Goal: Task Accomplishment & Management: Use online tool/utility

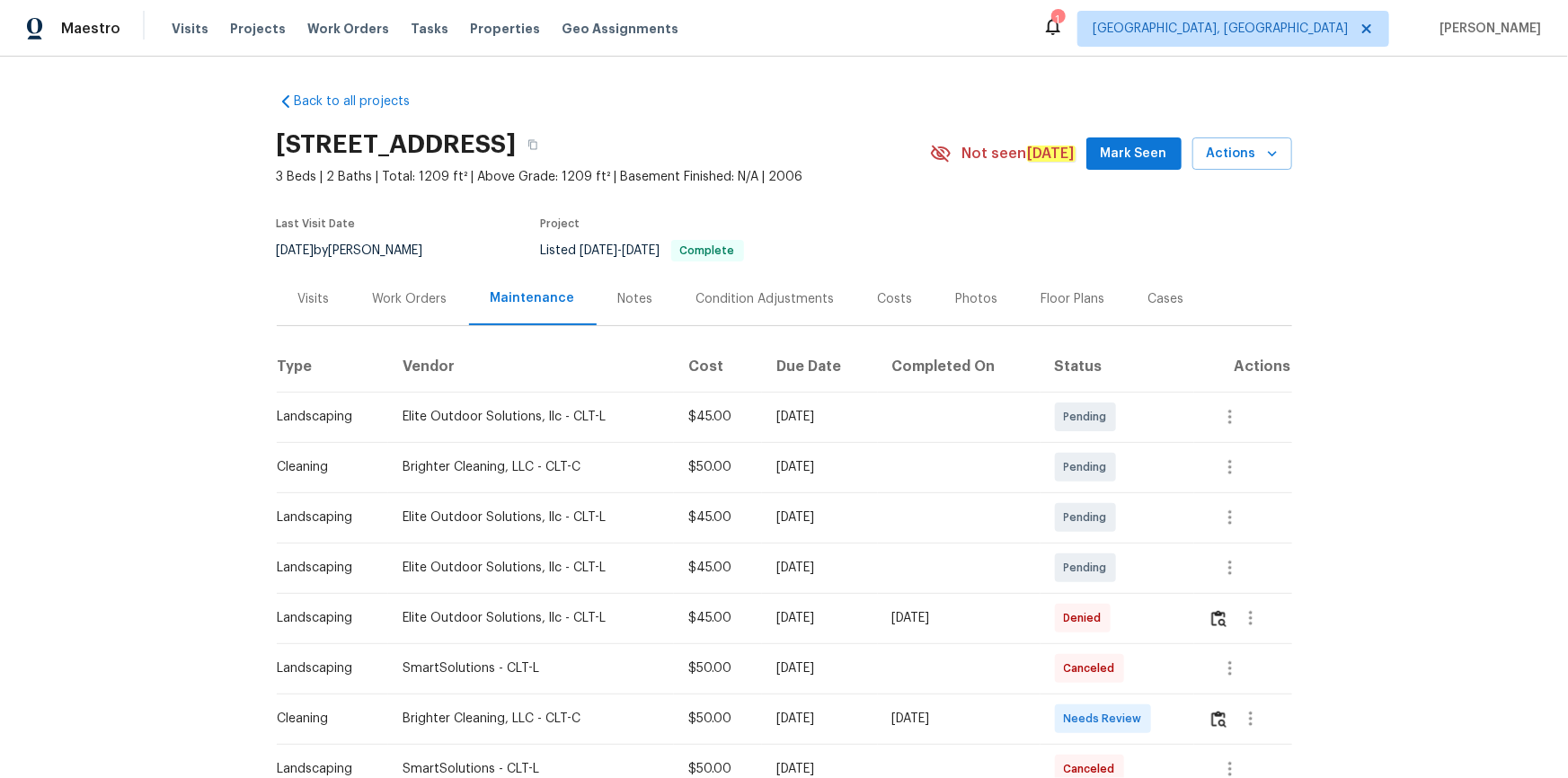
drag, startPoint x: 1201, startPoint y: 707, endPoint x: 1214, endPoint y: 708, distance: 13.0
click at [1214, 708] on td at bounding box center [1243, 718] width 97 height 50
click at [1221, 727] on img "button" at bounding box center [1219, 719] width 16 height 17
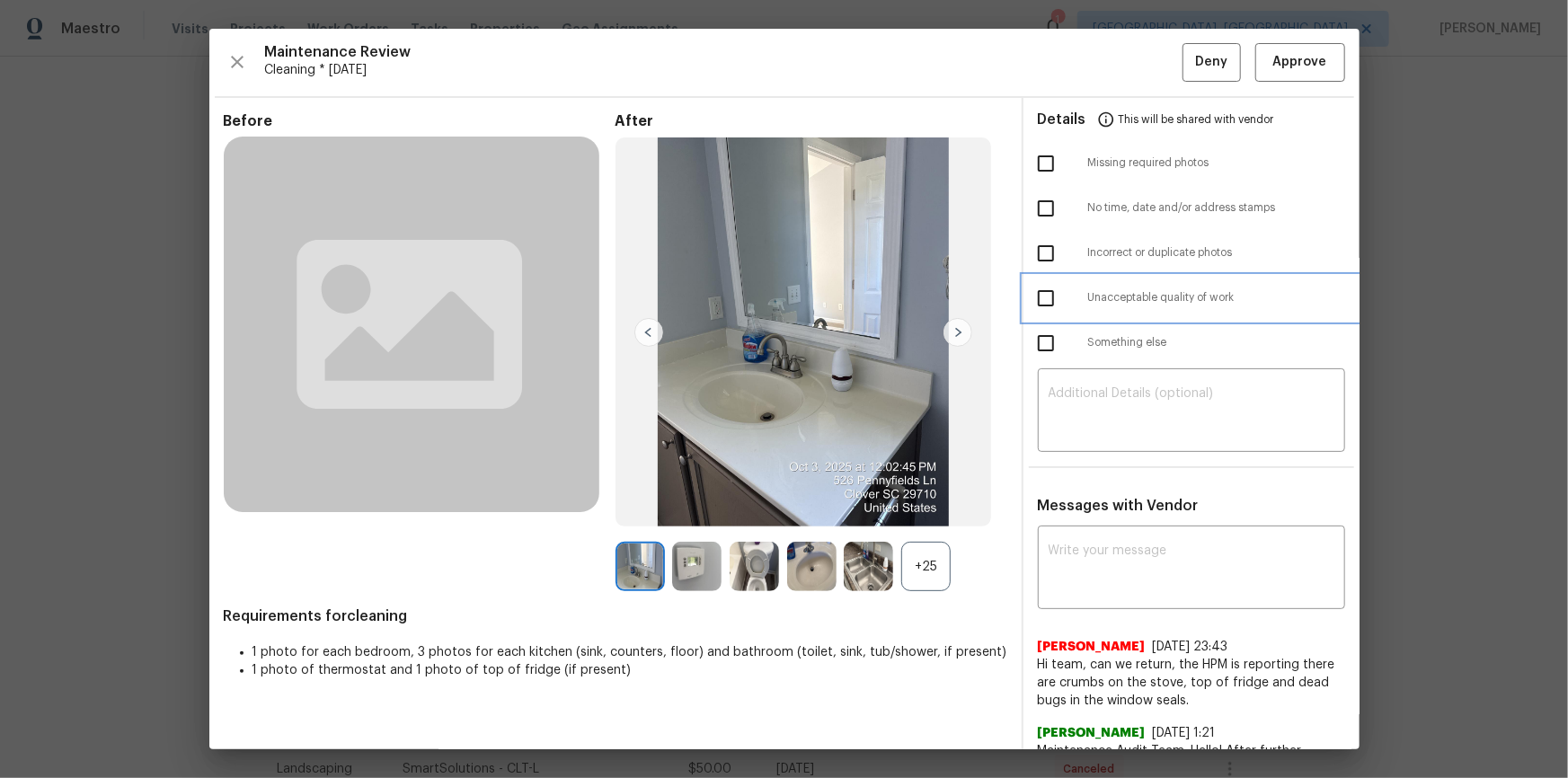
click at [1199, 323] on ul "Details This will be shared with vendor Missing required photos No time, date a…" at bounding box center [1191, 236] width 336 height 275
click at [1152, 412] on textarea at bounding box center [1191, 412] width 286 height 50
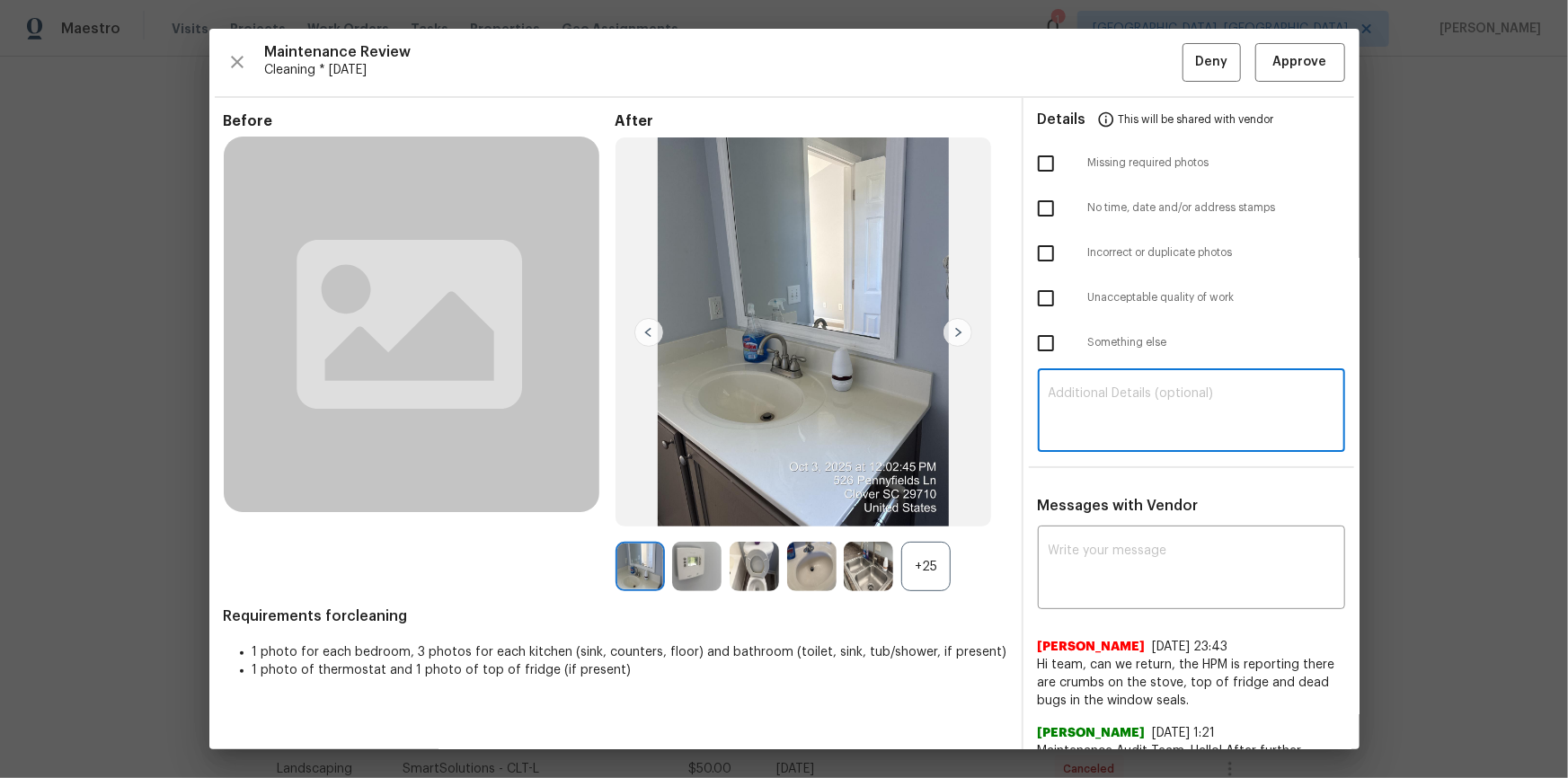
paste textarea "Maintenance Audit Team: Hello! Unfortunately, this cleaning visit completed on …"
type textarea "Maintenance Audit Team: Hello! Unfortunately, this cleaning visit completed on …"
click at [1133, 555] on textarea at bounding box center [1191, 569] width 286 height 50
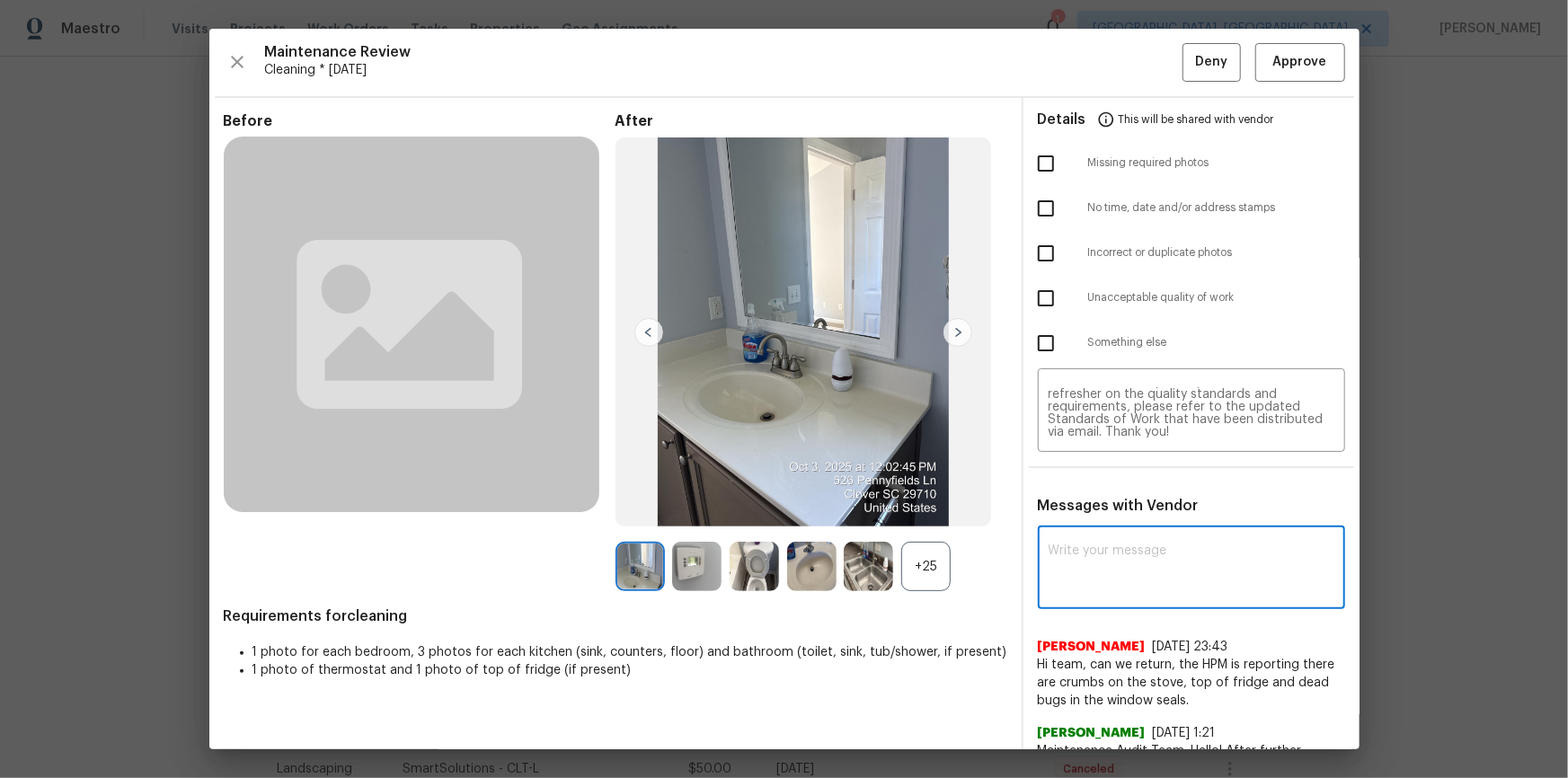
paste textarea "Maintenance Audit Team: Hello! Unfortunately, this cleaning visit completed on …"
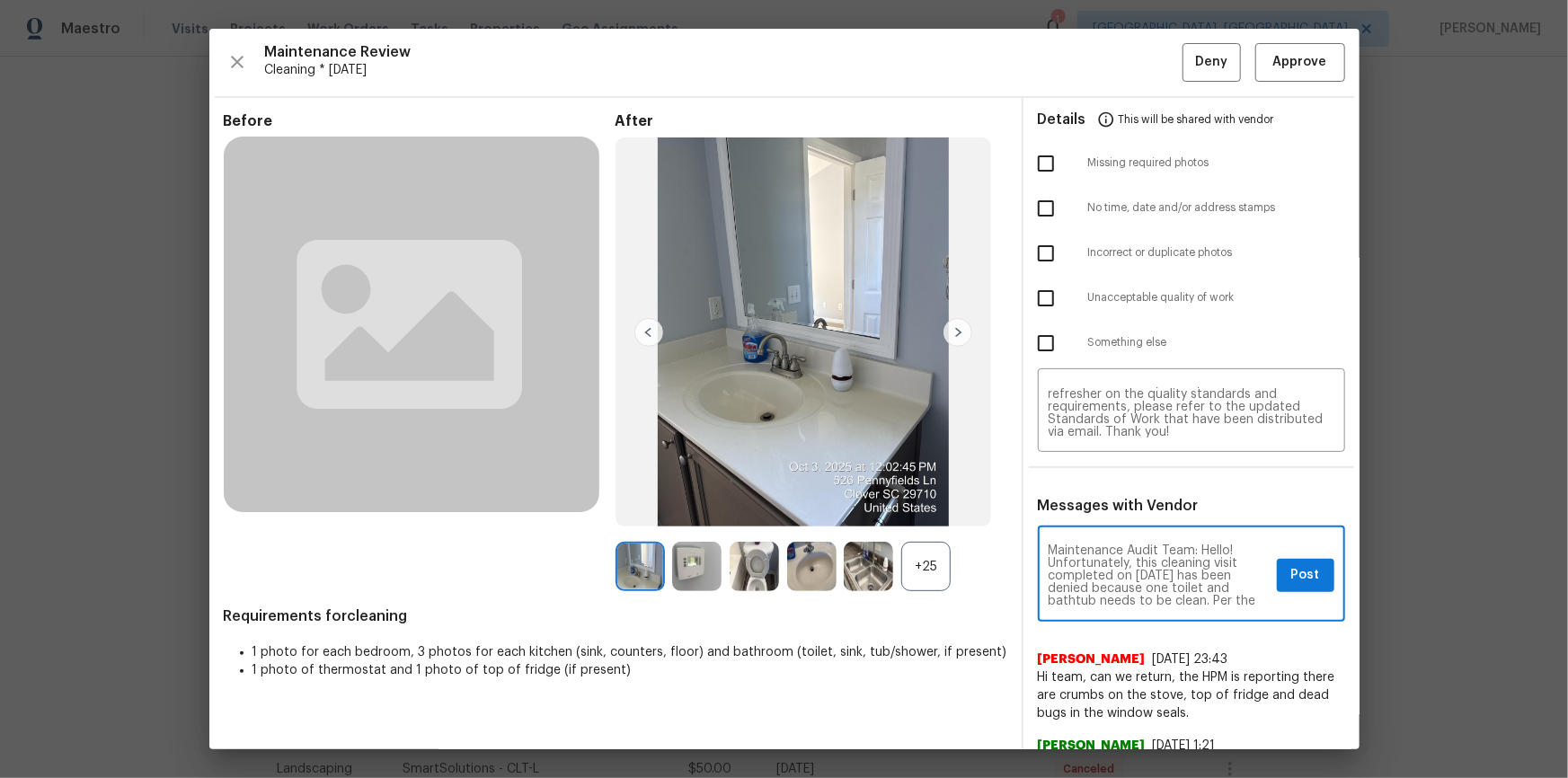
scroll to position [32, 0]
type textarea "Maintenance Audit Team: Hello! Unfortunately, this cleaning visit completed on …"
drag, startPoint x: 1036, startPoint y: 295, endPoint x: 1049, endPoint y: 309, distance: 19.1
click at [1040, 299] on input "checkbox" at bounding box center [1046, 298] width 38 height 38
checkbox input "true"
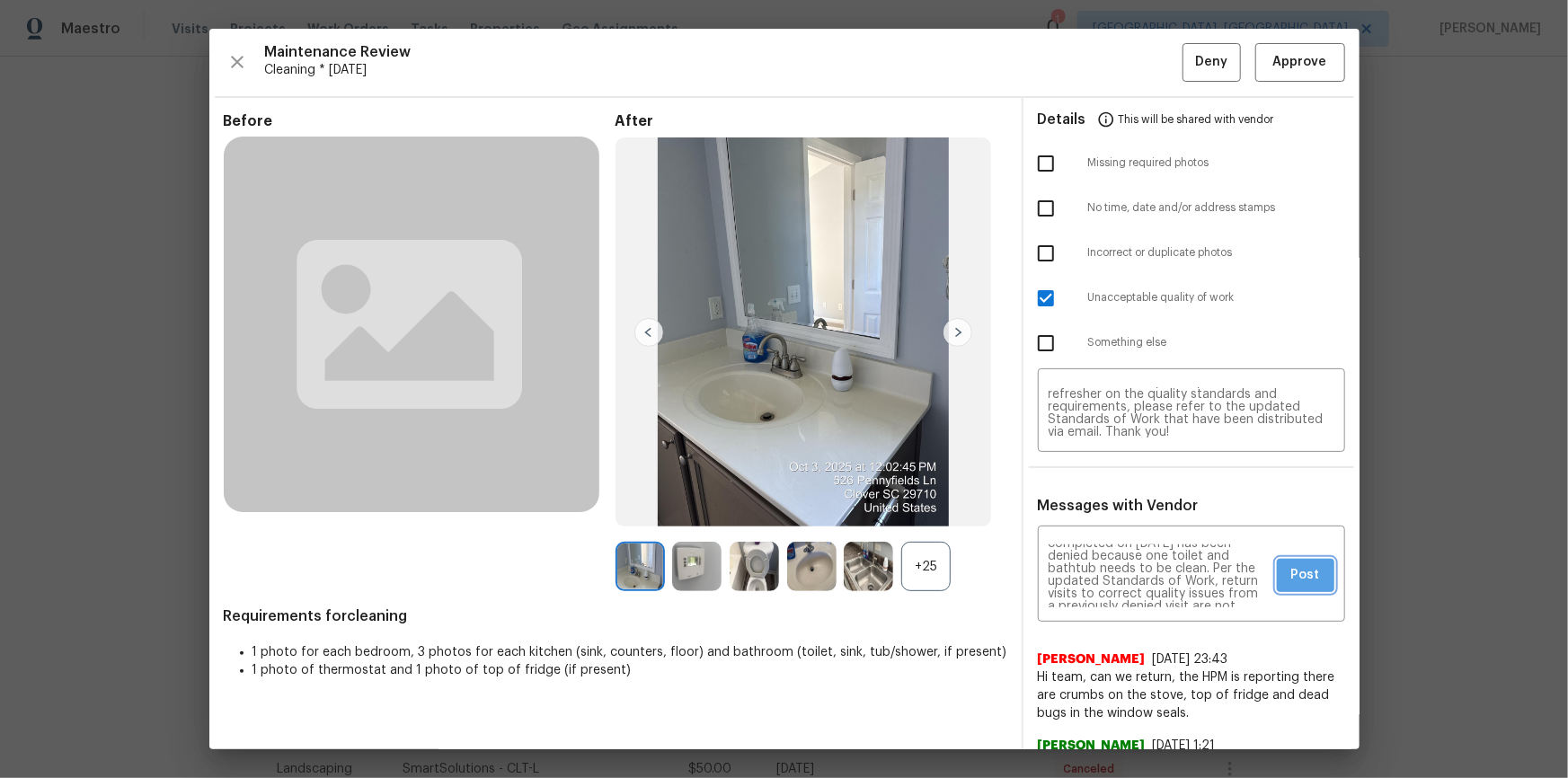
drag, startPoint x: 1286, startPoint y: 575, endPoint x: 1246, endPoint y: 695, distance: 126.5
click at [1286, 586] on button "Post" at bounding box center [1305, 575] width 58 height 33
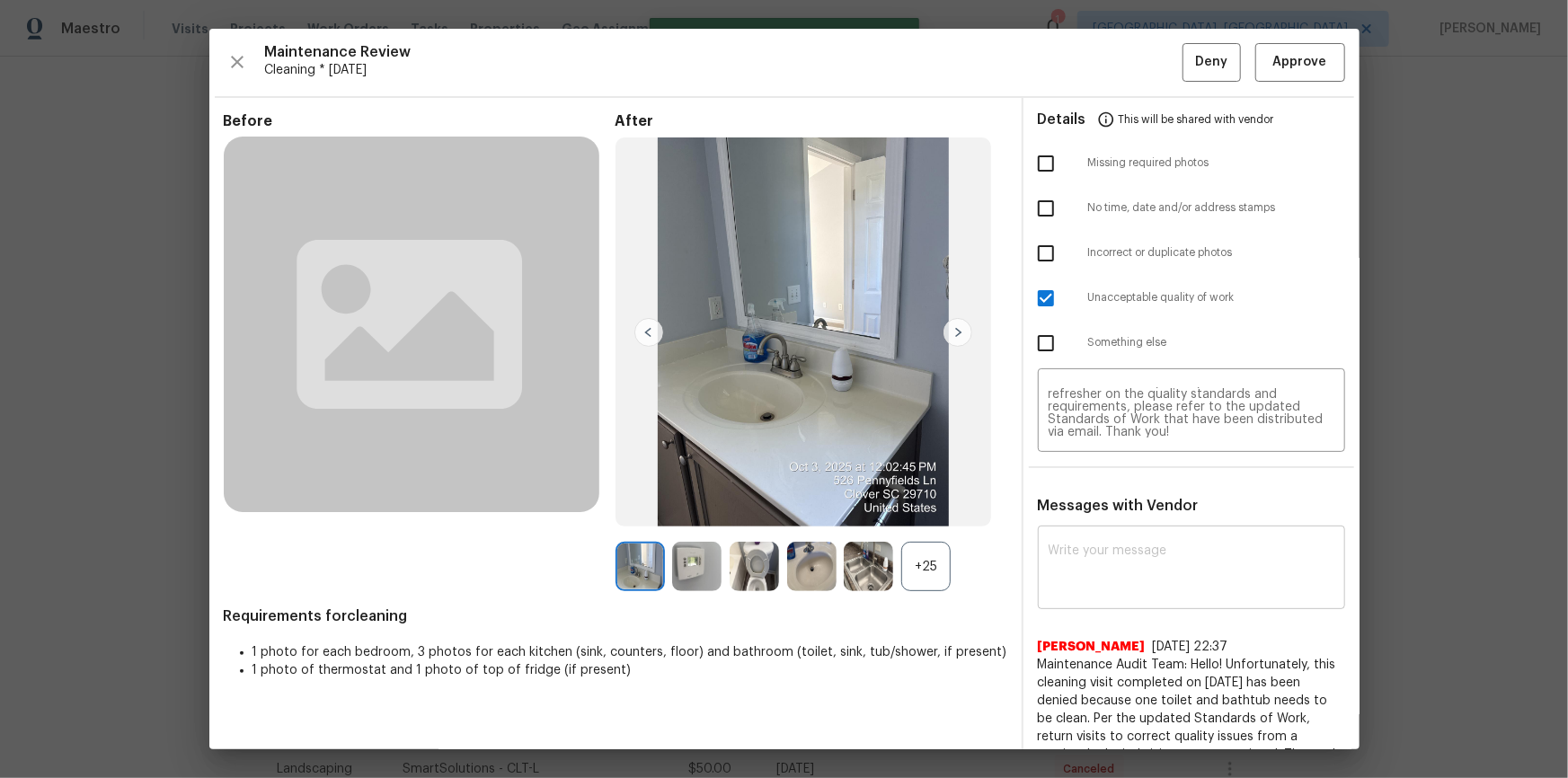
scroll to position [0, 0]
click at [1191, 47] on button "Deny" at bounding box center [1212, 62] width 59 height 38
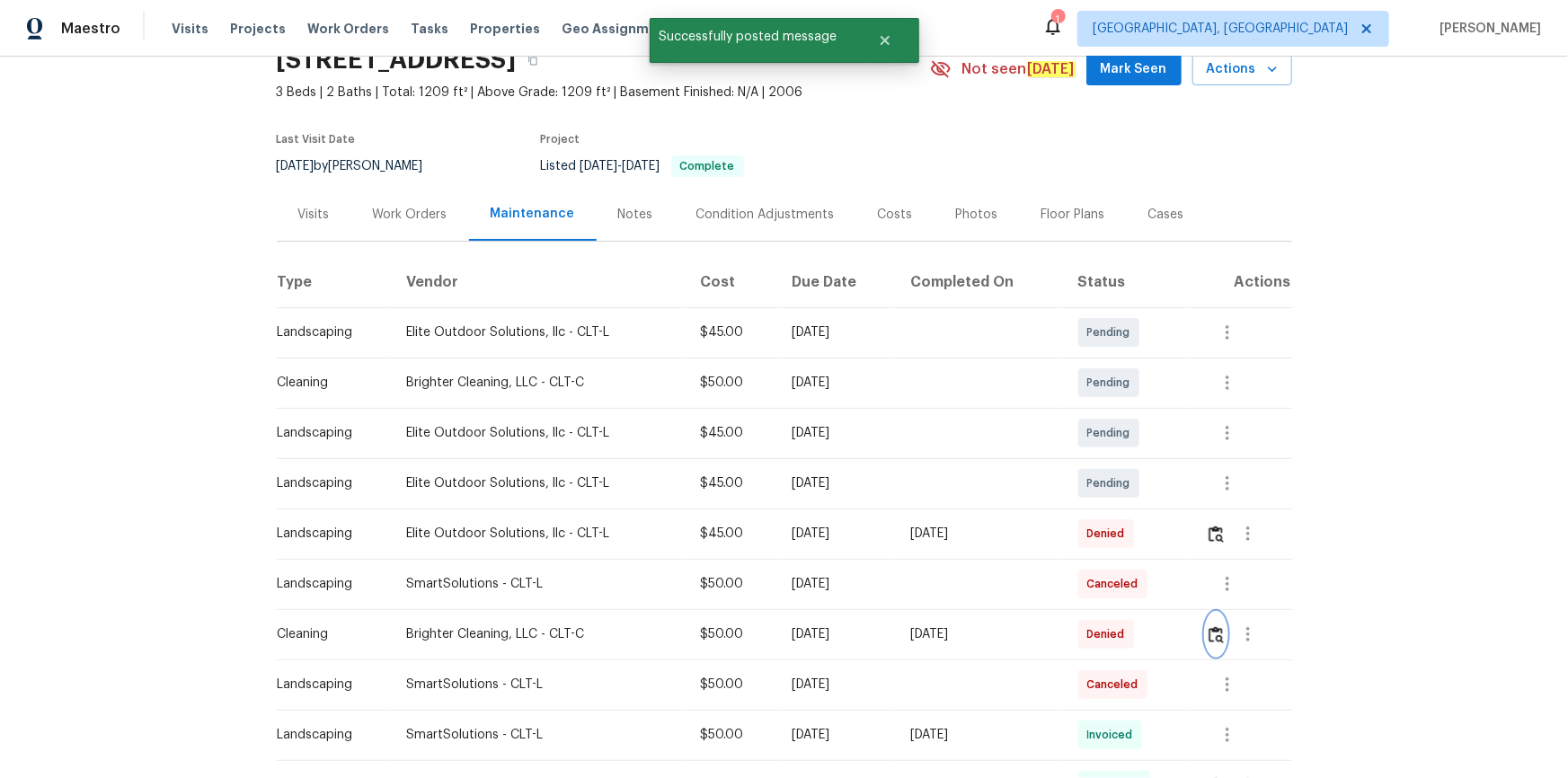
scroll to position [162, 0]
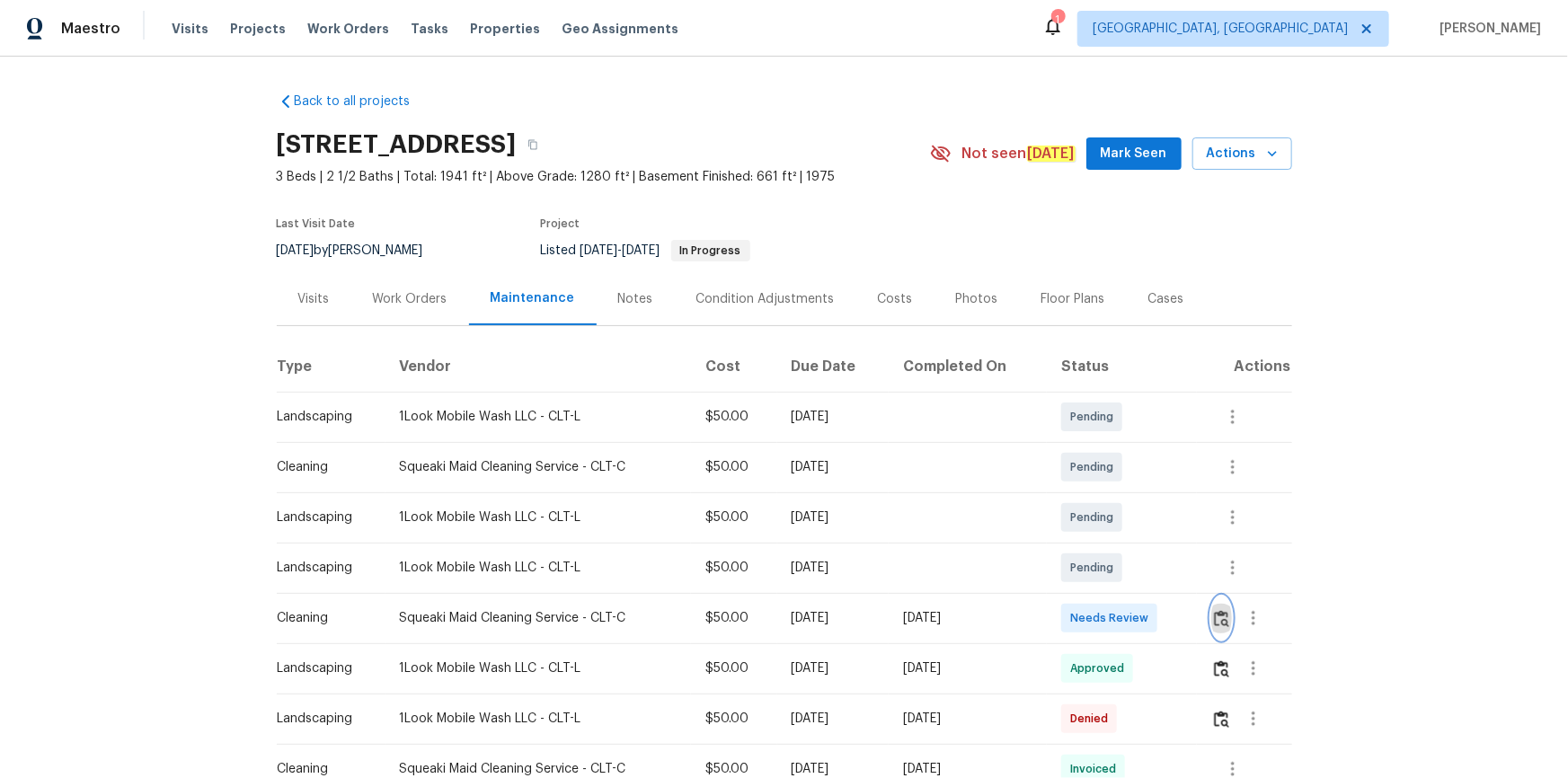
click at [1115, 523] on img "button" at bounding box center [1222, 619] width 16 height 17
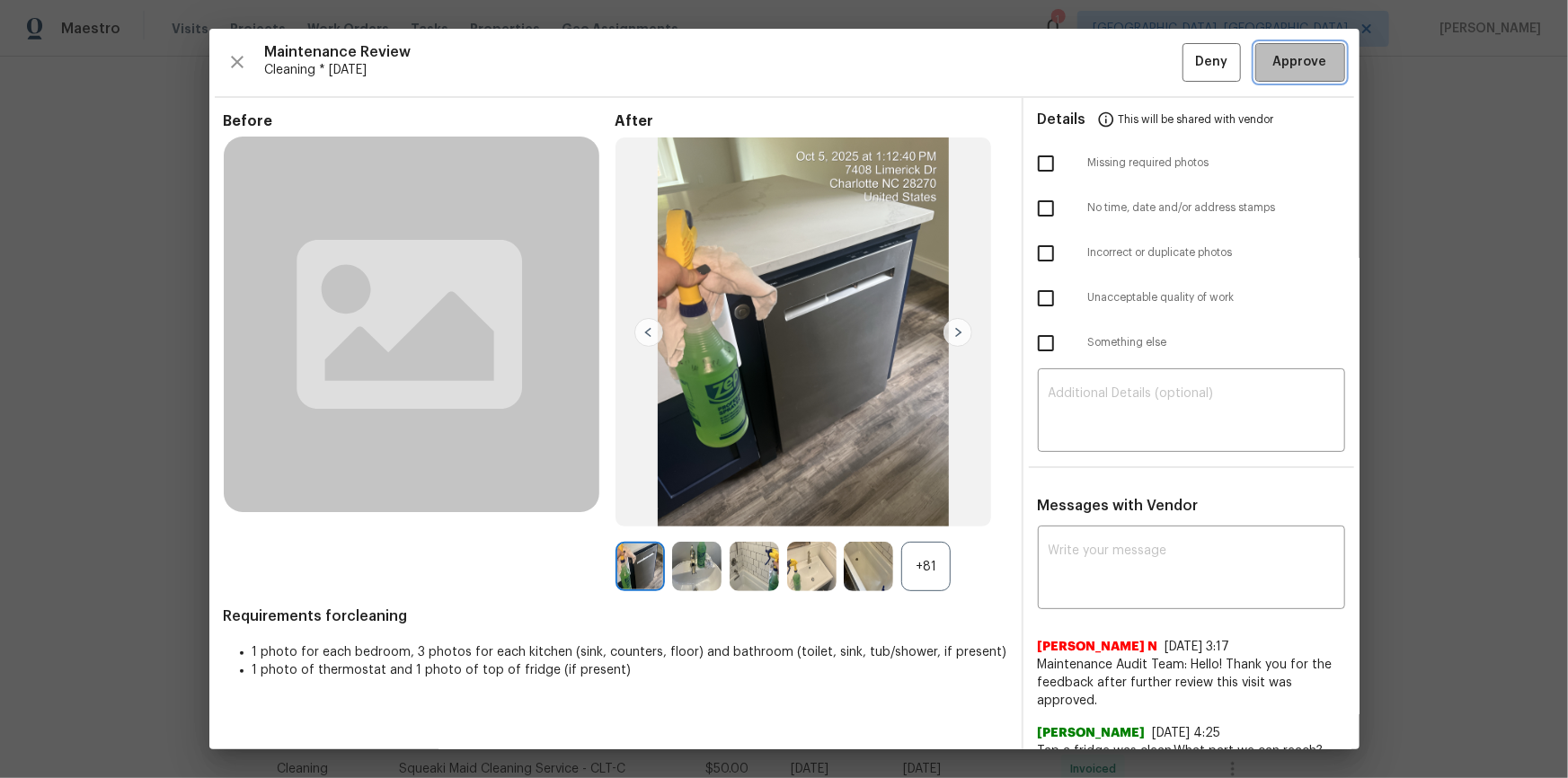
click at [1115, 51] on span "Approve" at bounding box center [1299, 62] width 54 height 23
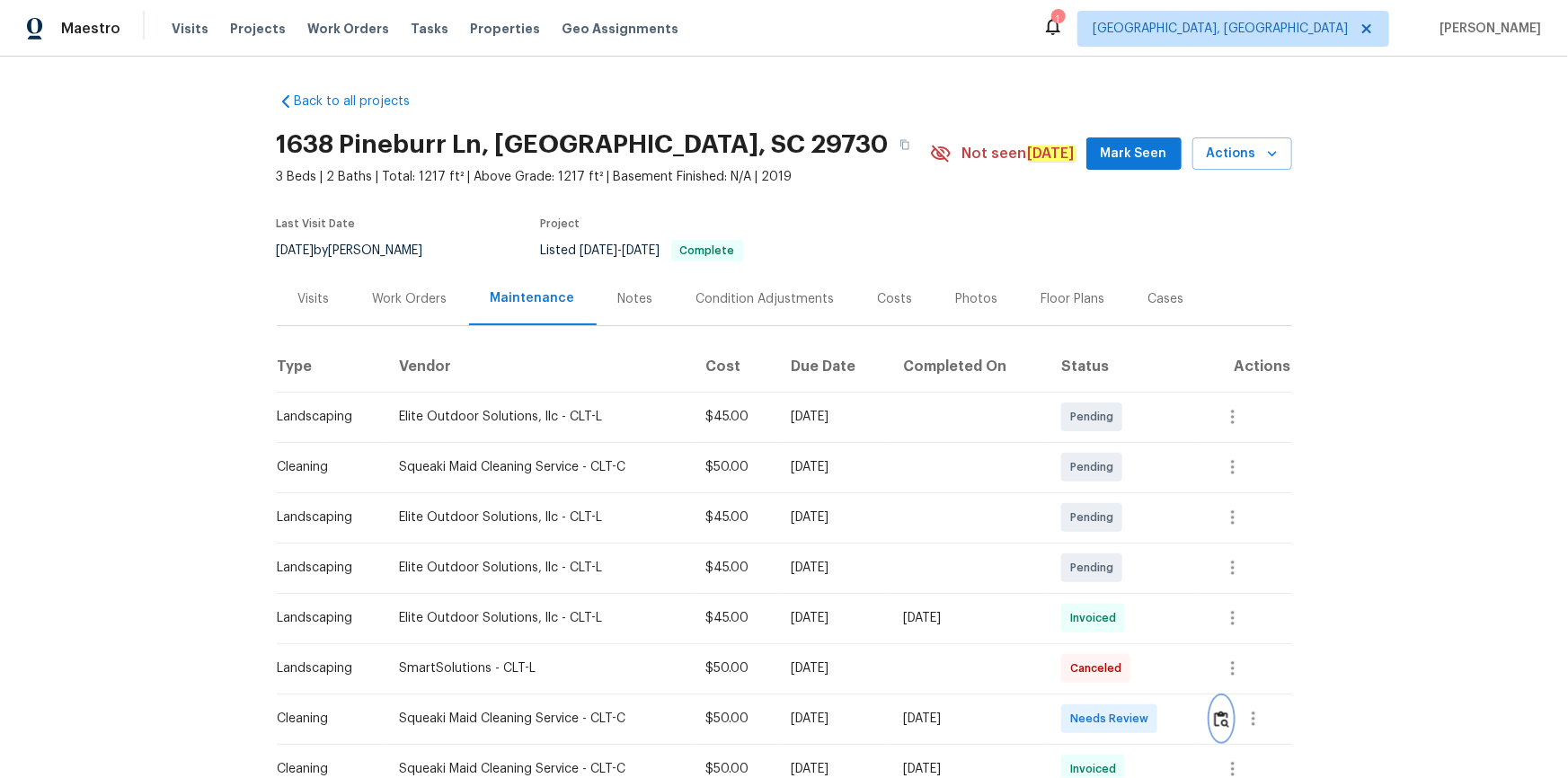
click at [1115, 523] on img "button" at bounding box center [1222, 719] width 16 height 17
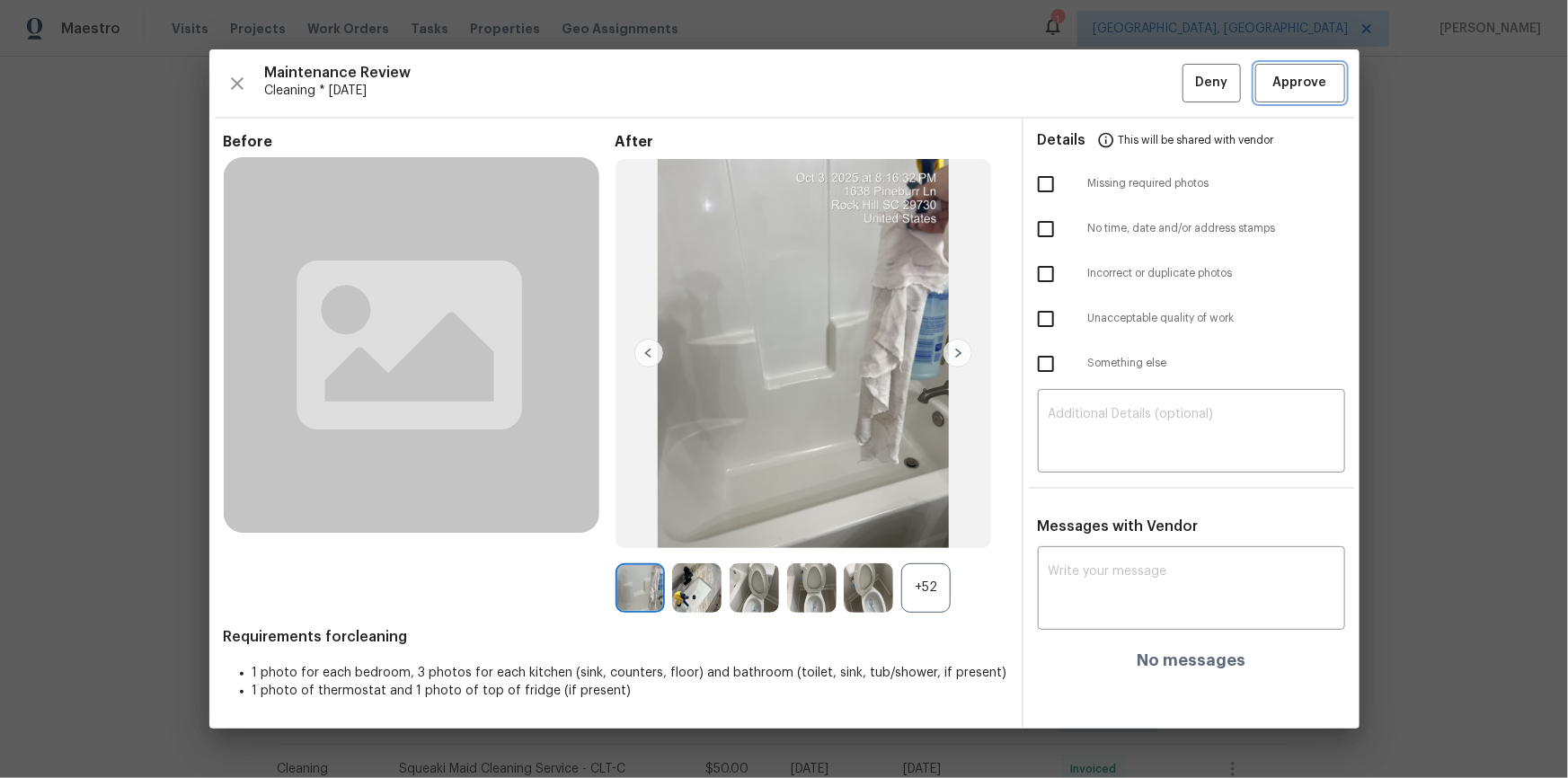
click at [1115, 81] on span "Approve" at bounding box center [1299, 82] width 61 height 23
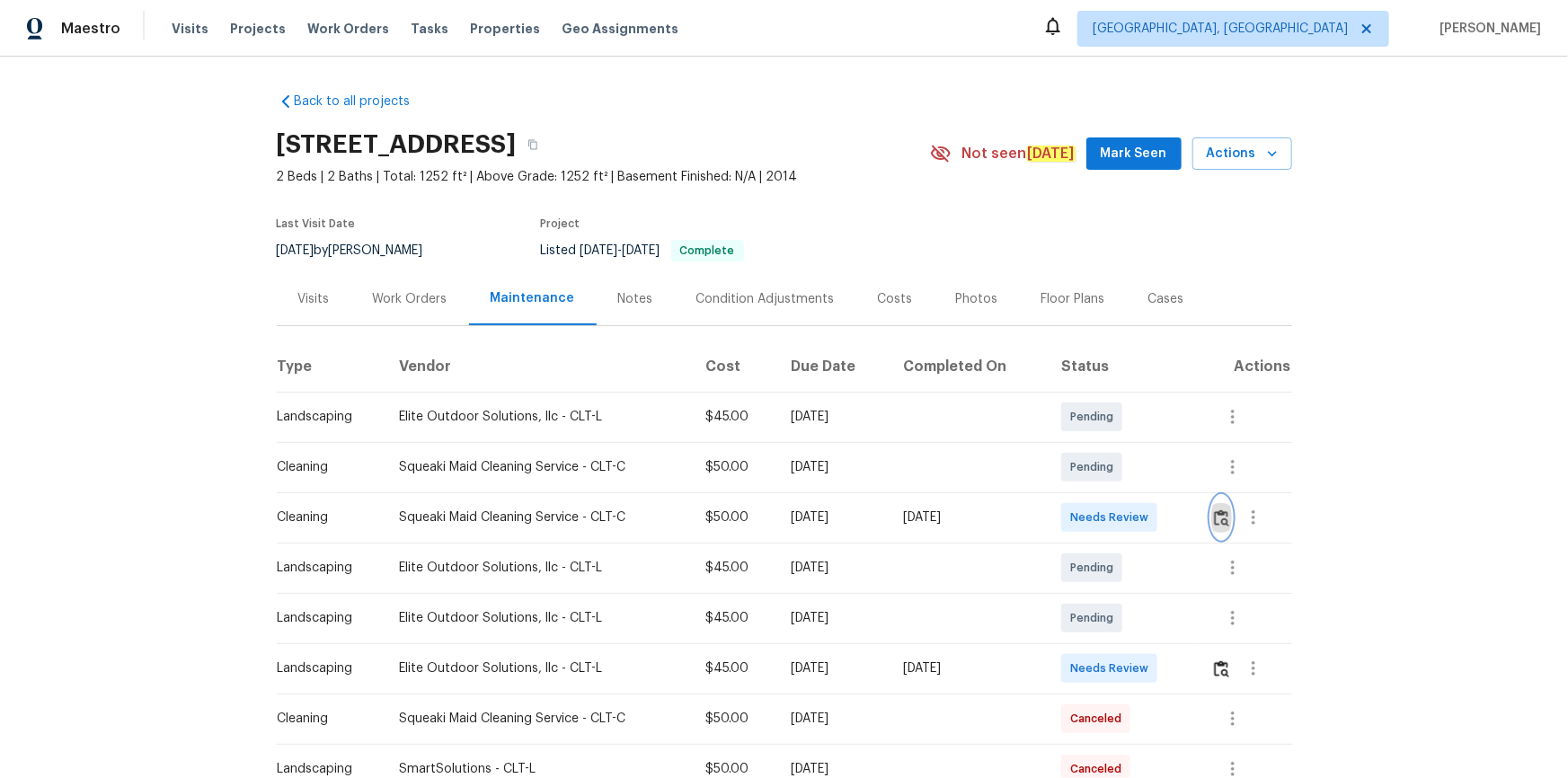
click at [1219, 519] on img "button" at bounding box center [1222, 518] width 16 height 17
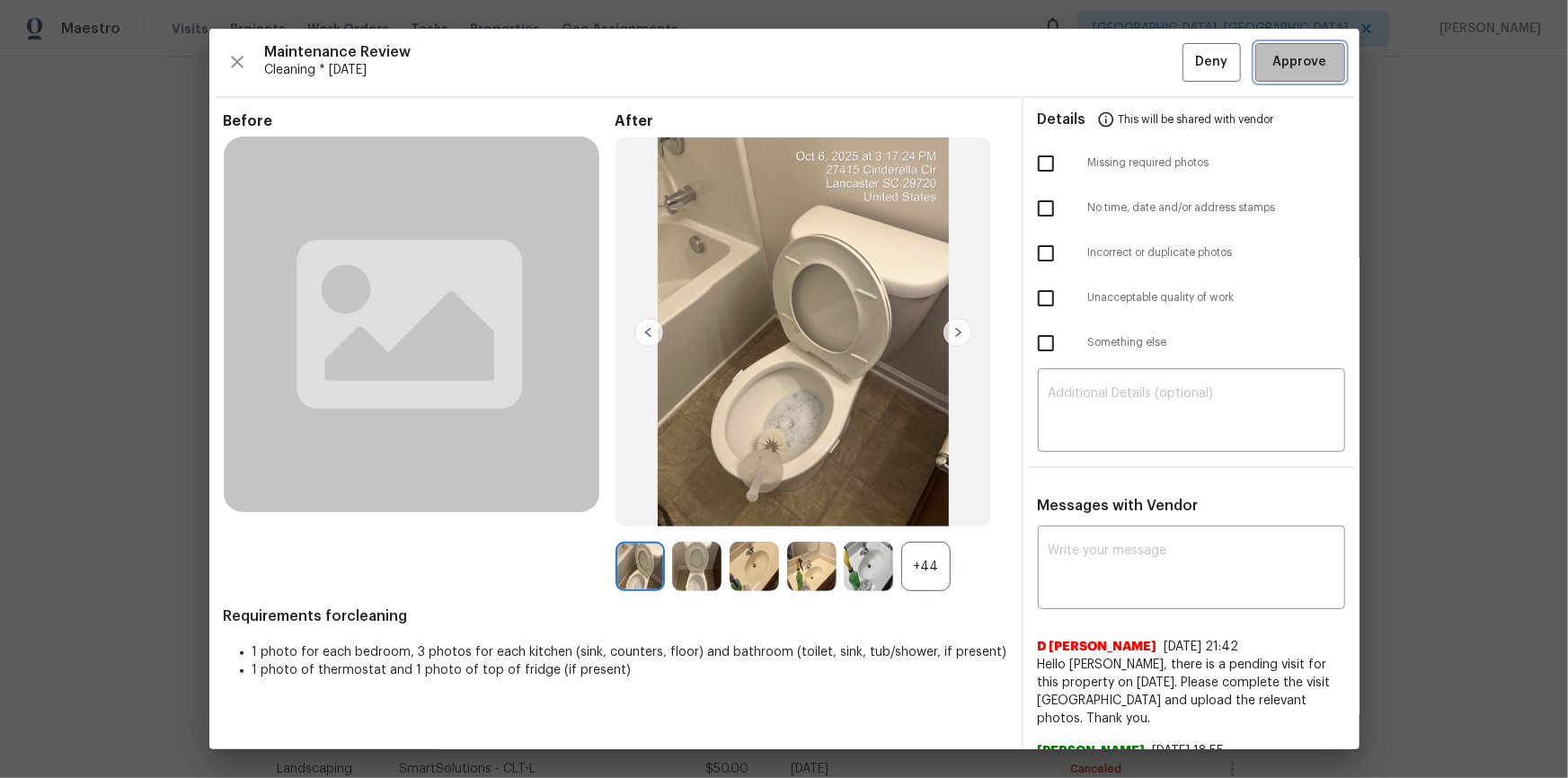
drag, startPoint x: 1321, startPoint y: 71, endPoint x: 1434, endPoint y: 425, distance: 371.6
click at [1319, 74] on button "Approve" at bounding box center [1300, 62] width 90 height 38
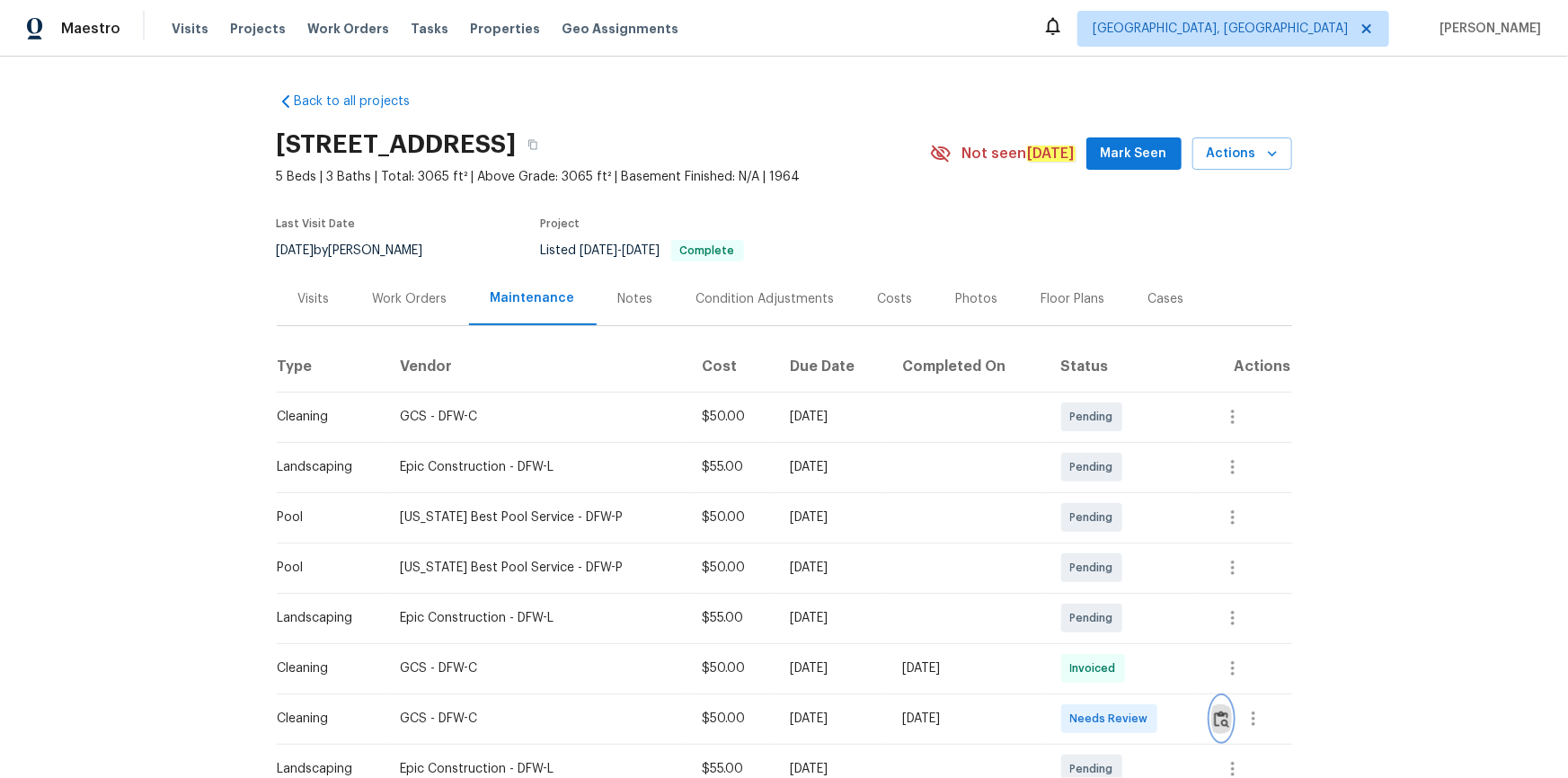
click at [1115, 523] on button "button" at bounding box center [1222, 718] width 21 height 43
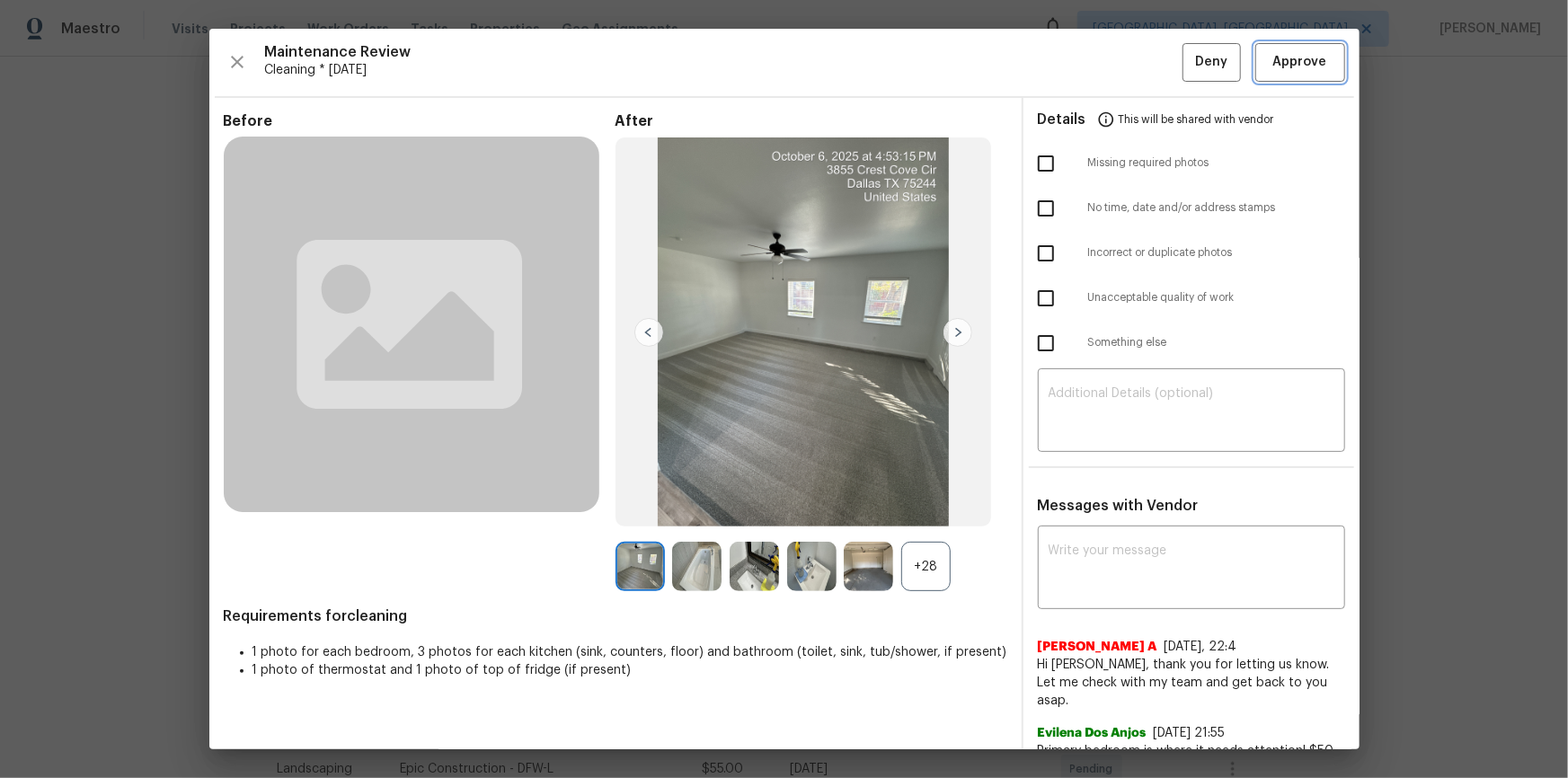
click at [1115, 68] on span "Approve" at bounding box center [1299, 62] width 54 height 23
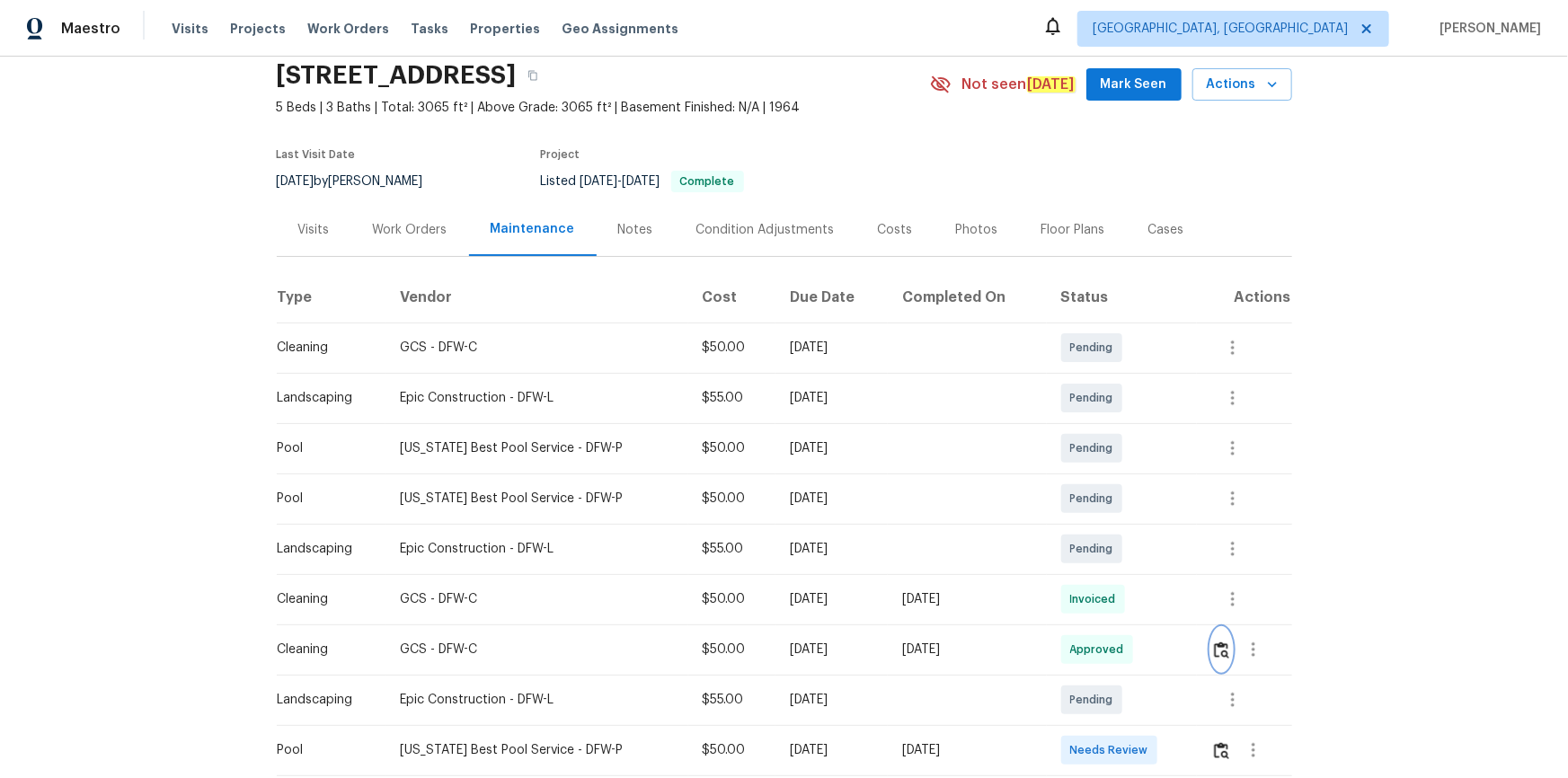
scroll to position [162, 0]
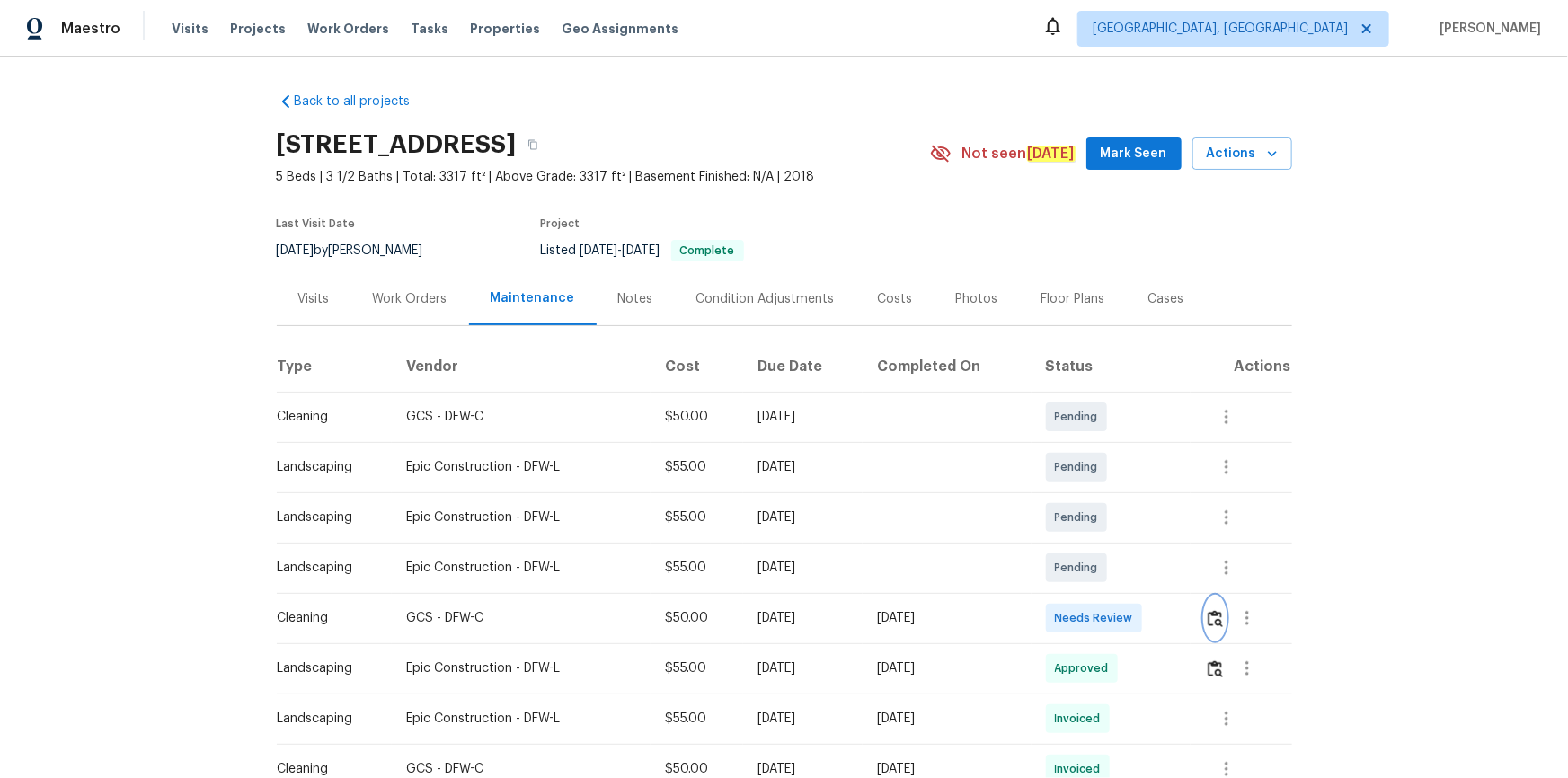
click at [1218, 620] on img "button" at bounding box center [1215, 619] width 16 height 17
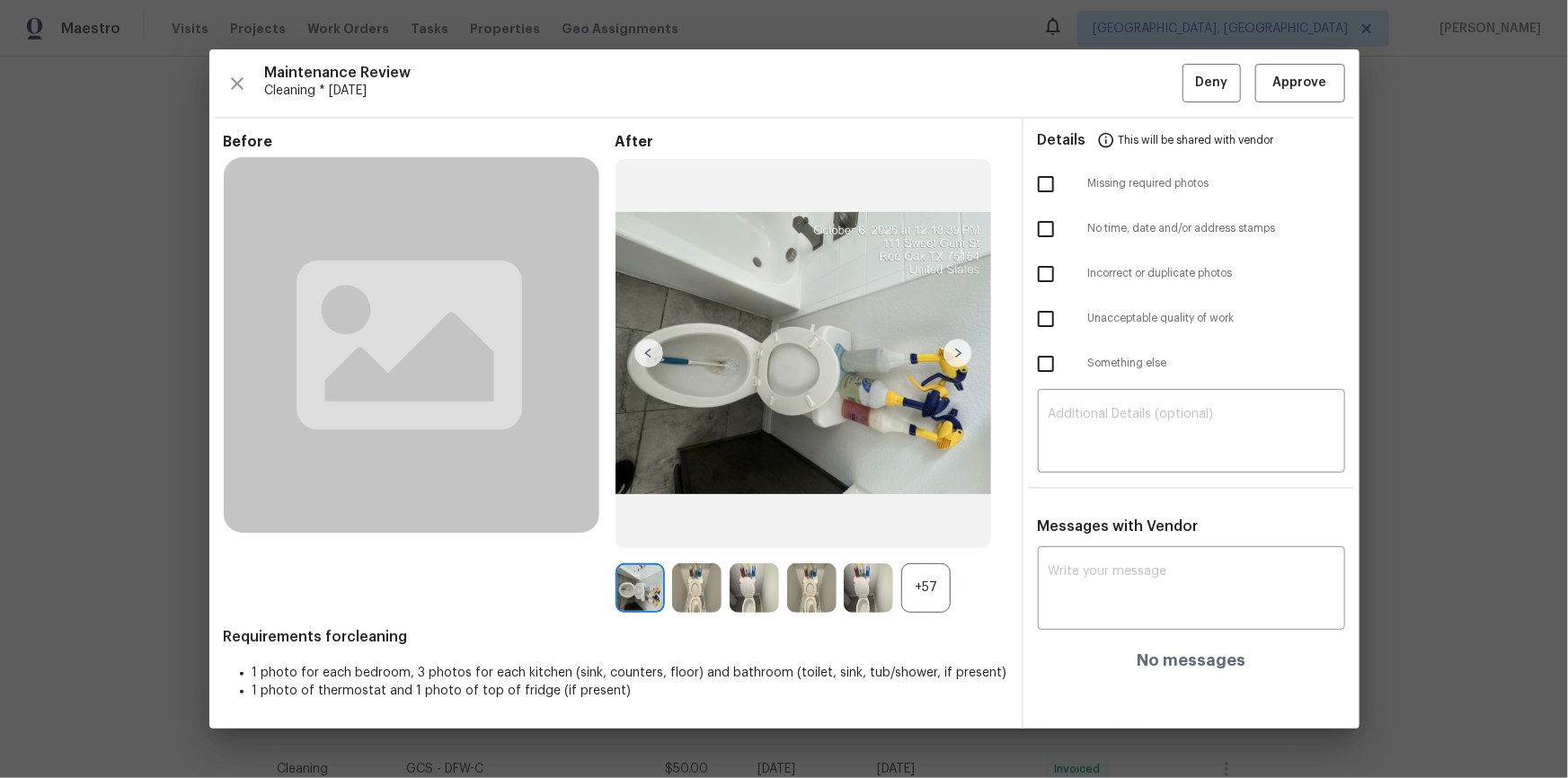
click at [1305, 67] on div "Maintenance Review Cleaning * [DATE] Deny Approve Before After +57 Requirements…" at bounding box center [784, 389] width 1150 height 678
click at [1321, 98] on button "Approve" at bounding box center [1300, 83] width 90 height 38
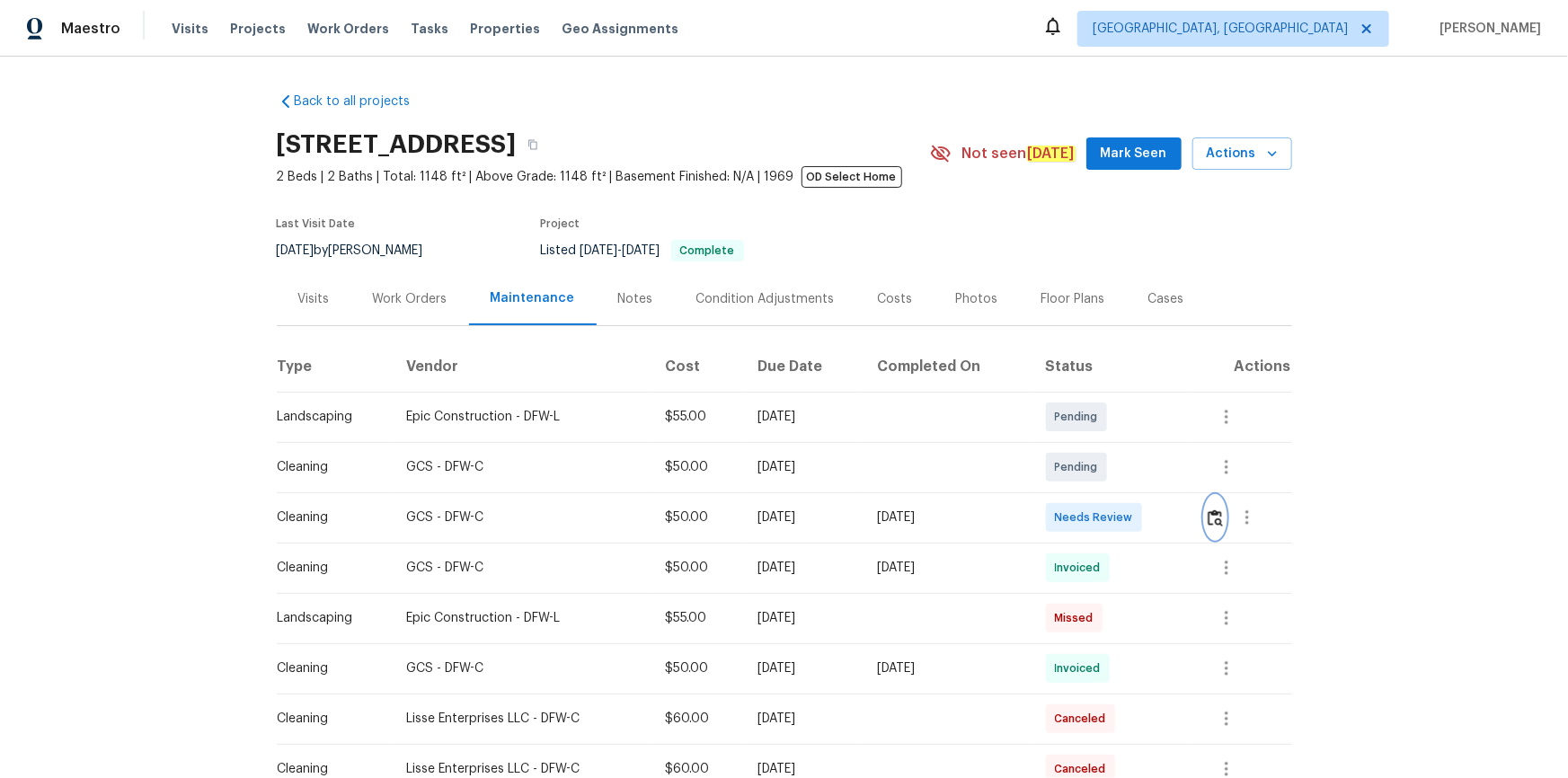
click at [1115, 522] on img "button" at bounding box center [1215, 518] width 16 height 17
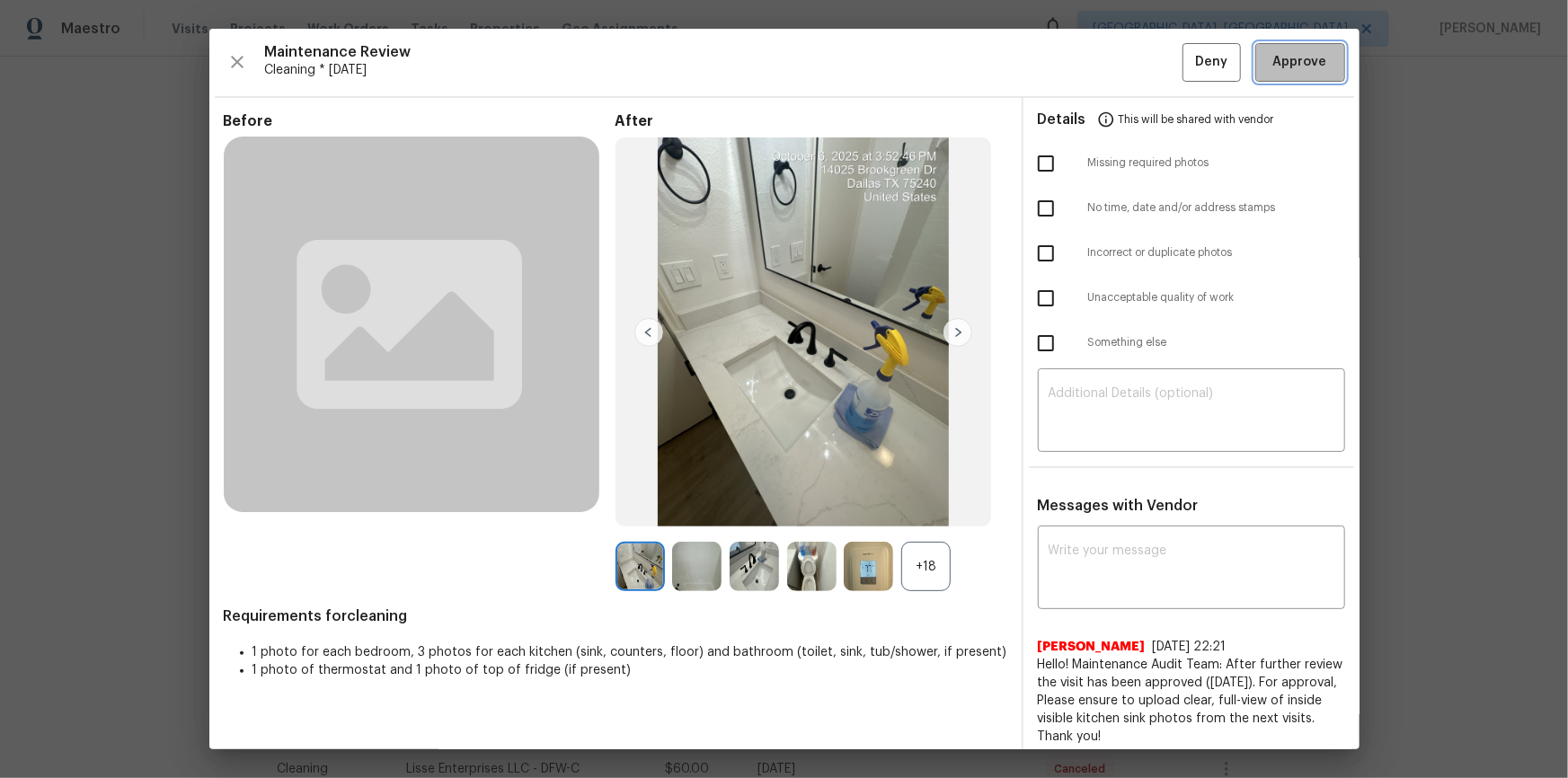
click at [1115, 49] on button "Approve" at bounding box center [1300, 62] width 90 height 38
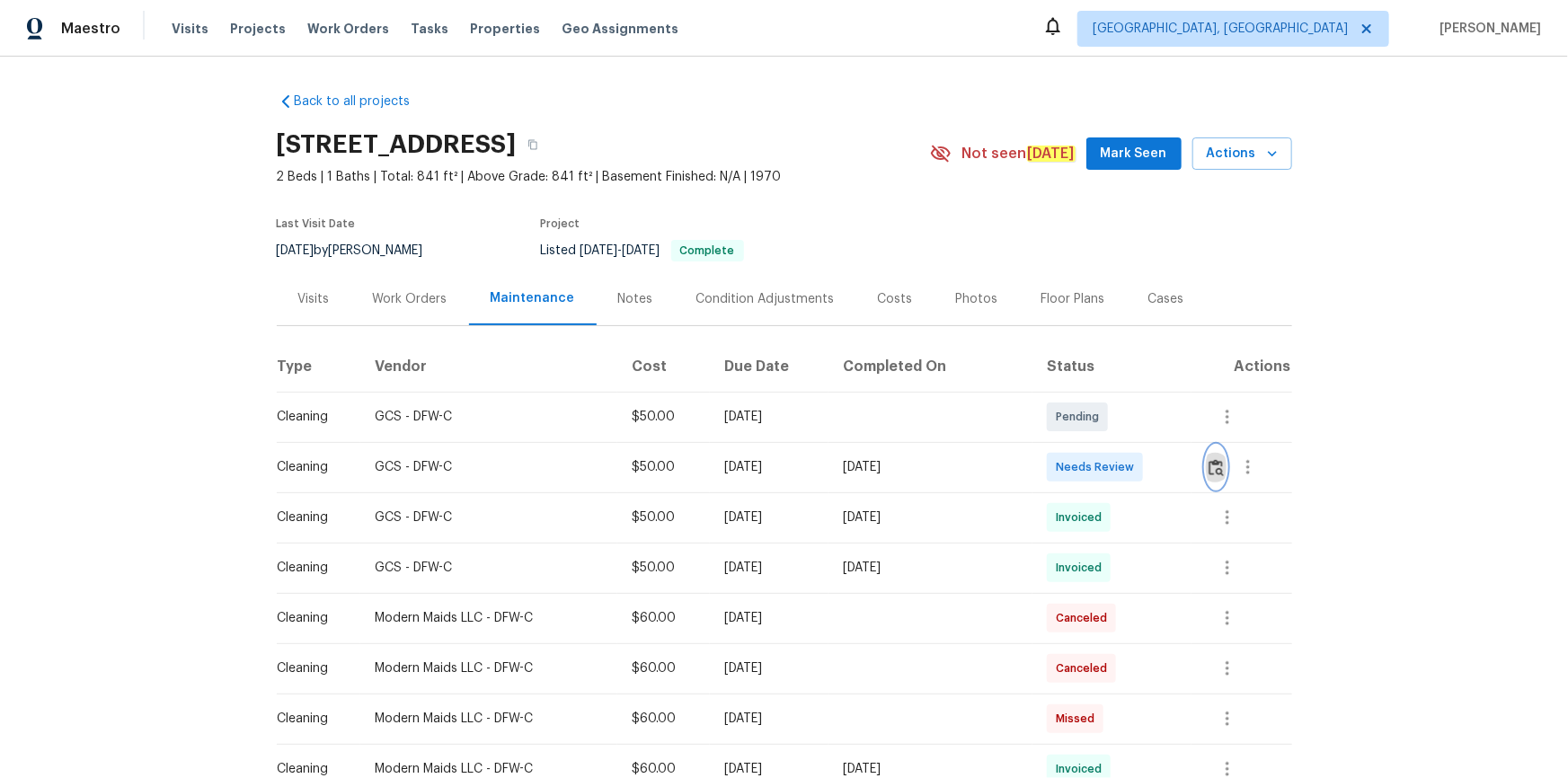
click at [1115, 459] on img "button" at bounding box center [1216, 467] width 16 height 17
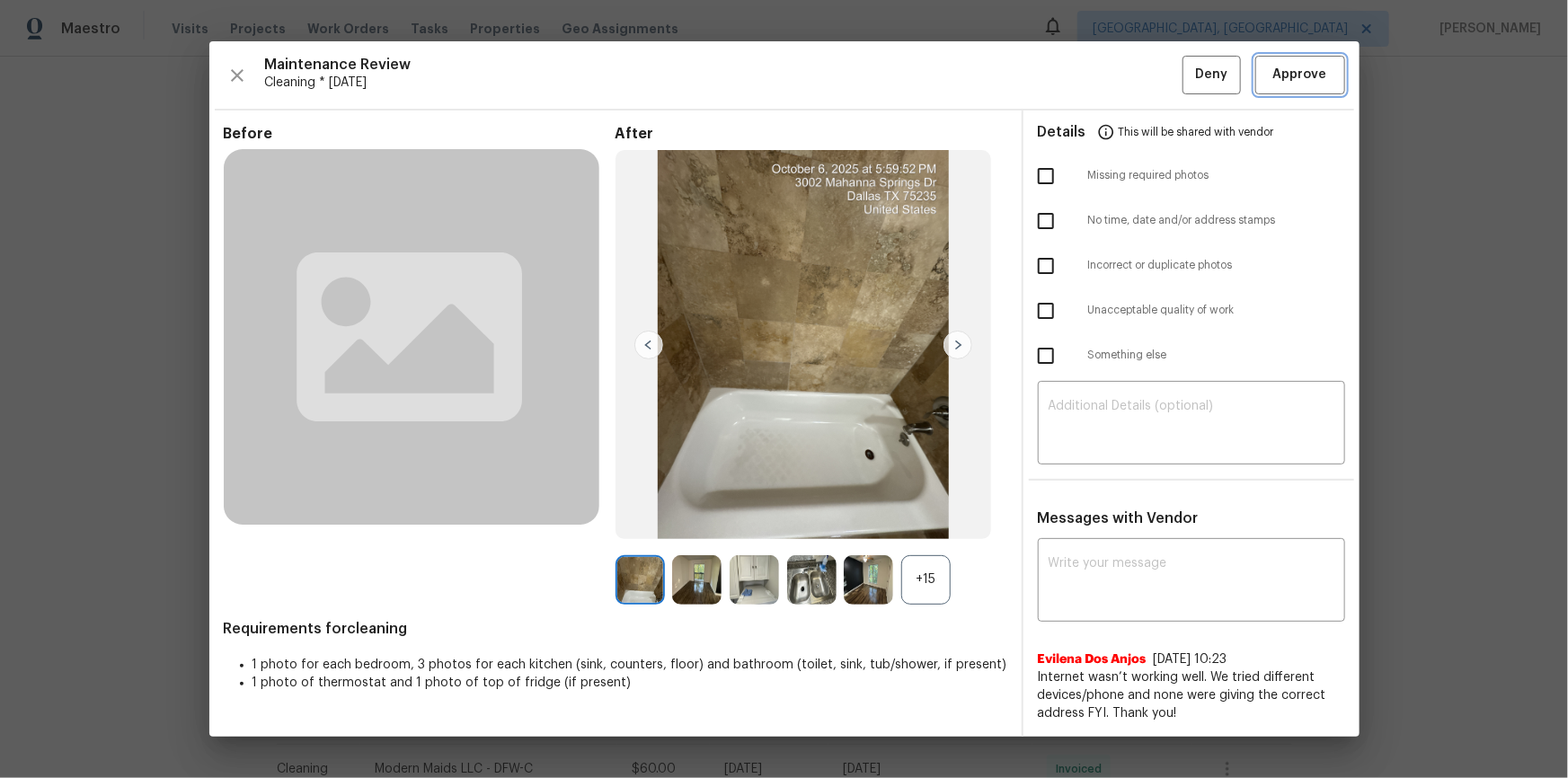
click at [1115, 71] on span "Approve" at bounding box center [1299, 75] width 54 height 23
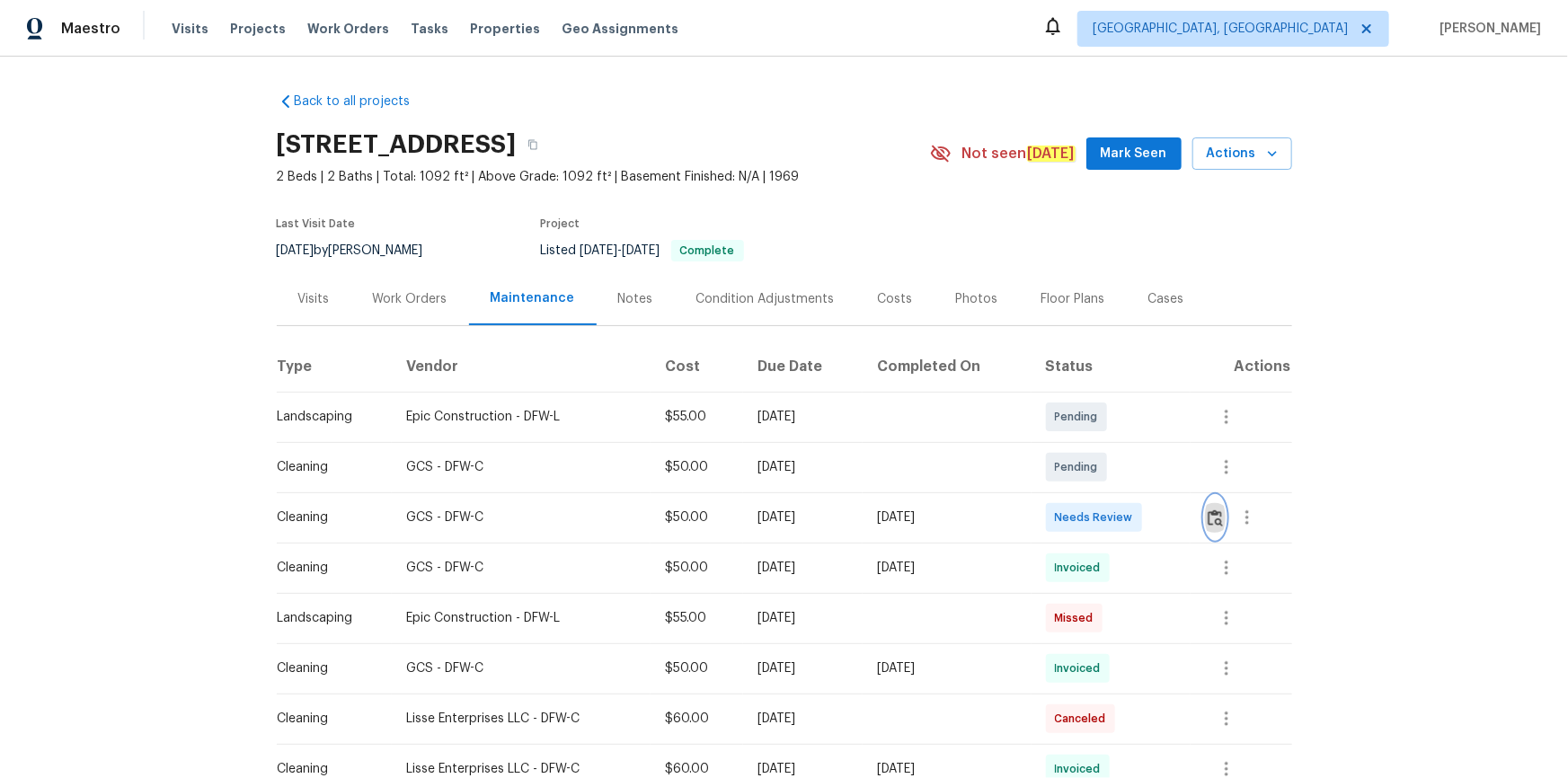
click at [1115, 513] on button "button" at bounding box center [1215, 517] width 21 height 43
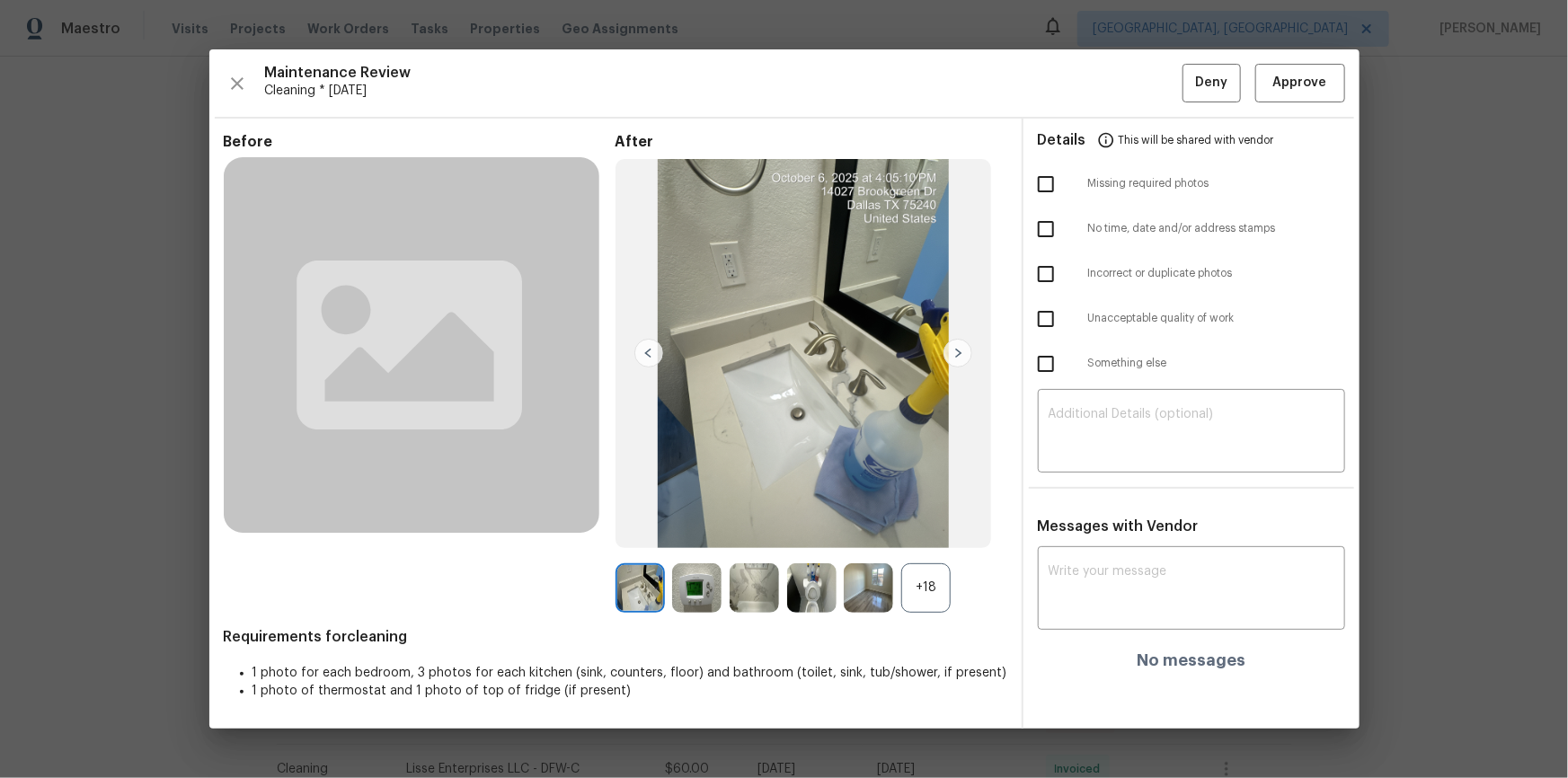
drag, startPoint x: 1276, startPoint y: 62, endPoint x: 1284, endPoint y: 72, distance: 12.8
click at [1115, 63] on div "Maintenance Review Cleaning * Mon, Oct 06 Deny Approve Before After +18 Require…" at bounding box center [784, 389] width 1150 height 678
click at [1115, 86] on span "Approve" at bounding box center [1299, 82] width 54 height 23
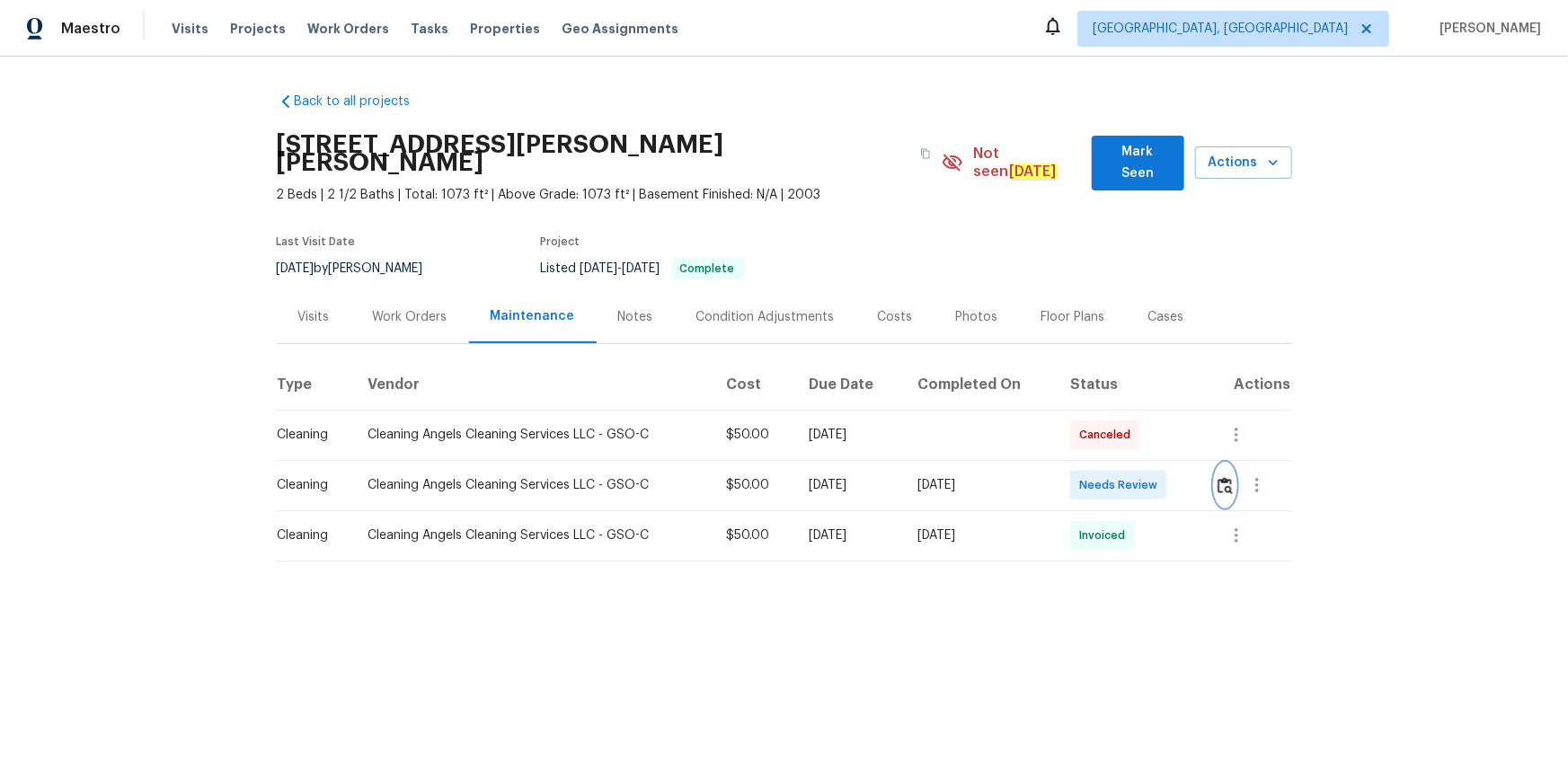
click at [1115, 477] on img "button" at bounding box center [1225, 486] width 16 height 17
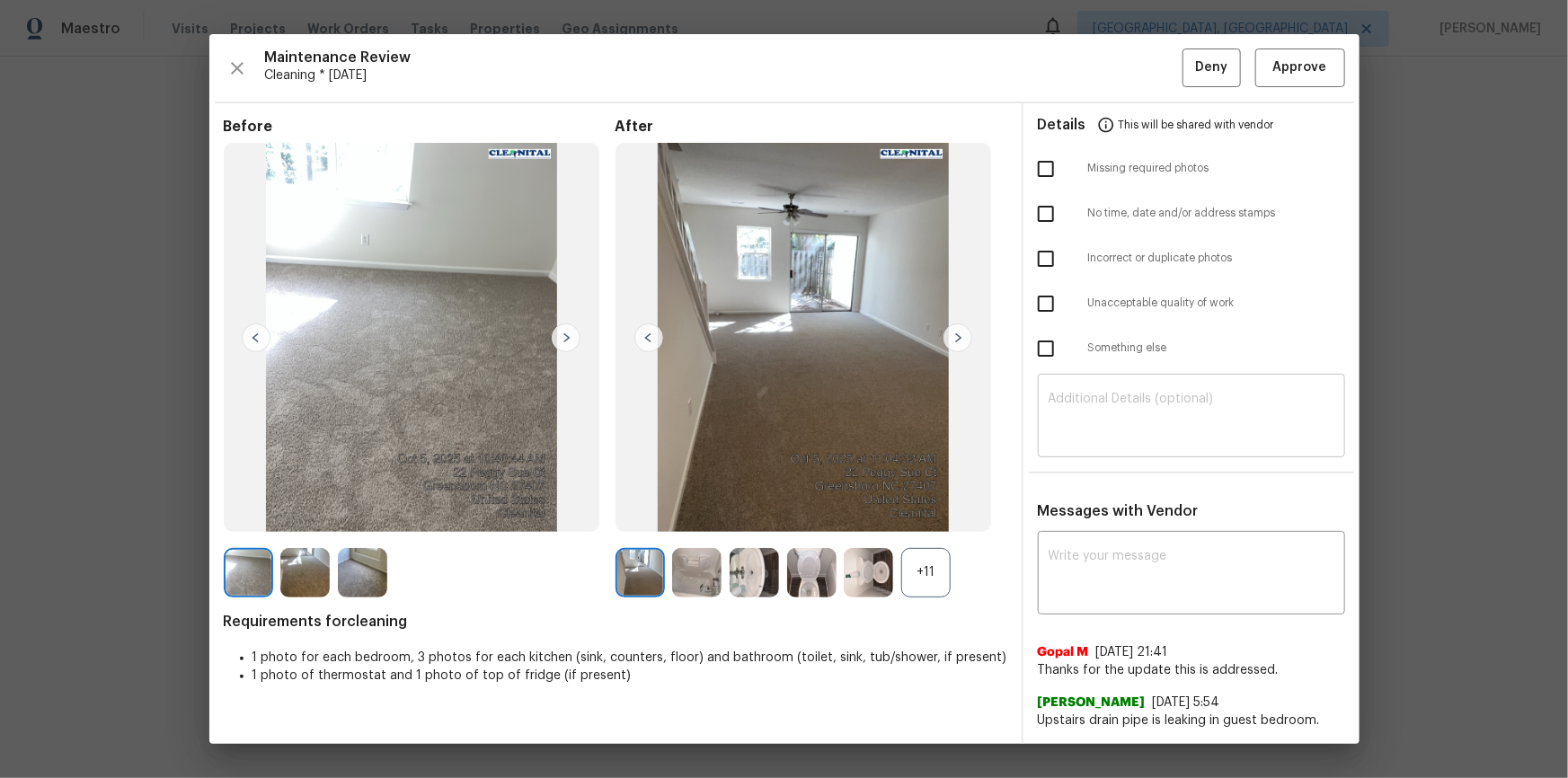
click at [1115, 431] on textarea at bounding box center [1191, 417] width 286 height 50
paste textarea "two bedrooms having [PERSON_NAME] marks"
type textarea "two bedrooms having [PERSON_NAME] marks"
click at [1115, 523] on div "x ​" at bounding box center [1190, 575] width 307 height 79
drag, startPoint x: 1252, startPoint y: 403, endPoint x: 905, endPoint y: 477, distance: 354.8
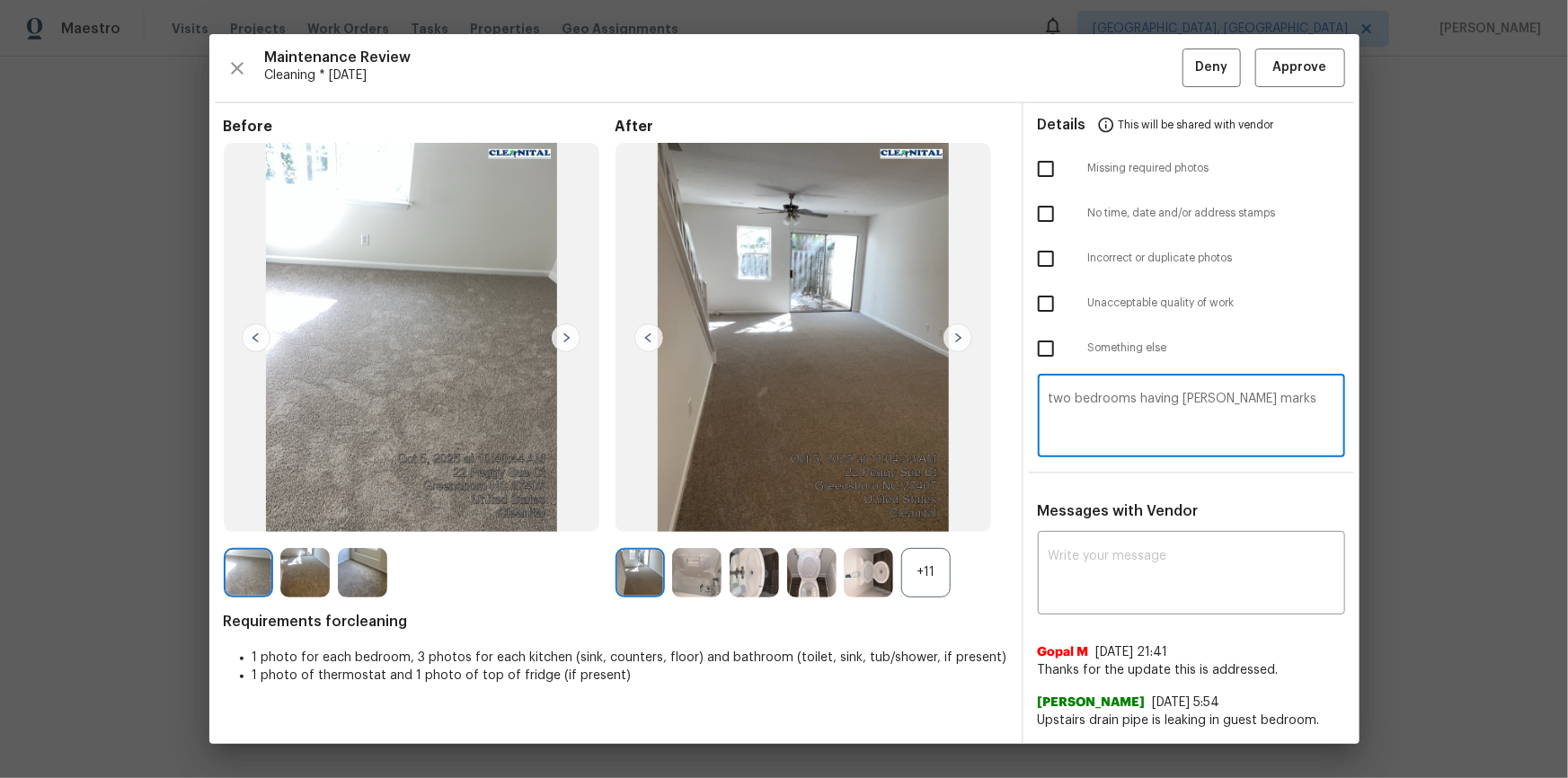
click at [754, 477] on div "Before After +11 Requirements for cleaning 1 photo for each bedroom, 3 photos f…" at bounding box center [784, 423] width 1150 height 641
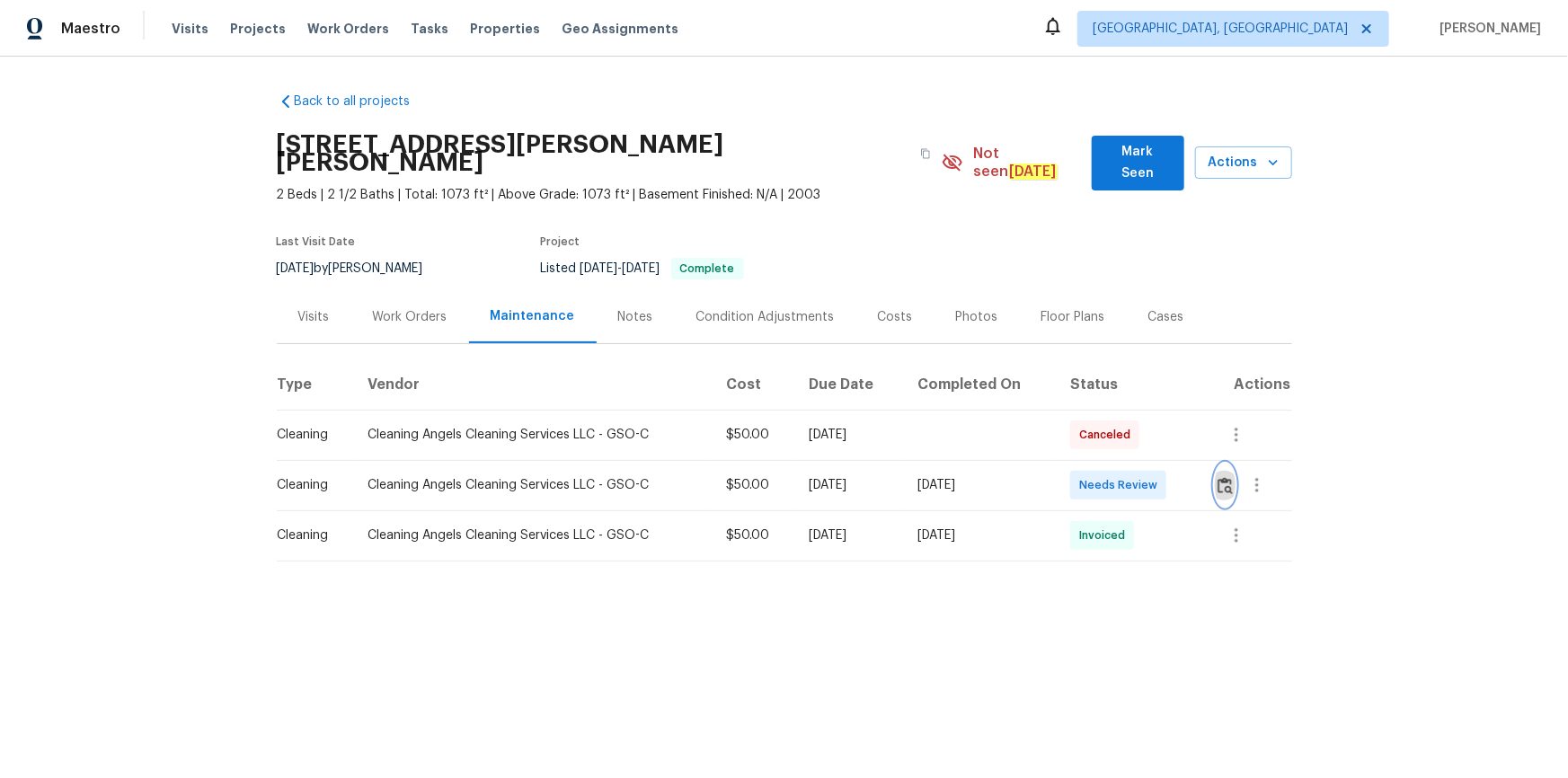
click at [1115, 477] on img "button" at bounding box center [1225, 486] width 16 height 17
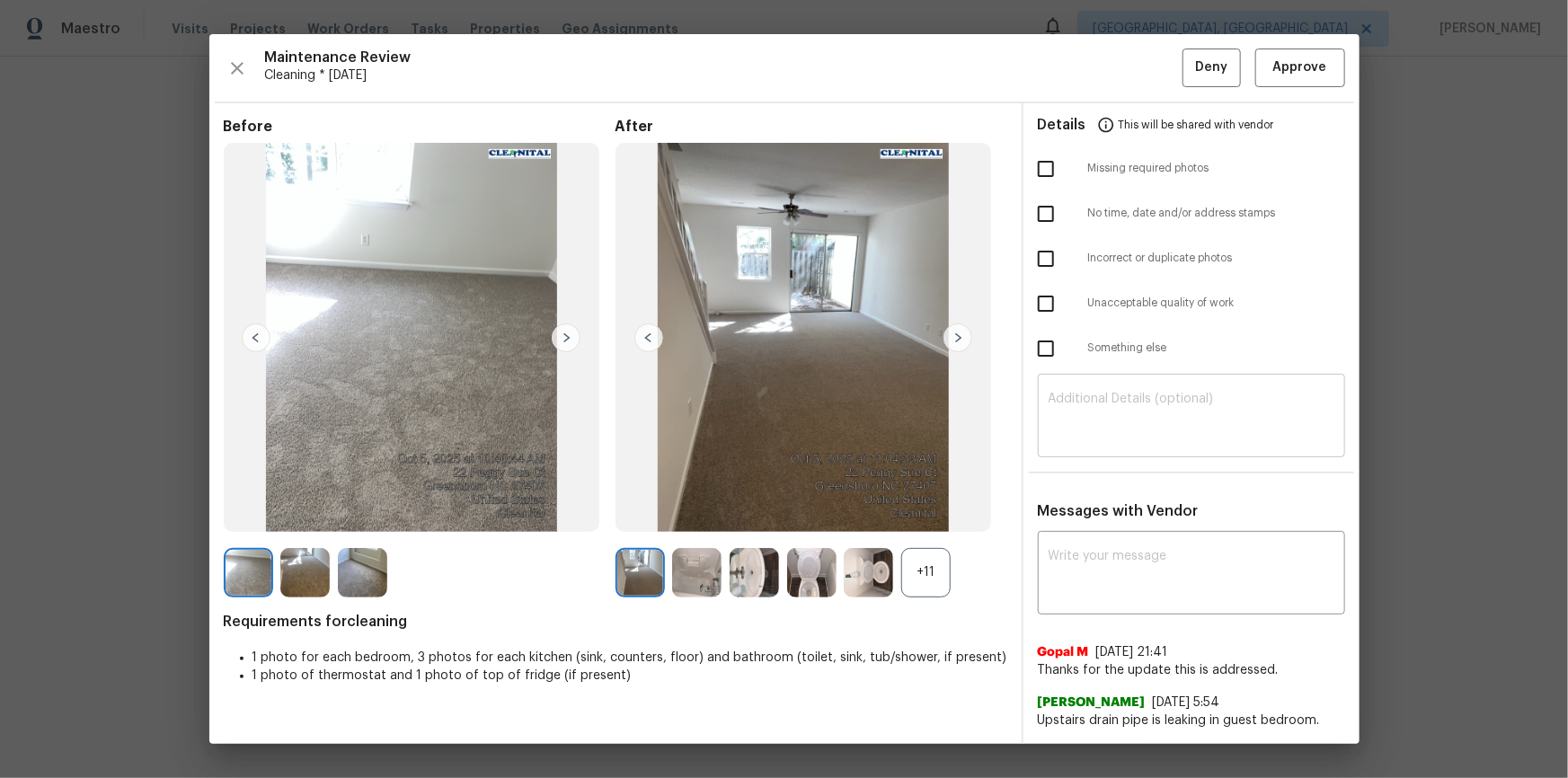
click at [1115, 451] on div "​" at bounding box center [1190, 418] width 307 height 79
paste textarea "Maintenance Audit Team: Hello! Unfortunately, this cleaning visit completed on …"
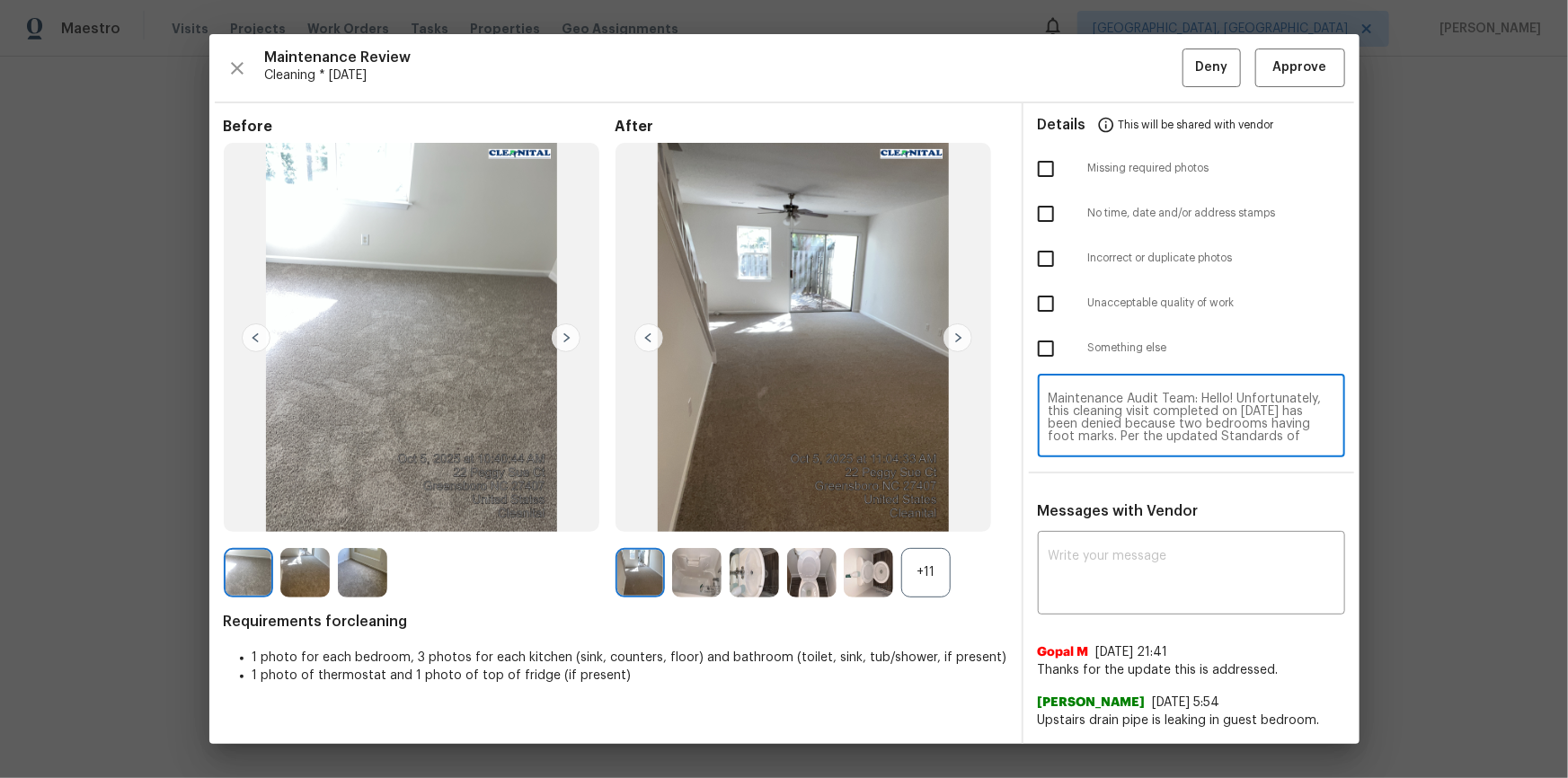
scroll to position [137, 0]
type textarea "Maintenance Audit Team: Hello! Unfortunately, this cleaning visit completed on …"
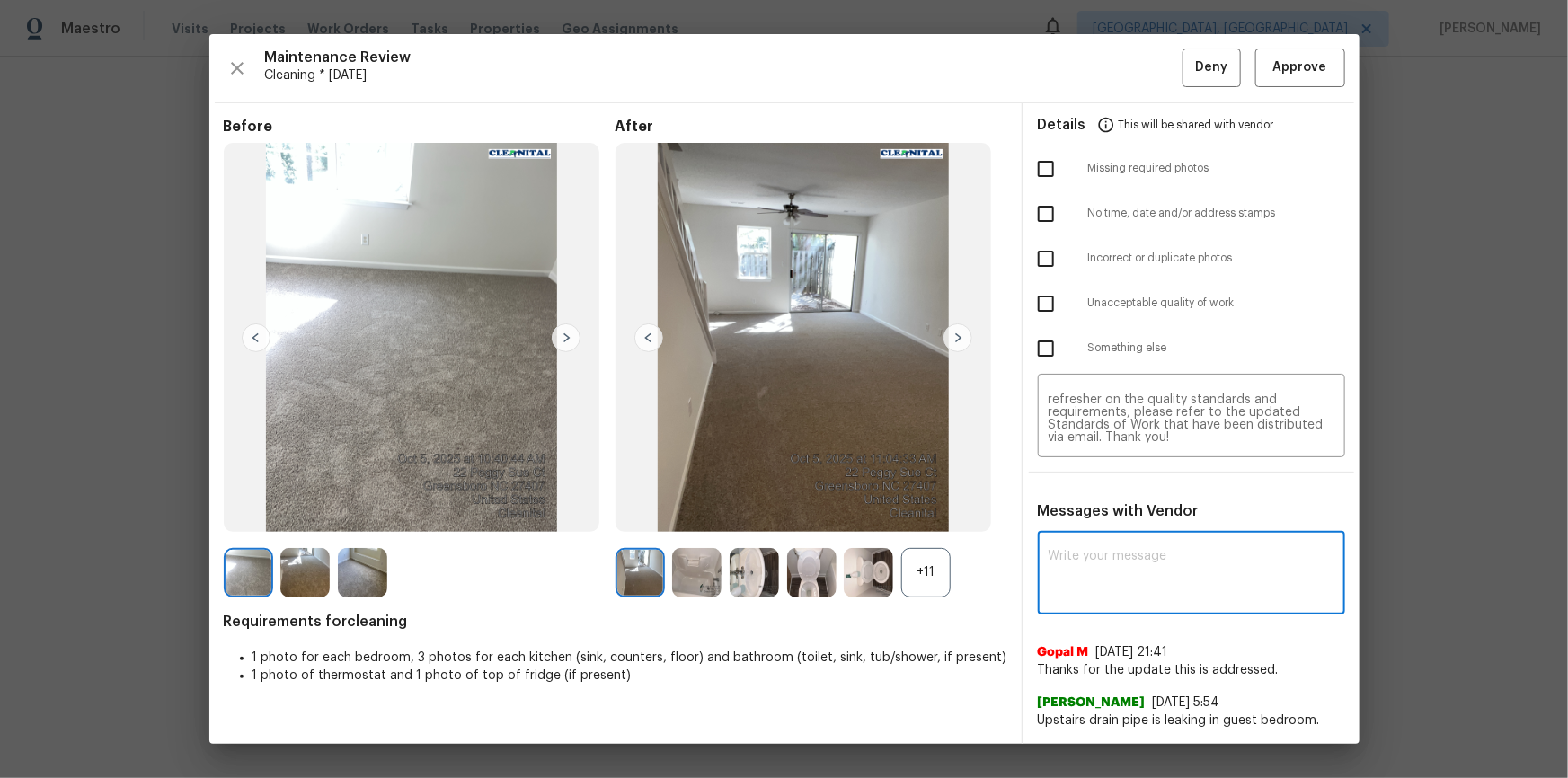
click at [1115, 523] on textarea at bounding box center [1191, 575] width 286 height 50
paste textarea "Maintenance Audit Team: Hello! Unfortunately, this cleaning visit completed on …"
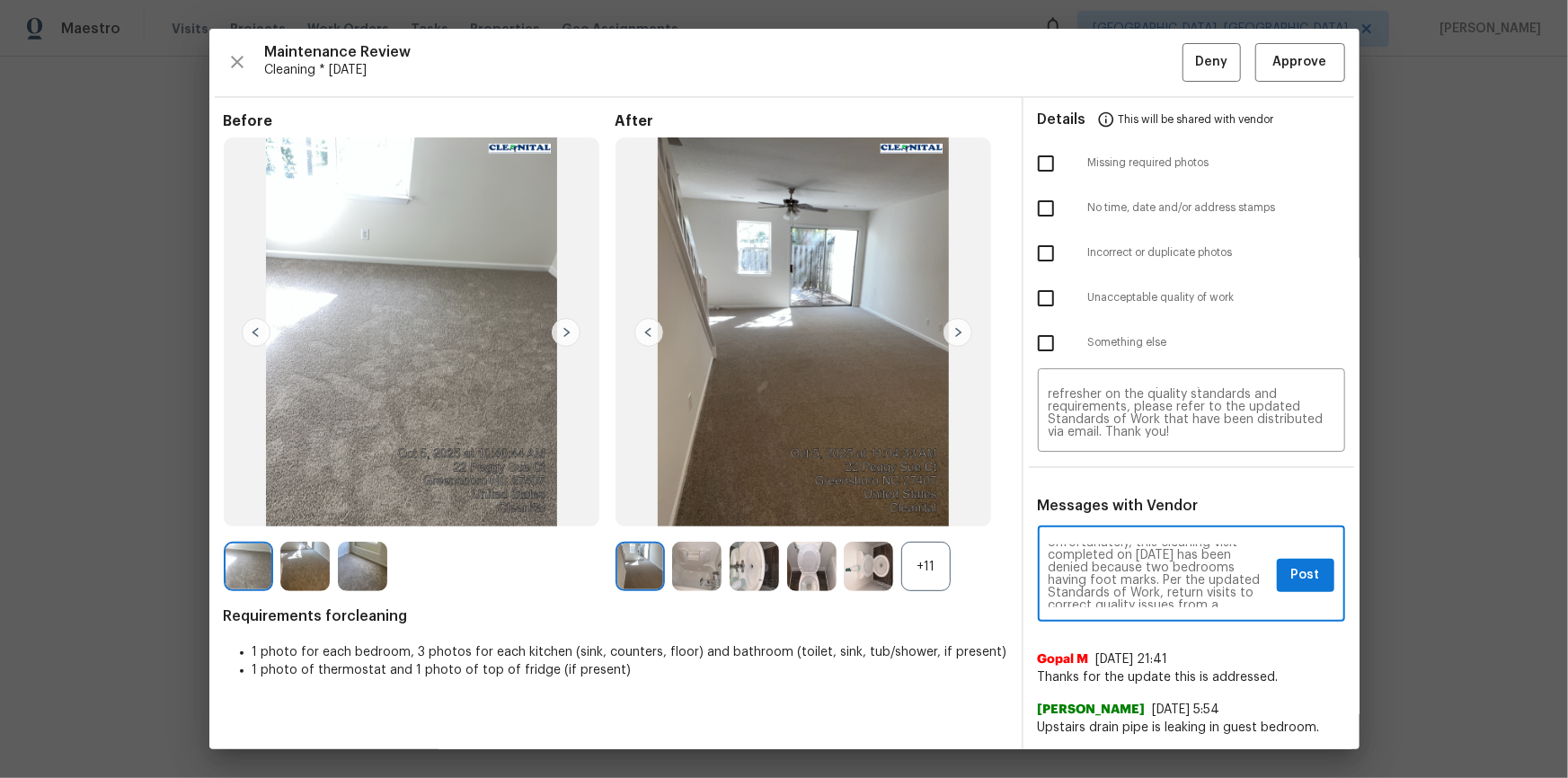
scroll to position [32, 0]
type textarea "Maintenance Audit Team: Hello! Unfortunately, this cleaning visit completed on …"
click at [1063, 300] on input "checkbox" at bounding box center [1046, 298] width 38 height 38
checkbox input "true"
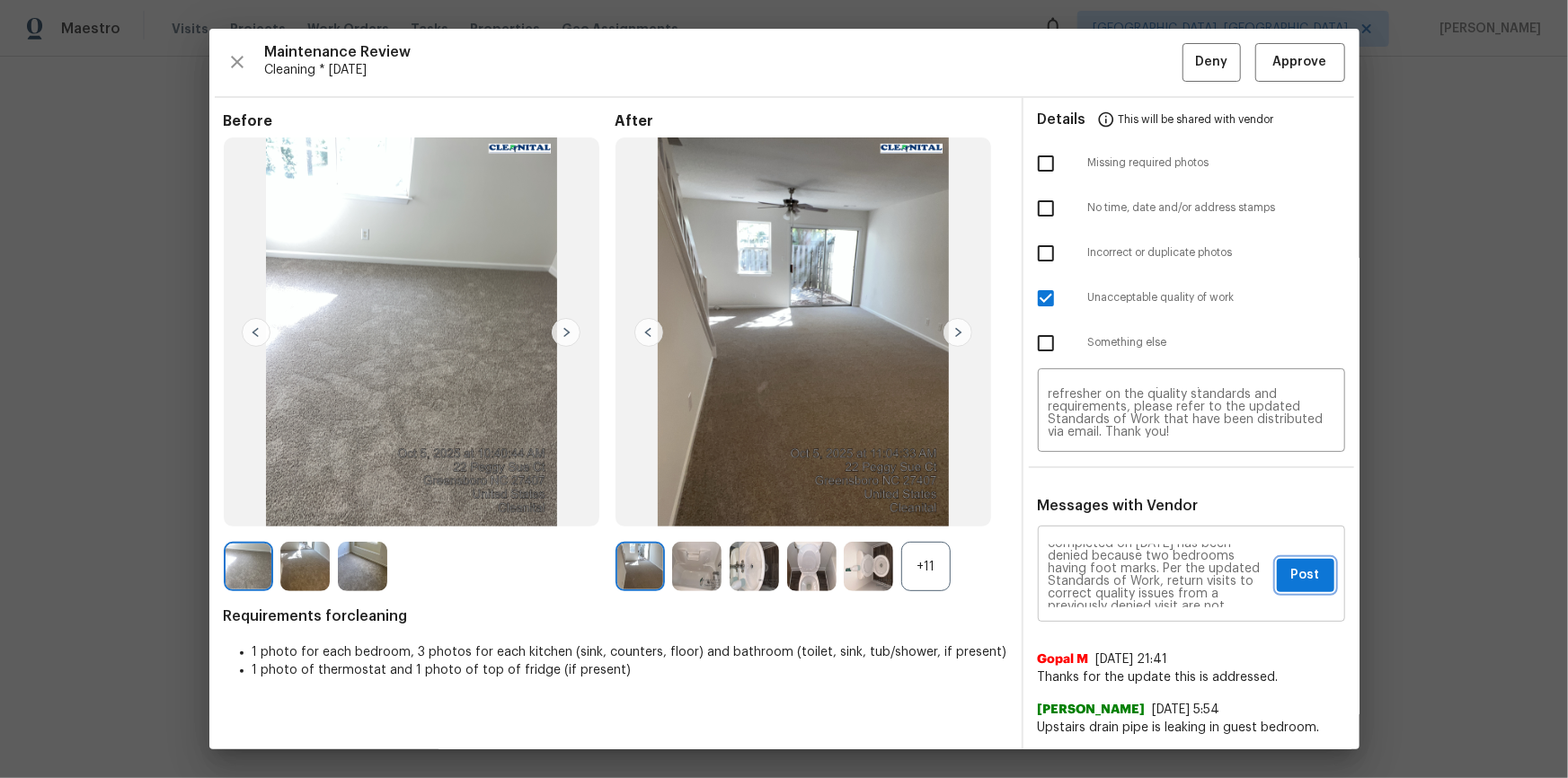
click at [1115, 523] on button "Post" at bounding box center [1305, 575] width 58 height 33
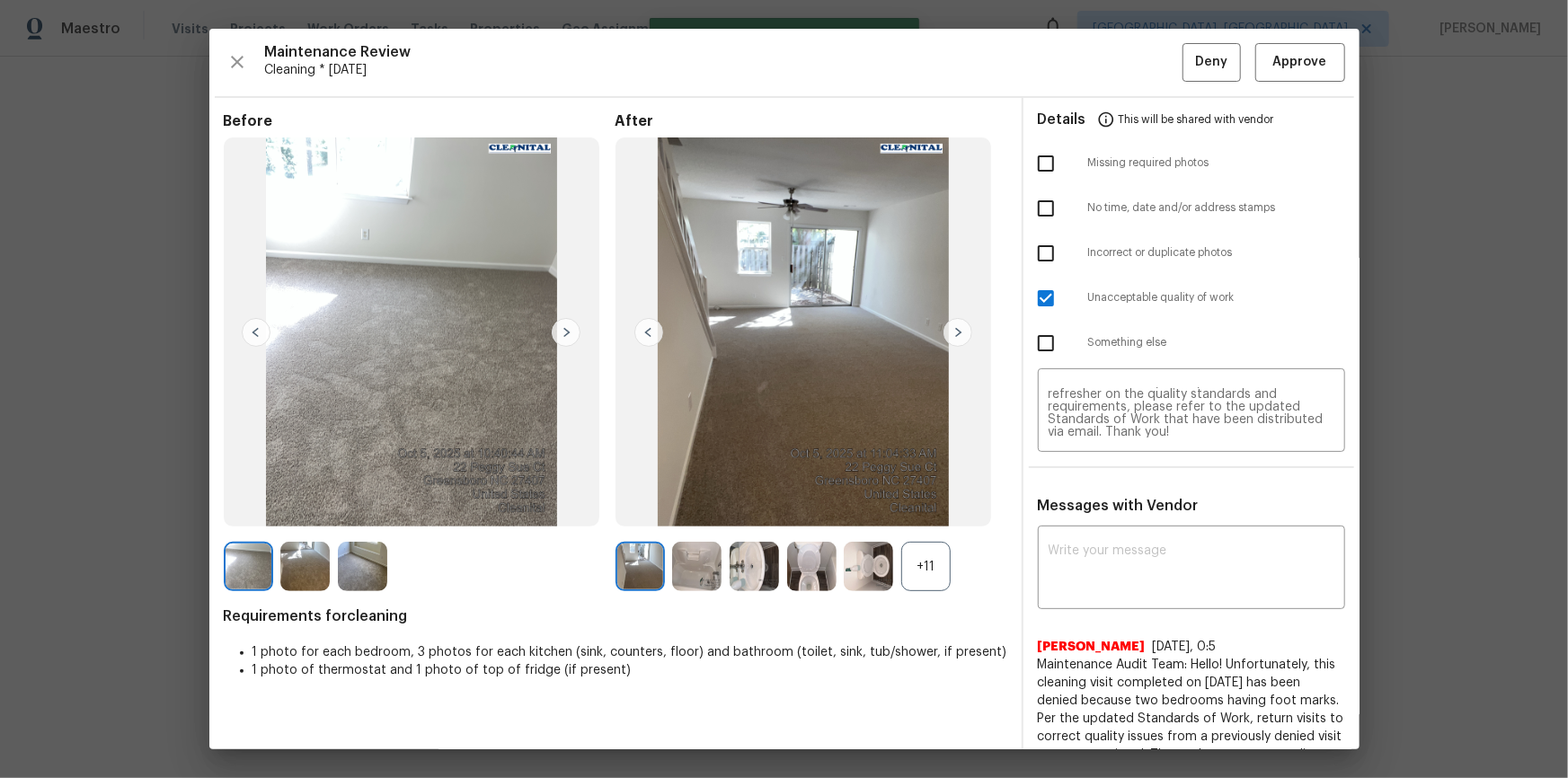
scroll to position [0, 0]
drag, startPoint x: 1194, startPoint y: 60, endPoint x: 1196, endPoint y: 162, distance: 102.0
click at [1115, 59] on span "Deny" at bounding box center [1211, 62] width 32 height 23
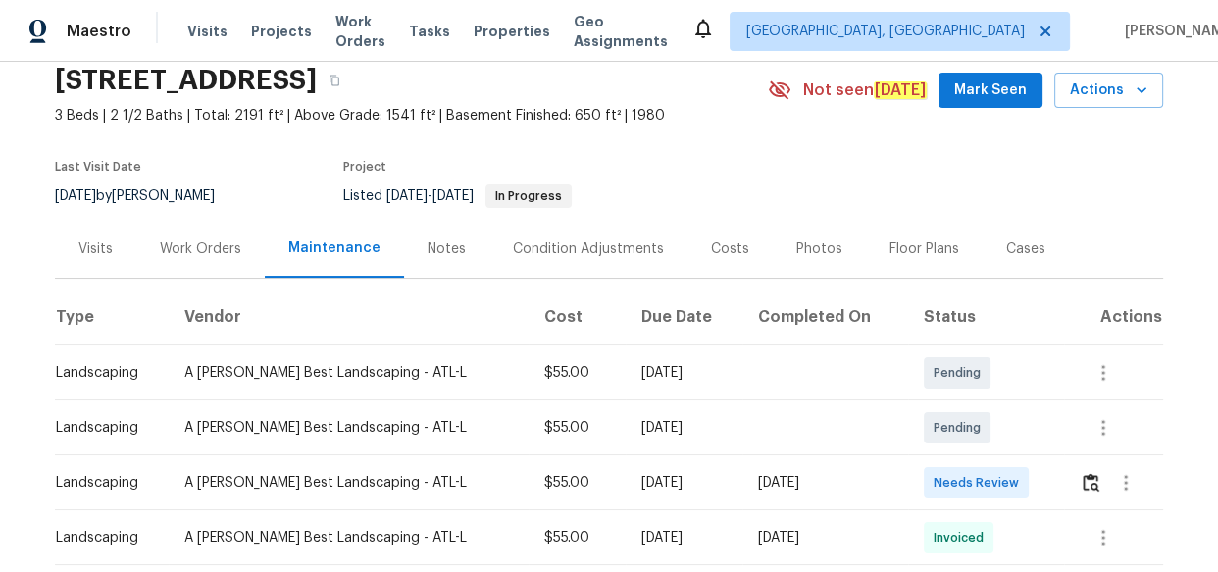
scroll to position [177, 0]
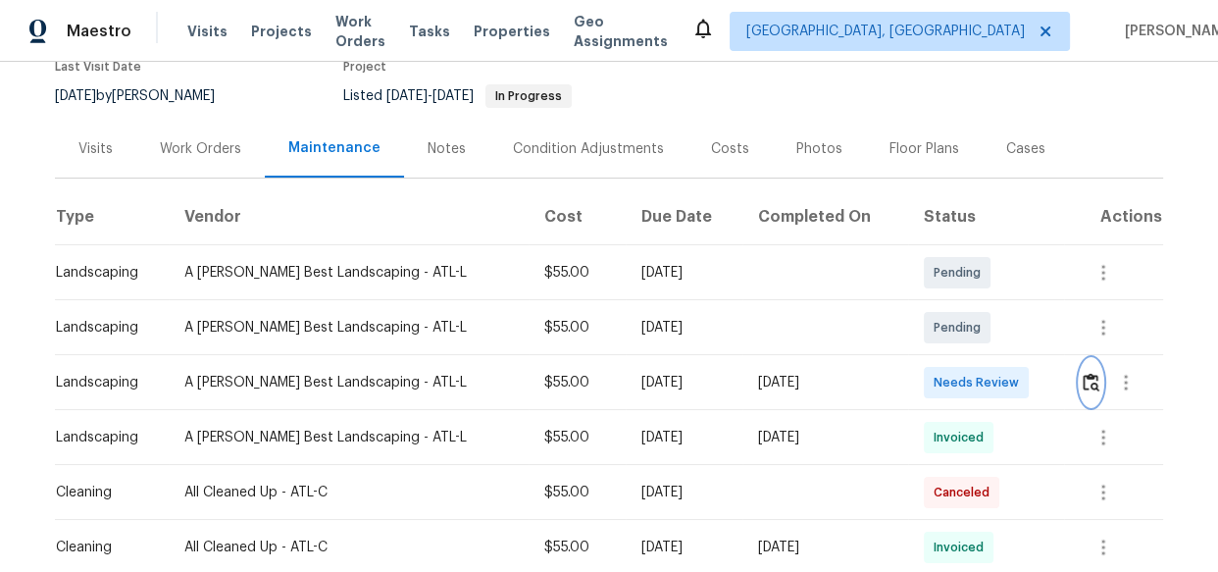
click at [1082, 381] on img "button" at bounding box center [1090, 382] width 17 height 19
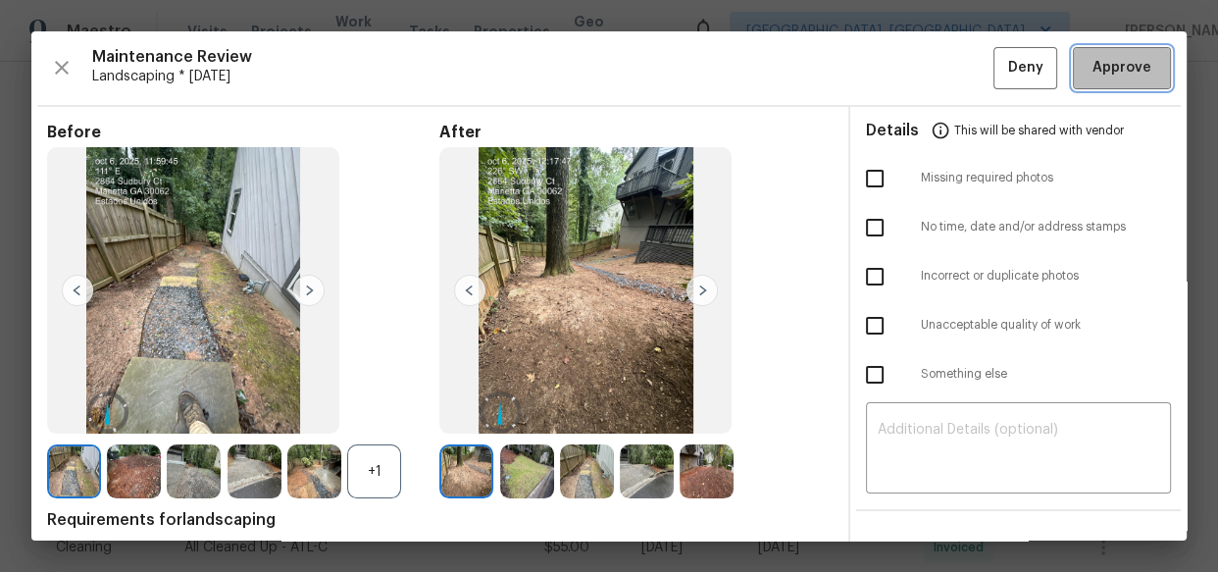
drag, startPoint x: 1118, startPoint y: 62, endPoint x: 1150, endPoint y: 242, distance: 183.3
click at [1118, 63] on span "Approve" at bounding box center [1121, 68] width 59 height 25
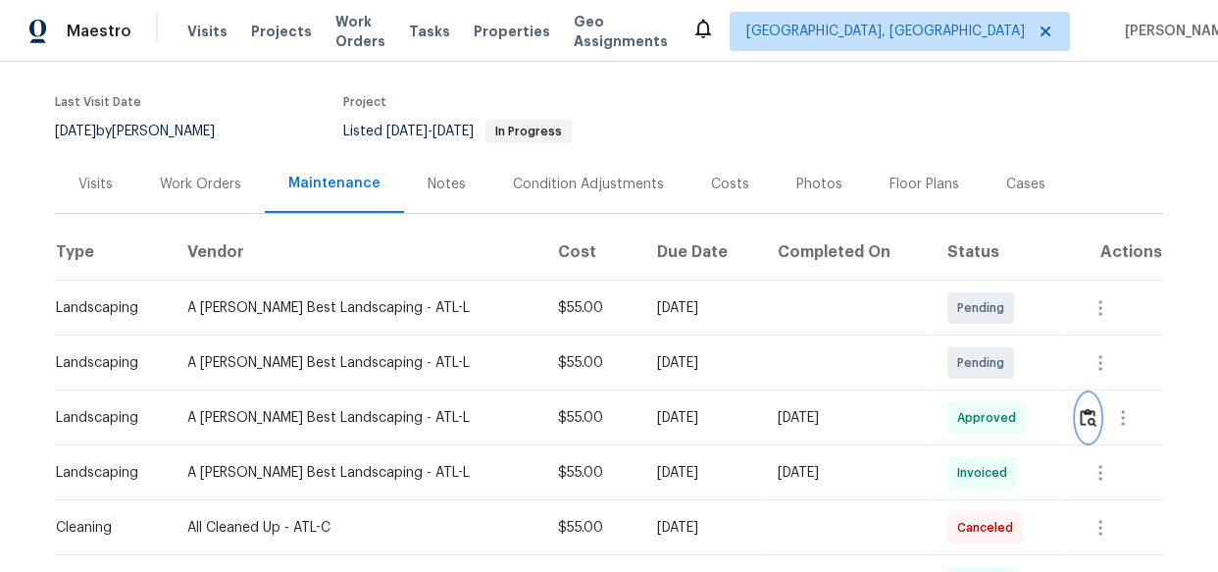
scroll to position [88, 0]
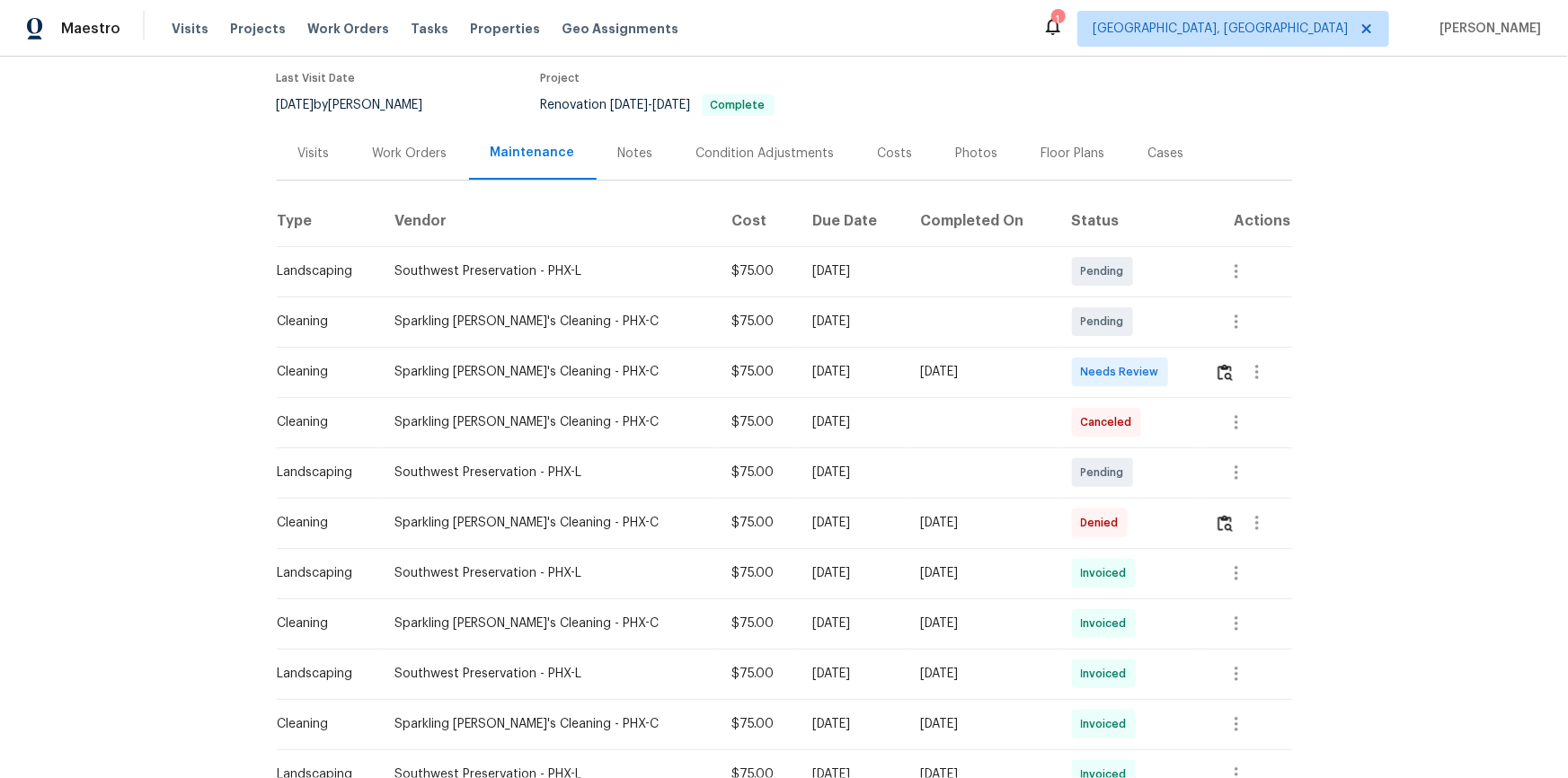
scroll to position [288, 0]
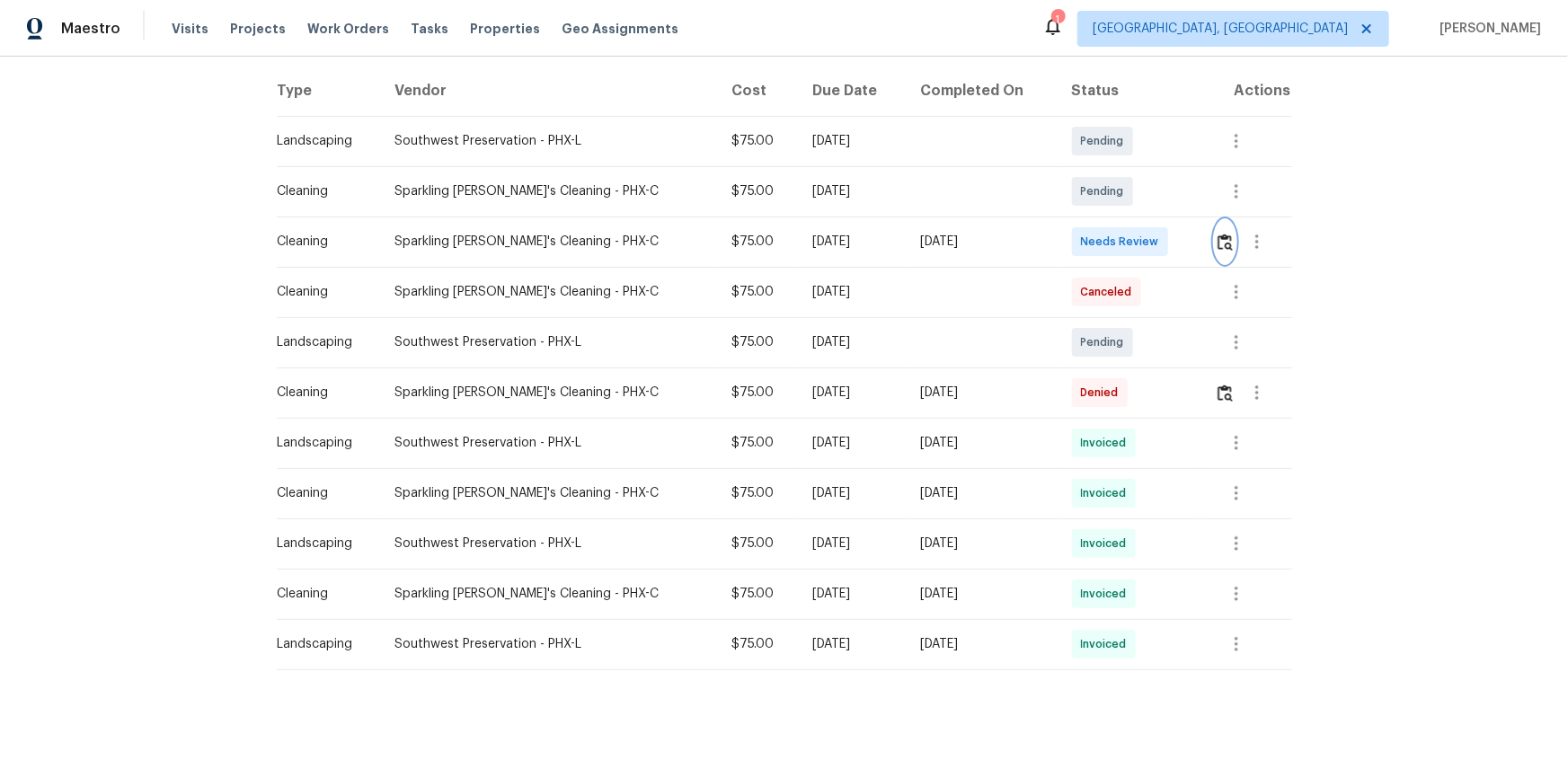
click at [1115, 235] on img "button" at bounding box center [1225, 242] width 16 height 17
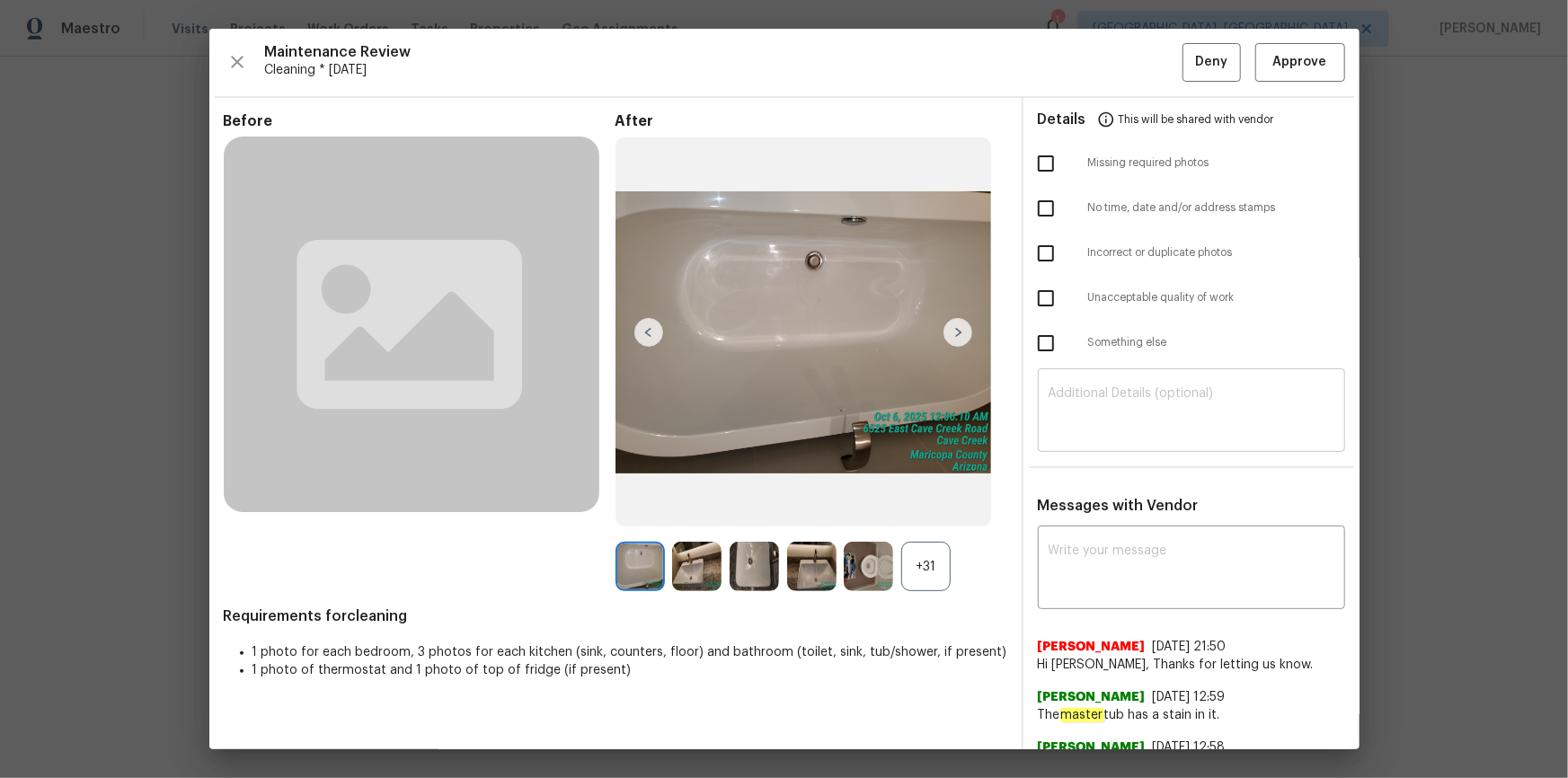
click at [1115, 410] on textarea at bounding box center [1191, 412] width 286 height 50
paste textarea "Maintenance Audit Team: Hello! After further review, the visit(10/06/2025) has …"
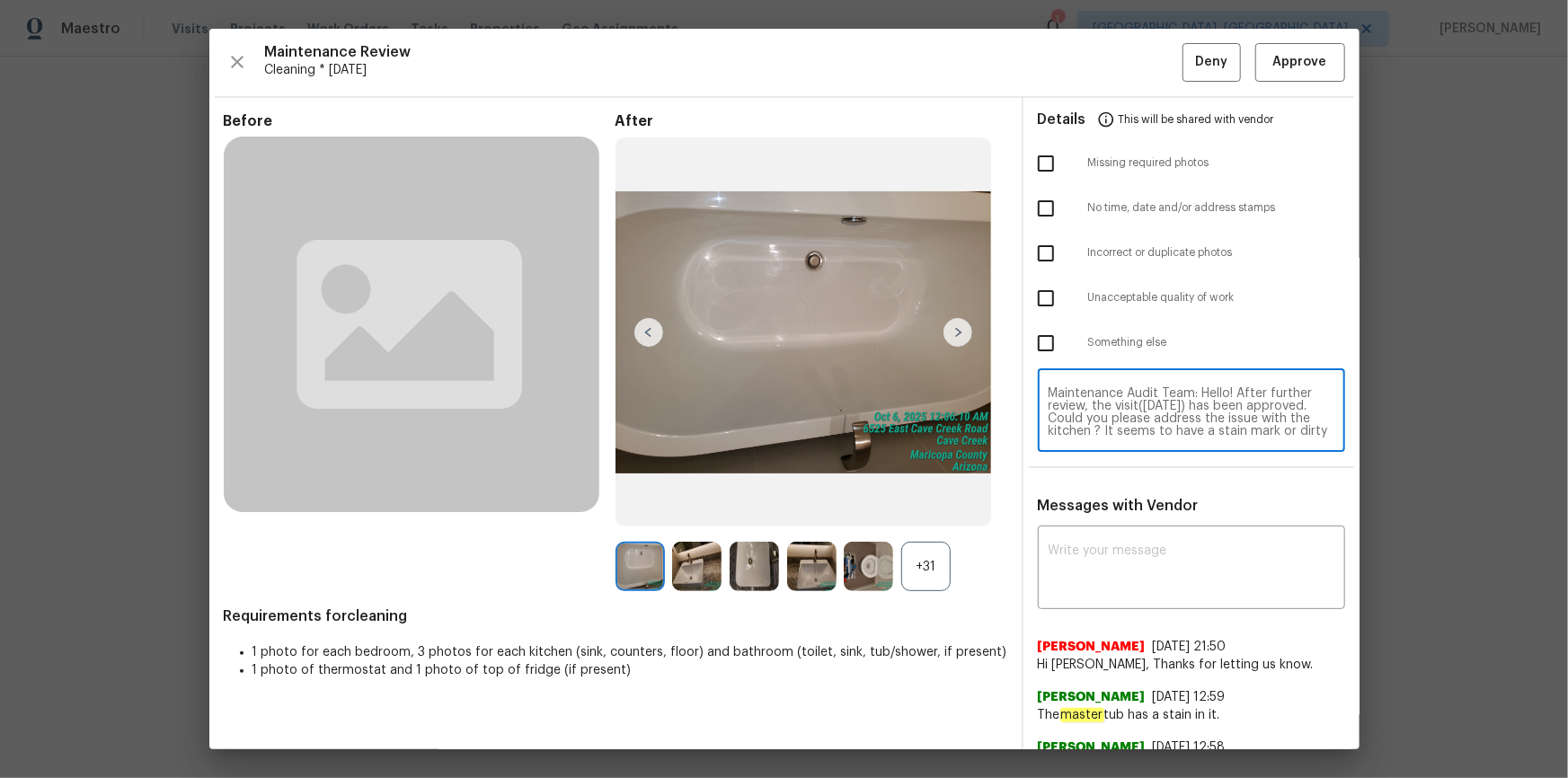
scroll to position [24, 0]
type textarea "Maintenance Audit Team: Hello! After further review, the visit(10/06/2025) has …"
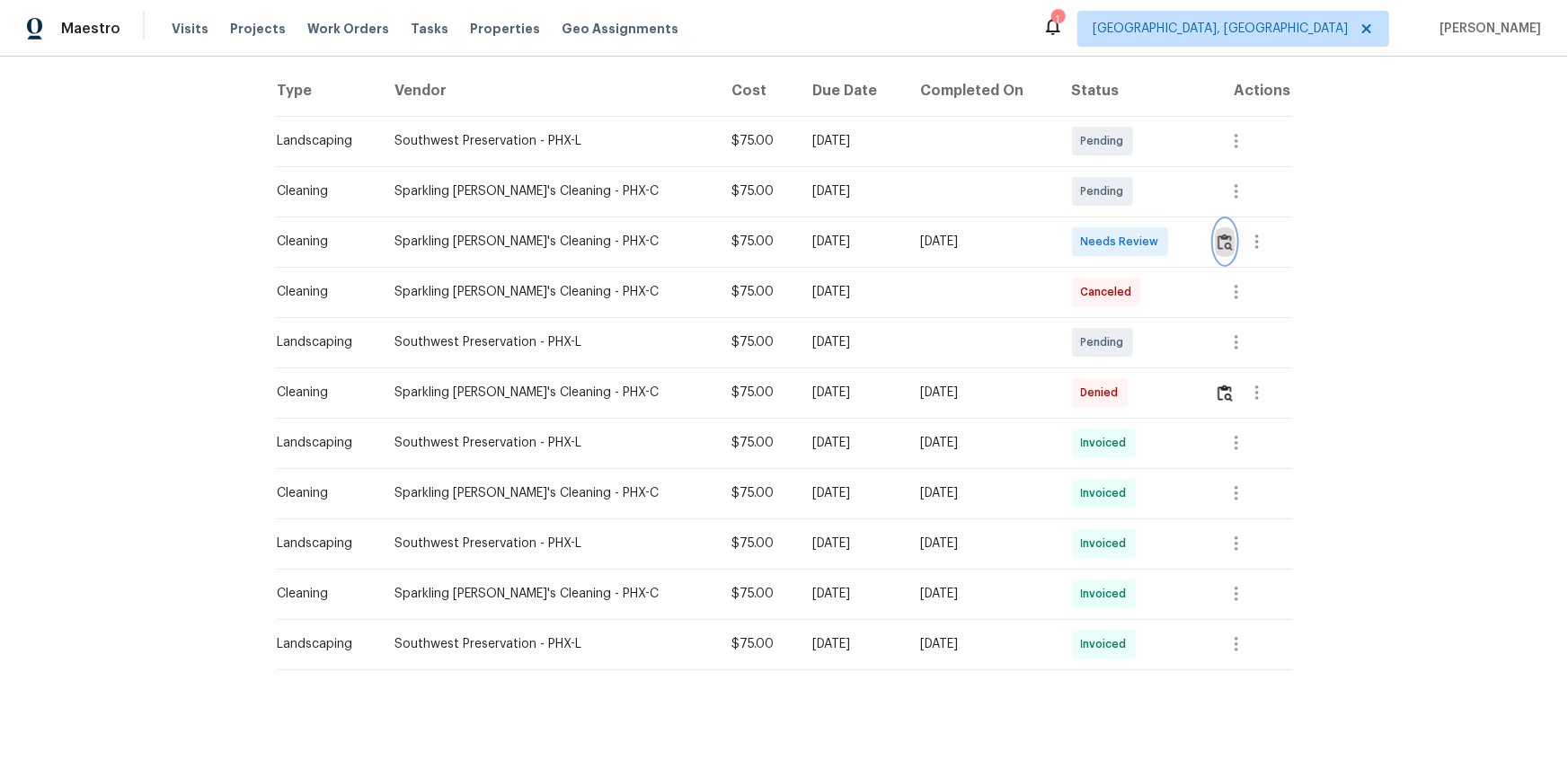
click at [1115, 220] on button "button" at bounding box center [1225, 241] width 21 height 43
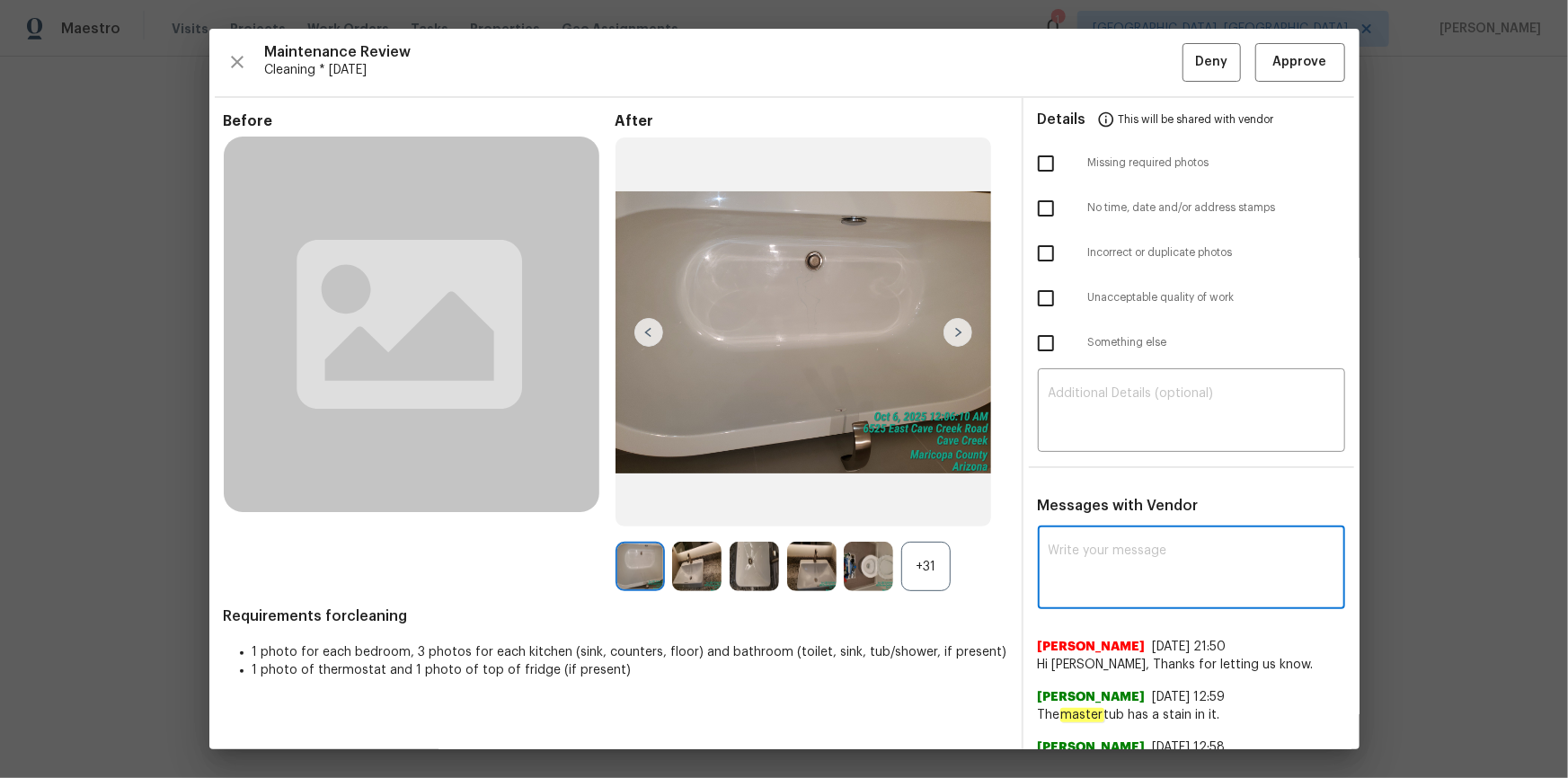
drag, startPoint x: 1160, startPoint y: 590, endPoint x: 1158, endPoint y: 601, distance: 11.2
click at [1115, 523] on textarea at bounding box center [1191, 569] width 286 height 50
paste textarea "Maintenance Audit Team: Hello! After further review, the visit(10/06/2025) has …"
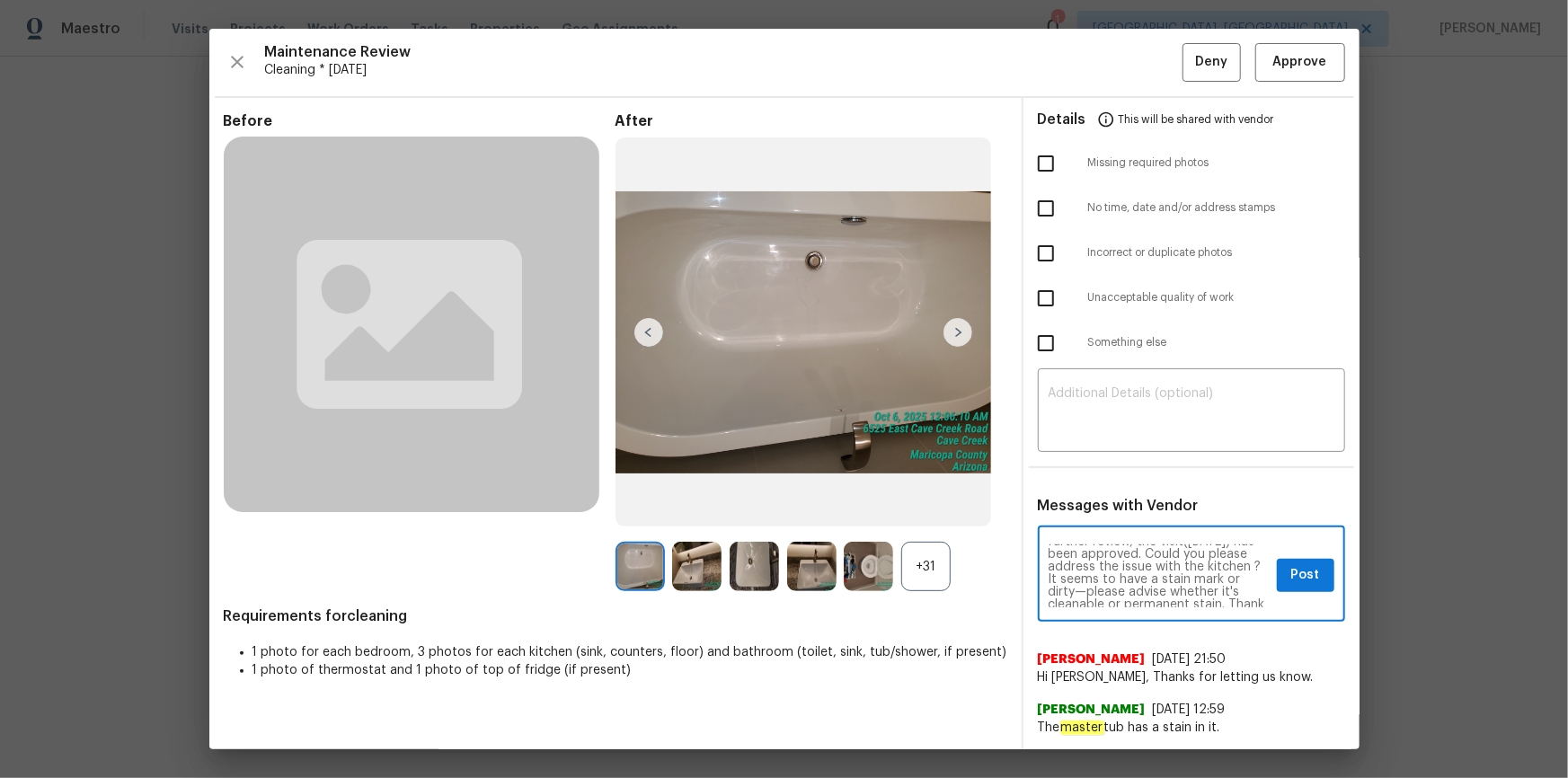
scroll to position [32, 0]
click at [1115, 523] on textarea "Maintenance Audit Team: Hello! After further review, the visit(10/06/2025) has …" at bounding box center [1158, 575] width 221 height 63
type textarea "Maintenance Audit Team: Hello! After further review, the visit(10/06/2025) has …"
click at [1115, 523] on span "Post" at bounding box center [1305, 575] width 28 height 23
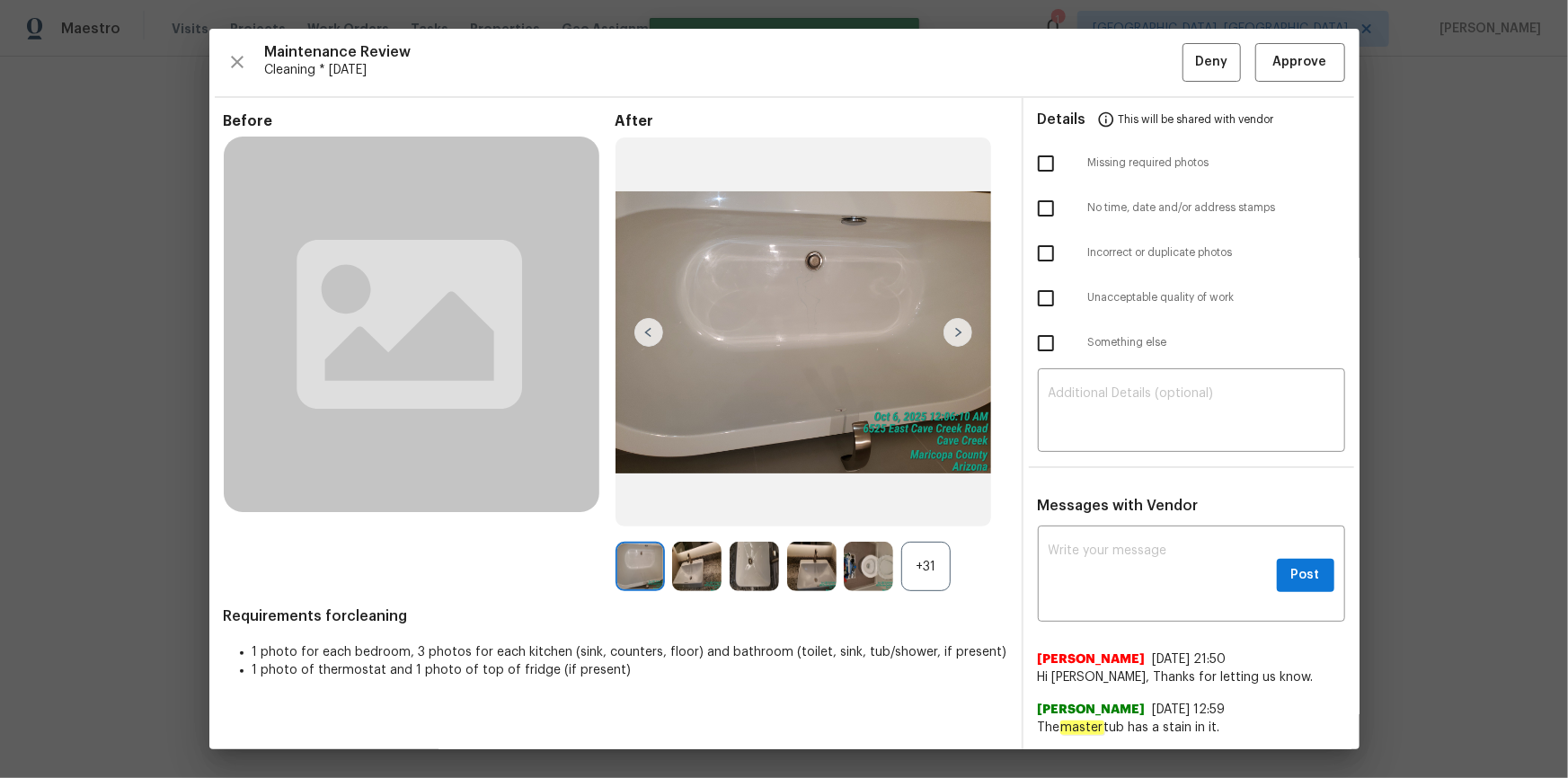
scroll to position [0, 0]
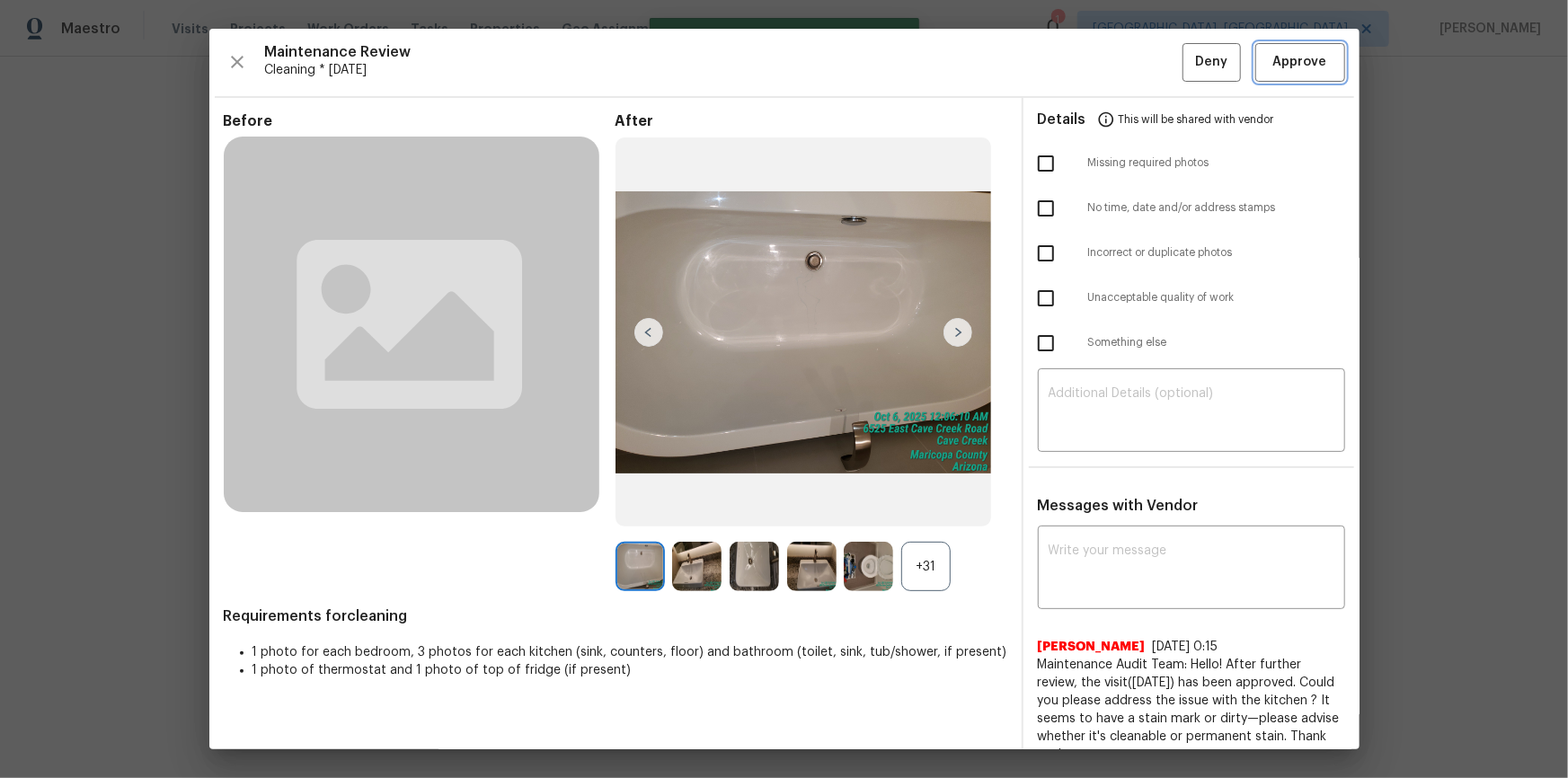
click at [1115, 60] on span "Approve" at bounding box center [1299, 62] width 54 height 23
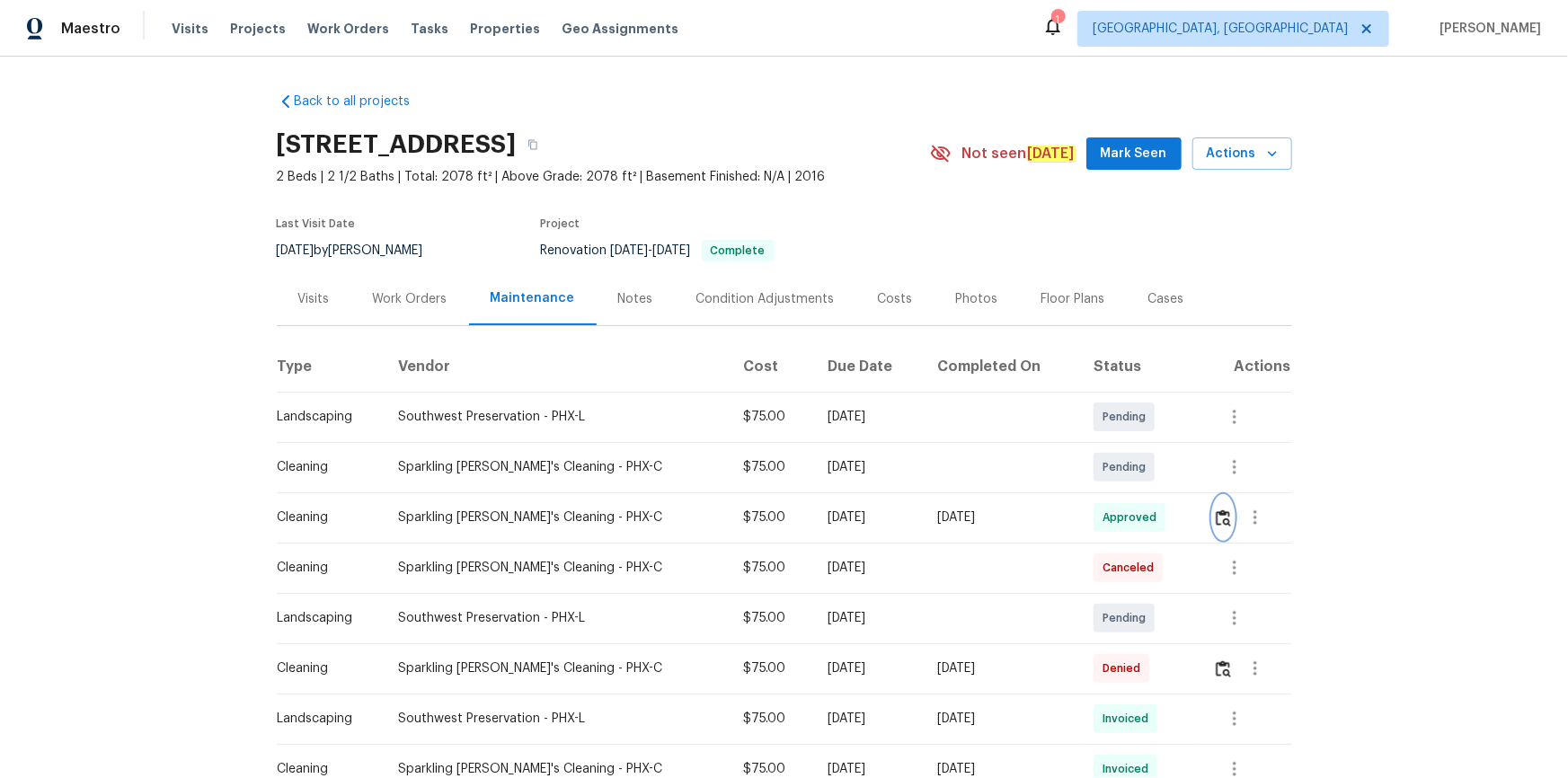
click at [1115, 514] on img "button" at bounding box center [1223, 518] width 16 height 17
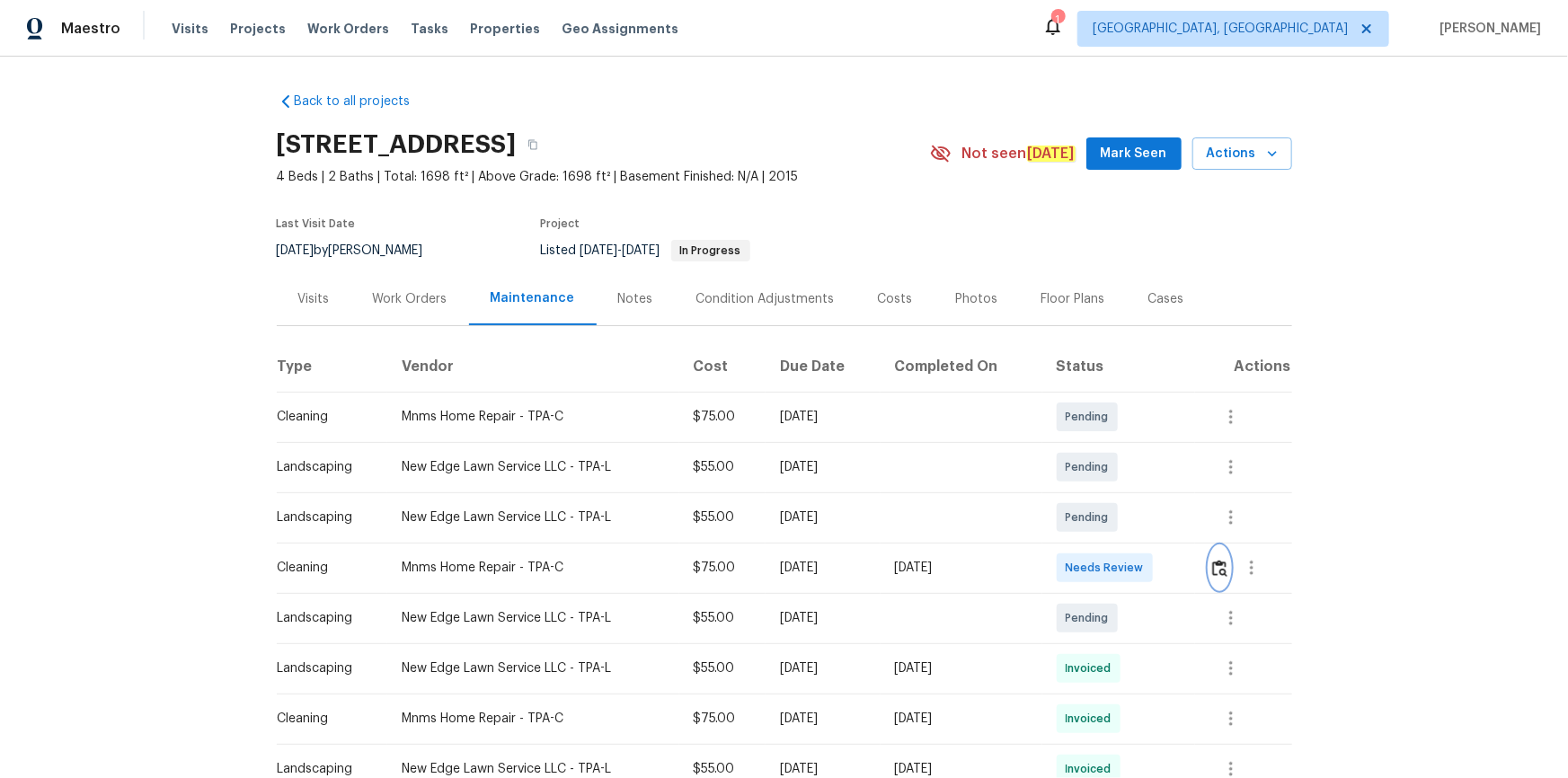
click at [1115, 523] on img "button" at bounding box center [1220, 568] width 16 height 17
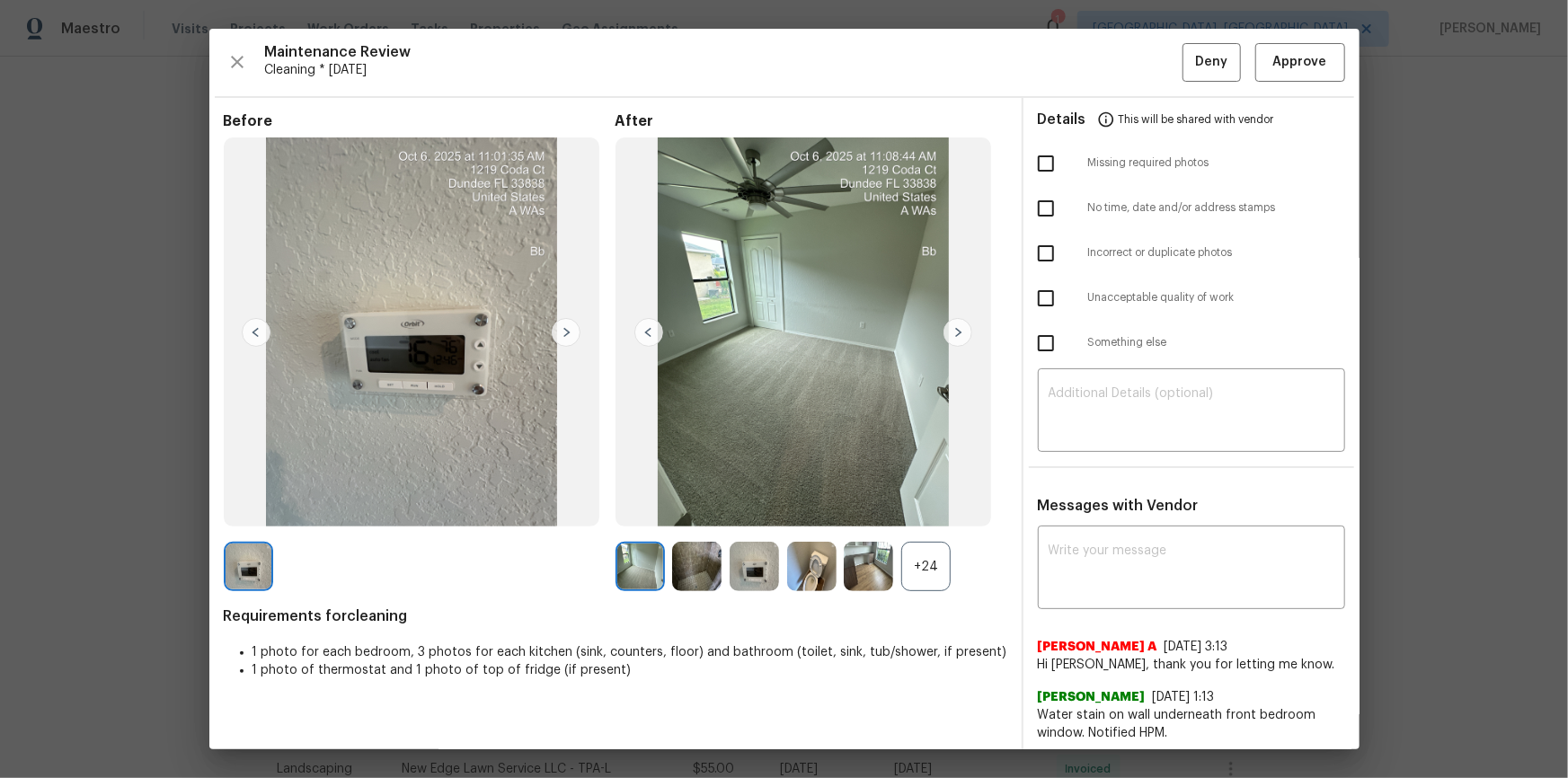
click at [1115, 43] on div "Maintenance Review Cleaning * [DATE] Deny Approve" at bounding box center [784, 62] width 1122 height 38
drag, startPoint x: 1311, startPoint y: 61, endPoint x: 1316, endPoint y: 101, distance: 40.3
click at [1115, 62] on span "Approve" at bounding box center [1299, 62] width 54 height 23
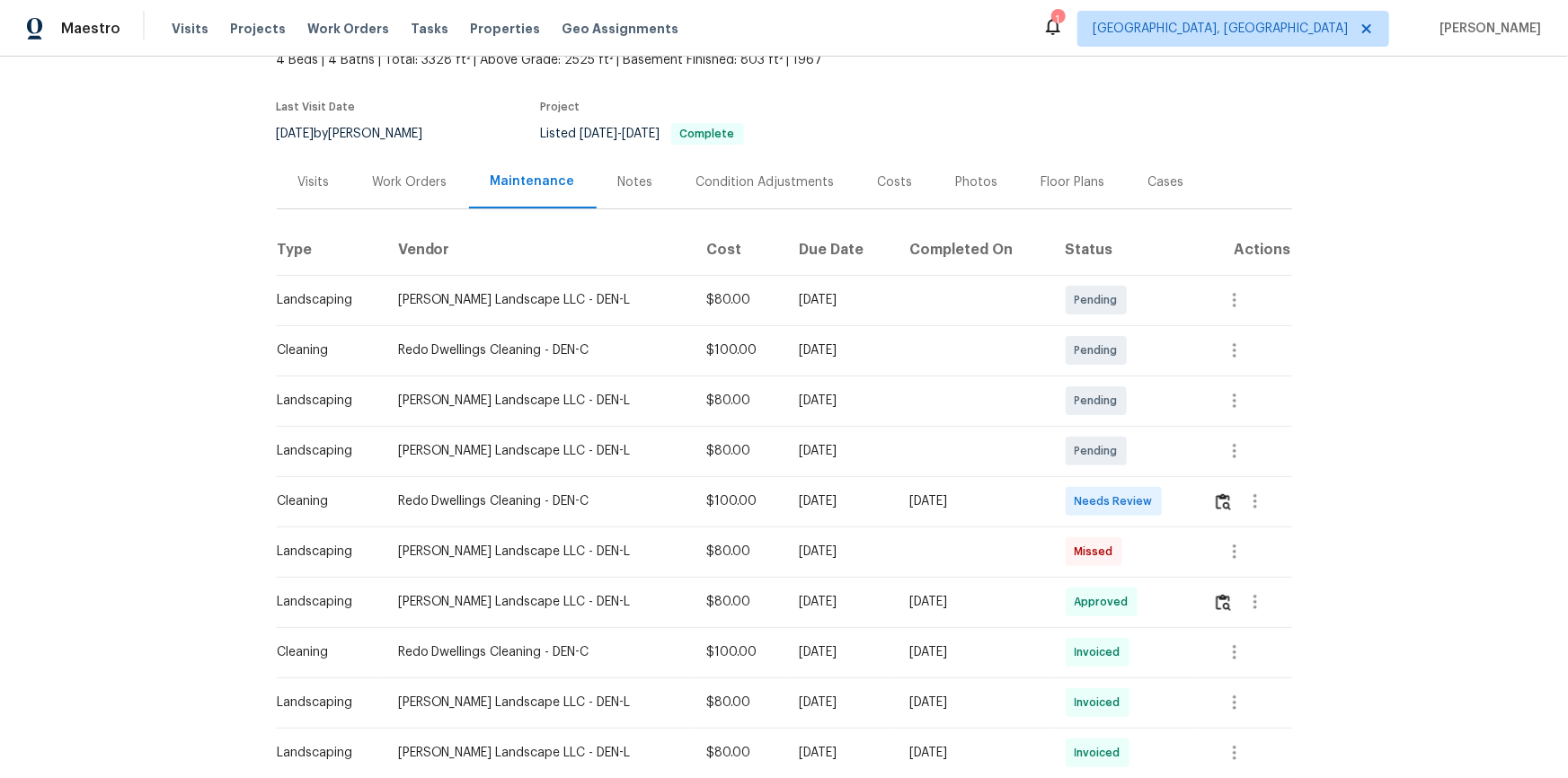
scroll to position [326, 0]
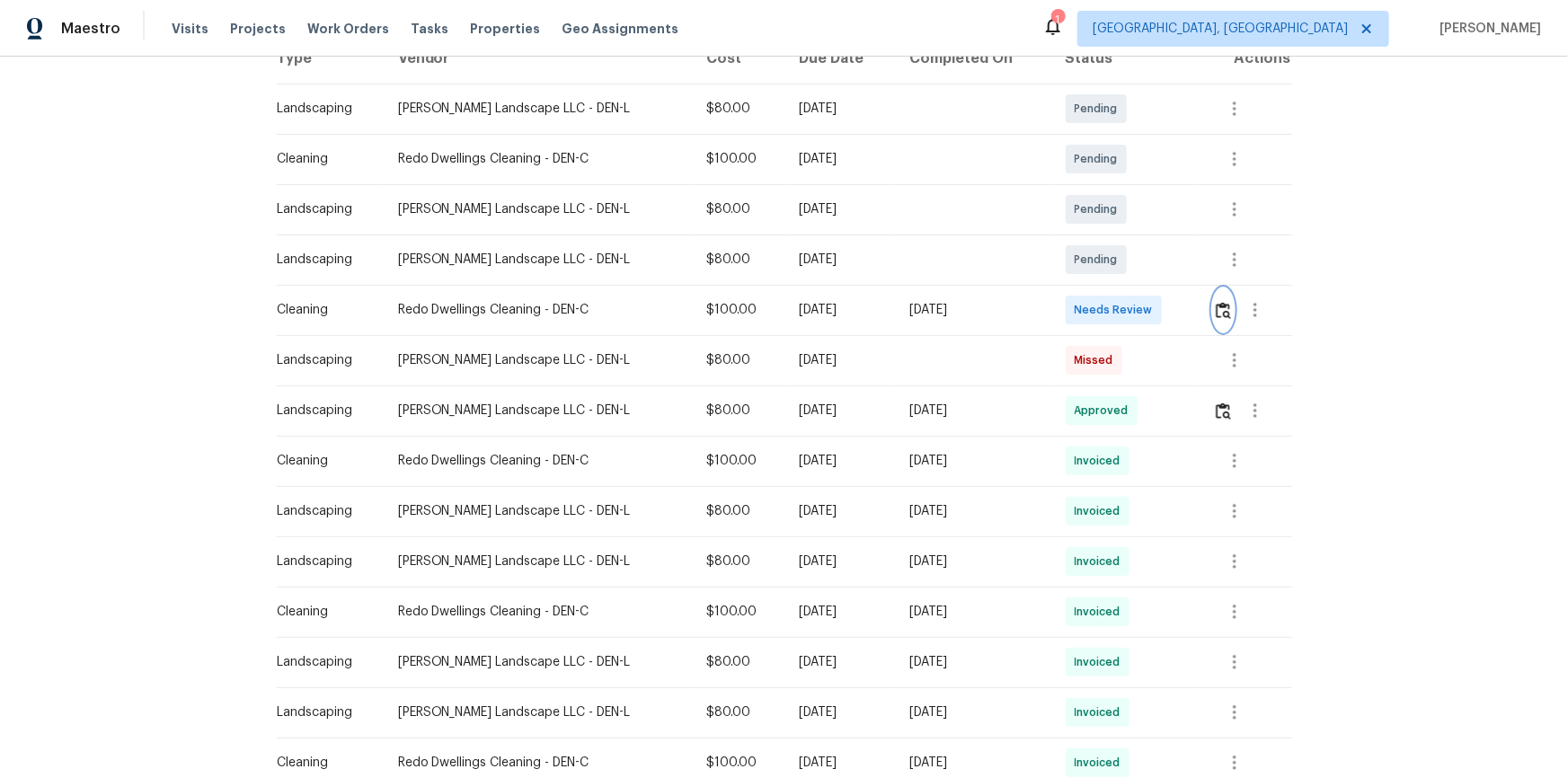
click at [1216, 301] on img "button" at bounding box center [1223, 310] width 16 height 17
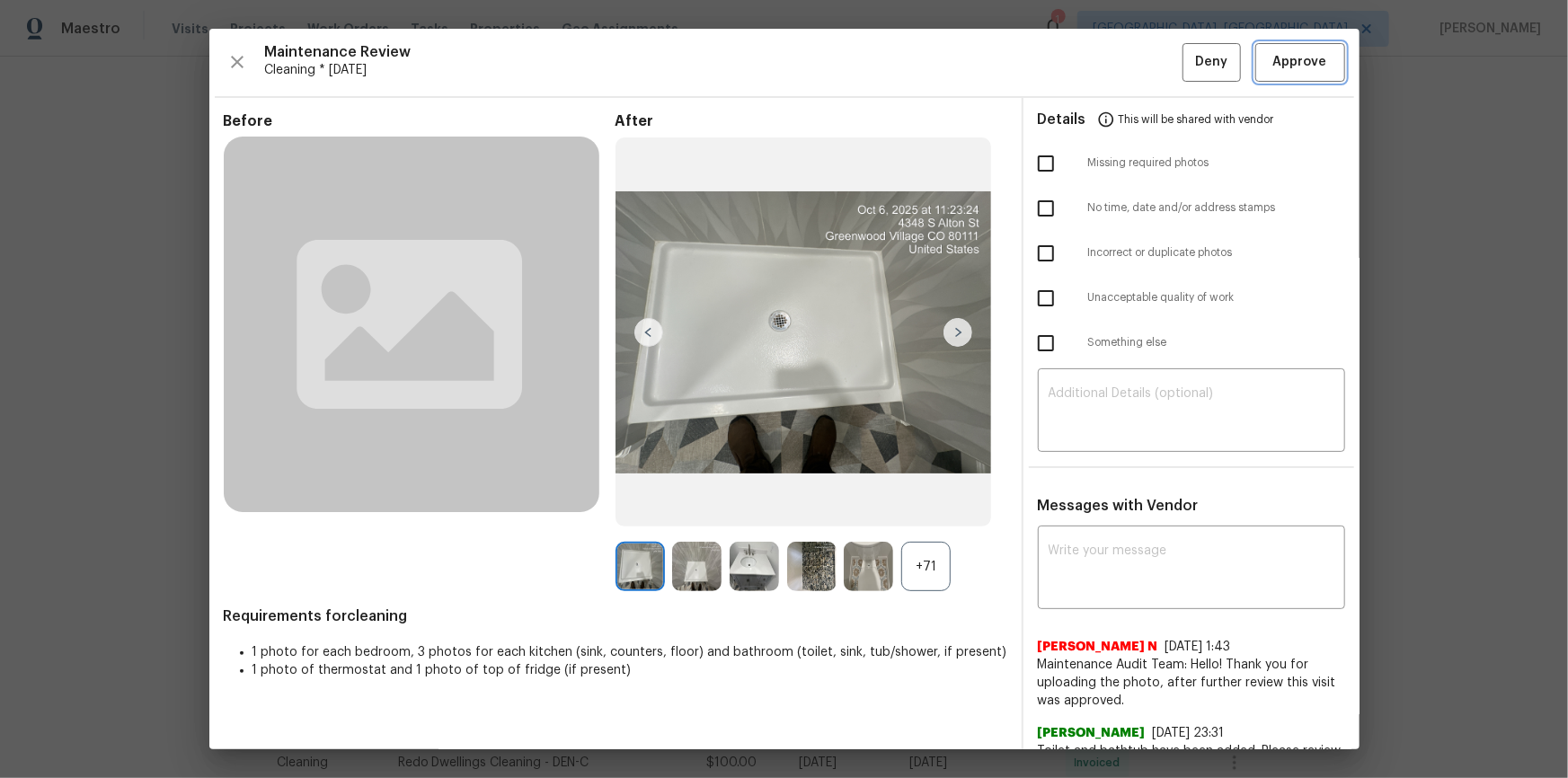
drag, startPoint x: 1325, startPoint y: 53, endPoint x: 1230, endPoint y: 367, distance: 328.1
click at [1324, 55] on button "Approve" at bounding box center [1300, 62] width 90 height 38
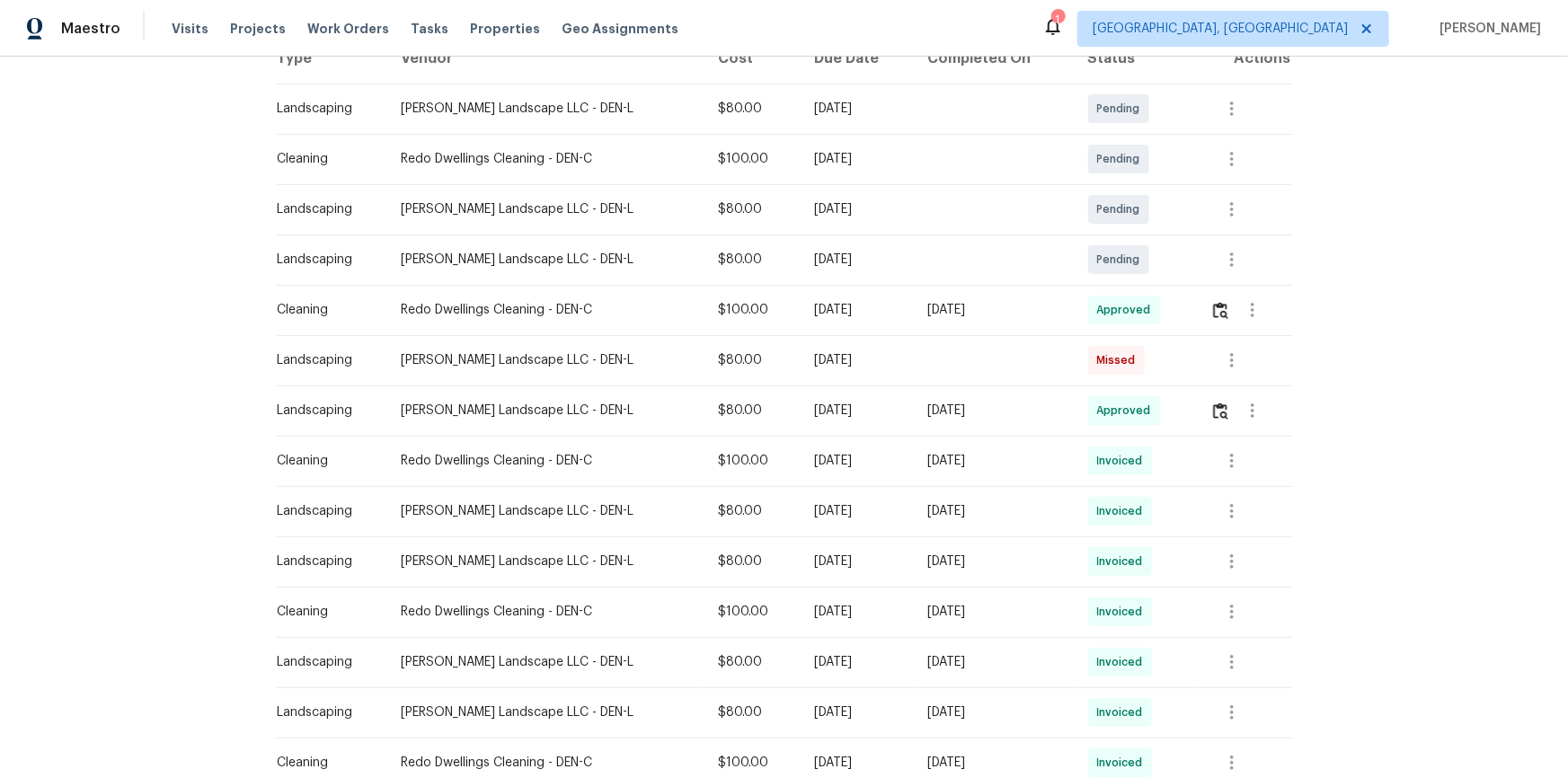
scroll to position [0, 0]
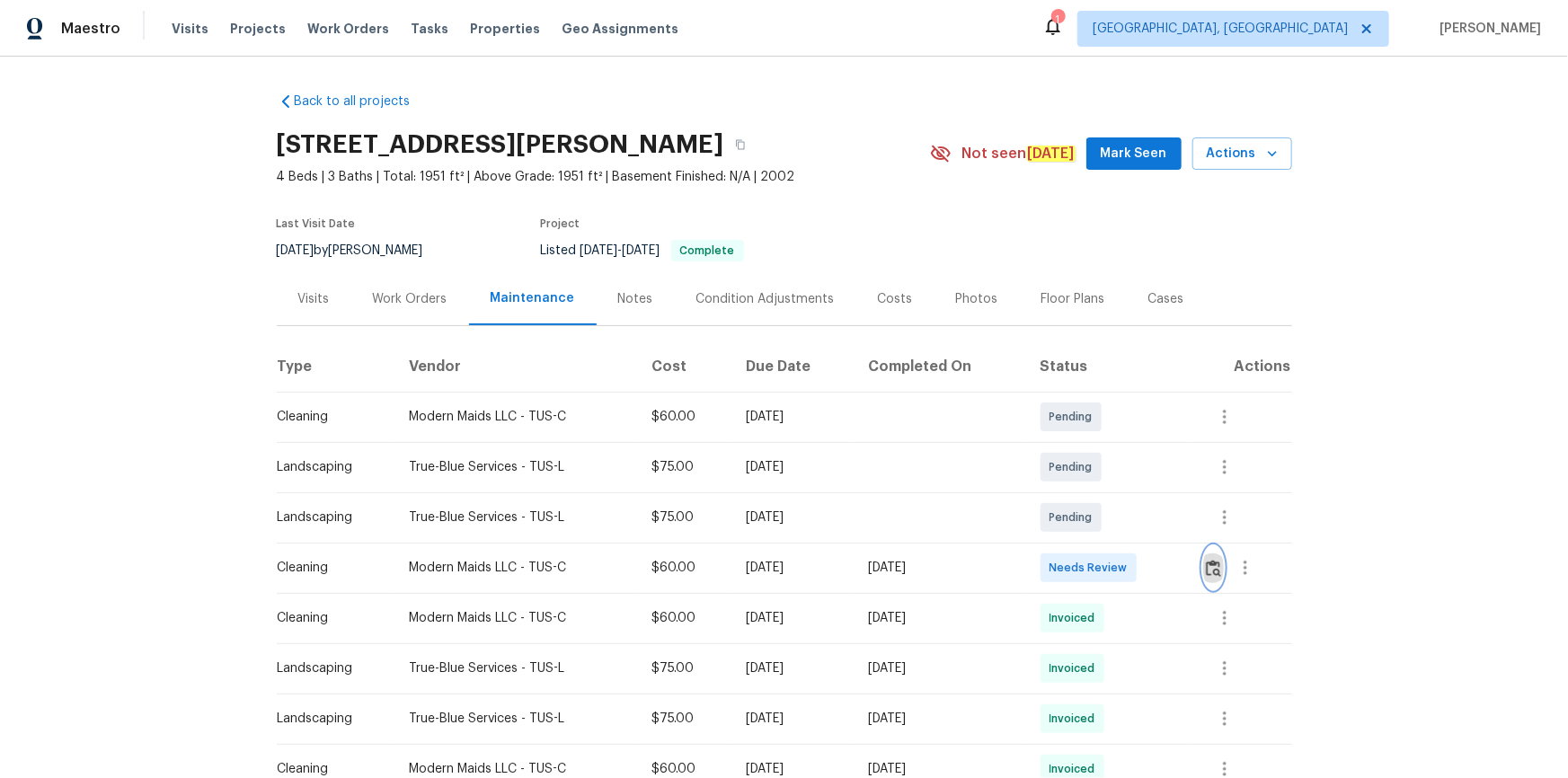
click at [1115, 523] on img "button" at bounding box center [1213, 568] width 16 height 17
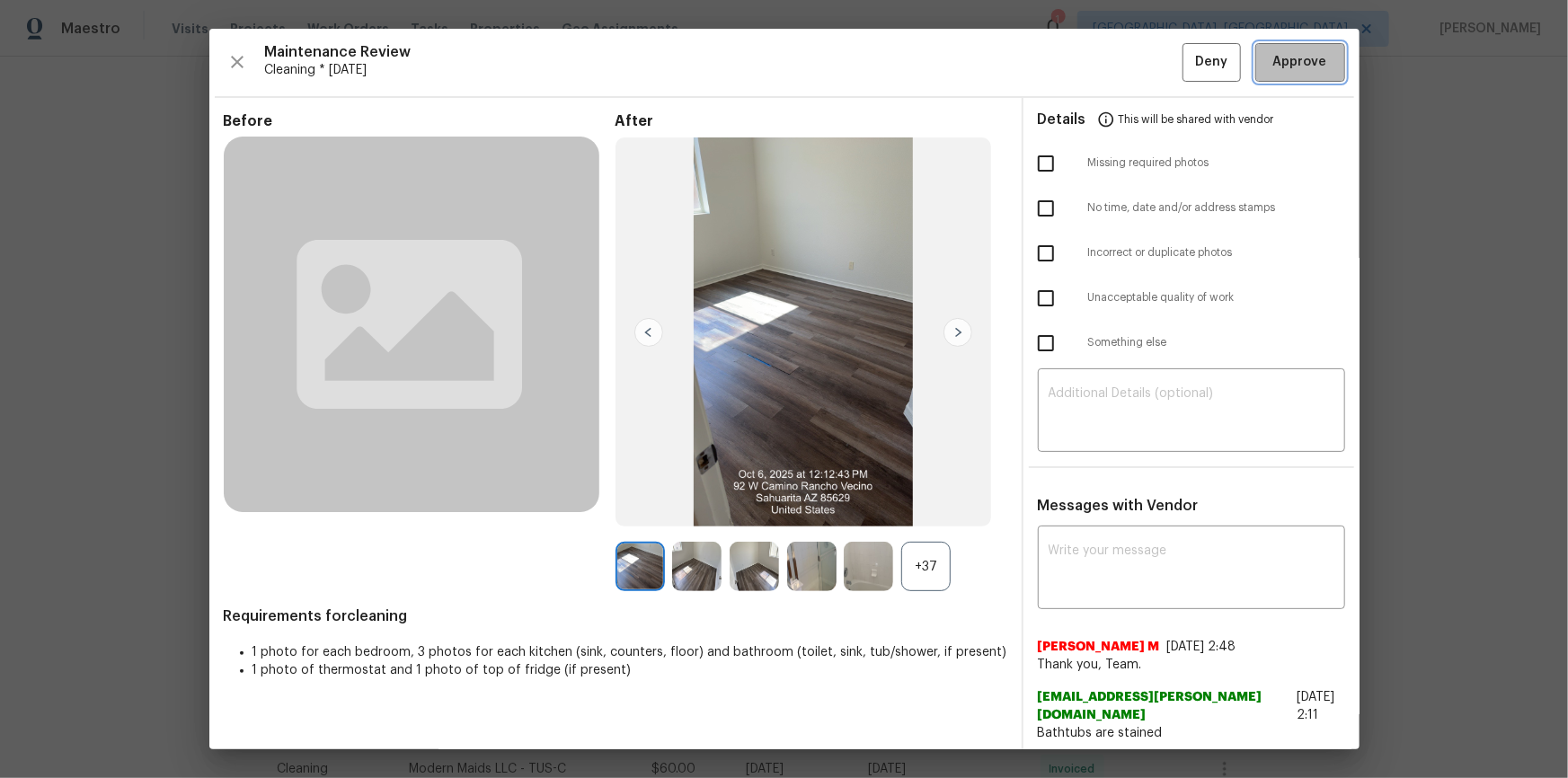
click at [1115, 80] on button "Approve" at bounding box center [1300, 62] width 90 height 38
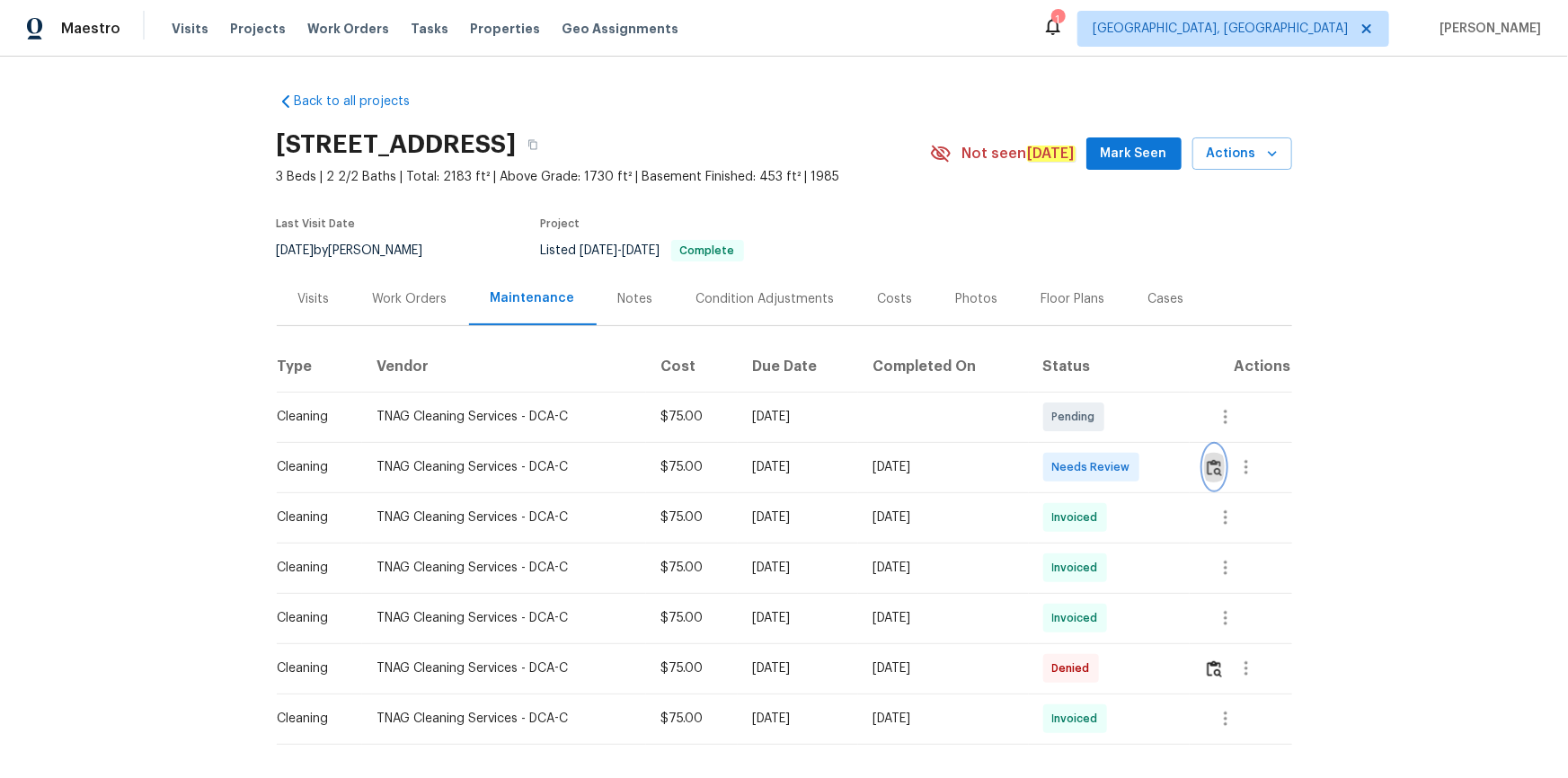
click at [1115, 459] on img "button" at bounding box center [1214, 467] width 16 height 17
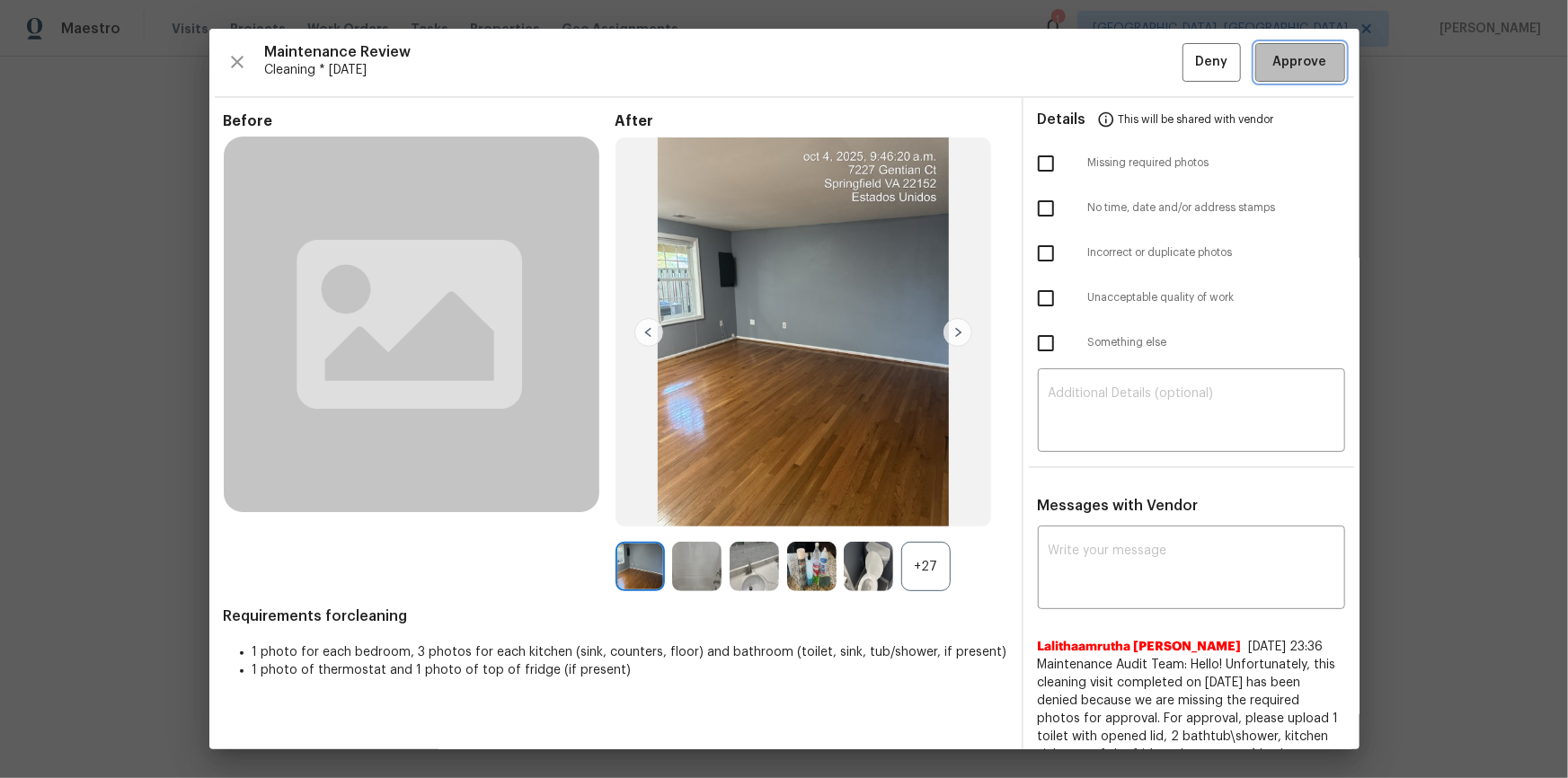
drag, startPoint x: 1306, startPoint y: 56, endPoint x: 1266, endPoint y: 227, distance: 175.6
click at [1115, 55] on span "Approve" at bounding box center [1299, 62] width 54 height 23
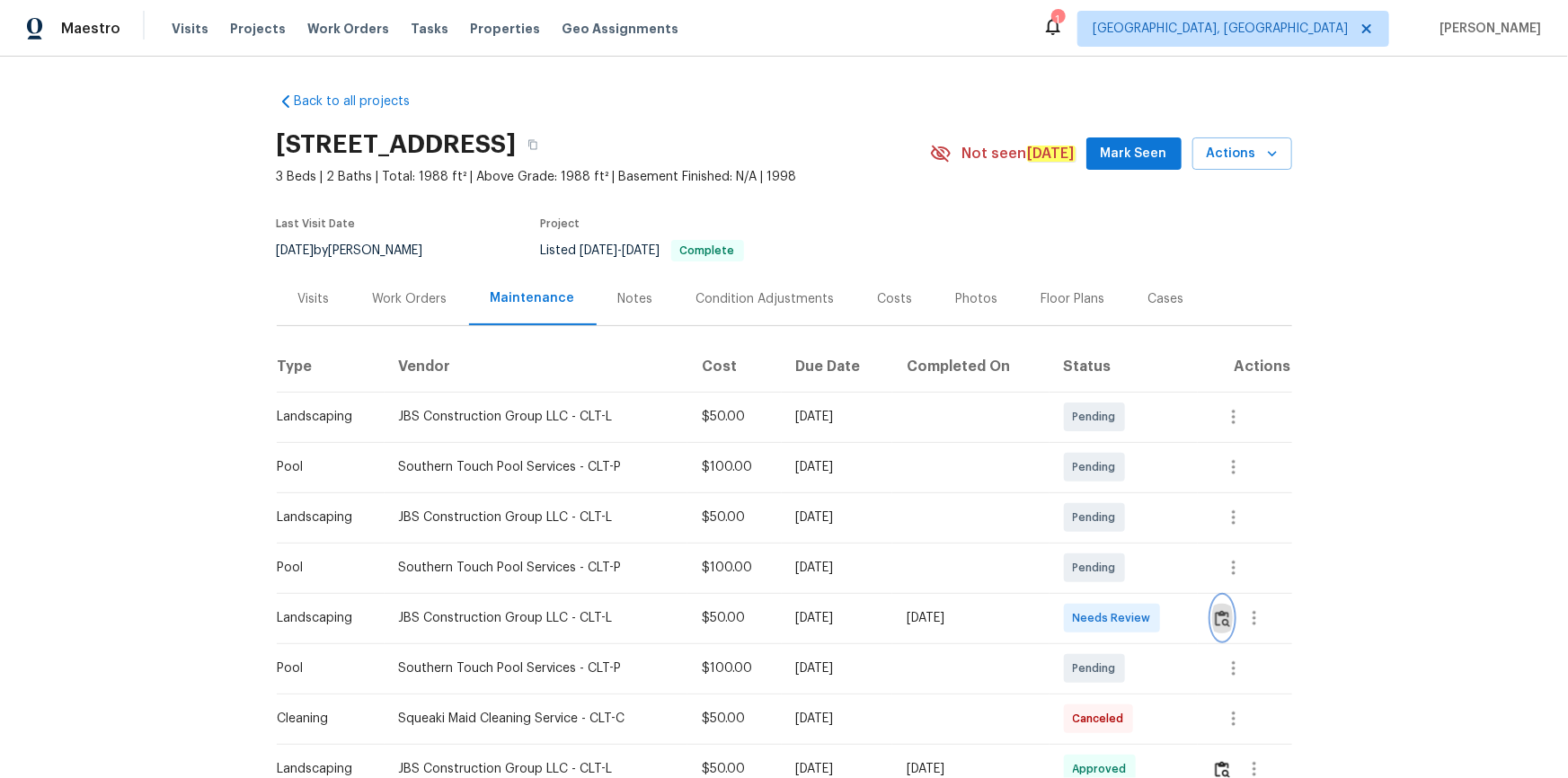
click at [1115, 523] on img "button" at bounding box center [1223, 619] width 16 height 17
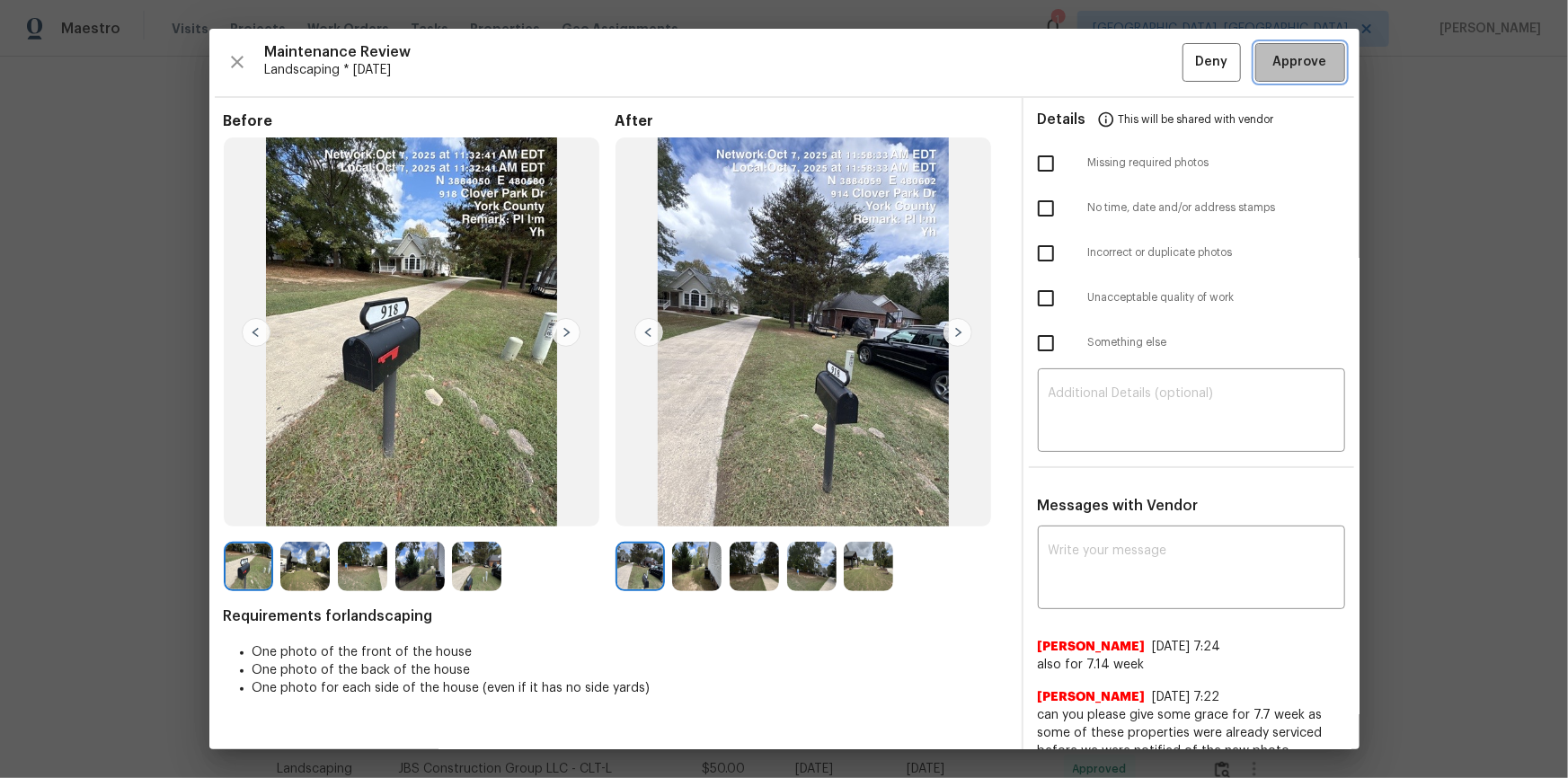
click at [1115, 61] on span "Approve" at bounding box center [1299, 62] width 54 height 23
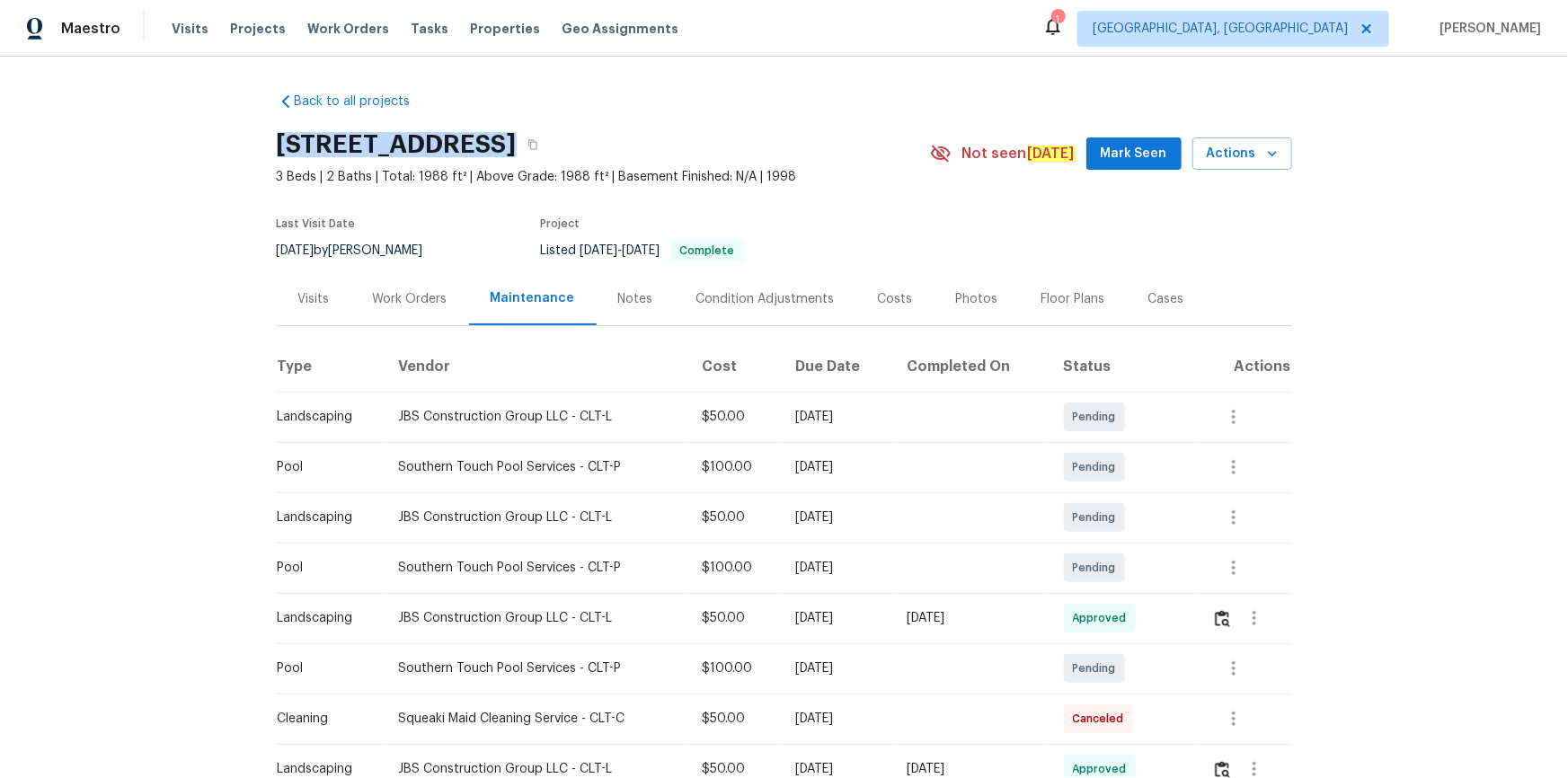
drag, startPoint x: 467, startPoint y: 145, endPoint x: 243, endPoint y: 158, distance: 224.4
click at [243, 158] on div "Back to all projects [STREET_ADDRESS] 3 Beds | 2 Baths | Total: 1988 ft² | Abov…" at bounding box center [784, 417] width 1568 height 721
copy h2 "[STREET_ADDRESS]"
click at [1115, 523] on img "button" at bounding box center [1223, 619] width 16 height 17
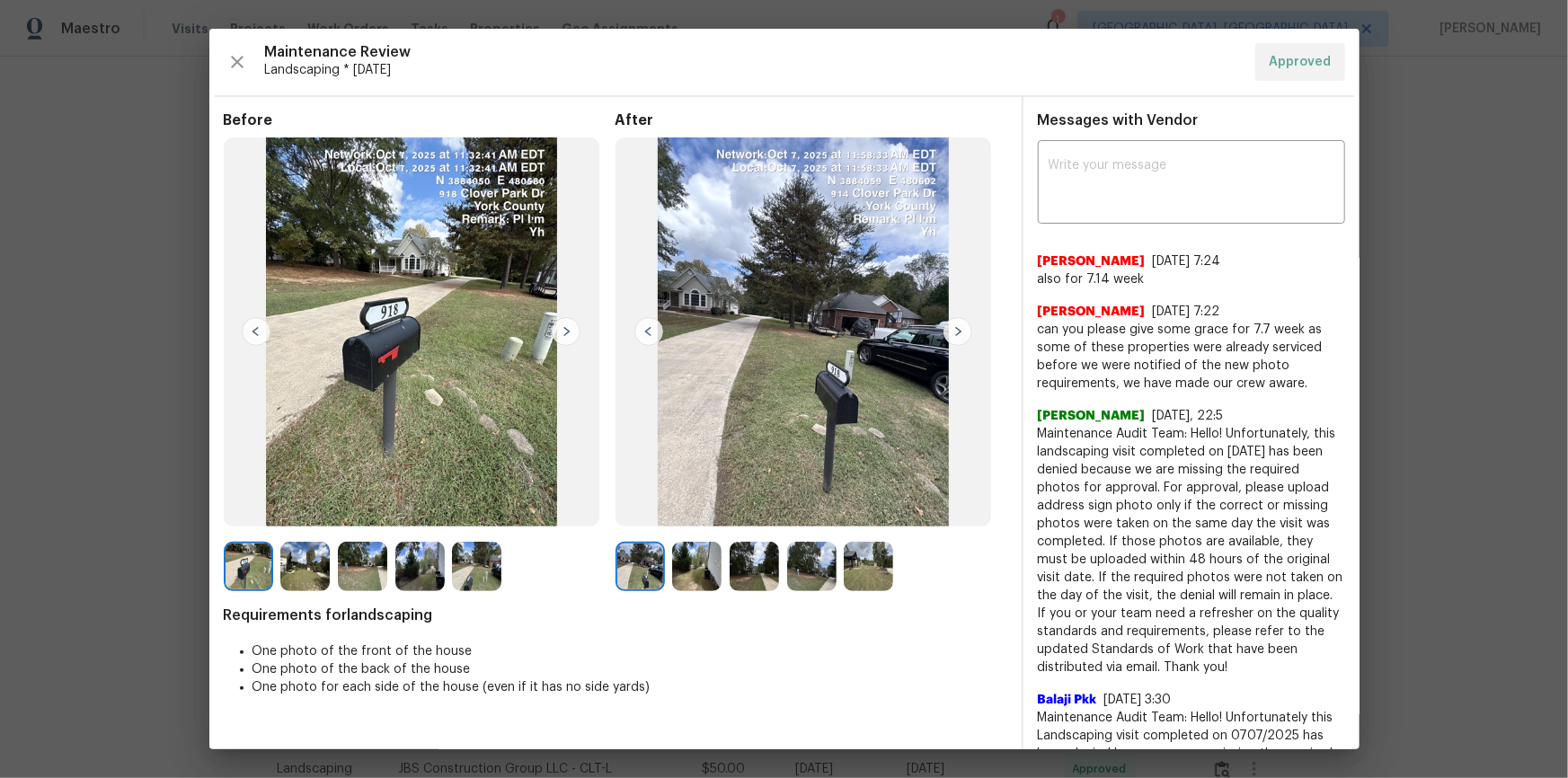
click at [565, 340] on img at bounding box center [565, 331] width 28 height 28
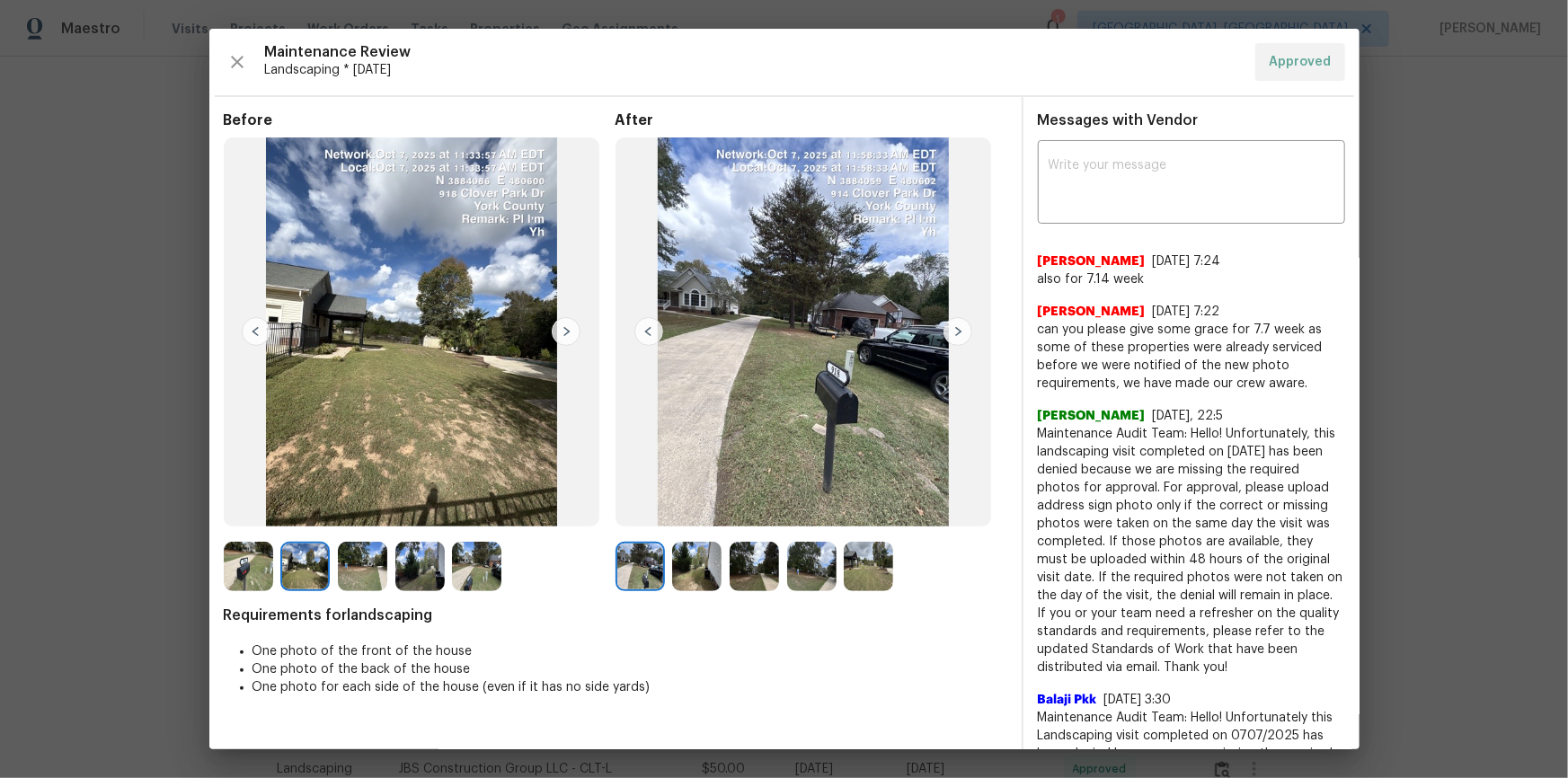
click at [565, 333] on img at bounding box center [565, 331] width 28 height 28
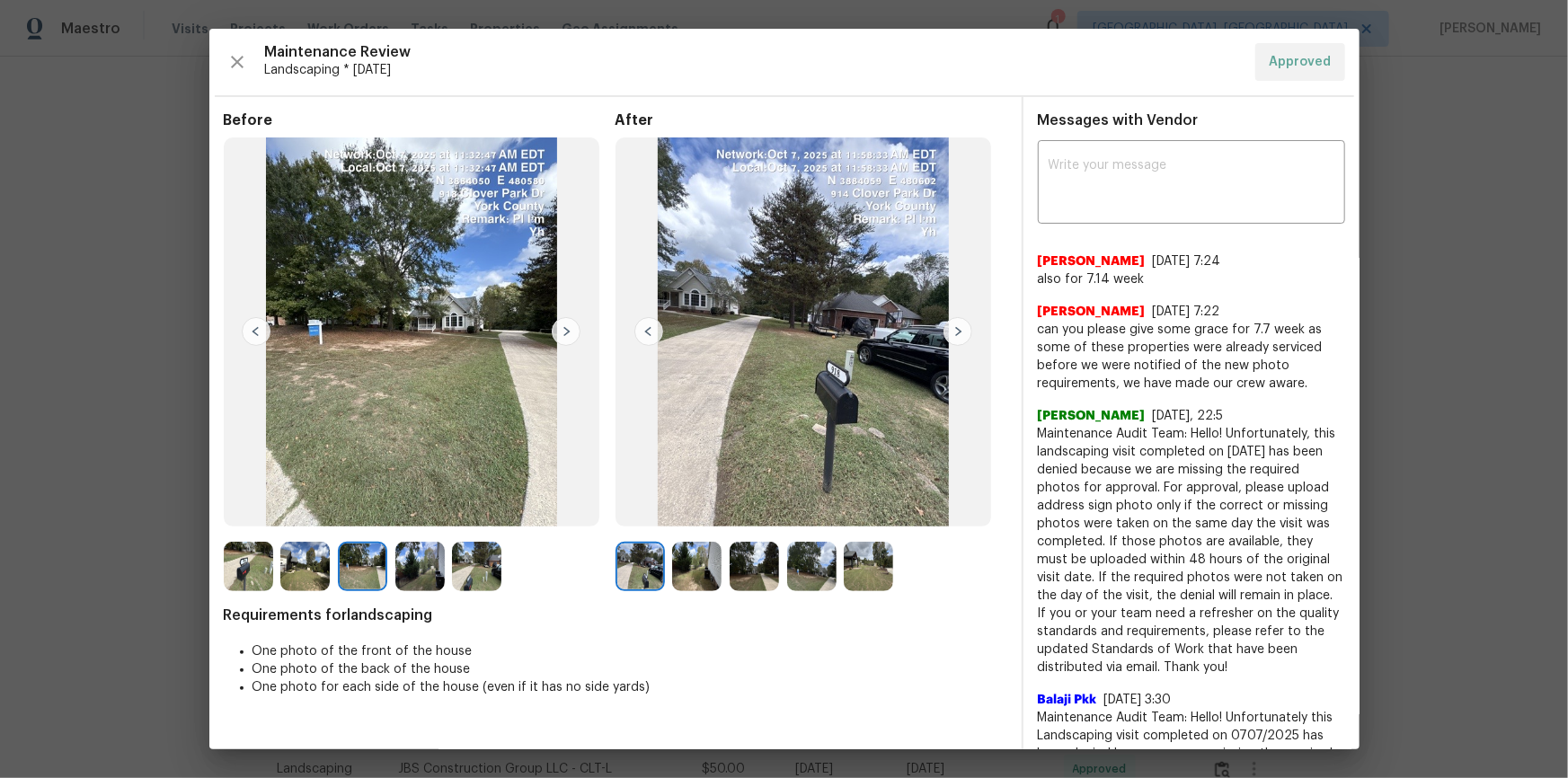
click at [565, 332] on img at bounding box center [565, 331] width 28 height 28
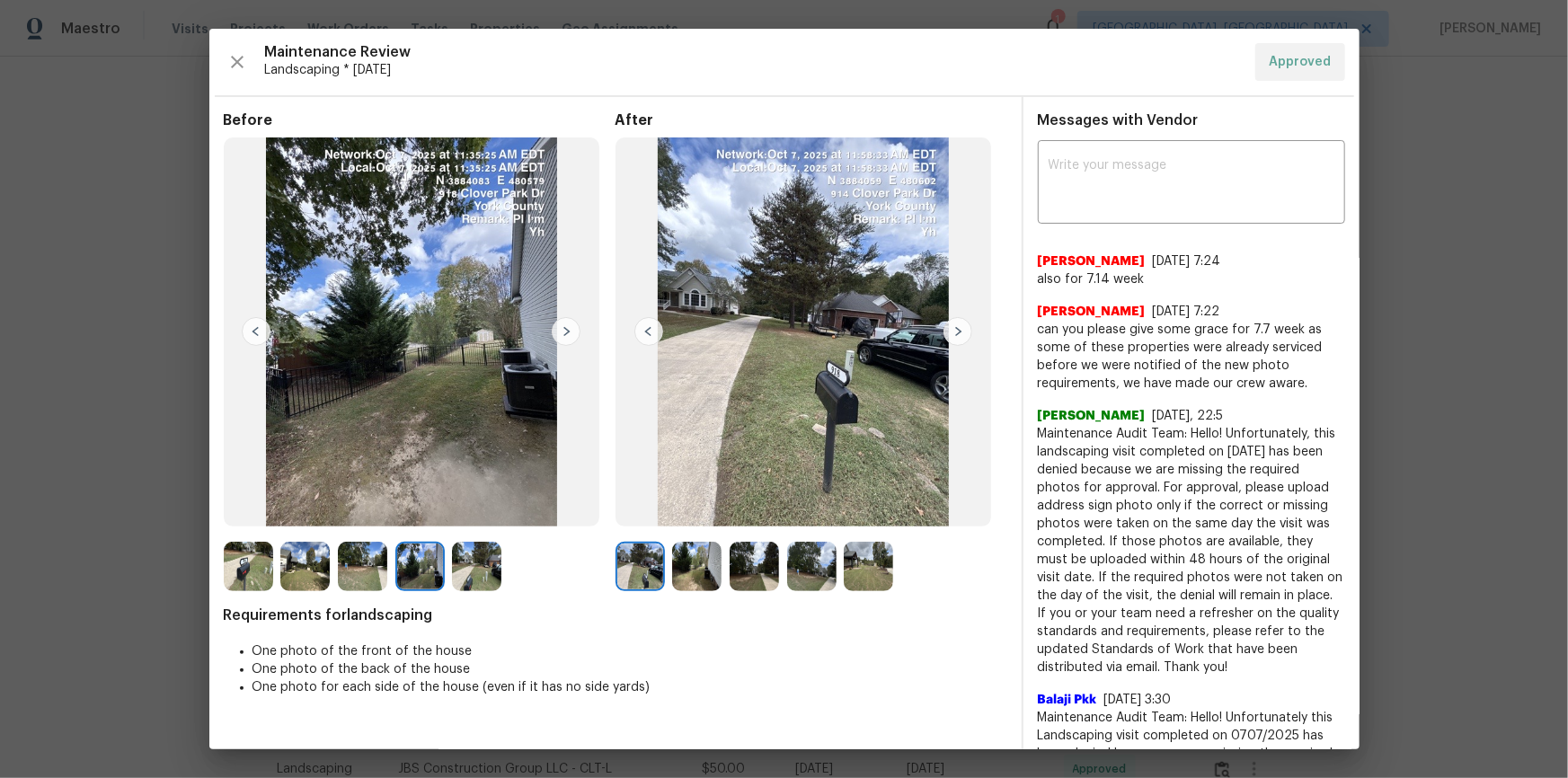
click at [565, 332] on img at bounding box center [565, 331] width 28 height 28
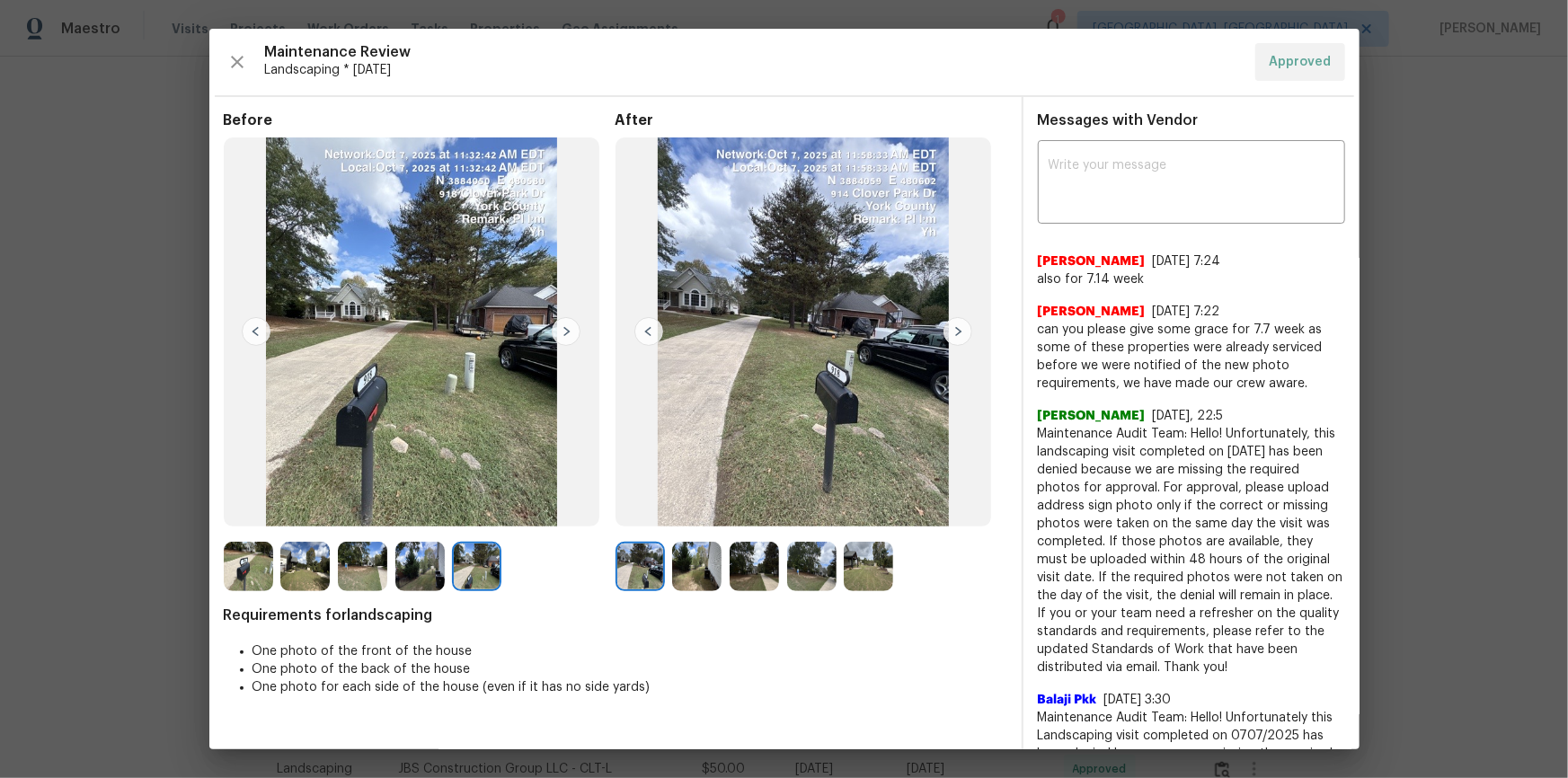
click at [565, 332] on img at bounding box center [565, 331] width 28 height 28
click at [953, 340] on img at bounding box center [957, 331] width 28 height 28
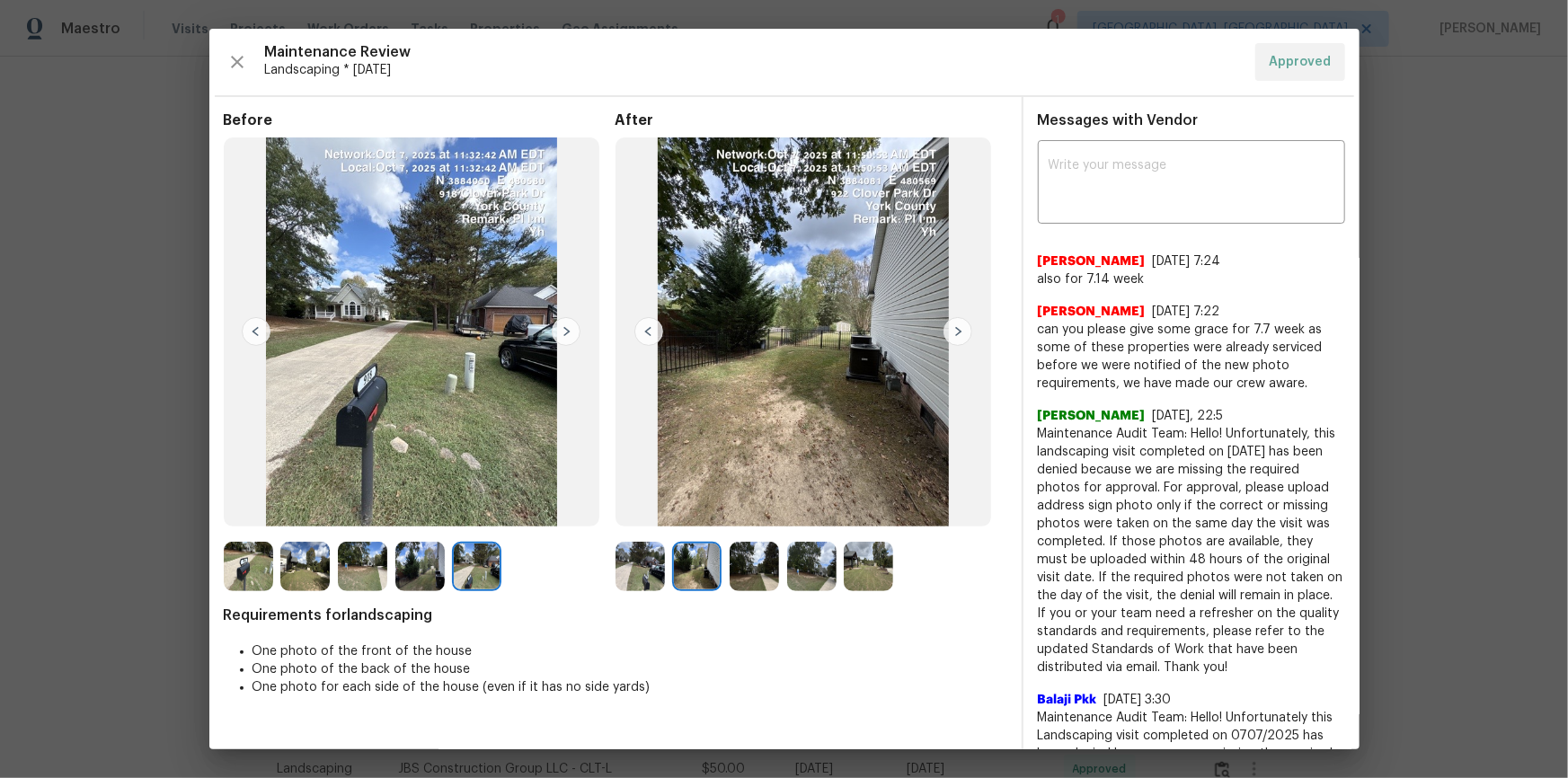
click at [954, 339] on img at bounding box center [957, 331] width 28 height 28
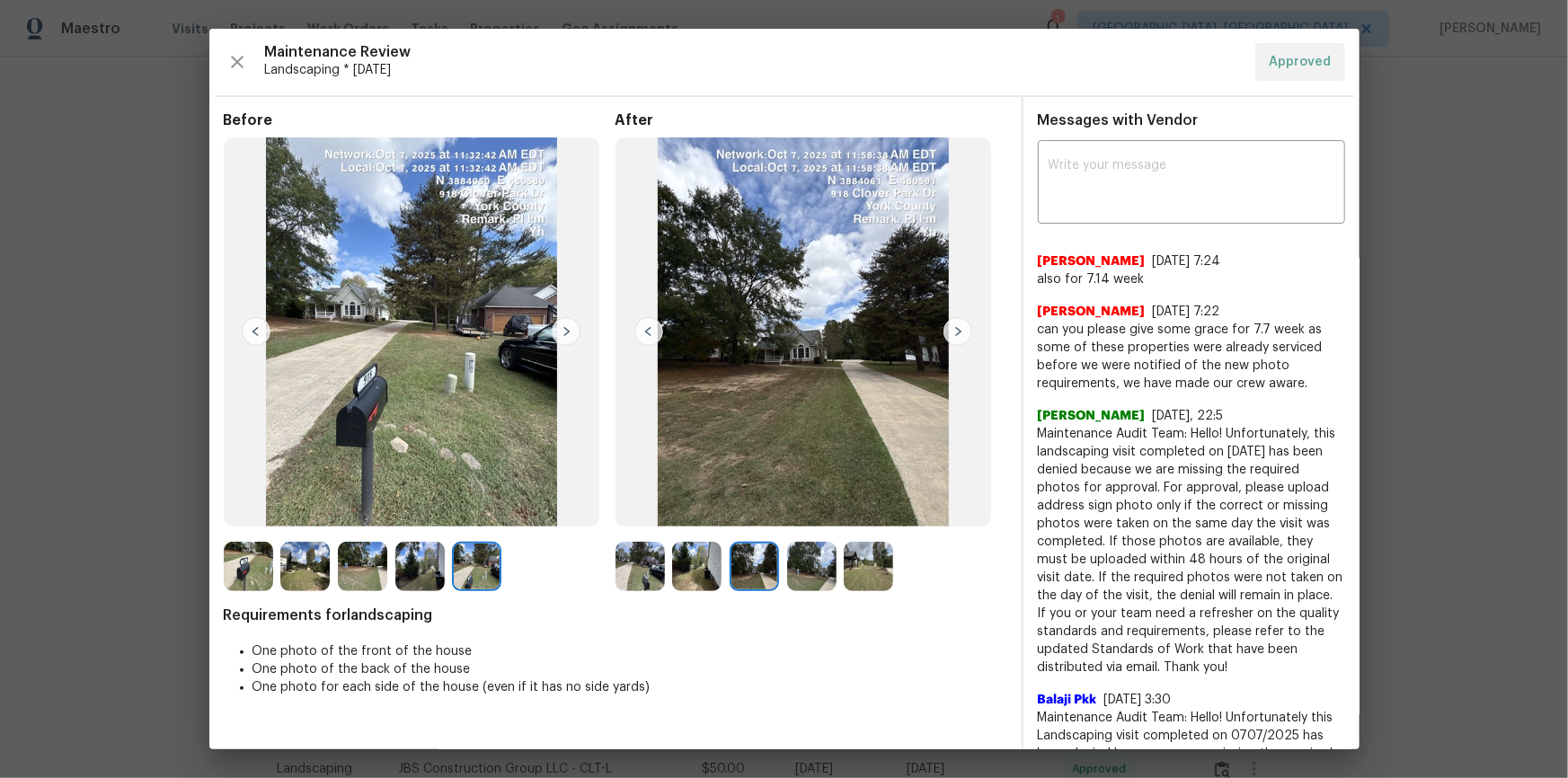
click at [954, 339] on img at bounding box center [957, 331] width 28 height 28
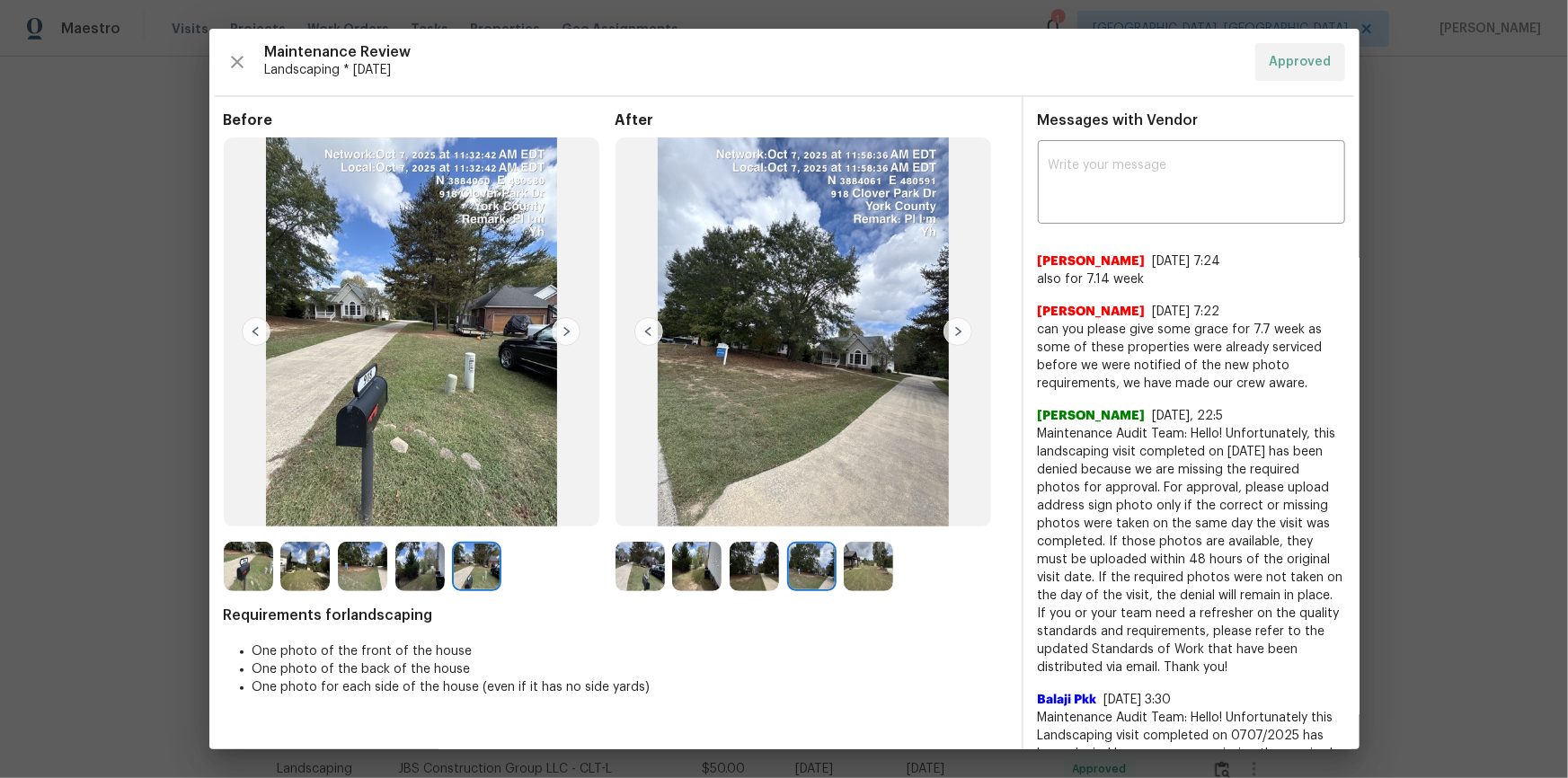
click at [955, 339] on img at bounding box center [957, 331] width 28 height 28
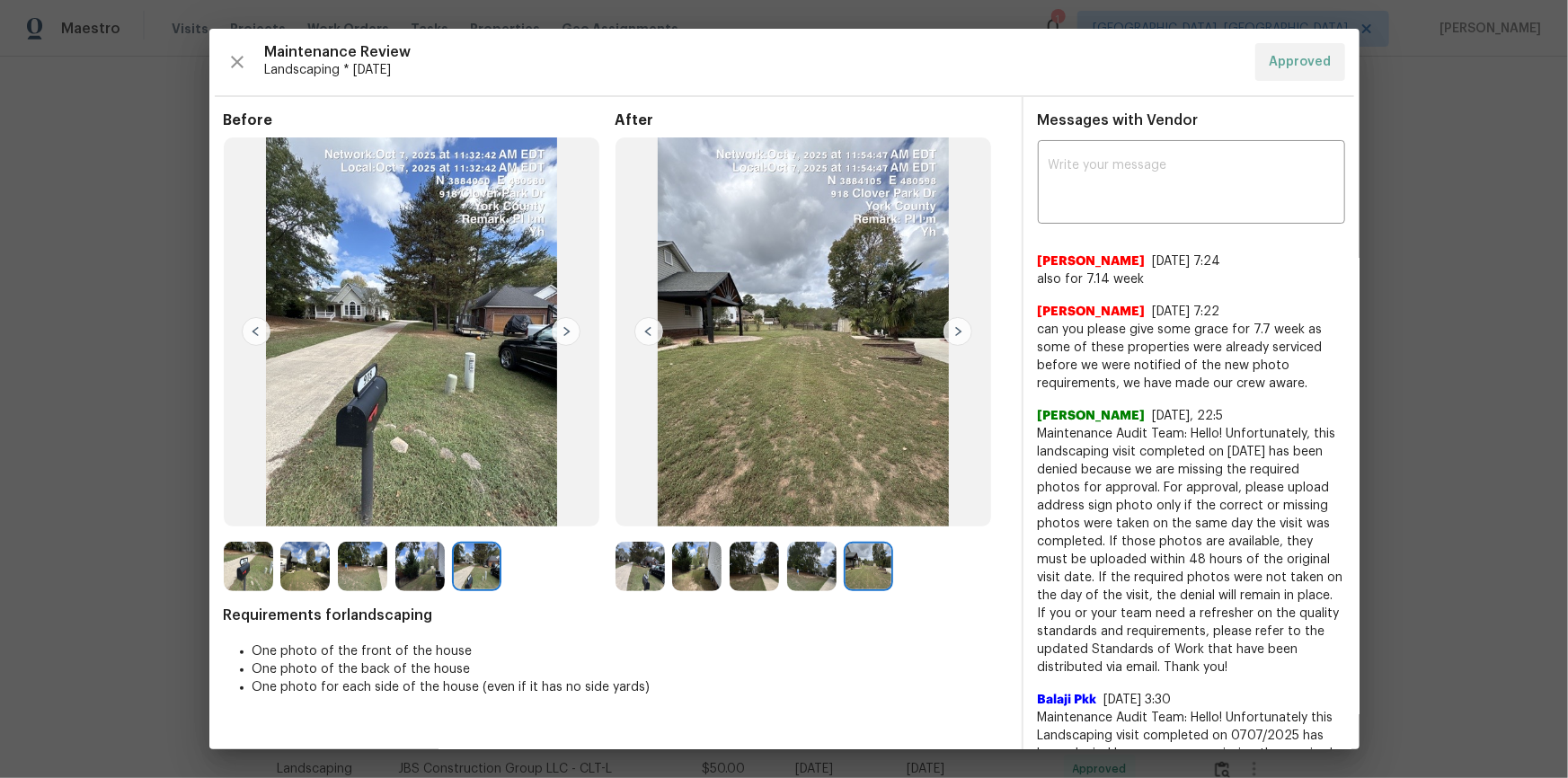
click at [955, 339] on img at bounding box center [957, 331] width 28 height 28
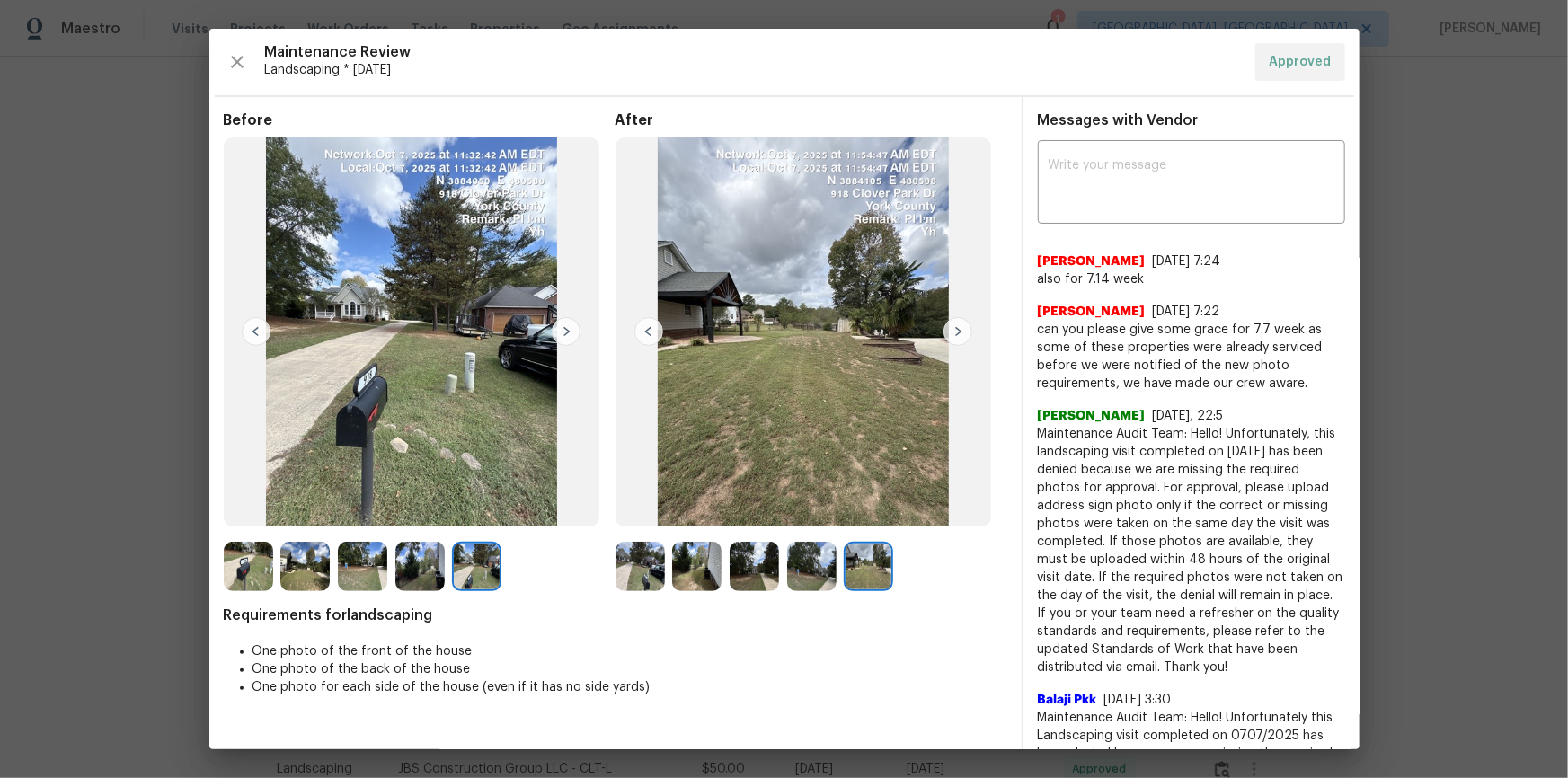
click at [644, 331] on img at bounding box center [648, 331] width 28 height 28
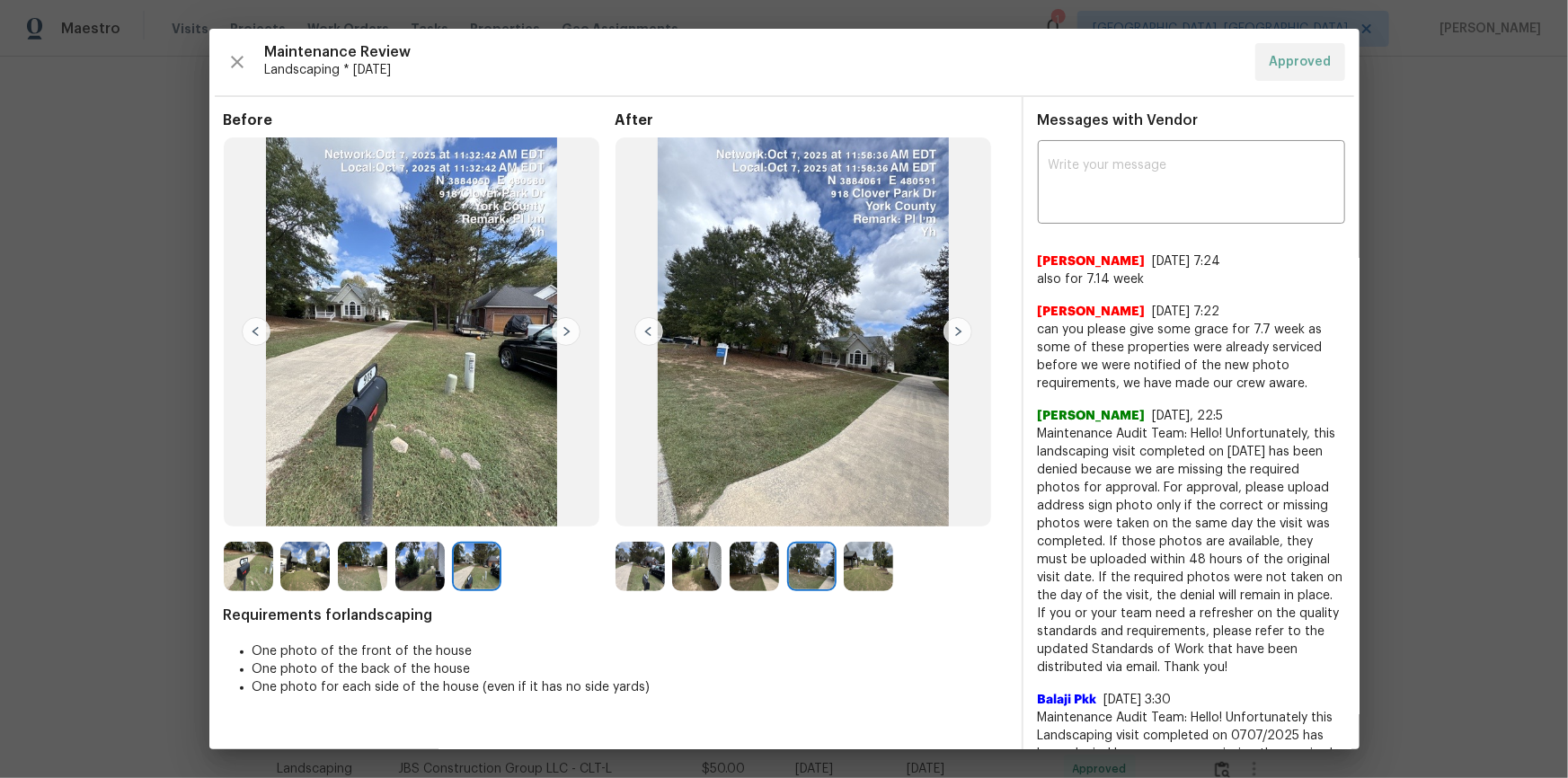
click at [644, 331] on img at bounding box center [648, 331] width 28 height 28
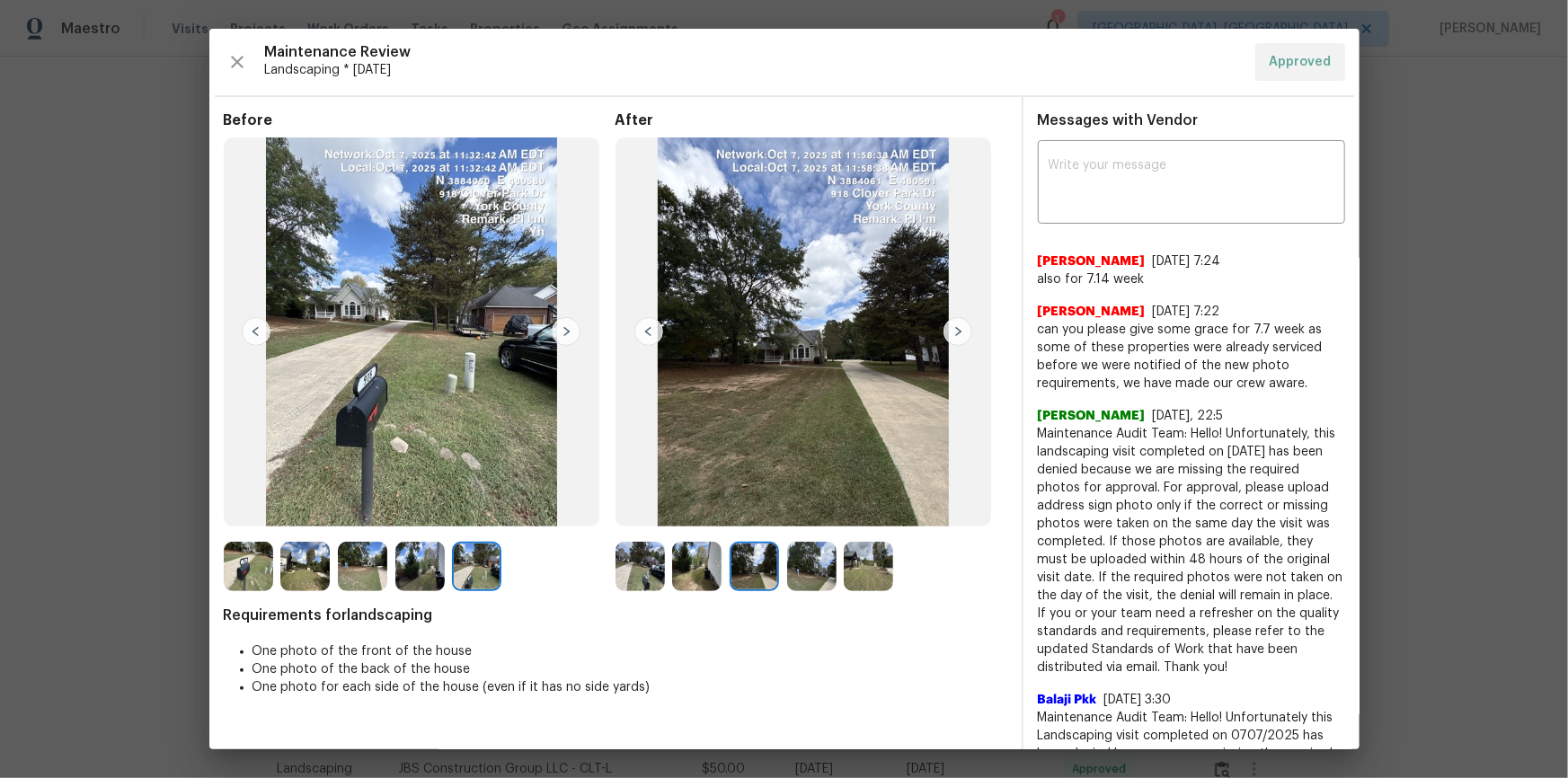
click at [644, 331] on img at bounding box center [648, 331] width 28 height 28
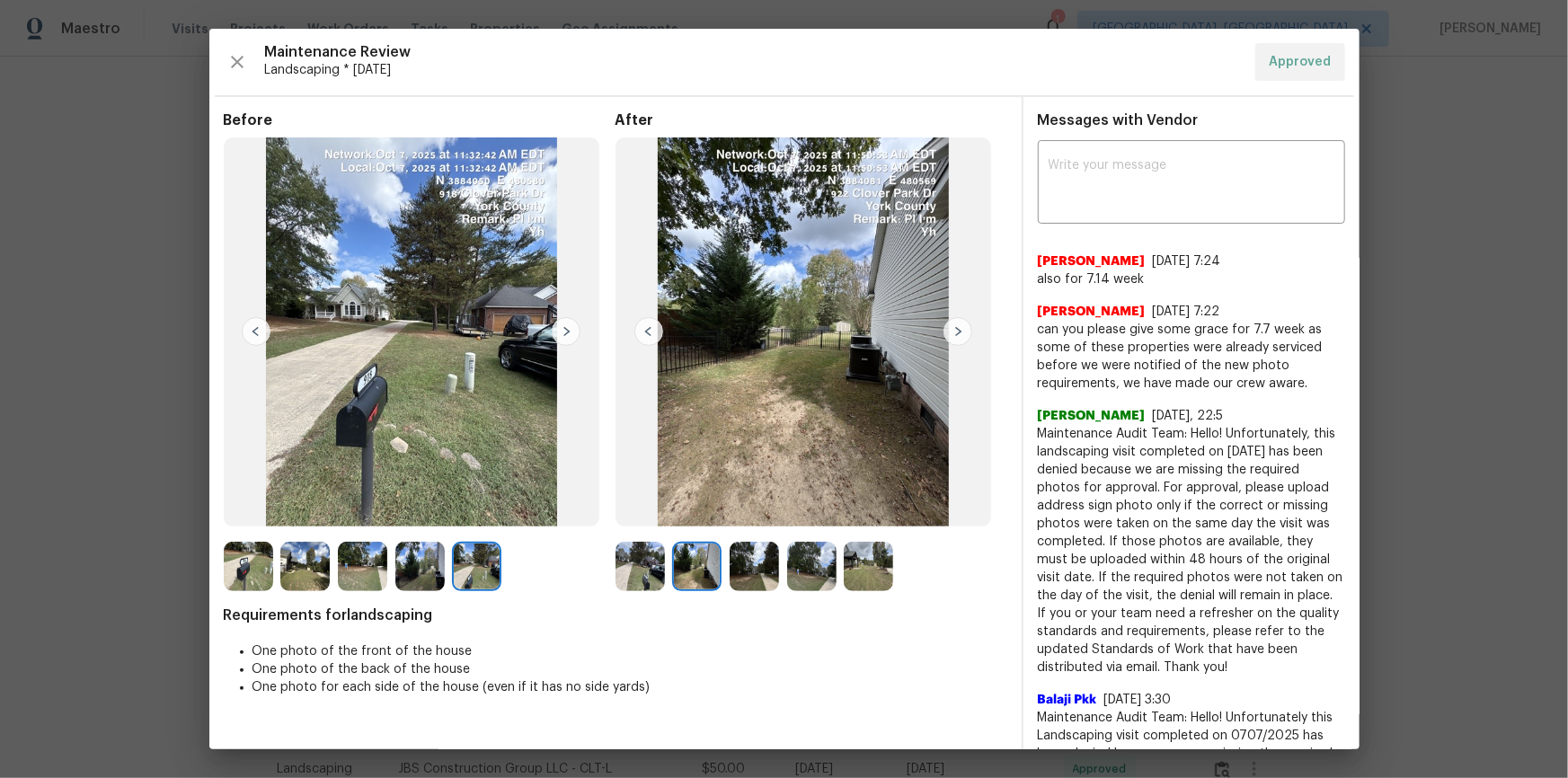
click at [644, 331] on img at bounding box center [648, 331] width 28 height 28
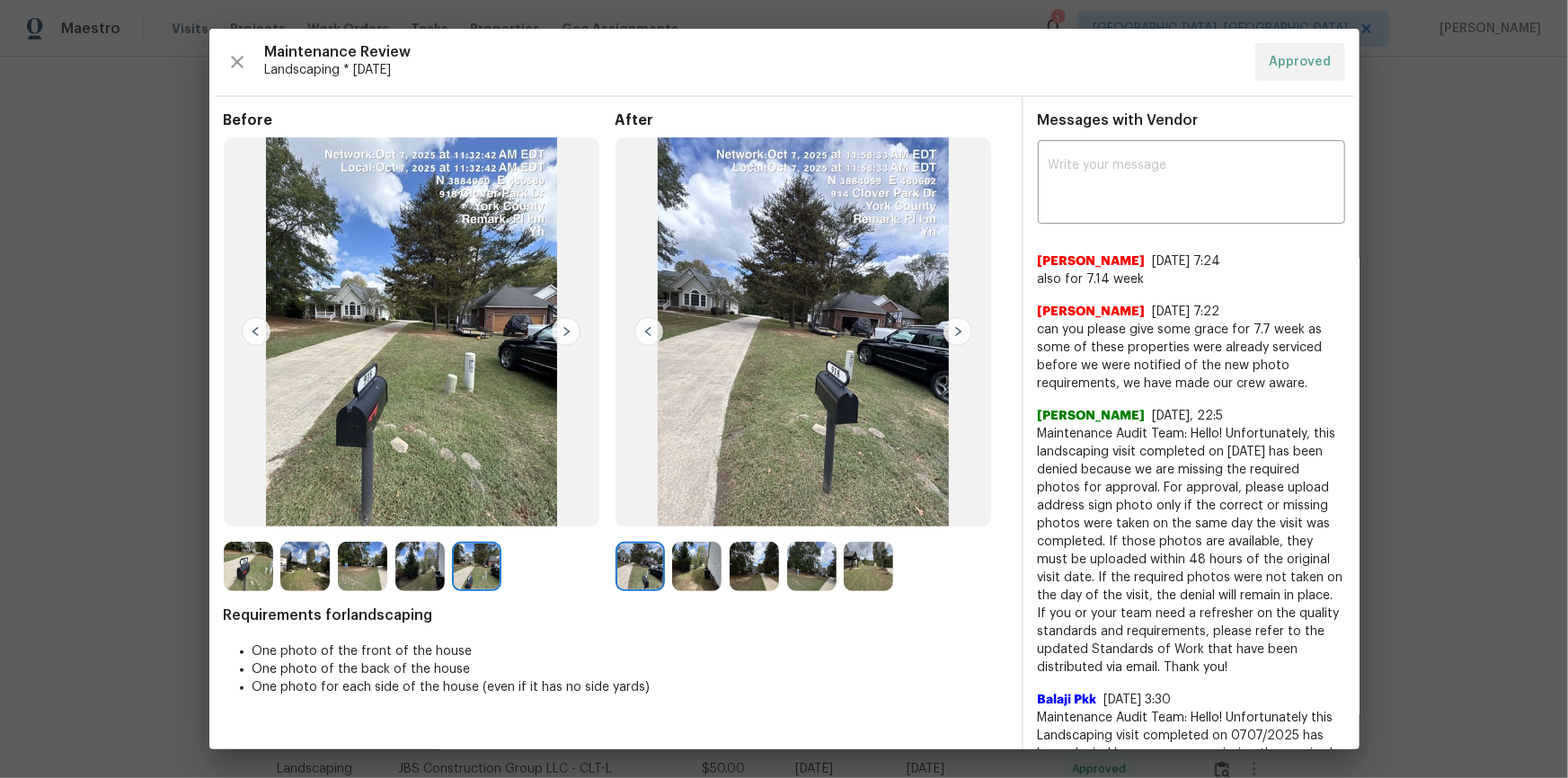
click at [644, 331] on img at bounding box center [648, 331] width 28 height 28
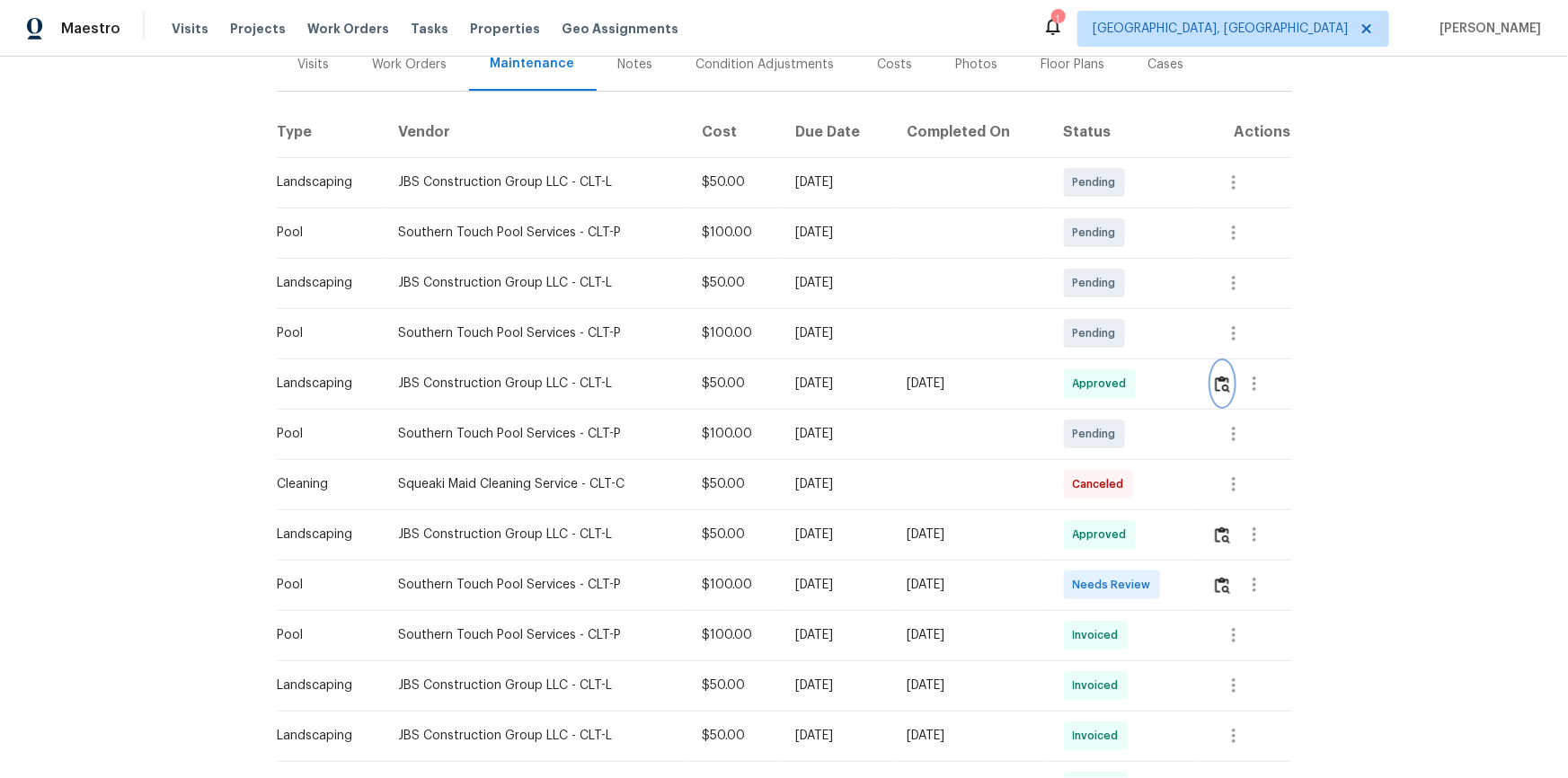
scroll to position [489, 0]
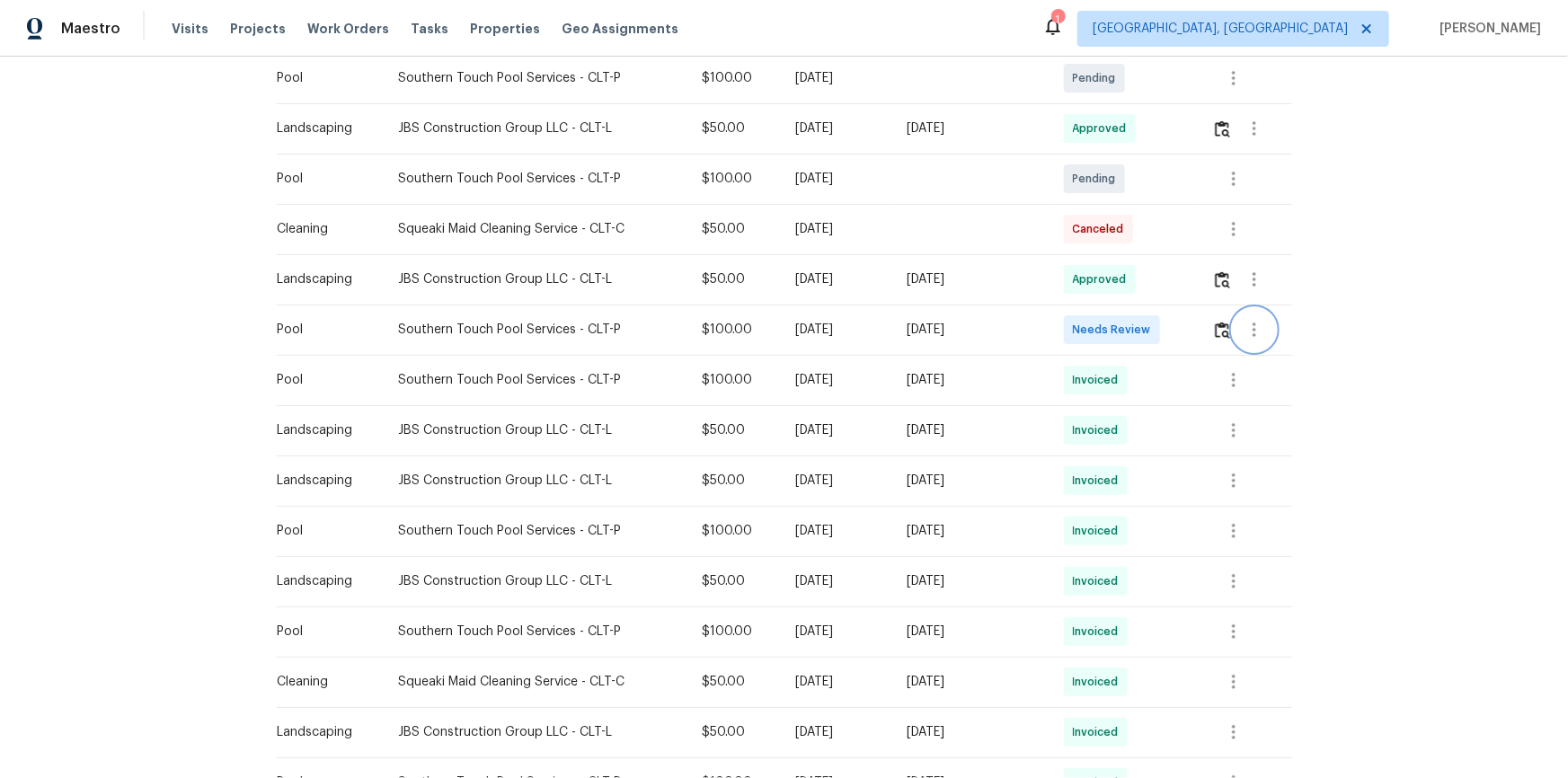
click at [1115, 323] on button "button" at bounding box center [1254, 329] width 43 height 43
click at [1115, 329] on div at bounding box center [784, 389] width 1568 height 778
click at [1115, 325] on button "button" at bounding box center [1223, 329] width 21 height 43
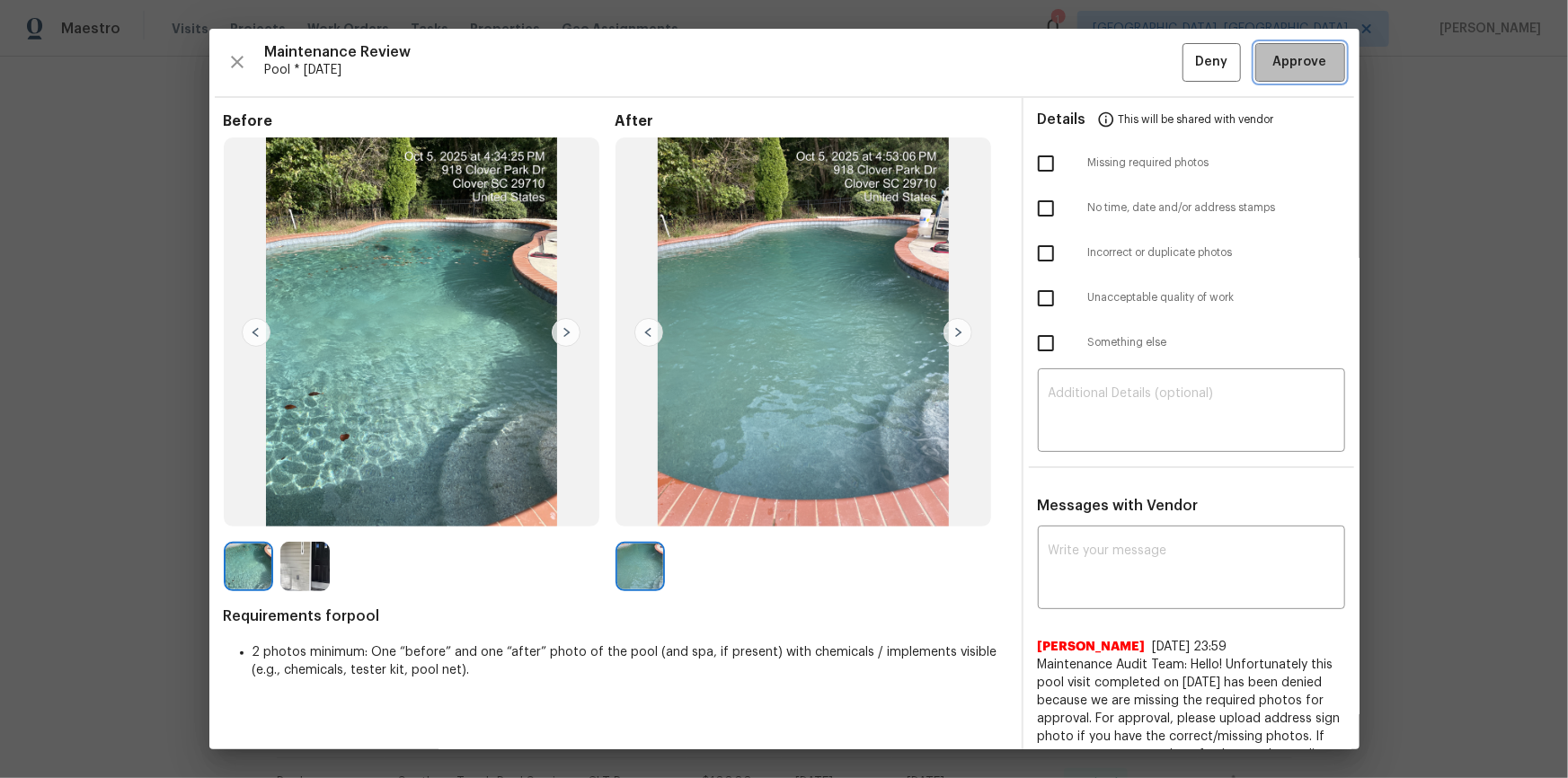
click at [1115, 73] on button "Approve" at bounding box center [1300, 62] width 90 height 38
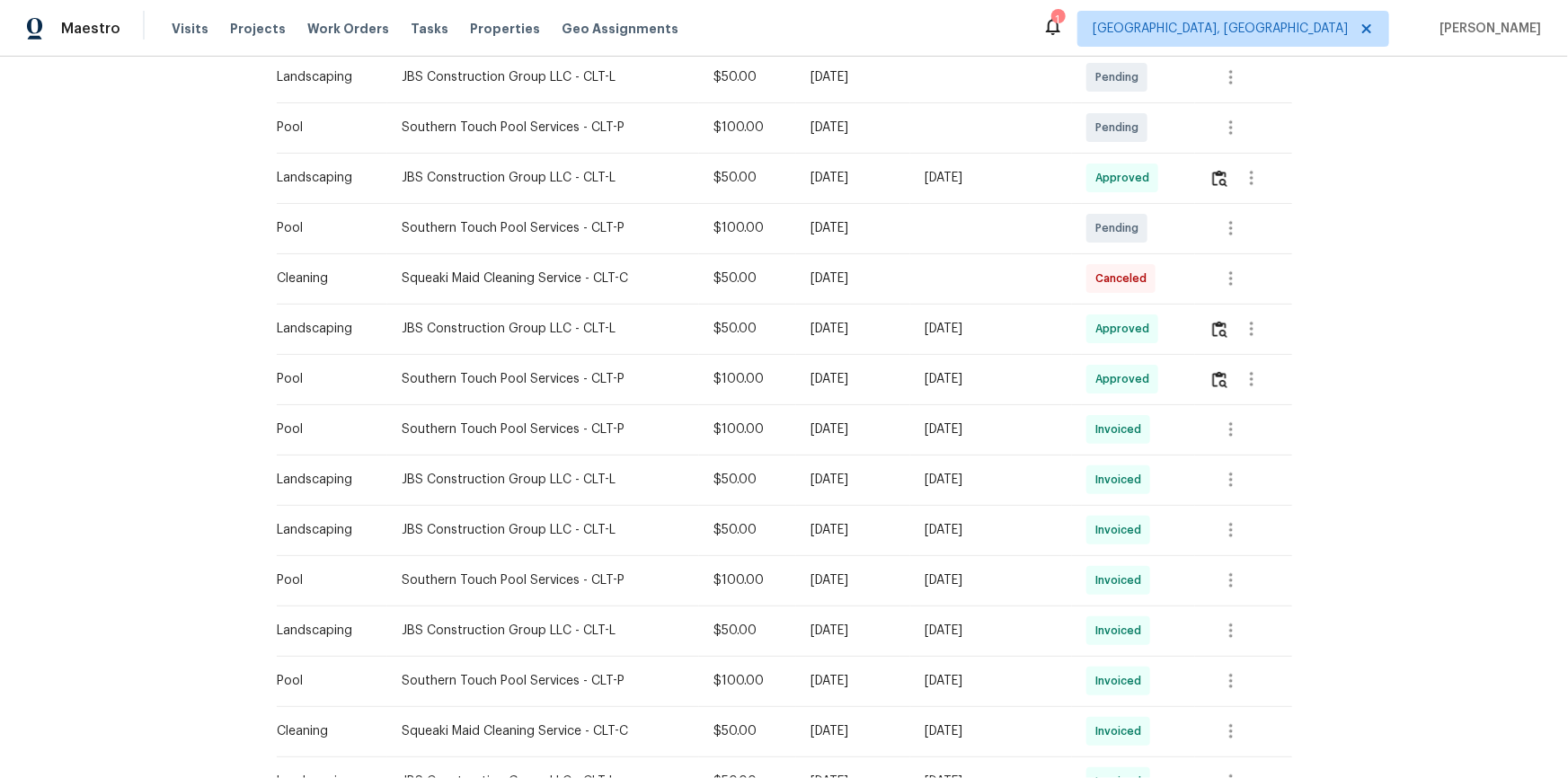
scroll to position [81, 0]
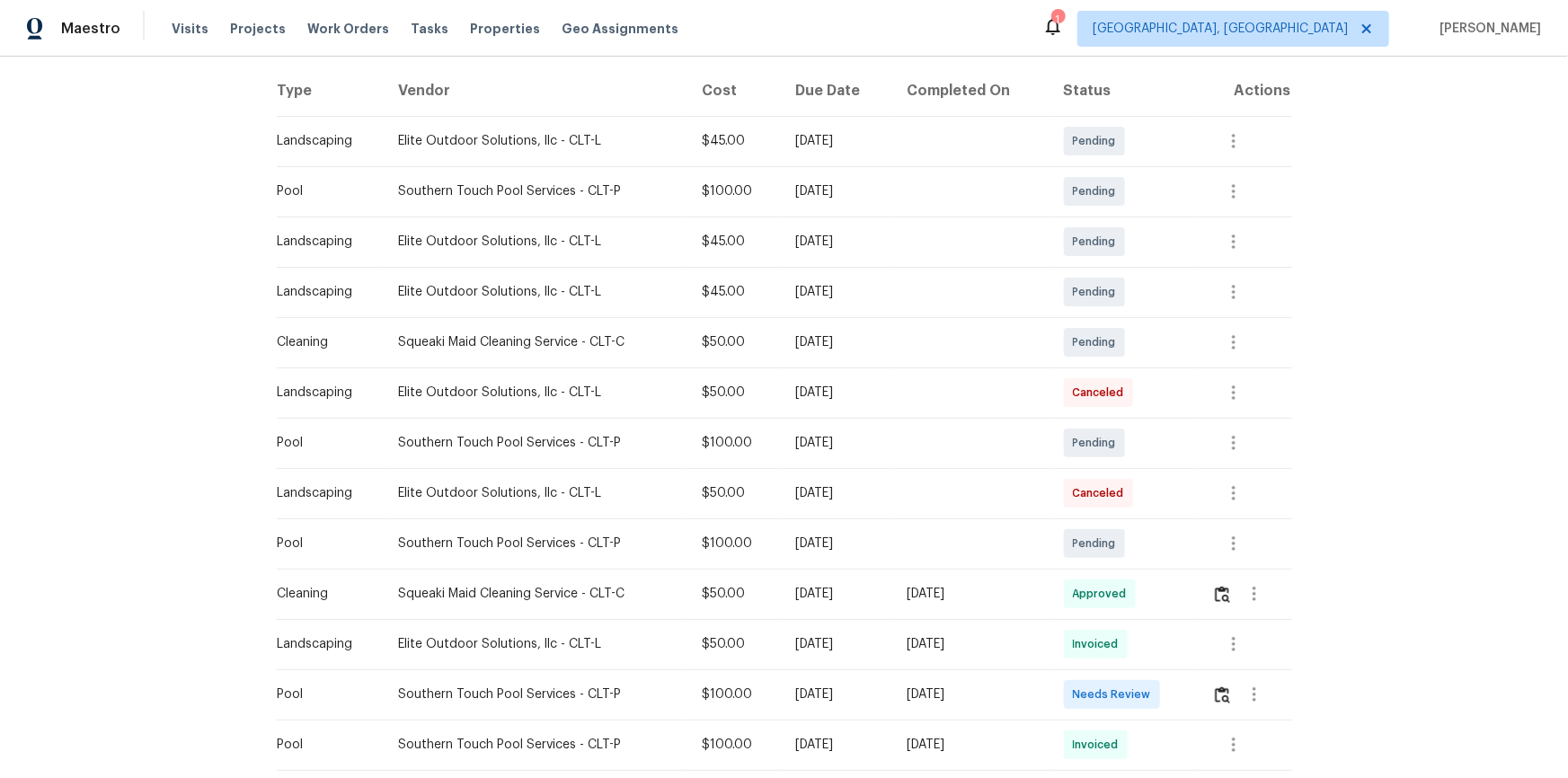
scroll to position [326, 0]
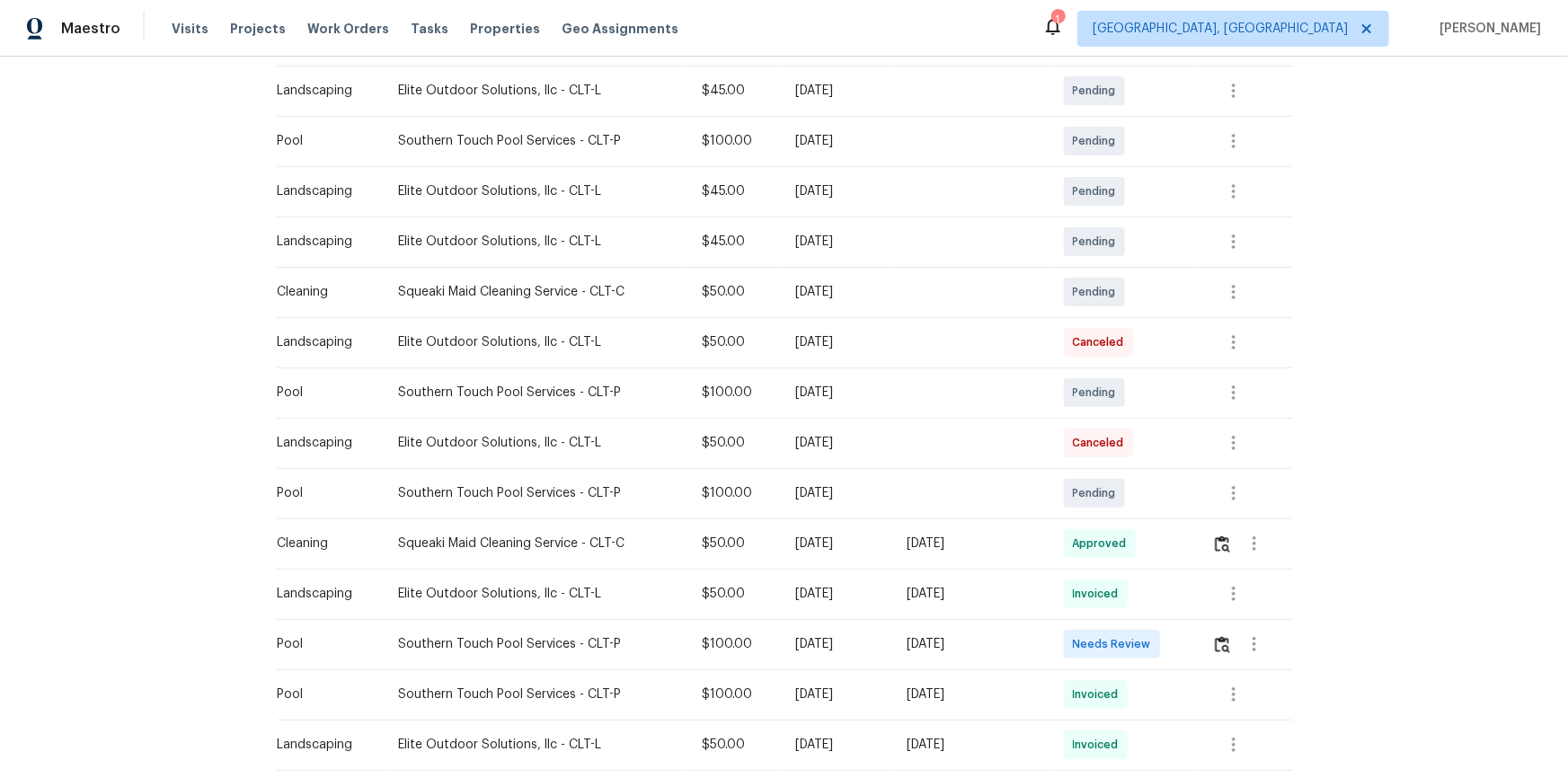
click at [1217, 665] on div at bounding box center [1252, 643] width 79 height 43
click at [1215, 646] on img "button" at bounding box center [1223, 644] width 16 height 17
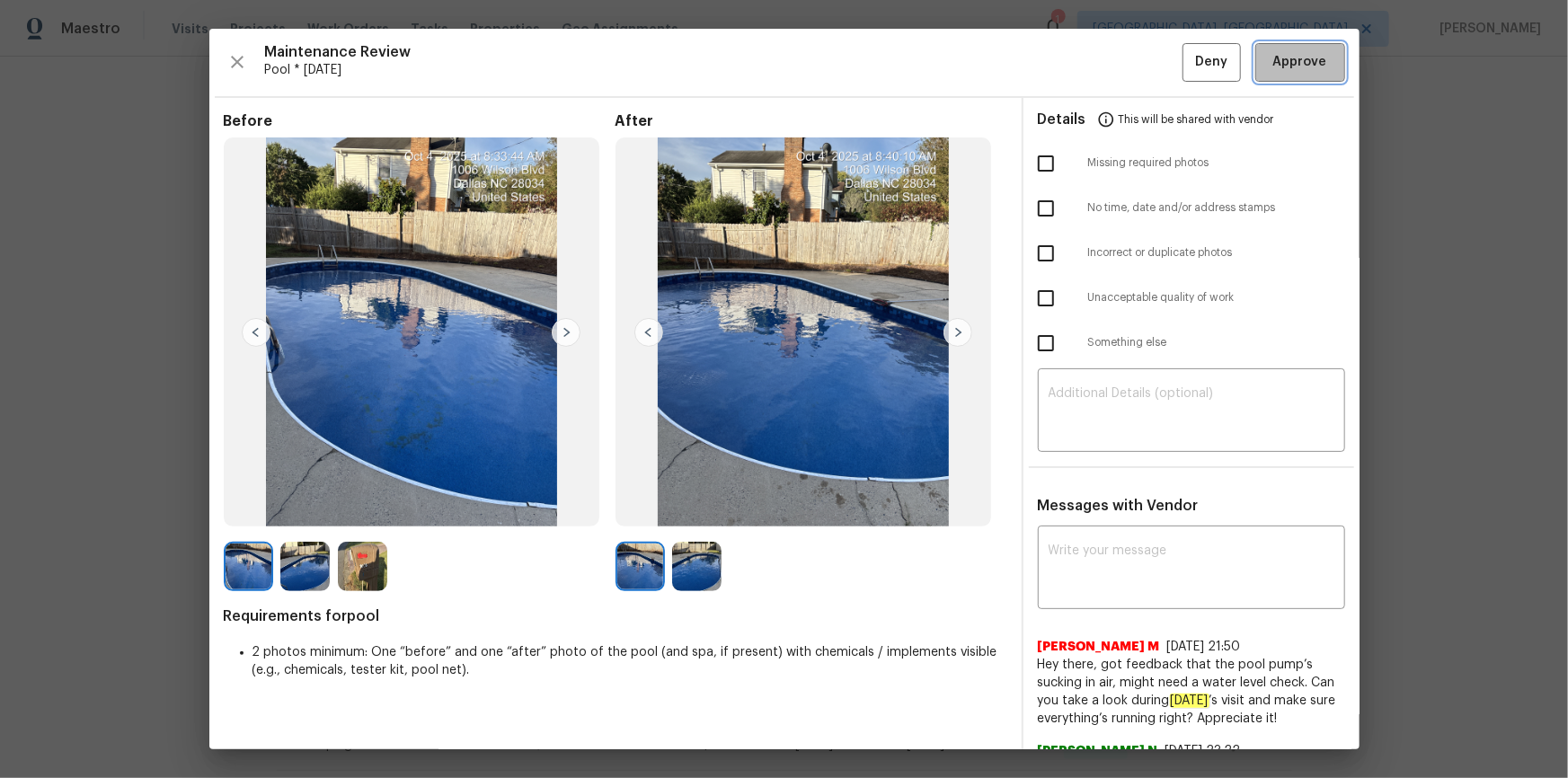
click at [1301, 72] on button "Approve" at bounding box center [1300, 62] width 90 height 38
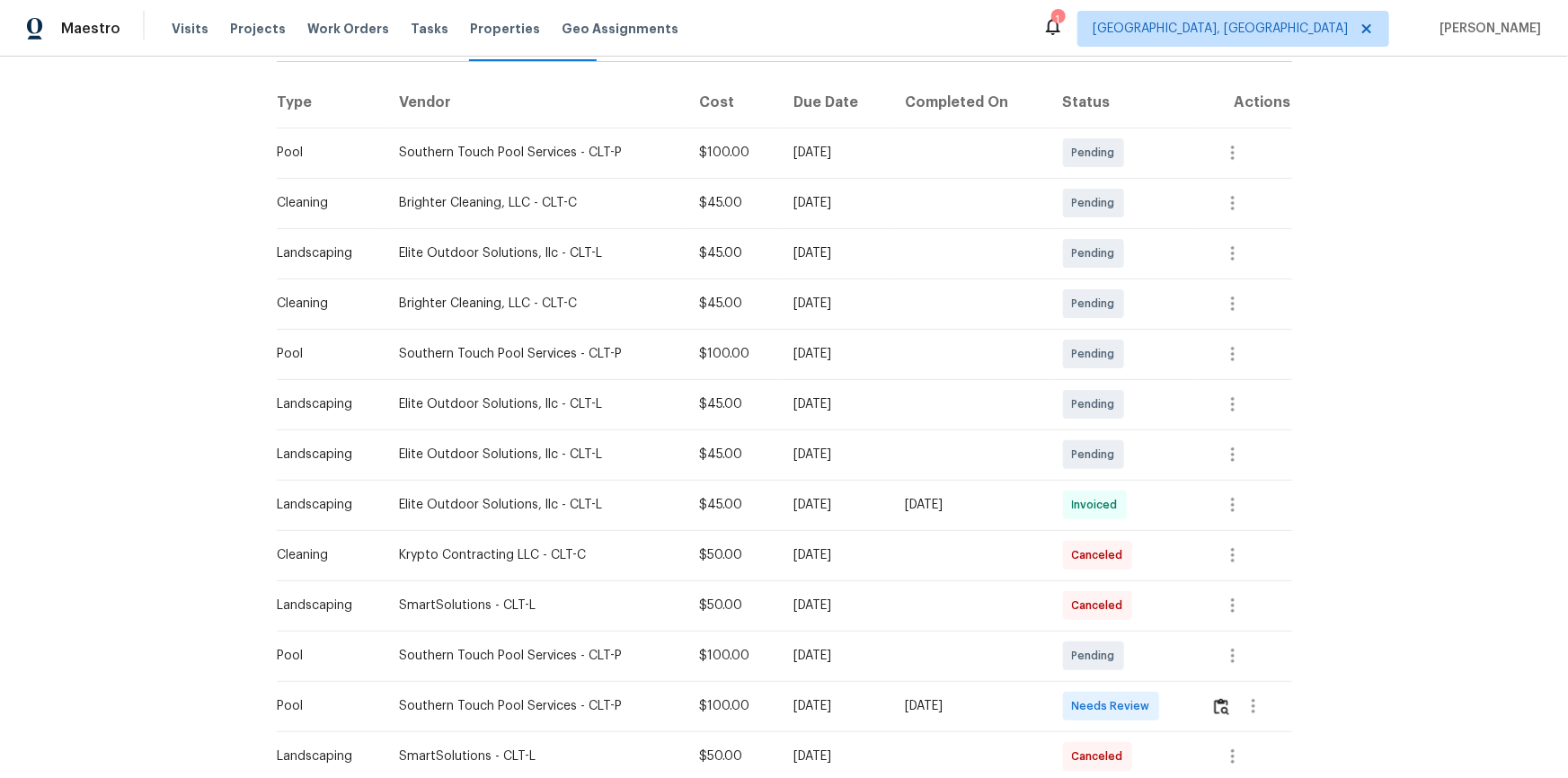
scroll to position [326, 0]
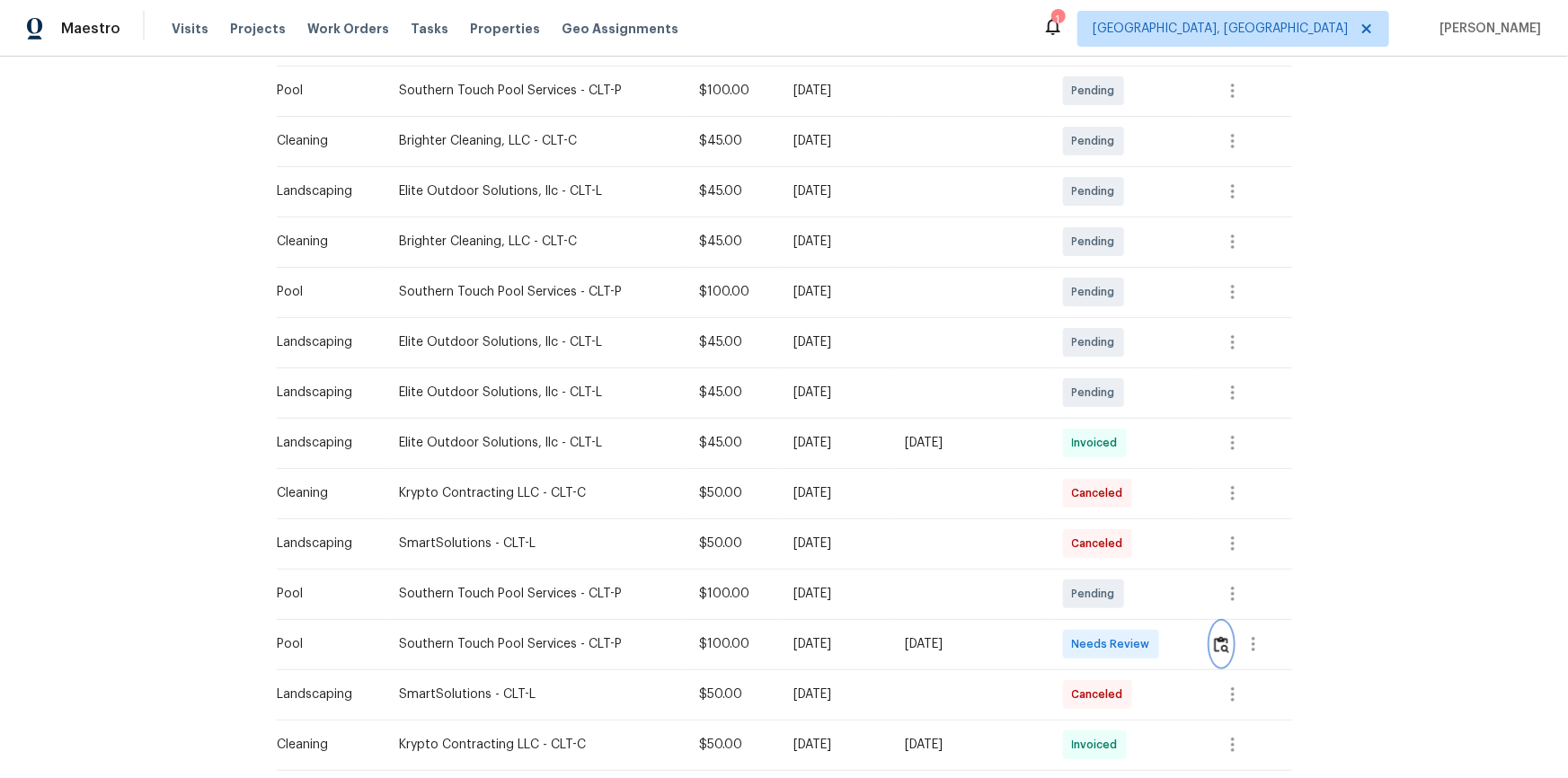
click at [1215, 645] on img "button" at bounding box center [1222, 644] width 16 height 17
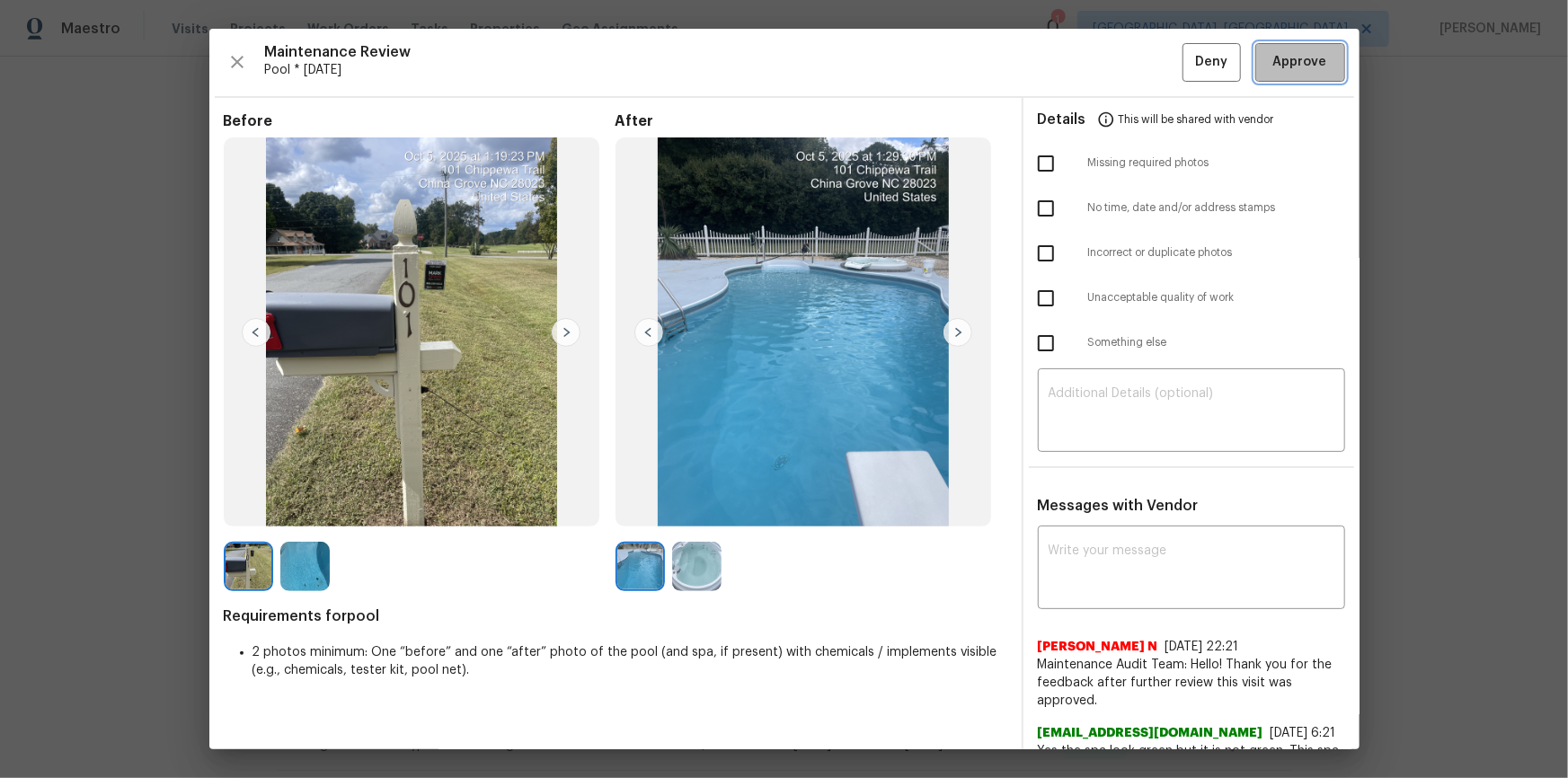
click at [1275, 68] on span "Approve" at bounding box center [1299, 62] width 54 height 23
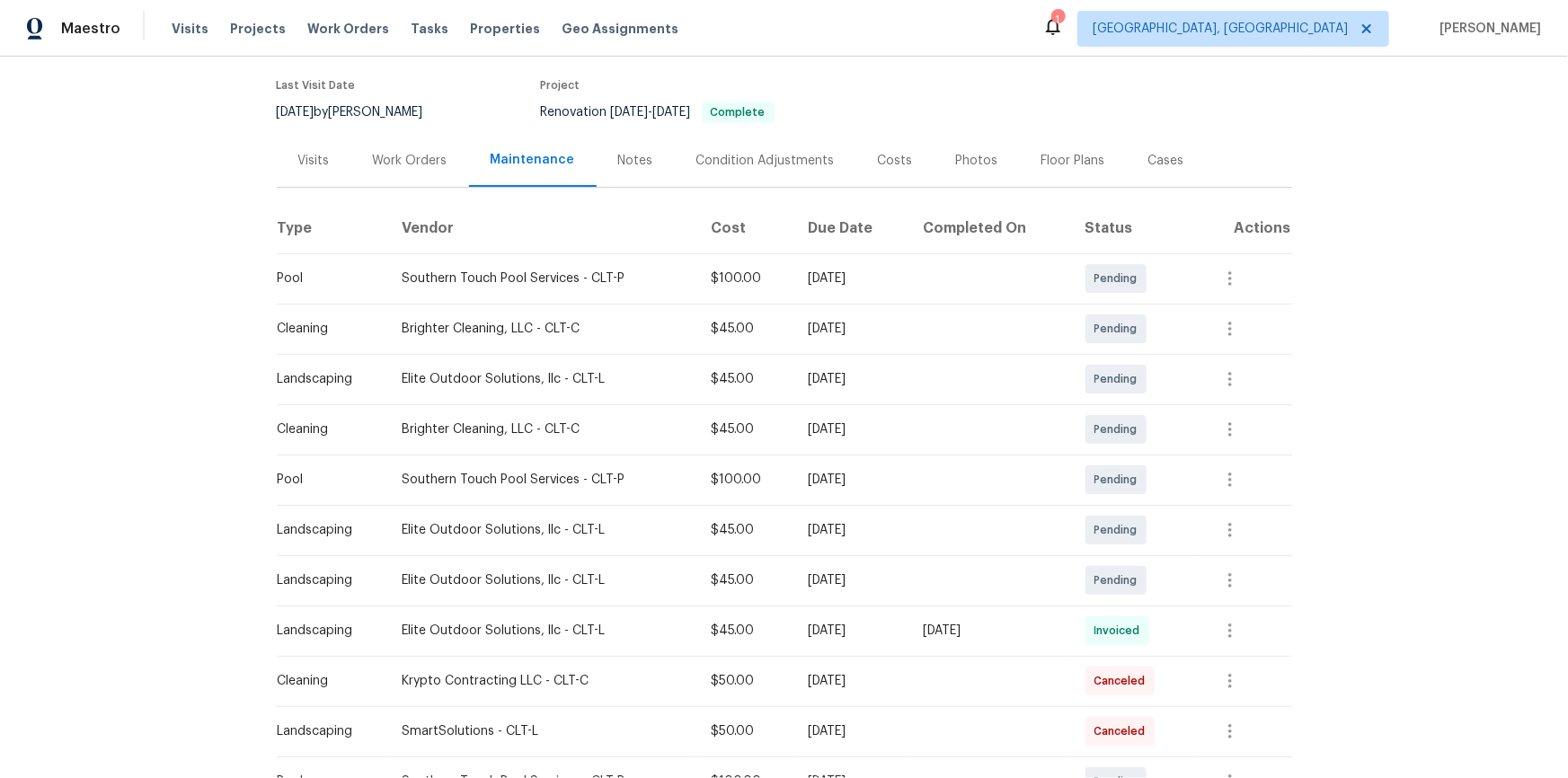
scroll to position [0, 0]
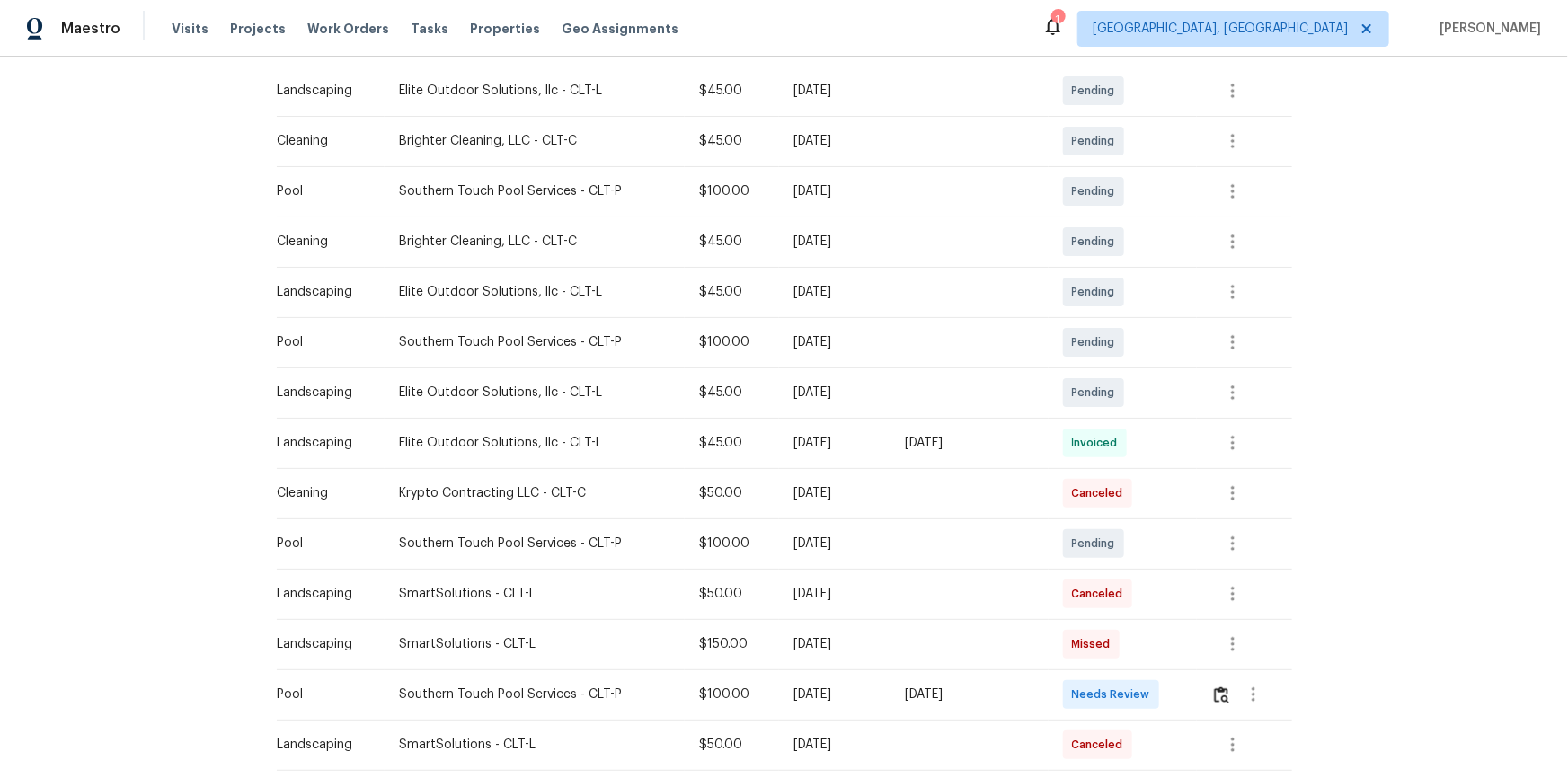
scroll to position [572, 0]
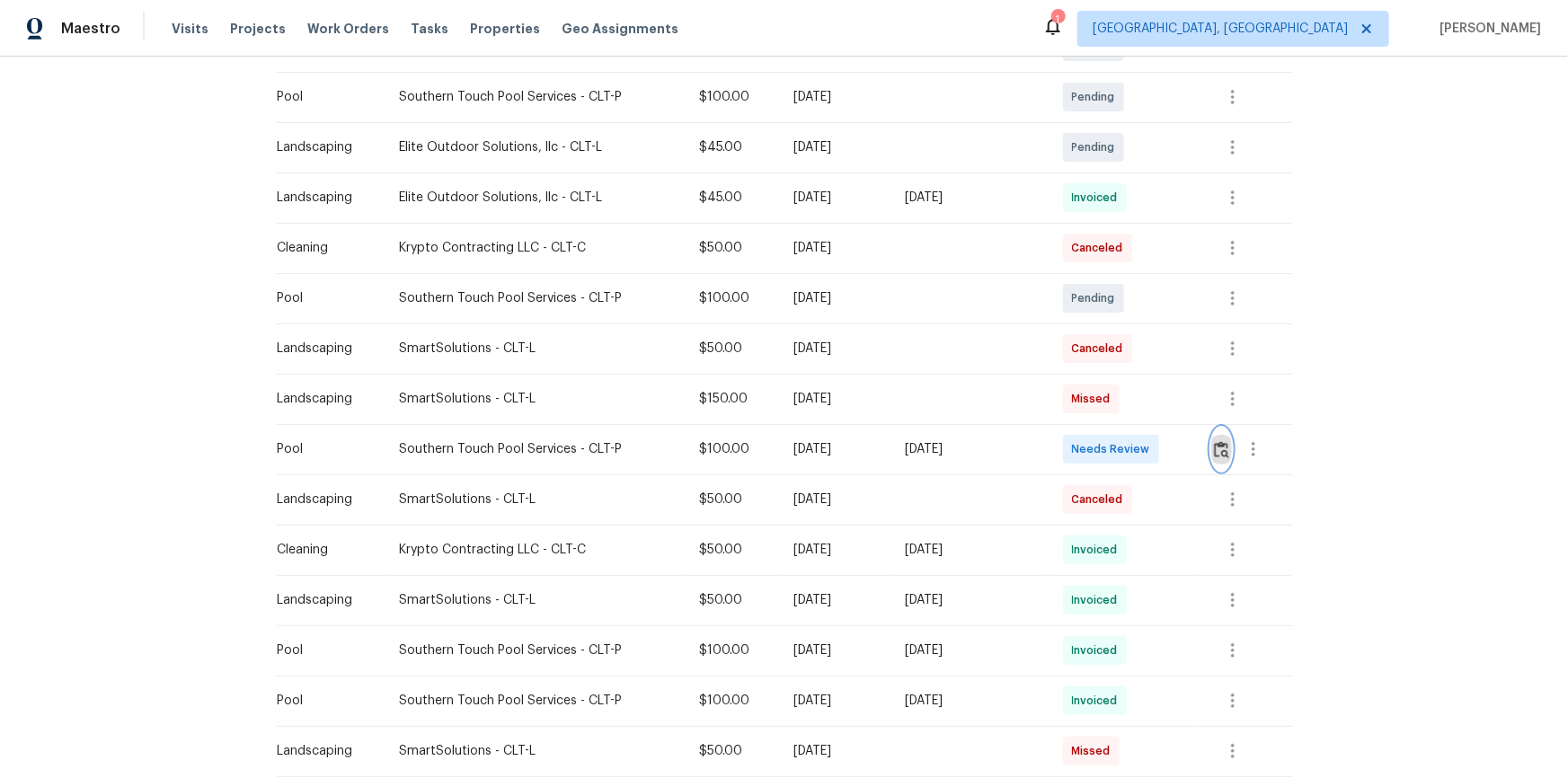
click at [1219, 455] on img "button" at bounding box center [1222, 449] width 16 height 17
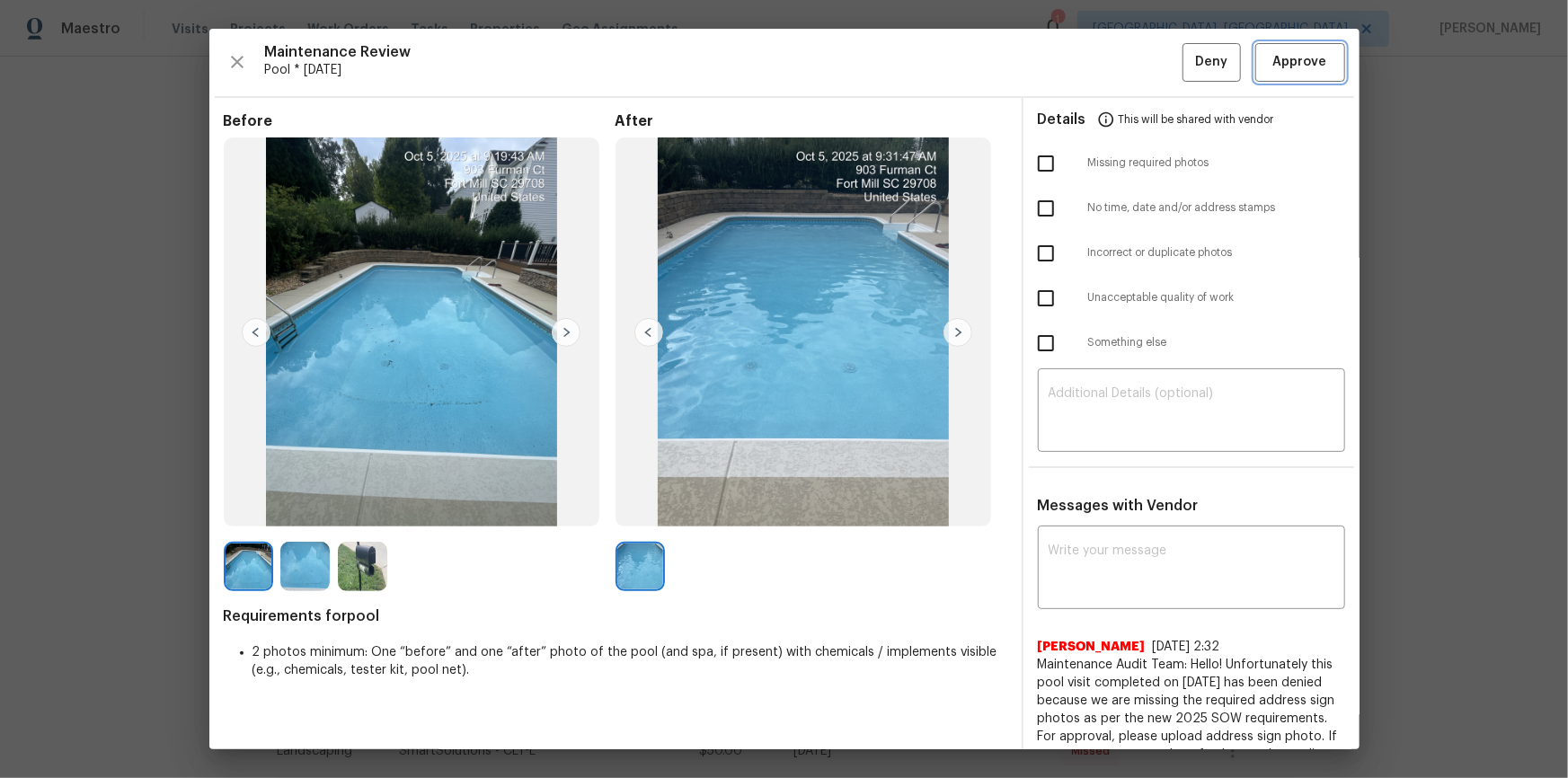
drag, startPoint x: 1294, startPoint y: 59, endPoint x: 1464, endPoint y: 522, distance: 493.2
click at [1294, 65] on span "Approve" at bounding box center [1299, 62] width 54 height 23
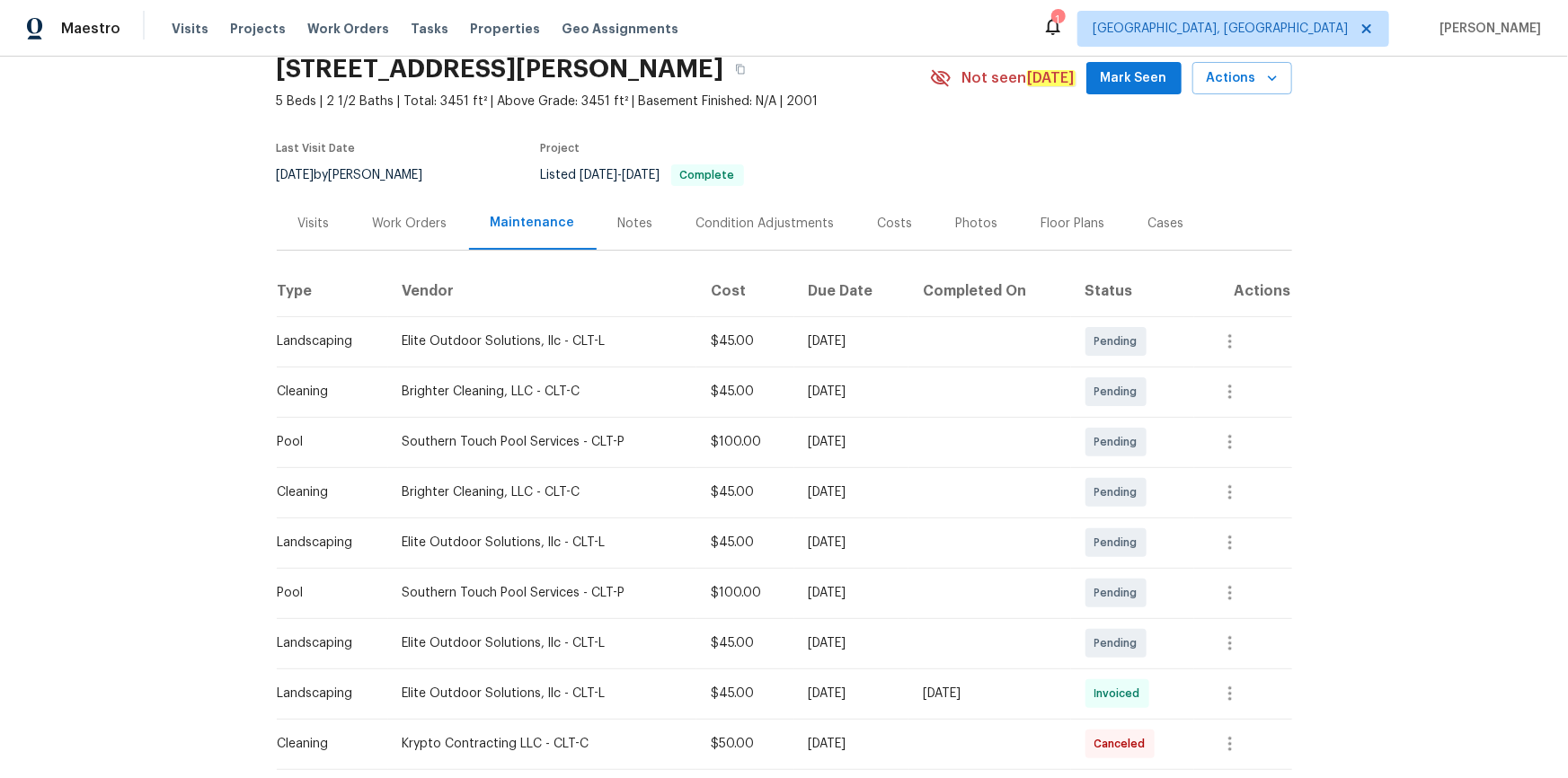
scroll to position [0, 0]
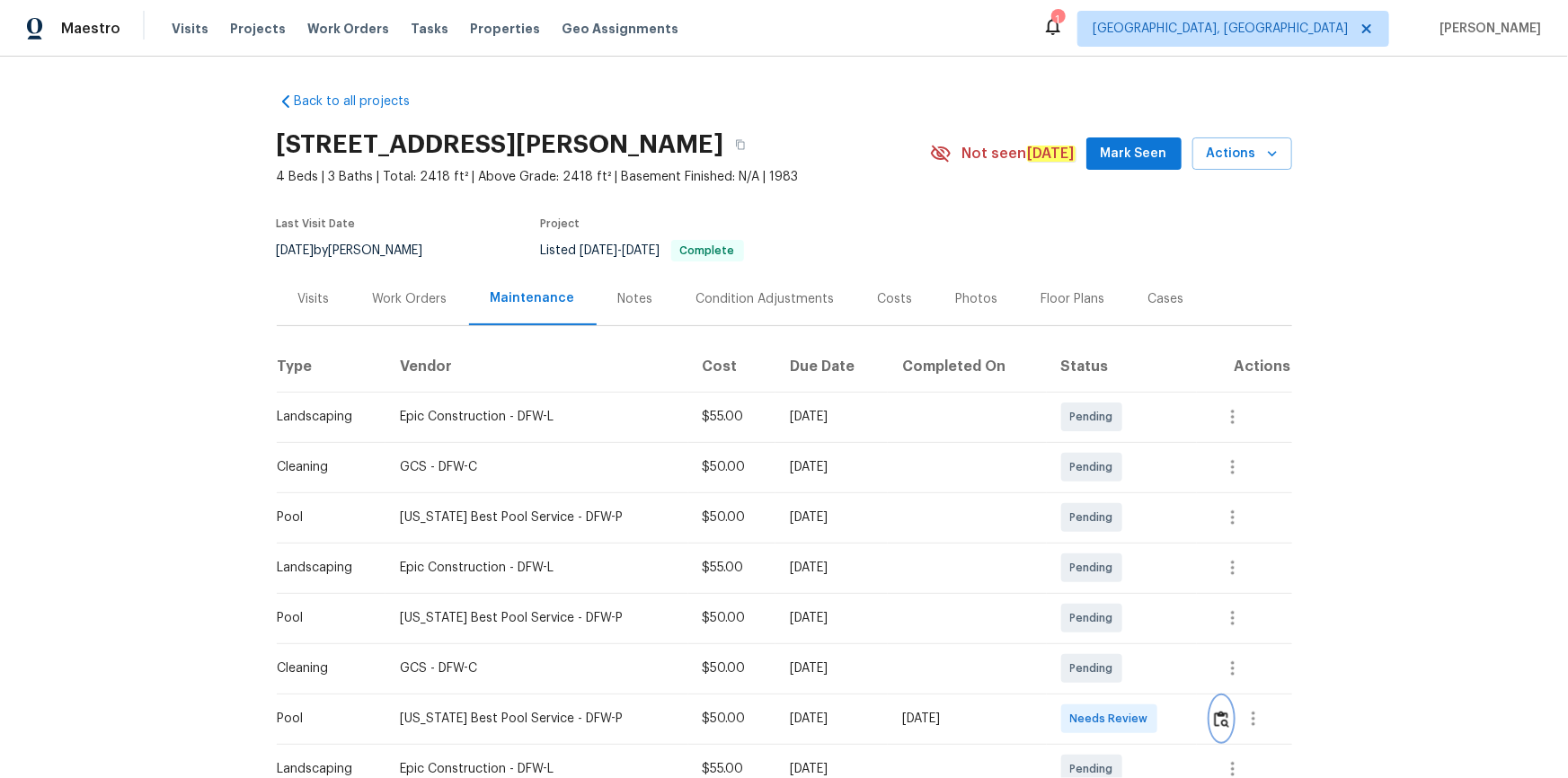
click at [1115, 523] on img "button" at bounding box center [1222, 719] width 16 height 17
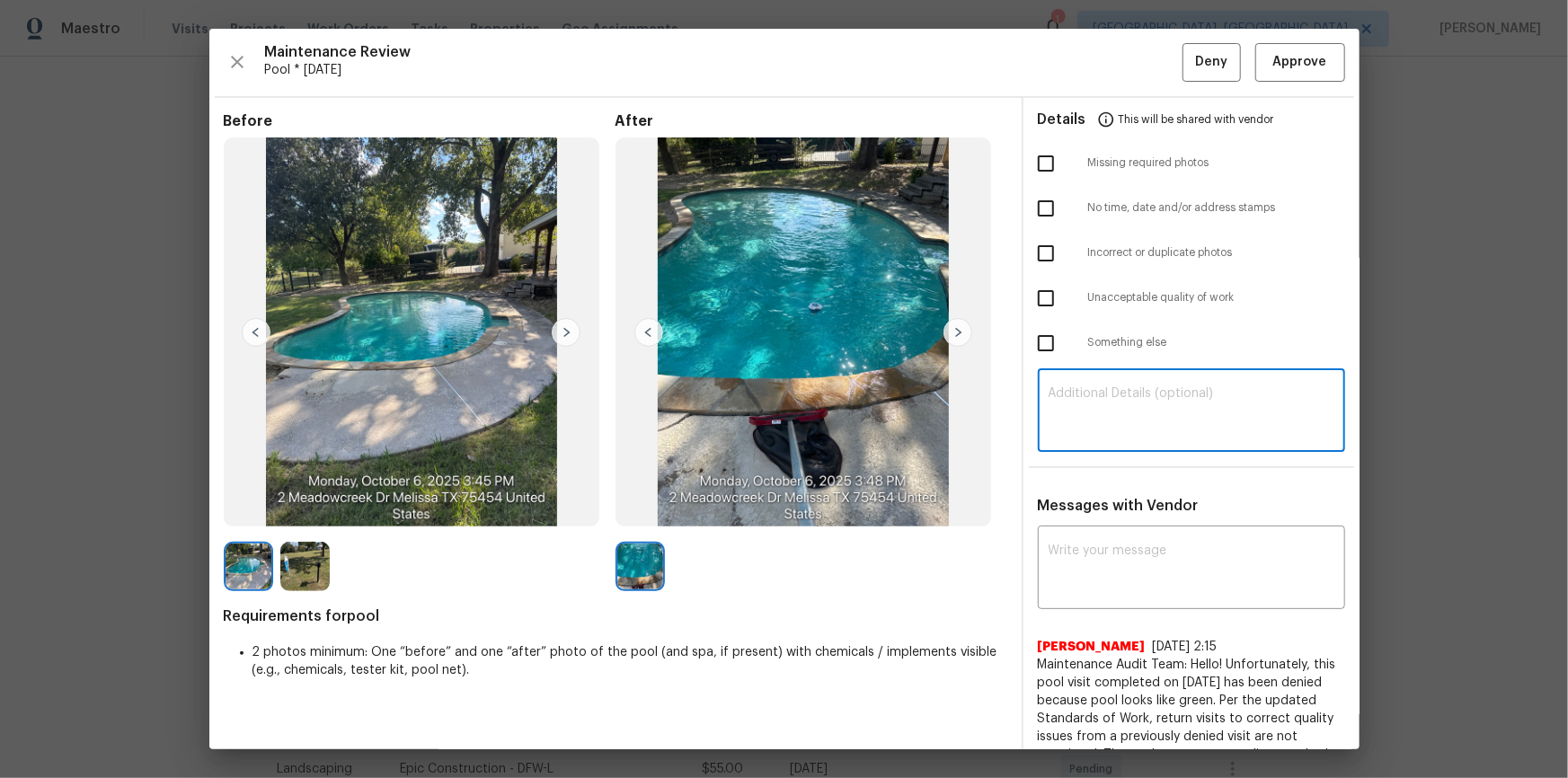
click at [1115, 407] on textarea at bounding box center [1191, 412] width 286 height 50
paste textarea "Maintenance Audit Team: Hello! Unfortunately, this pool visit completed on 10/0…"
type textarea "Maintenance Audit Team: Hello! Unfortunately, this pool visit completed on 10/0…"
click at [1115, 523] on textarea at bounding box center [1191, 569] width 286 height 50
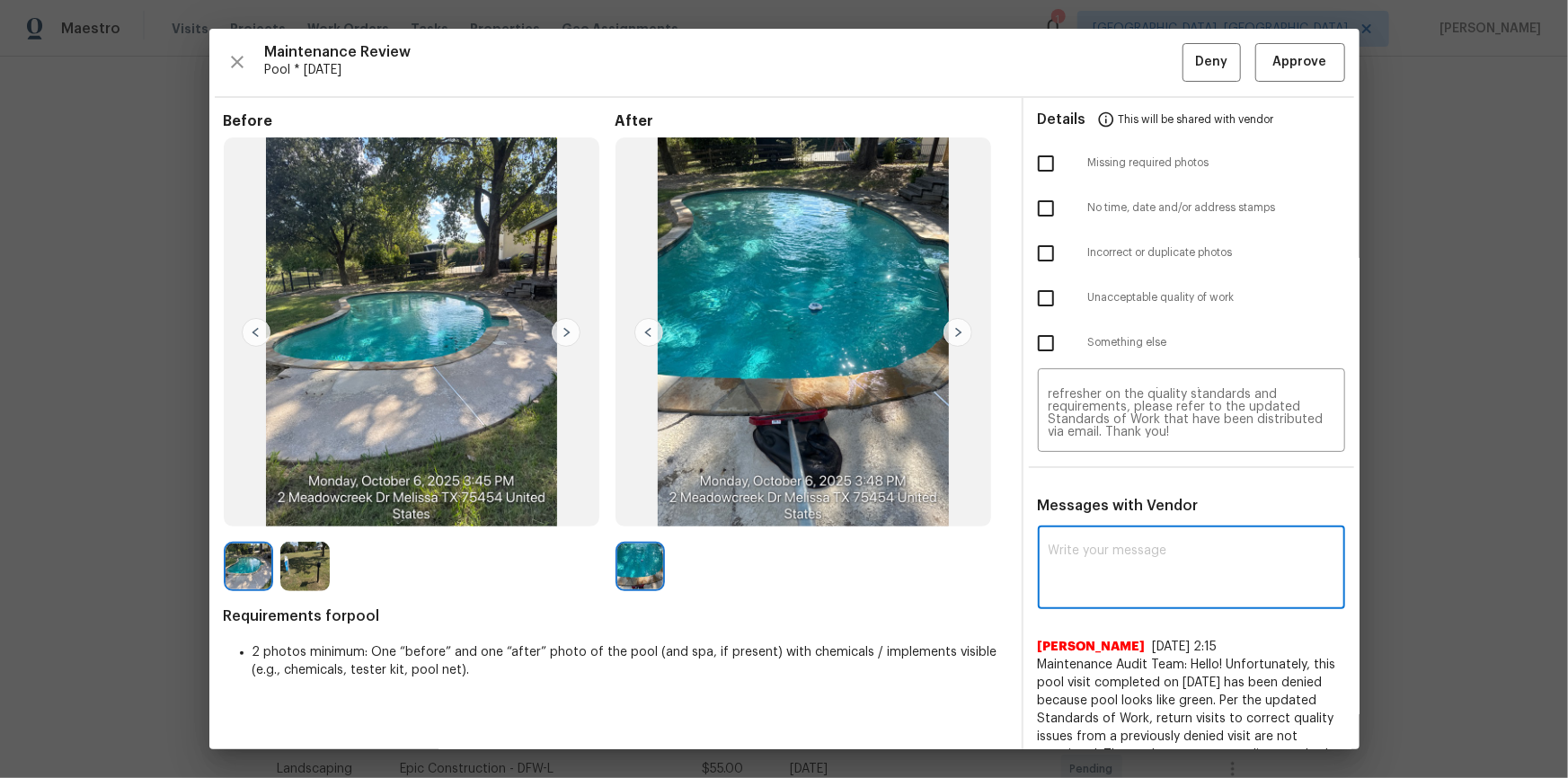
paste textarea "Maintenance Audit Team: Hello! Unfortunately, this pool visit completed on 10/0…"
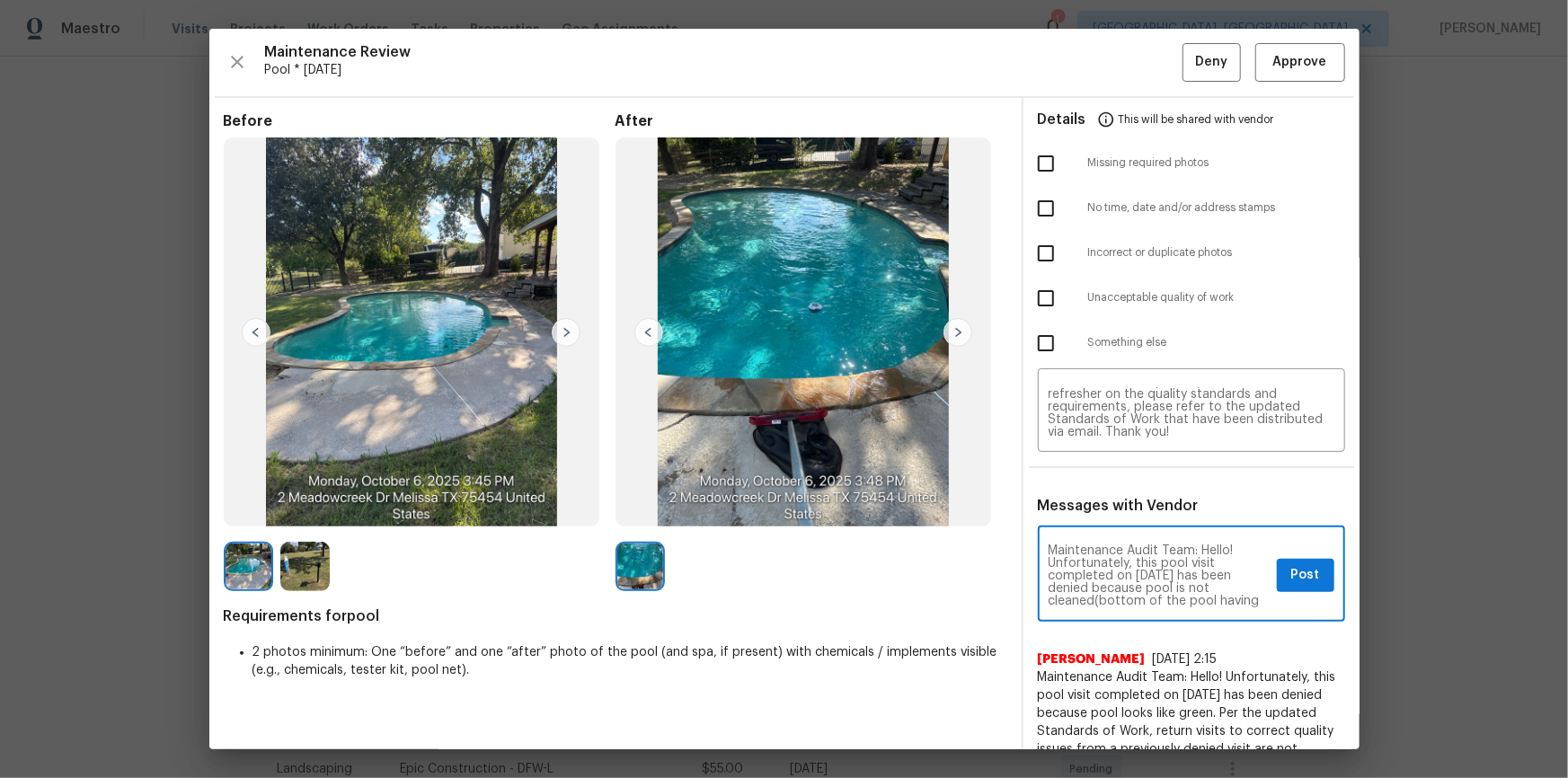
scroll to position [32, 0]
type textarea "Maintenance Audit Team: Hello! Unfortunately, this pool visit completed on 10/0…"
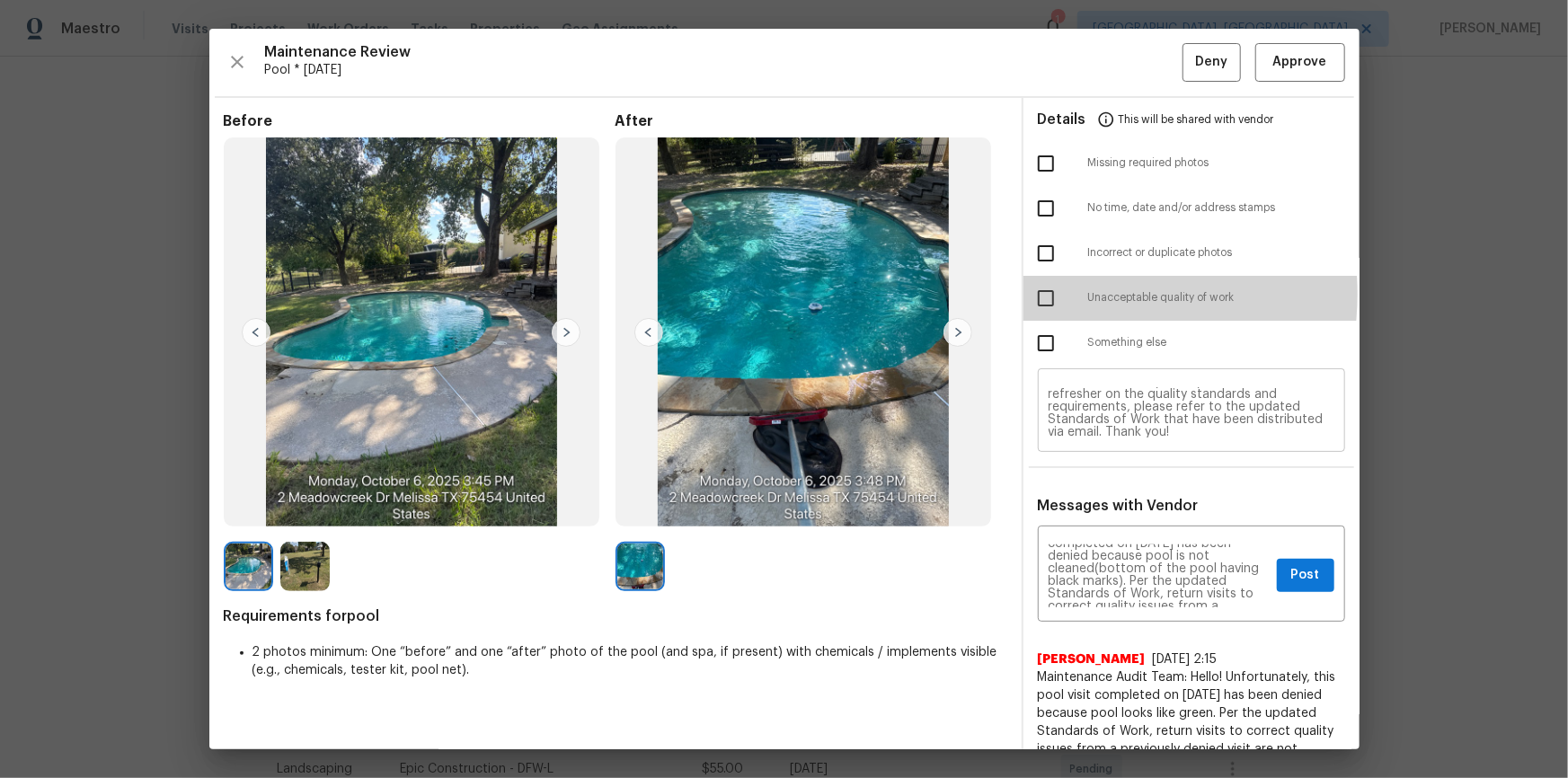
drag, startPoint x: 1051, startPoint y: 294, endPoint x: 1212, endPoint y: 425, distance: 207.6
click at [1051, 299] on input "checkbox" at bounding box center [1046, 298] width 38 height 38
checkbox input "true"
click at [1115, 523] on div "Maintenance Audit Team: Hello! Unfortunately, this pool visit completed on 10/0…" at bounding box center [1190, 575] width 307 height 92
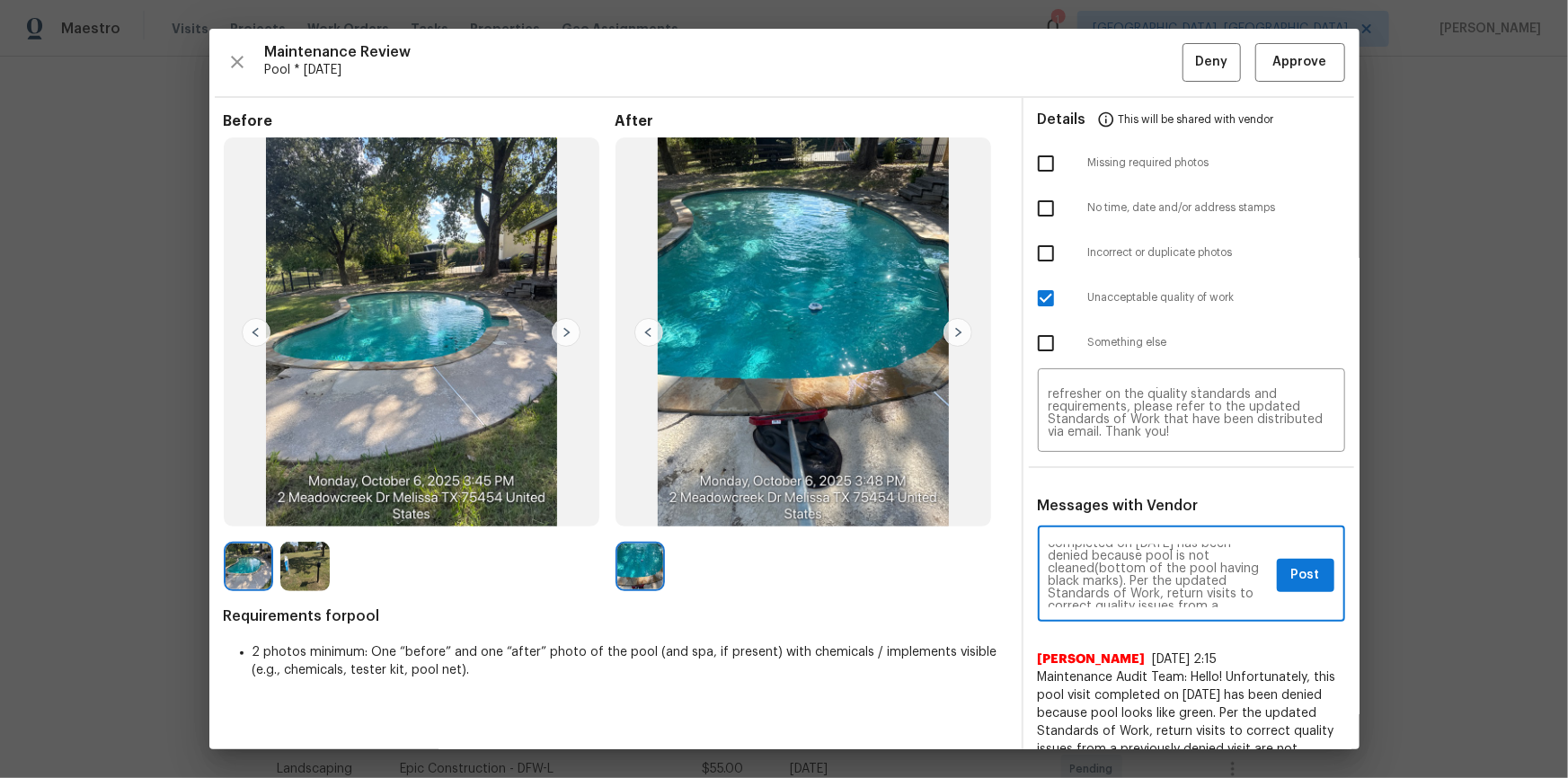
scroll to position [202, 0]
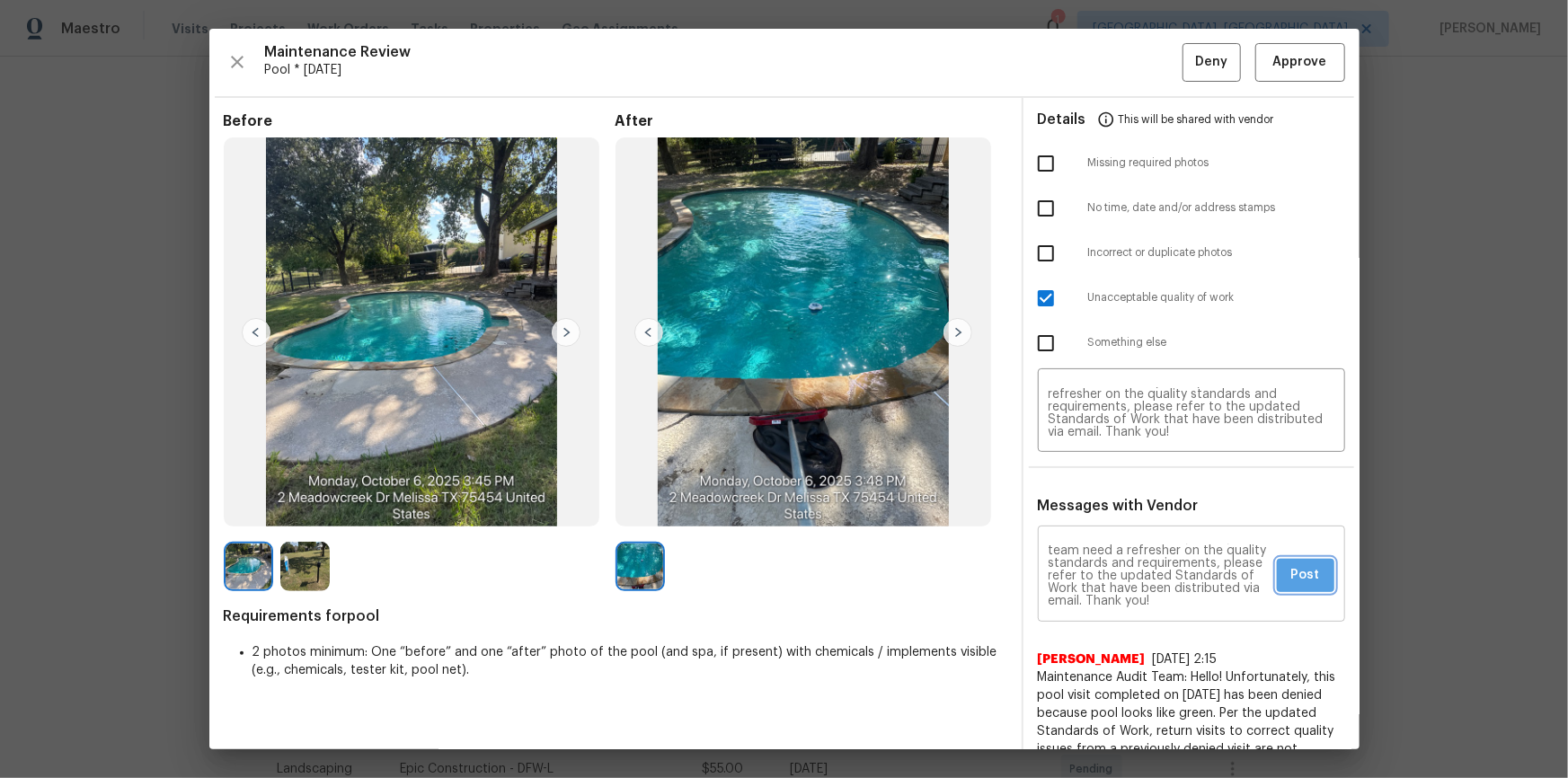
click at [1115, 523] on span "Post" at bounding box center [1305, 575] width 28 height 23
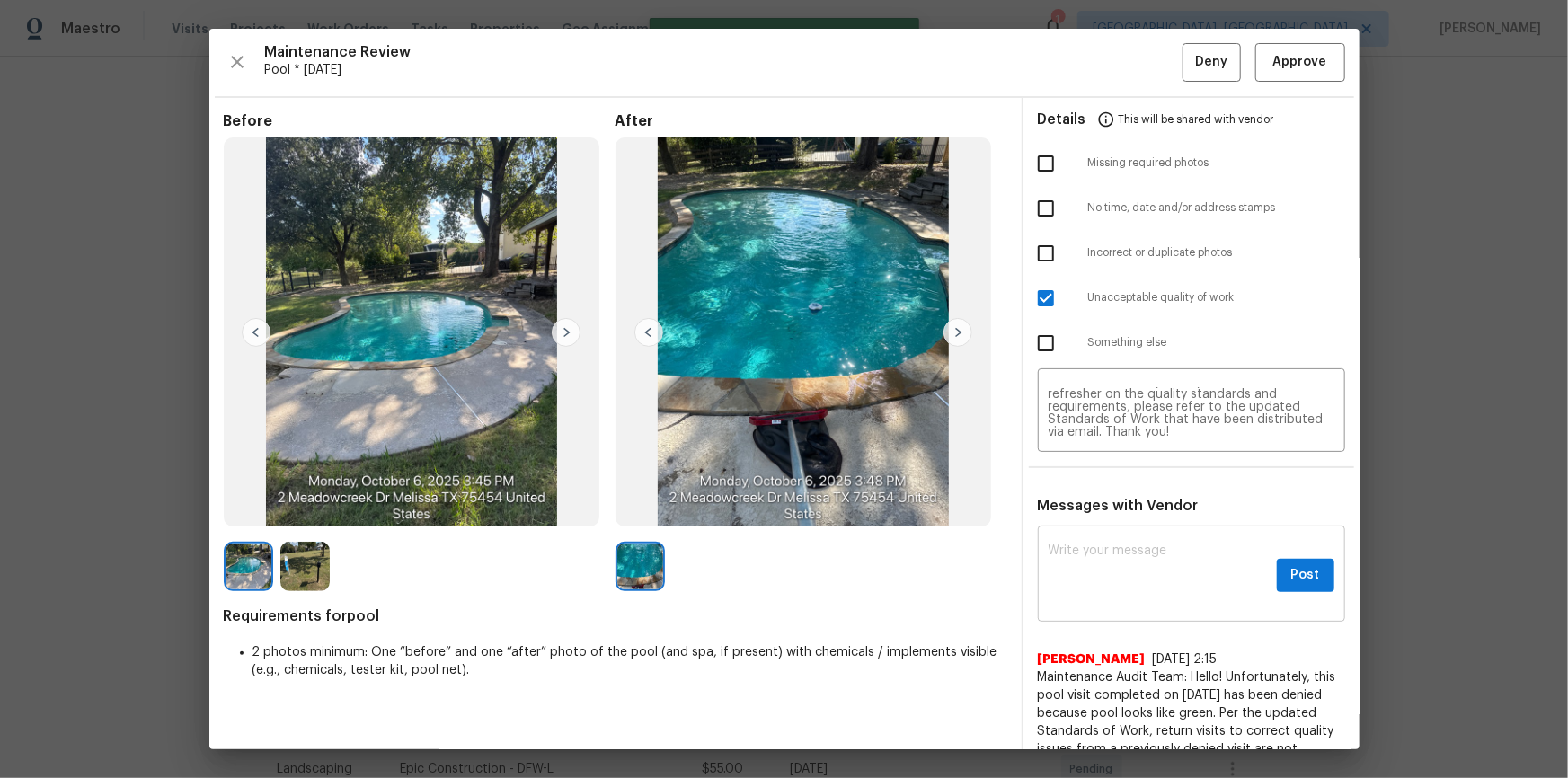
scroll to position [0, 0]
click at [1115, 64] on span "Deny" at bounding box center [1211, 62] width 32 height 23
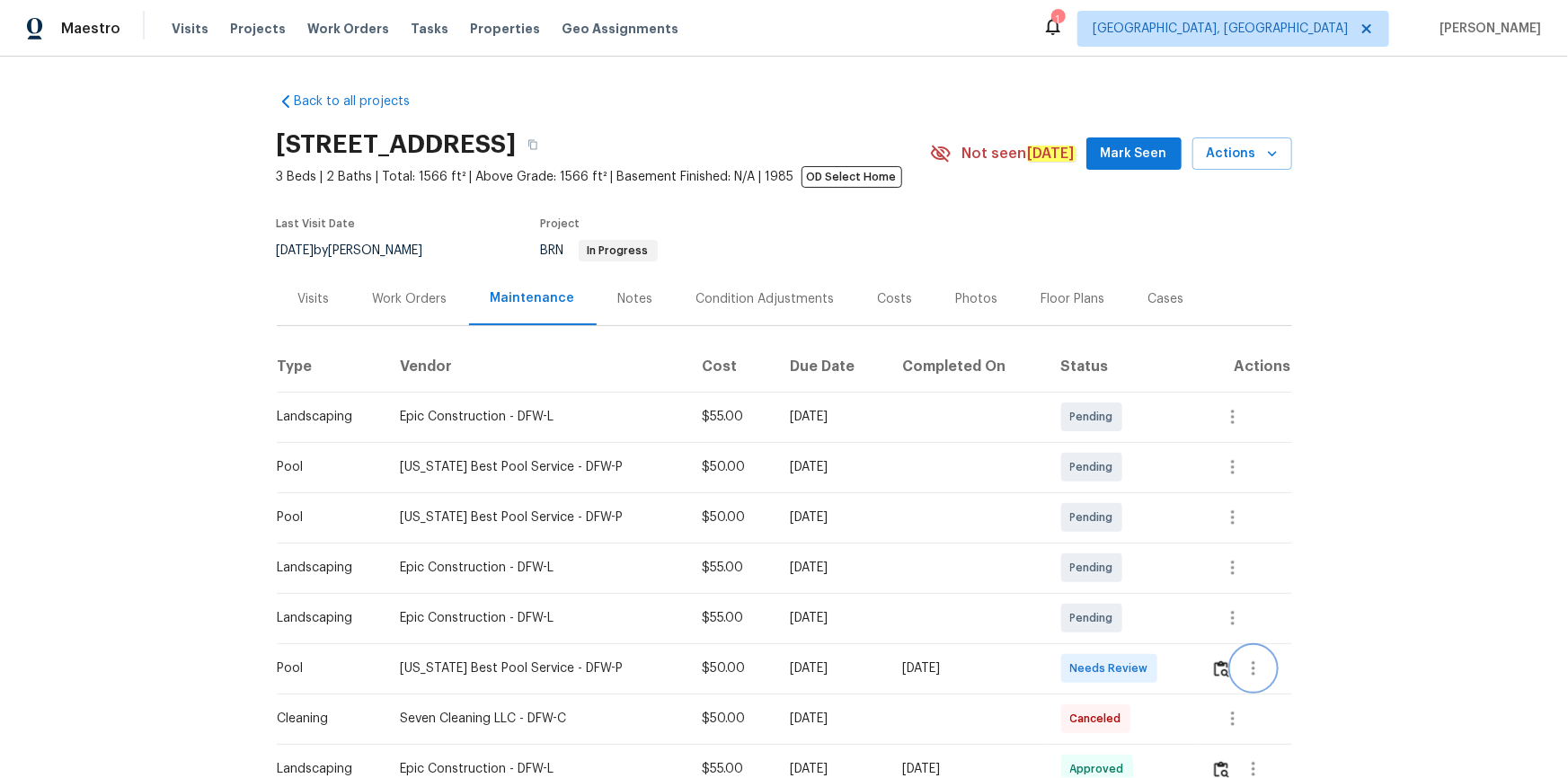
click at [1115, 523] on div at bounding box center [1251, 668] width 80 height 43
click at [1115, 523] on button "button" at bounding box center [1222, 668] width 21 height 43
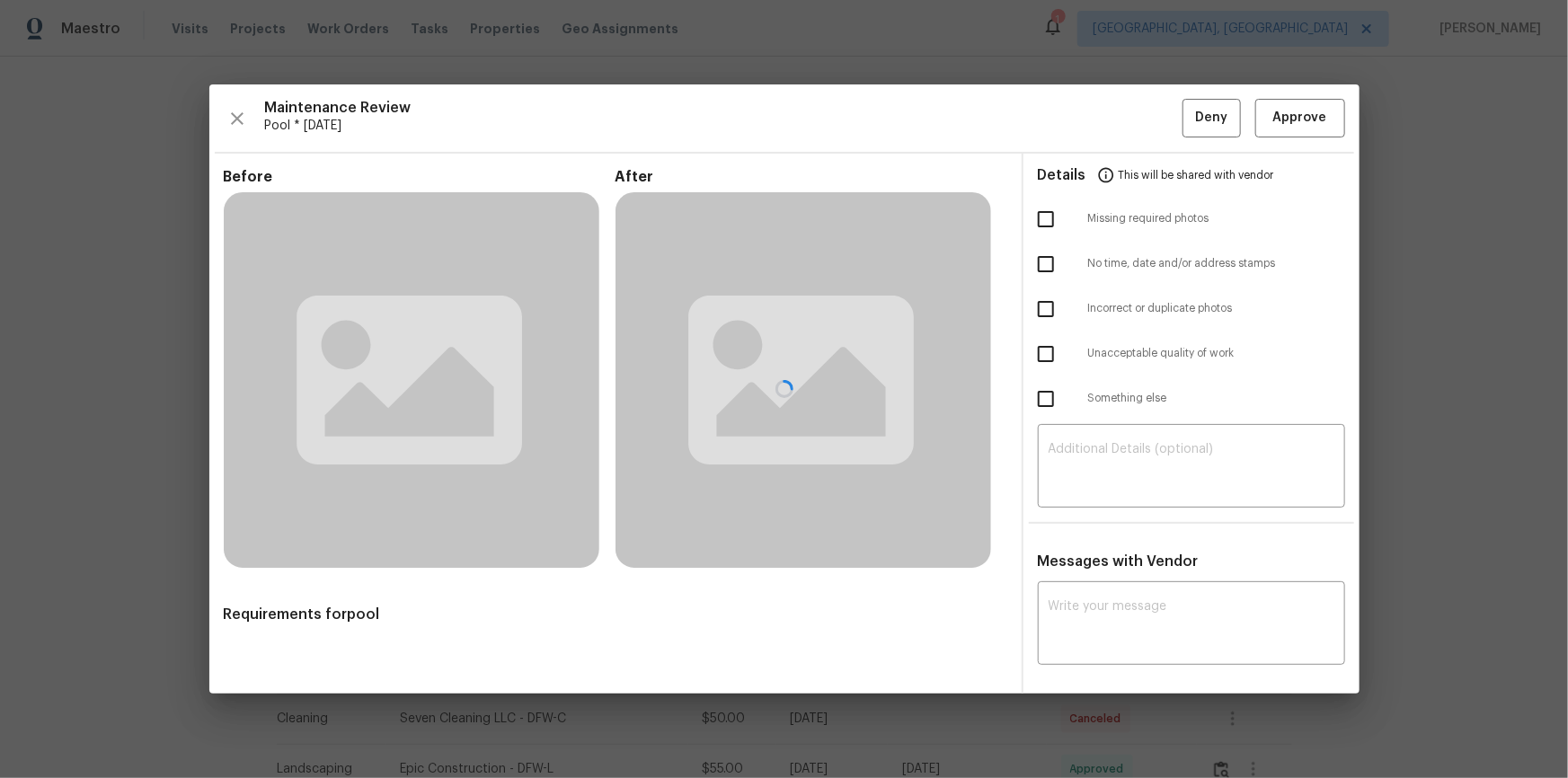
click at [1115, 523] on div at bounding box center [784, 389] width 1150 height 609
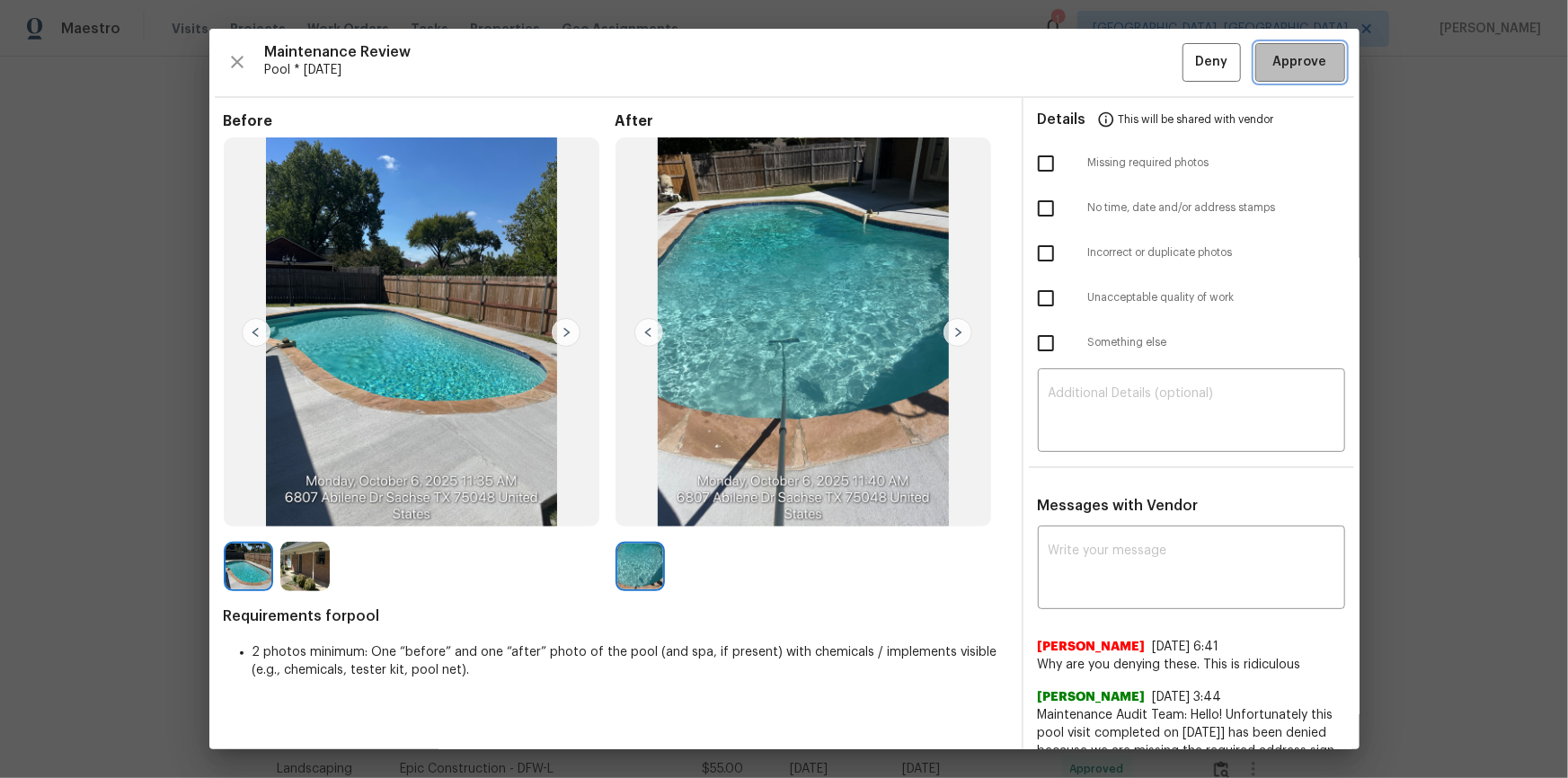
click at [1115, 67] on span "Approve" at bounding box center [1299, 62] width 61 height 23
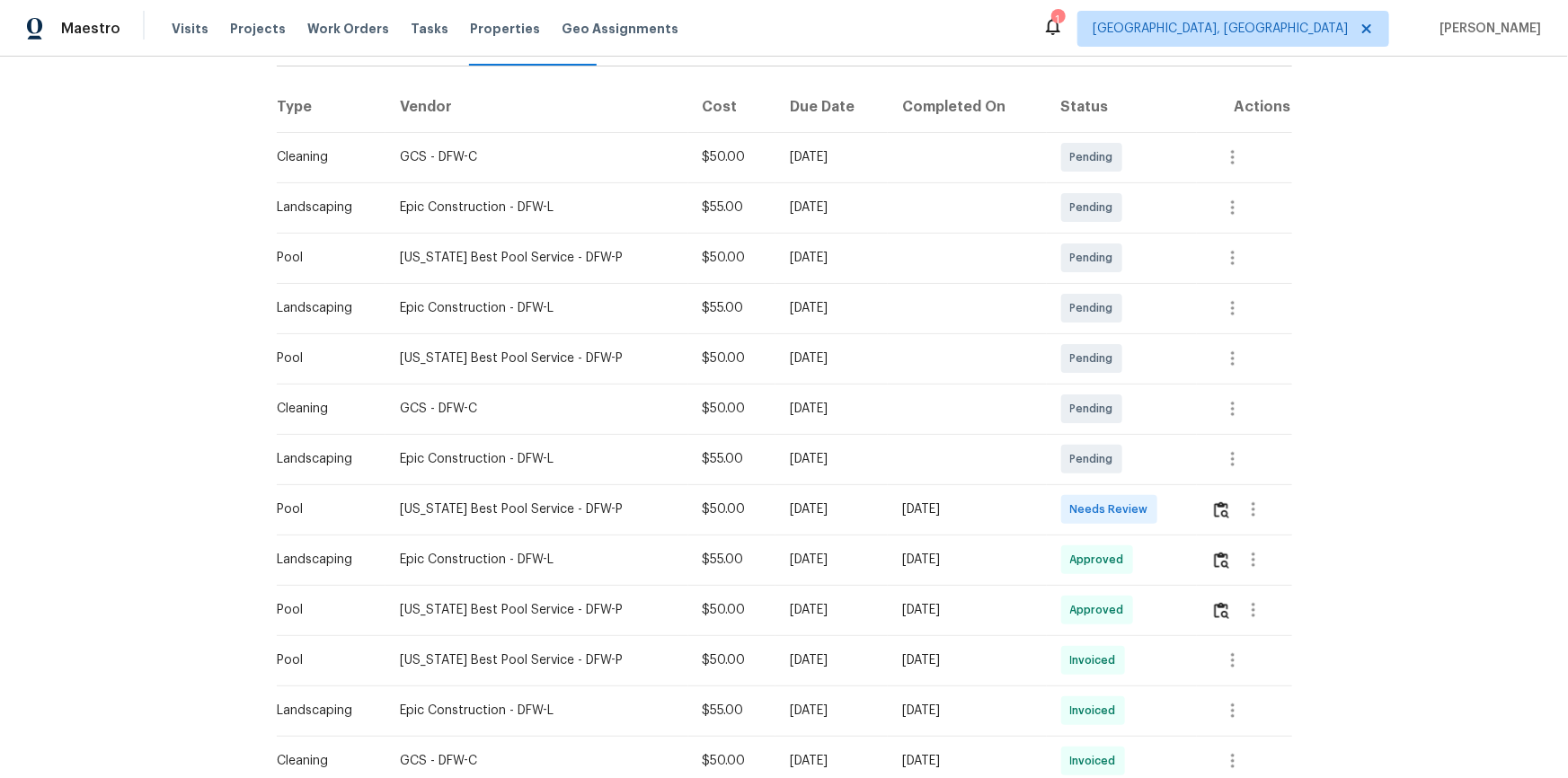
scroll to position [408, 0]
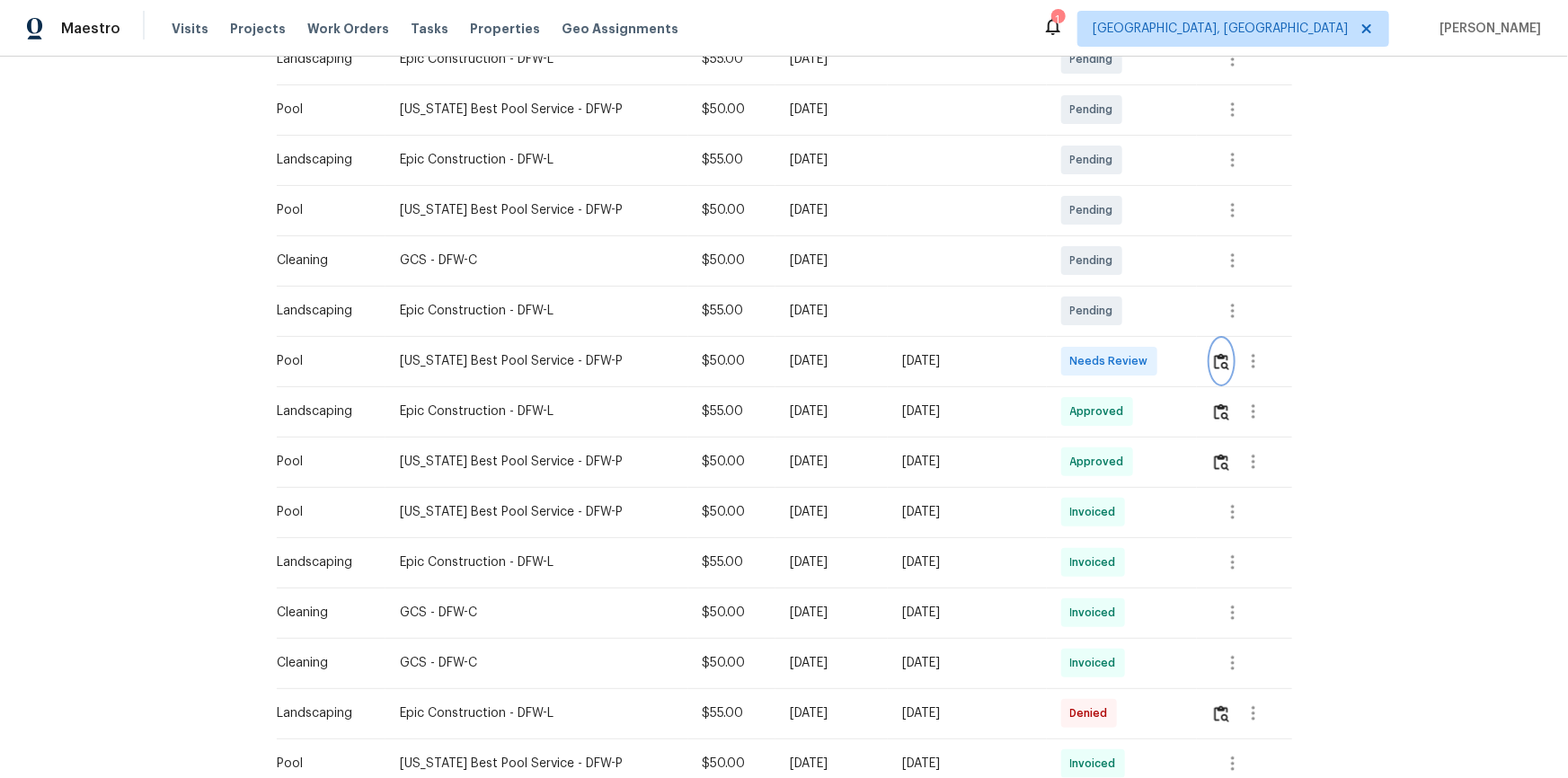
click at [1115, 356] on button "button" at bounding box center [1222, 361] width 21 height 43
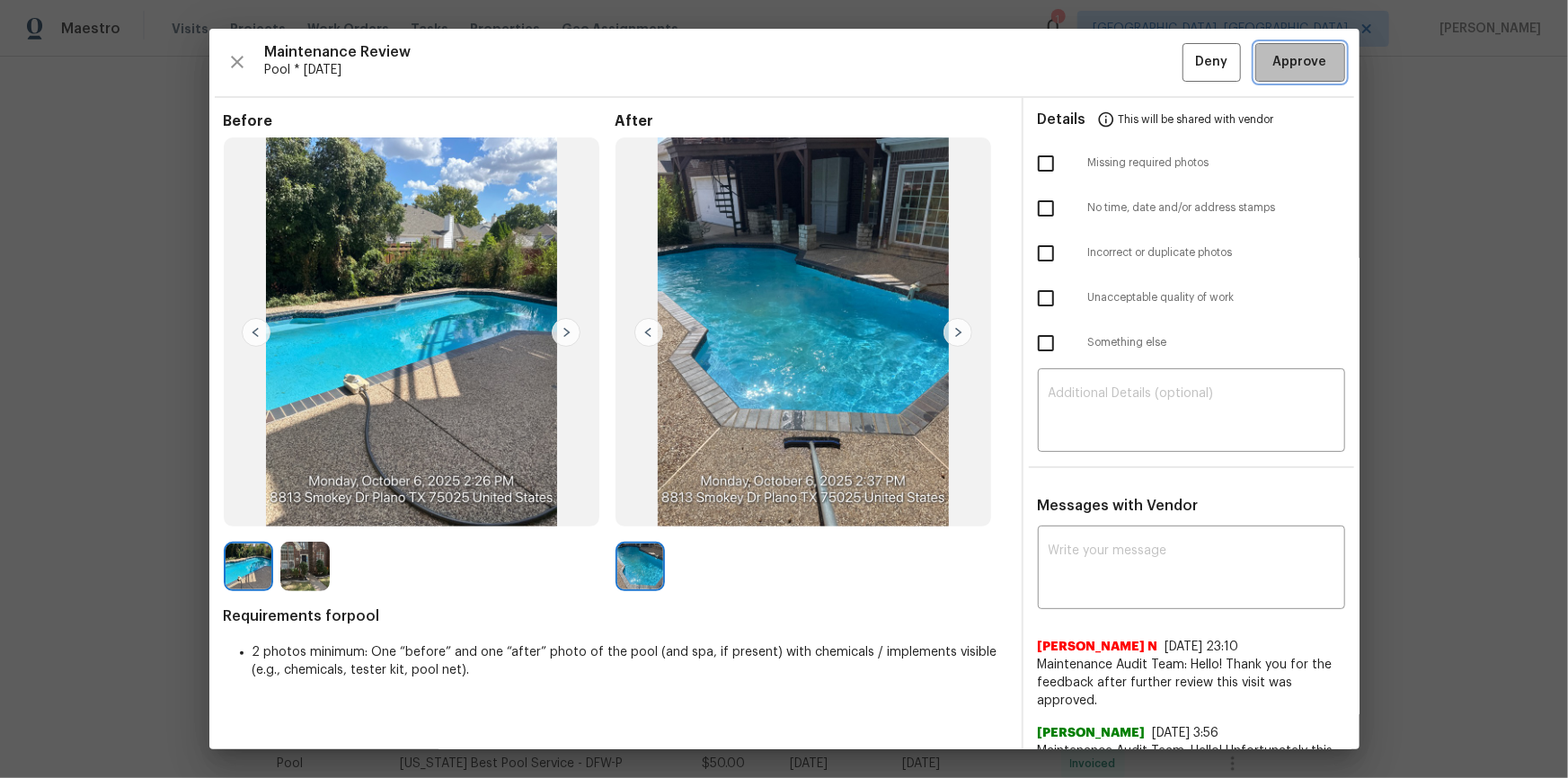
drag, startPoint x: 1311, startPoint y: 69, endPoint x: 1306, endPoint y: 285, distance: 216.1
click at [1115, 69] on span "Approve" at bounding box center [1299, 62] width 61 height 23
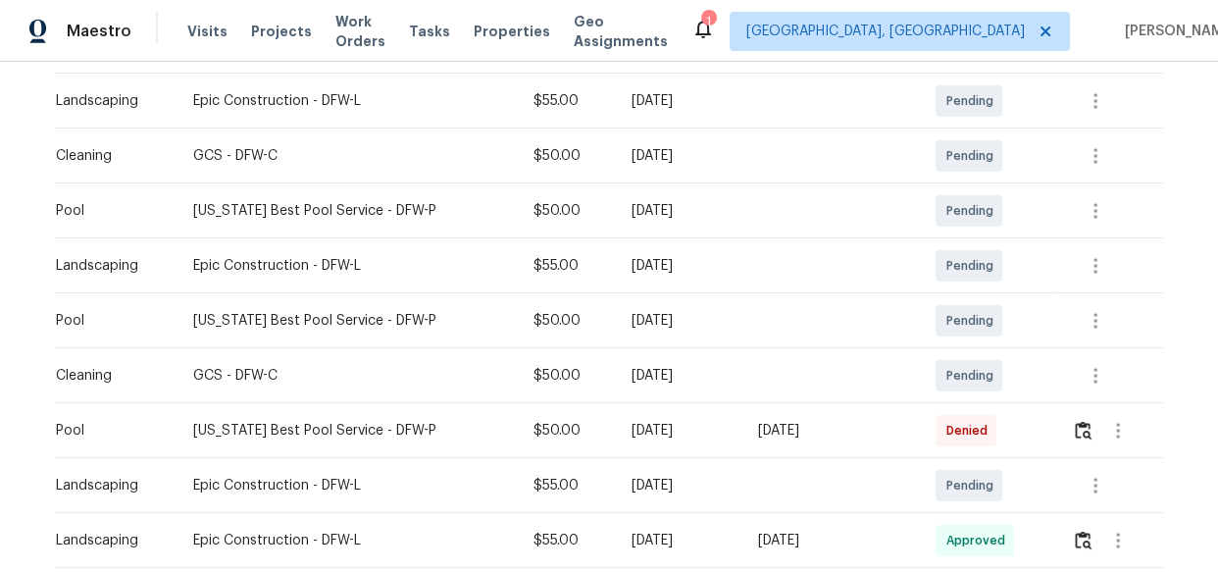
scroll to position [445, 0]
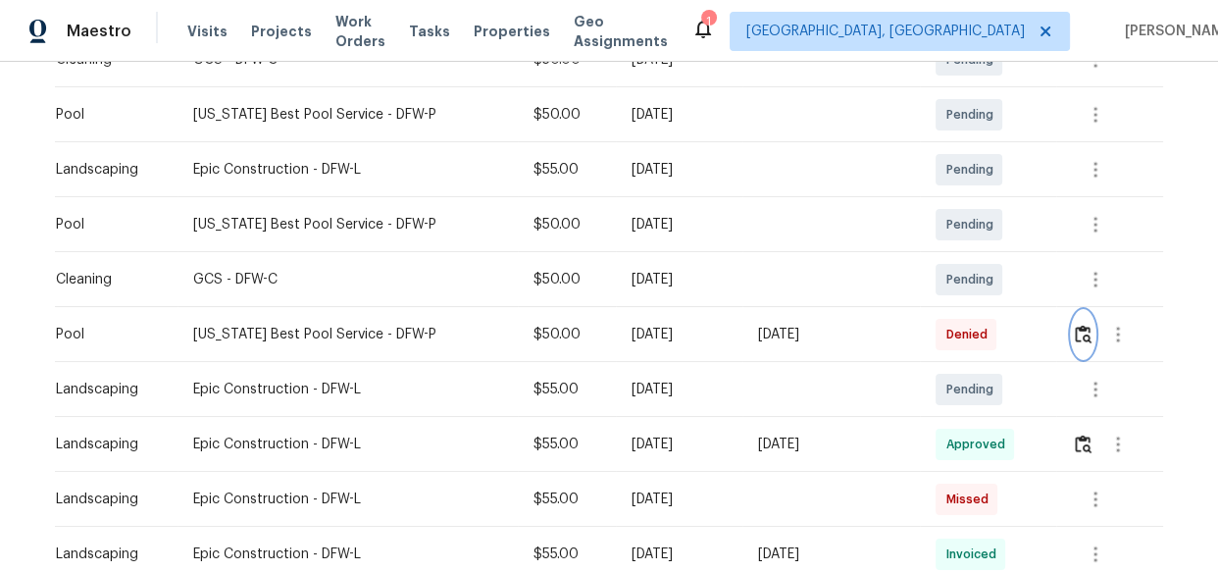
click at [1075, 330] on img "button" at bounding box center [1083, 334] width 17 height 19
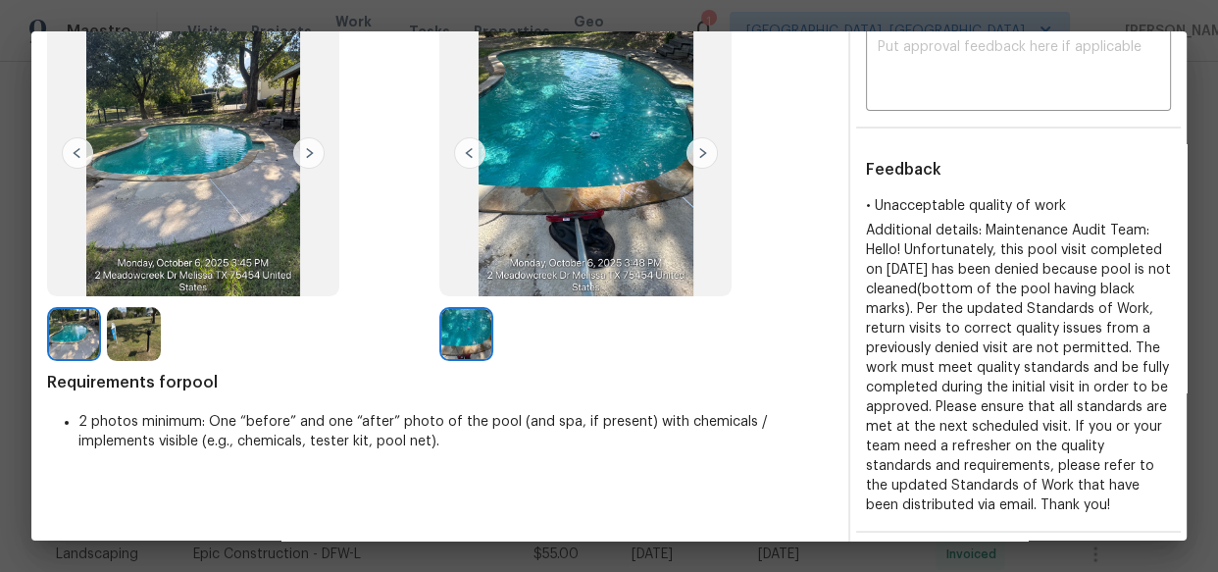
scroll to position [356, 0]
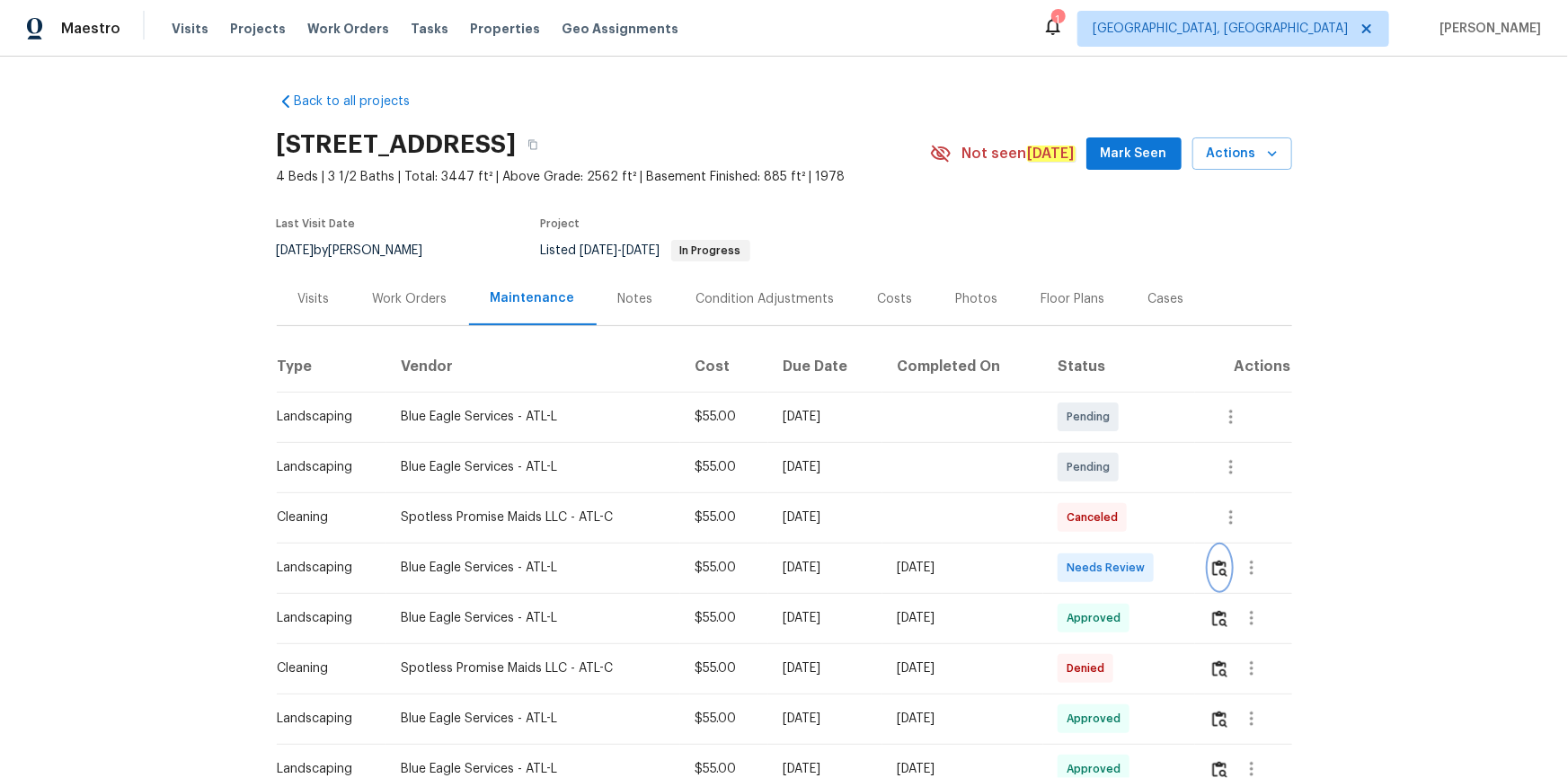
click at [1217, 557] on button "button" at bounding box center [1220, 567] width 21 height 43
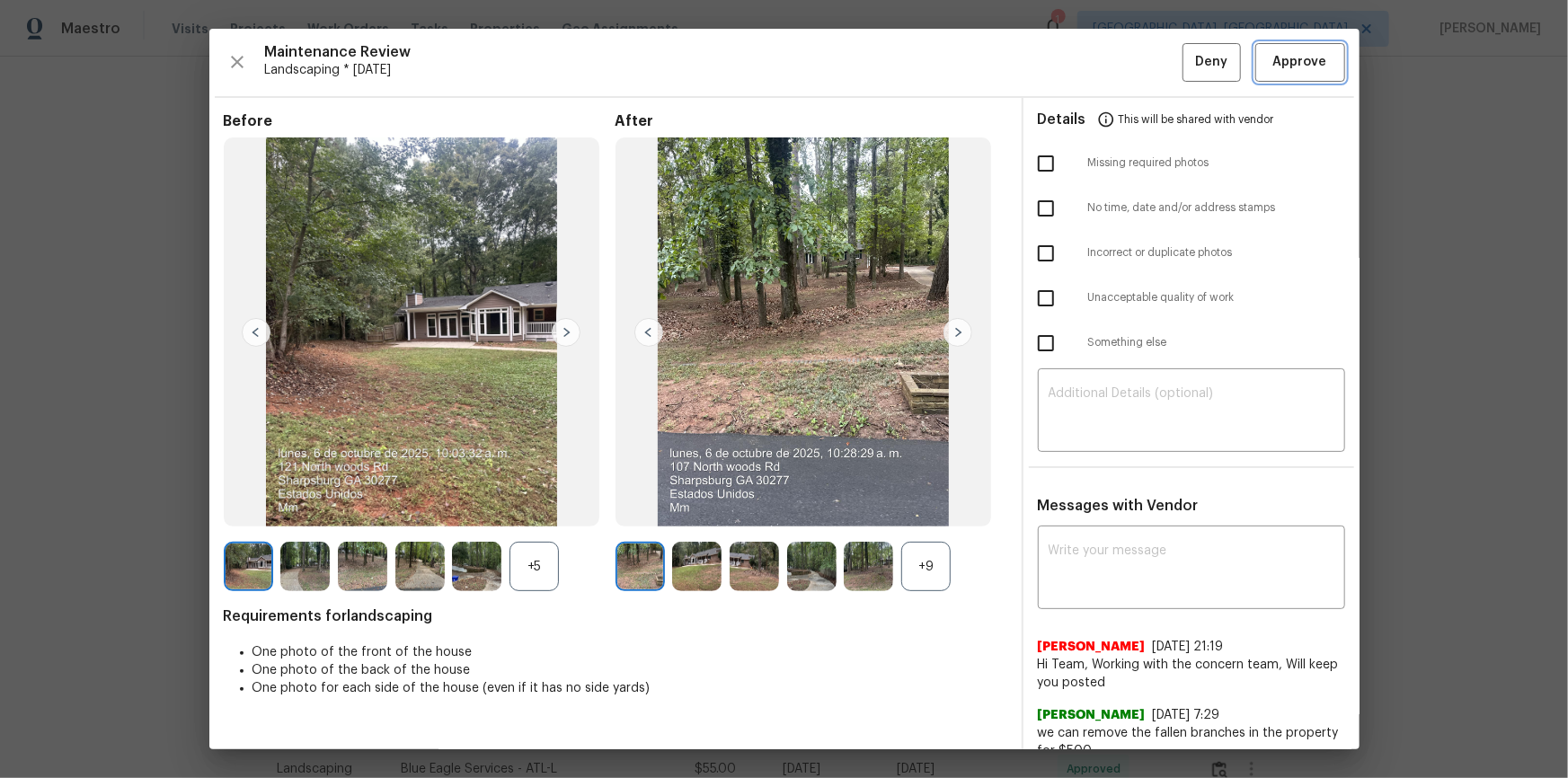
drag, startPoint x: 1292, startPoint y: 76, endPoint x: 1297, endPoint y: 63, distance: 13.9
click at [1293, 74] on button "Approve" at bounding box center [1300, 62] width 90 height 38
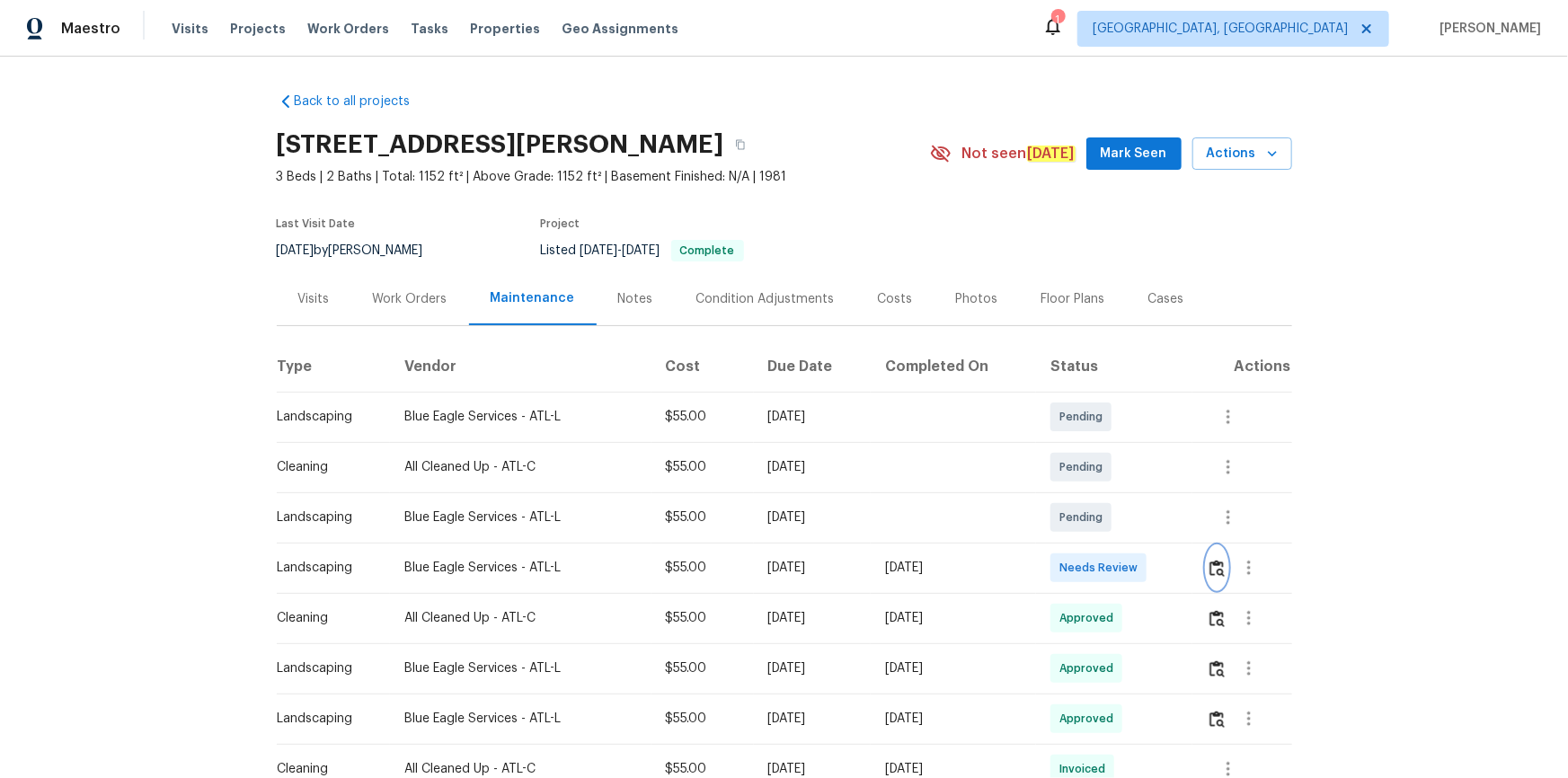
click at [1115, 523] on img "button" at bounding box center [1217, 568] width 16 height 17
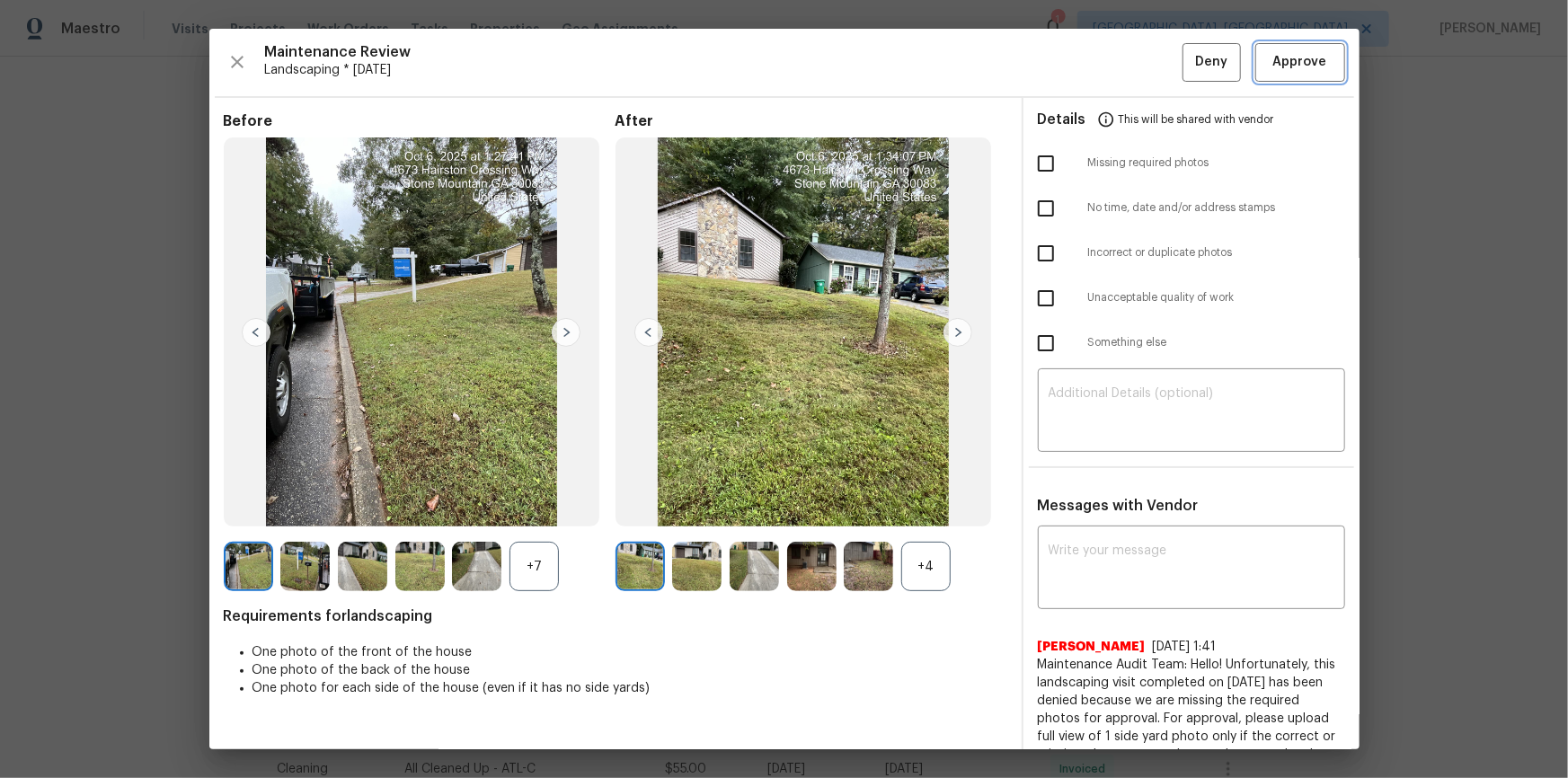
click at [1115, 62] on span "Approve" at bounding box center [1299, 62] width 54 height 23
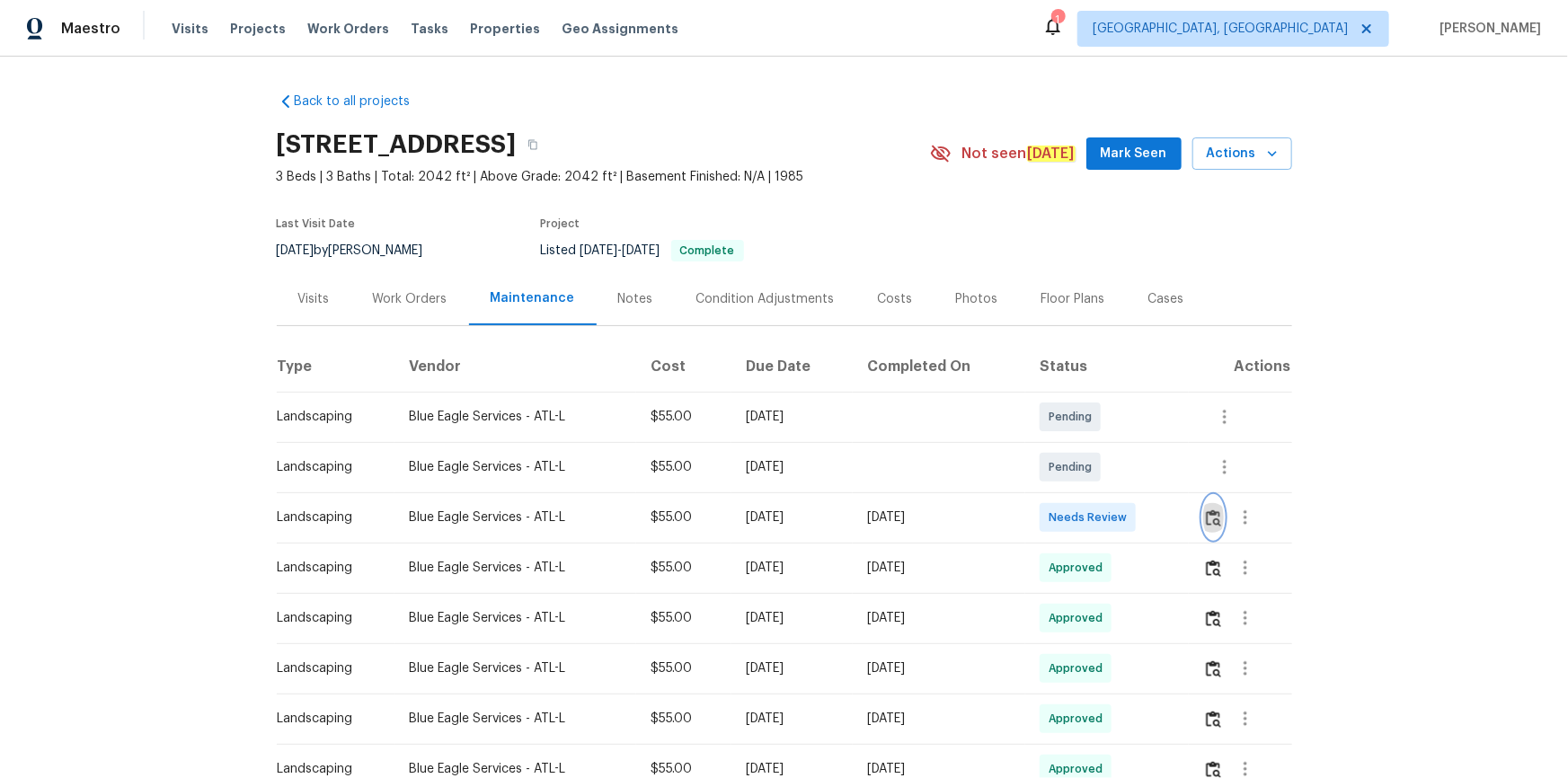
click at [1115, 521] on img "button" at bounding box center [1213, 518] width 16 height 17
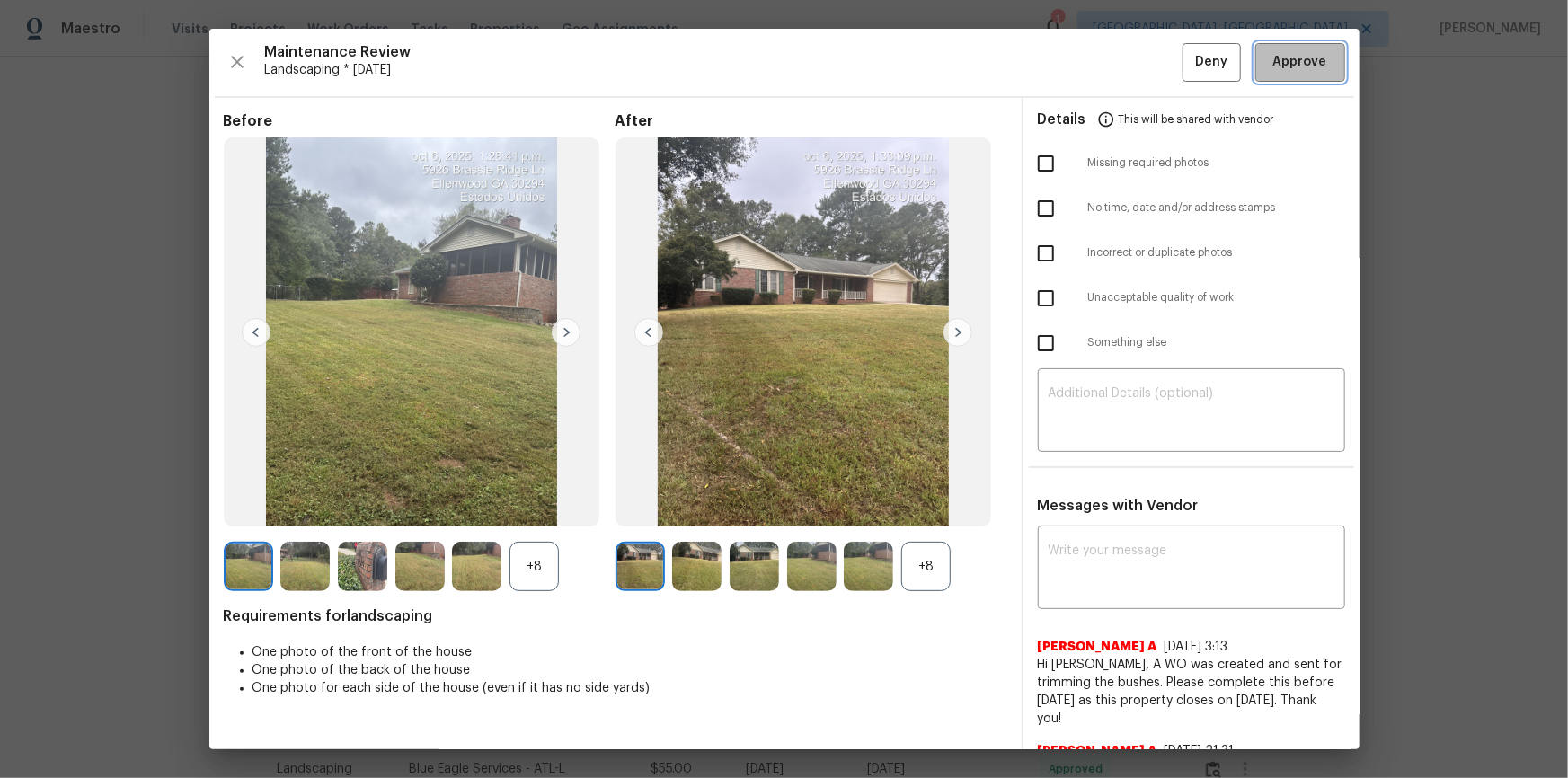
drag, startPoint x: 1307, startPoint y: 55, endPoint x: 1297, endPoint y: 206, distance: 151.3
click at [1115, 54] on span "Approve" at bounding box center [1299, 62] width 54 height 23
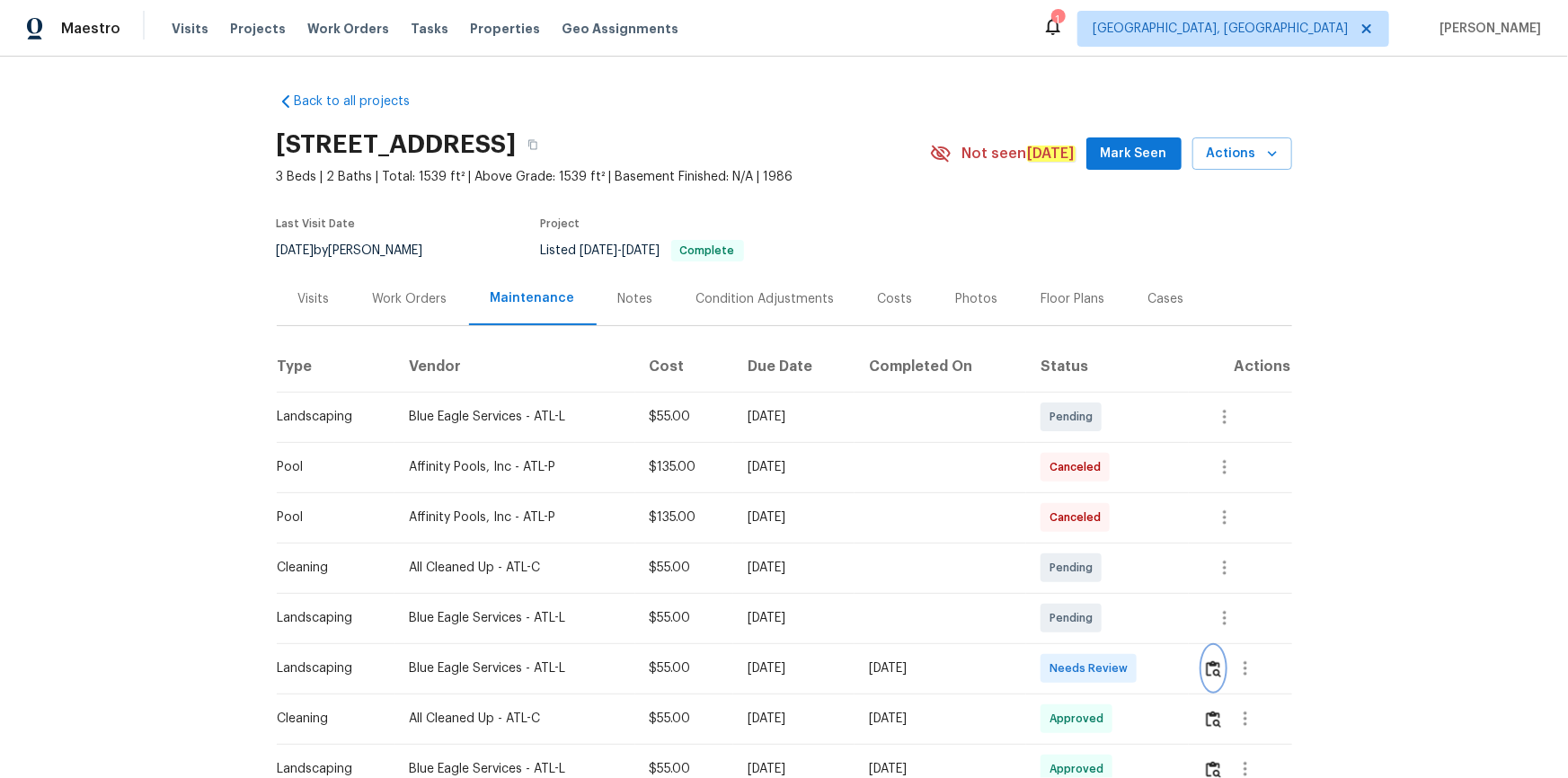
click at [1213, 680] on button "button" at bounding box center [1213, 668] width 21 height 43
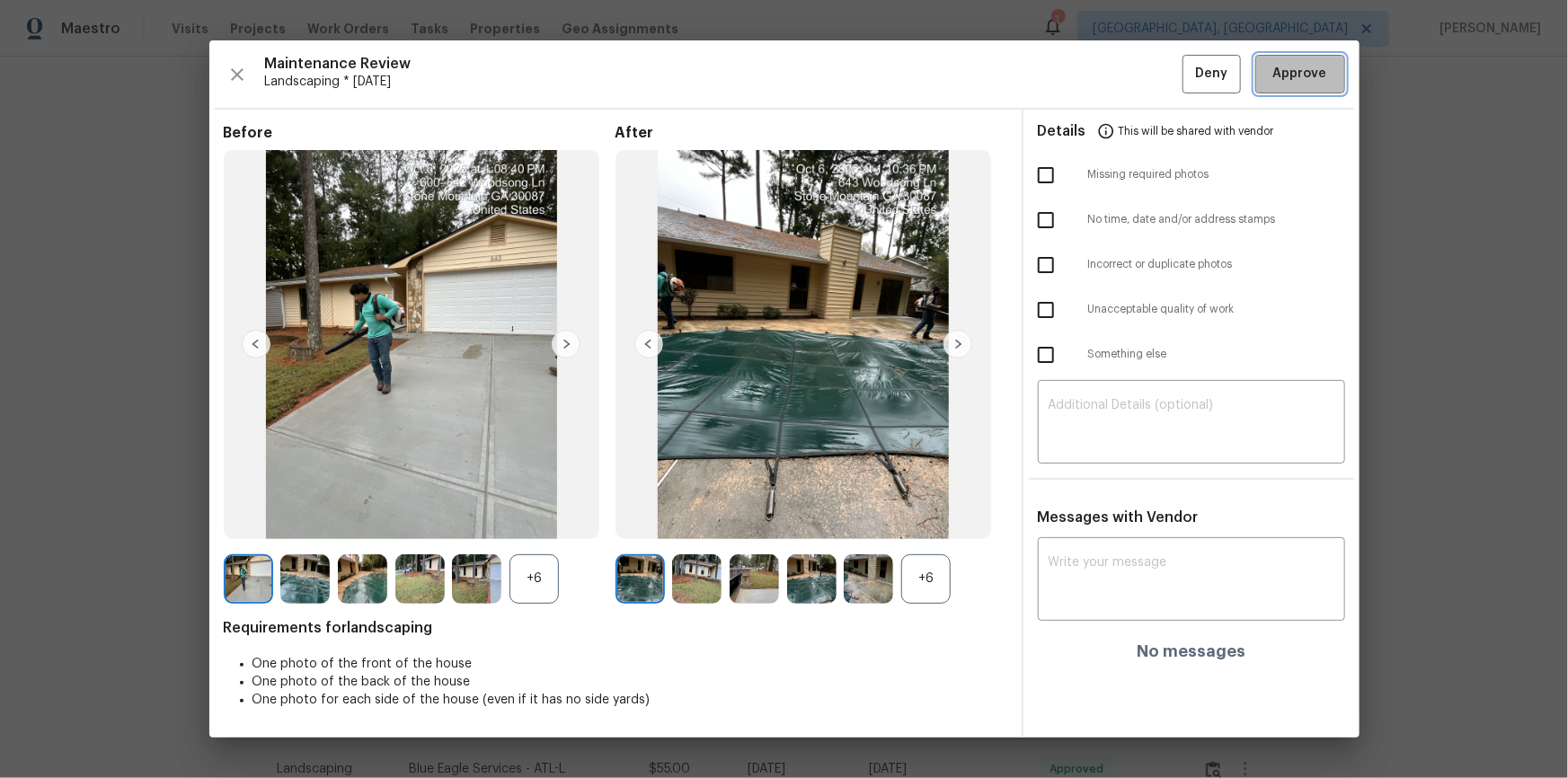
drag, startPoint x: 1307, startPoint y: 79, endPoint x: 1397, endPoint y: 486, distance: 416.8
click at [1307, 81] on span "Approve" at bounding box center [1299, 74] width 54 height 23
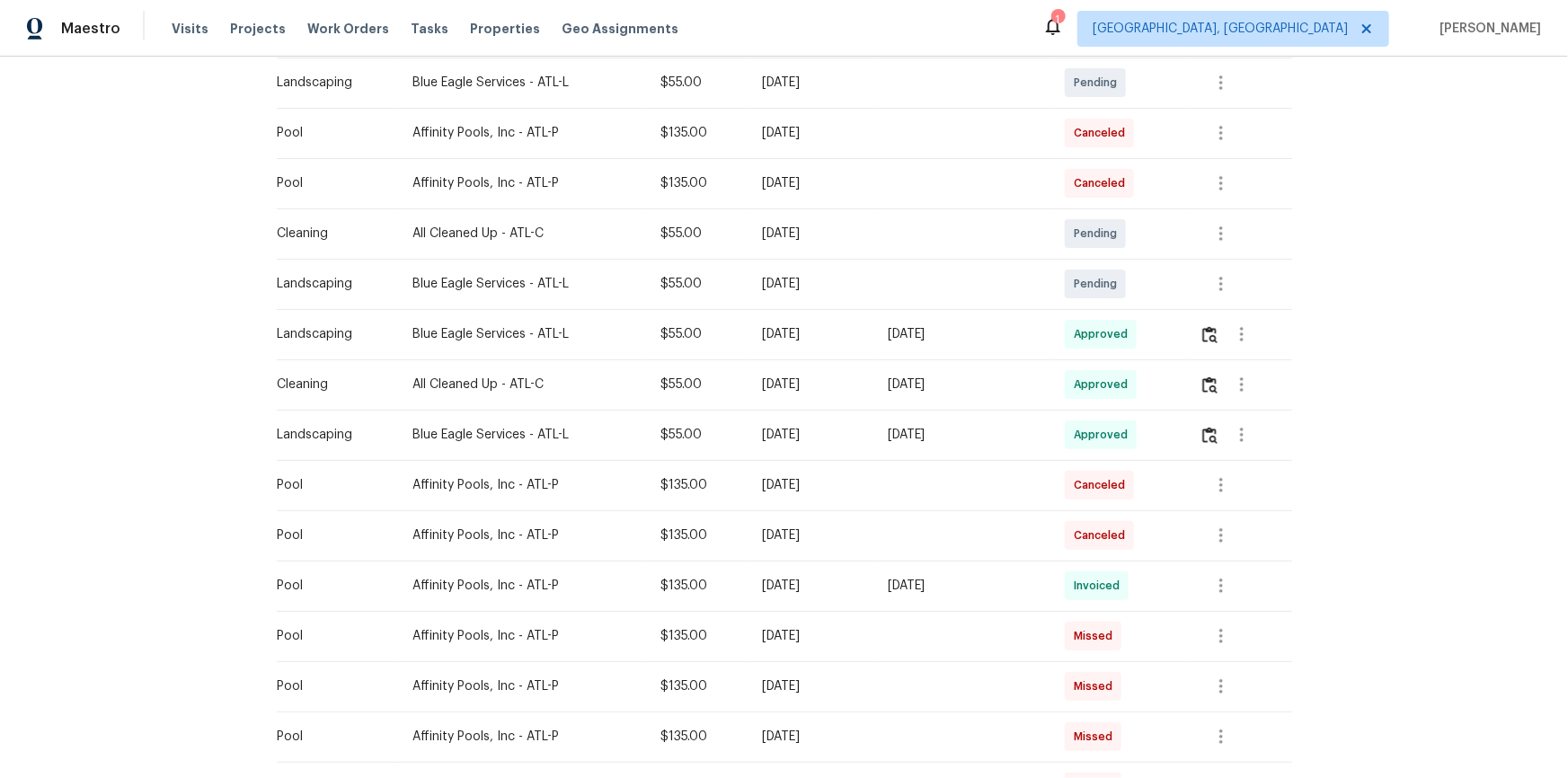
scroll to position [408, 0]
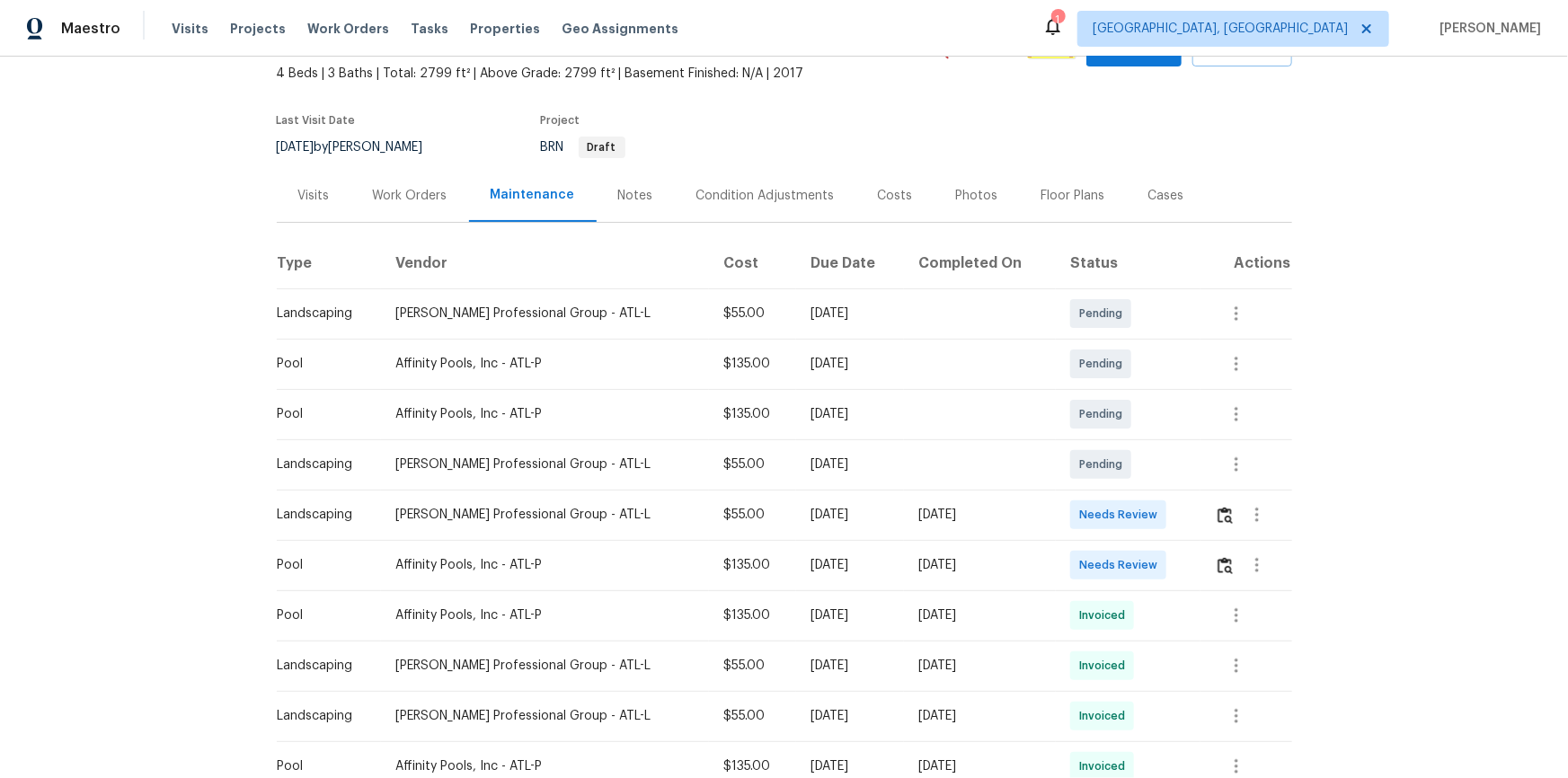
scroll to position [162, 0]
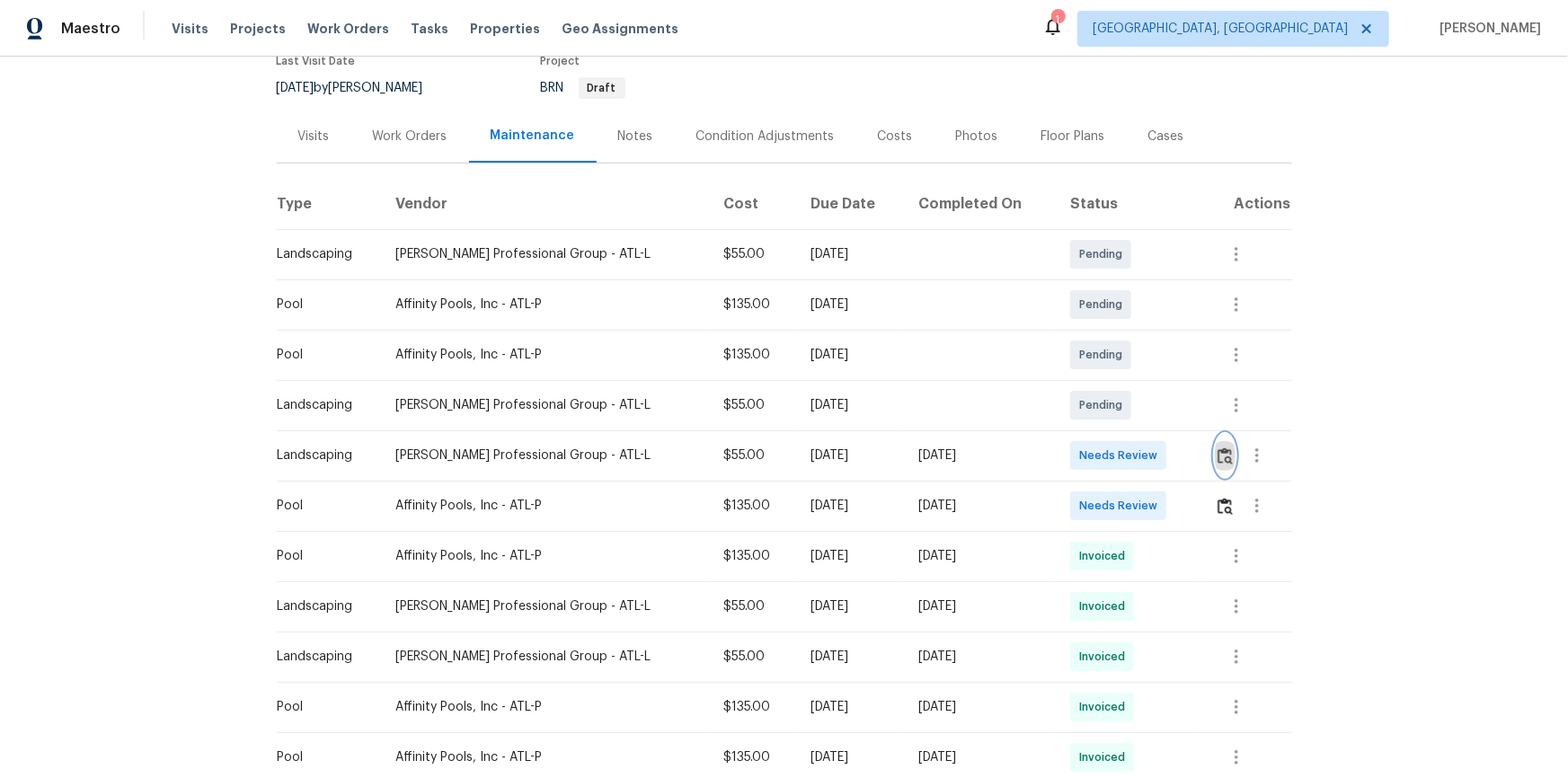
click at [1115, 452] on img "button" at bounding box center [1225, 455] width 16 height 17
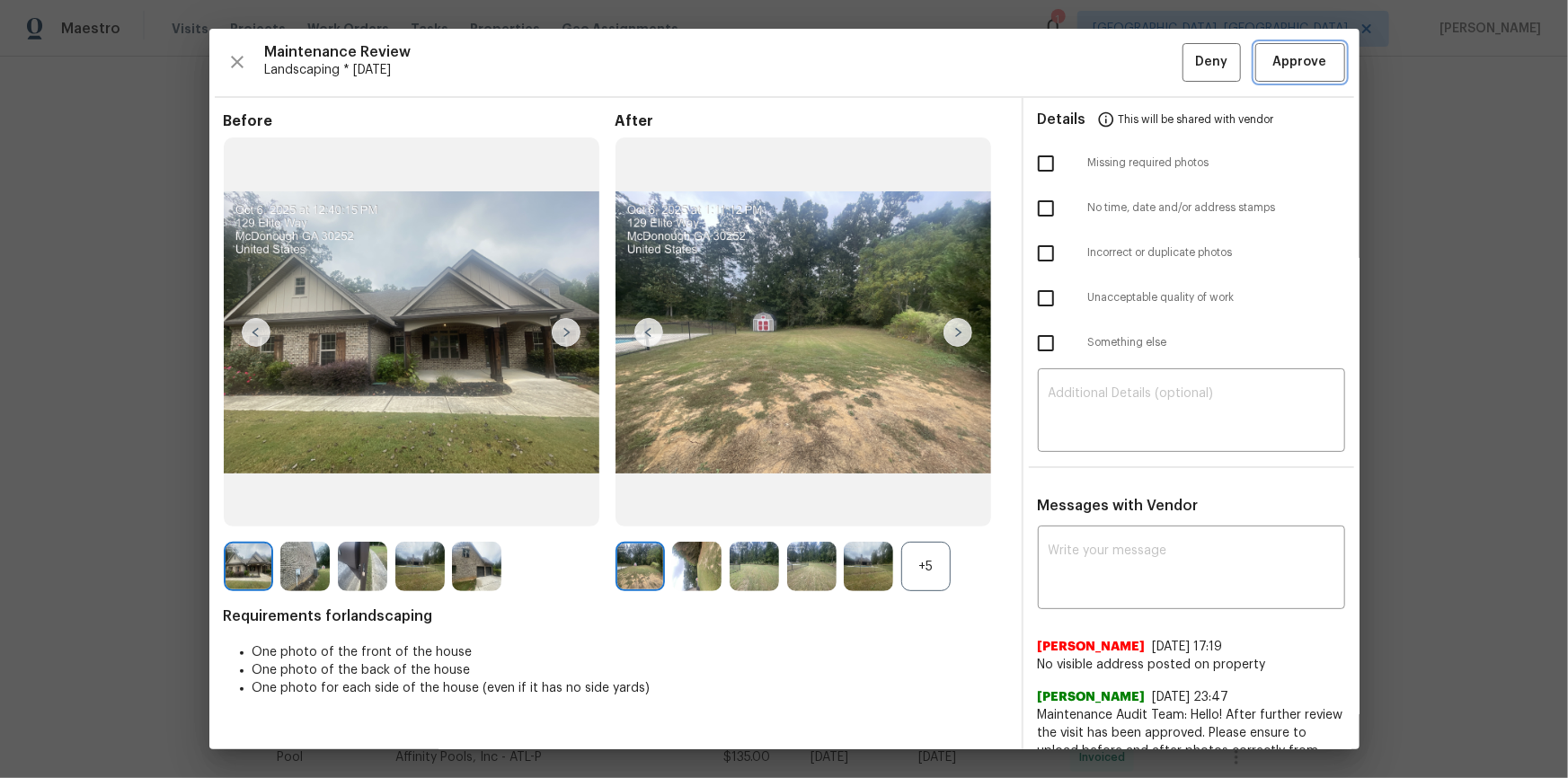
click at [1115, 53] on span "Approve" at bounding box center [1299, 62] width 54 height 23
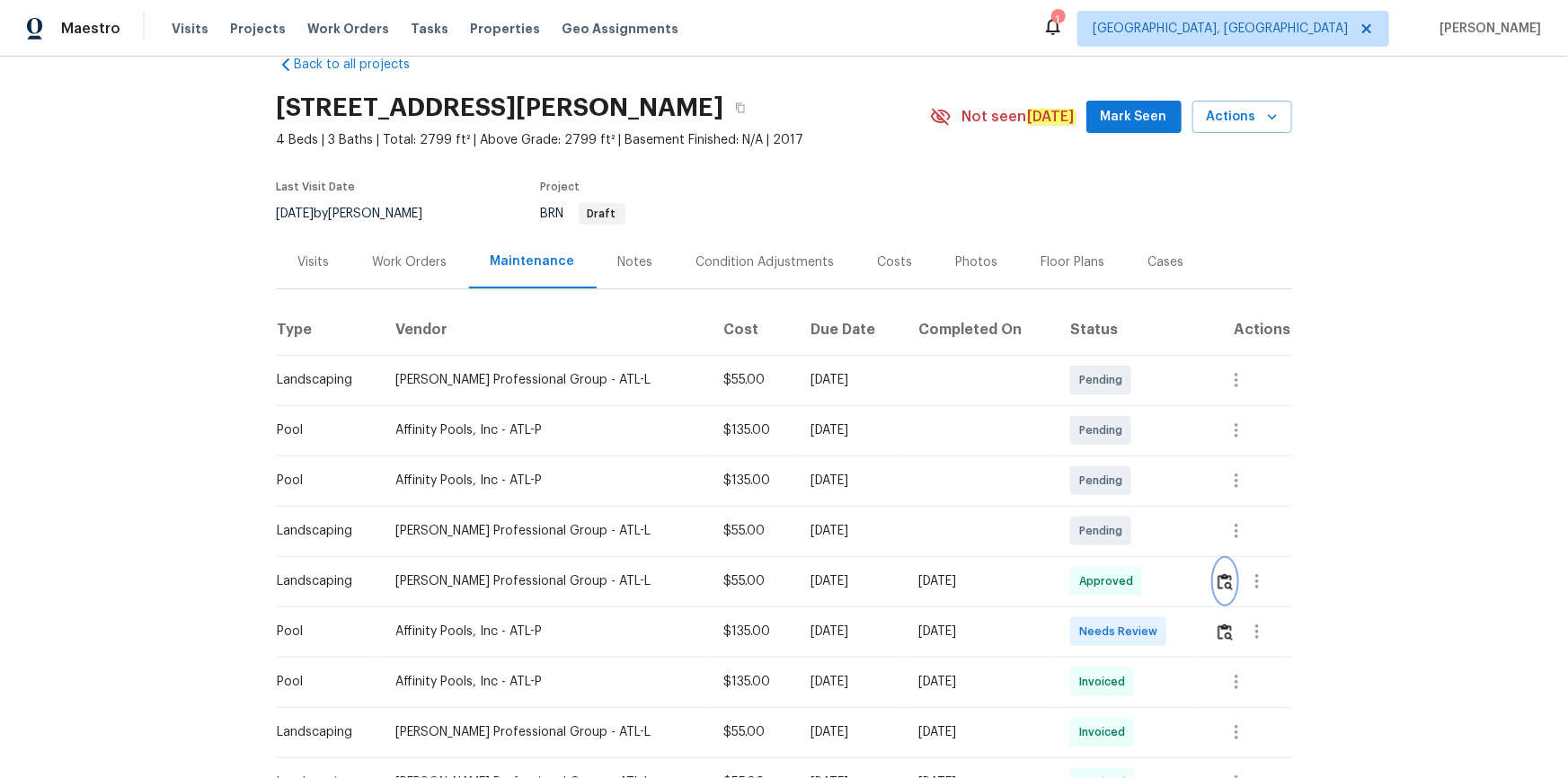
scroll to position [0, 0]
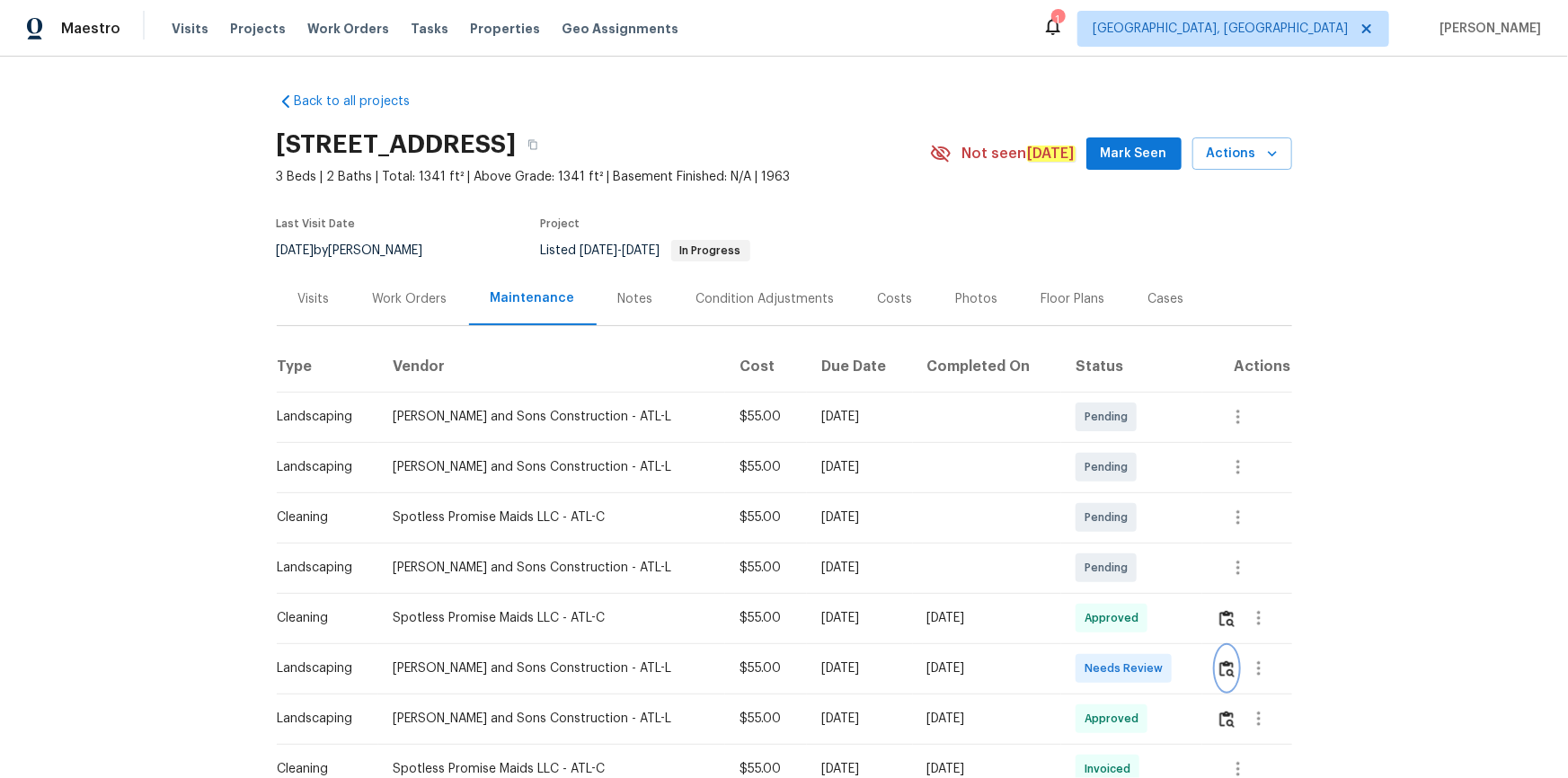
click at [1115, 523] on img "button" at bounding box center [1226, 669] width 16 height 17
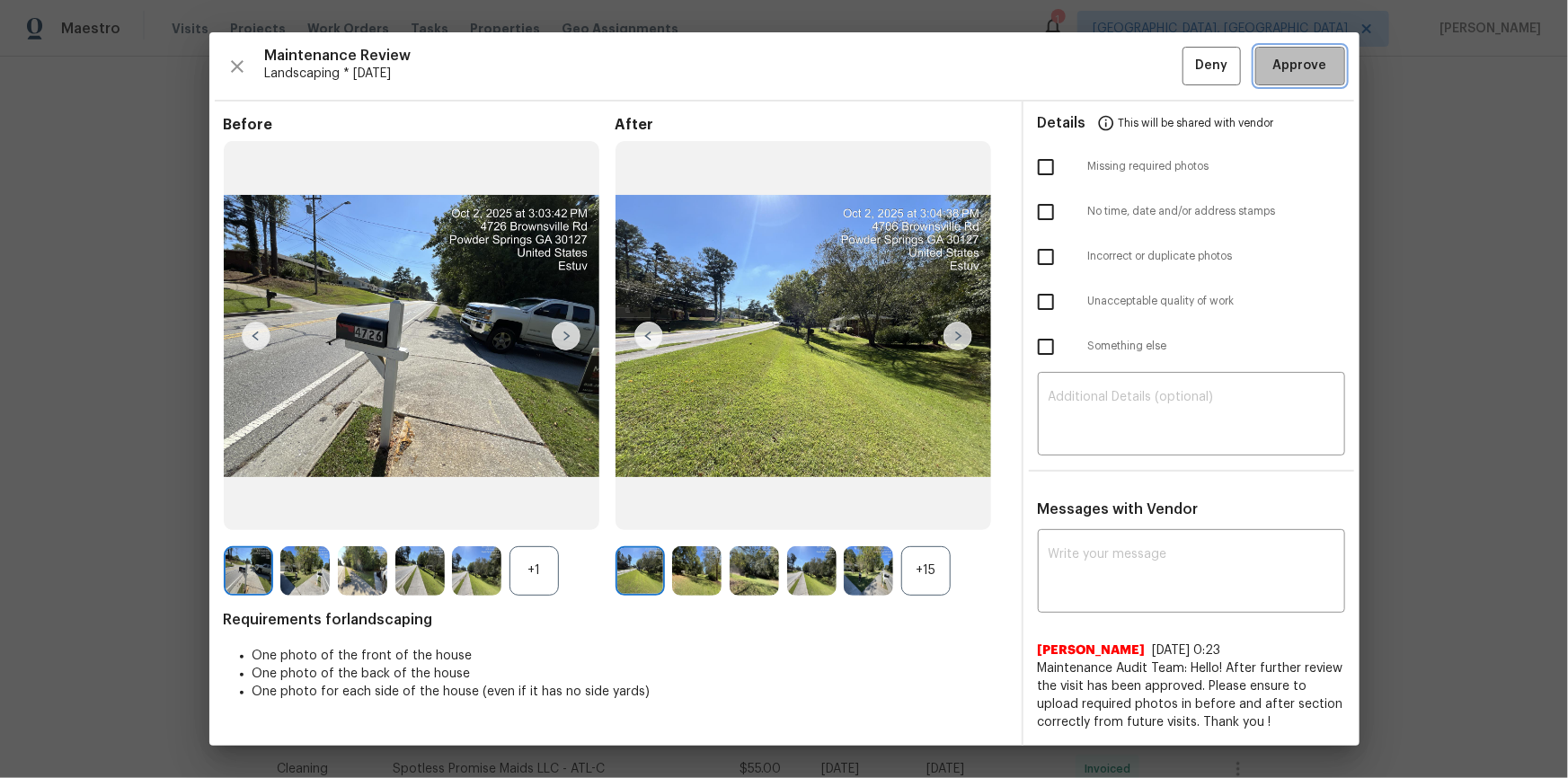
click at [1115, 61] on span "Approve" at bounding box center [1299, 66] width 54 height 23
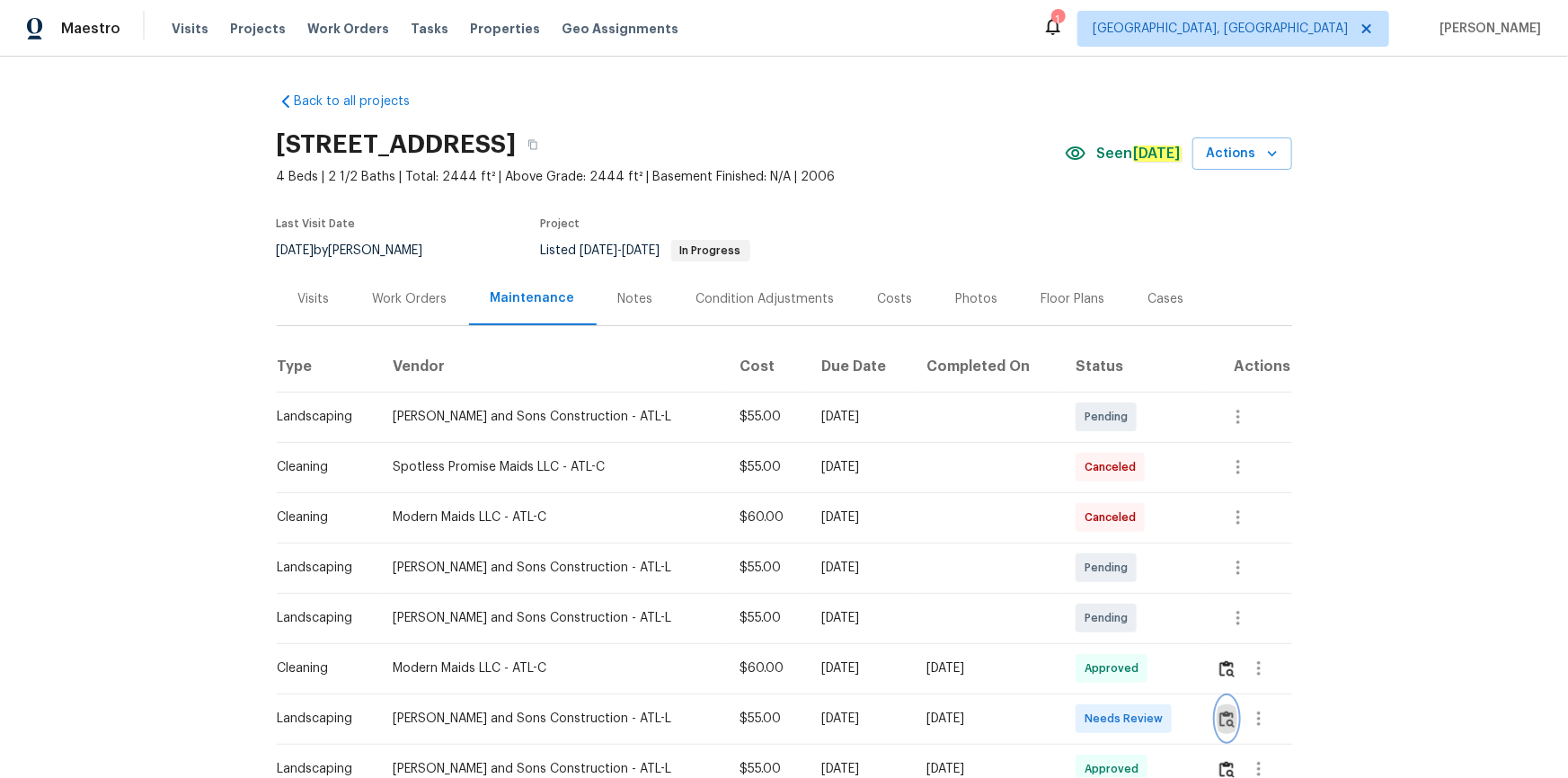
click at [1115, 523] on img "button" at bounding box center [1226, 719] width 16 height 17
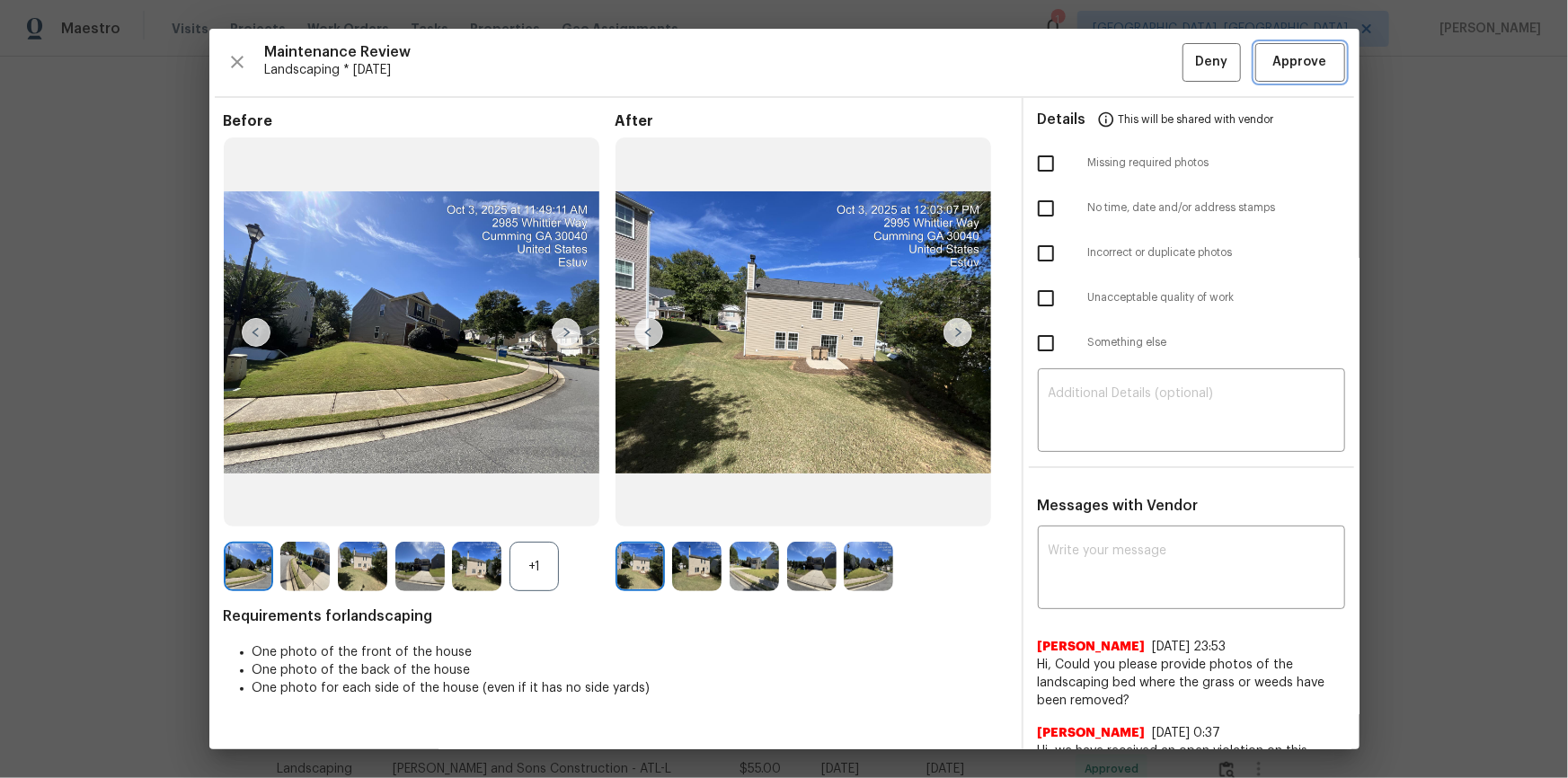
click at [1115, 63] on span "Approve" at bounding box center [1299, 62] width 54 height 23
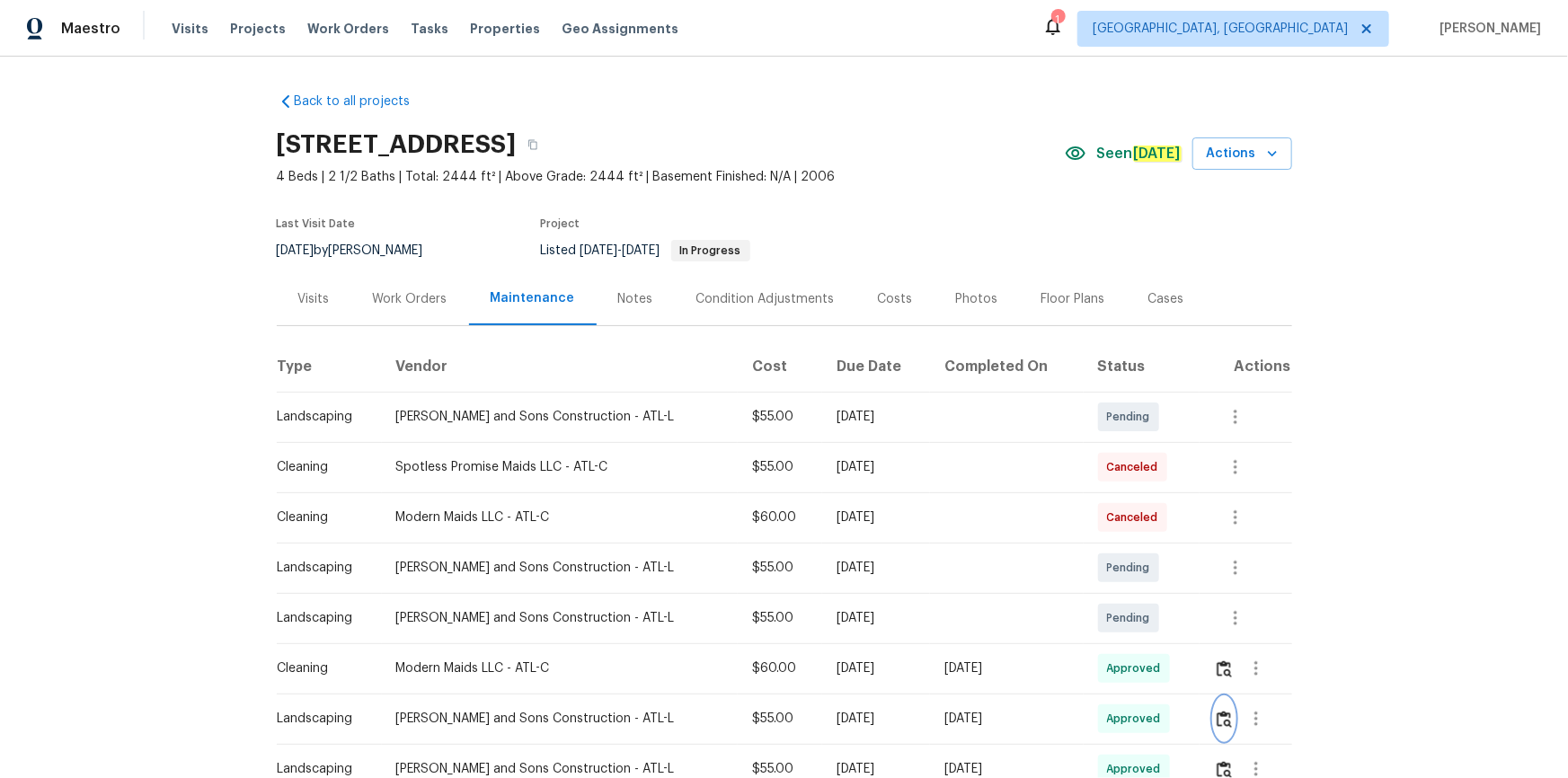
click at [1115, 523] on button "button" at bounding box center [1224, 718] width 21 height 43
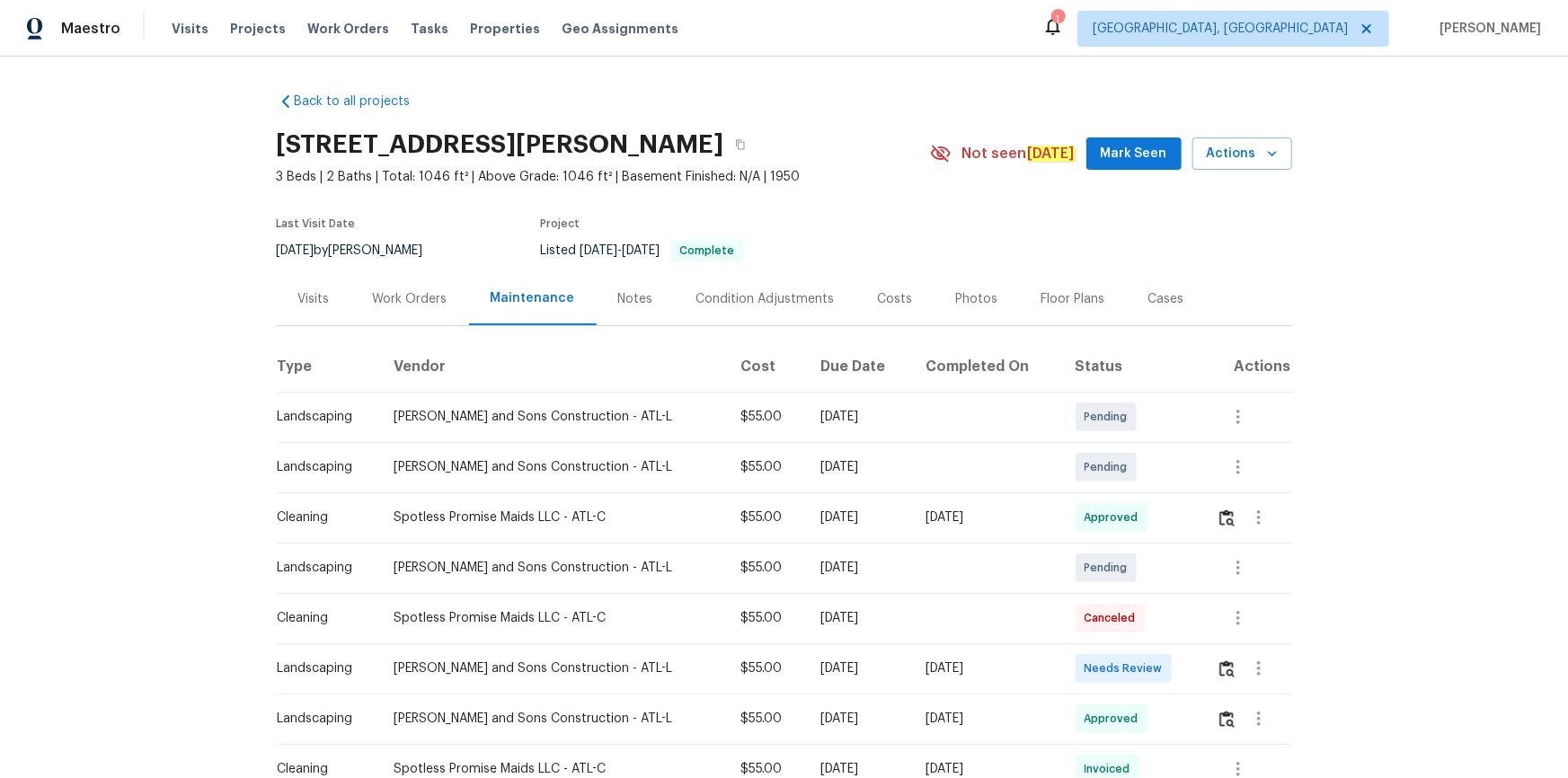
click at [1115, 523] on div at bounding box center [1254, 668] width 74 height 43
click at [1115, 523] on img "button" at bounding box center [1226, 669] width 16 height 17
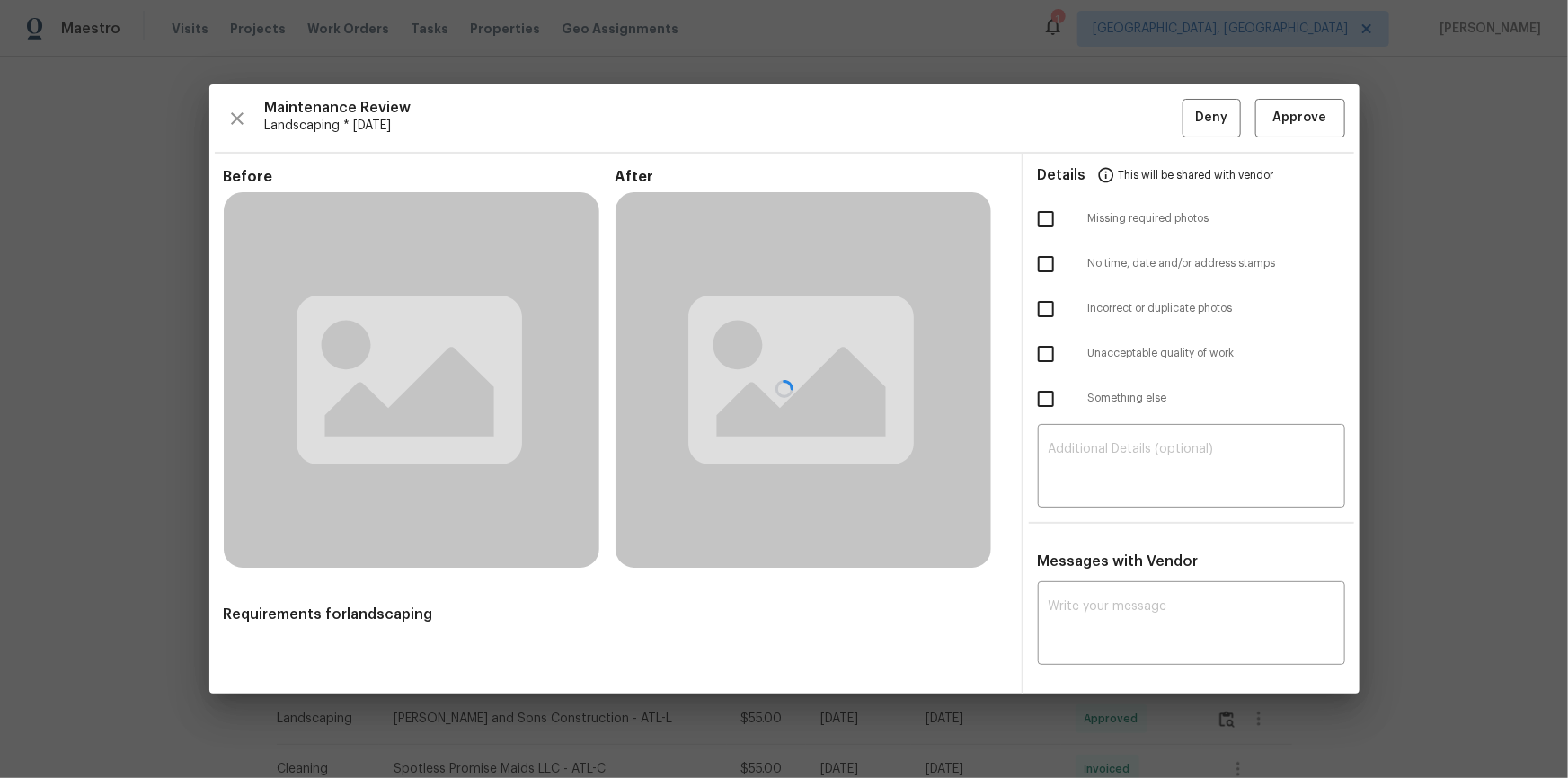
click at [1115, 106] on div at bounding box center [784, 389] width 1150 height 609
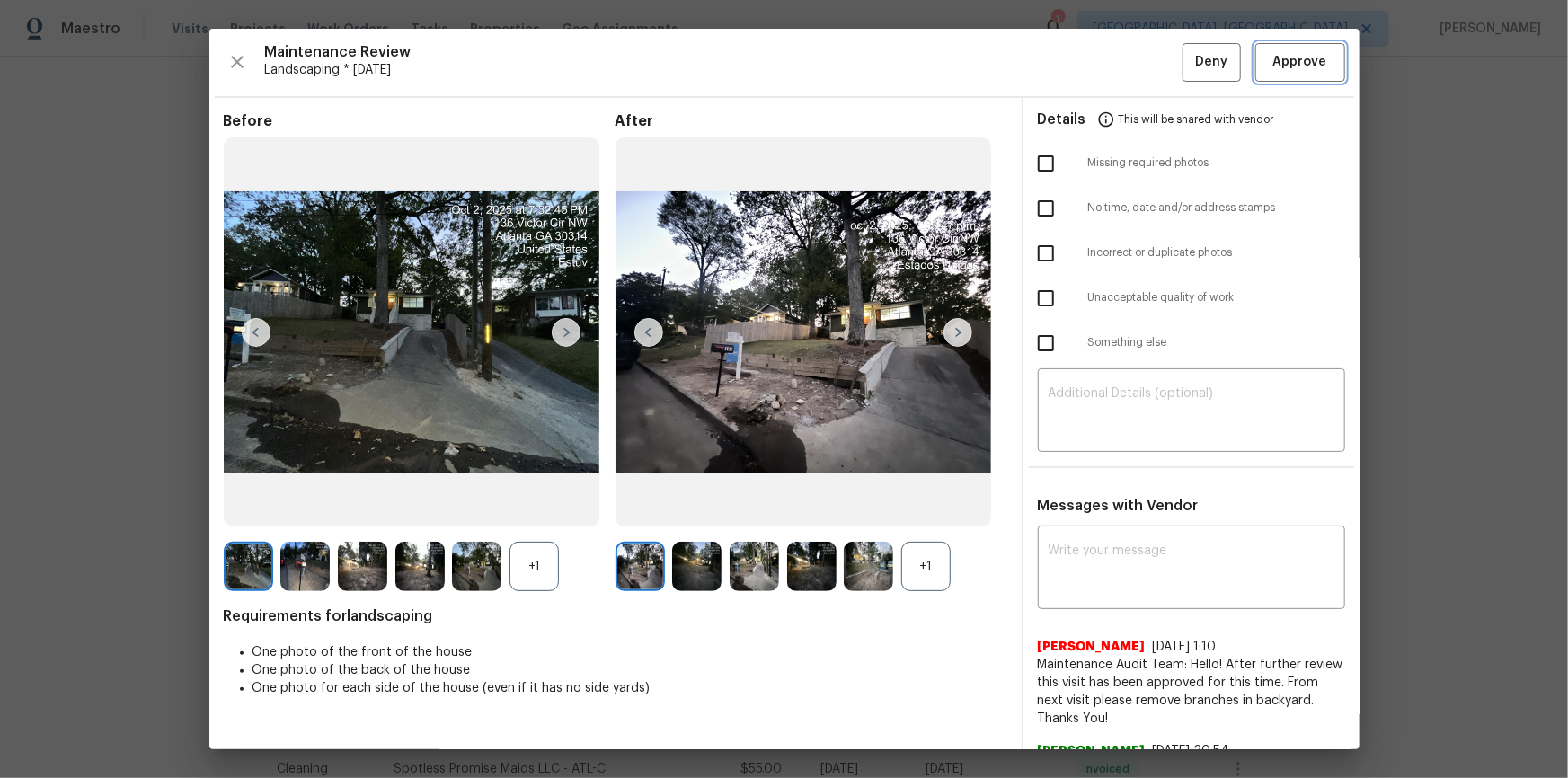
drag, startPoint x: 1321, startPoint y: 65, endPoint x: 1324, endPoint y: 248, distance: 183.0
click at [1115, 66] on button "Approve" at bounding box center [1300, 62] width 90 height 38
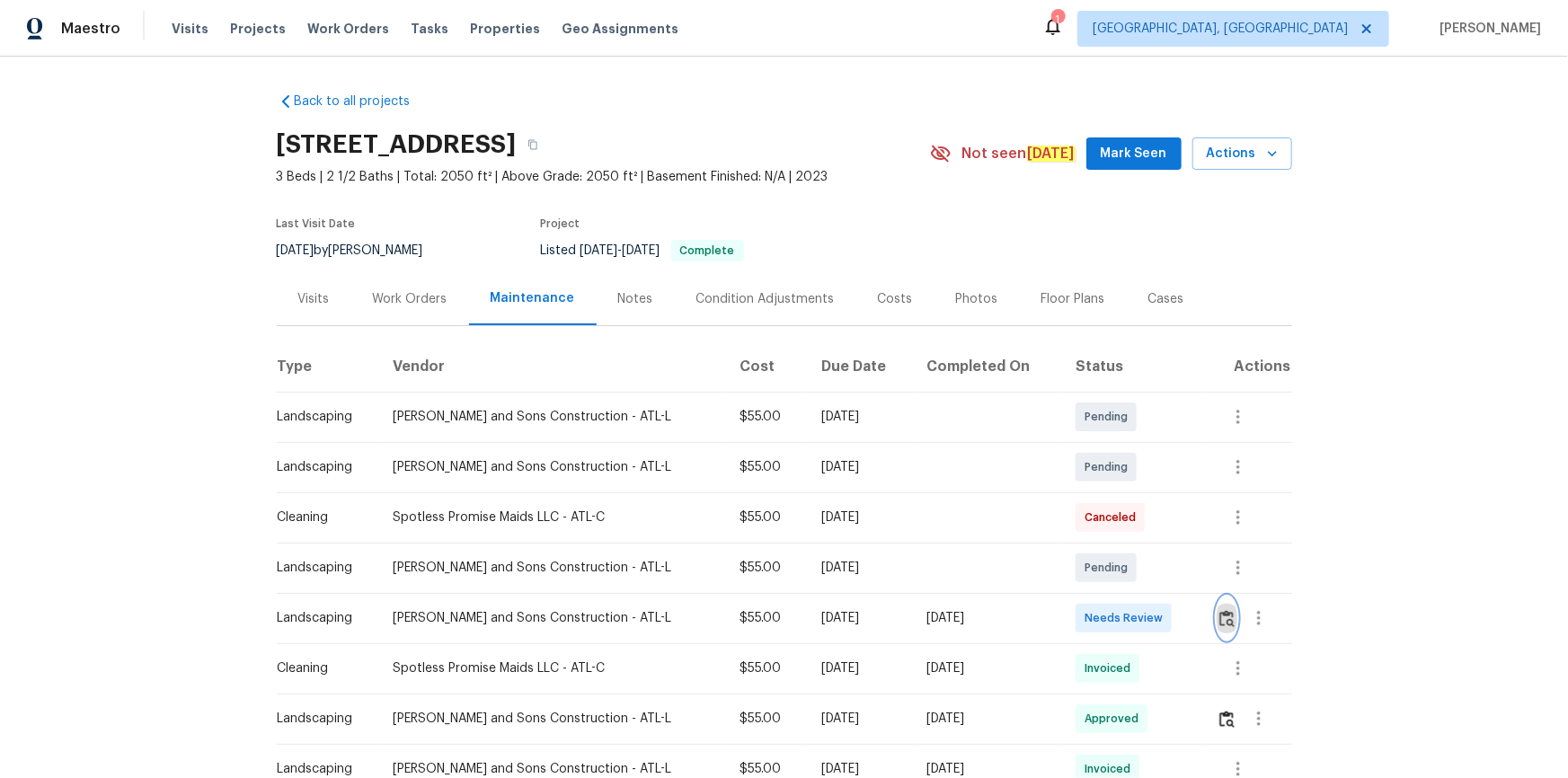
click at [1115, 523] on button "button" at bounding box center [1227, 618] width 21 height 43
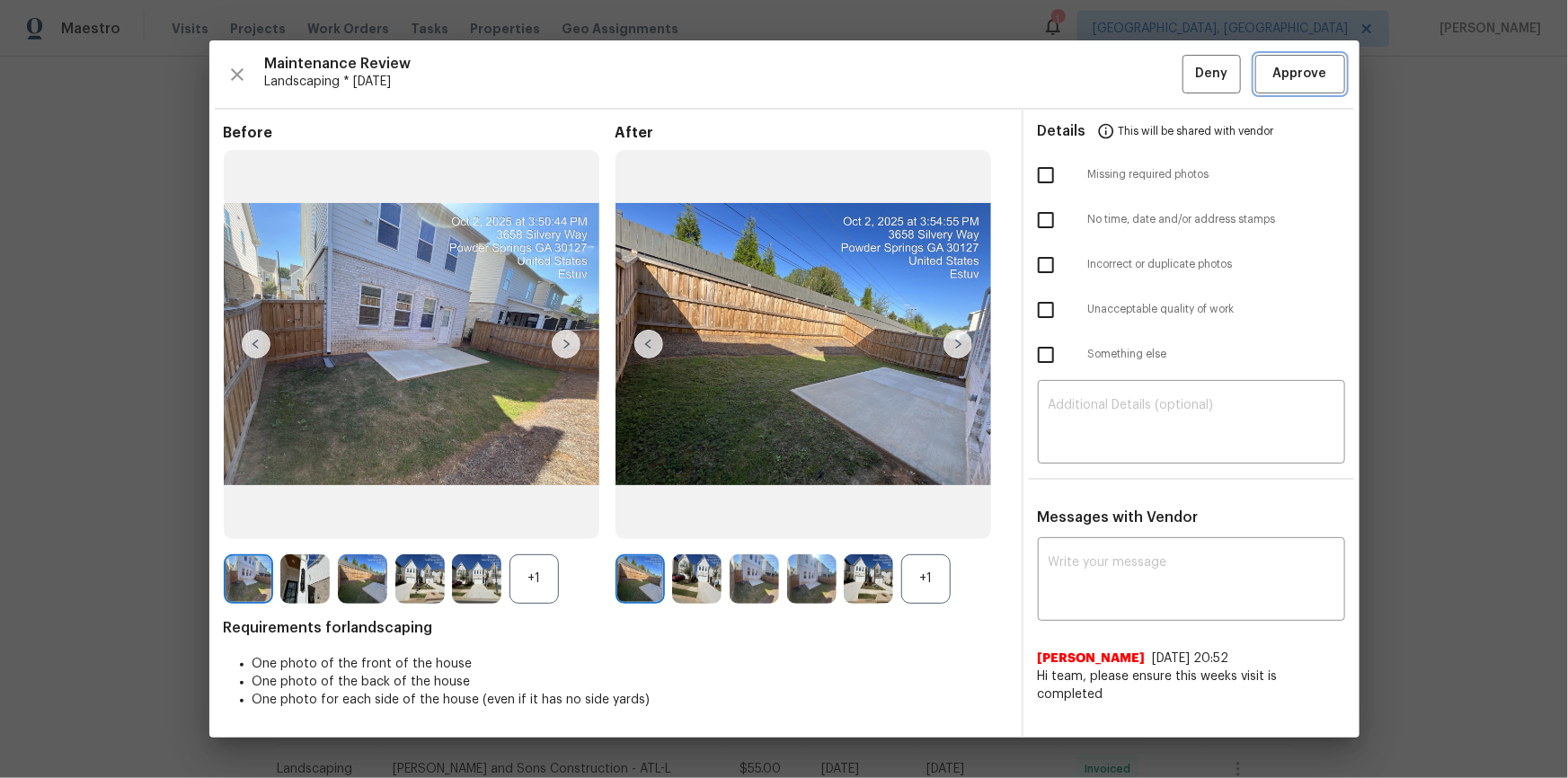
drag, startPoint x: 1317, startPoint y: 76, endPoint x: 1322, endPoint y: 113, distance: 37.3
click at [1115, 76] on span "Approve" at bounding box center [1299, 74] width 54 height 23
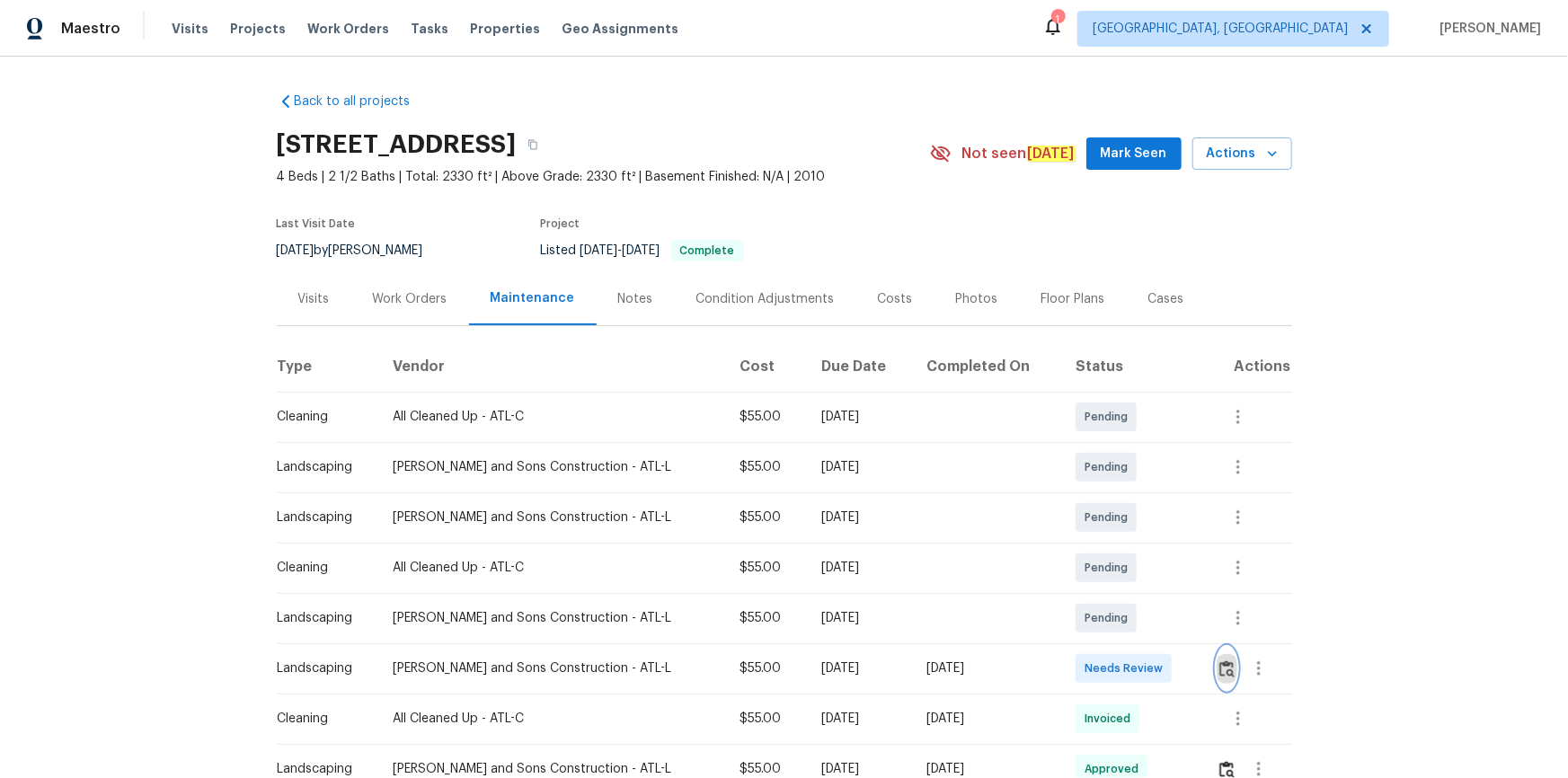
click at [1115, 523] on button "button" at bounding box center [1227, 668] width 21 height 43
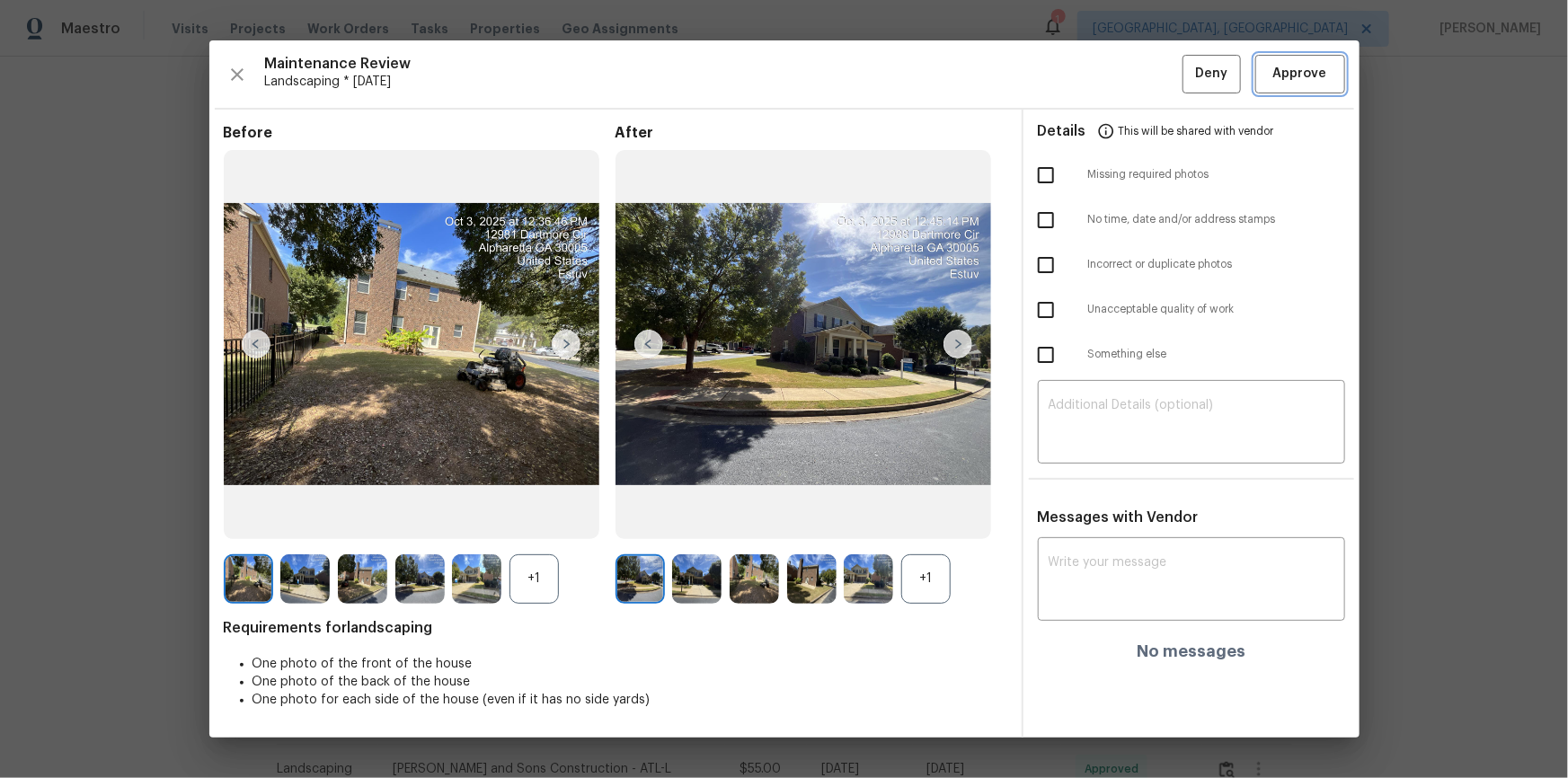
drag, startPoint x: 1313, startPoint y: 60, endPoint x: 1318, endPoint y: 69, distance: 10.3
click at [1115, 61] on button "Approve" at bounding box center [1300, 74] width 90 height 38
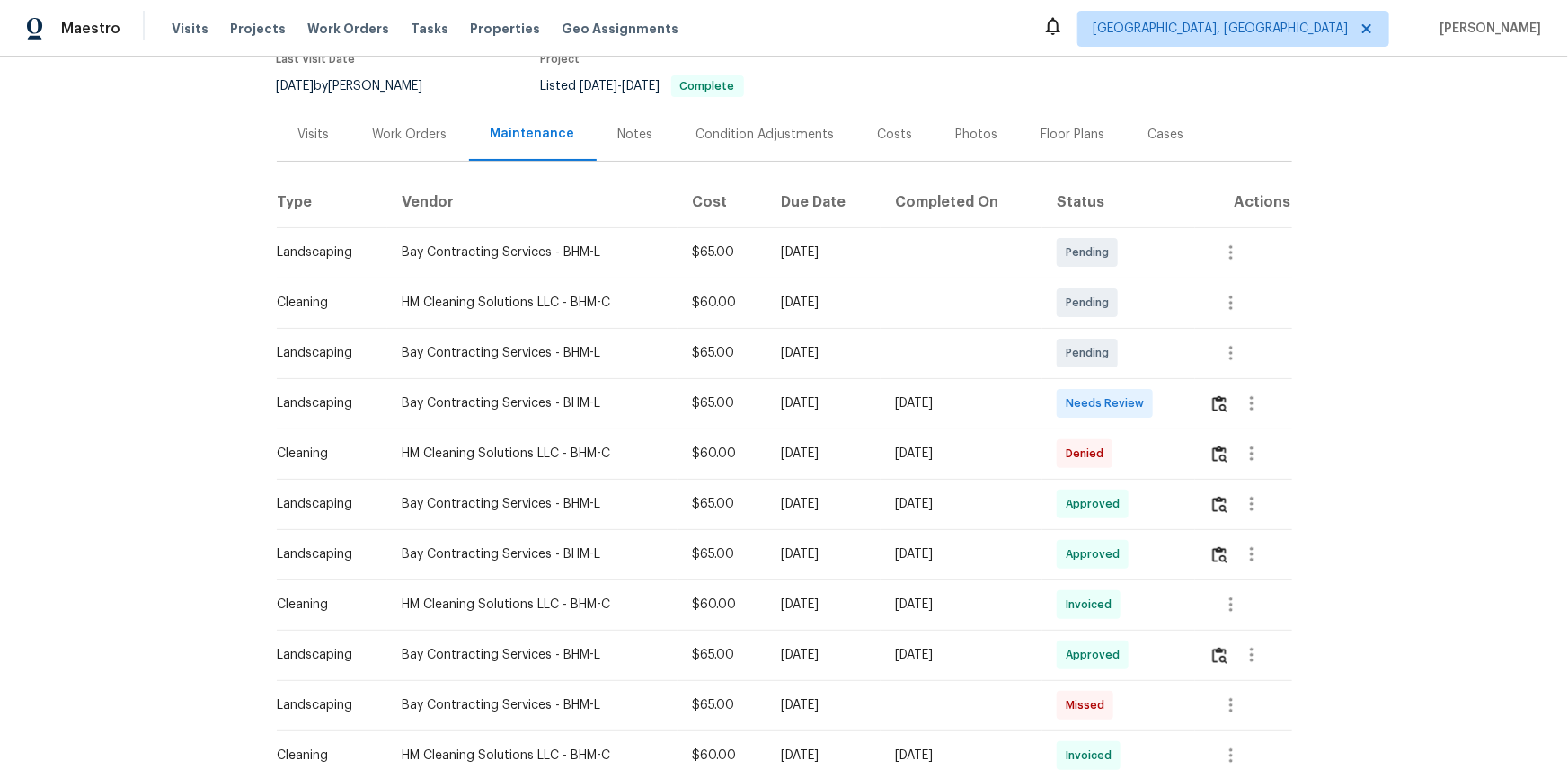
scroll to position [326, 0]
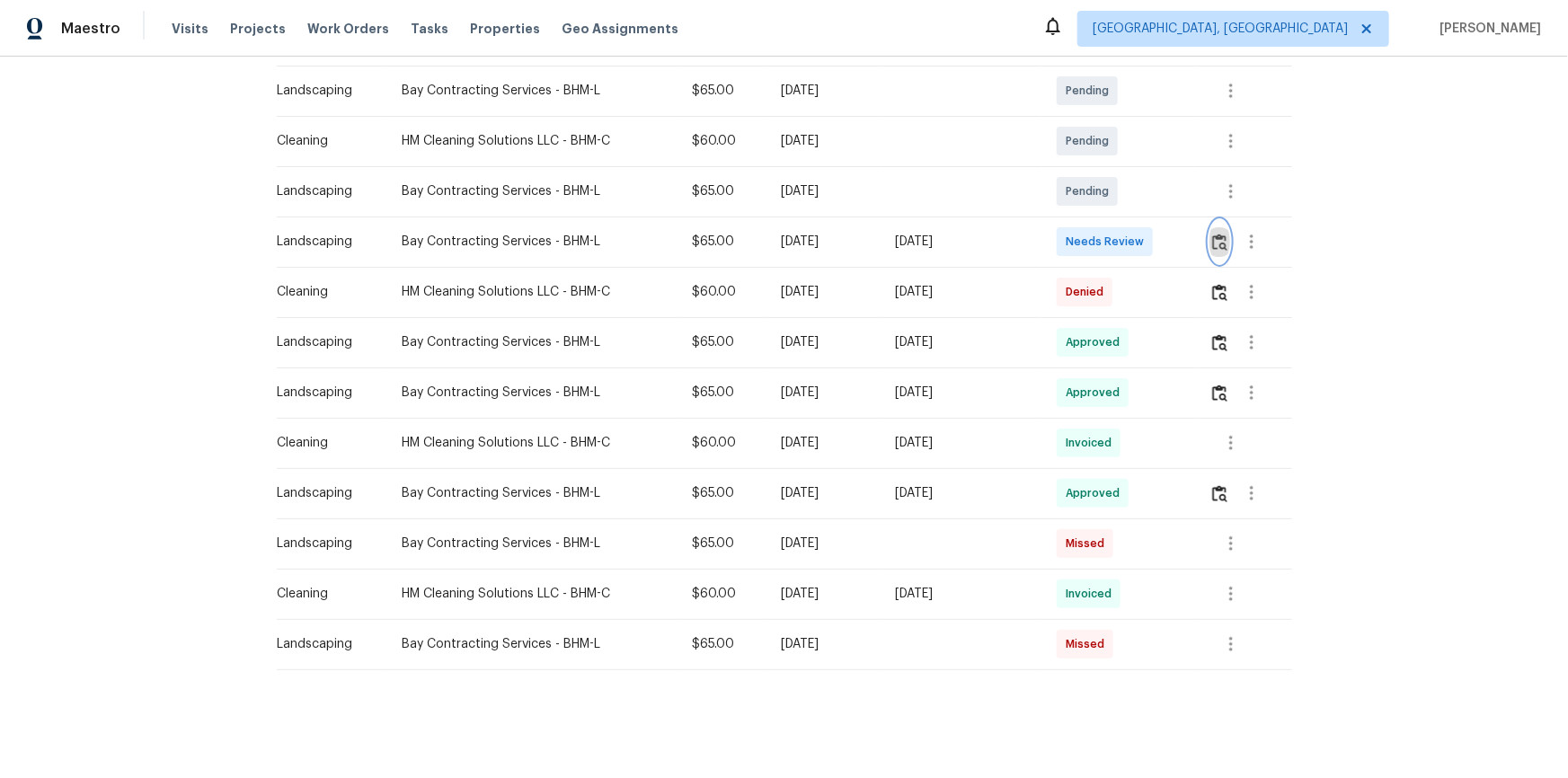
click at [1115, 242] on img "button" at bounding box center [1220, 242] width 16 height 17
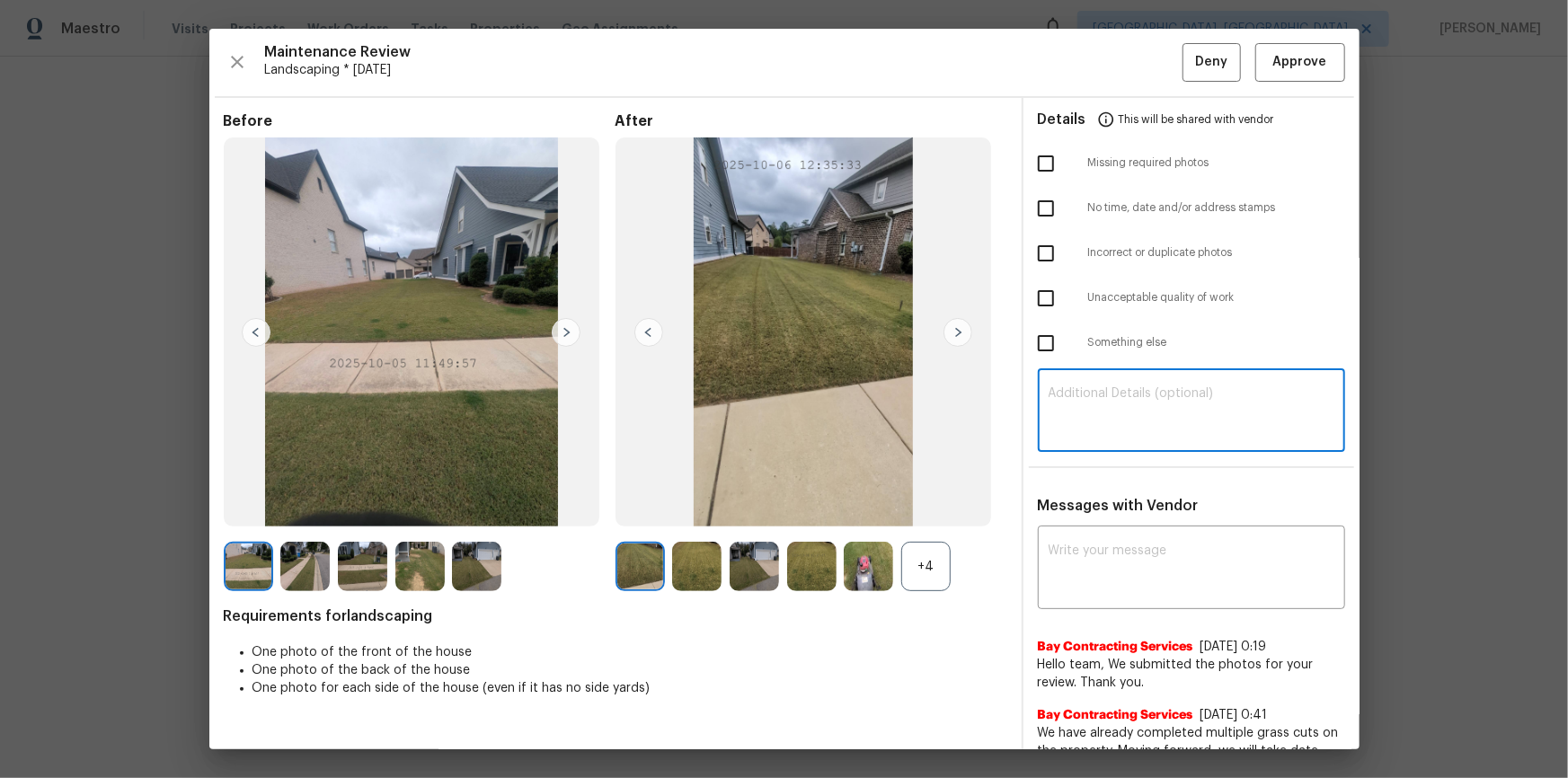
click at [1115, 393] on textarea at bounding box center [1191, 412] width 286 height 50
paste textarea "Maintenance Audit Team: Hello! Unfortunately, this landscaping visit completed …"
type textarea "Maintenance Audit Team: Hello! Unfortunately, this landscaping visit completed …"
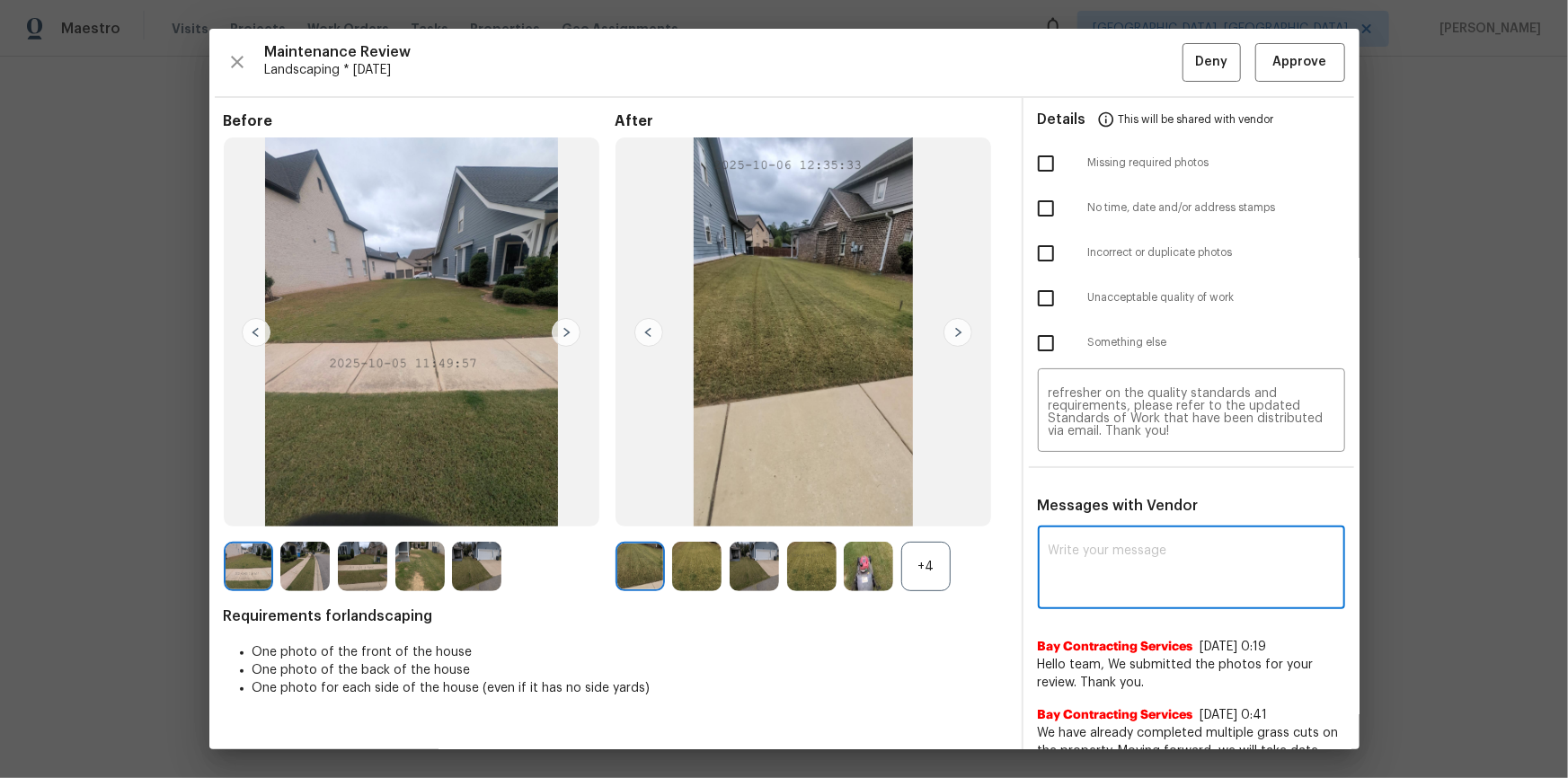
click at [1091, 523] on textarea at bounding box center [1191, 569] width 286 height 50
paste textarea "Maintenance Audit Team: Hello! Unfortunately, this landscaping visit completed …"
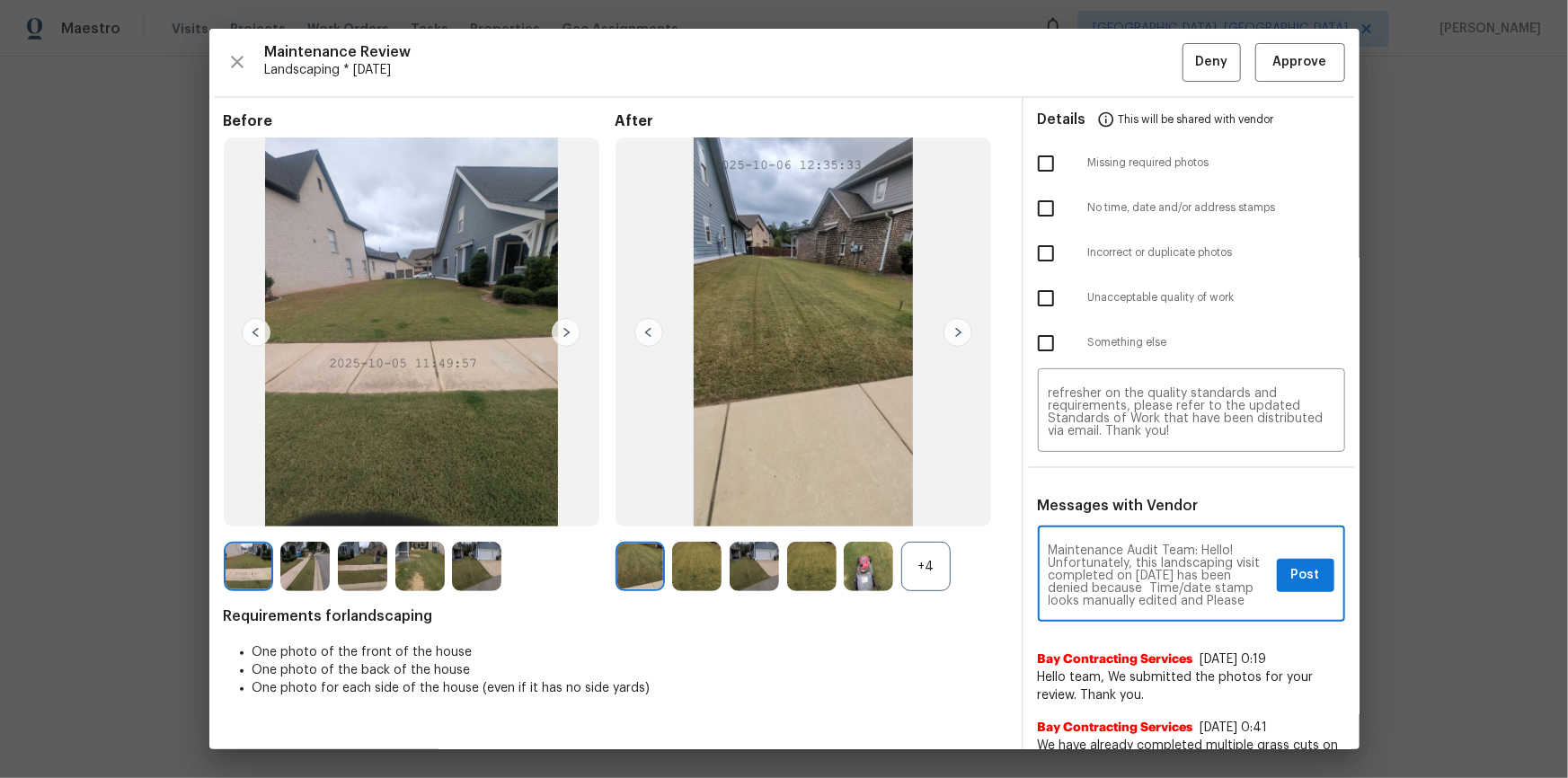
scroll to position [32, 0]
type textarea "Maintenance Audit Team: Hello! Unfortunately, this landscaping visit completed …"
click at [1036, 284] on input "checkbox" at bounding box center [1046, 298] width 38 height 38
click at [1045, 293] on input "checkbox" at bounding box center [1046, 298] width 38 height 38
checkbox input "false"
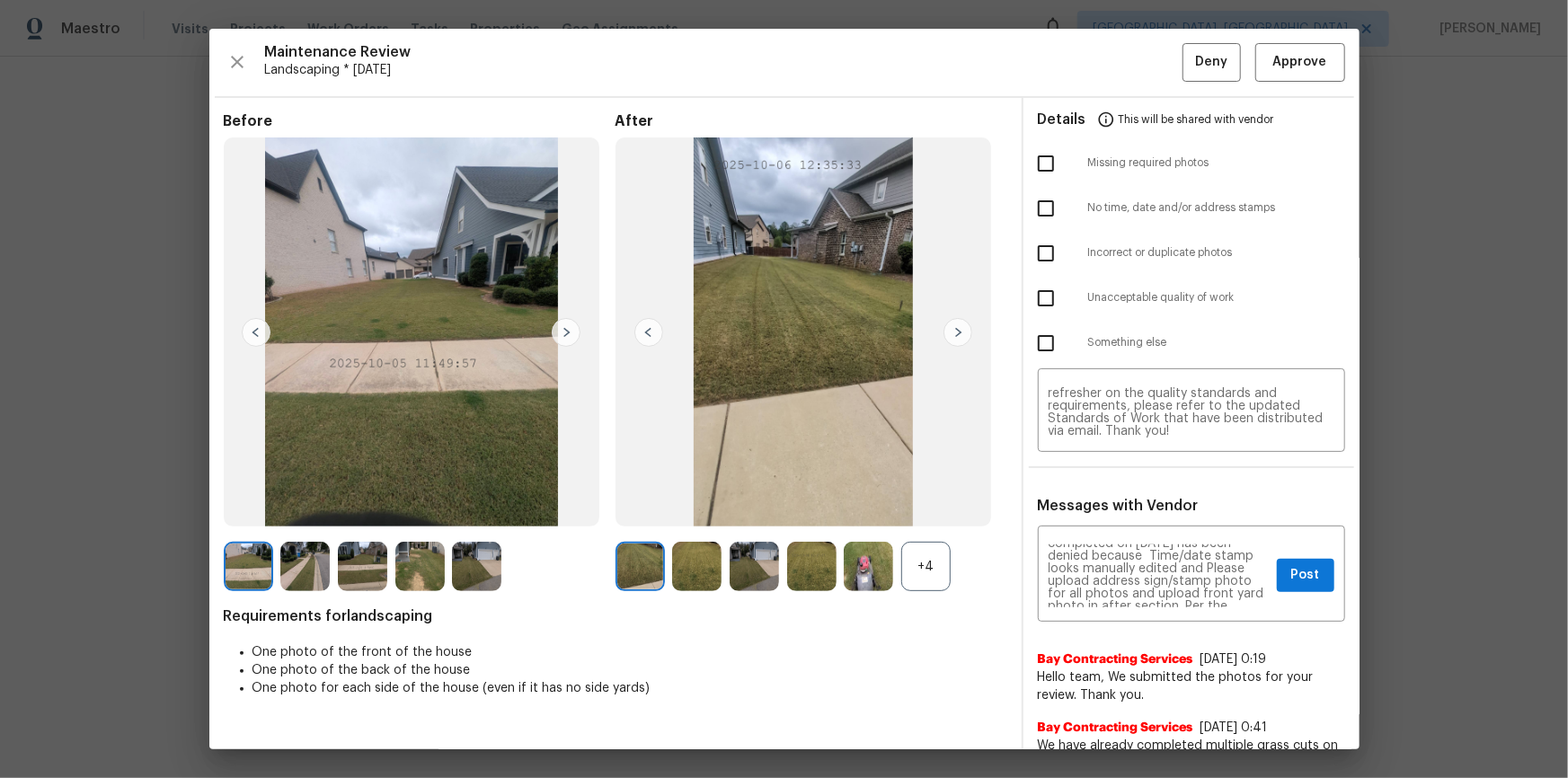
click at [1035, 155] on input "checkbox" at bounding box center [1046, 163] width 38 height 38
checkbox input "true"
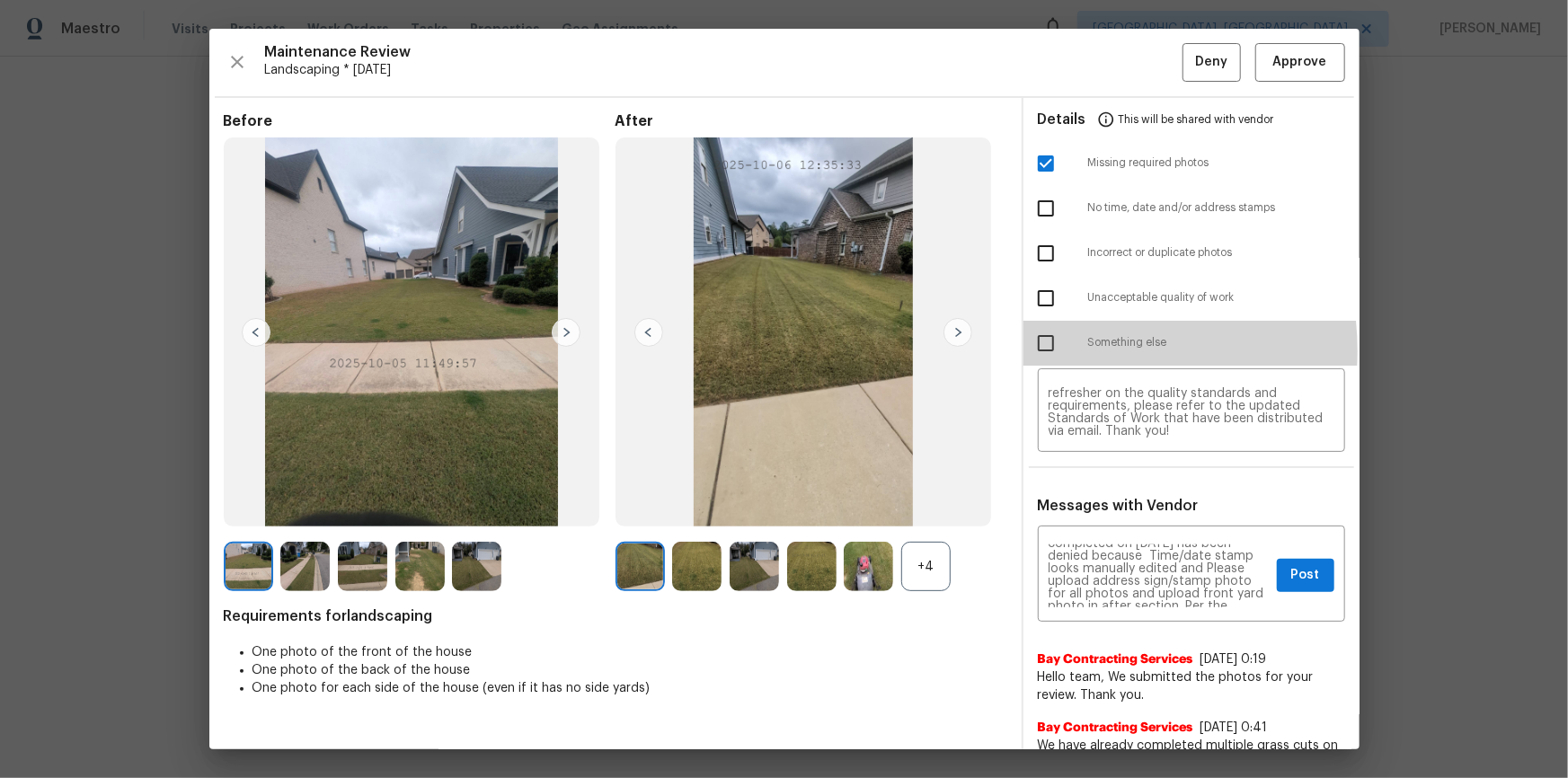
click at [1040, 351] on input "checkbox" at bounding box center [1046, 343] width 38 height 38
checkbox input "true"
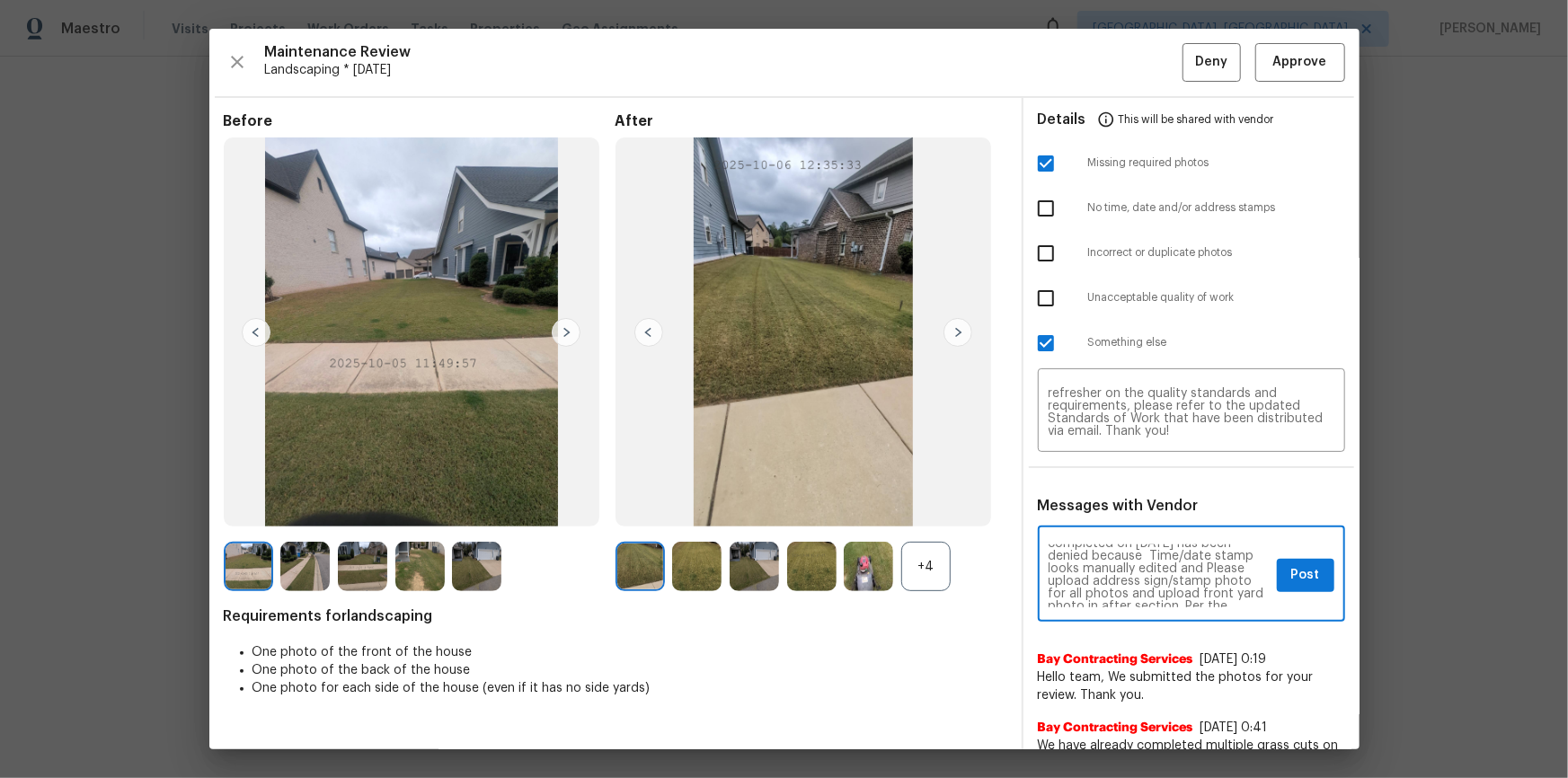
scroll to position [65, 0]
click at [1115, 523] on span "Post" at bounding box center [1305, 575] width 28 height 23
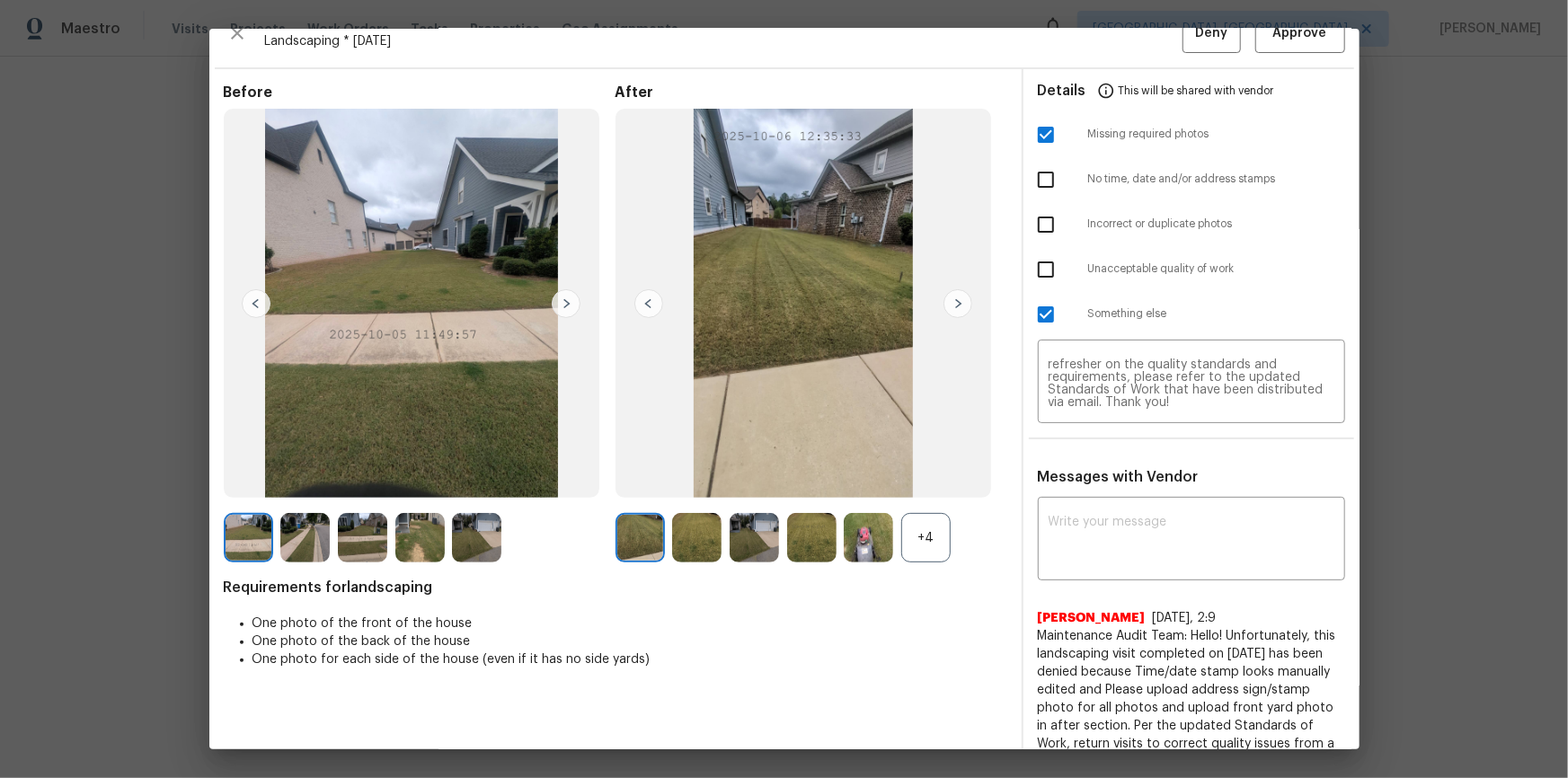
scroll to position [0, 0]
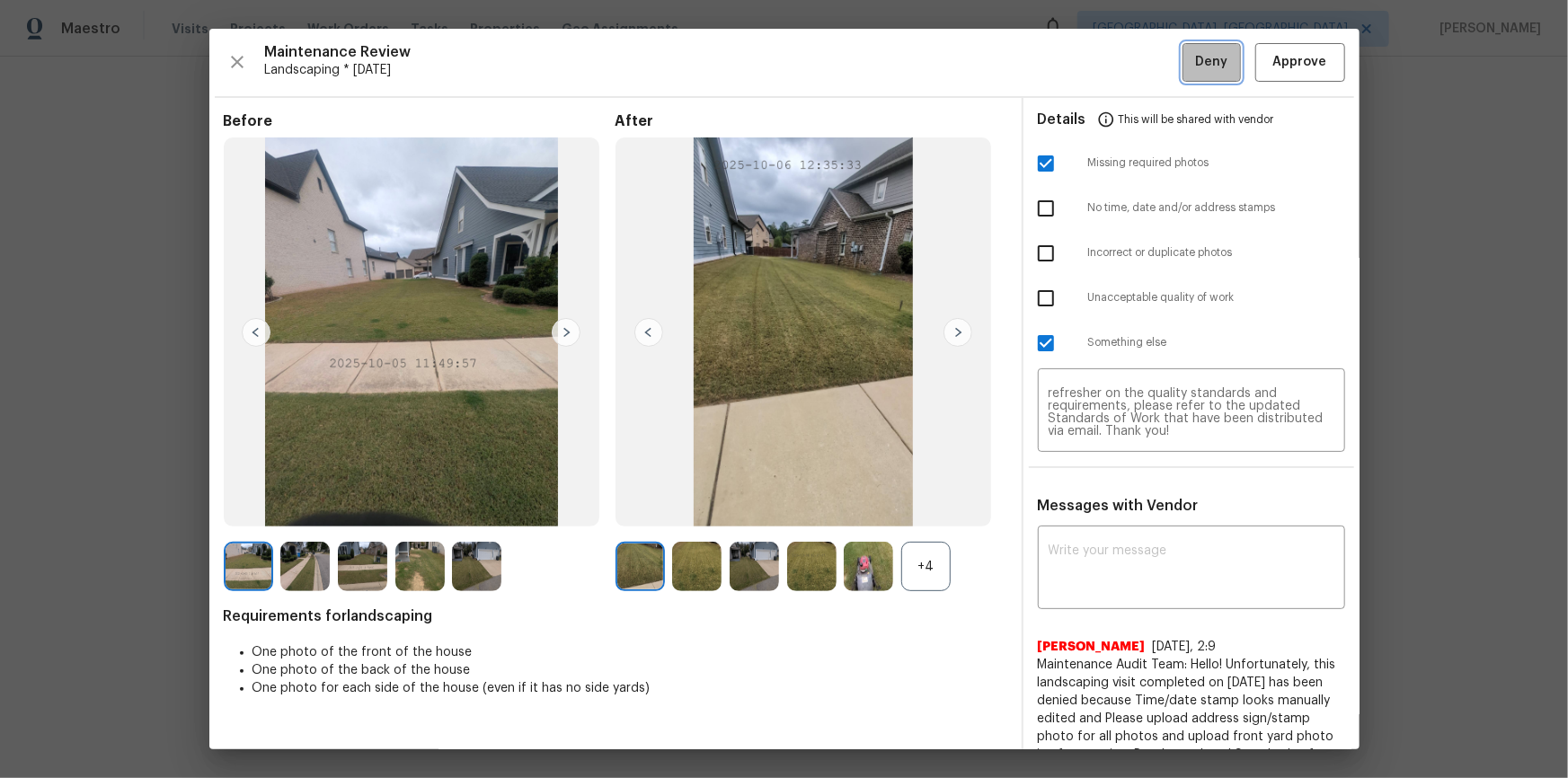
drag, startPoint x: 1204, startPoint y: 73, endPoint x: 1131, endPoint y: 136, distance: 96.4
click at [1115, 72] on button "Deny" at bounding box center [1212, 62] width 59 height 38
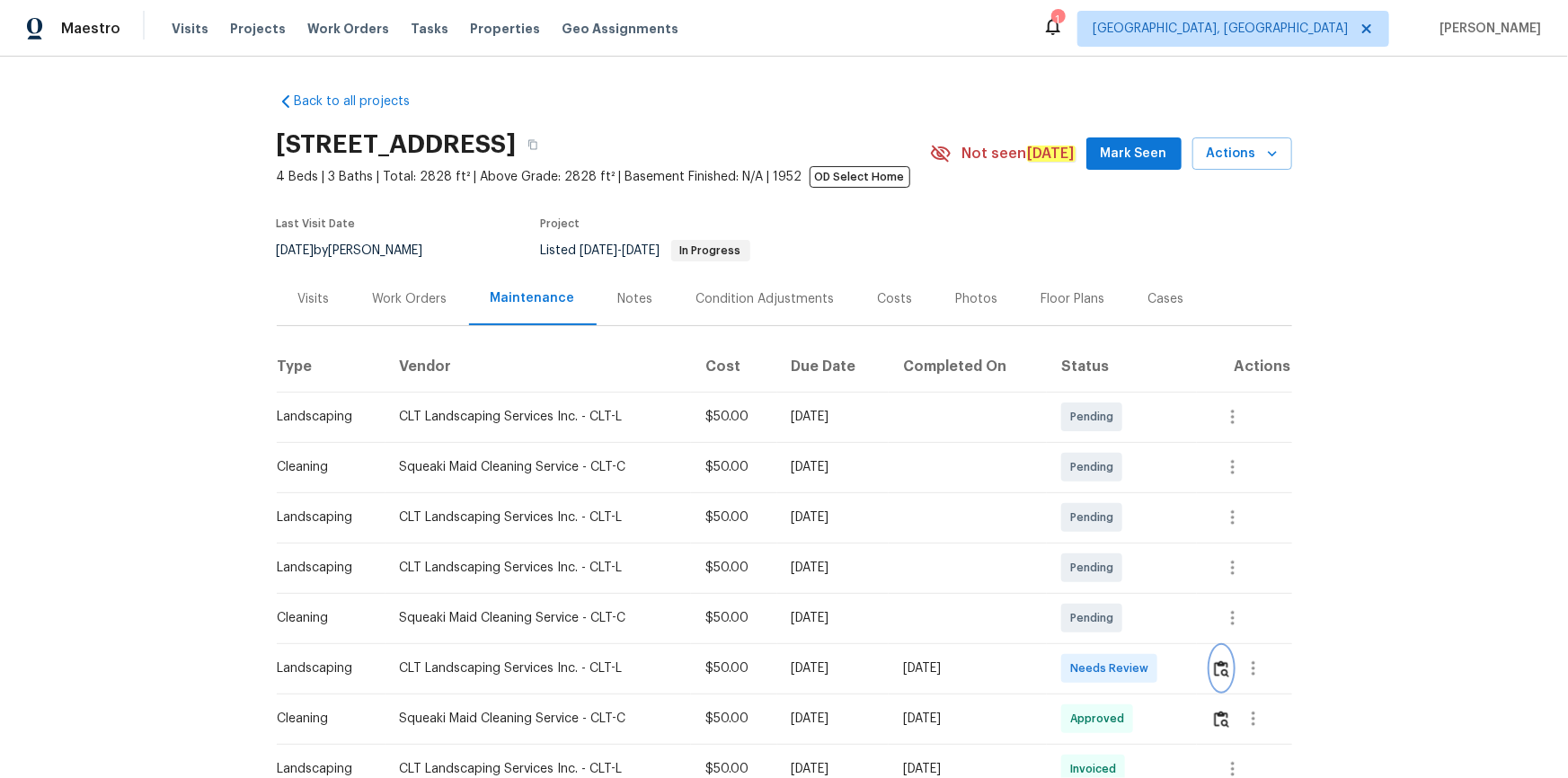
click at [1115, 523] on img "button" at bounding box center [1222, 669] width 16 height 17
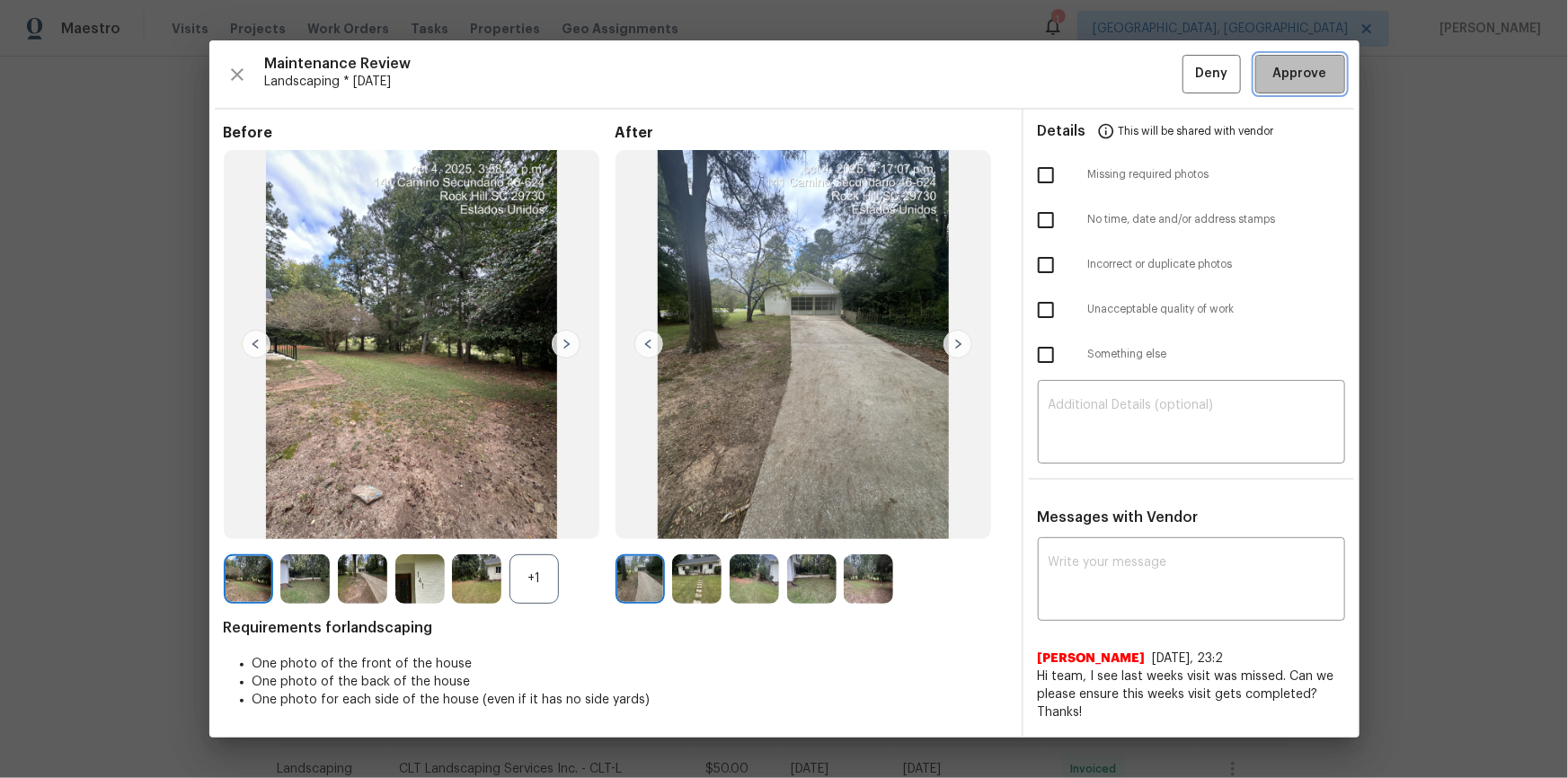
click at [1115, 72] on span "Approve" at bounding box center [1299, 74] width 54 height 23
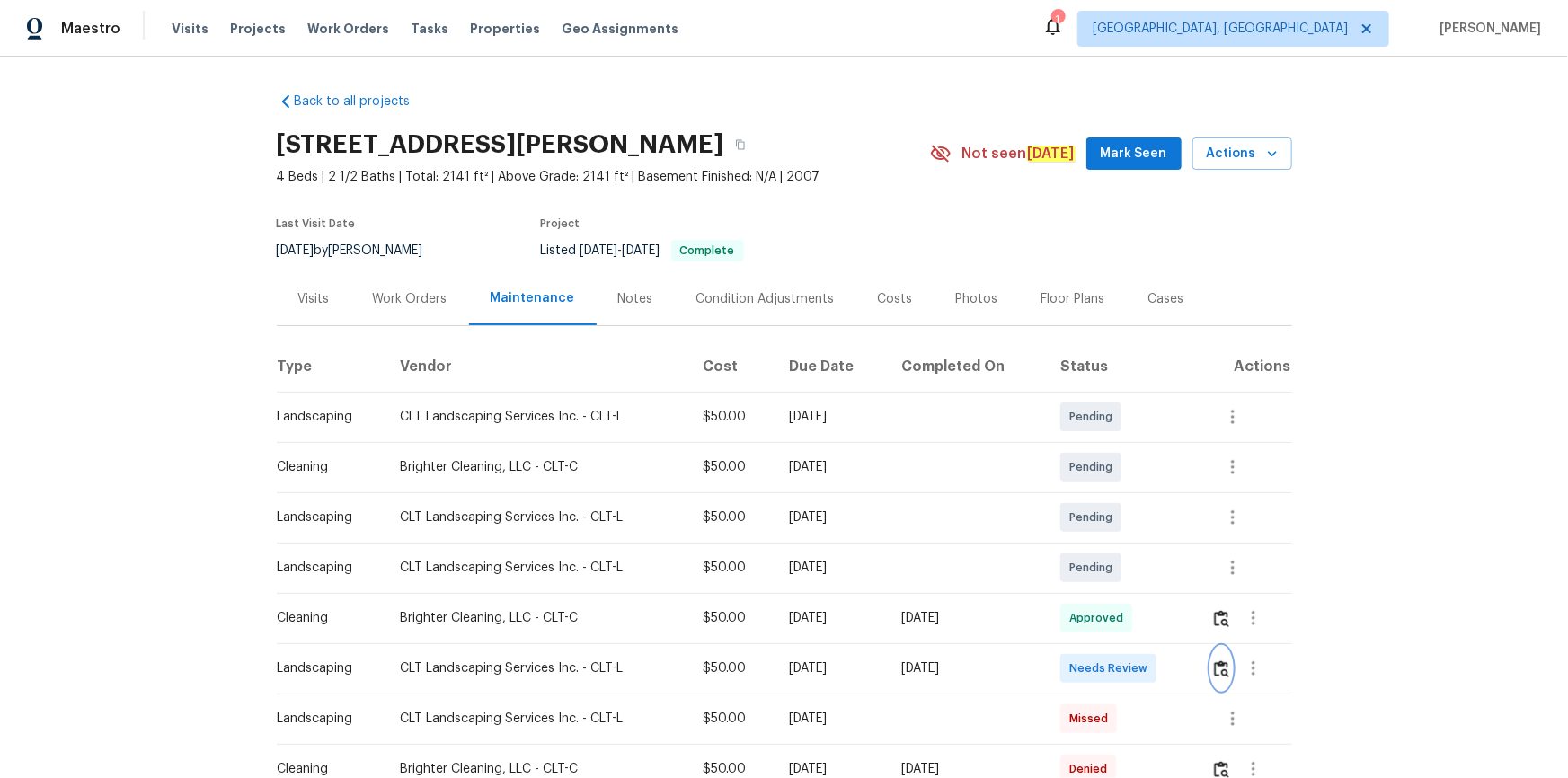
click at [1115, 523] on img "button" at bounding box center [1222, 669] width 16 height 17
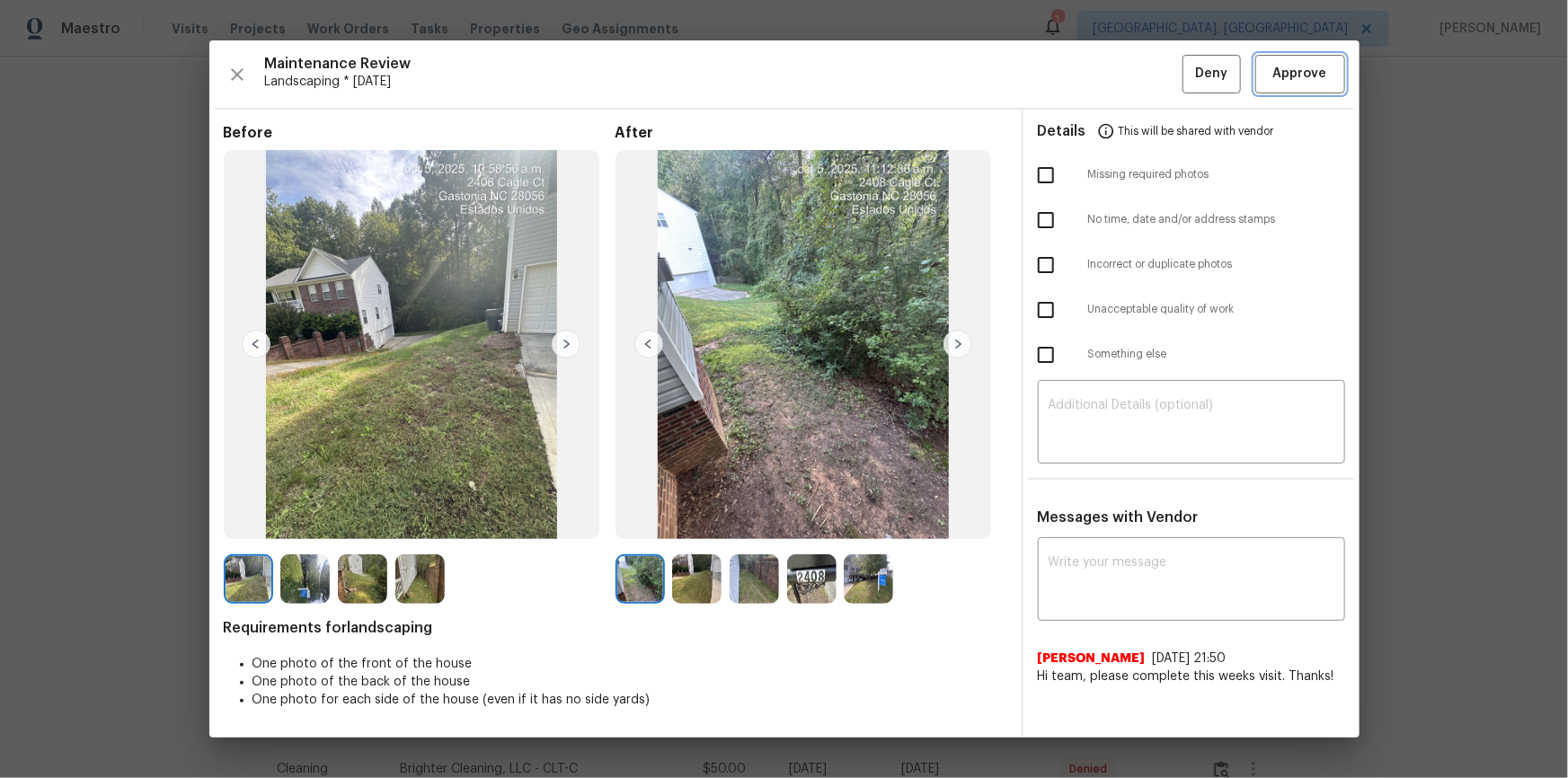
drag, startPoint x: 1316, startPoint y: 71, endPoint x: 1324, endPoint y: 76, distance: 9.4
click at [1115, 71] on span "Approve" at bounding box center [1299, 74] width 54 height 23
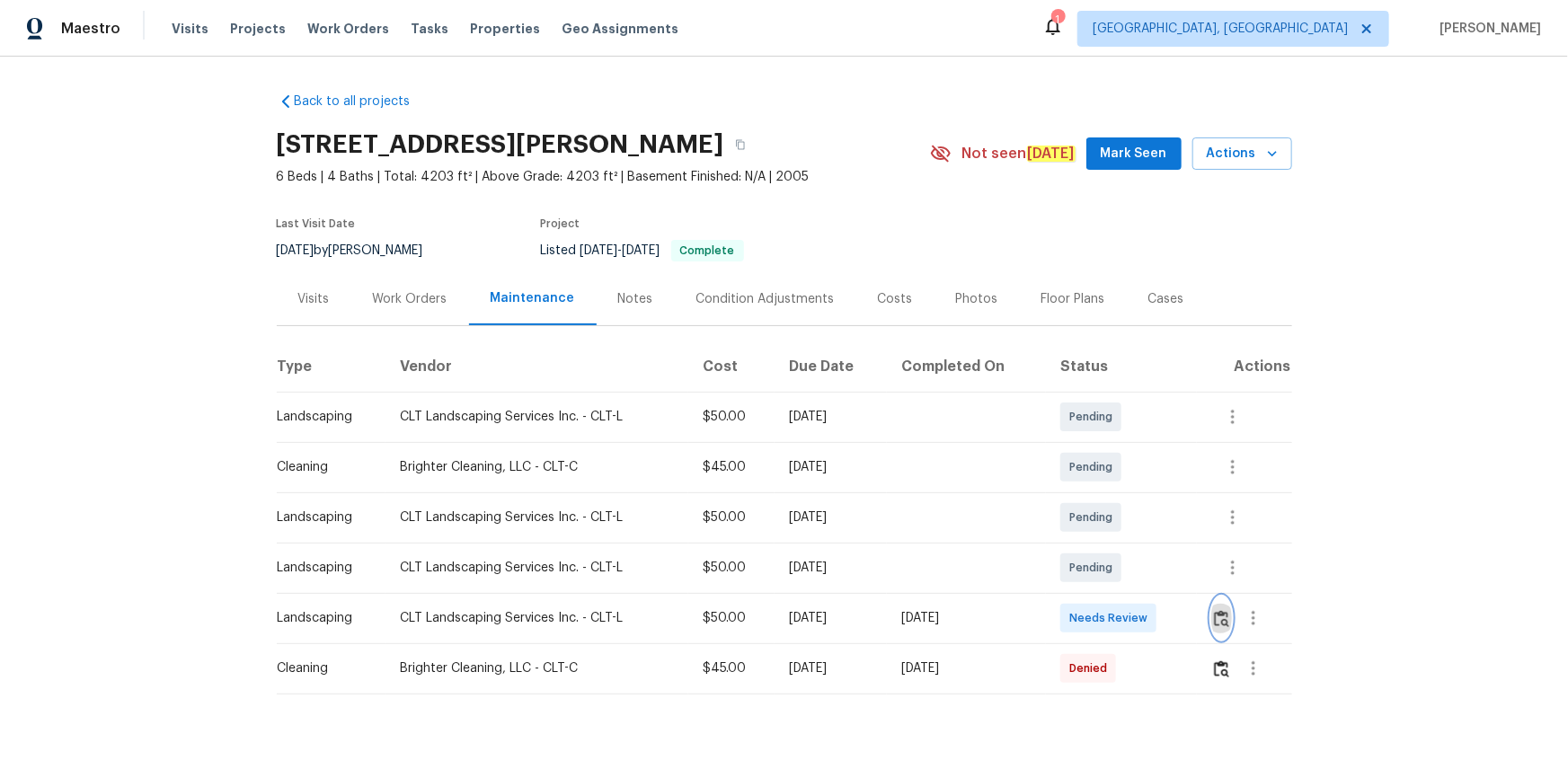
click at [1115, 523] on img "button" at bounding box center [1222, 619] width 16 height 17
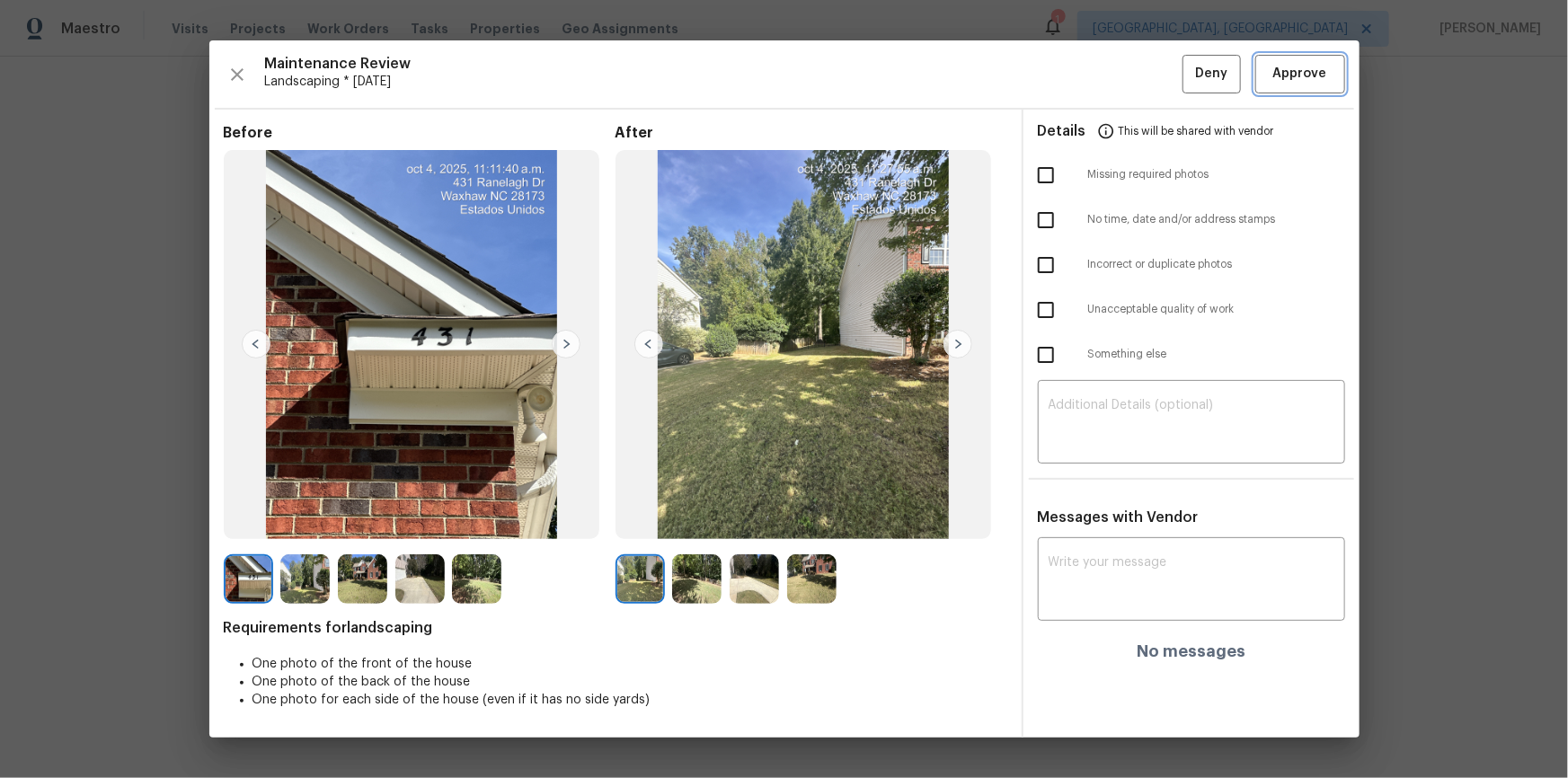
click at [1115, 74] on span "Approve" at bounding box center [1299, 74] width 54 height 23
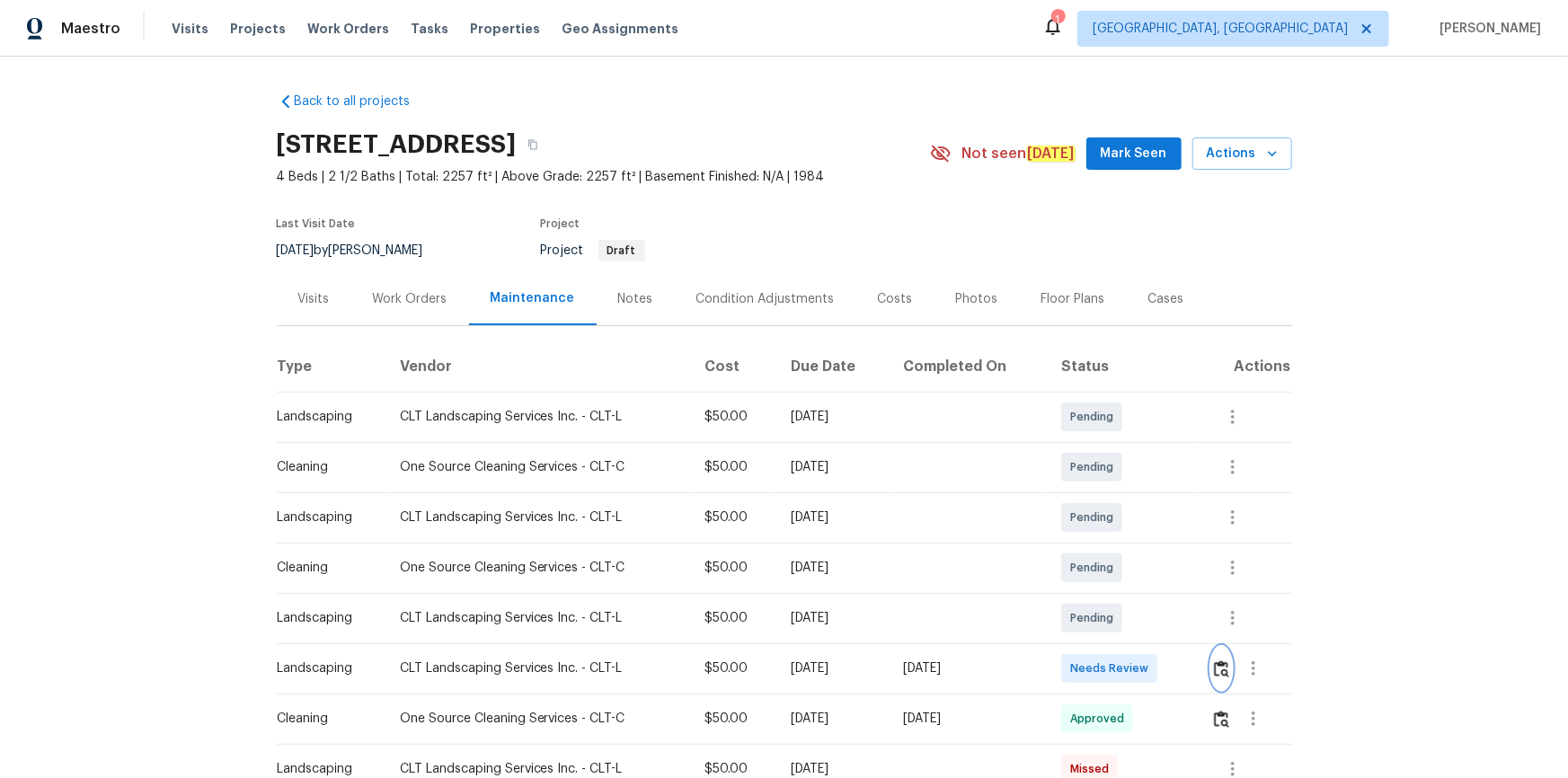
click at [1218, 676] on button "button" at bounding box center [1222, 668] width 21 height 43
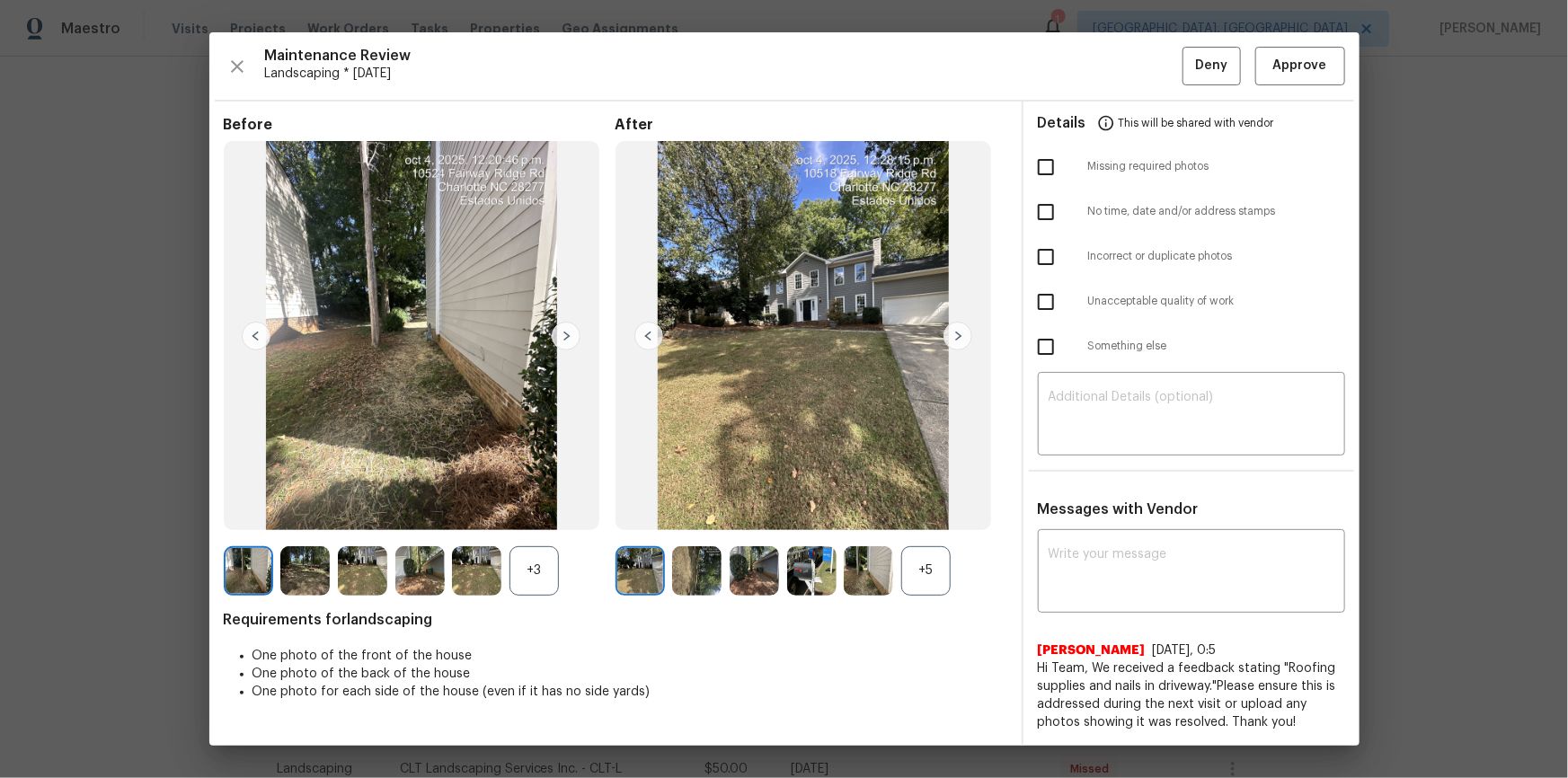
drag, startPoint x: 1293, startPoint y: 92, endPoint x: 1298, endPoint y: 79, distance: 13.9
click at [1296, 84] on div "Maintenance Review Landscaping * [DATE] Deny Approve Before +3 After +5 Require…" at bounding box center [784, 389] width 1150 height 713
click at [1300, 71] on span "Approve" at bounding box center [1299, 66] width 54 height 23
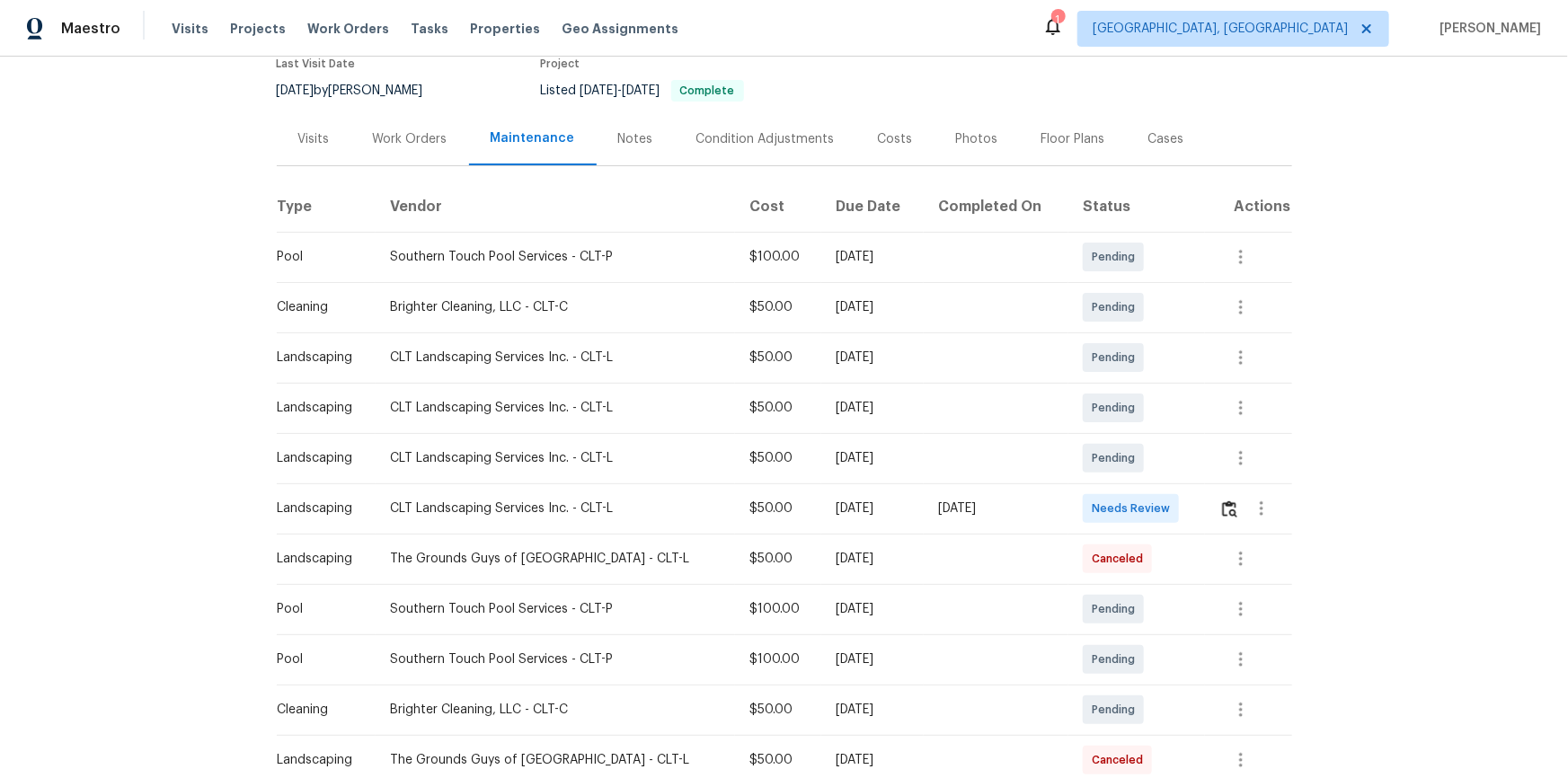
scroll to position [162, 0]
click at [1230, 500] on button "button" at bounding box center [1229, 505] width 21 height 43
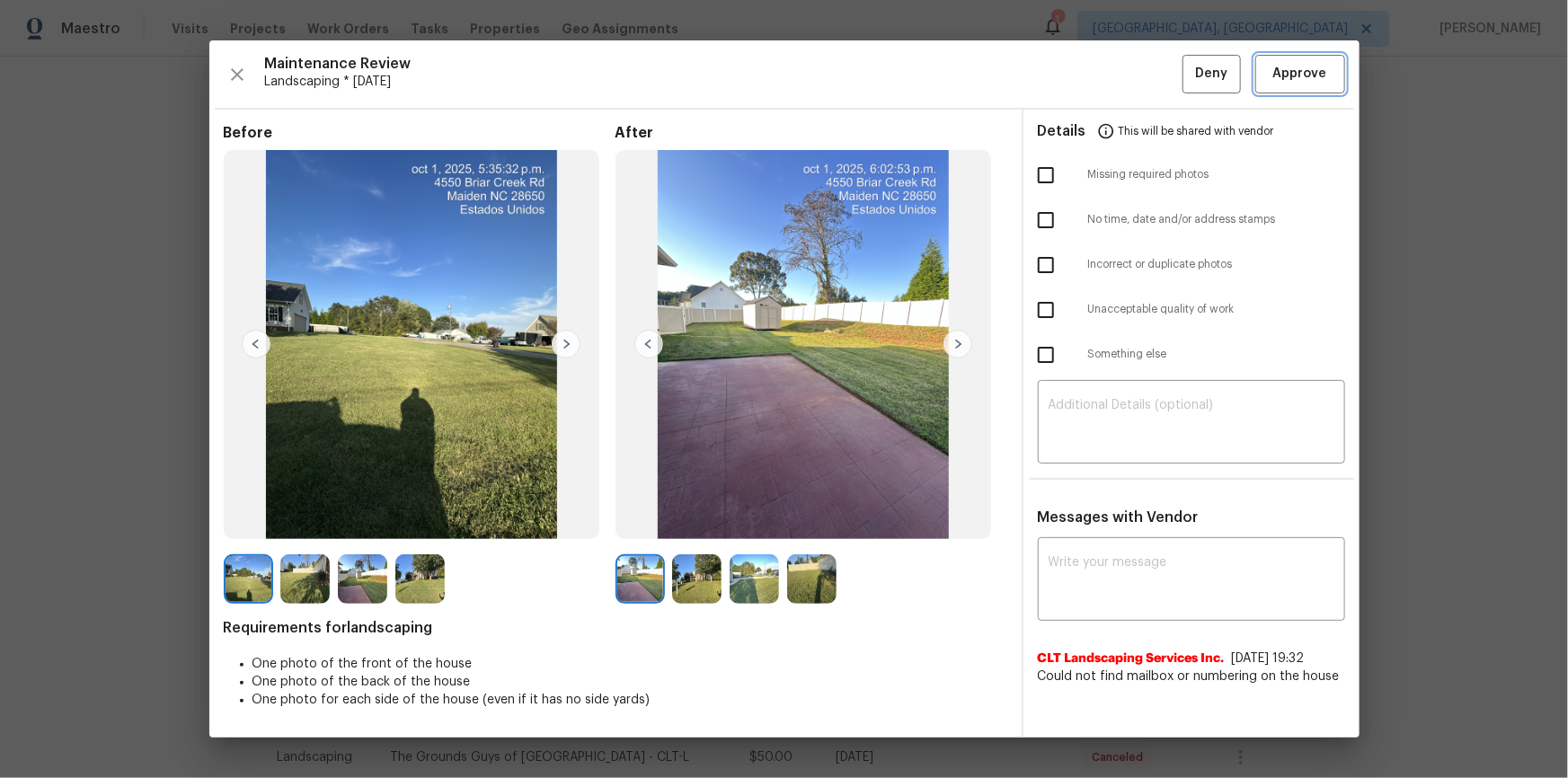
drag, startPoint x: 1297, startPoint y: 67, endPoint x: 1352, endPoint y: 206, distance: 149.5
click at [1299, 67] on span "Approve" at bounding box center [1299, 74] width 54 height 23
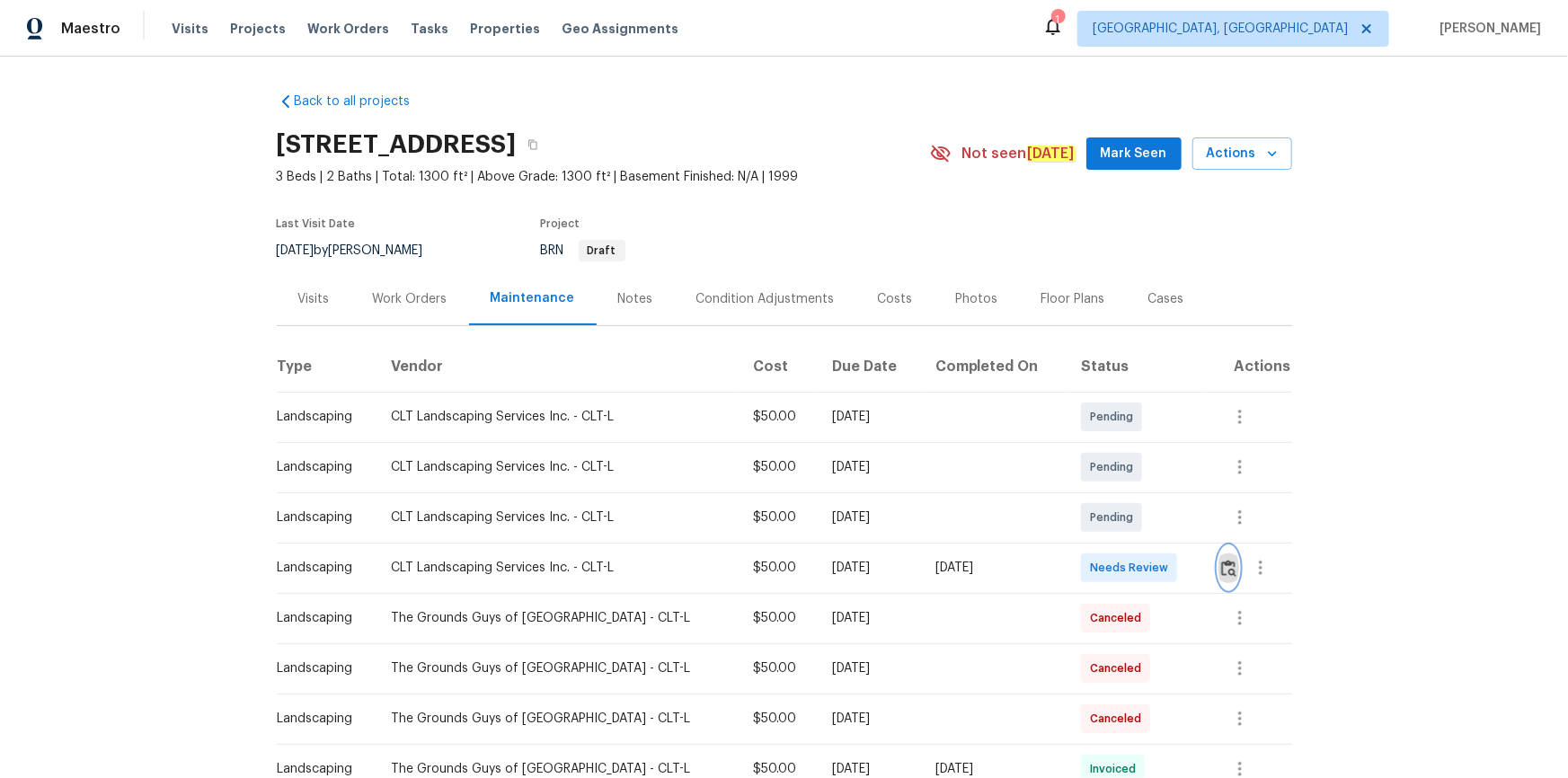
click at [1115, 523] on img "button" at bounding box center [1228, 568] width 16 height 17
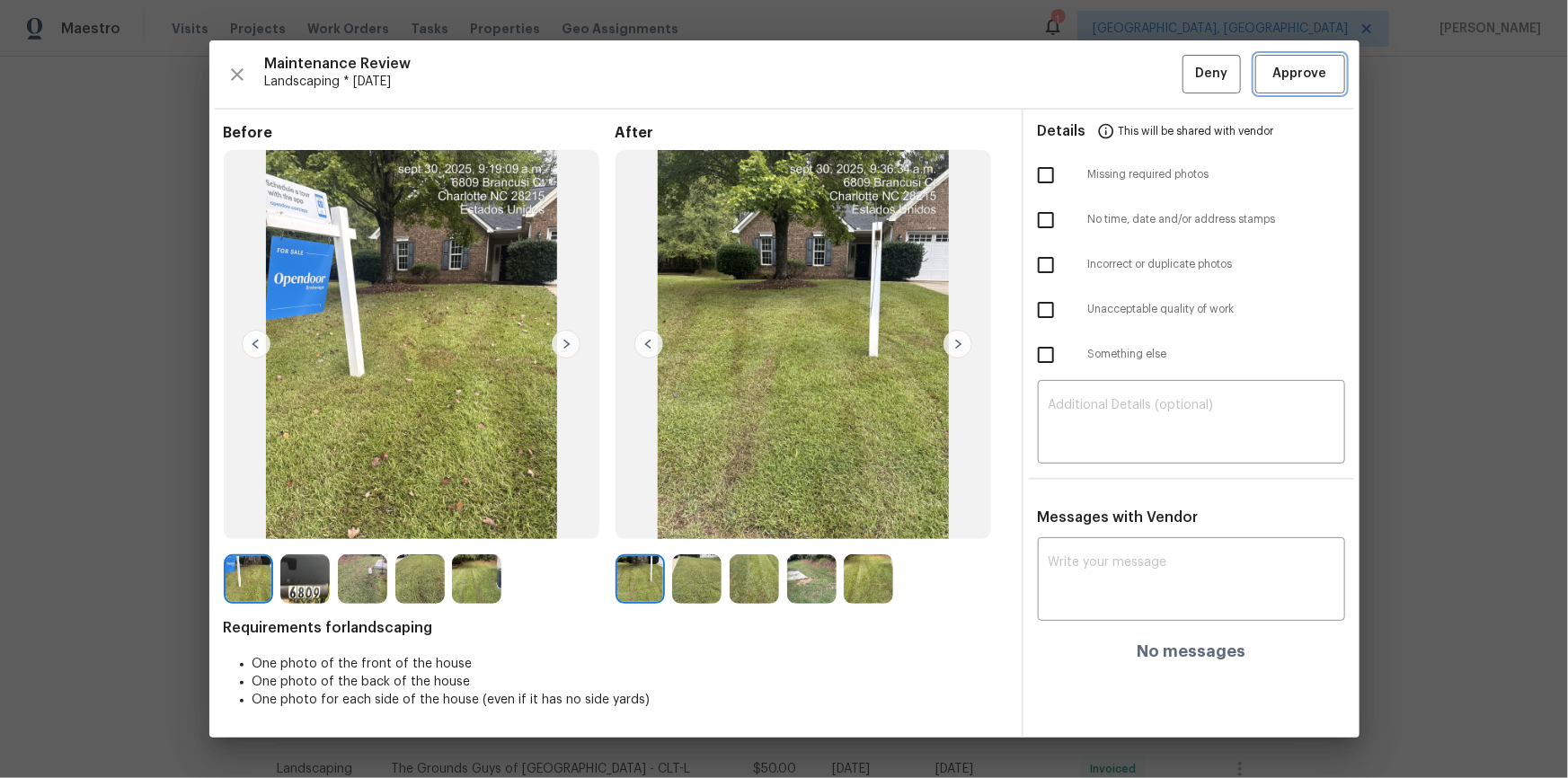
drag, startPoint x: 1317, startPoint y: 75, endPoint x: 1319, endPoint y: 135, distance: 60.0
click at [1115, 75] on span "Approve" at bounding box center [1299, 74] width 54 height 23
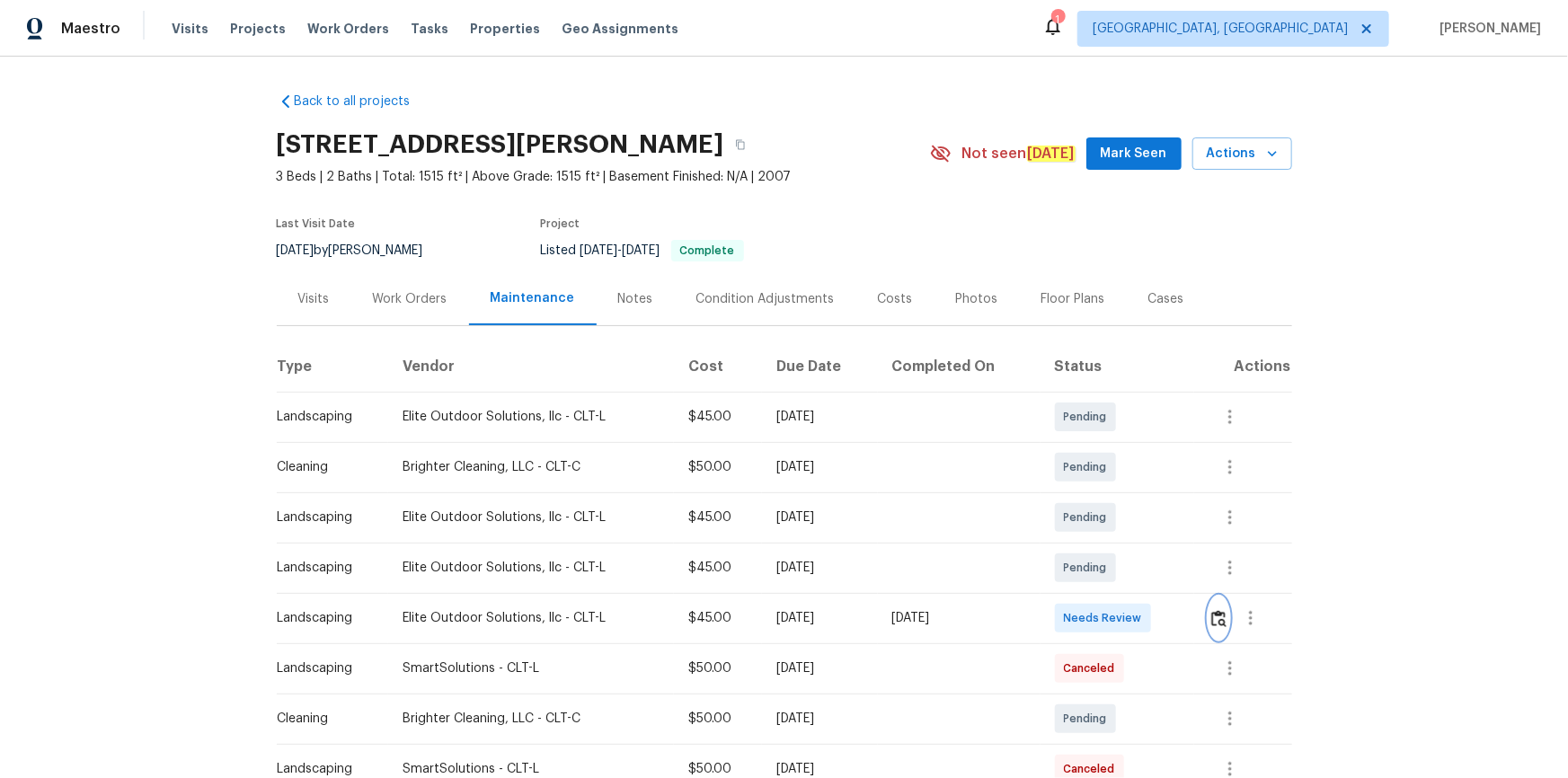
click at [1115, 523] on img "button" at bounding box center [1219, 619] width 16 height 17
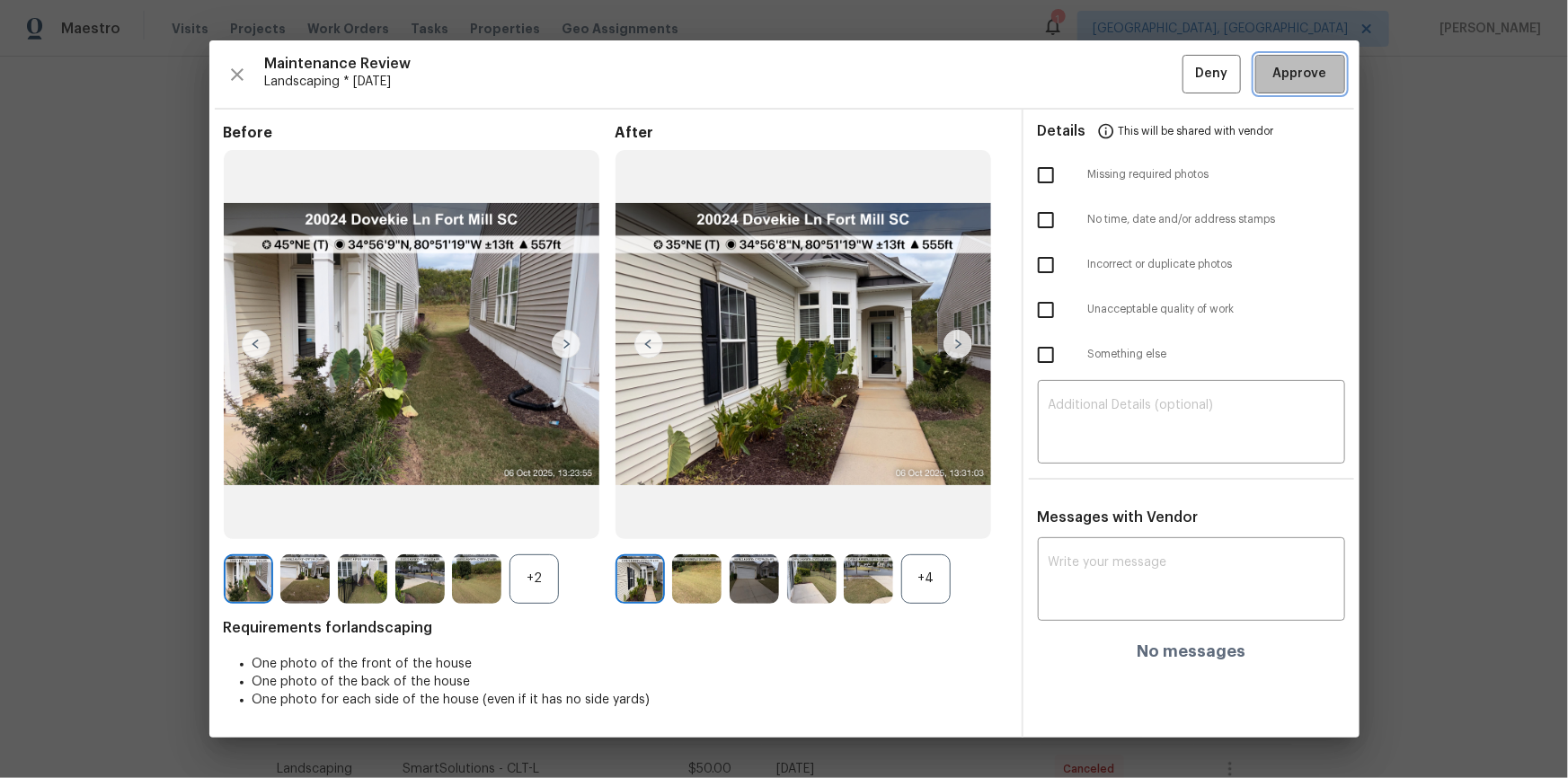
drag, startPoint x: 1323, startPoint y: 71, endPoint x: 1395, endPoint y: 137, distance: 97.7
click at [1115, 72] on span "Approve" at bounding box center [1299, 74] width 61 height 23
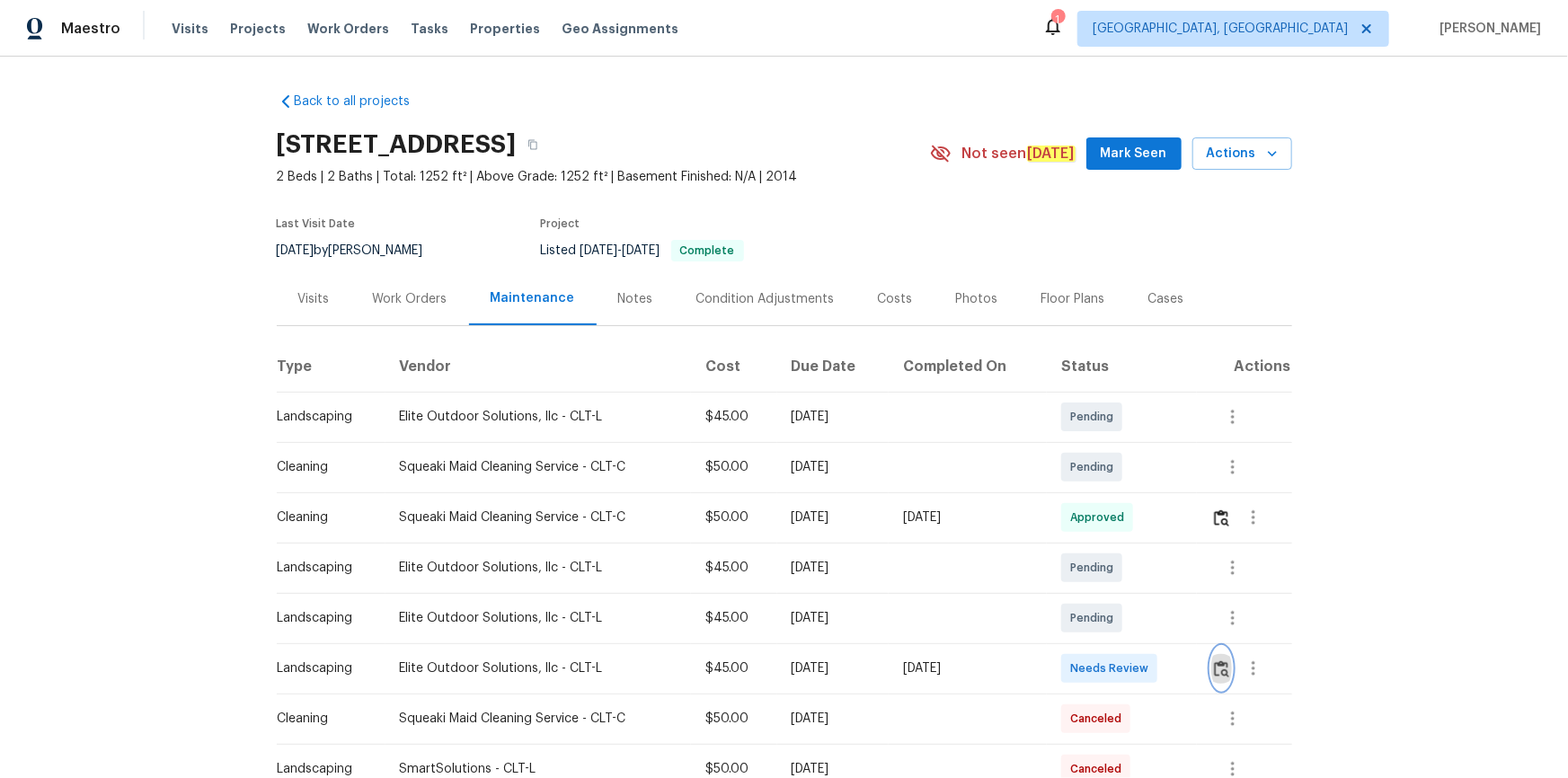
click at [1214, 670] on img "button" at bounding box center [1222, 669] width 16 height 17
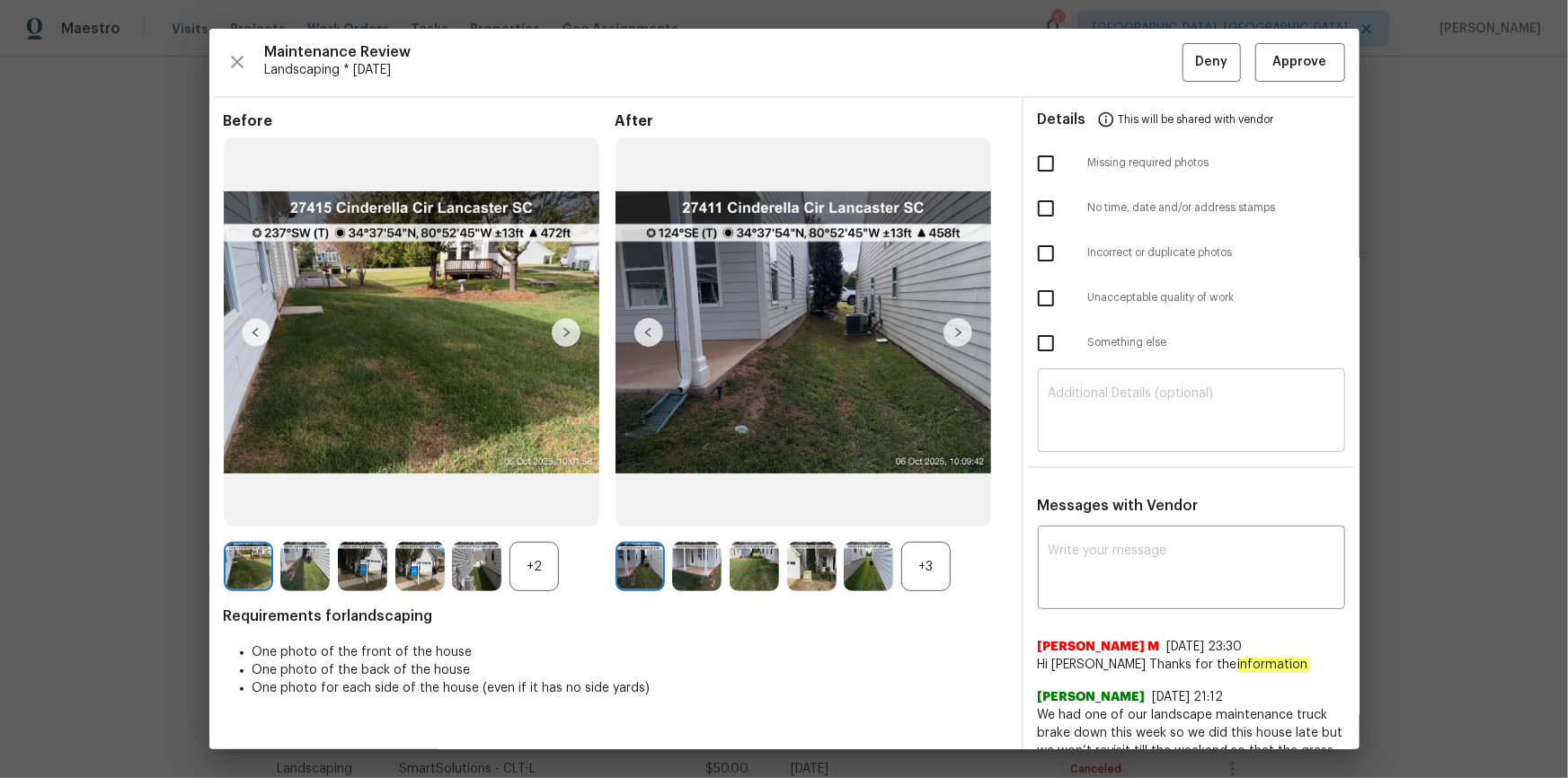
click at [1151, 396] on textarea at bounding box center [1191, 412] width 286 height 50
paste textarea "Maintenance Audit Team: Hello! Unfortunately, this landscaping visit completed …"
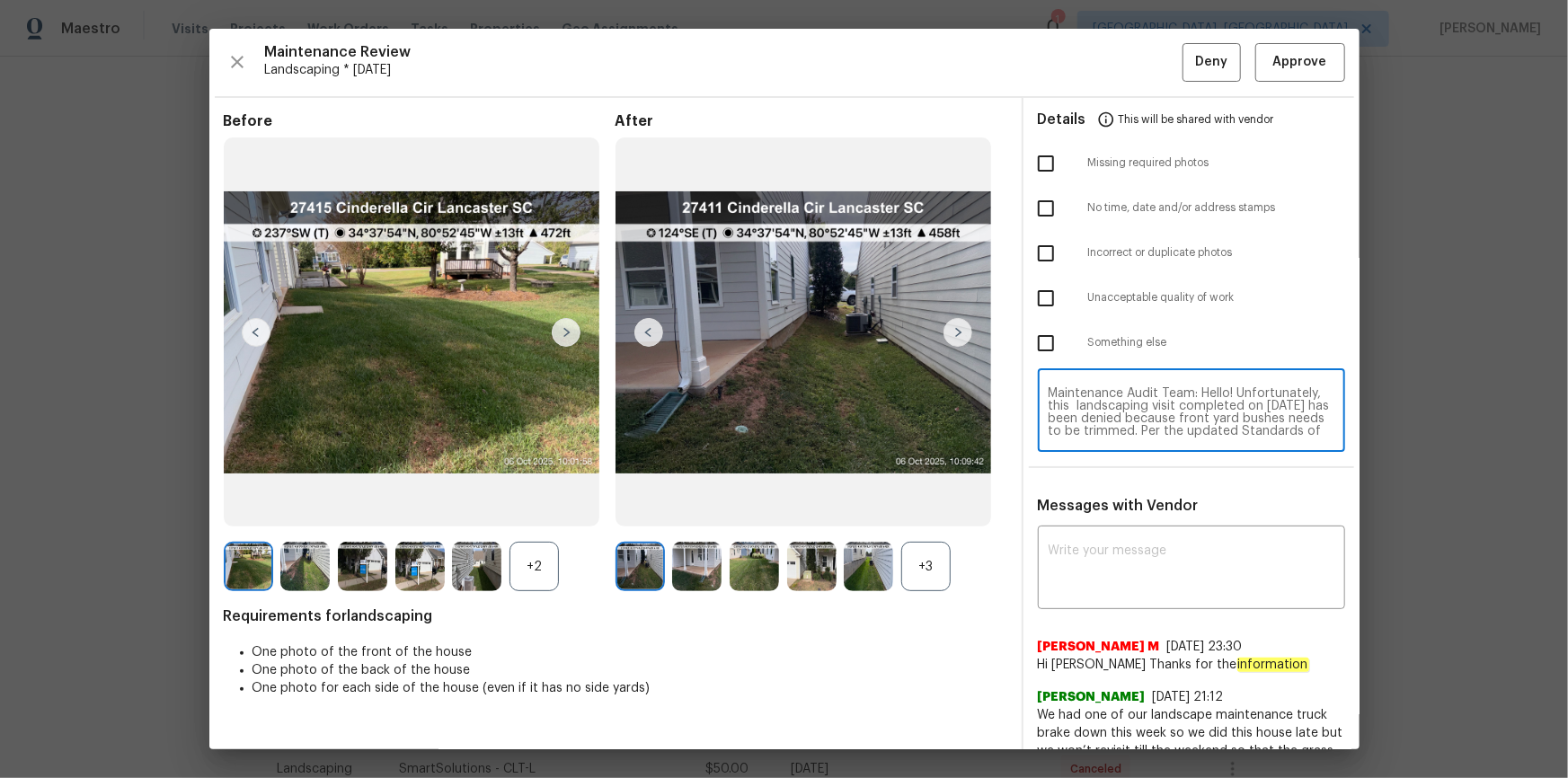
scroll to position [137, 0]
type textarea "Maintenance Audit Team: Hello! Unfortunately, this landscaping visit completed …"
click at [1163, 584] on textarea at bounding box center [1191, 569] width 286 height 50
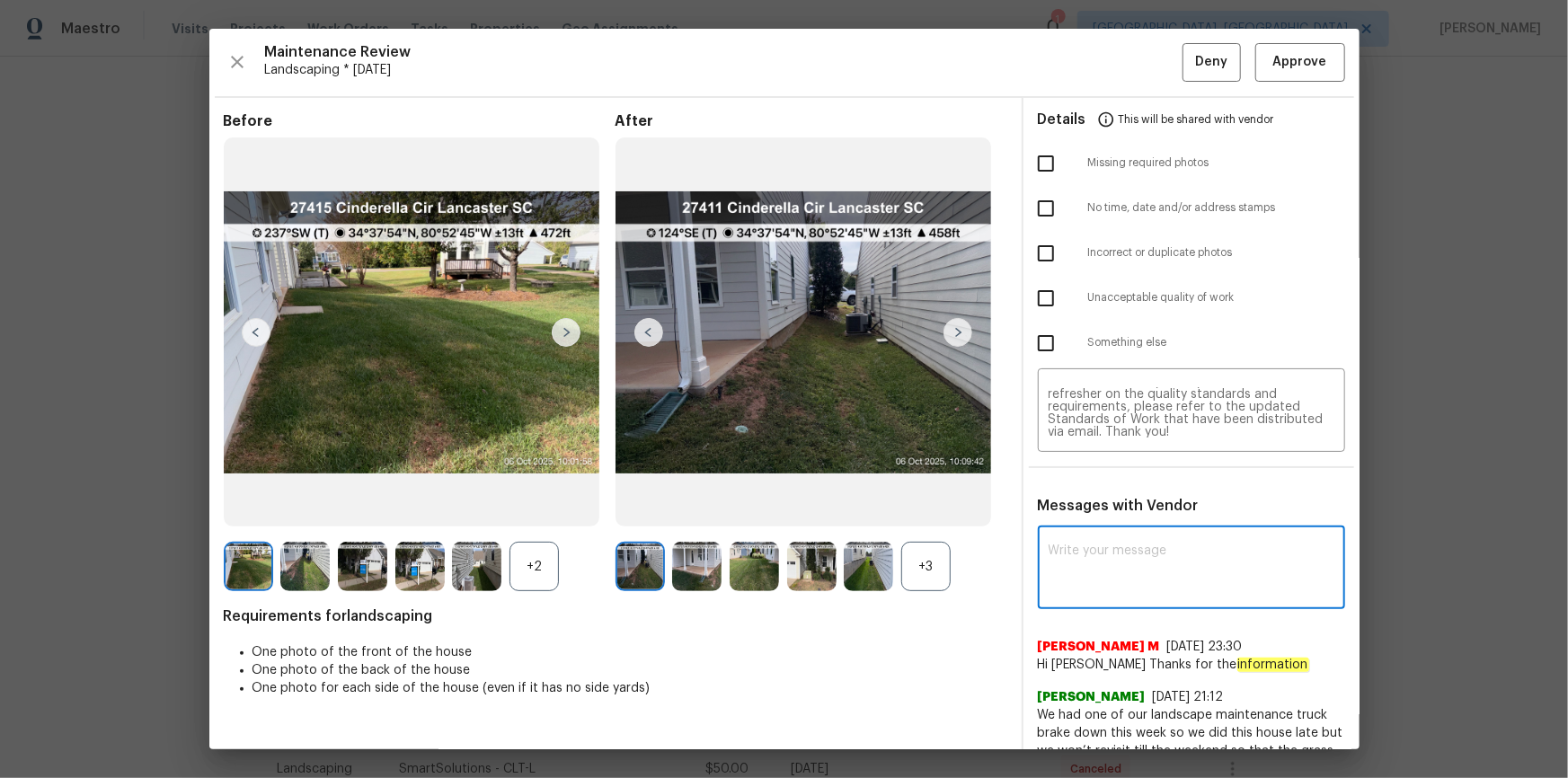
paste textarea "Maintenance Audit Team: Hello! Unfortunately, this landscaping visit completed …"
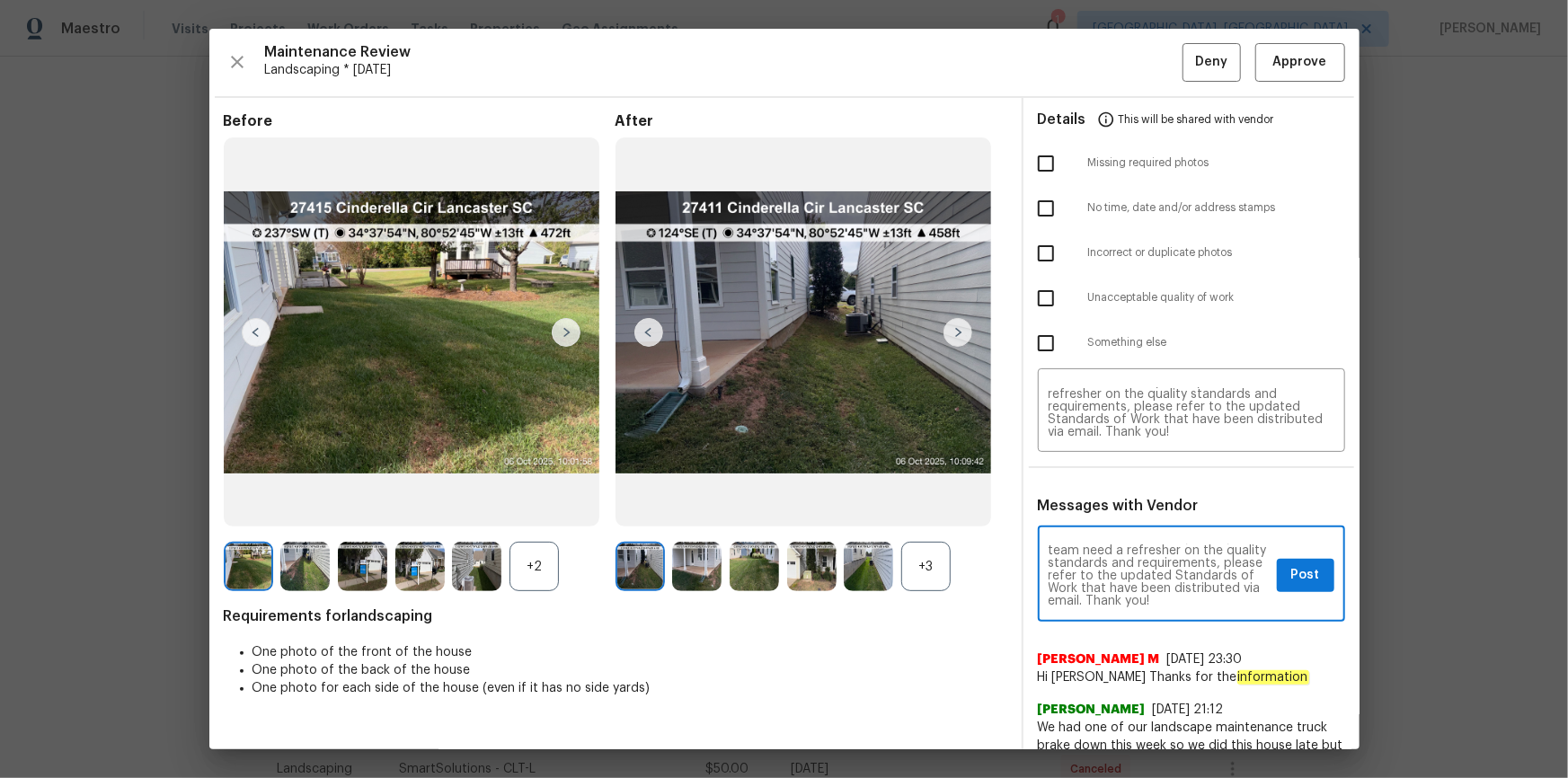
type textarea "Maintenance Audit Team: Hello! Unfortunately, this landscaping visit completed …"
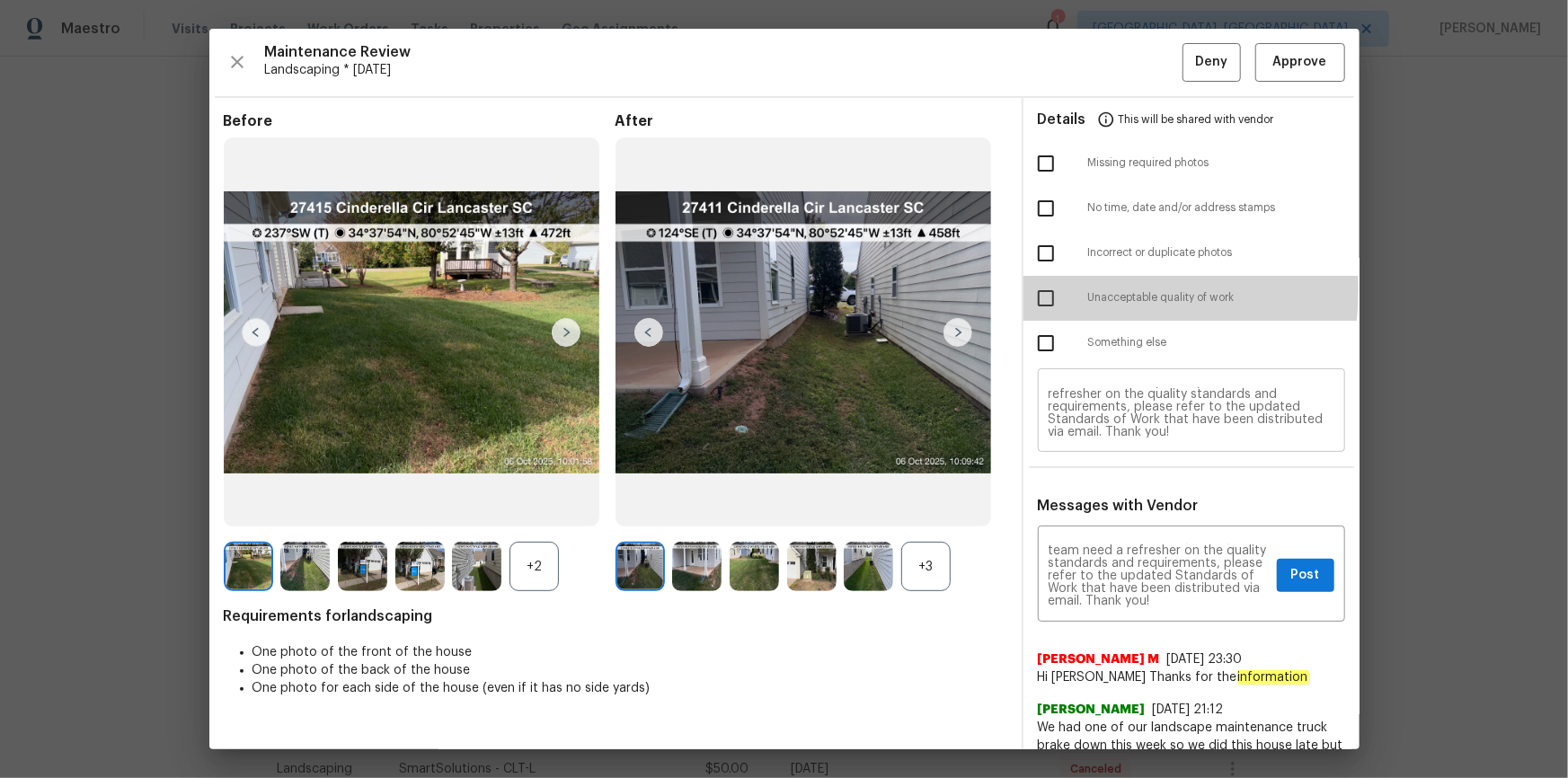
drag, startPoint x: 1045, startPoint y: 290, endPoint x: 1105, endPoint y: 404, distance: 128.8
click at [1045, 290] on input "checkbox" at bounding box center [1046, 298] width 38 height 38
checkbox input "true"
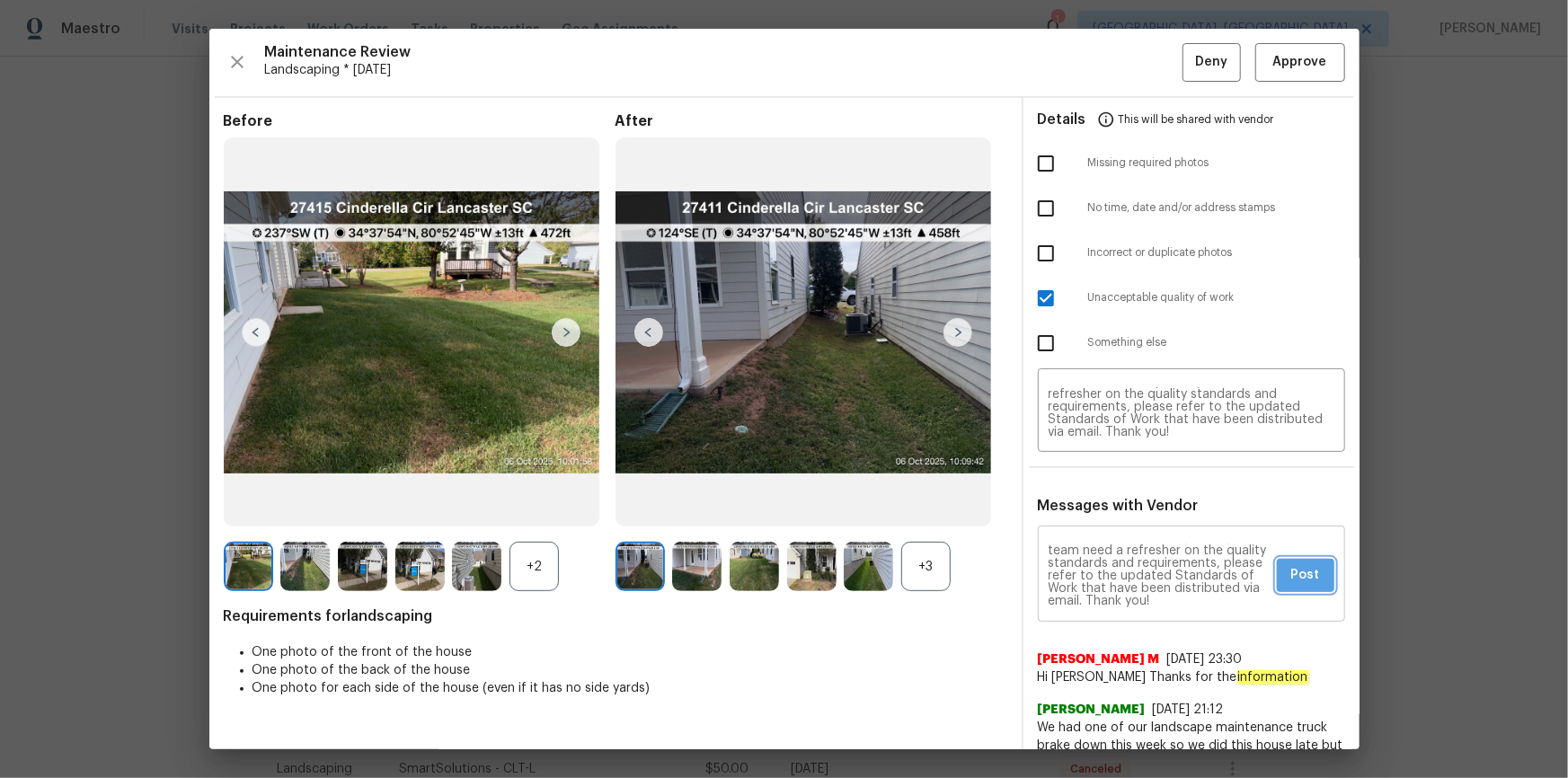
click at [1300, 564] on span "Post" at bounding box center [1305, 575] width 28 height 23
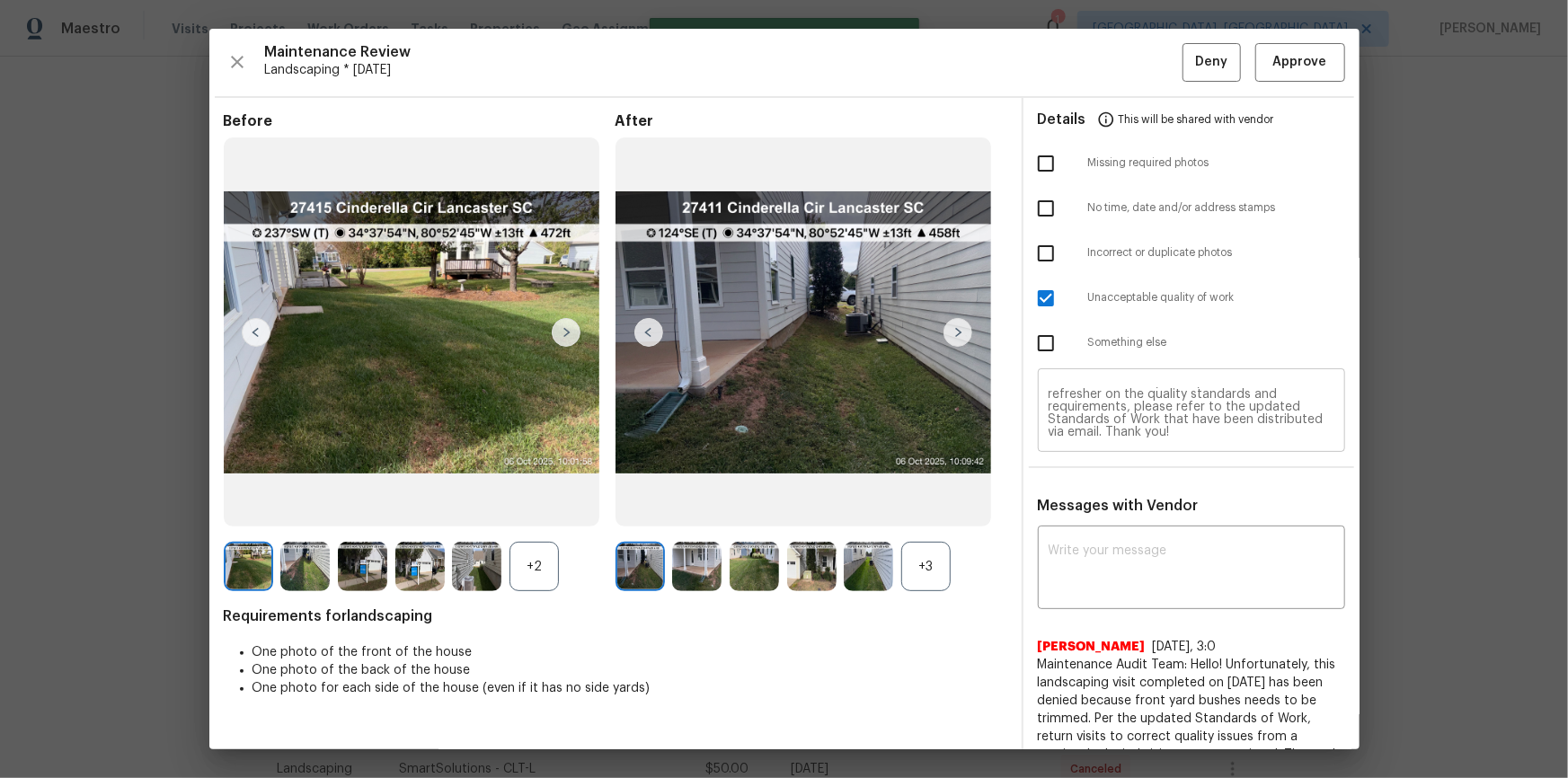
scroll to position [0, 0]
drag, startPoint x: 1185, startPoint y: 68, endPoint x: 1192, endPoint y: 73, distance: 8.6
click at [1195, 70] on span "Deny" at bounding box center [1211, 62] width 32 height 23
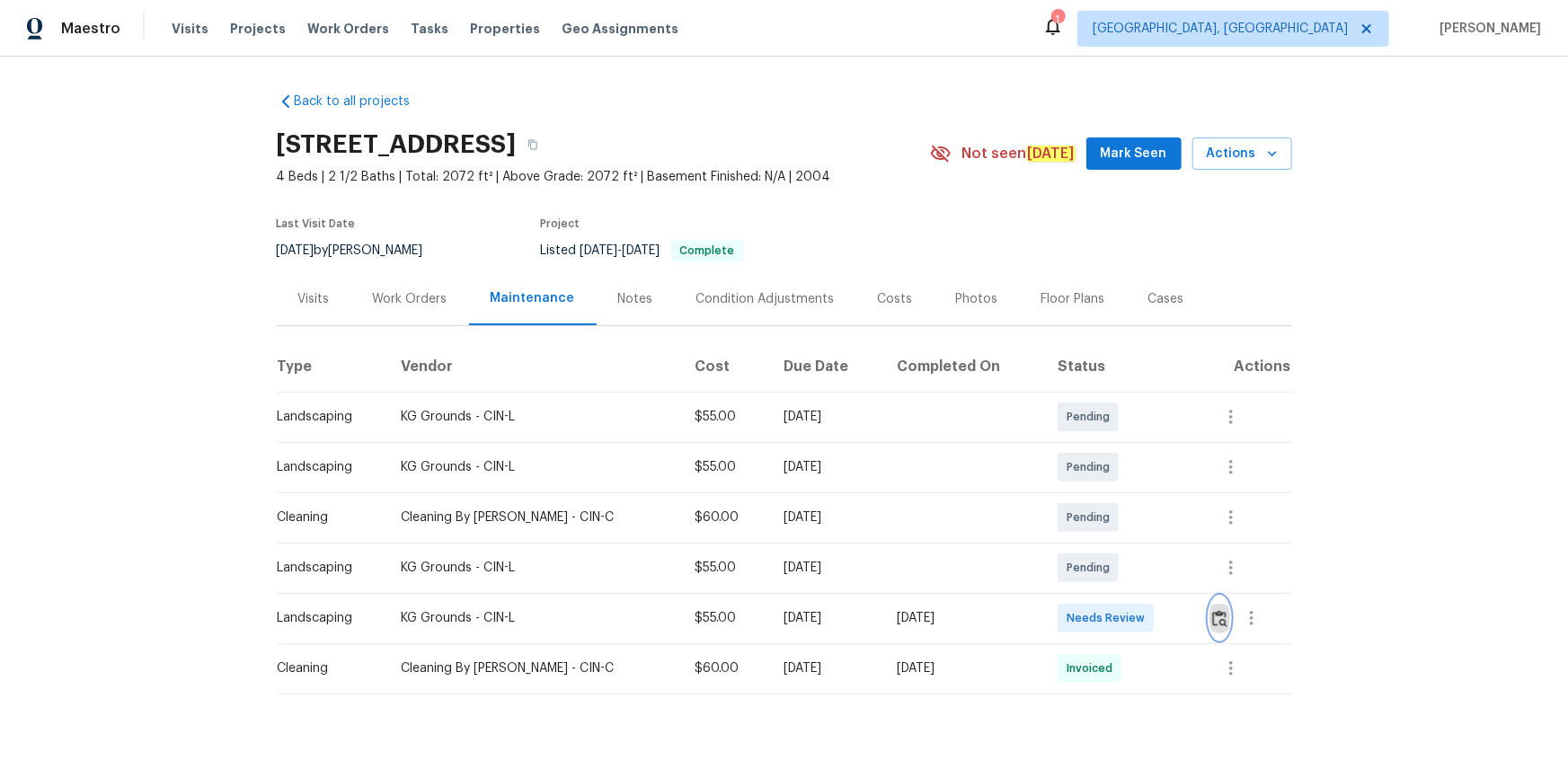
click at [1115, 523] on img "button" at bounding box center [1220, 619] width 16 height 17
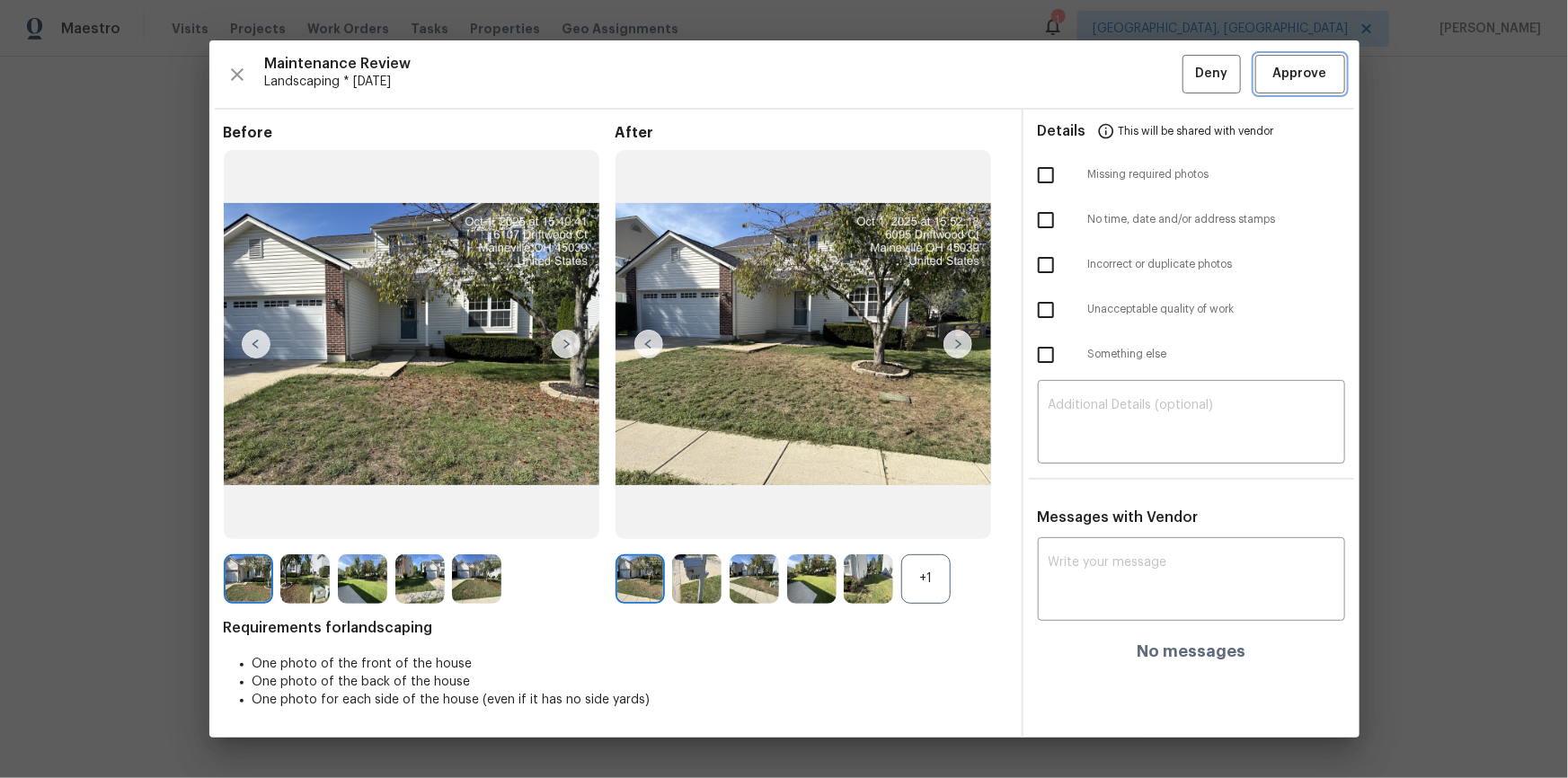
click at [1115, 70] on span "Approve" at bounding box center [1299, 74] width 54 height 23
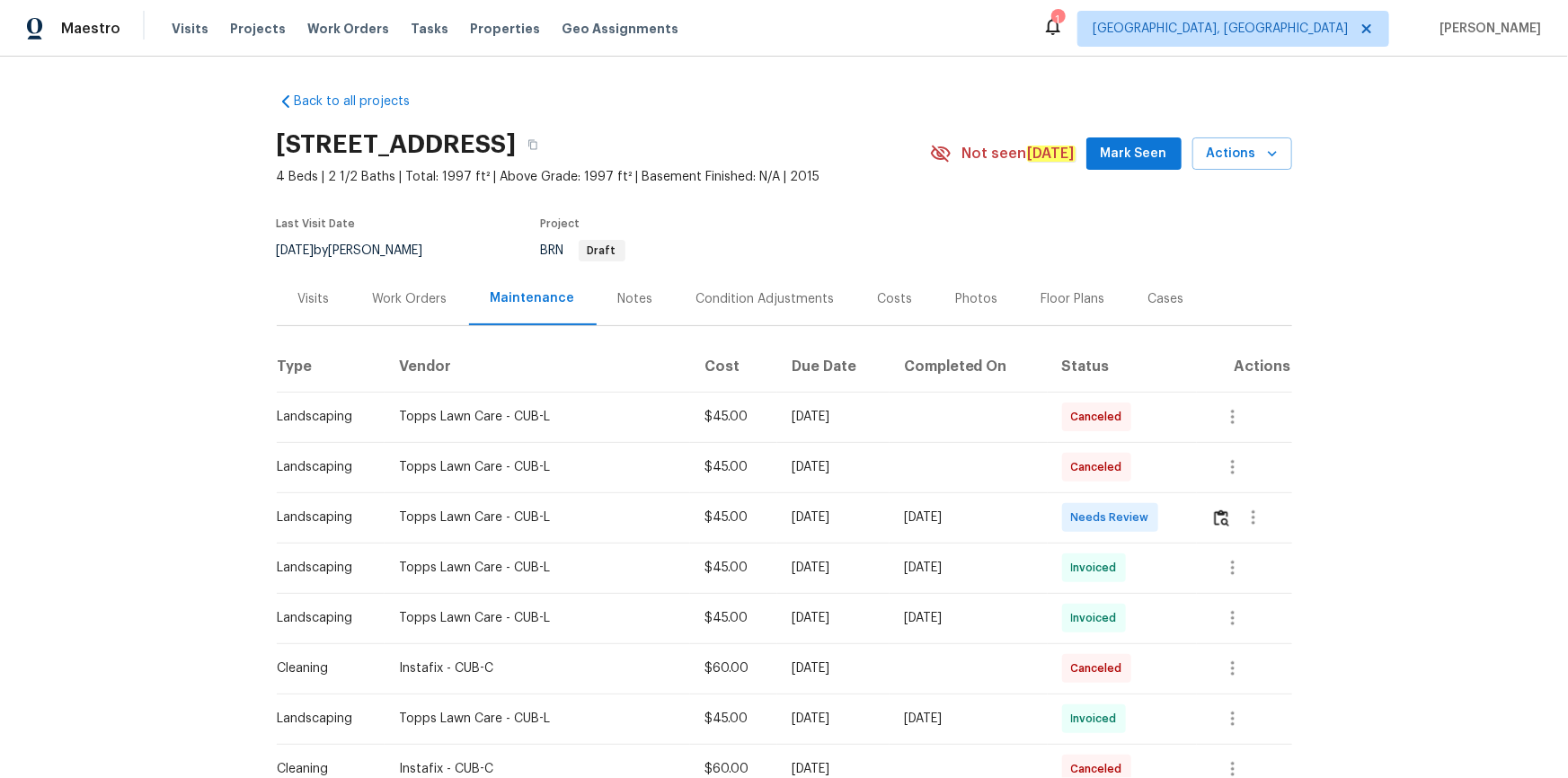
click at [1201, 513] on td at bounding box center [1244, 517] width 94 height 50
click at [1212, 514] on button "button" at bounding box center [1222, 517] width 21 height 43
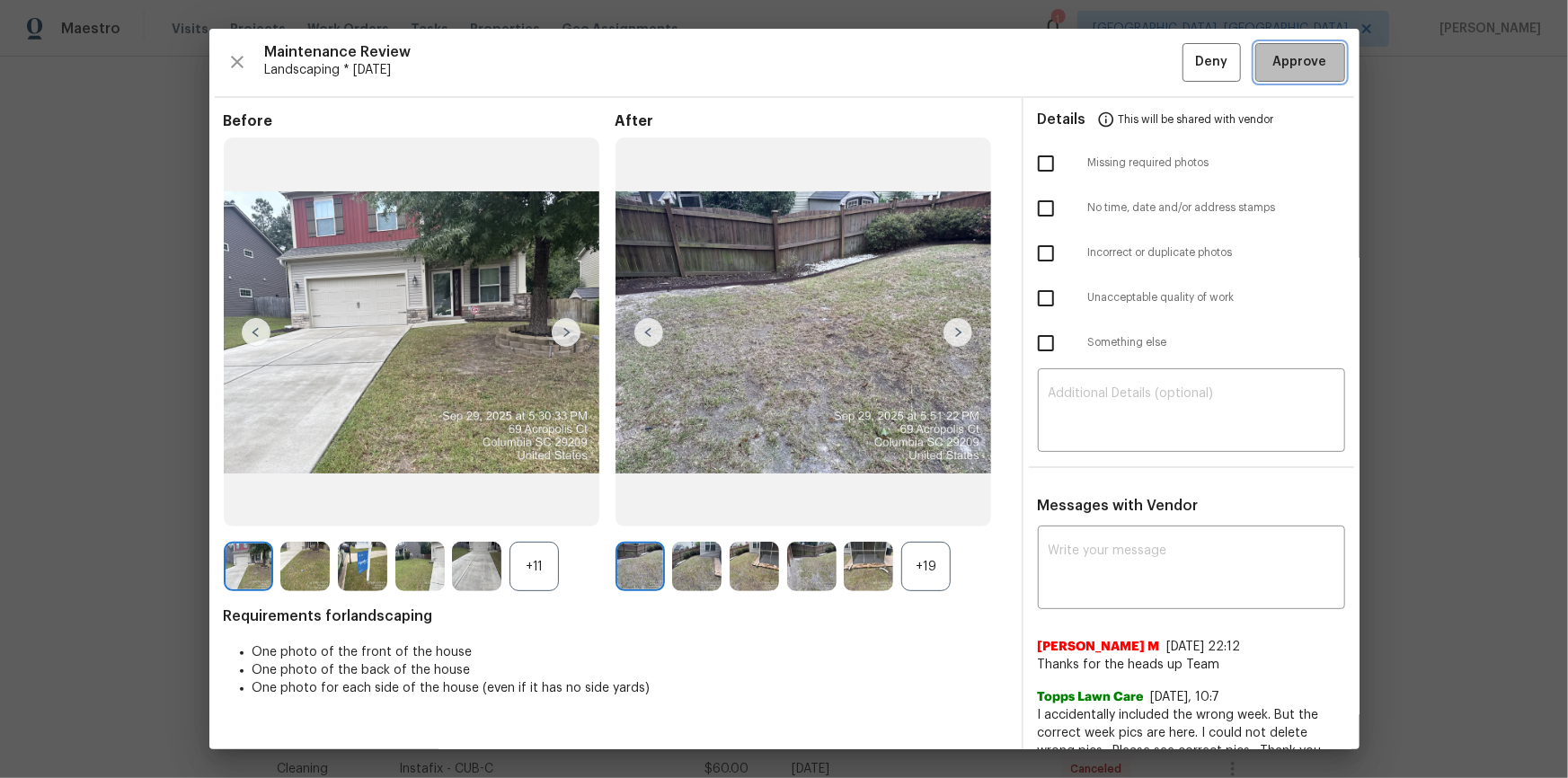
drag, startPoint x: 1290, startPoint y: 49, endPoint x: 1428, endPoint y: 197, distance: 202.4
click at [1291, 50] on button "Approve" at bounding box center [1300, 62] width 90 height 38
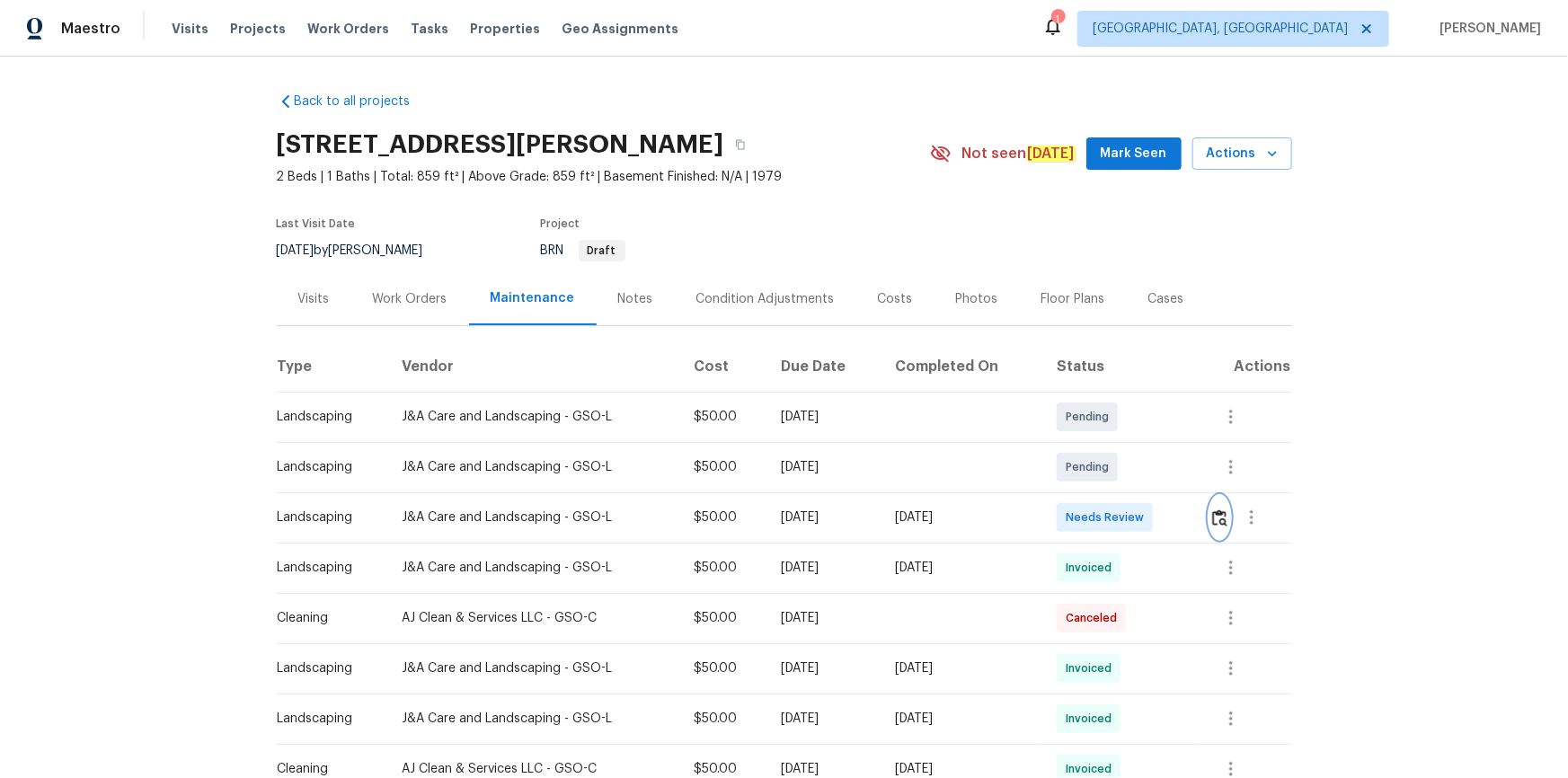
click at [1115, 520] on img "button" at bounding box center [1220, 518] width 16 height 17
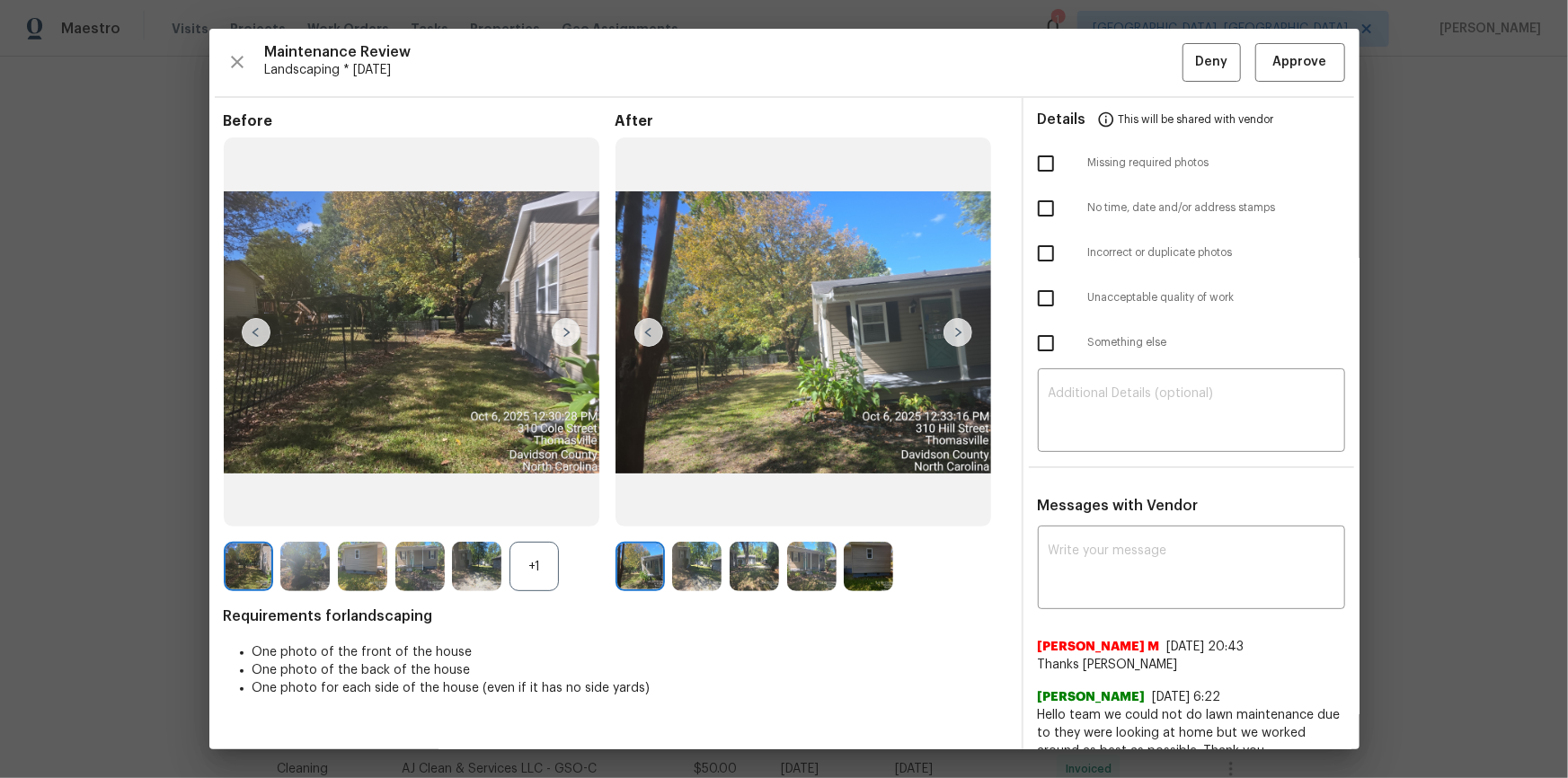
click at [1115, 96] on hr at bounding box center [784, 97] width 1139 height 2
click at [1115, 58] on span "Approve" at bounding box center [1299, 62] width 61 height 23
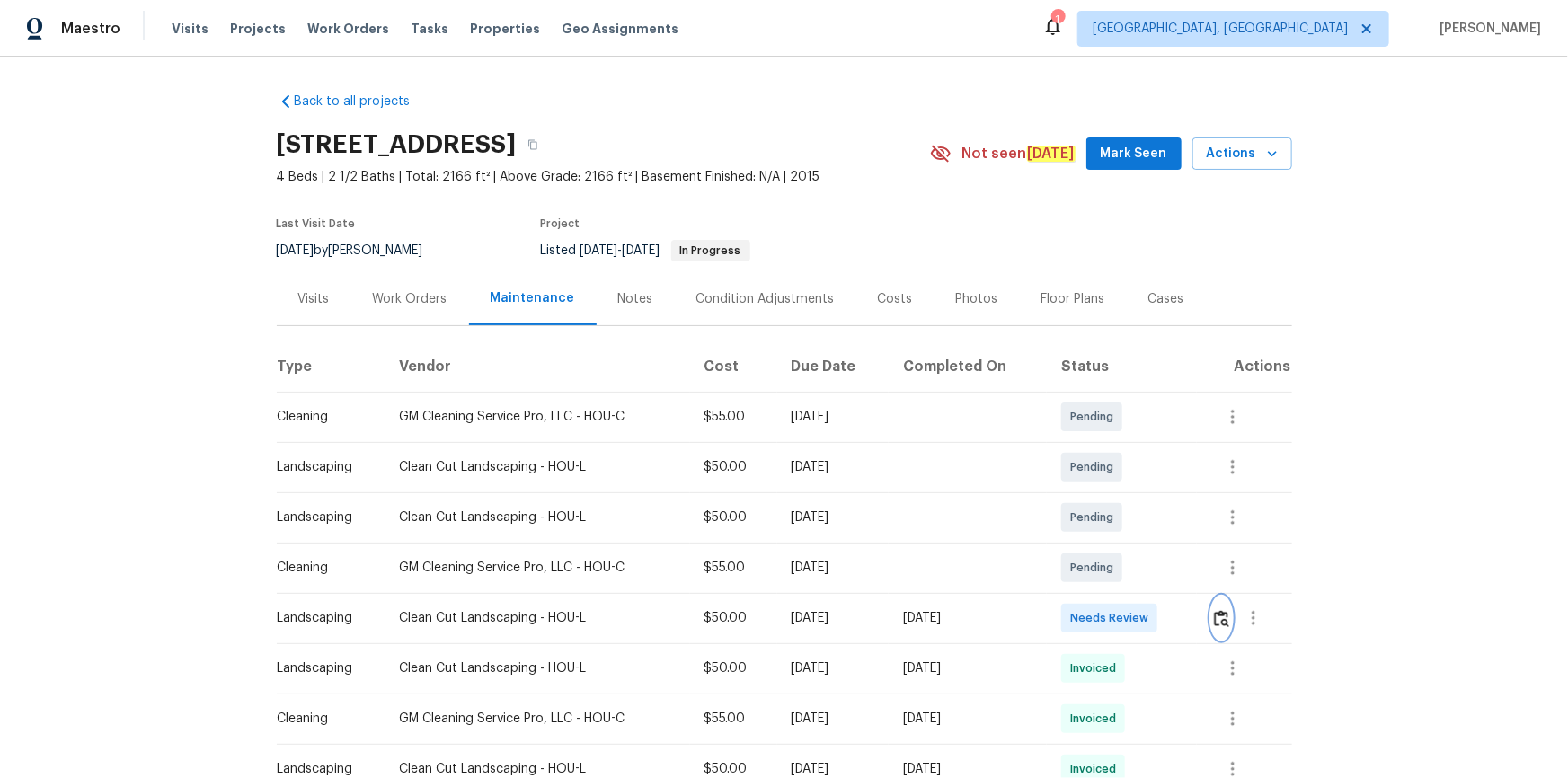
click at [1222, 628] on button "button" at bounding box center [1222, 618] width 21 height 43
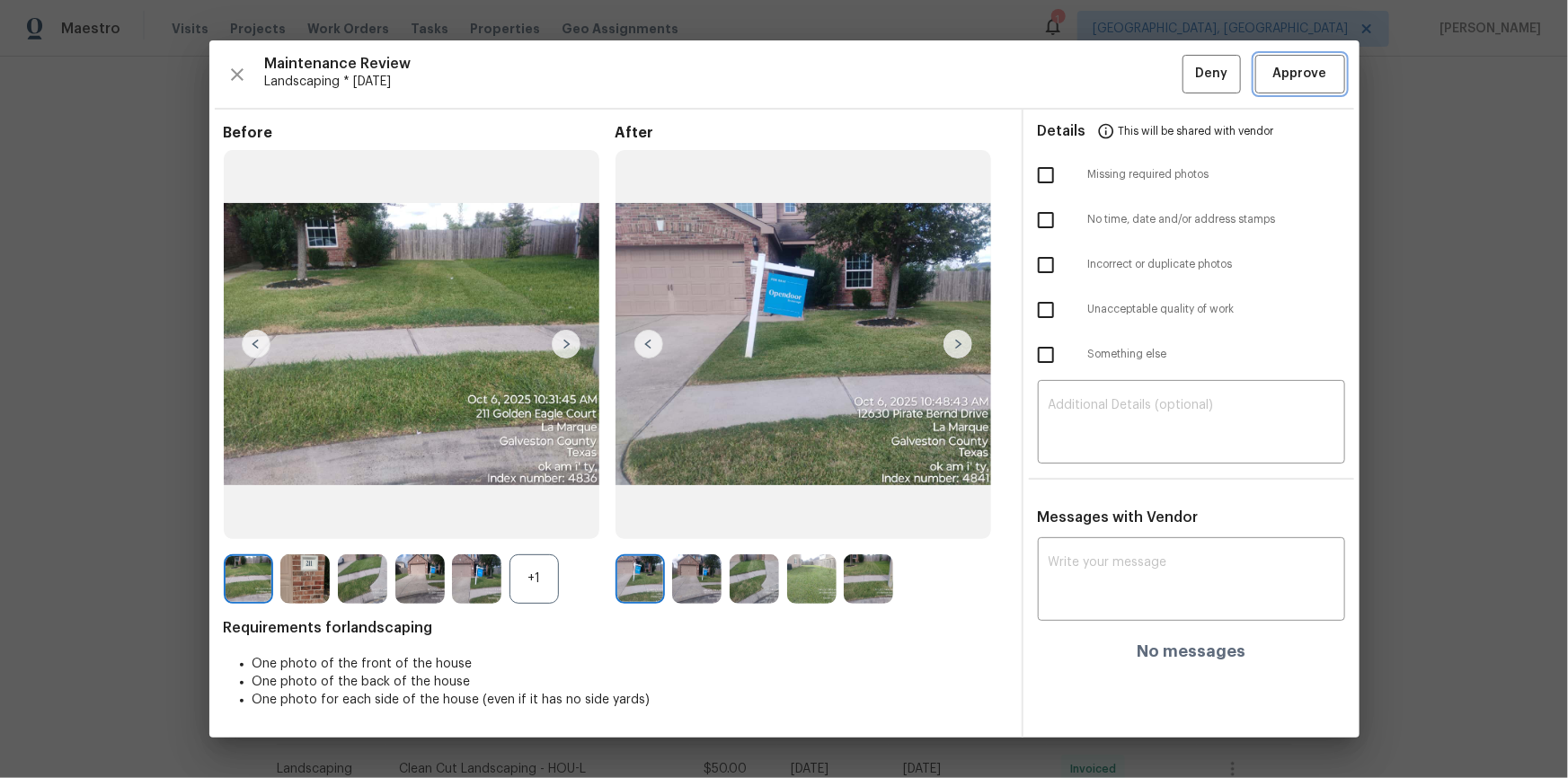
click at [1311, 60] on button "Approve" at bounding box center [1300, 74] width 90 height 38
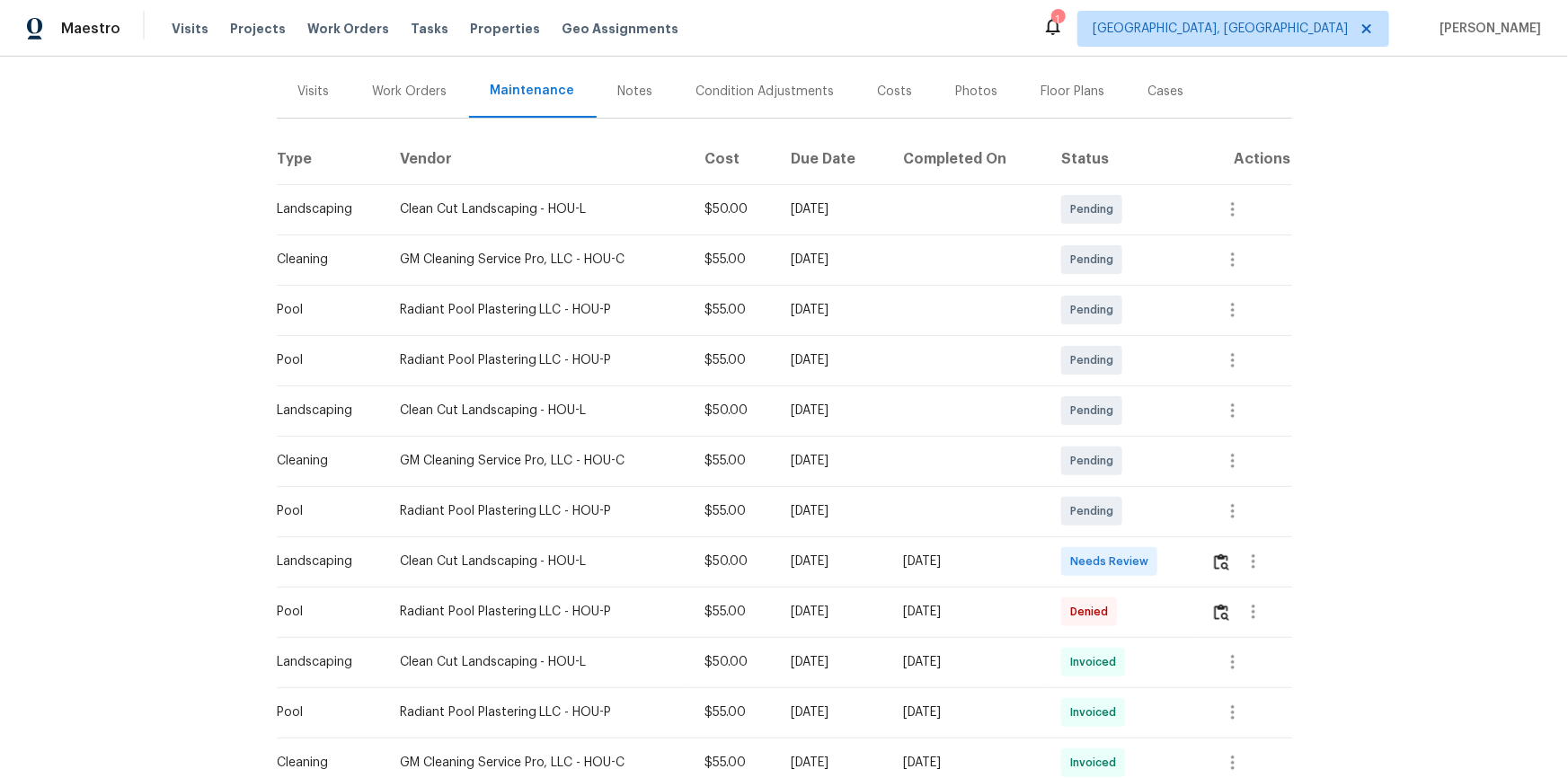
scroll to position [326, 0]
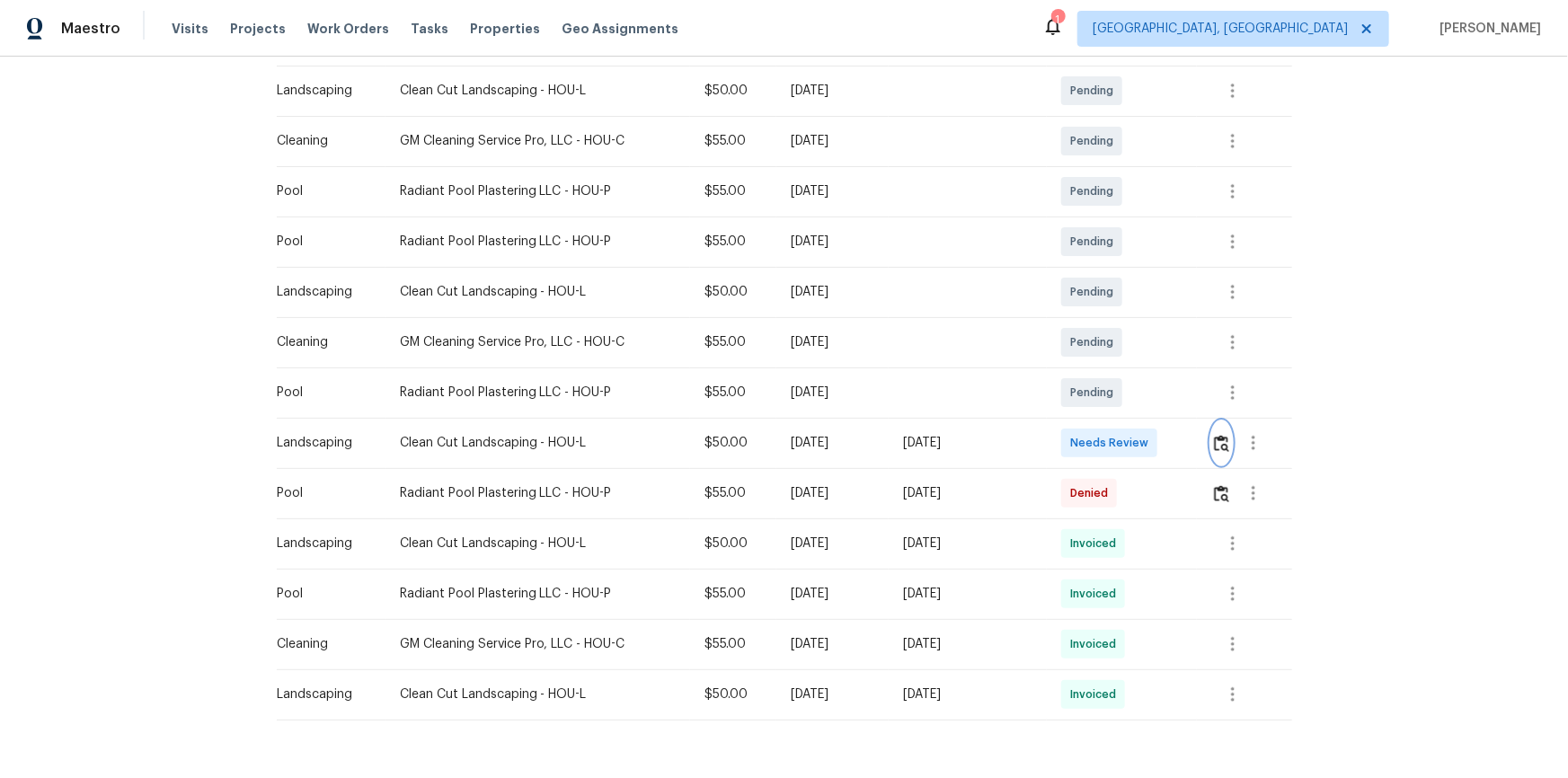
click at [1212, 433] on button "button" at bounding box center [1222, 443] width 21 height 43
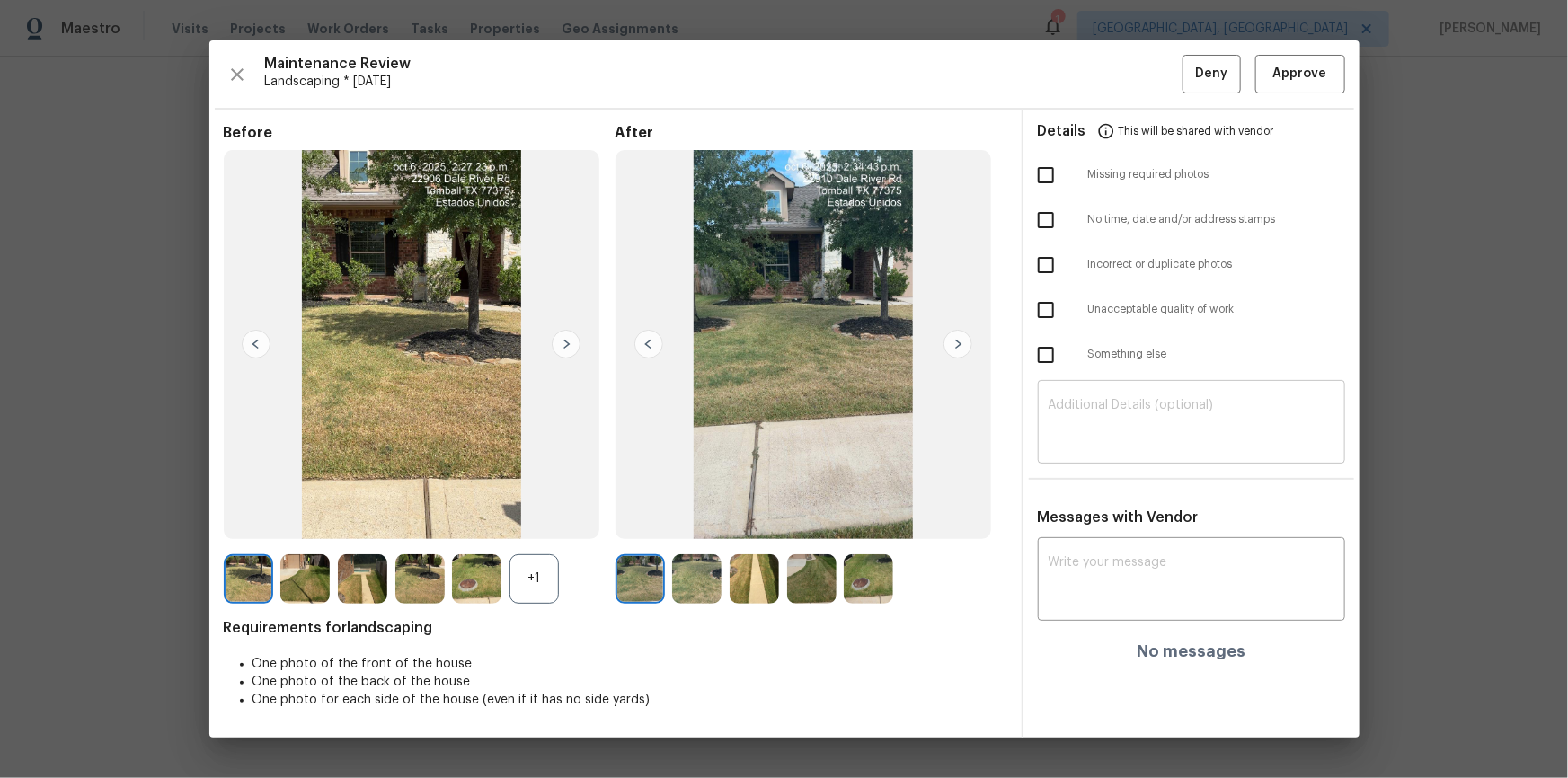
click at [1068, 409] on textarea at bounding box center [1191, 423] width 286 height 50
paste textarea "Maintenance Audit Team: Hello! Unfortunately, this landscaping visit completed …"
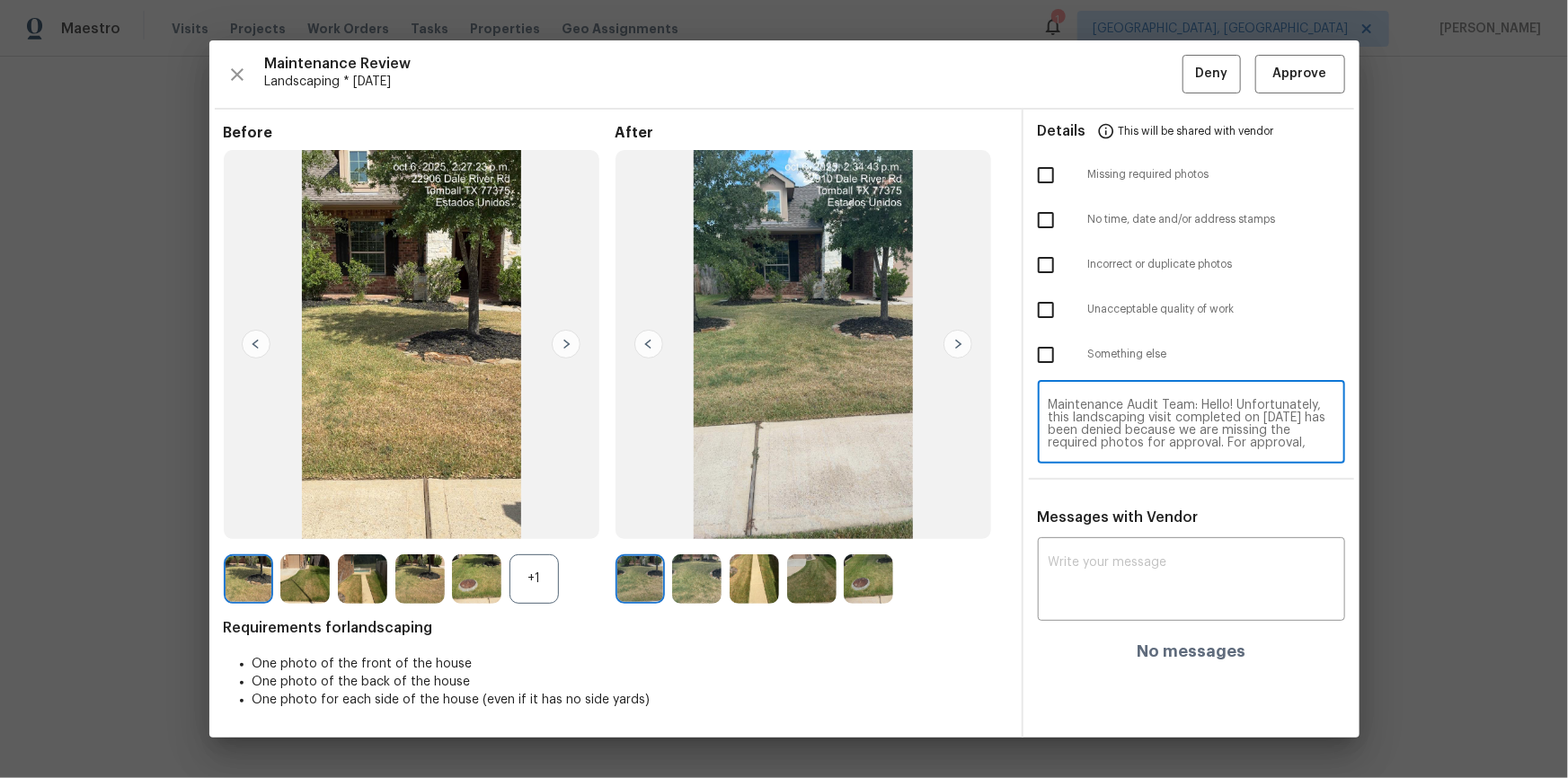
scroll to position [151, 0]
type textarea "Maintenance Audit Team: Hello! Unfortunately, this landscaping visit completed …"
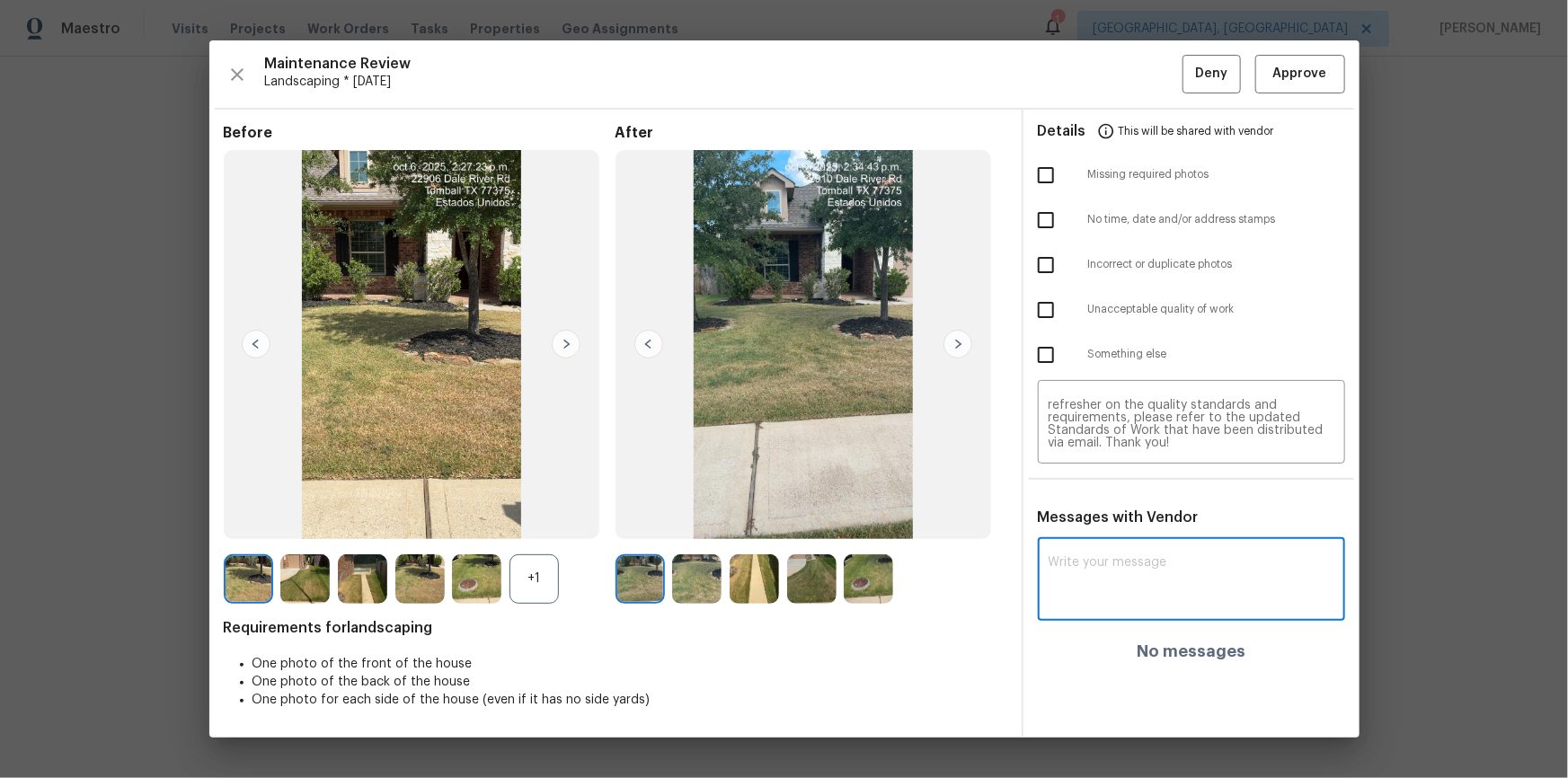
click at [1059, 562] on textarea at bounding box center [1191, 581] width 286 height 50
type textarea "v"
paste textarea "Maintenance Audit Team: Hello! Unfortunately, this landscaping visit completed …"
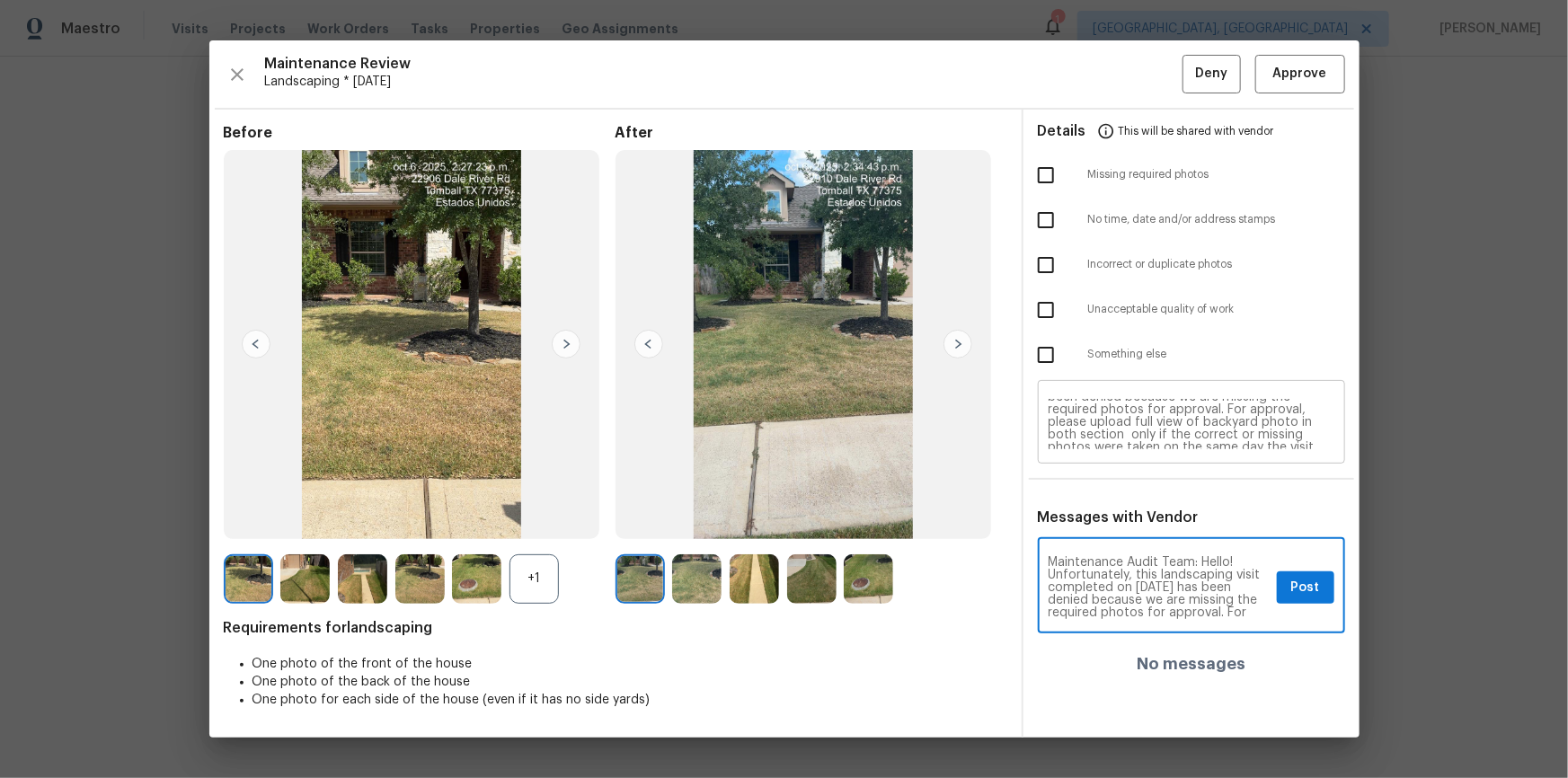
scroll to position [0, 0]
type textarea "Maintenance Audit Team: Hello! Unfortunately, this landscaping visit completed …"
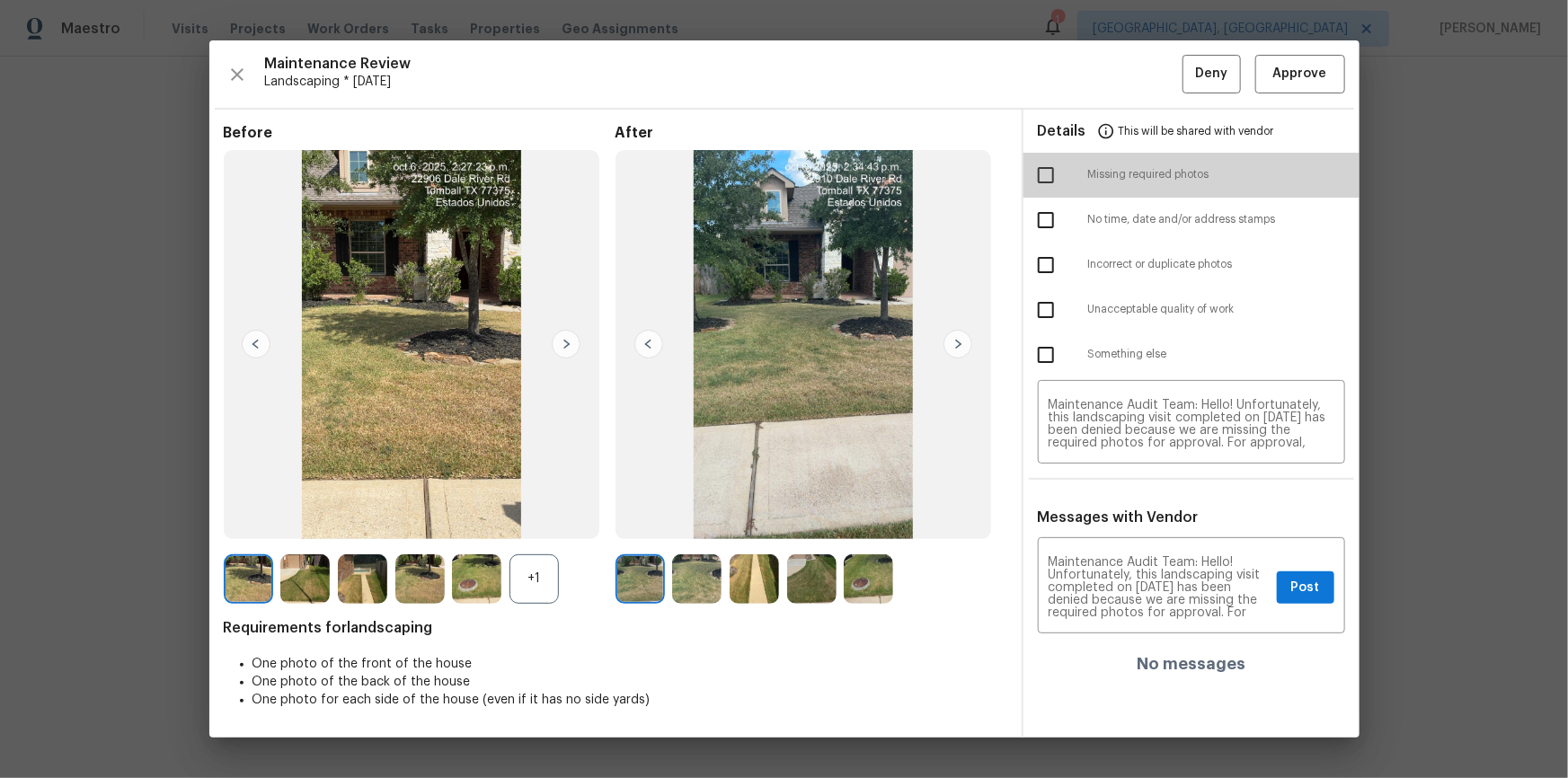
drag, startPoint x: 1052, startPoint y: 167, endPoint x: 1111, endPoint y: 378, distance: 219.1
click at [1051, 170] on input "checkbox" at bounding box center [1046, 175] width 38 height 38
checkbox input "true"
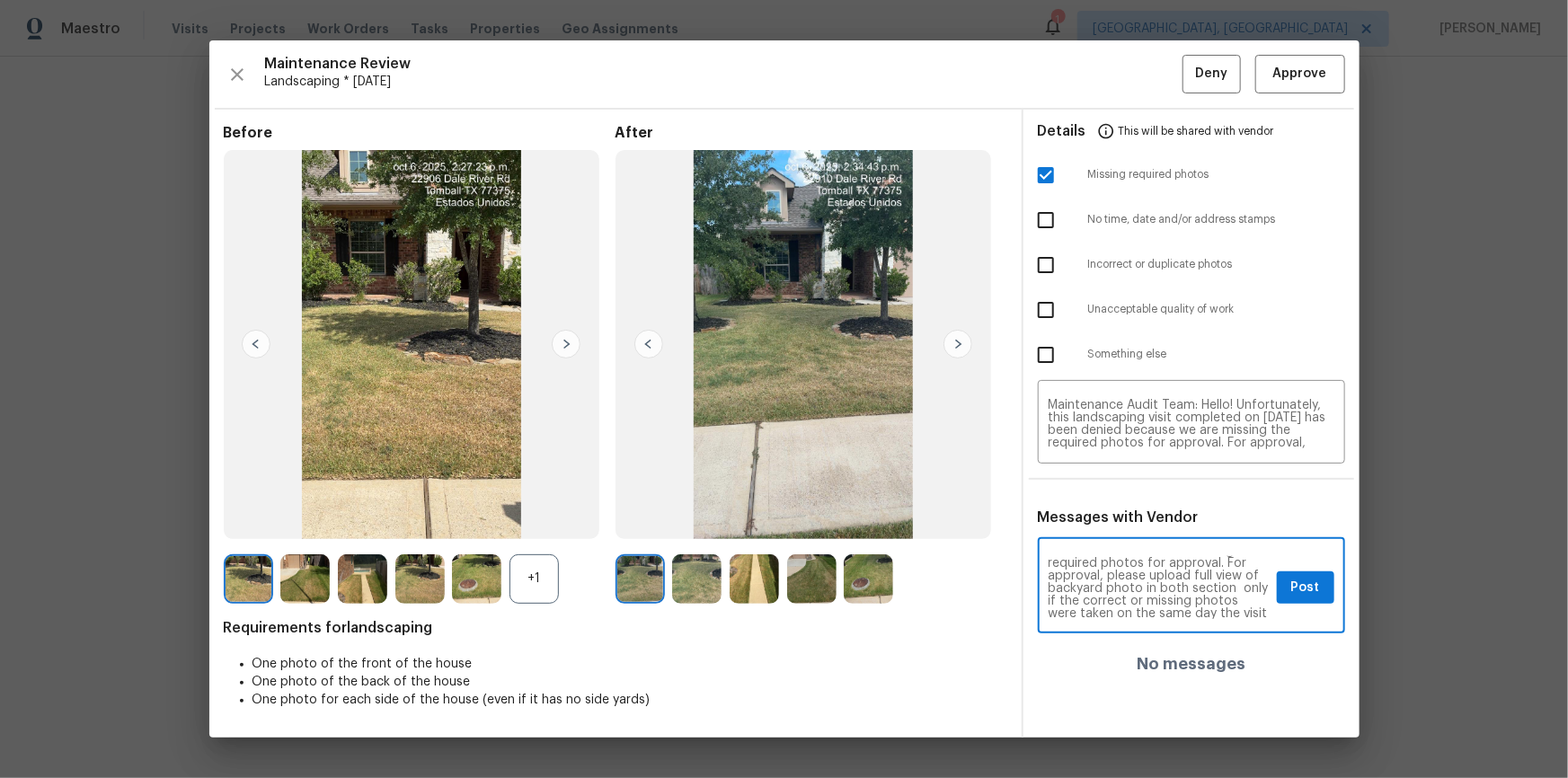
scroll to position [65, 0]
click at [1330, 595] on button "Post" at bounding box center [1305, 588] width 58 height 33
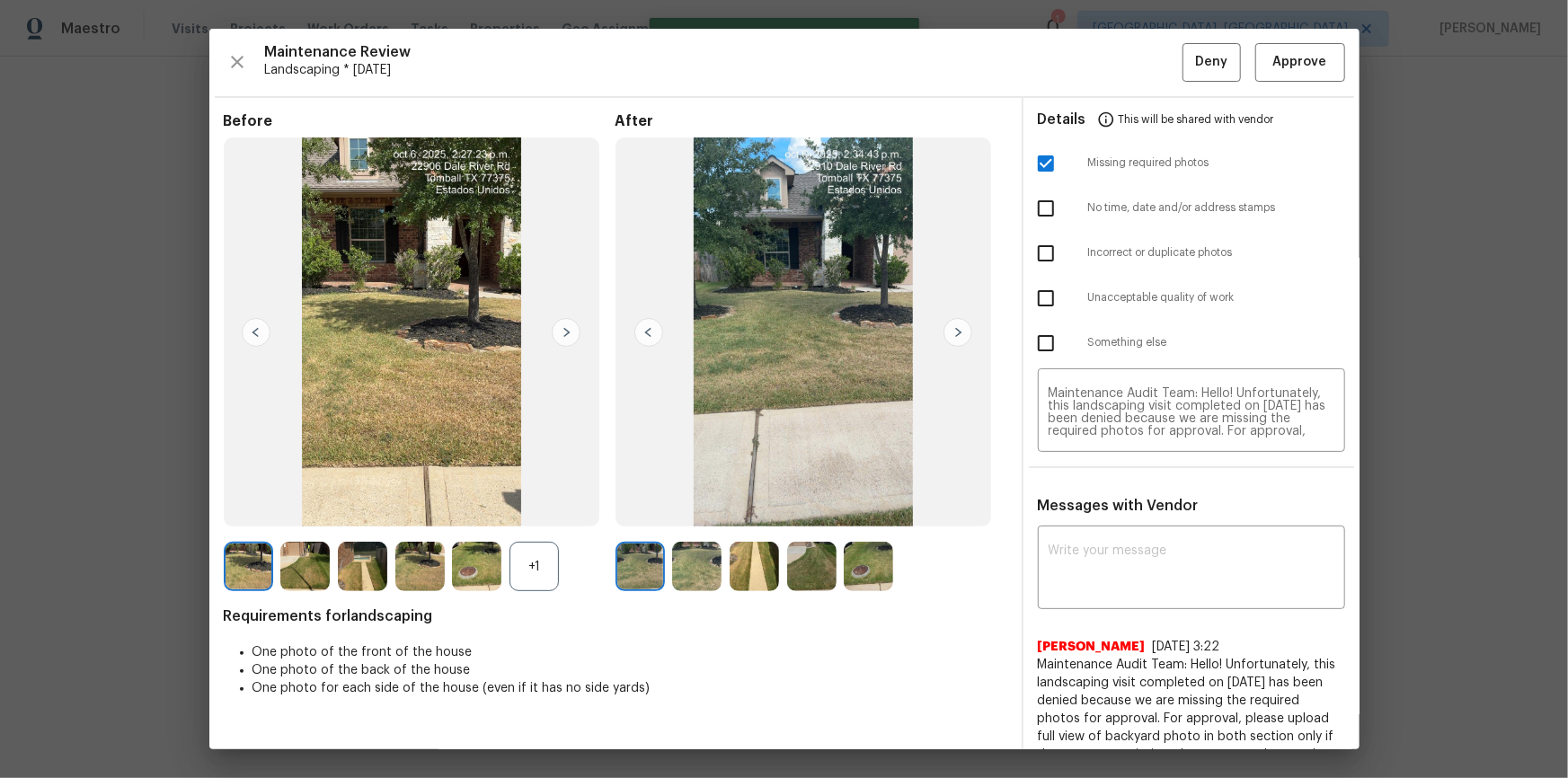
scroll to position [0, 0]
click at [1195, 54] on span "Deny" at bounding box center [1211, 62] width 32 height 23
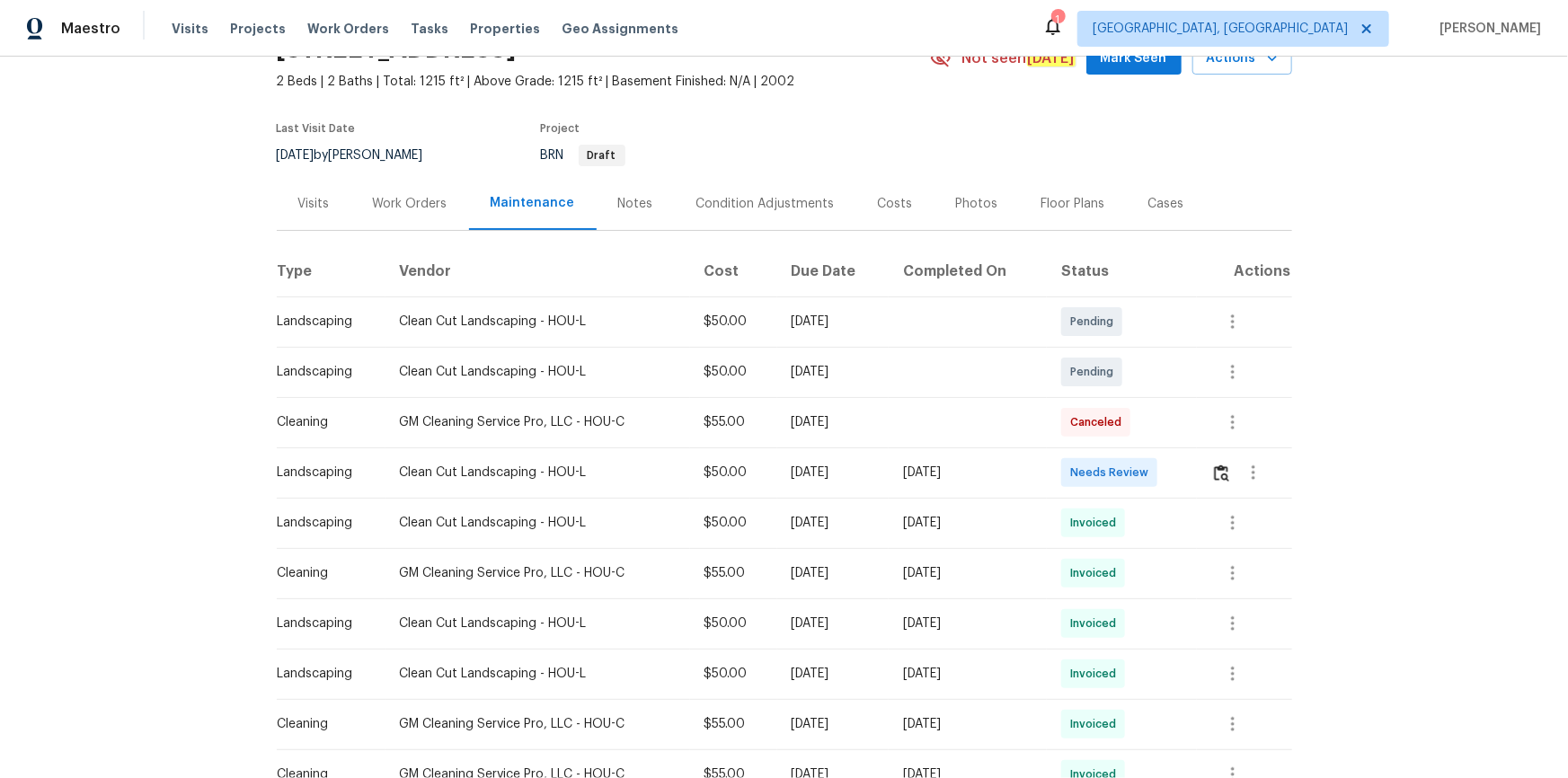
scroll to position [245, 0]
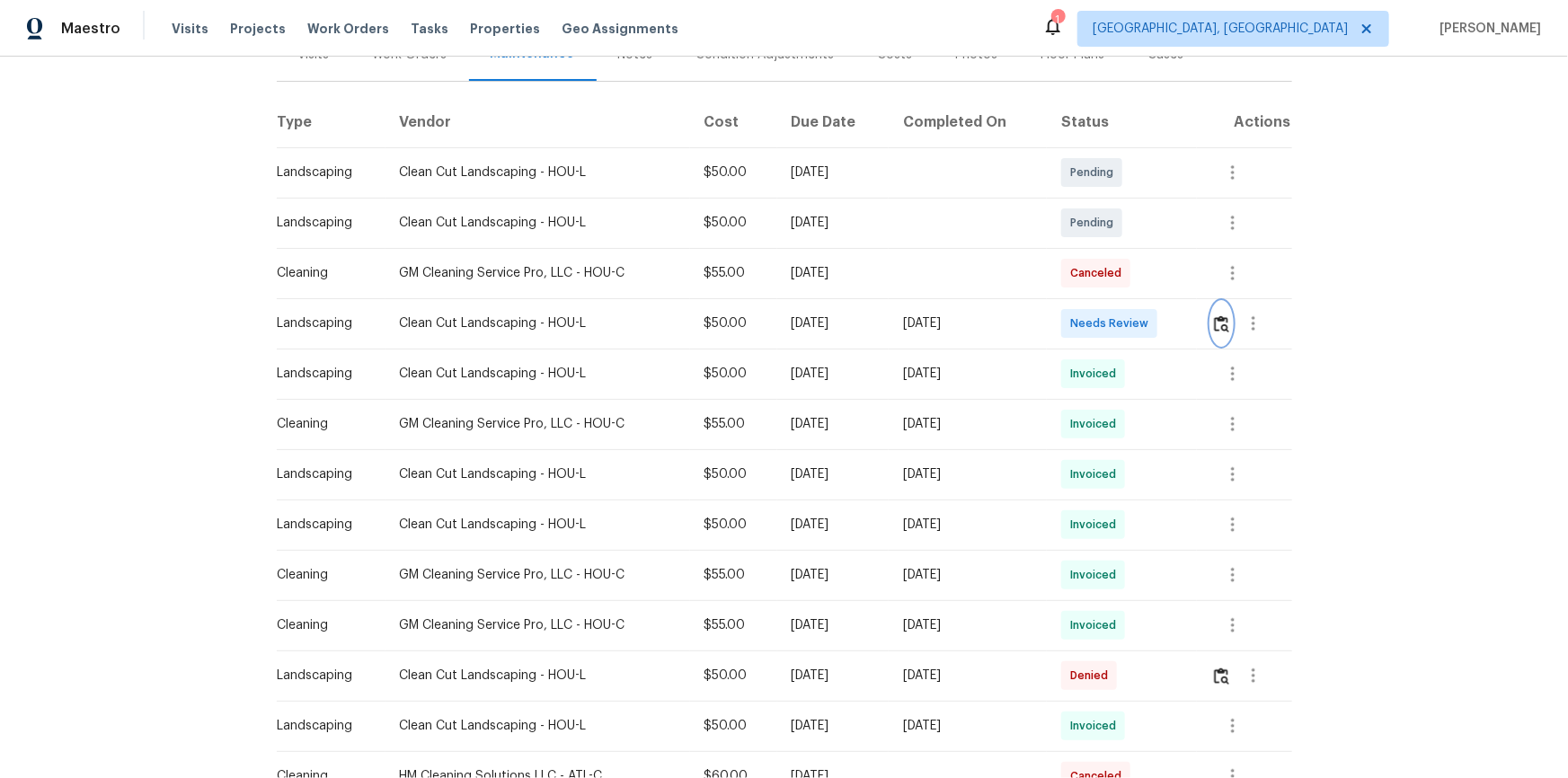
click at [1222, 315] on img "button" at bounding box center [1222, 323] width 16 height 17
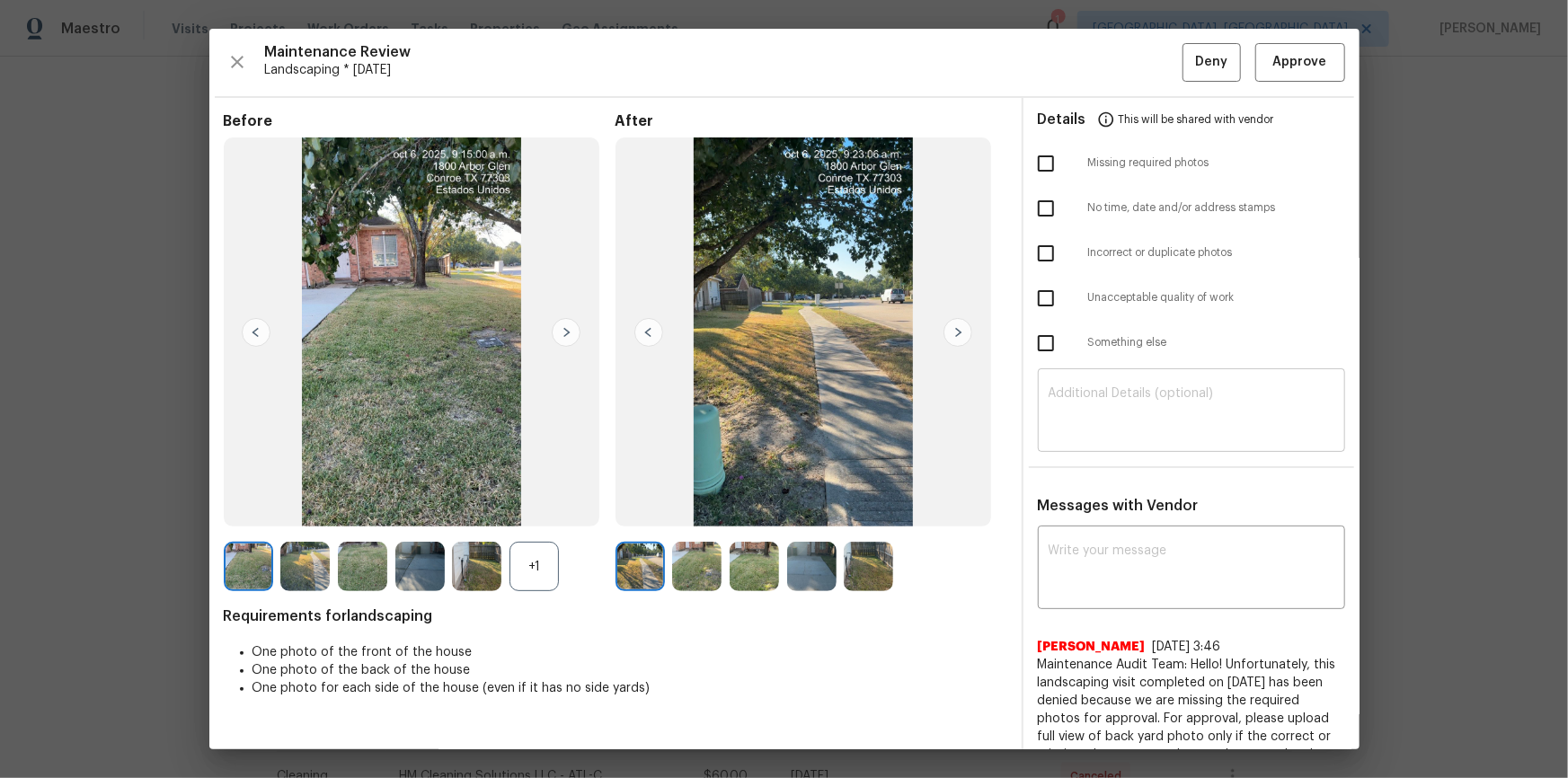
click at [1095, 455] on div "Details This will be shared with vendor Missing required photos No time, date a…" at bounding box center [1191, 652] width 336 height 1108
click at [1119, 406] on textarea at bounding box center [1191, 412] width 286 height 50
paste textarea "Maintenance Audit Team: Hello! Unfortunately, this landscaping visit completed …"
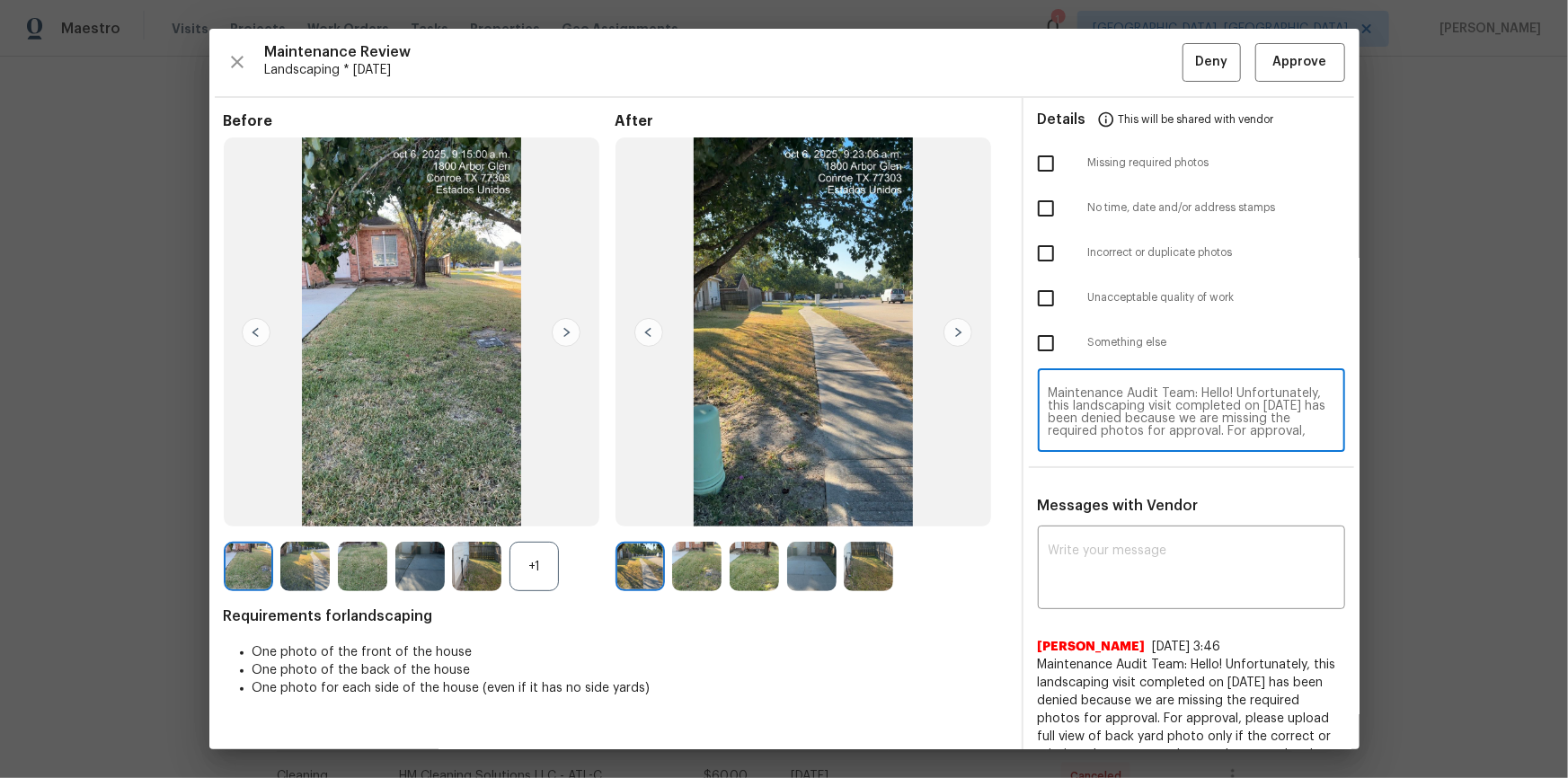
scroll to position [162, 0]
type textarea "Maintenance Audit Team: Hello! Unfortunately, this landscaping visit completed …"
click at [1121, 553] on textarea at bounding box center [1191, 569] width 286 height 50
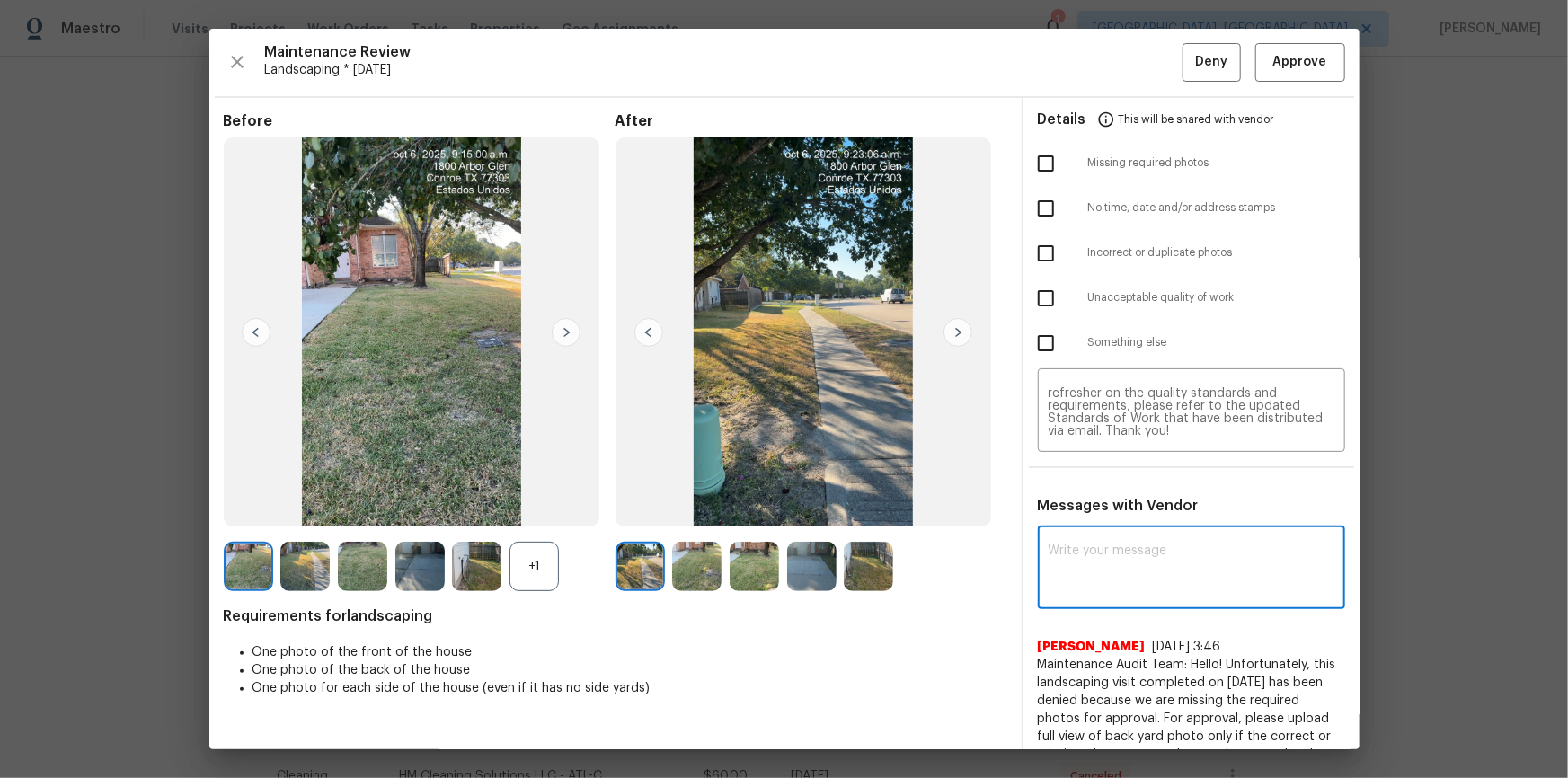
paste textarea "Maintenance Audit Team: Hello! Unfortunately, this landscaping visit completed …"
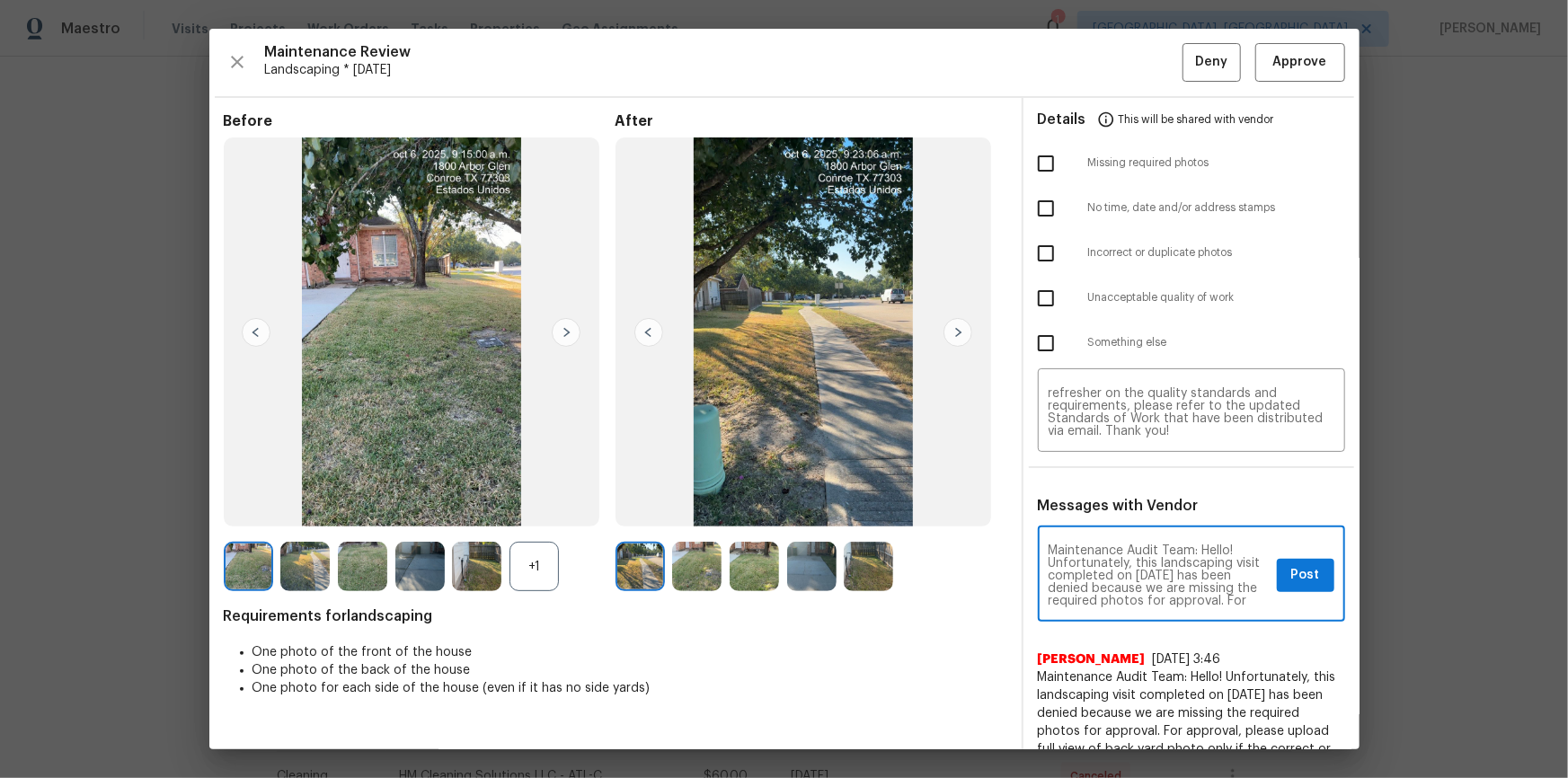
scroll to position [32, 0]
type textarea "Maintenance Audit Team: Hello! Unfortunately, this landscaping visit completed …"
click at [1046, 168] on input "checkbox" at bounding box center [1046, 163] width 38 height 38
checkbox input "true"
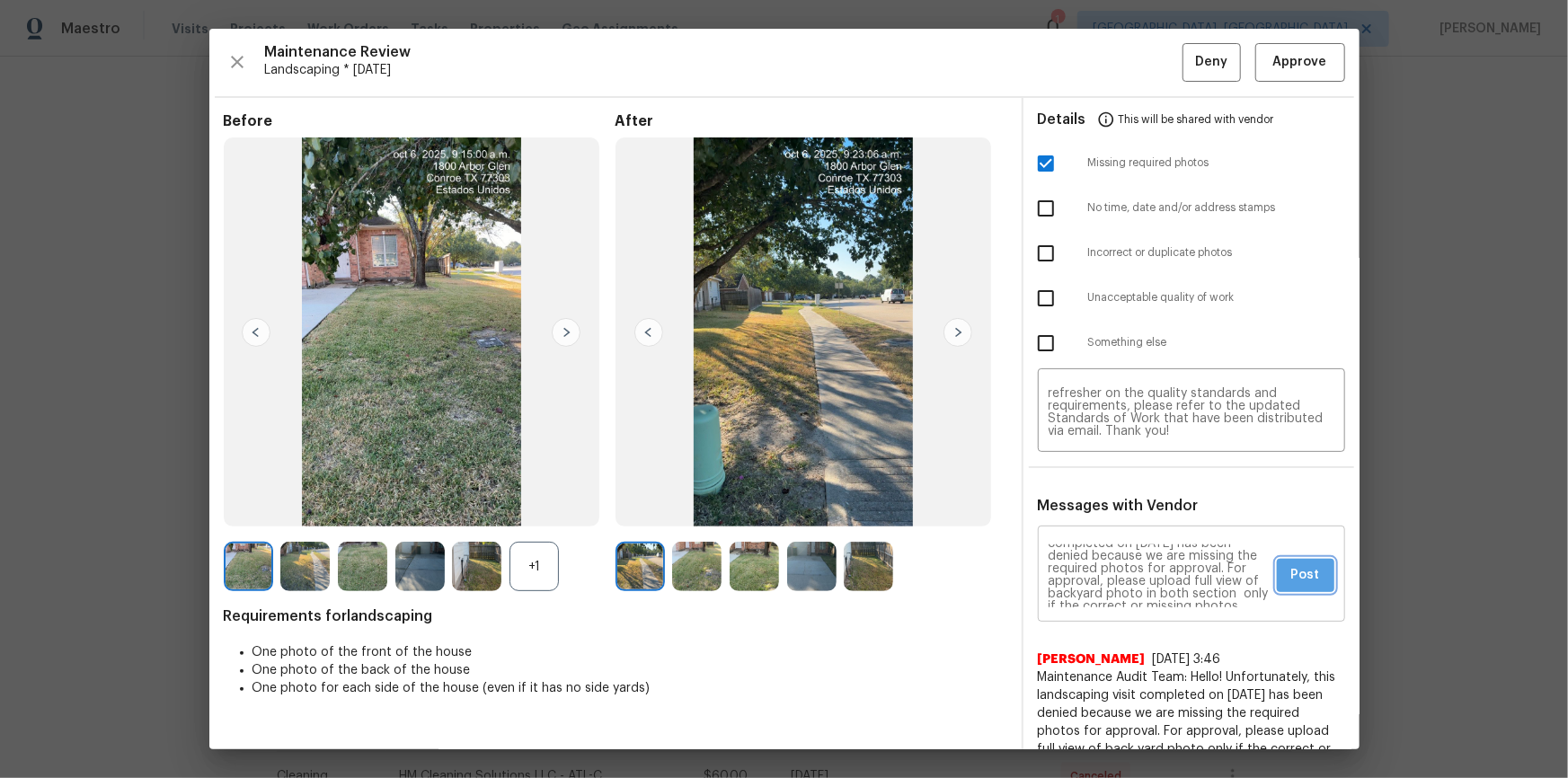
click at [1291, 565] on span "Post" at bounding box center [1305, 575] width 28 height 23
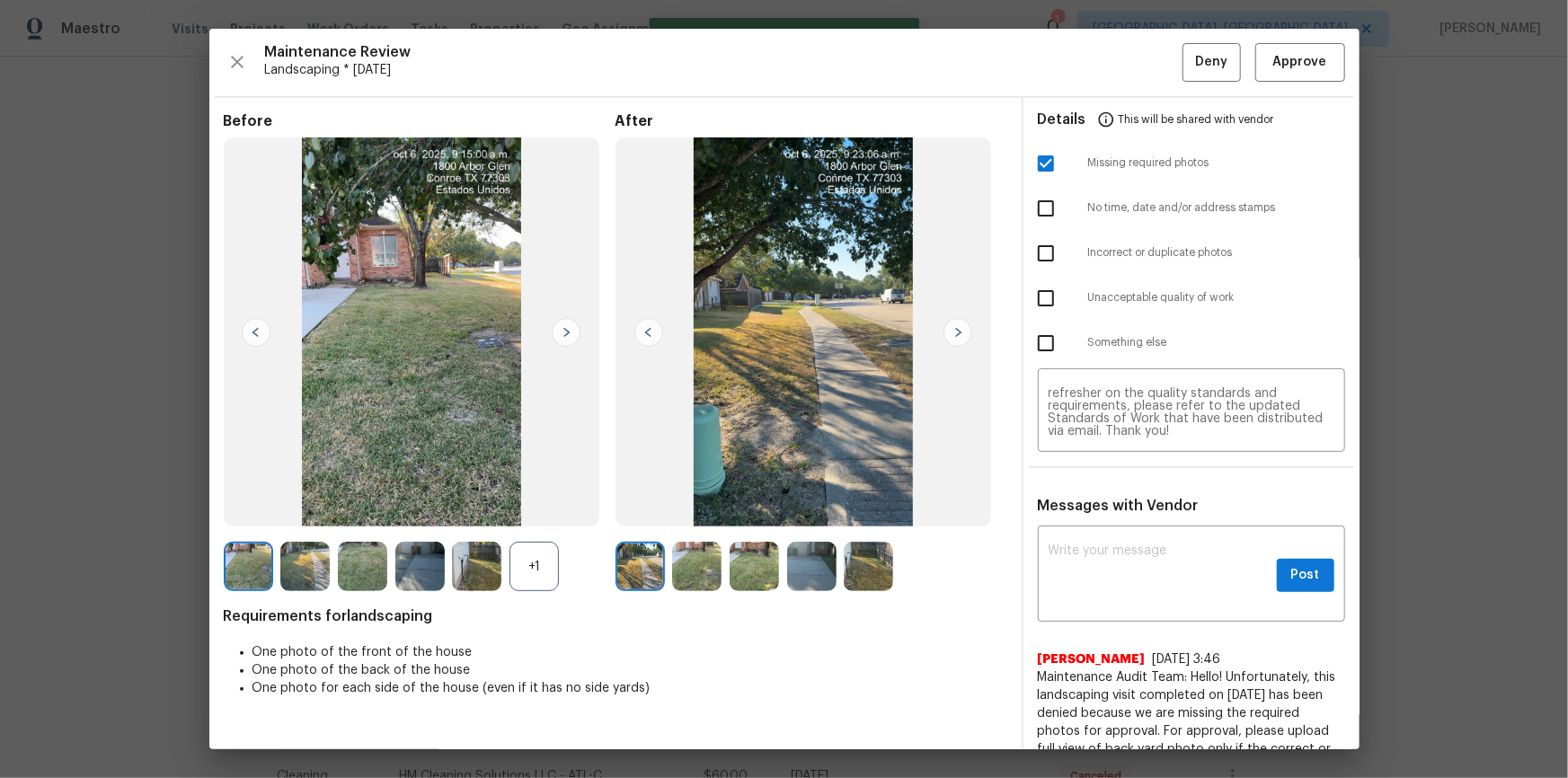
scroll to position [0, 0]
click at [1210, 63] on span "Deny" at bounding box center [1211, 62] width 32 height 23
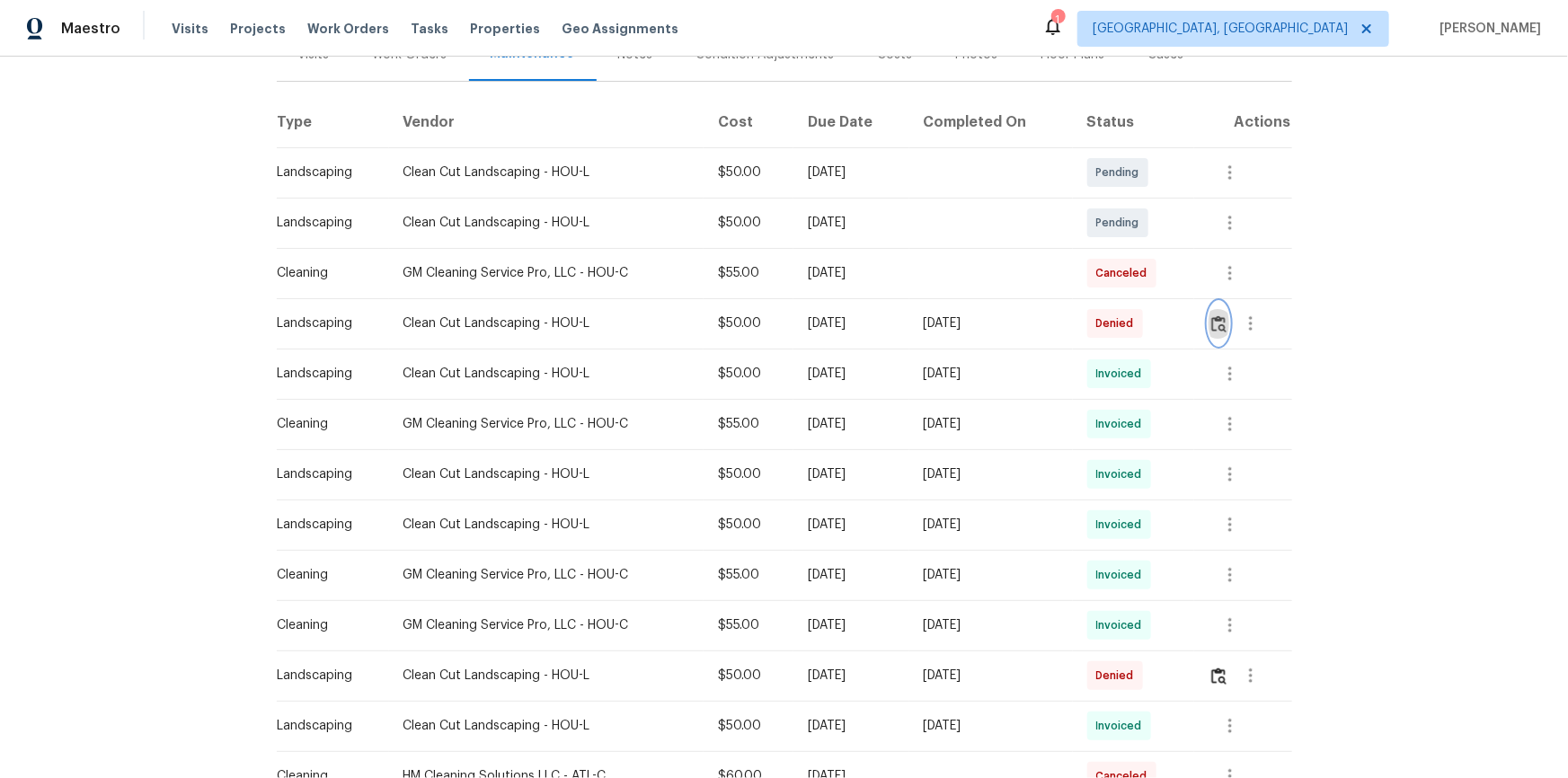
click at [1217, 320] on img "button" at bounding box center [1219, 323] width 16 height 17
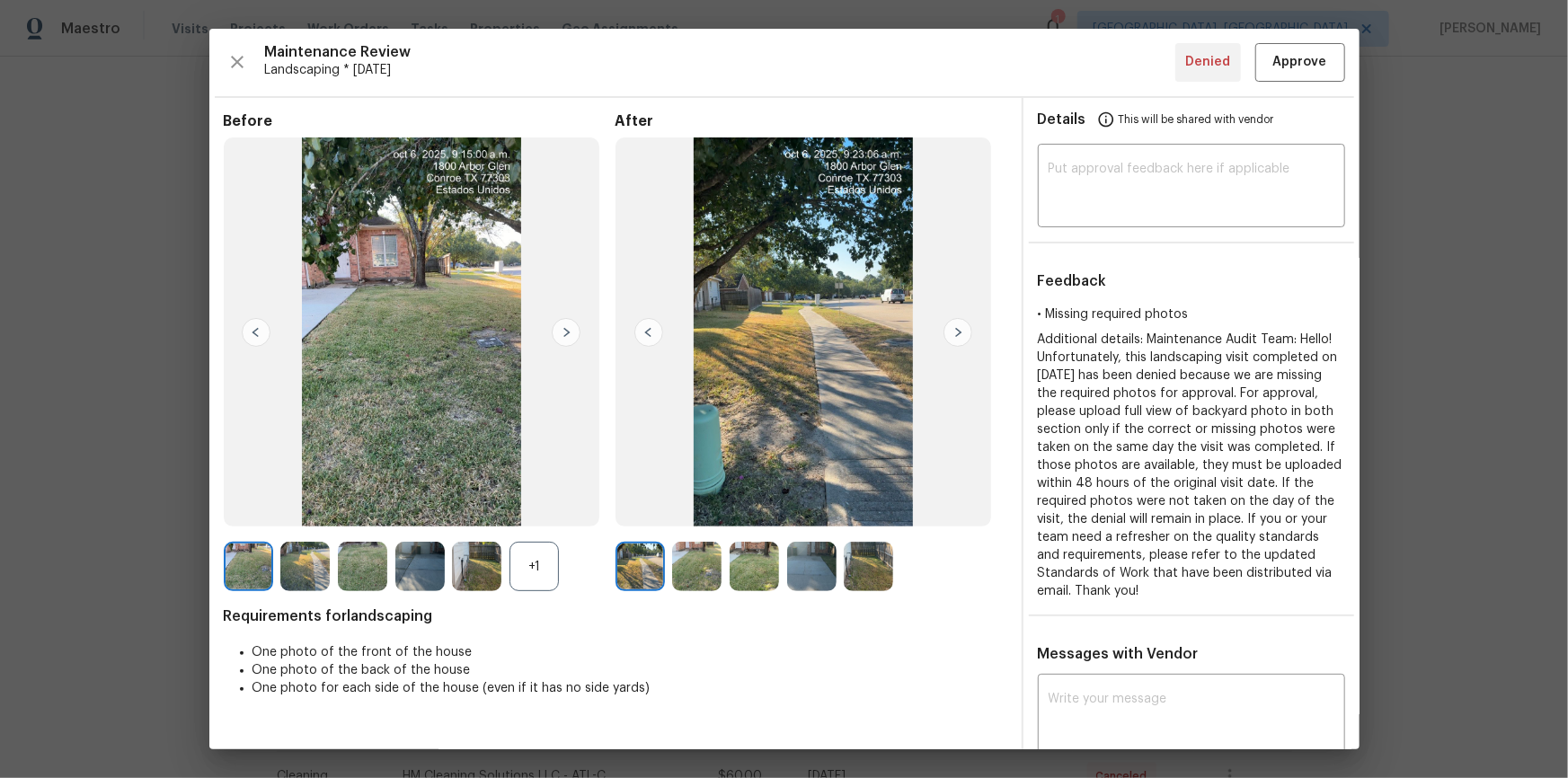
drag, startPoint x: 1419, startPoint y: 323, endPoint x: 1009, endPoint y: 214, distance: 424.2
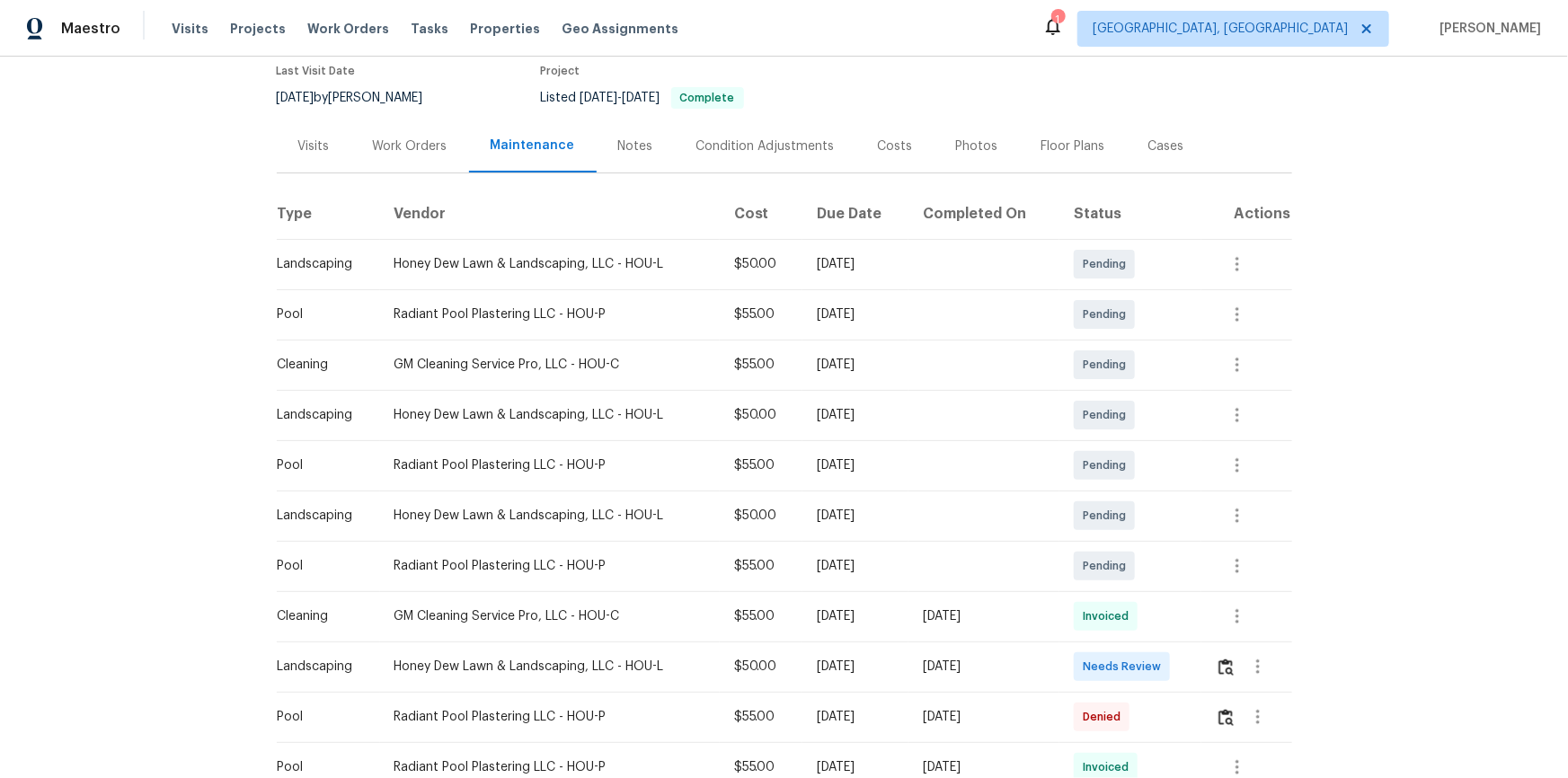
scroll to position [326, 0]
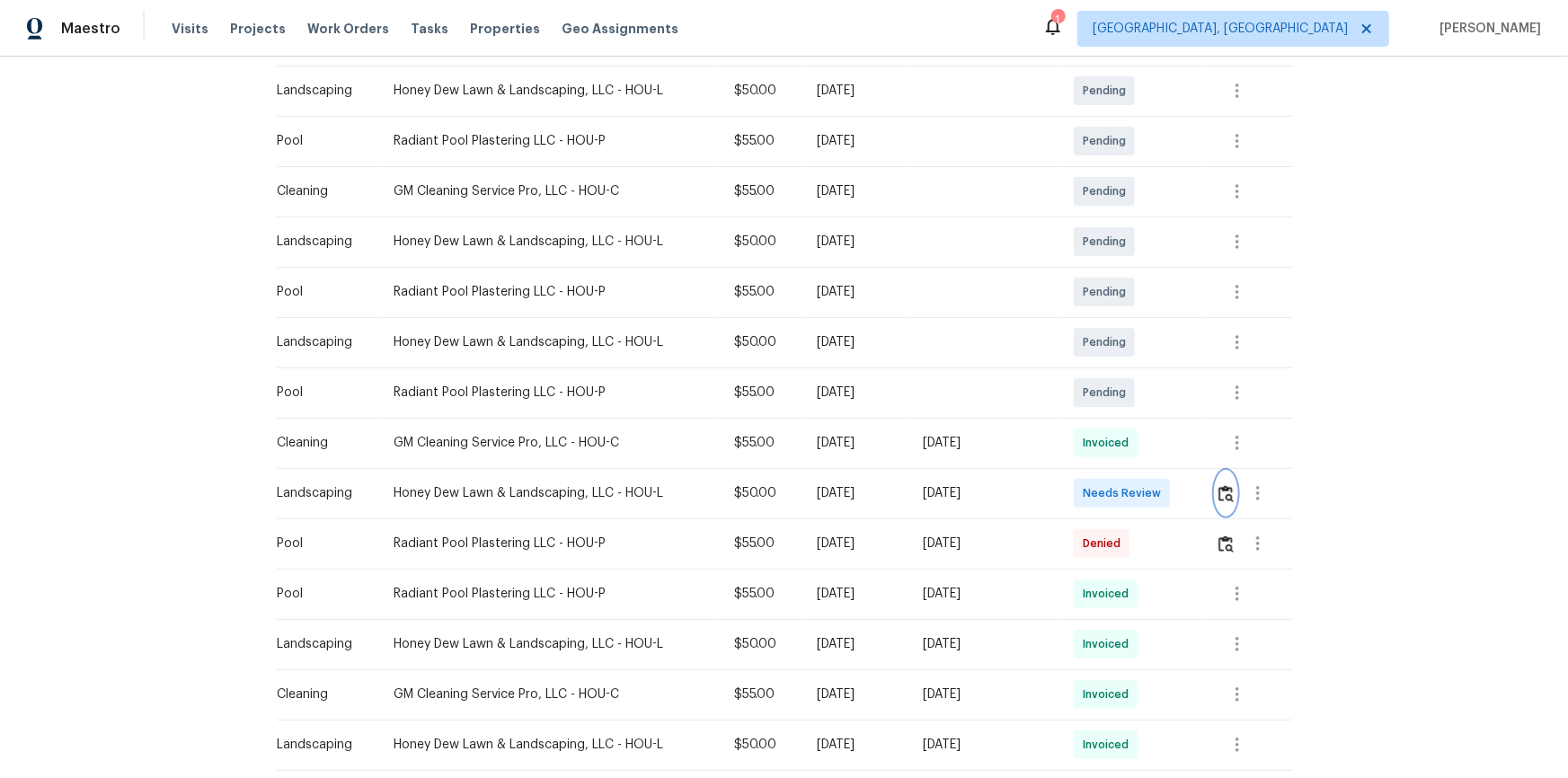
click at [1115, 493] on img "button" at bounding box center [1226, 493] width 16 height 17
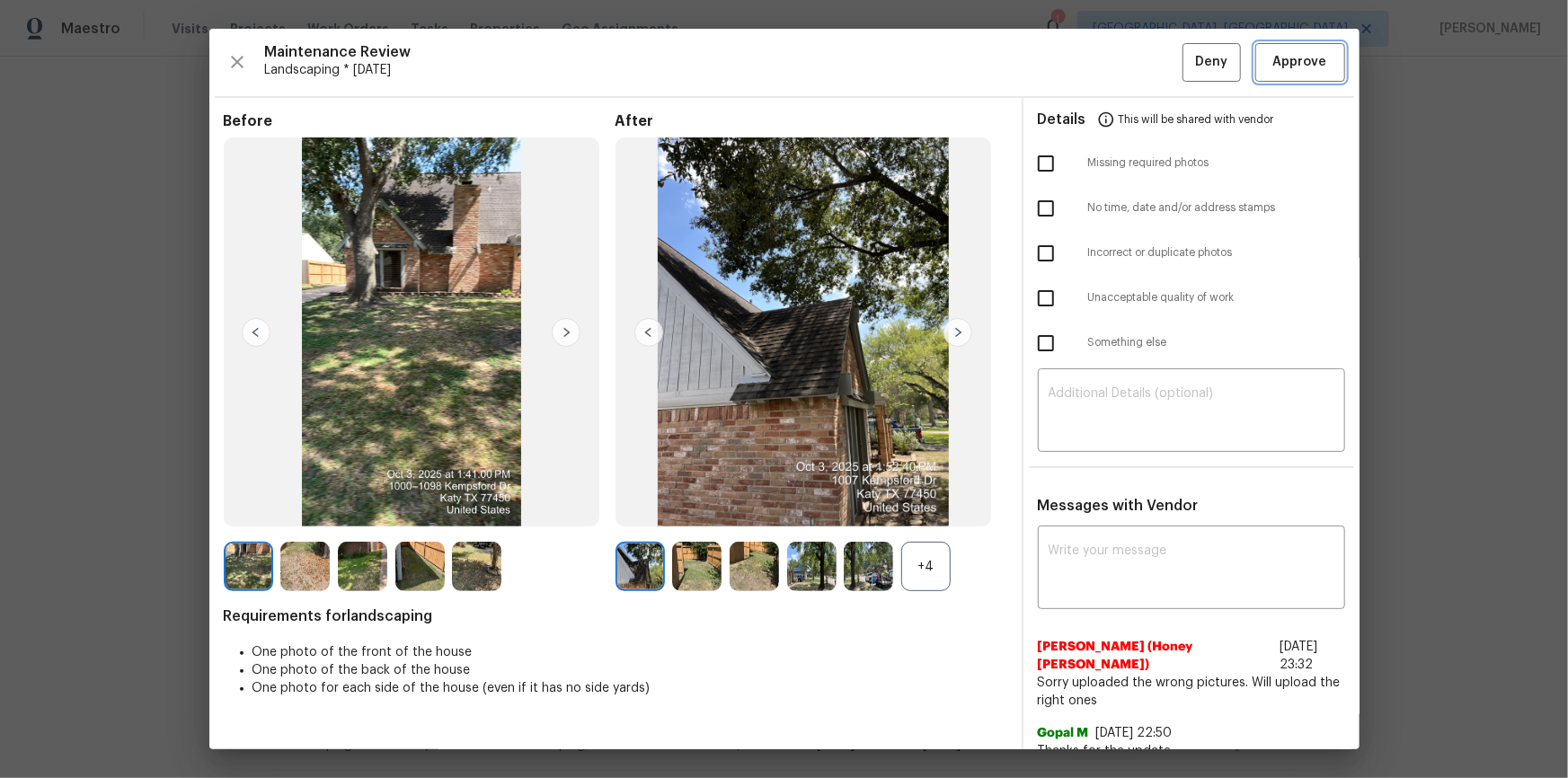
drag, startPoint x: 1290, startPoint y: 62, endPoint x: 1293, endPoint y: 83, distance: 21.2
click at [1115, 75] on button "Approve" at bounding box center [1300, 62] width 90 height 38
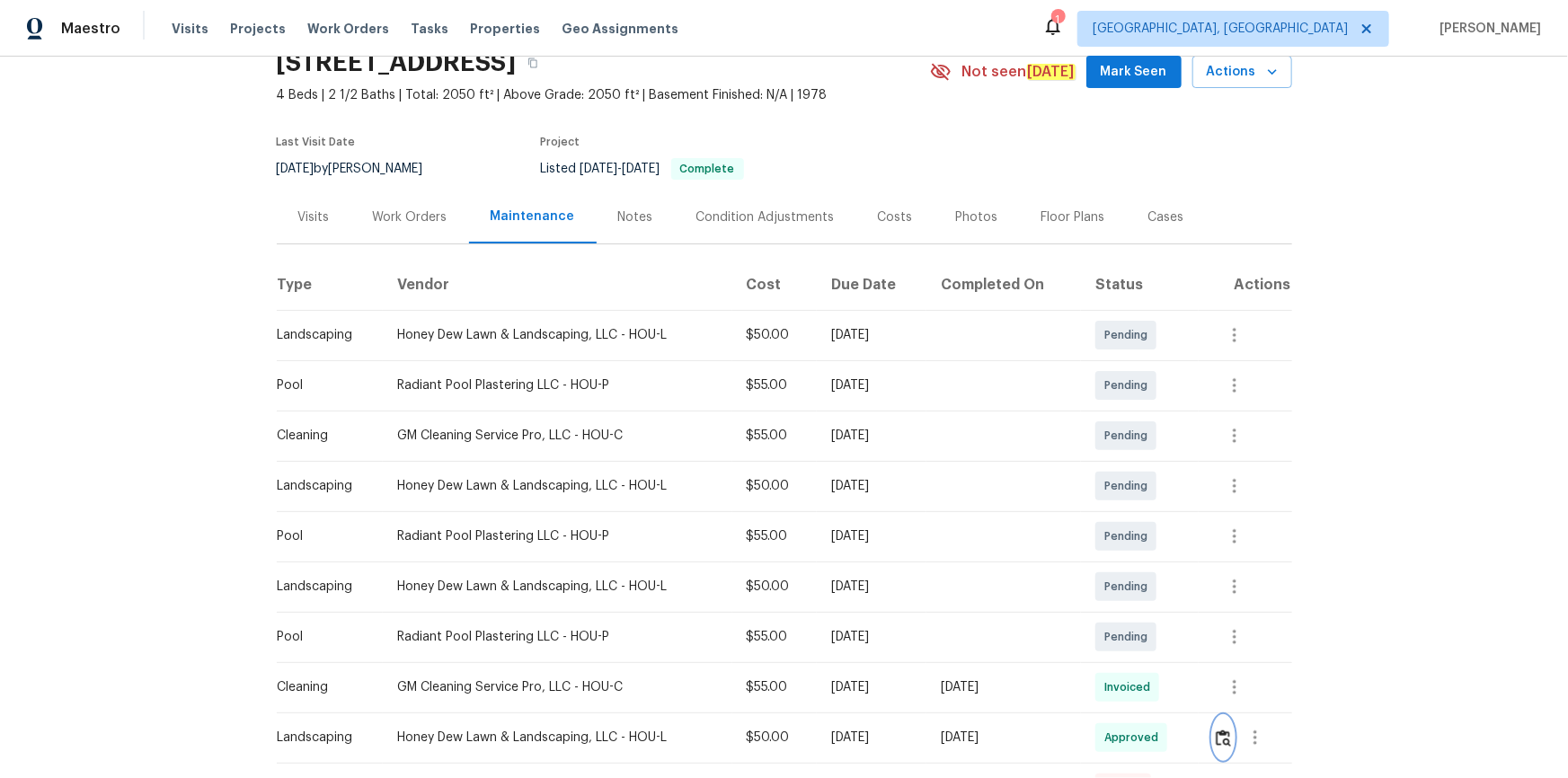
scroll to position [0, 0]
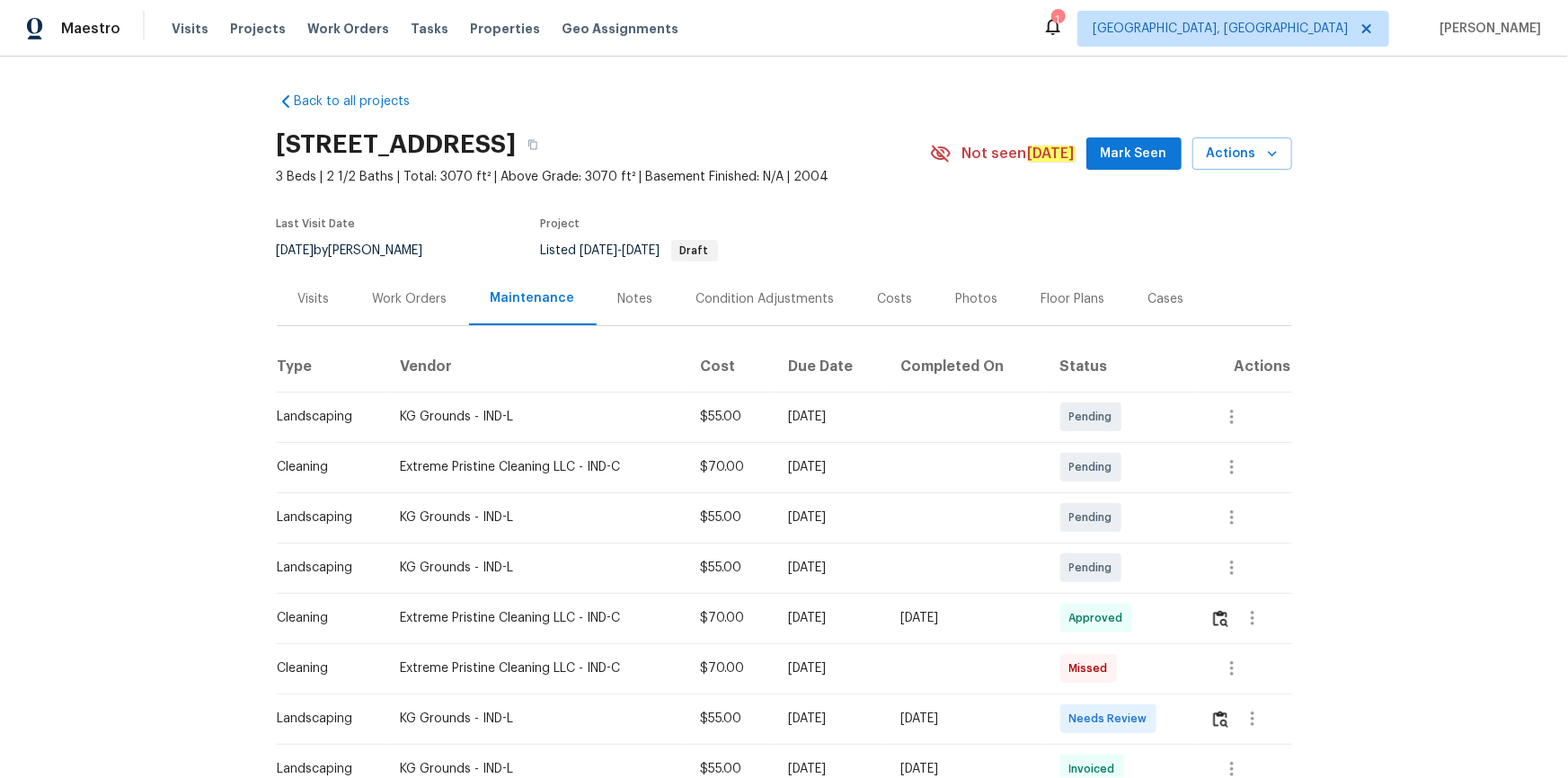
click at [1115, 523] on td at bounding box center [1244, 718] width 95 height 50
click at [1115, 523] on img "button" at bounding box center [1221, 719] width 16 height 17
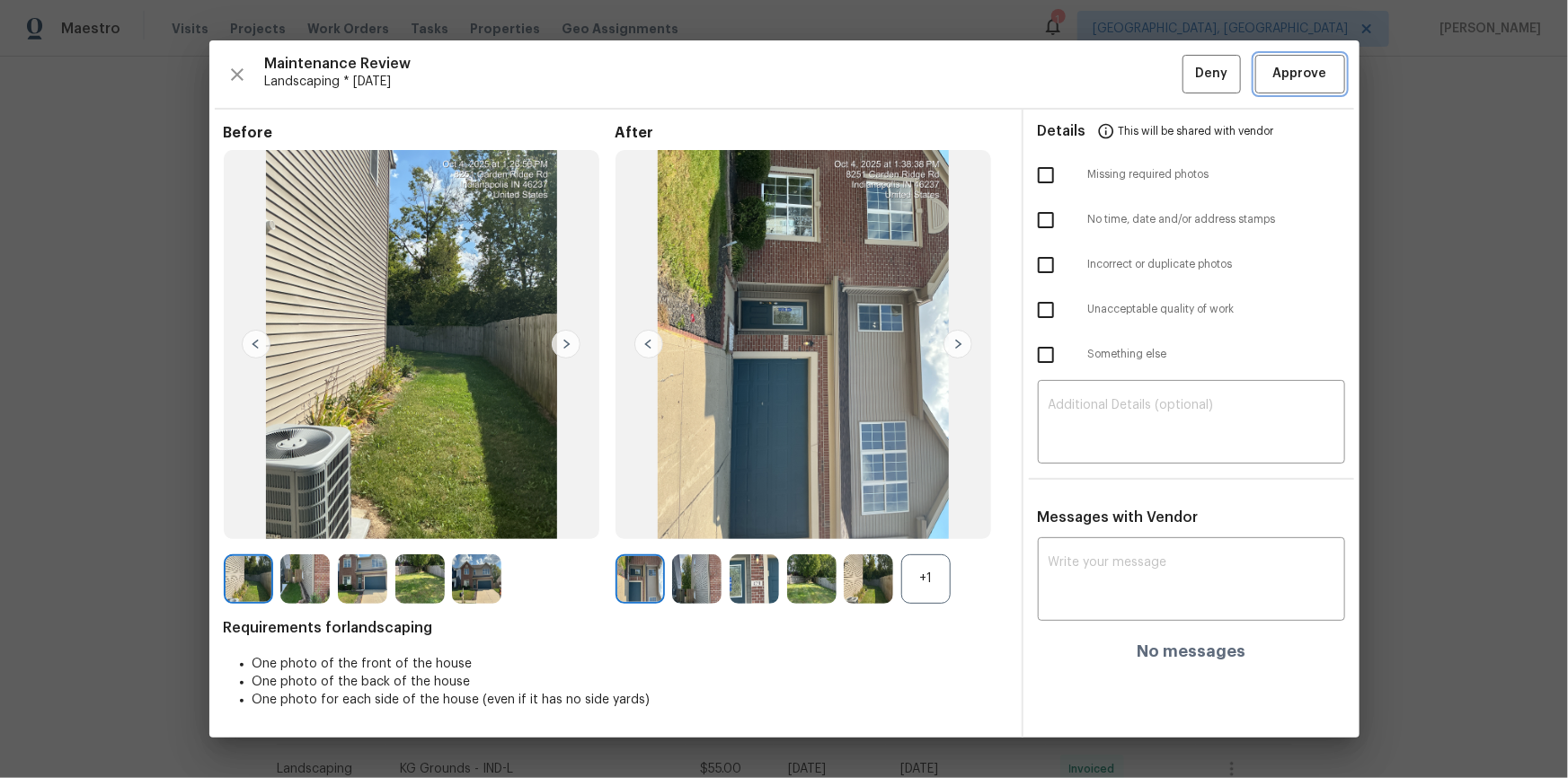
drag, startPoint x: 1303, startPoint y: 74, endPoint x: 1296, endPoint y: 140, distance: 66.4
click at [1115, 77] on span "Approve" at bounding box center [1299, 74] width 54 height 23
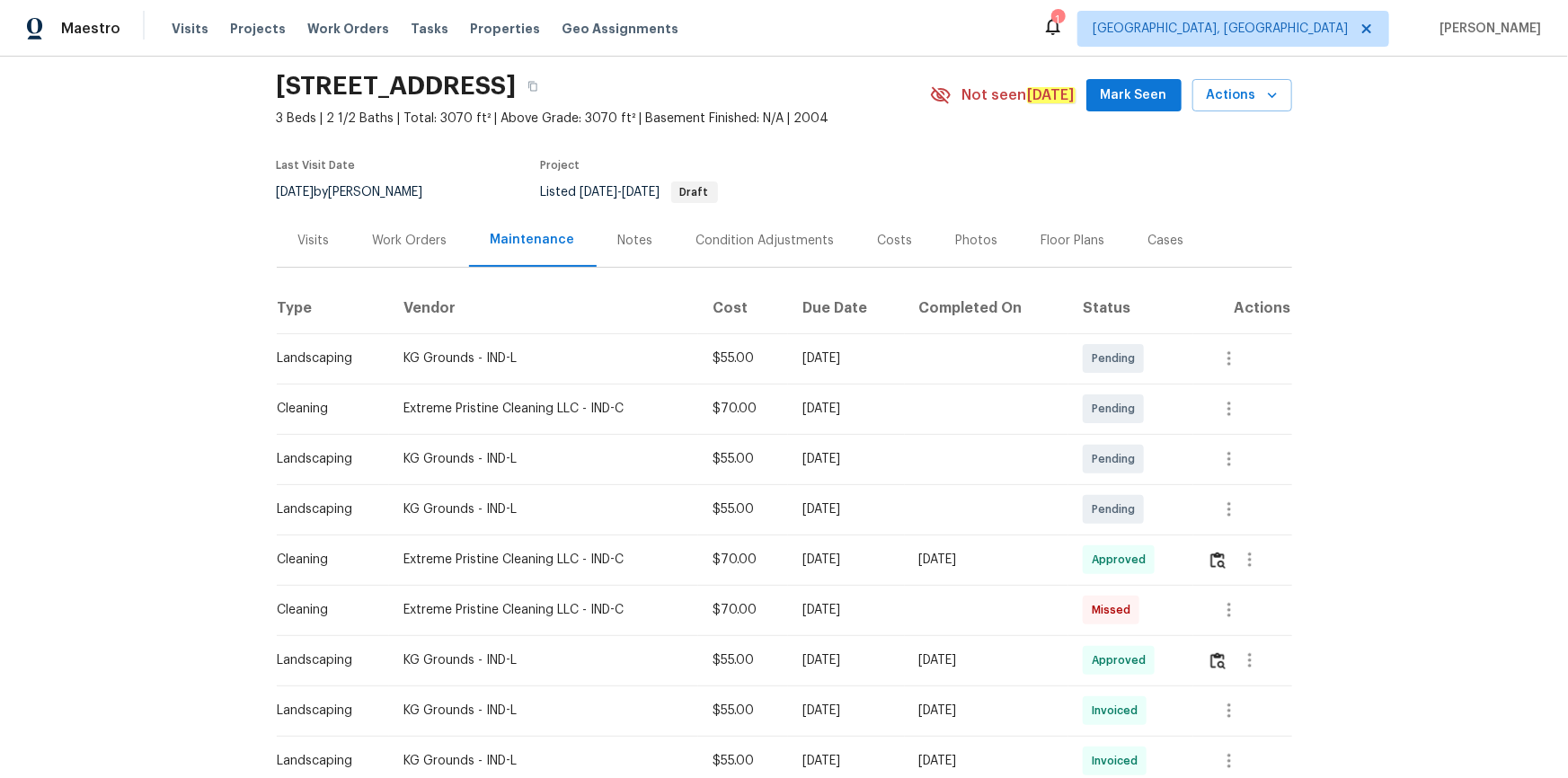
scroll to position [245, 0]
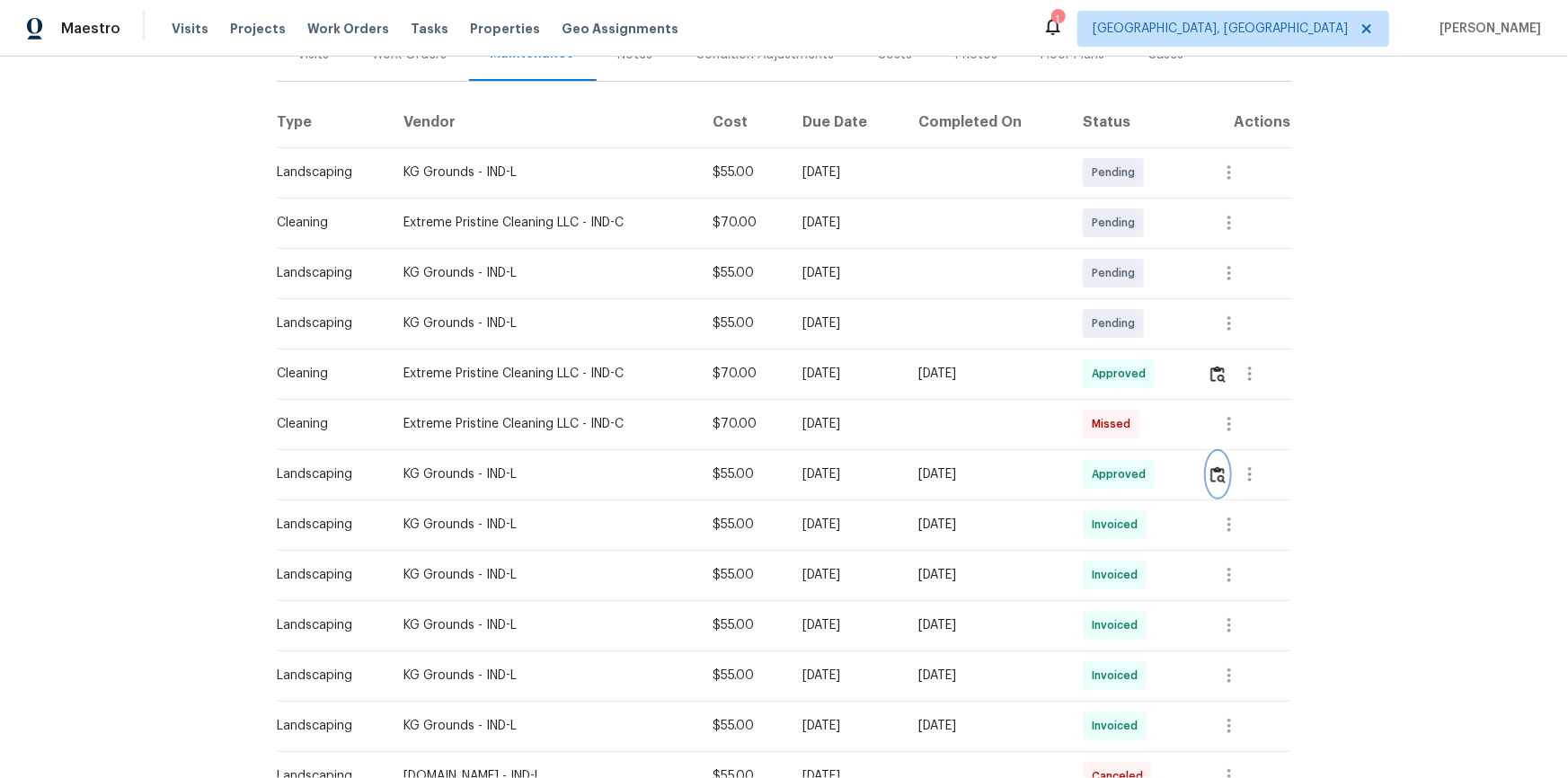
click at [1115, 472] on img "button" at bounding box center [1218, 475] width 16 height 17
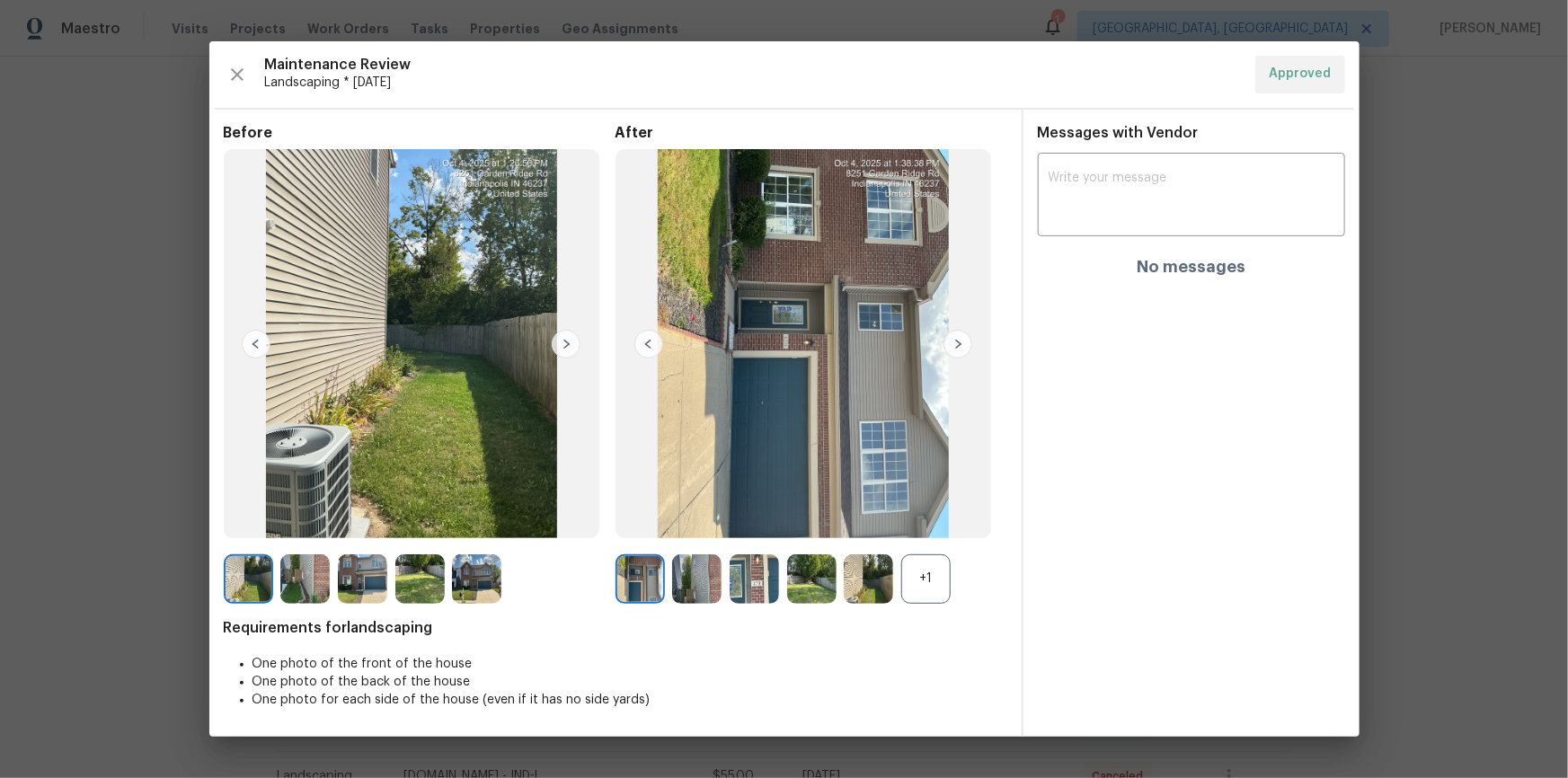
drag, startPoint x: 1377, startPoint y: 226, endPoint x: 851, endPoint y: 0, distance: 572.5
click at [1115, 202] on div "Maintenance Review Landscaping * Mon, Sep 29 Approved Before After +1 Requireme…" at bounding box center [784, 389] width 1568 height 778
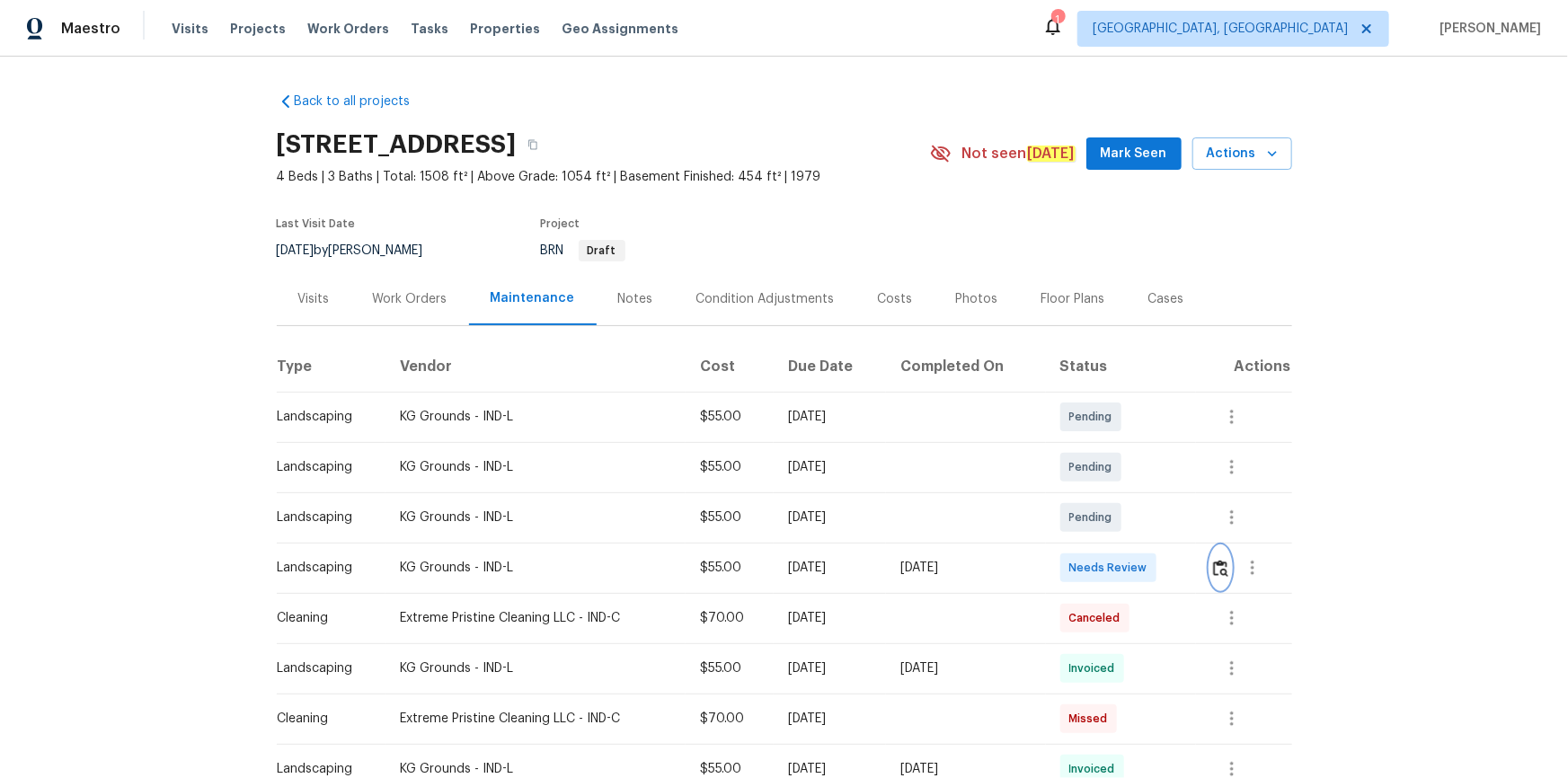
click at [1115, 523] on button "button" at bounding box center [1221, 567] width 21 height 43
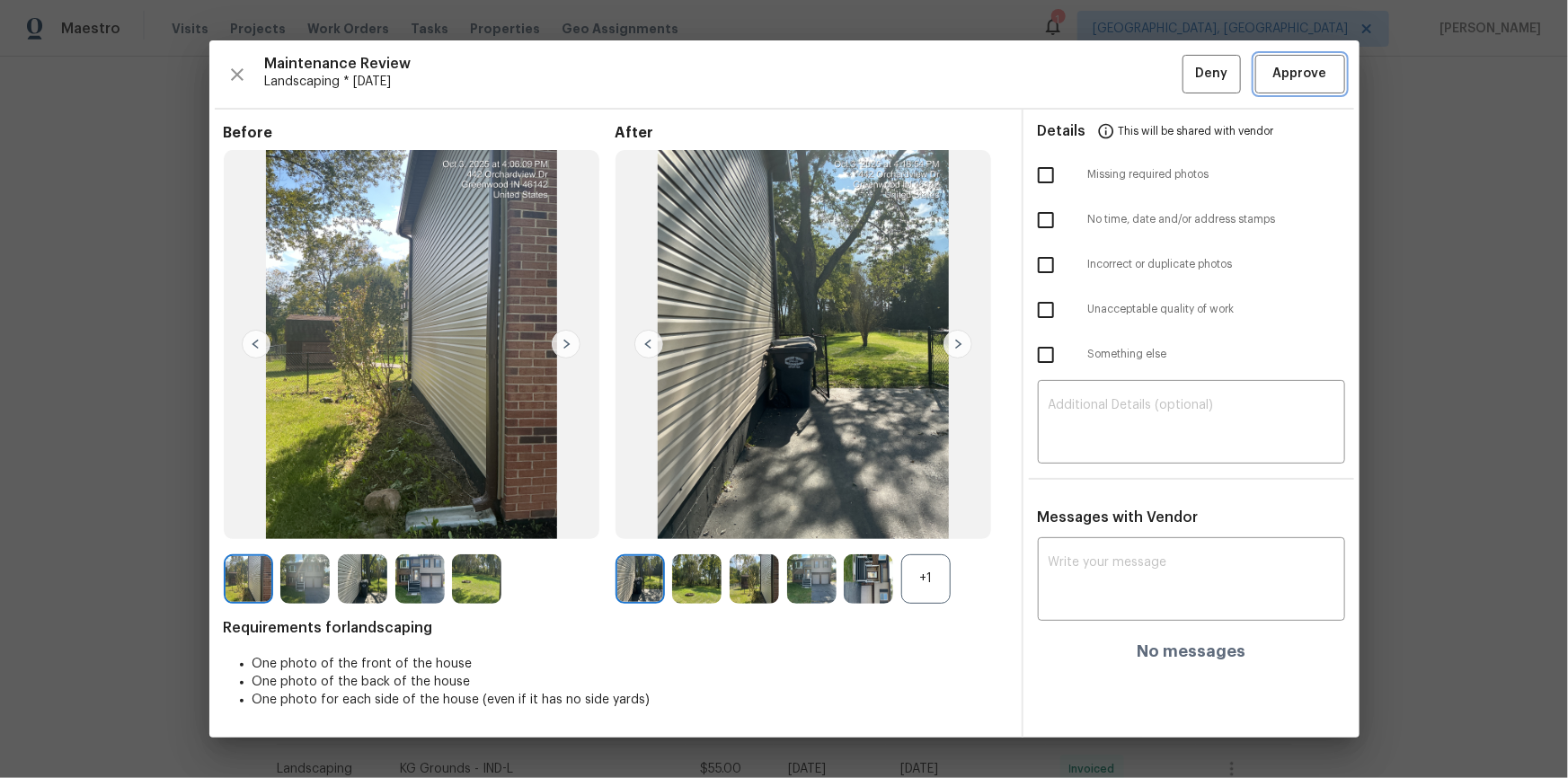
click at [1115, 67] on span "Approve" at bounding box center [1299, 74] width 54 height 23
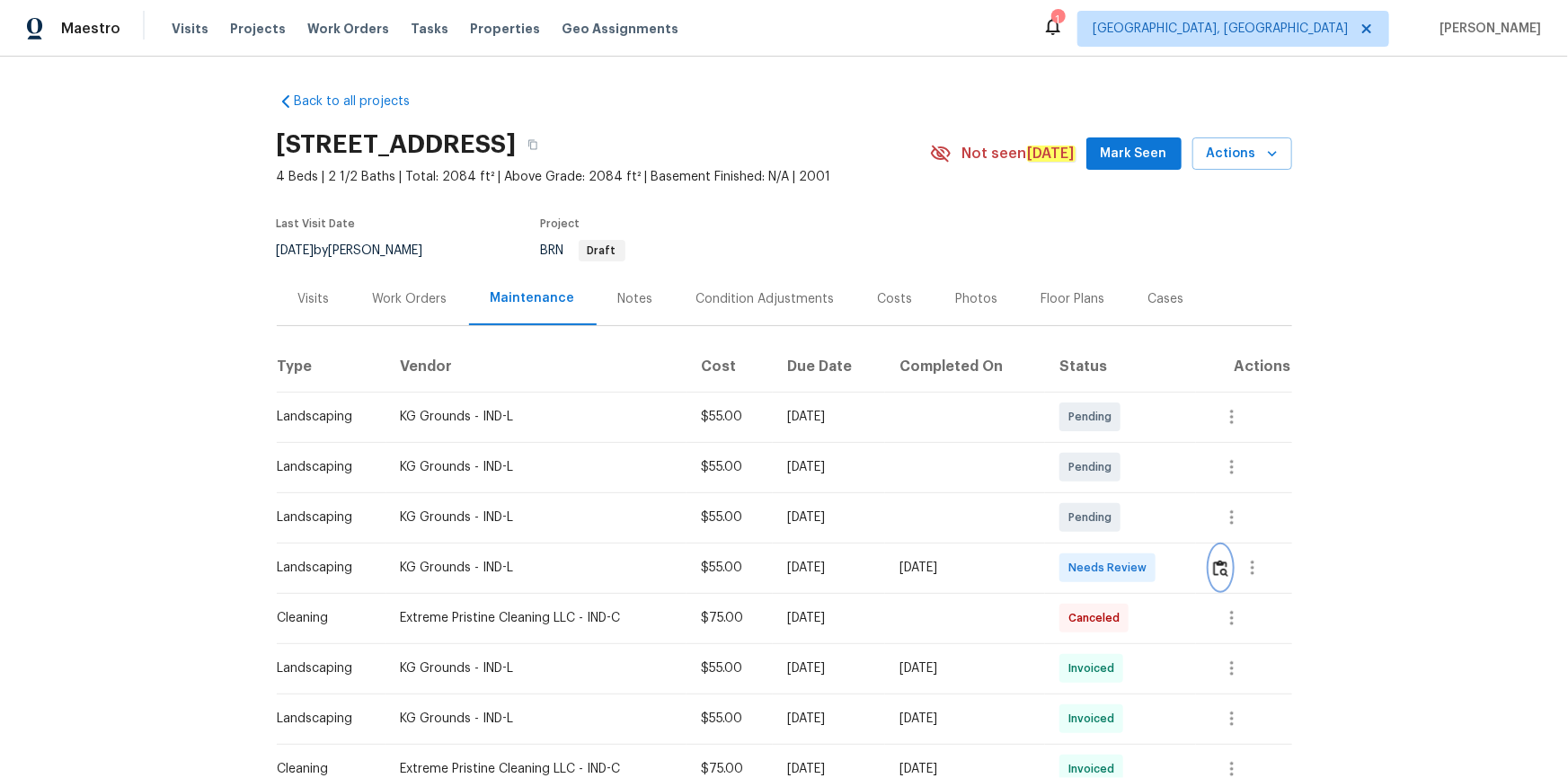
click at [1115, 523] on img "button" at bounding box center [1221, 568] width 16 height 17
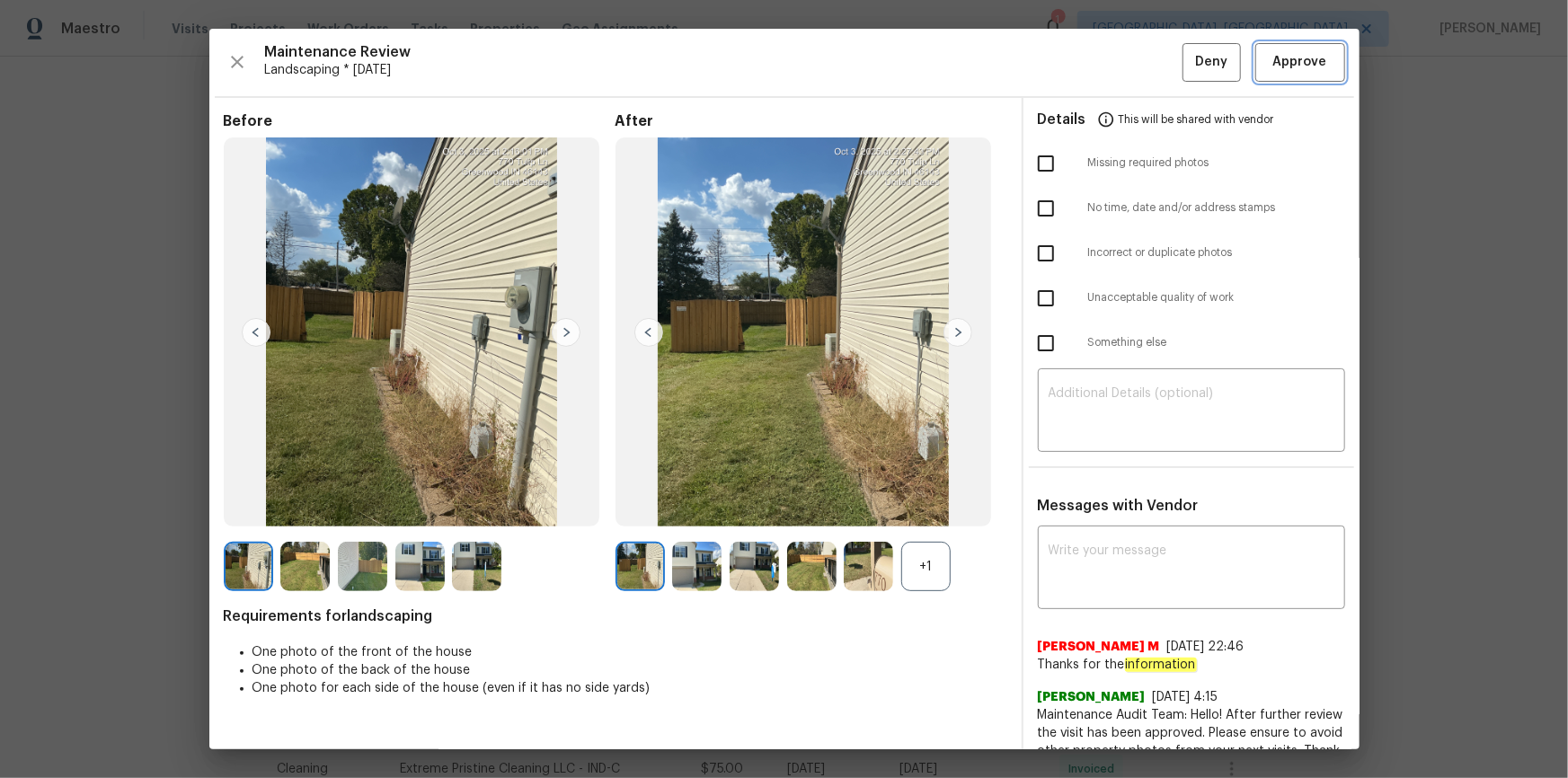
drag, startPoint x: 1283, startPoint y: 70, endPoint x: 1285, endPoint y: 90, distance: 20.1
click at [1115, 71] on span "Approve" at bounding box center [1299, 62] width 54 height 23
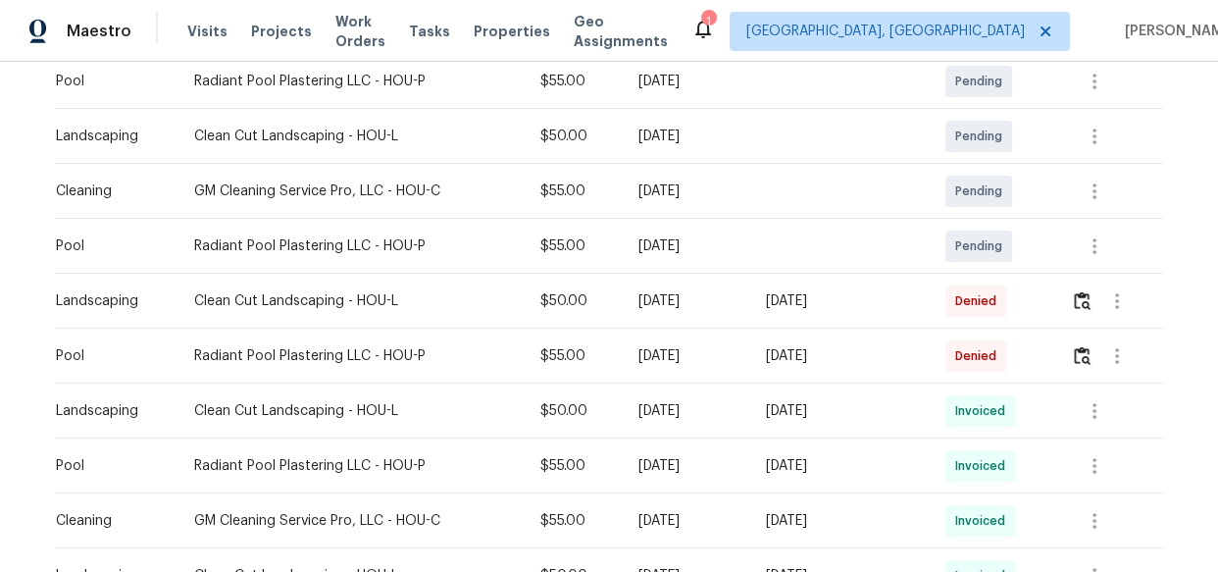
scroll to position [534, 0]
click at [1074, 304] on img "button" at bounding box center [1082, 299] width 17 height 19
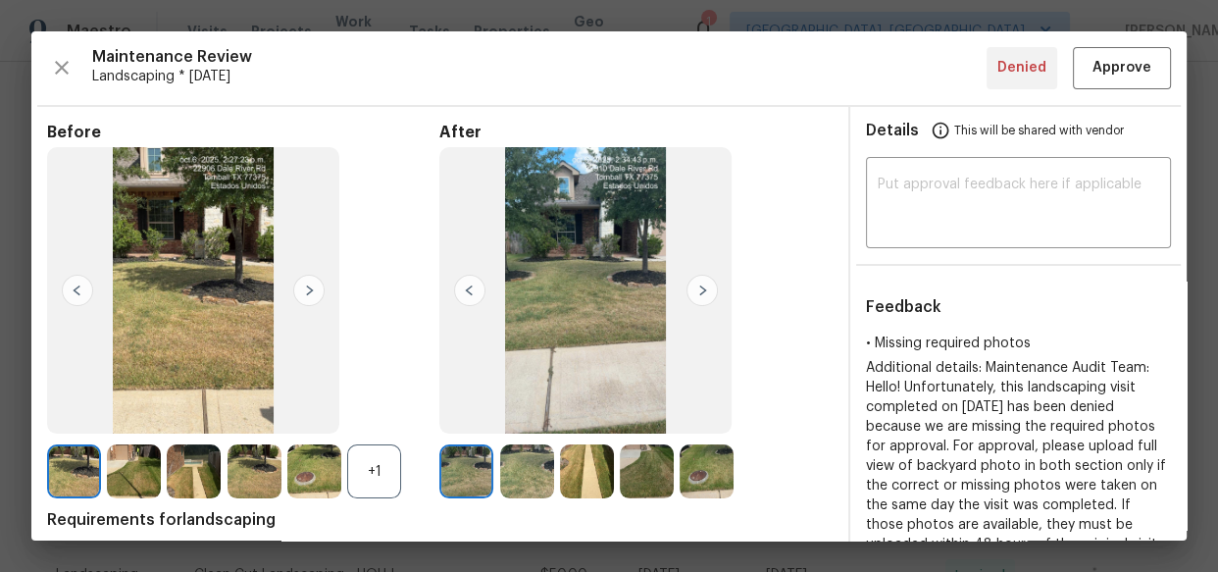
click at [671, 483] on div at bounding box center [650, 471] width 60 height 54
click at [598, 468] on img at bounding box center [587, 471] width 54 height 54
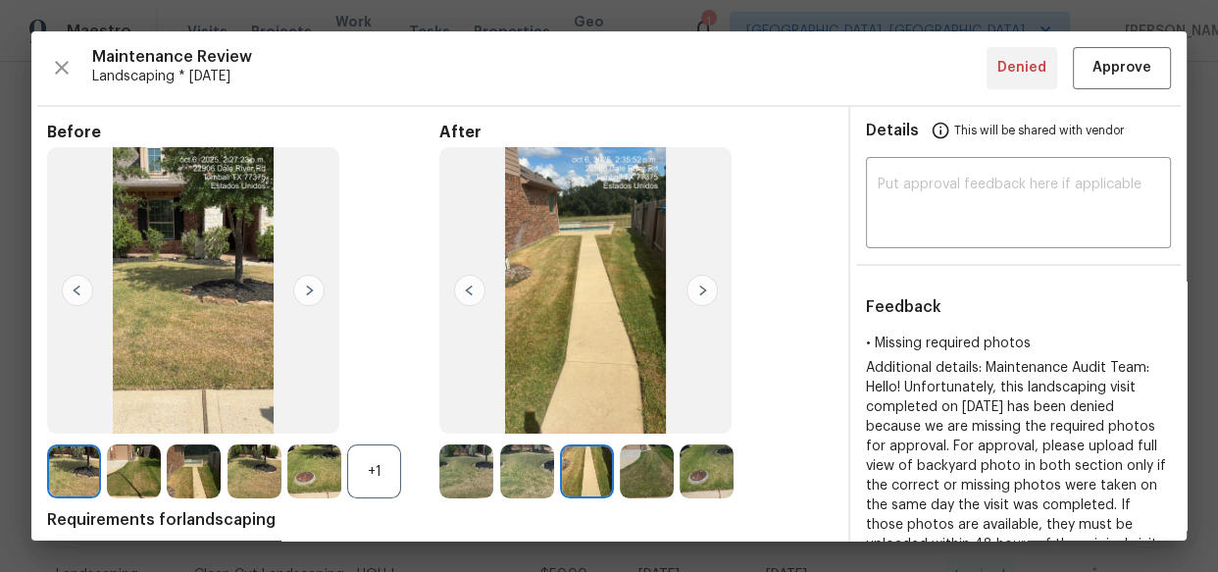
click at [594, 468] on img at bounding box center [587, 471] width 54 height 54
click at [657, 465] on img at bounding box center [647, 471] width 54 height 54
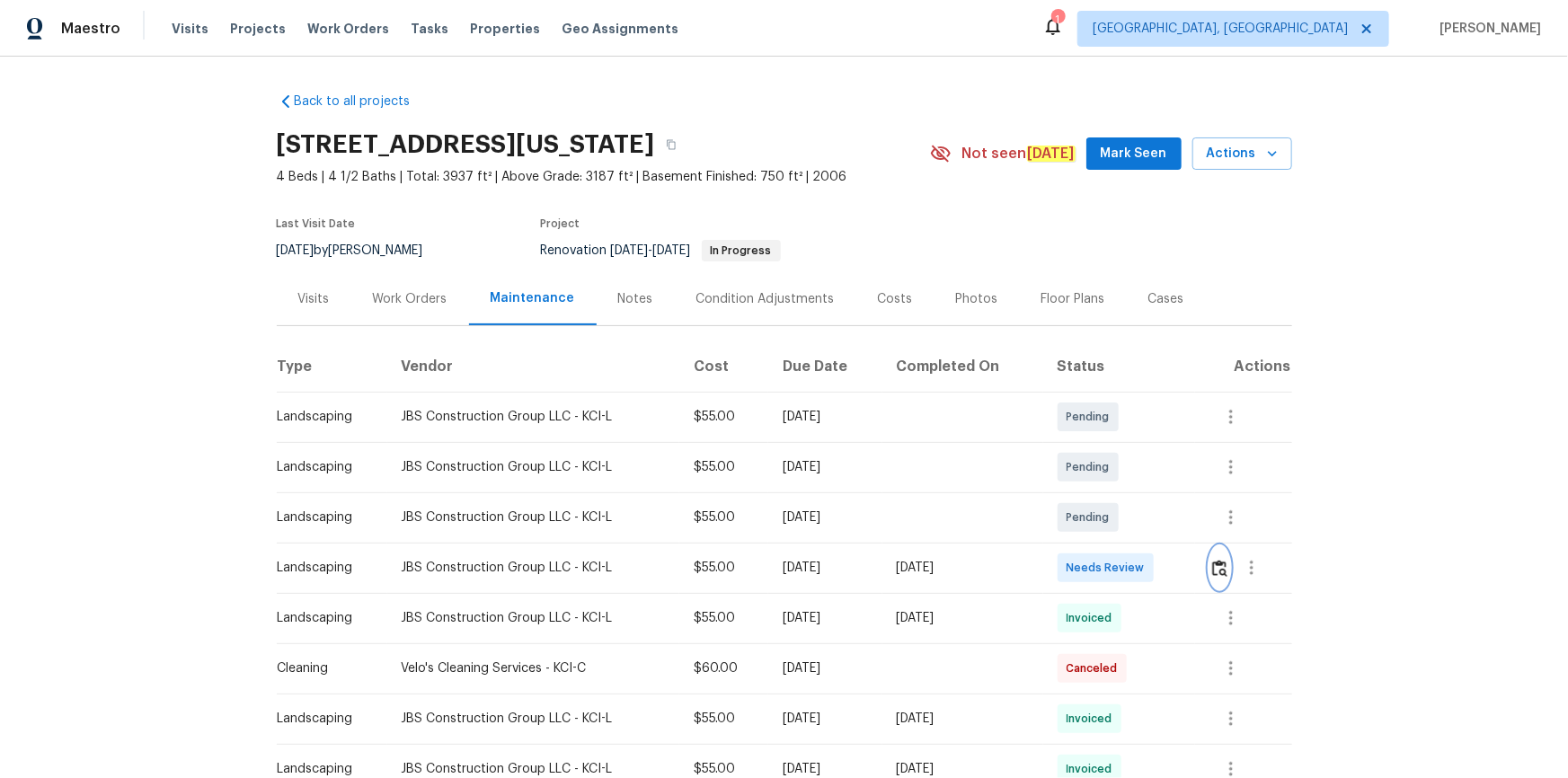
click at [1220, 562] on img "button" at bounding box center [1220, 568] width 16 height 17
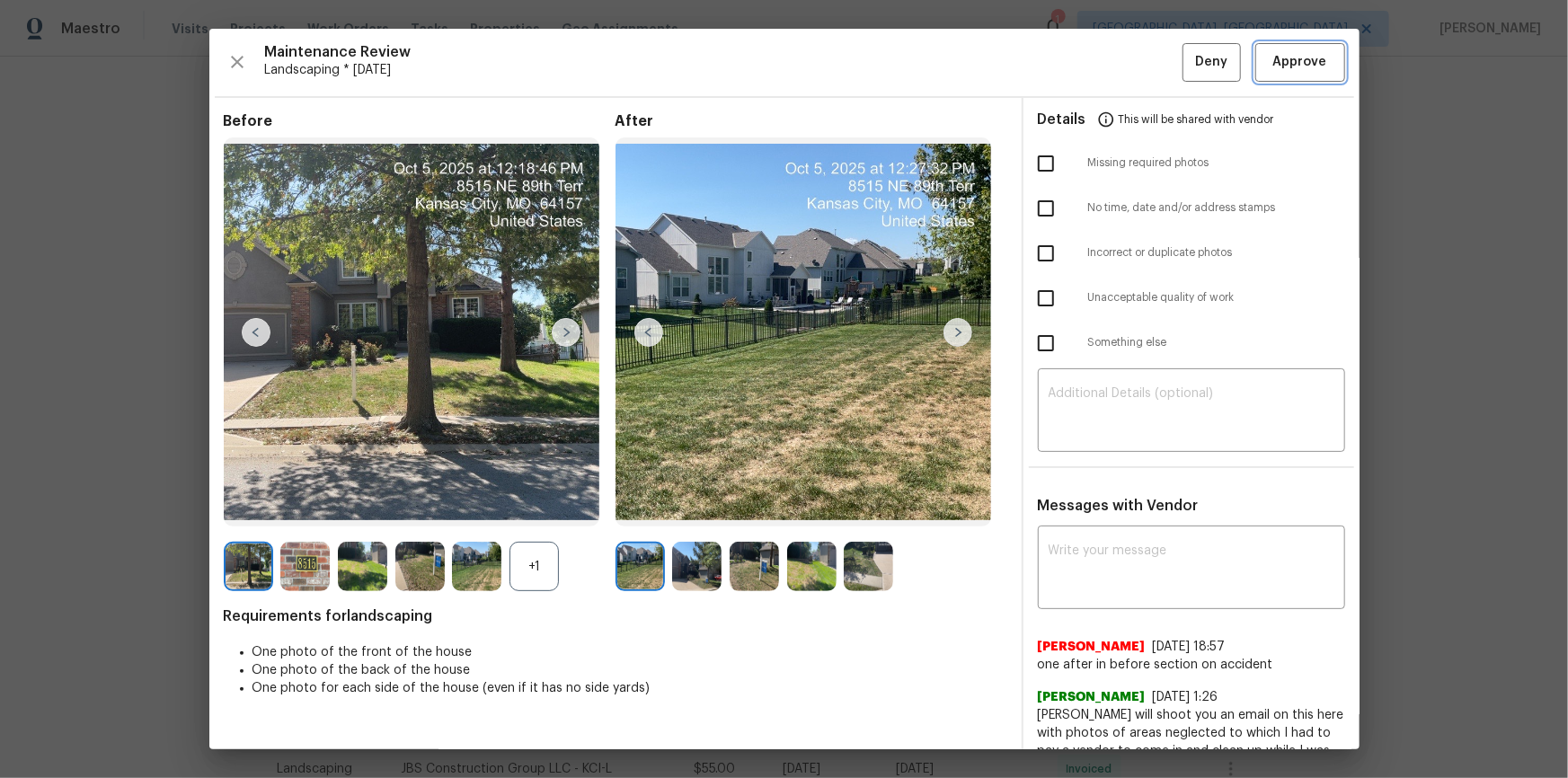
drag, startPoint x: 1304, startPoint y: 56, endPoint x: 1293, endPoint y: 126, distance: 70.9
click at [1305, 56] on span "Approve" at bounding box center [1299, 62] width 54 height 23
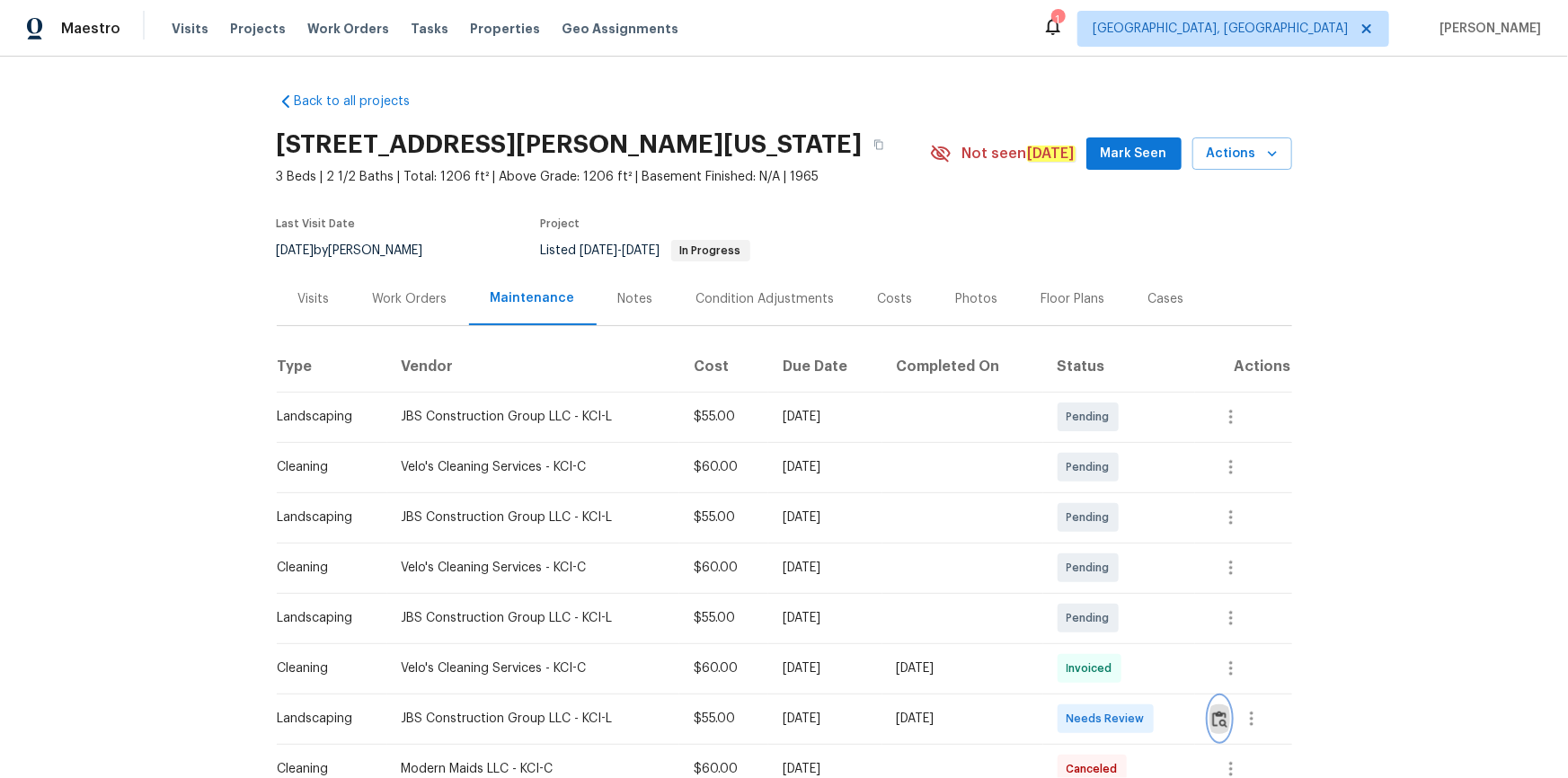
click at [1115, 523] on button "button" at bounding box center [1220, 718] width 21 height 43
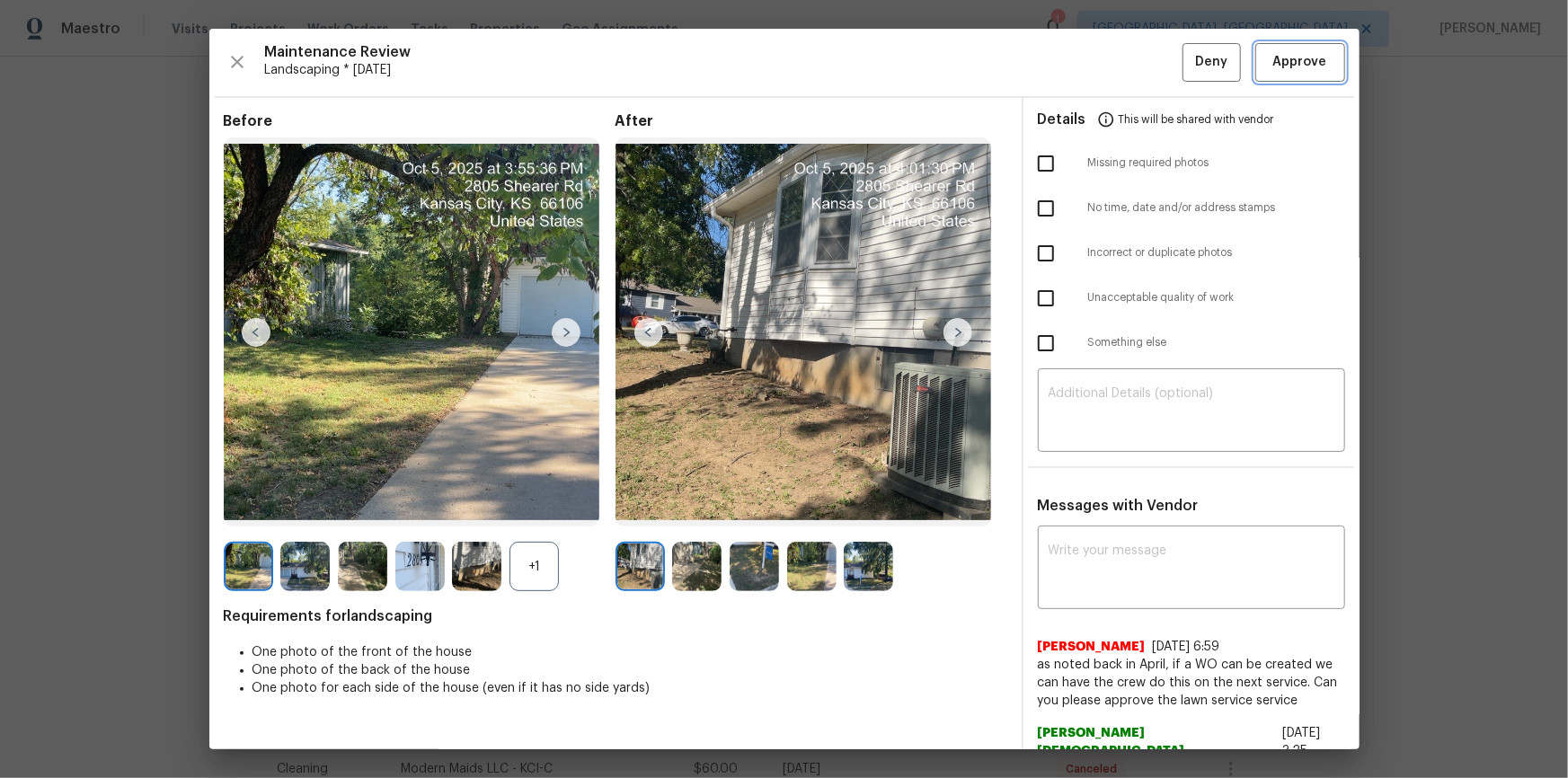
click at [1115, 70] on span "Approve" at bounding box center [1299, 62] width 54 height 23
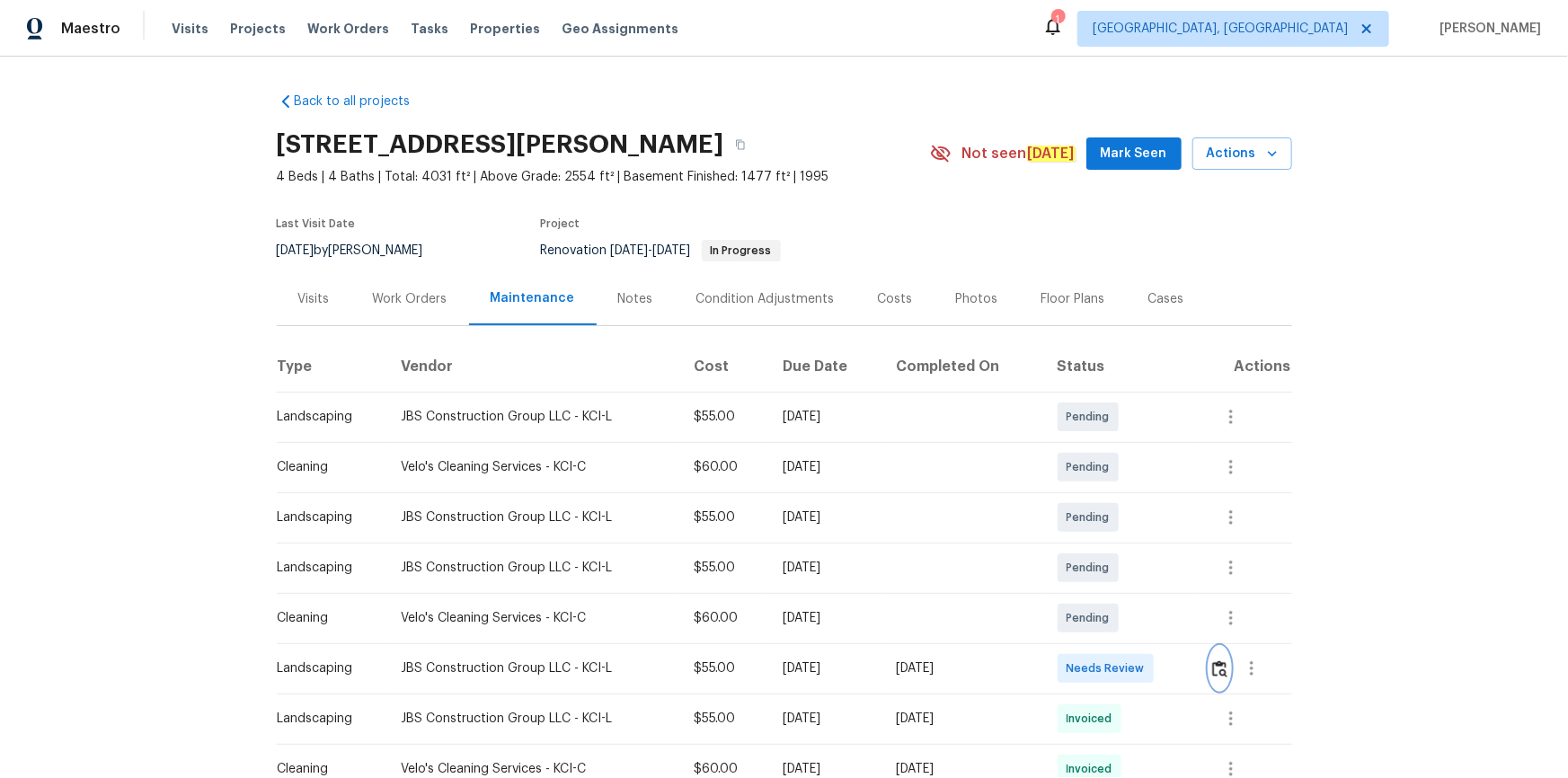
click at [1115, 523] on img "button" at bounding box center [1220, 669] width 16 height 17
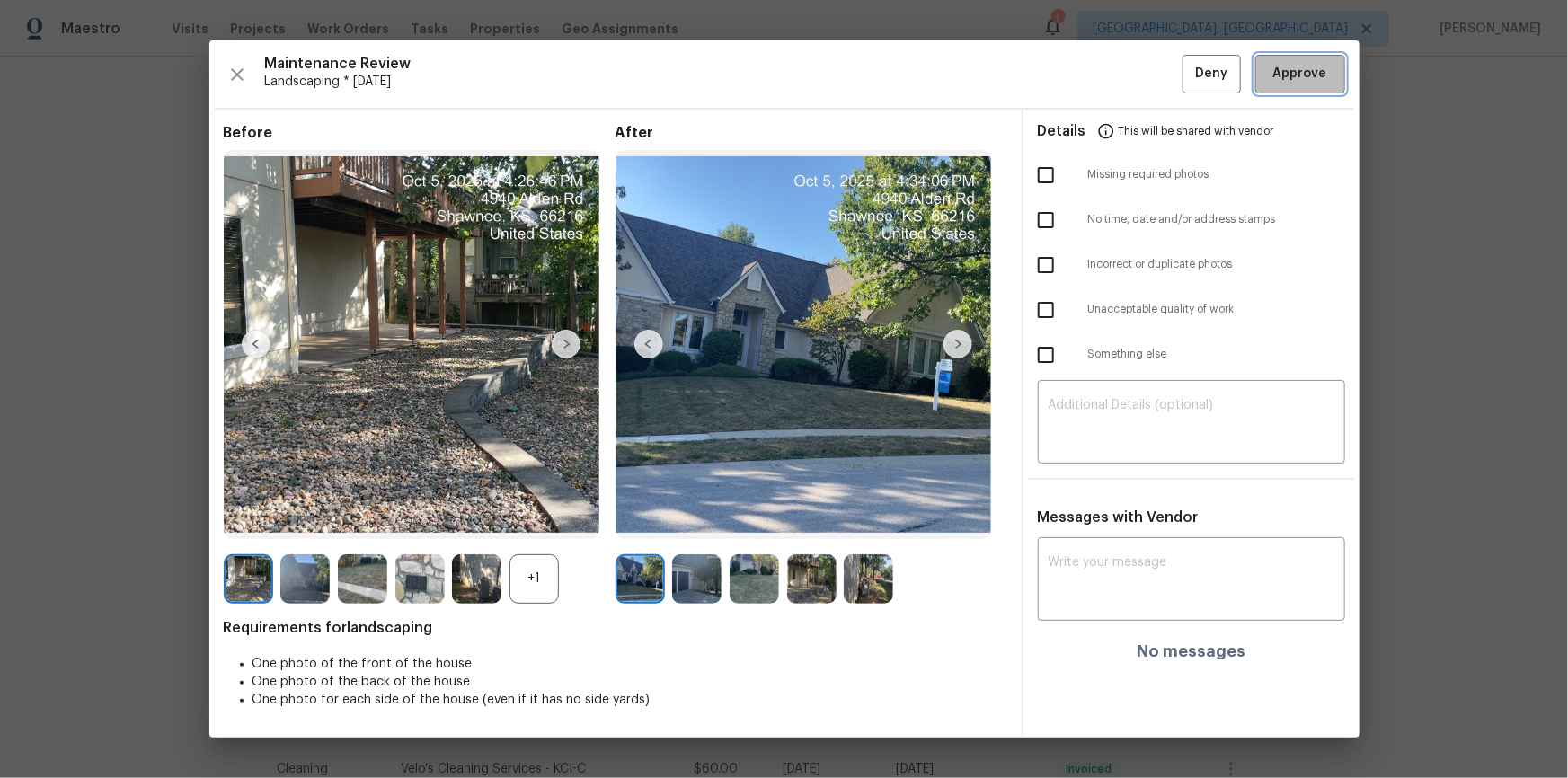
click at [1115, 69] on span "Approve" at bounding box center [1299, 74] width 54 height 23
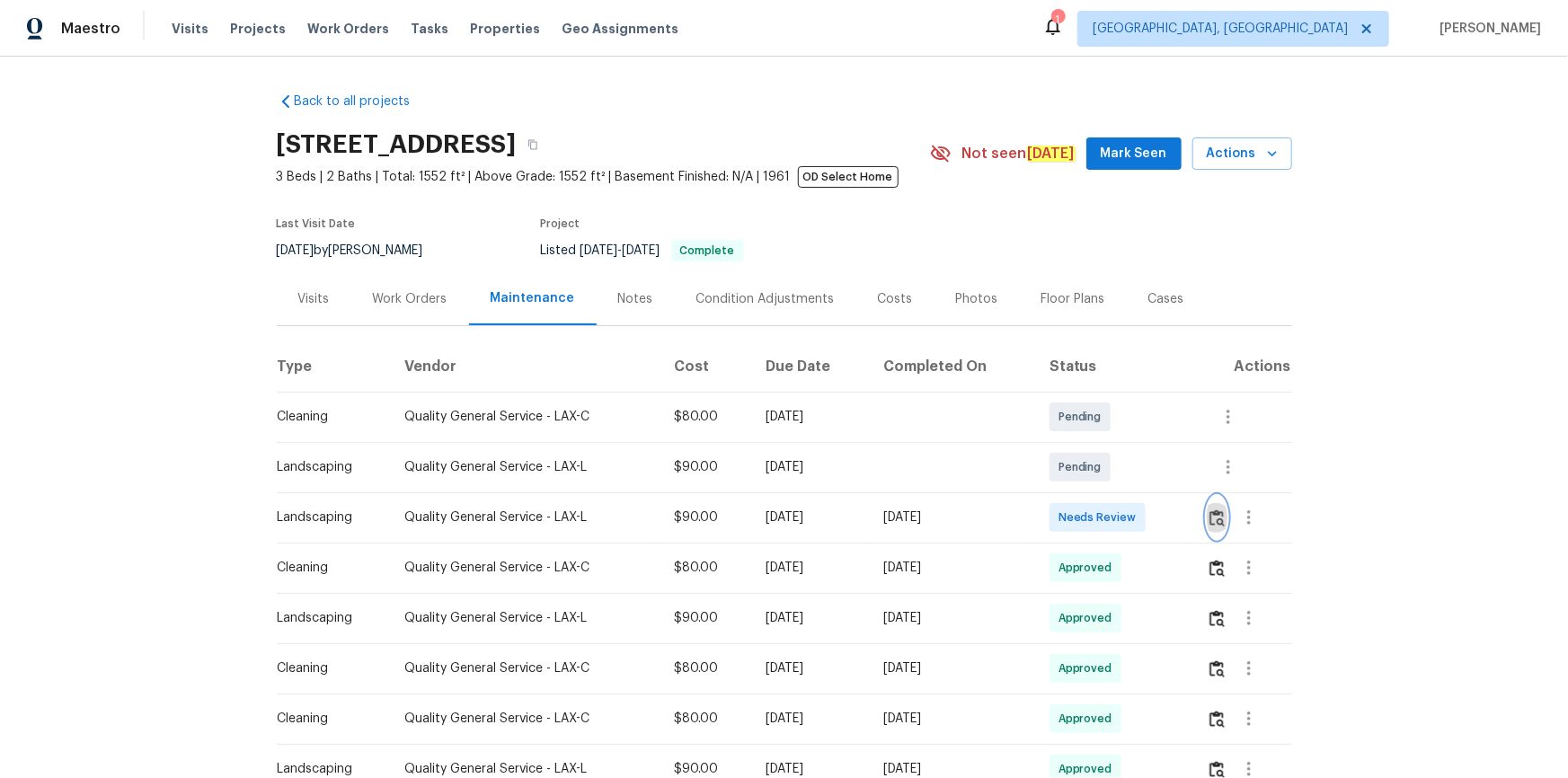
click at [789, 353] on img "button" at bounding box center [1217, 518] width 16 height 17
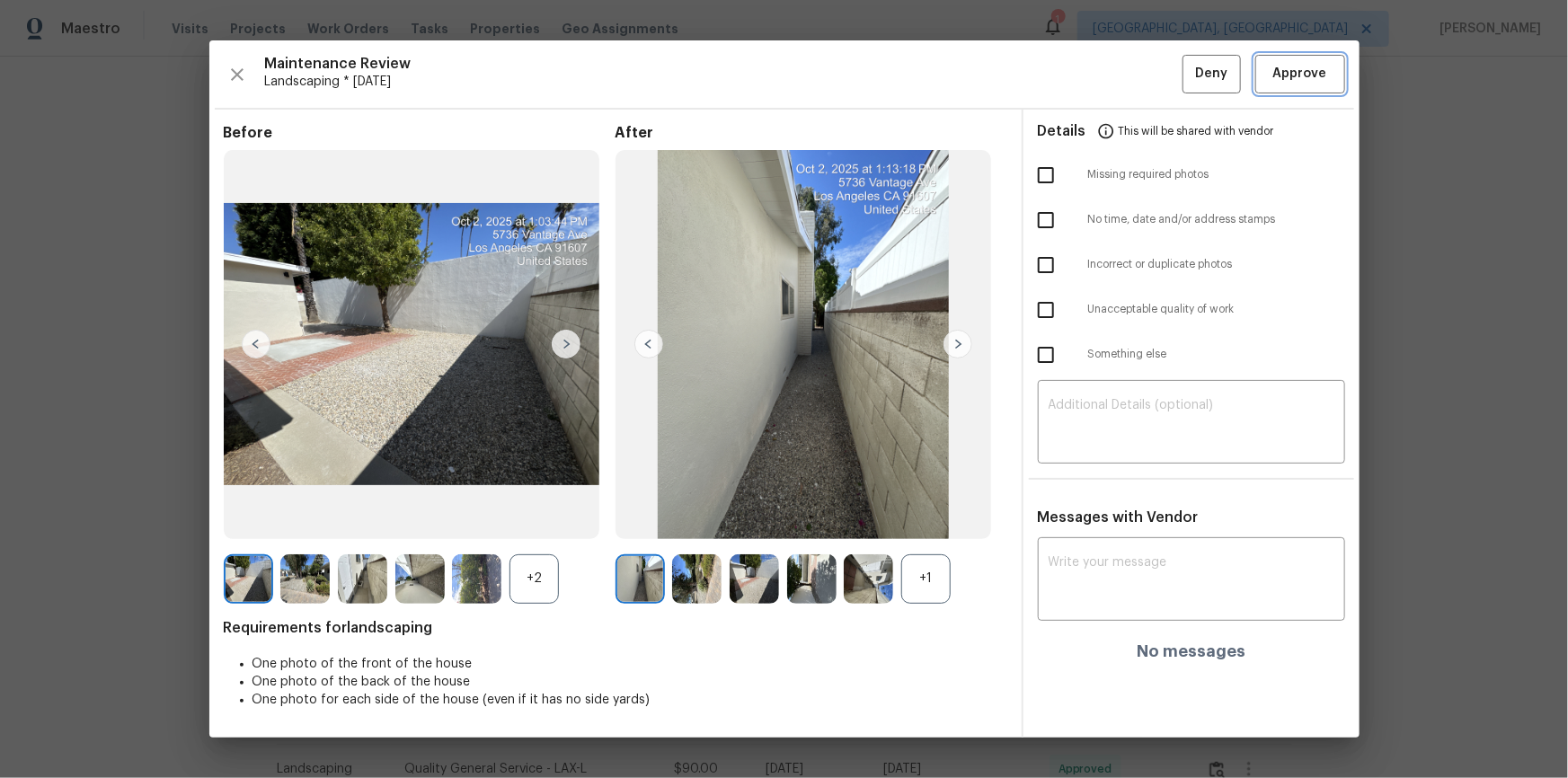
drag, startPoint x: 1299, startPoint y: 71, endPoint x: 1323, endPoint y: 139, distance: 72.1
click at [789, 71] on span "Approve" at bounding box center [1299, 74] width 54 height 23
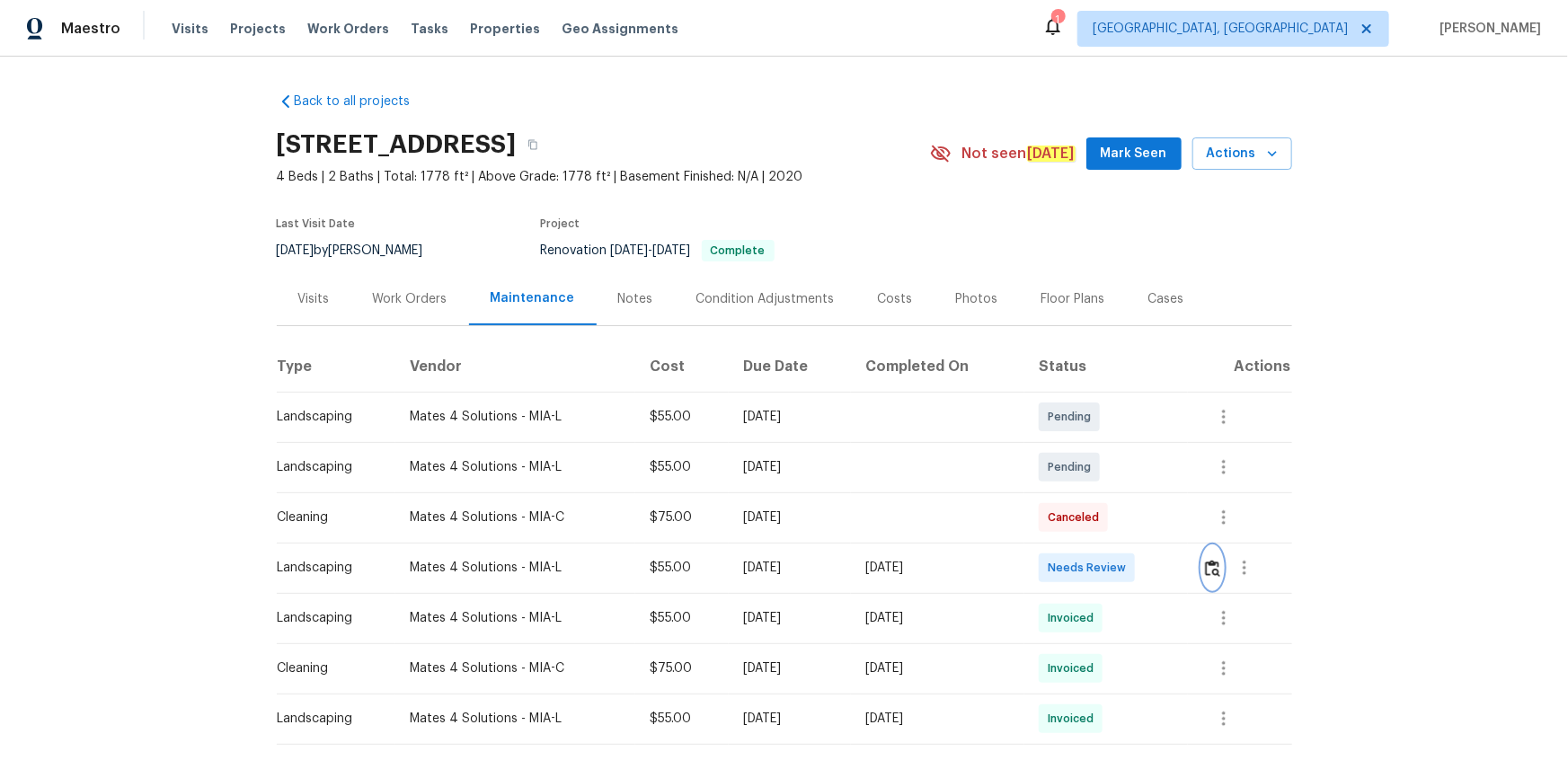
click at [1215, 567] on img "button" at bounding box center [1212, 568] width 16 height 17
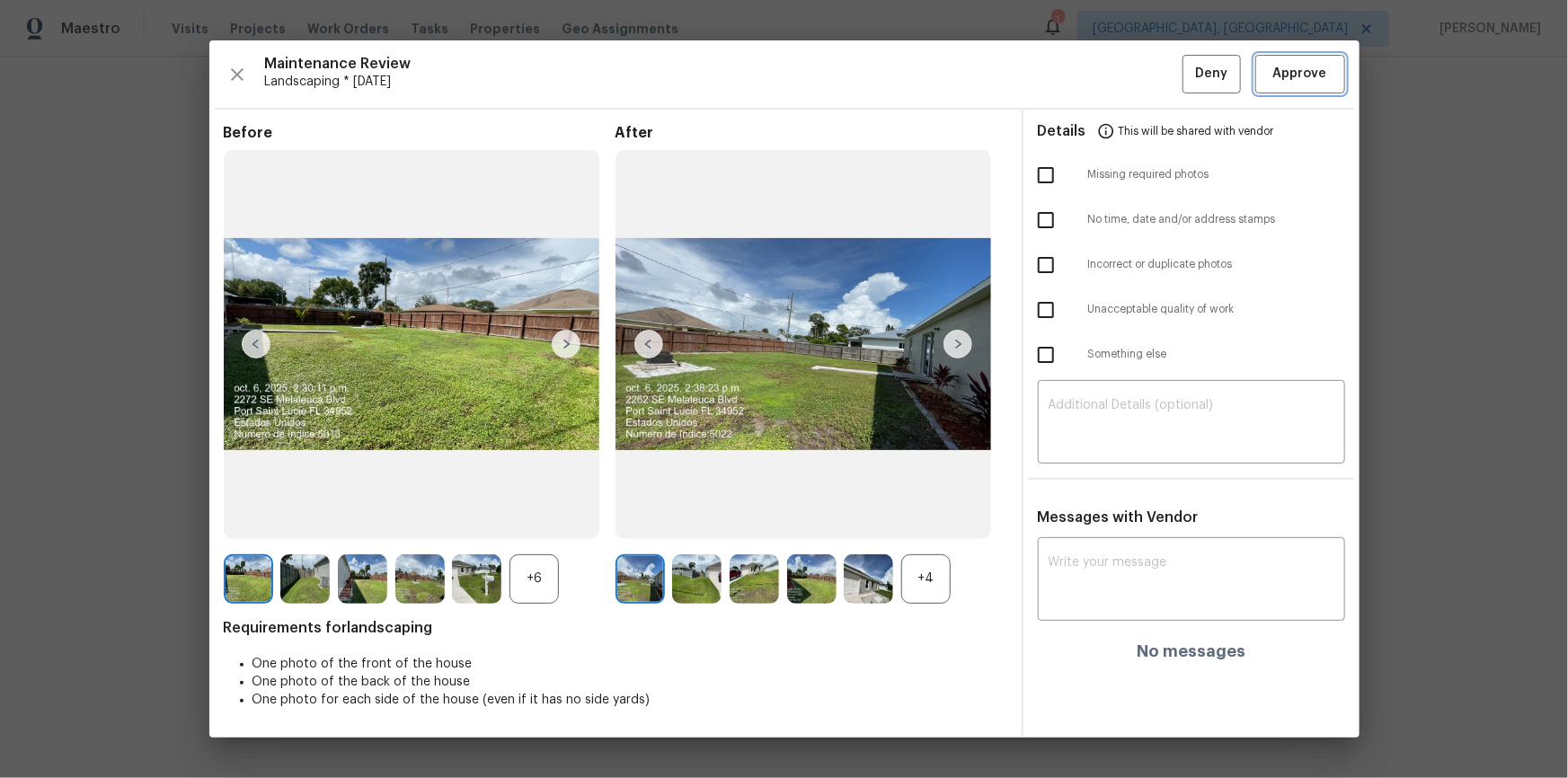
drag, startPoint x: 1294, startPoint y: 60, endPoint x: 1302, endPoint y: 70, distance: 12.8
click at [1295, 61] on button "Approve" at bounding box center [1300, 74] width 90 height 38
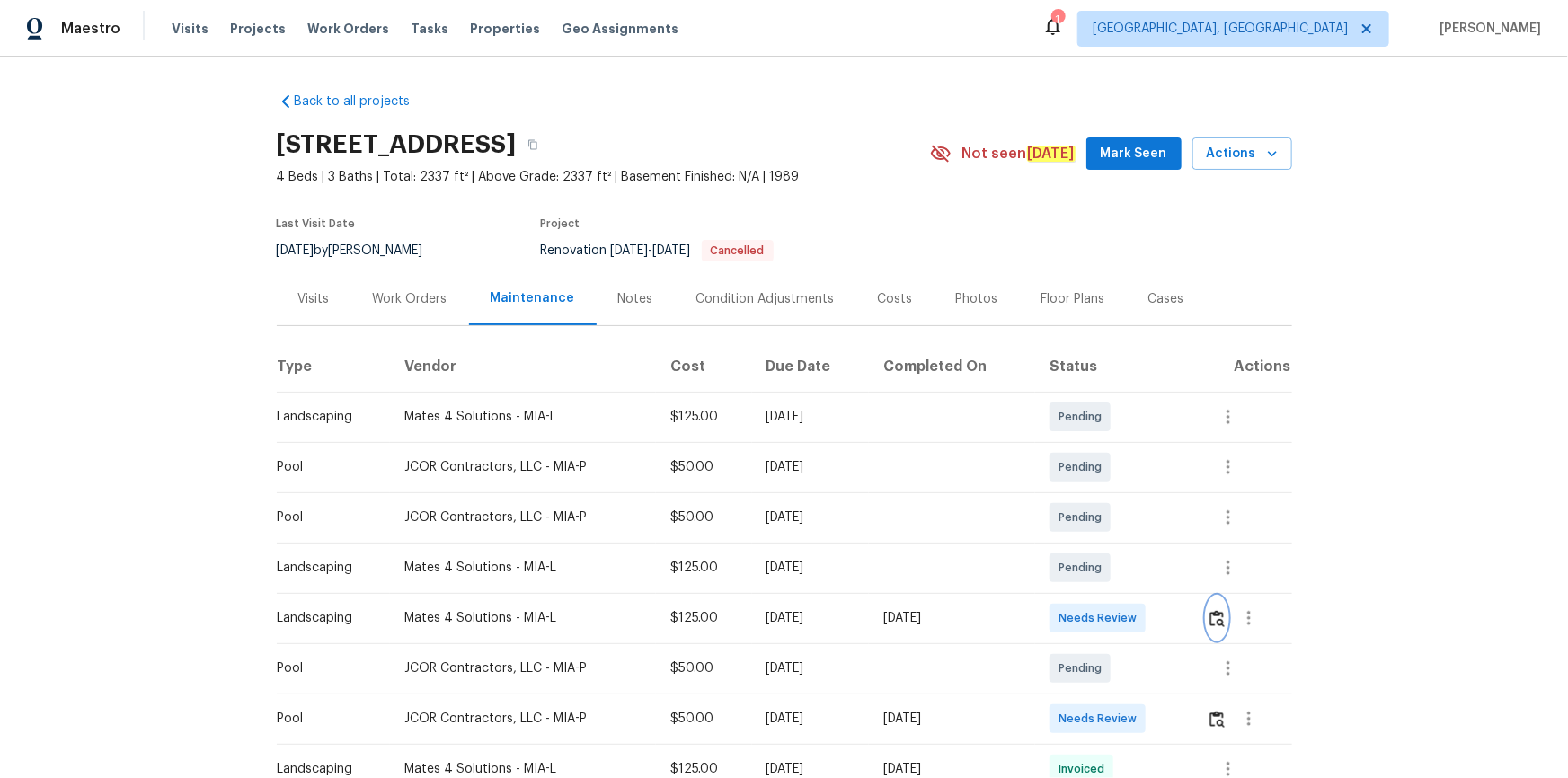
click at [1115, 523] on img "button" at bounding box center [1217, 619] width 16 height 17
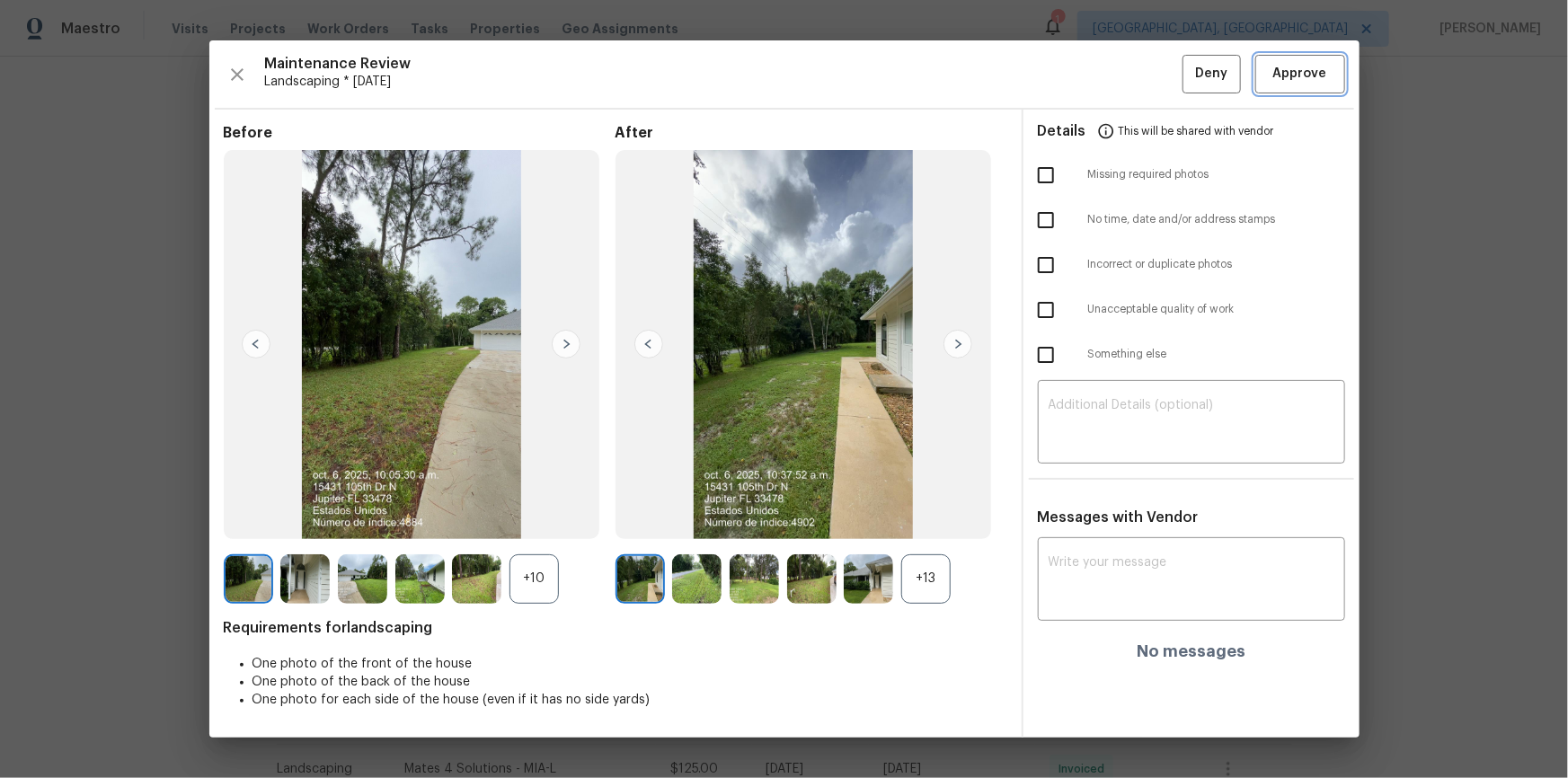
click at [1115, 84] on span "Approve" at bounding box center [1299, 74] width 54 height 23
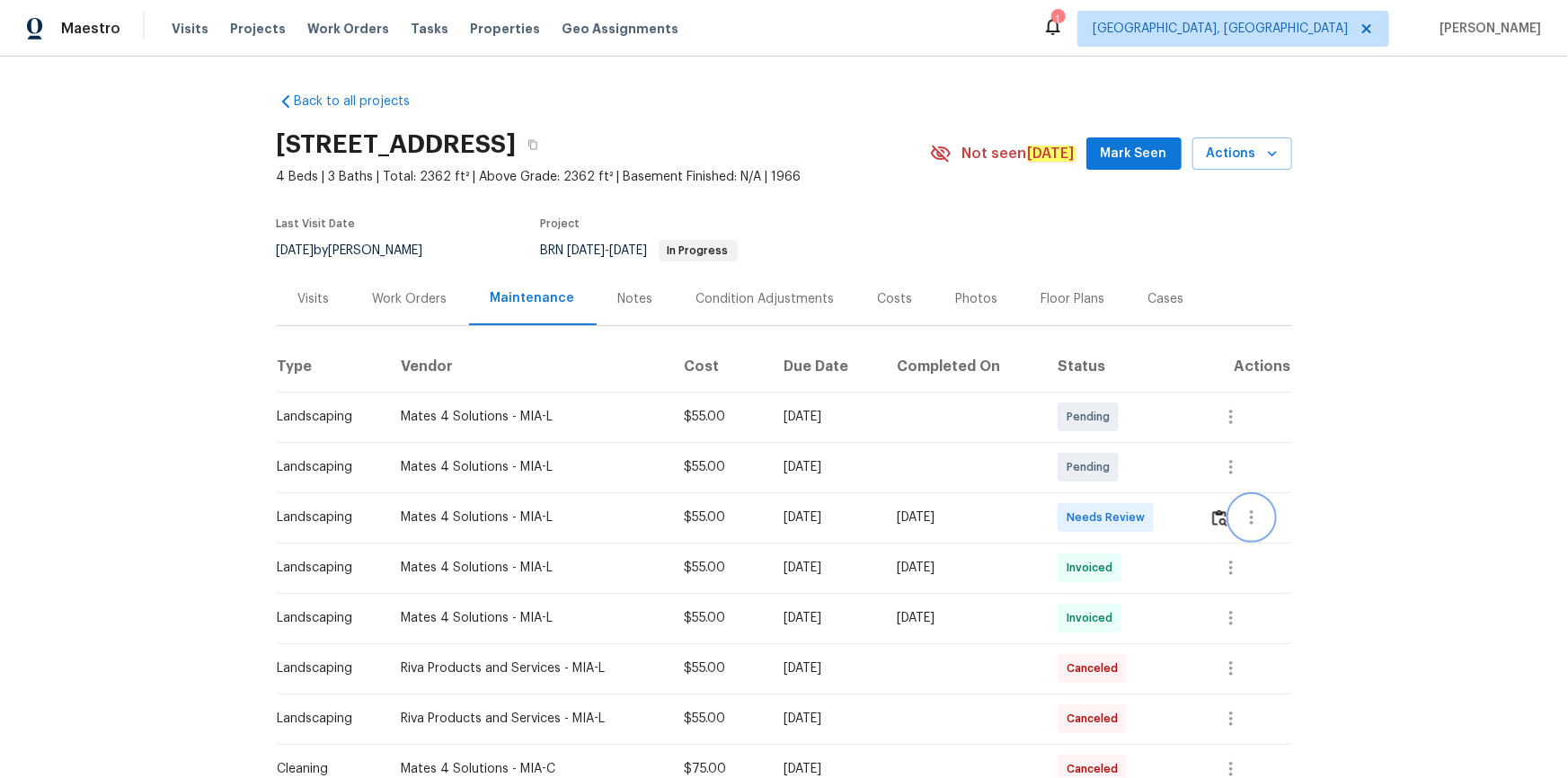
click at [1230, 514] on button "button" at bounding box center [1251, 517] width 43 height 43
click at [1286, 518] on li "Message vendor" at bounding box center [1291, 518] width 126 height 29
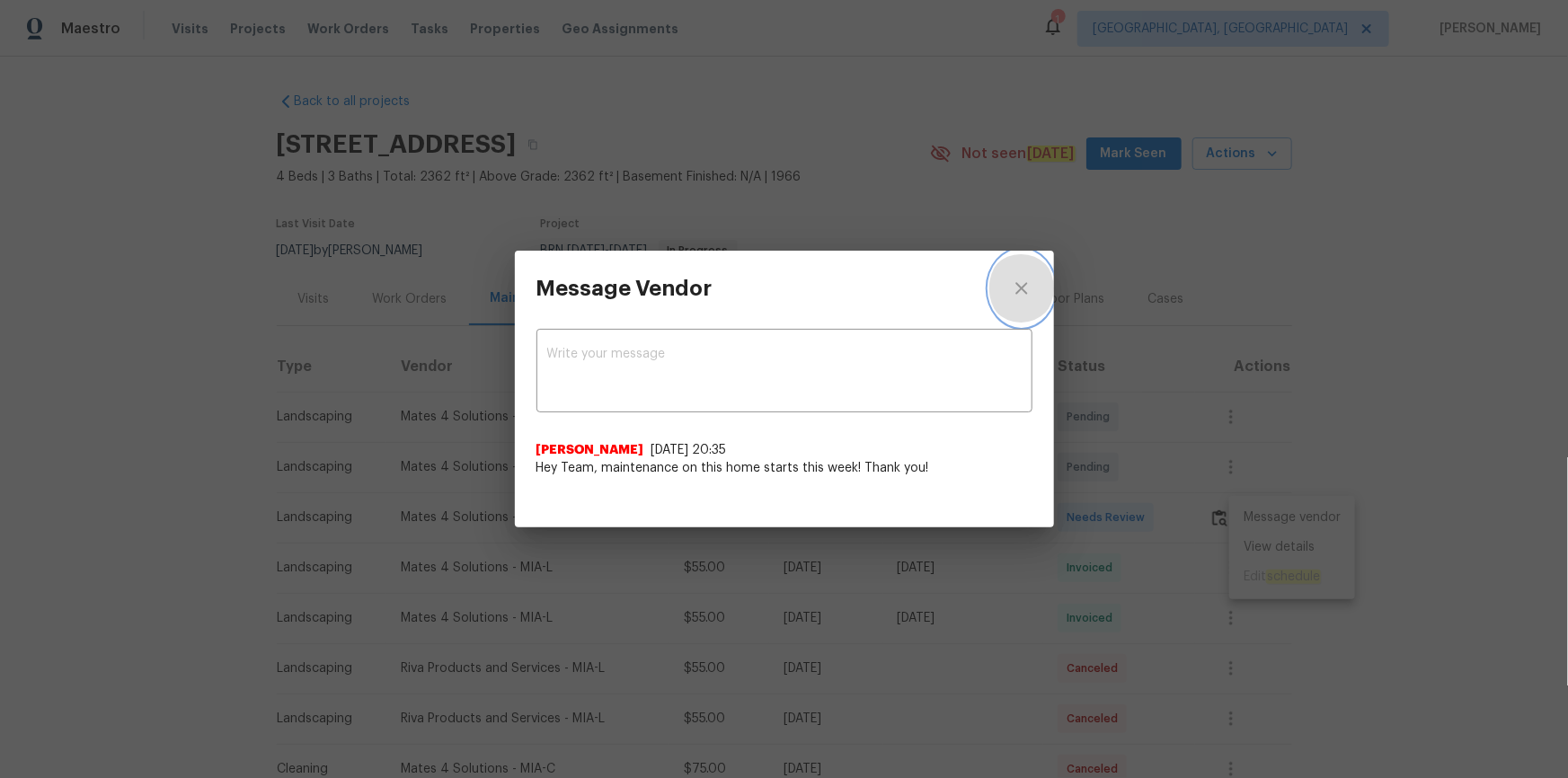
drag, startPoint x: 1015, startPoint y: 278, endPoint x: 1043, endPoint y: 320, distance: 50.5
click at [1017, 279] on icon "close" at bounding box center [1022, 289] width 22 height 22
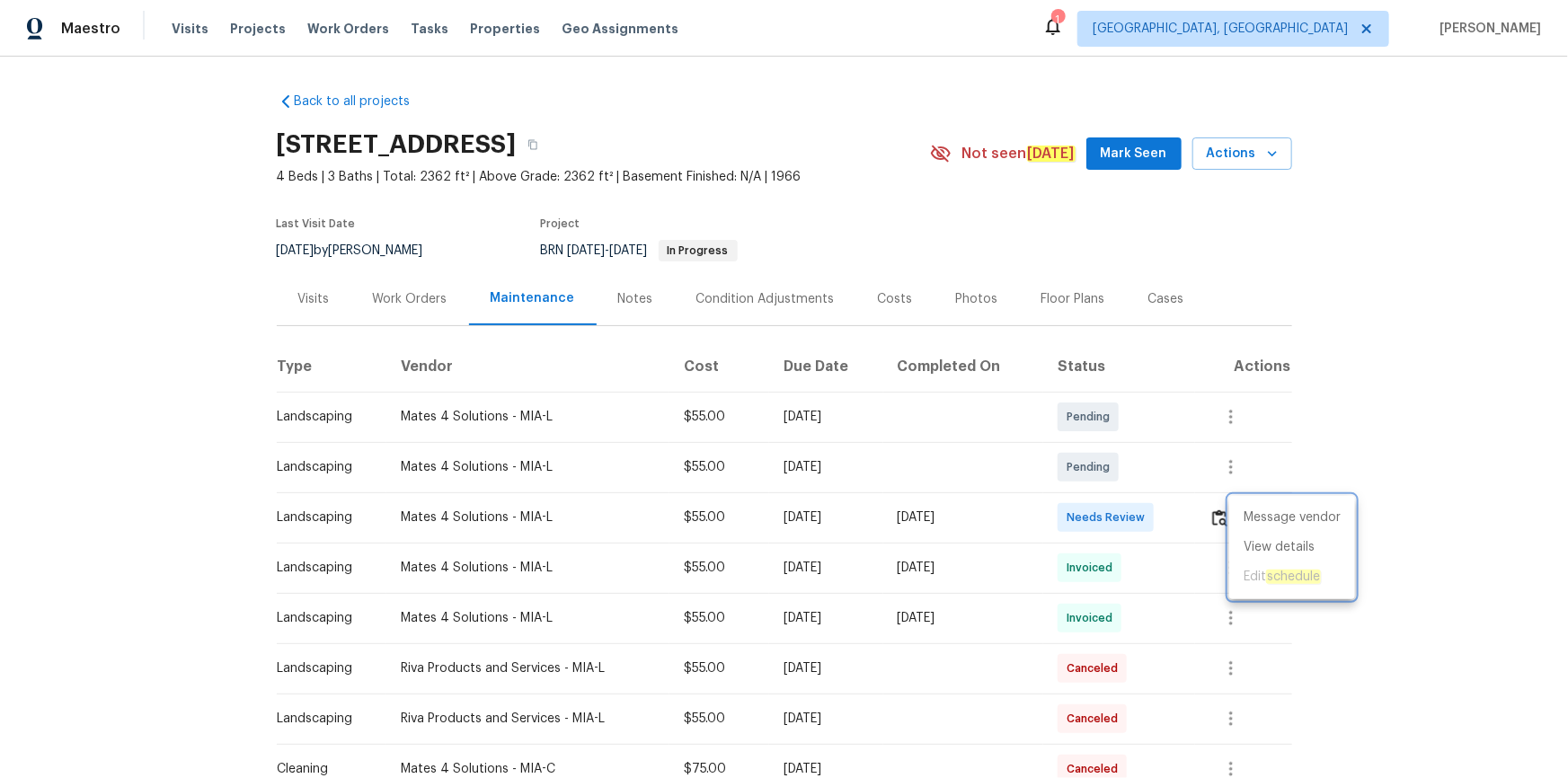
click at [1309, 424] on div at bounding box center [784, 389] width 1568 height 778
click at [1213, 514] on img "button" at bounding box center [1220, 518] width 16 height 17
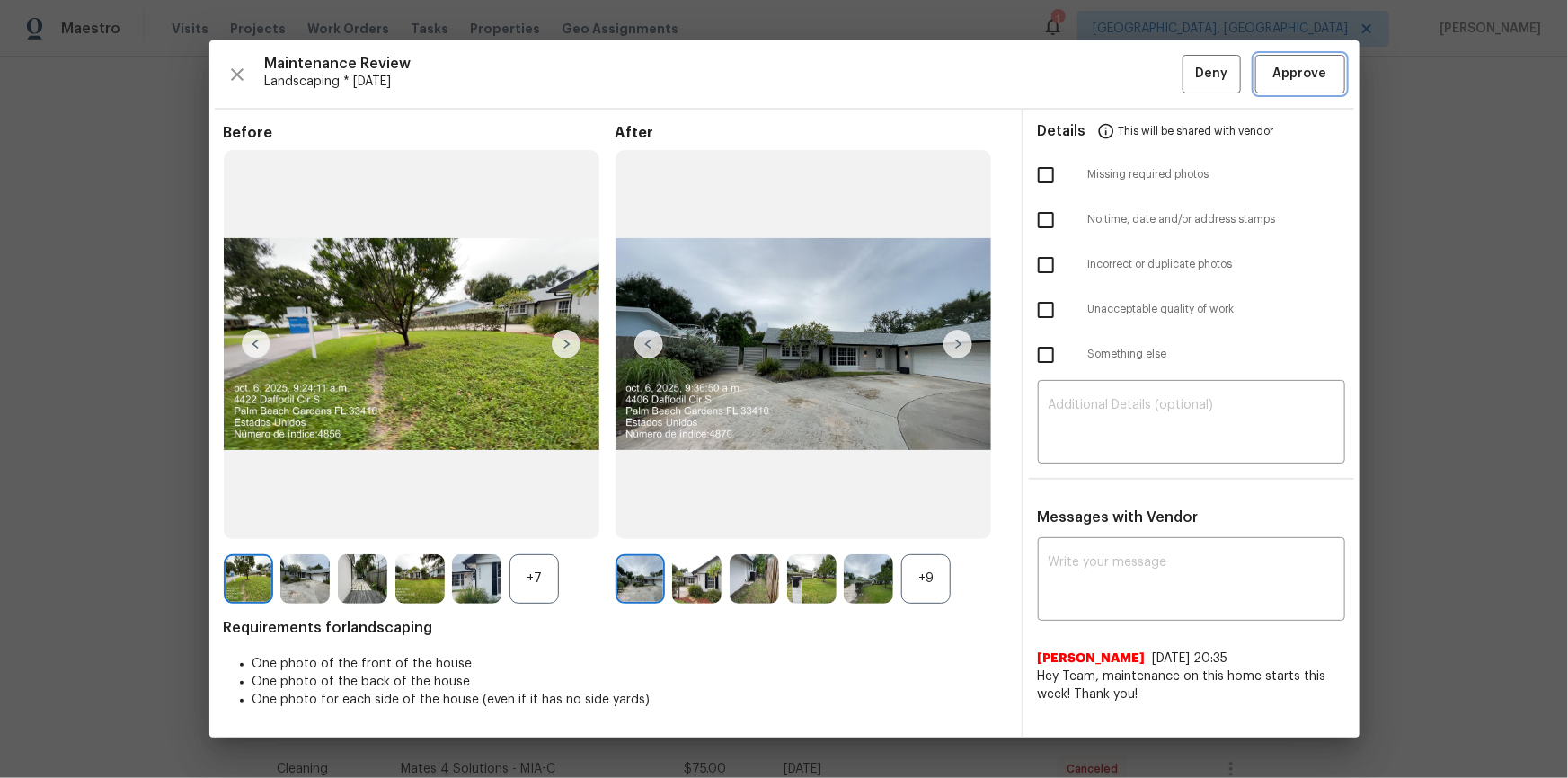
click at [1304, 71] on span "Approve" at bounding box center [1299, 74] width 54 height 23
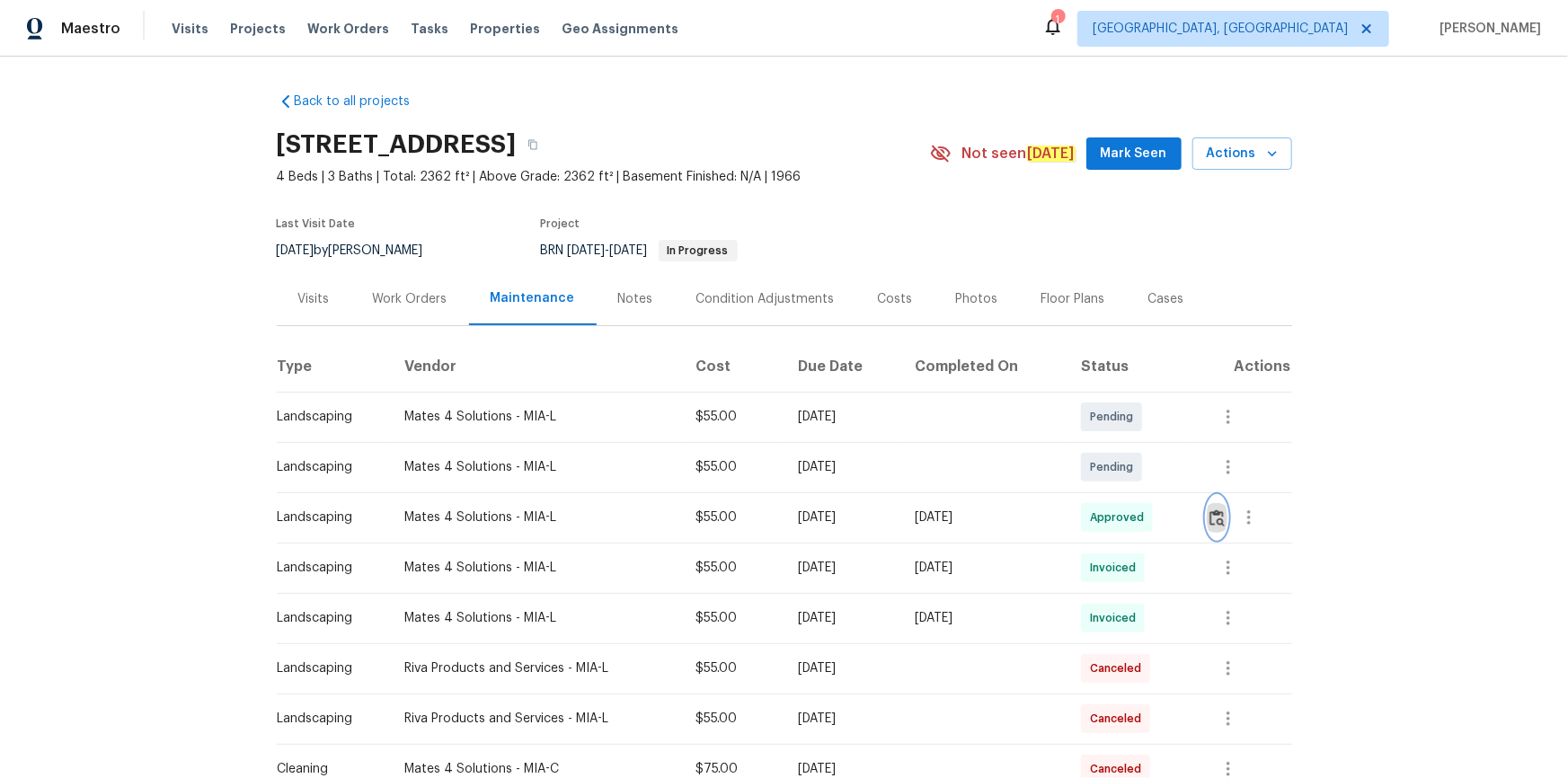
click at [1223, 512] on img "button" at bounding box center [1217, 518] width 16 height 17
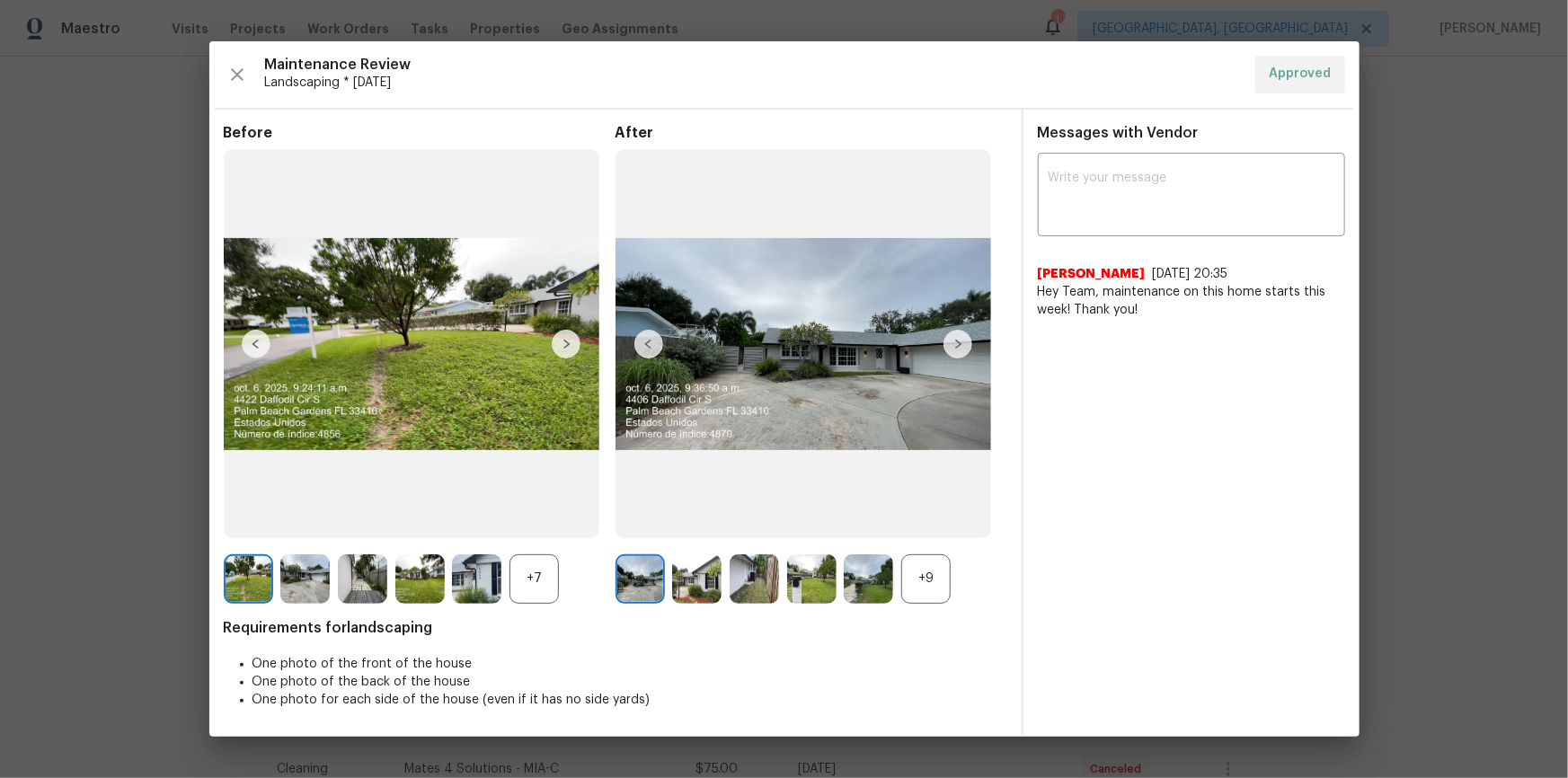
click at [965, 334] on img at bounding box center [957, 344] width 28 height 28
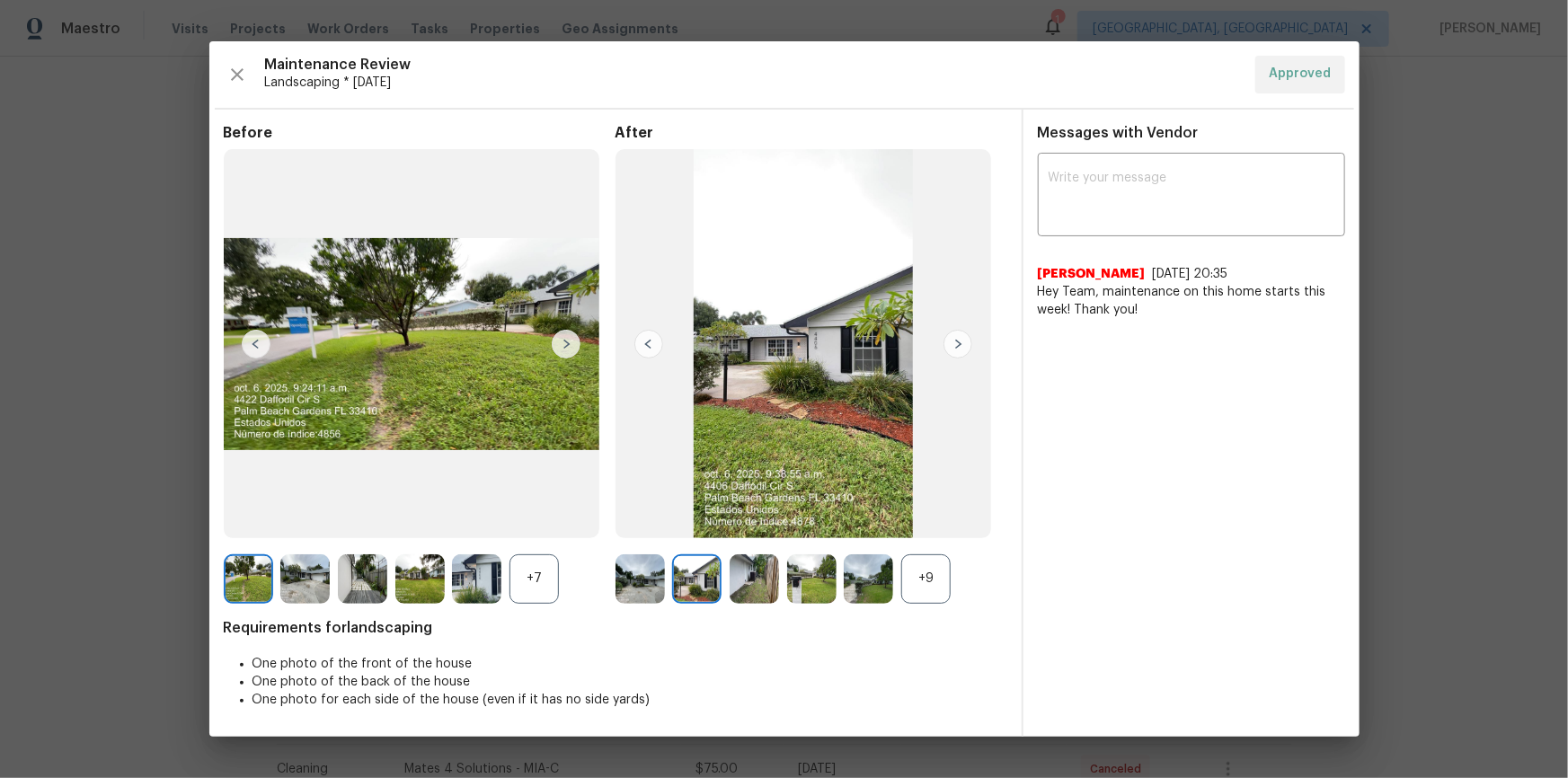
click at [965, 335] on img at bounding box center [957, 344] width 28 height 28
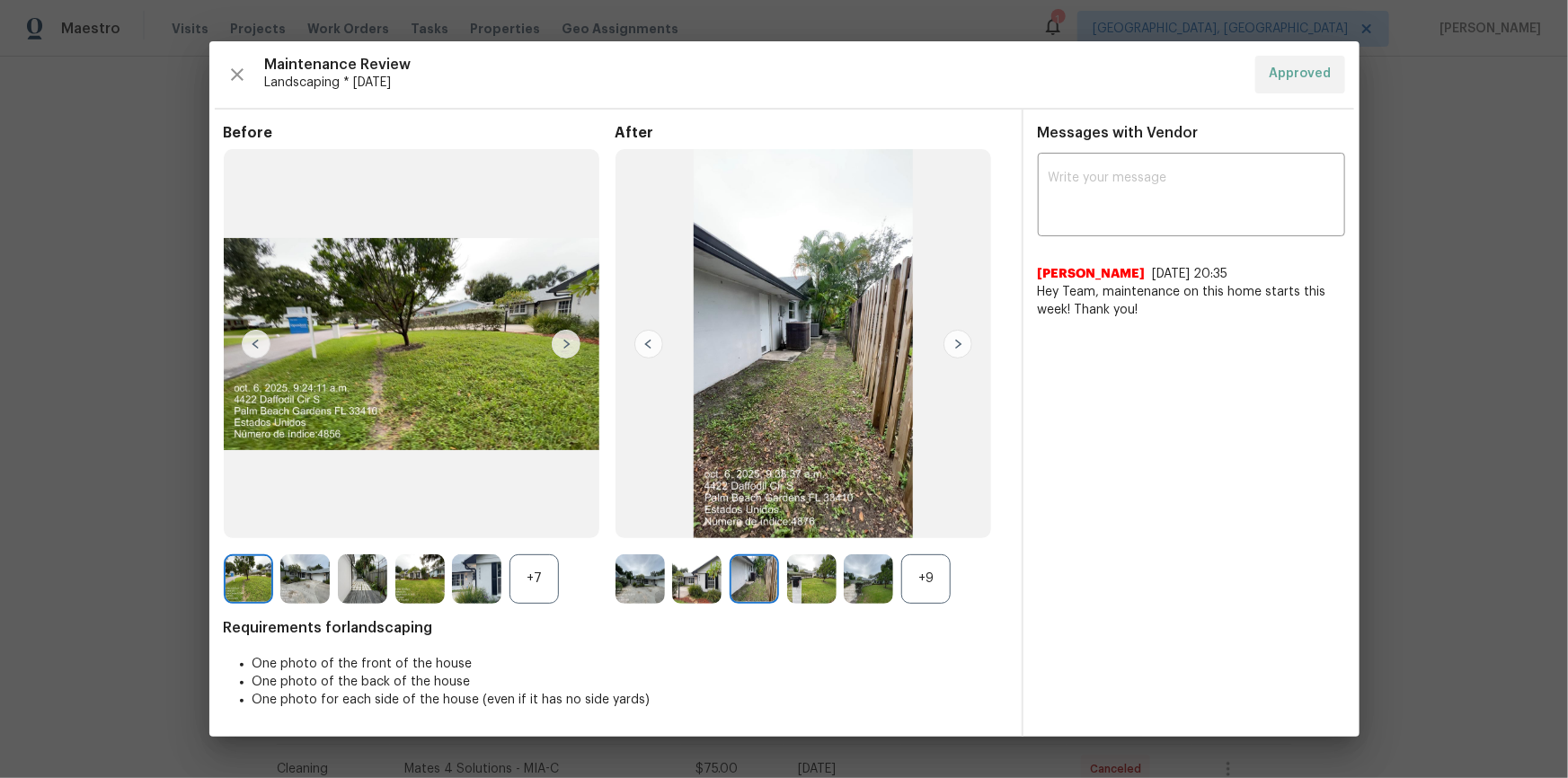
click at [965, 335] on img at bounding box center [957, 344] width 28 height 28
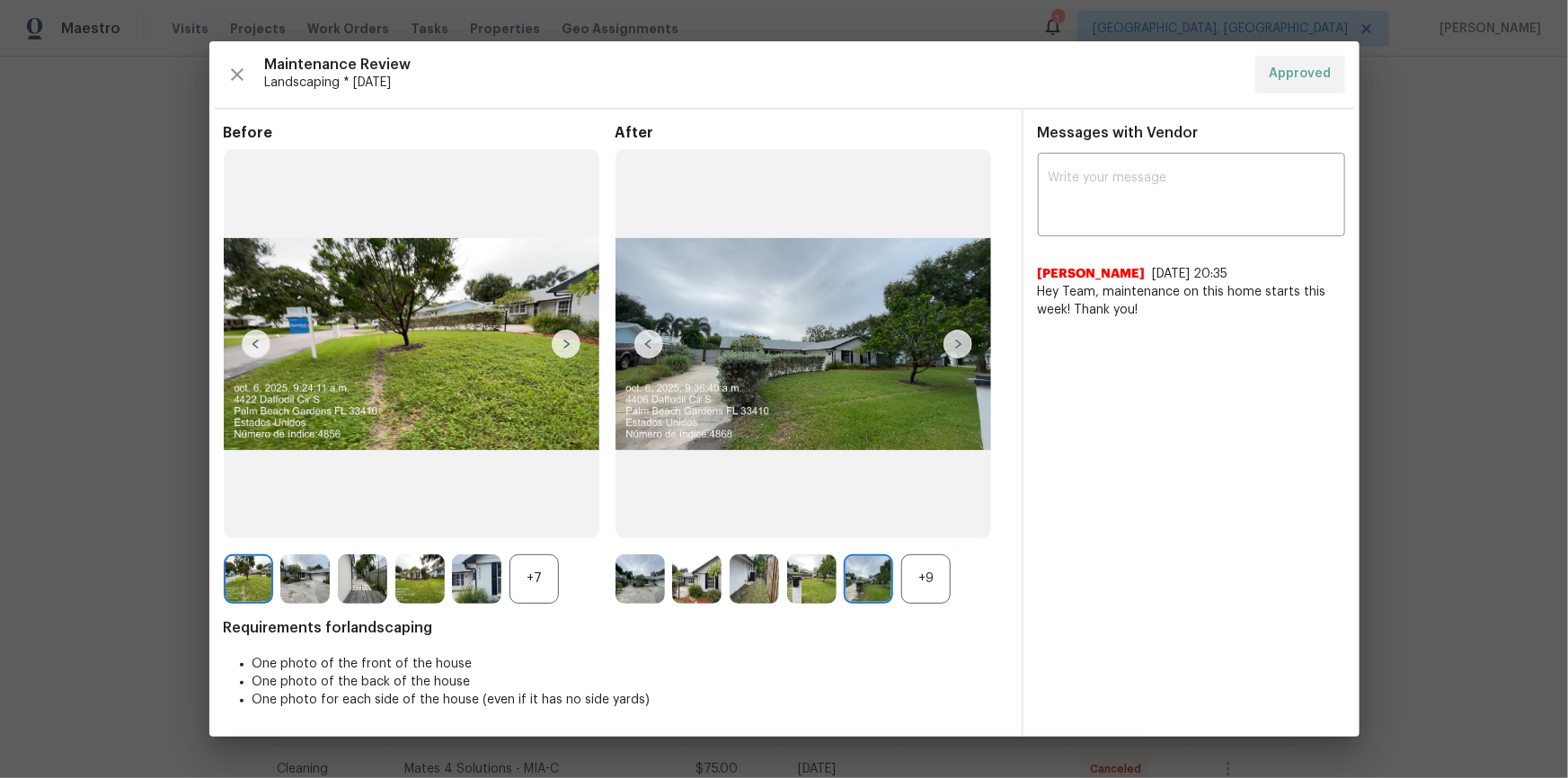
click at [965, 335] on img at bounding box center [957, 344] width 28 height 28
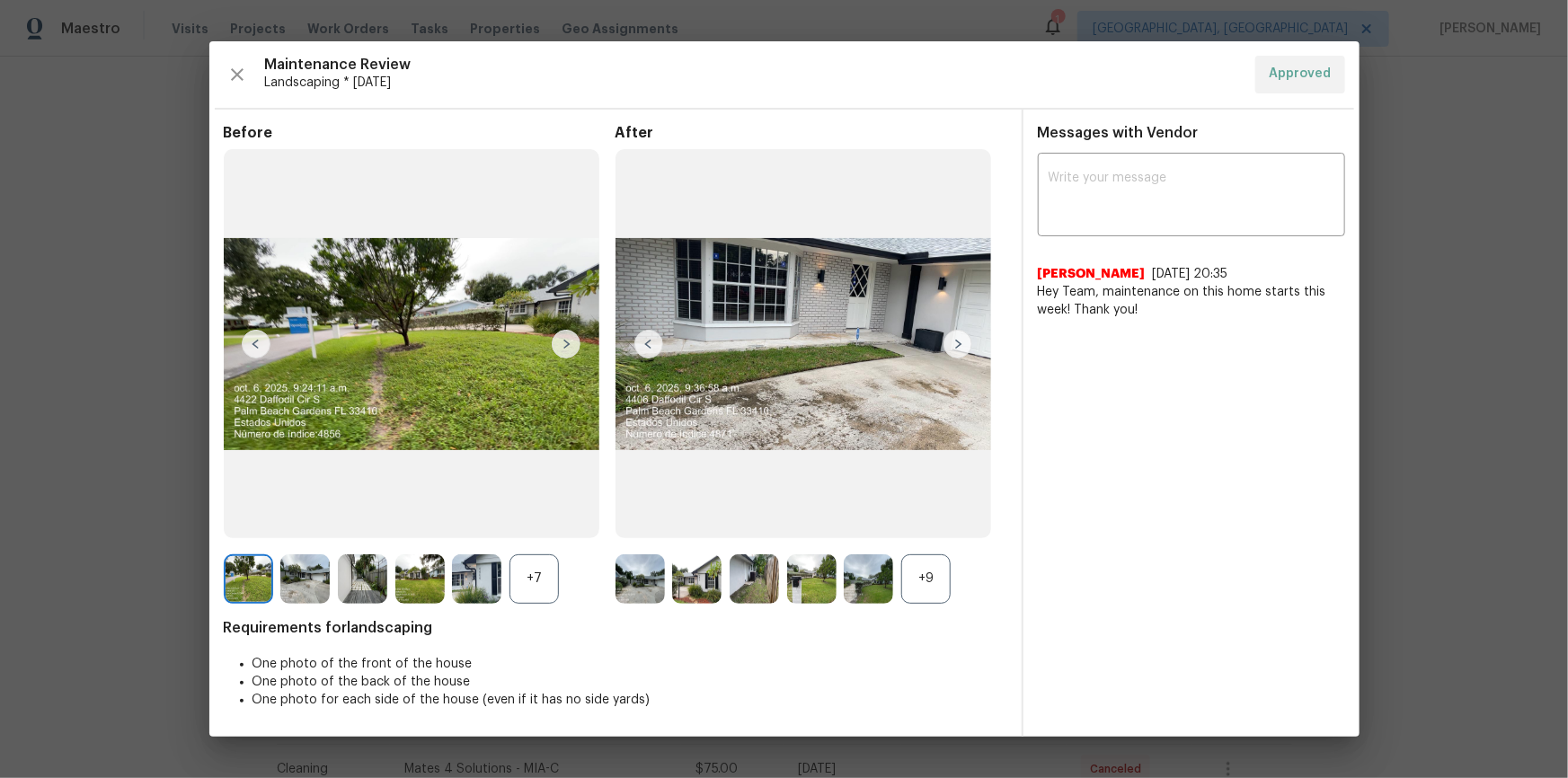
click at [965, 335] on img at bounding box center [957, 344] width 28 height 28
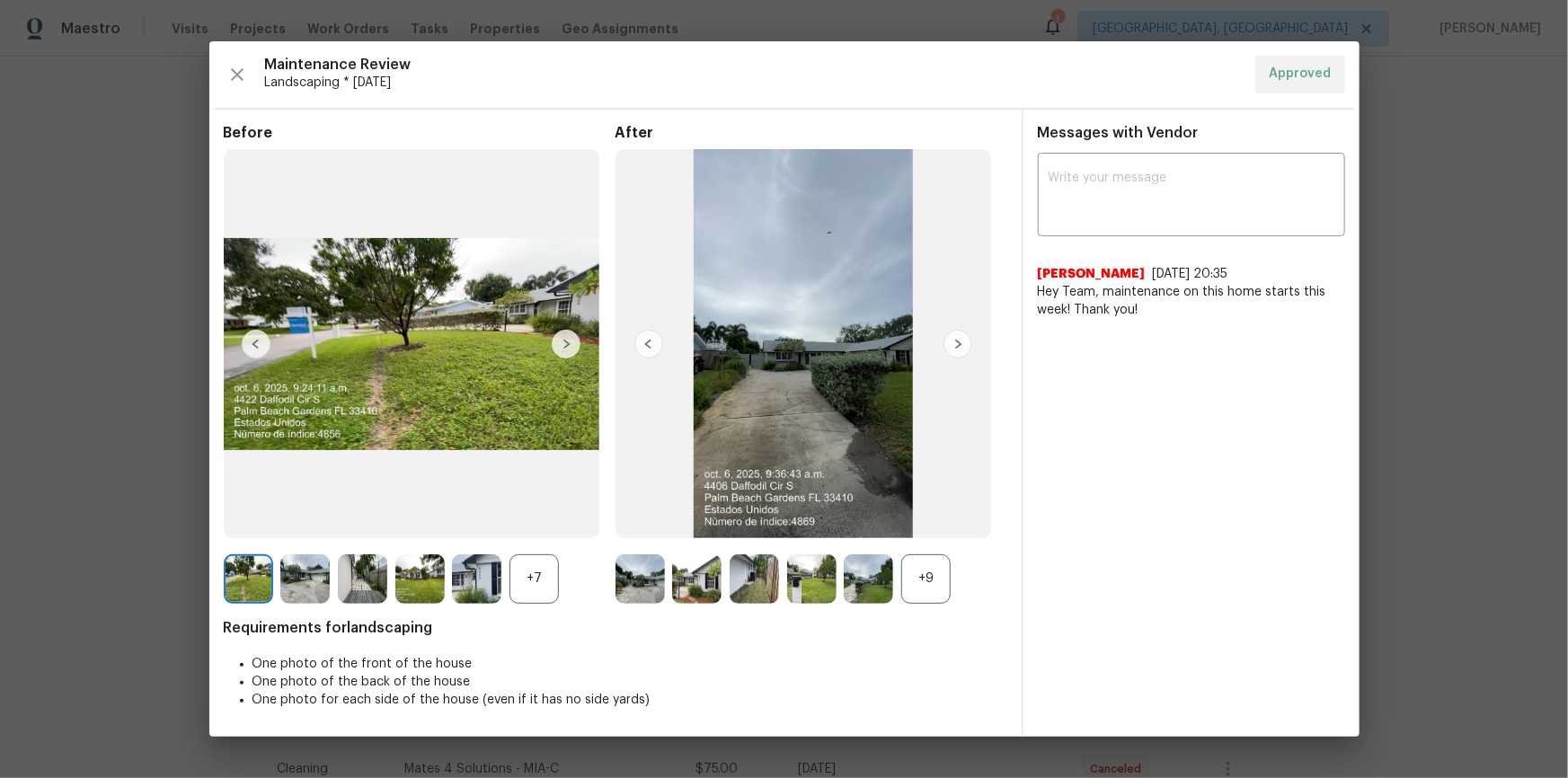
click at [965, 335] on img at bounding box center [957, 344] width 28 height 28
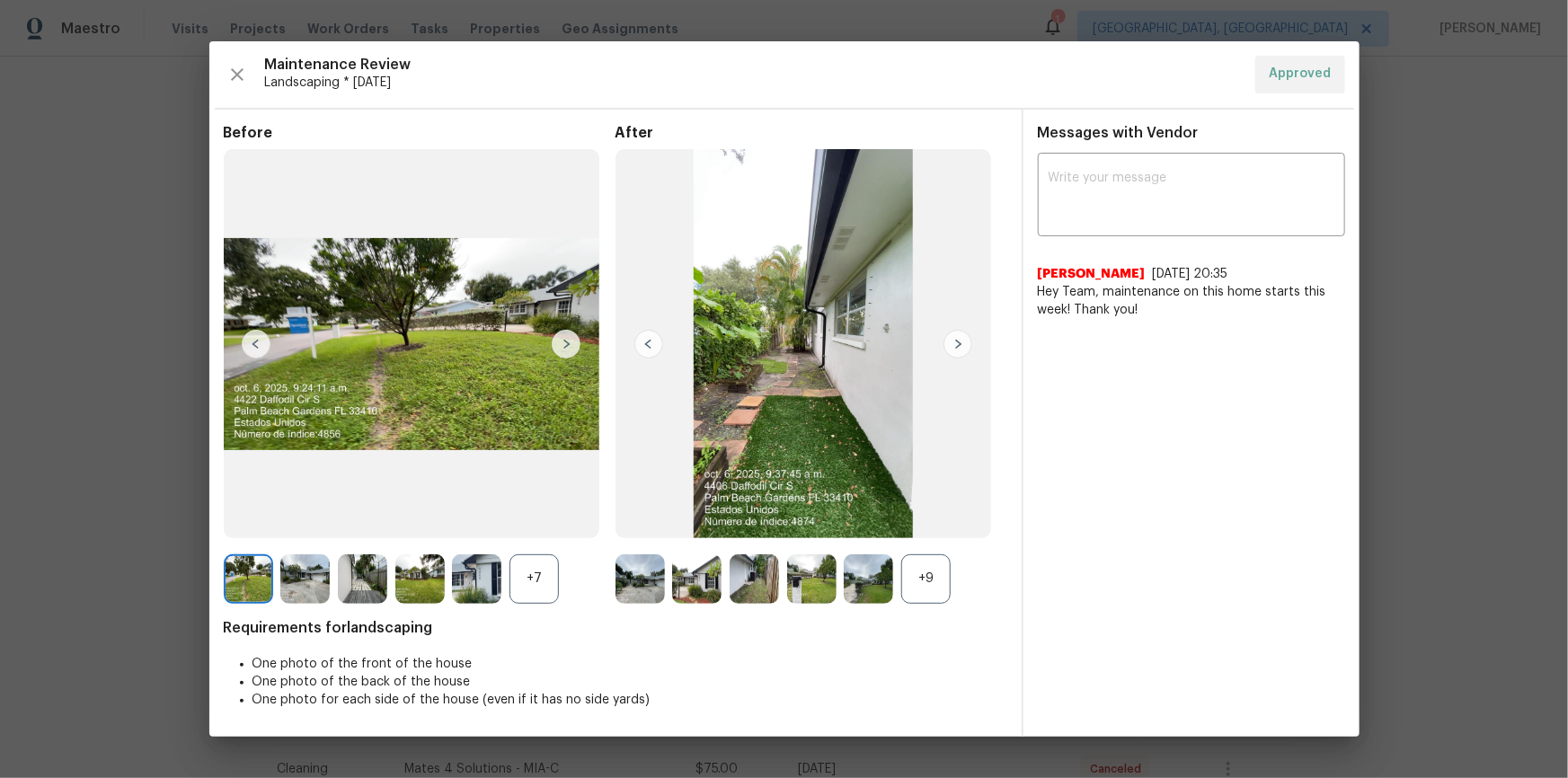
click at [965, 335] on img at bounding box center [957, 344] width 28 height 28
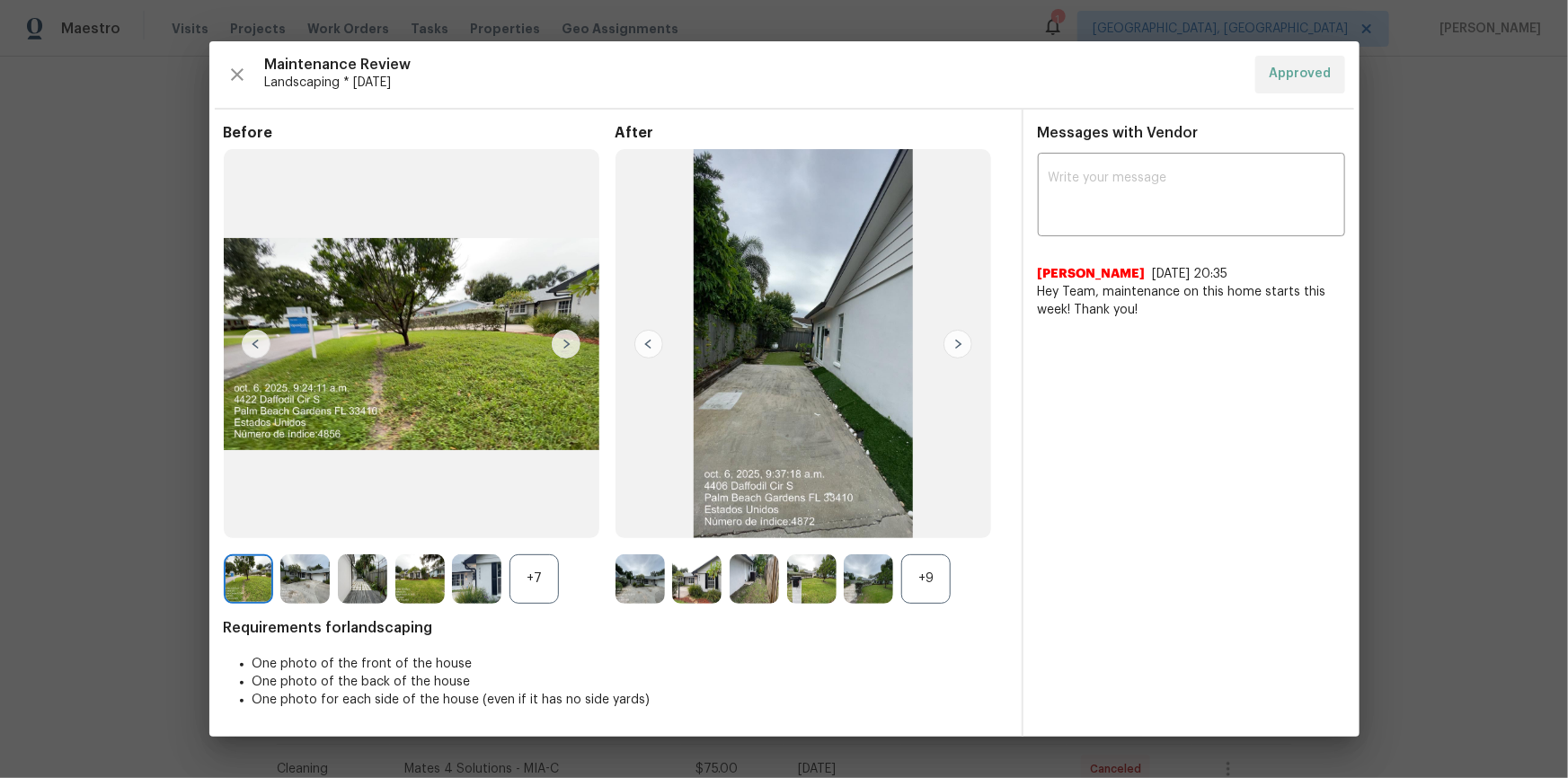
click at [965, 335] on img at bounding box center [957, 344] width 28 height 28
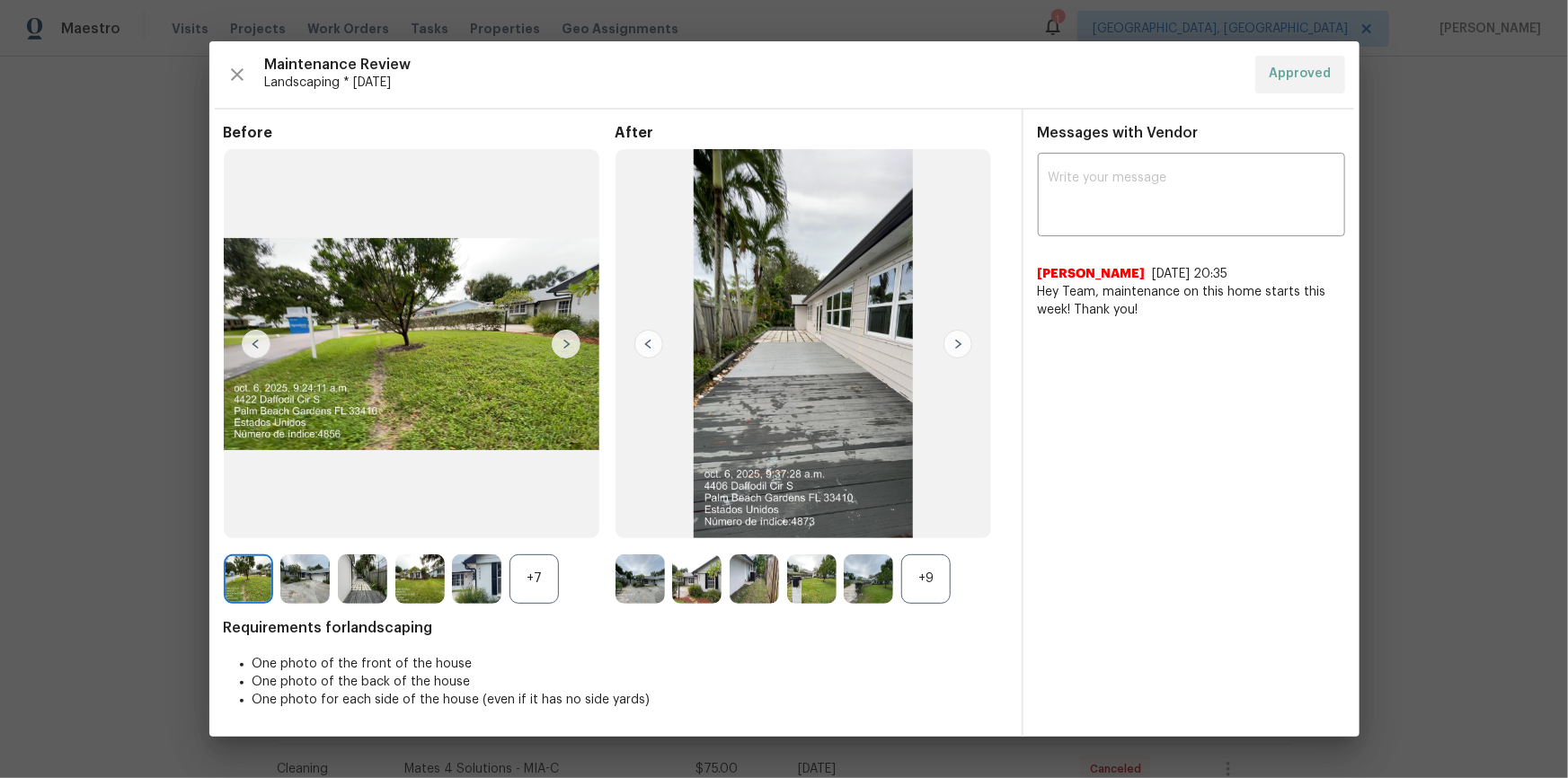
click at [965, 335] on img at bounding box center [957, 344] width 28 height 28
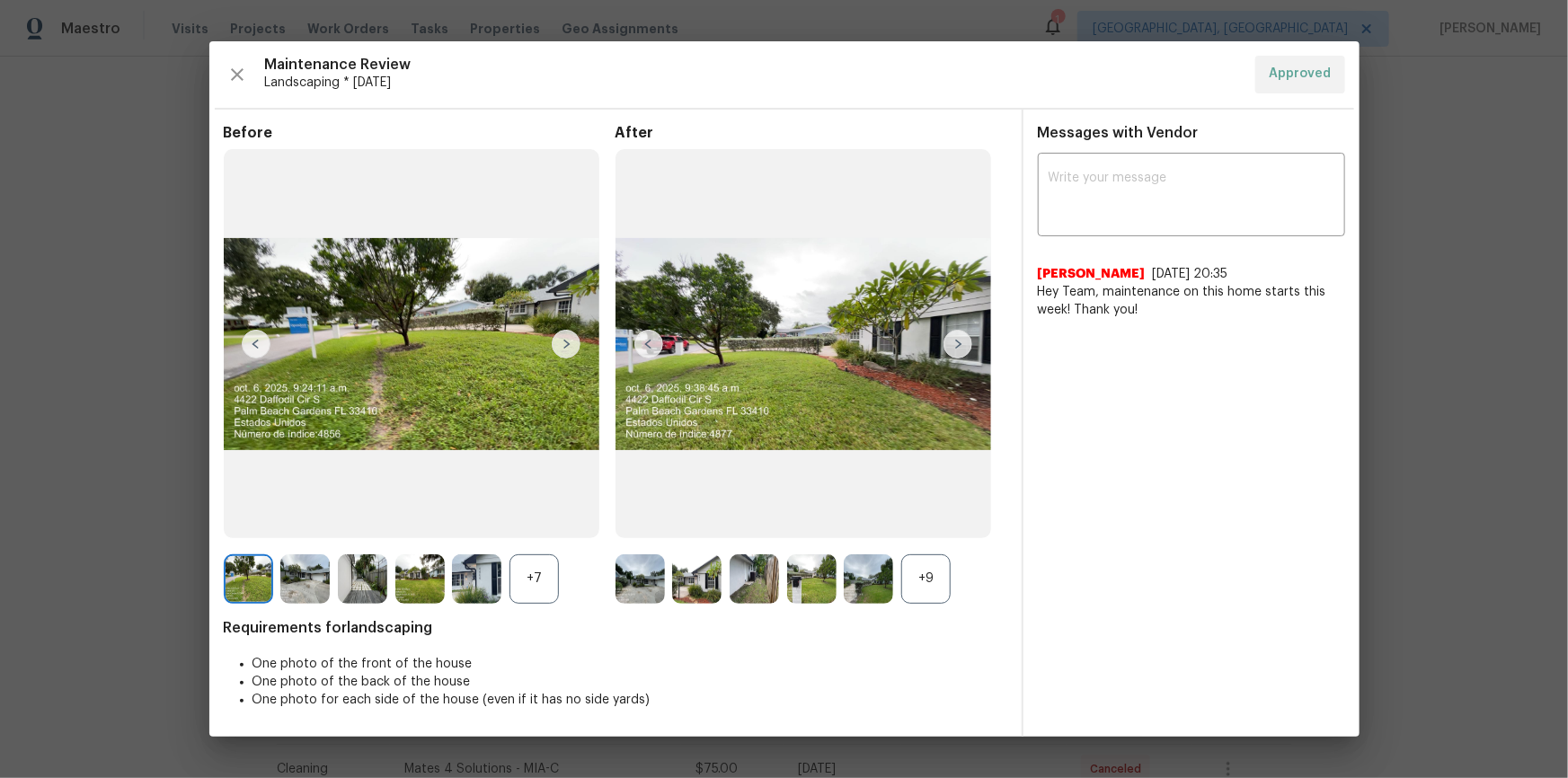
click at [965, 335] on img at bounding box center [957, 344] width 28 height 28
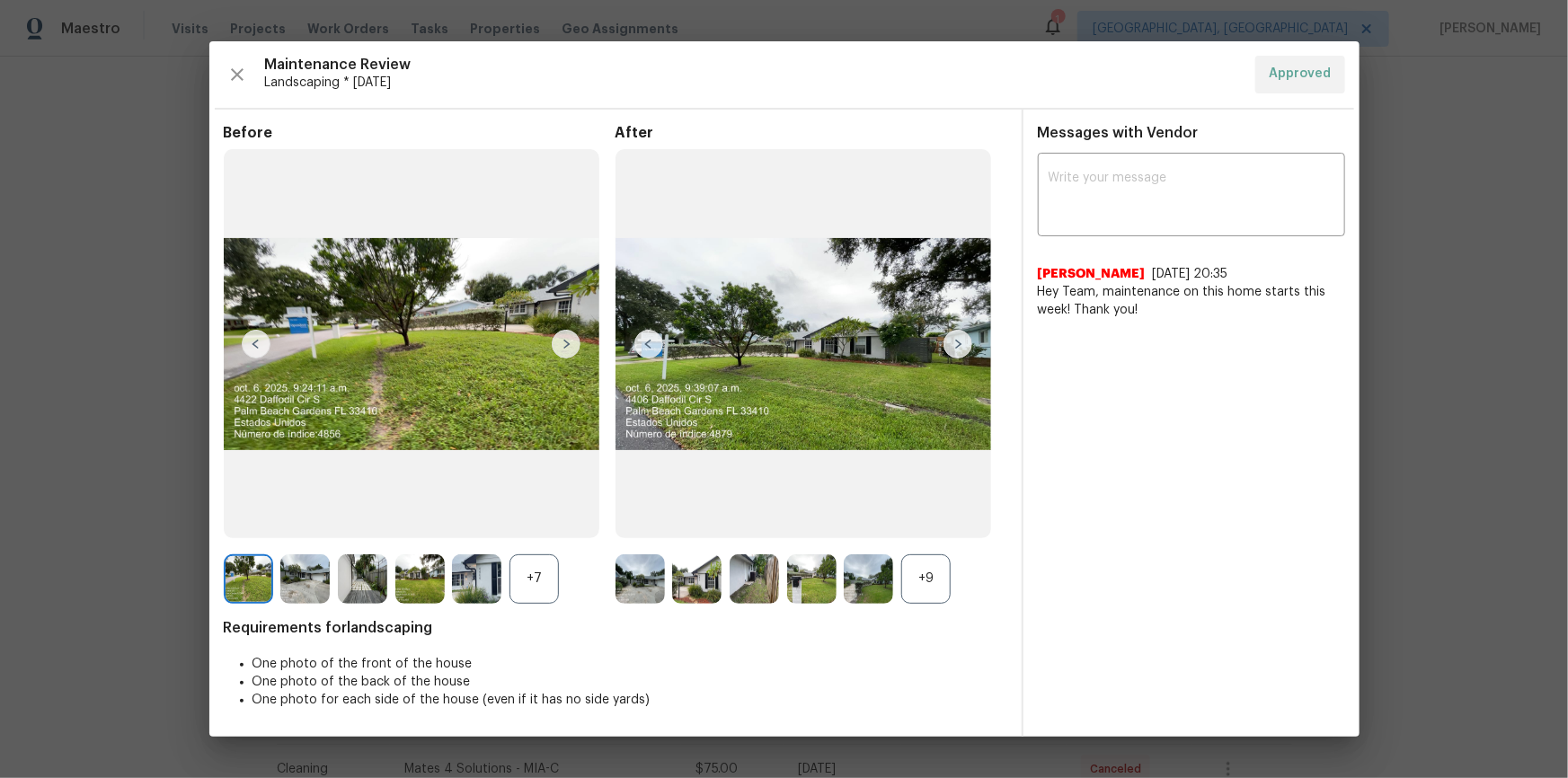
click at [965, 335] on img at bounding box center [957, 344] width 28 height 28
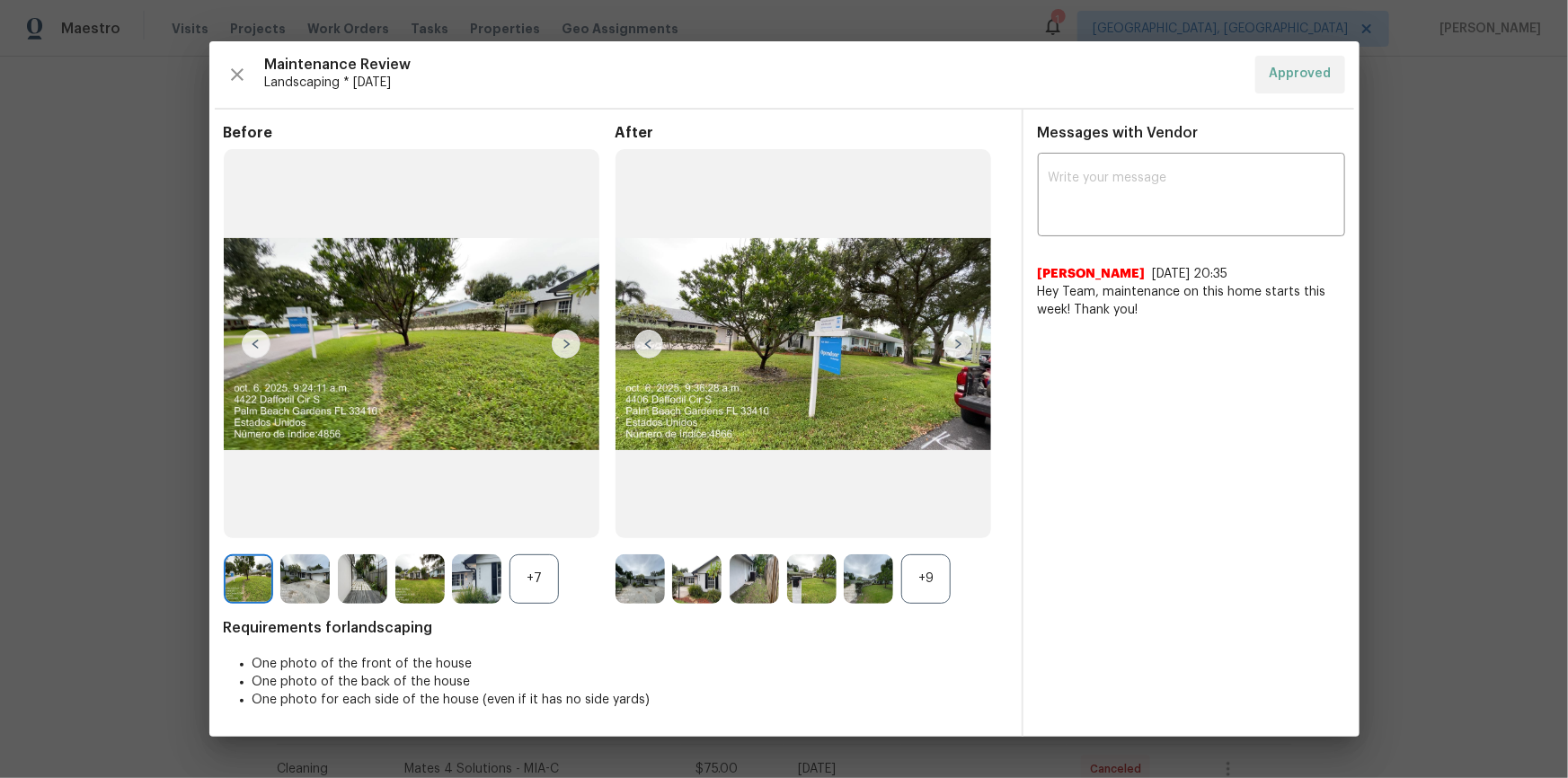
click at [965, 335] on img at bounding box center [957, 344] width 28 height 28
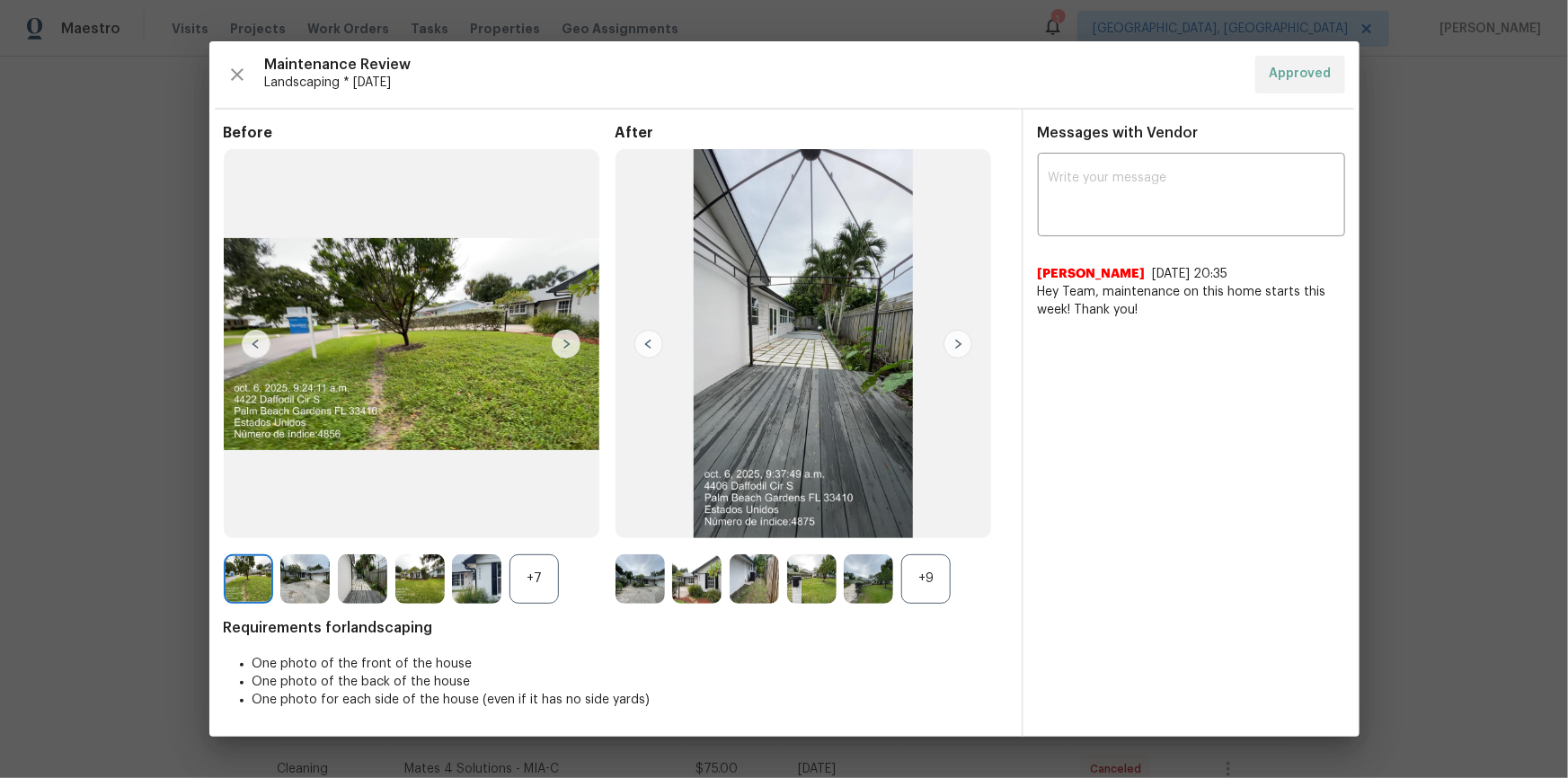
click at [965, 335] on img at bounding box center [957, 344] width 28 height 28
click at [491, 573] on img at bounding box center [477, 579] width 49 height 49
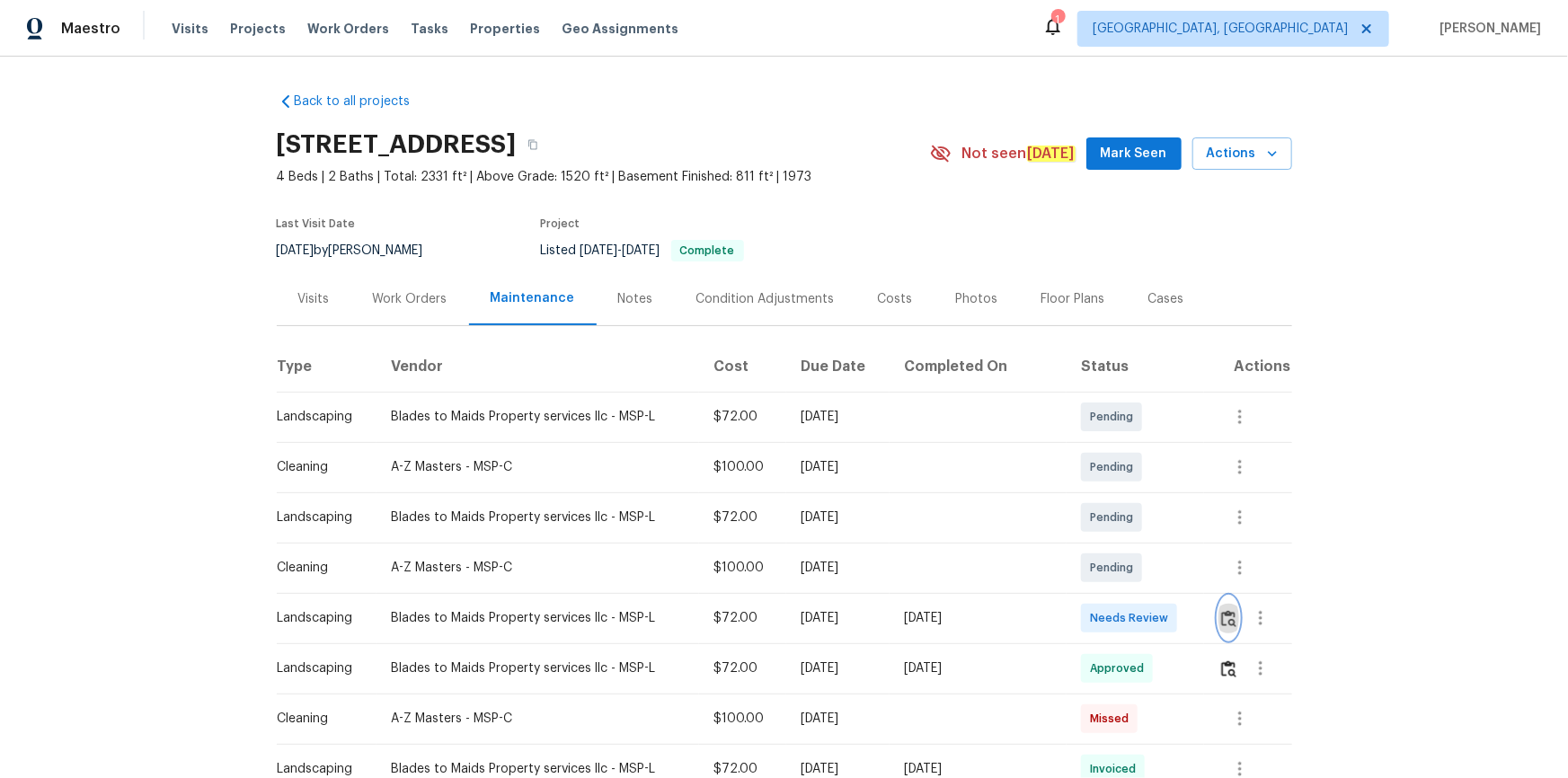
click at [1115, 523] on img "button" at bounding box center [1228, 619] width 16 height 17
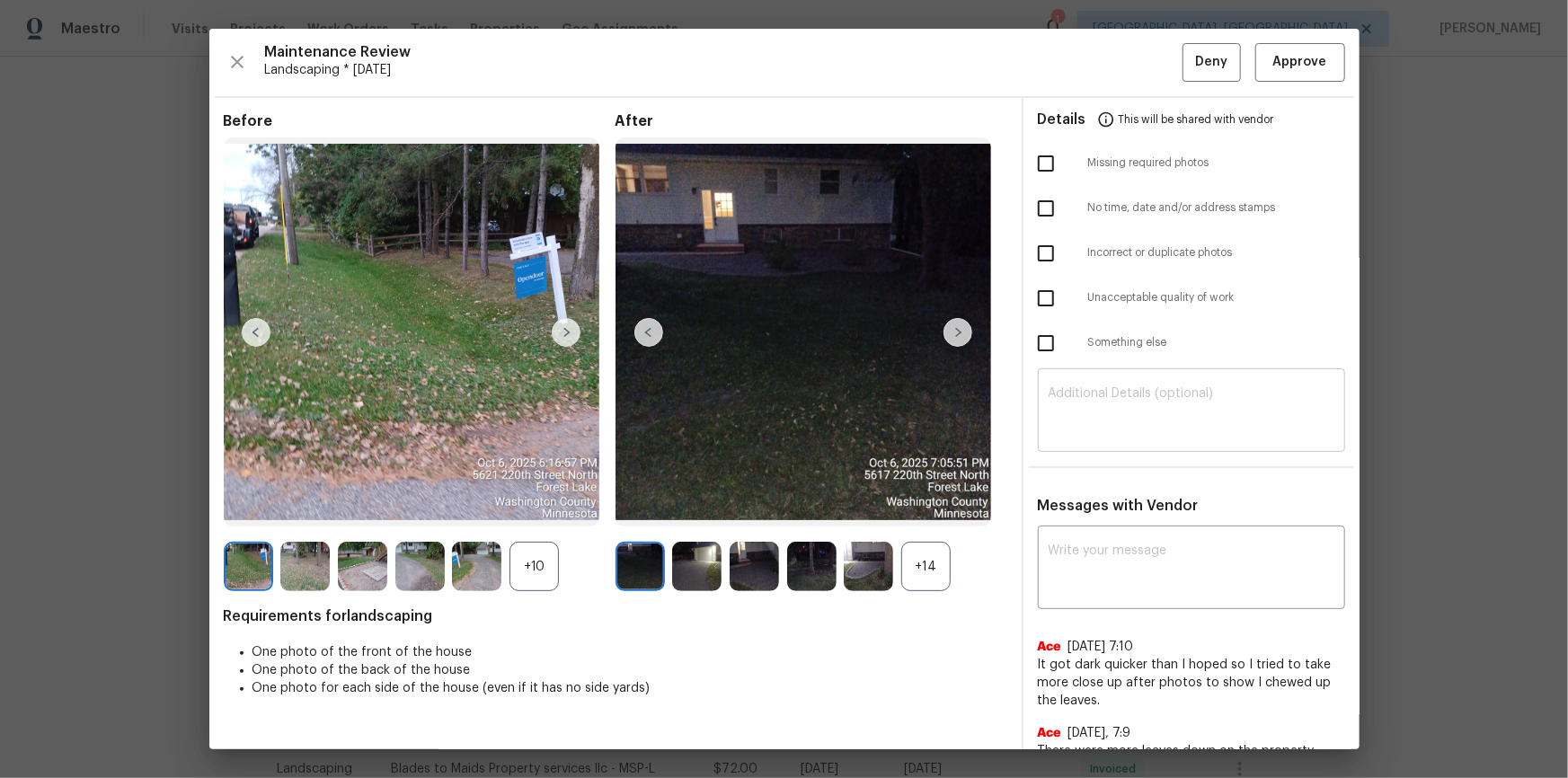
click at [1115, 389] on textarea at bounding box center [1191, 412] width 286 height 50
paste textarea "Maintenance Audit Team: Hello! Unfortunately, this landscaping visit completed …"
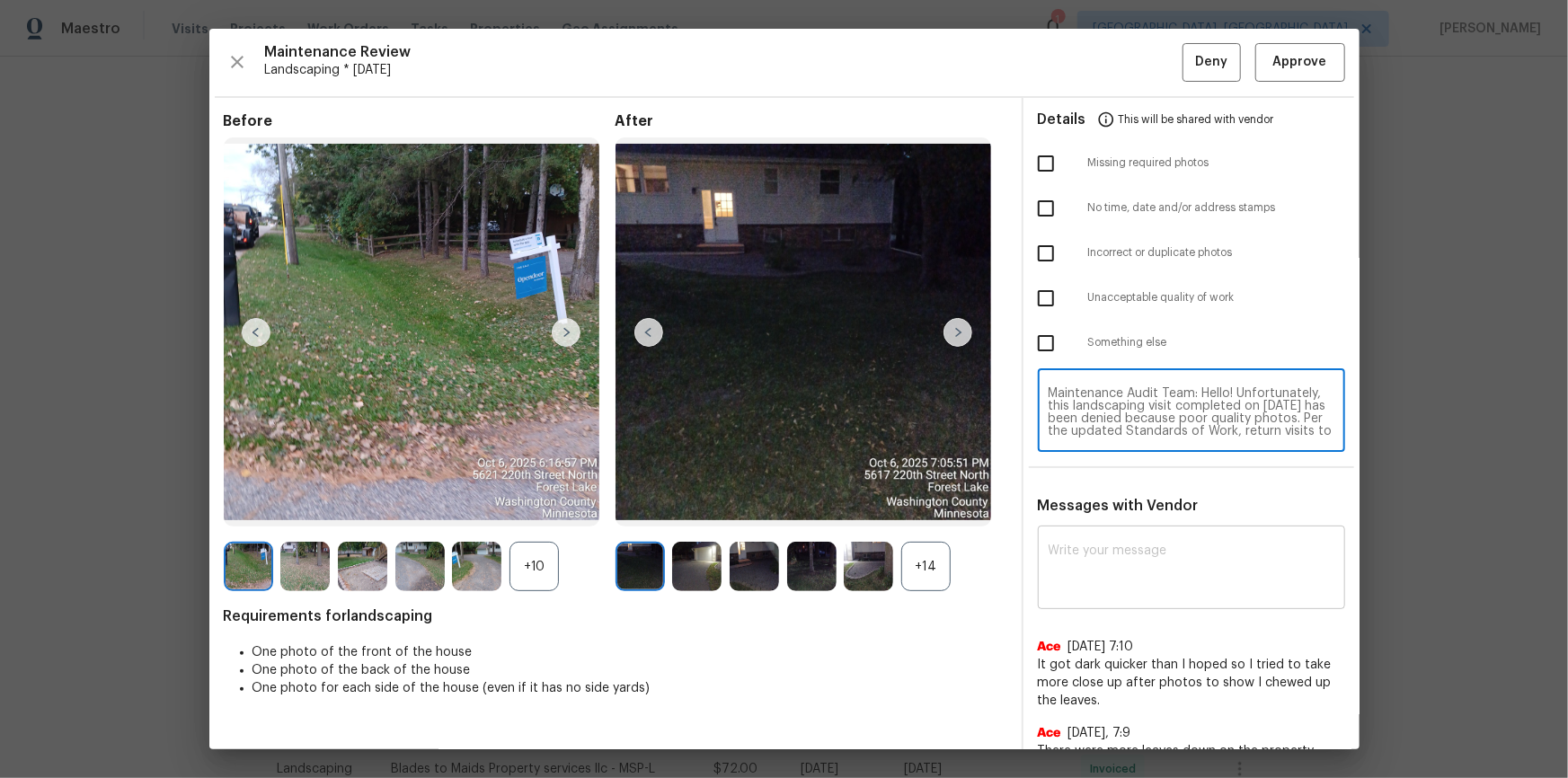
scroll to position [137, 0]
type textarea "Maintenance Audit Team: Hello! Unfortunately, this landscaping visit completed …"
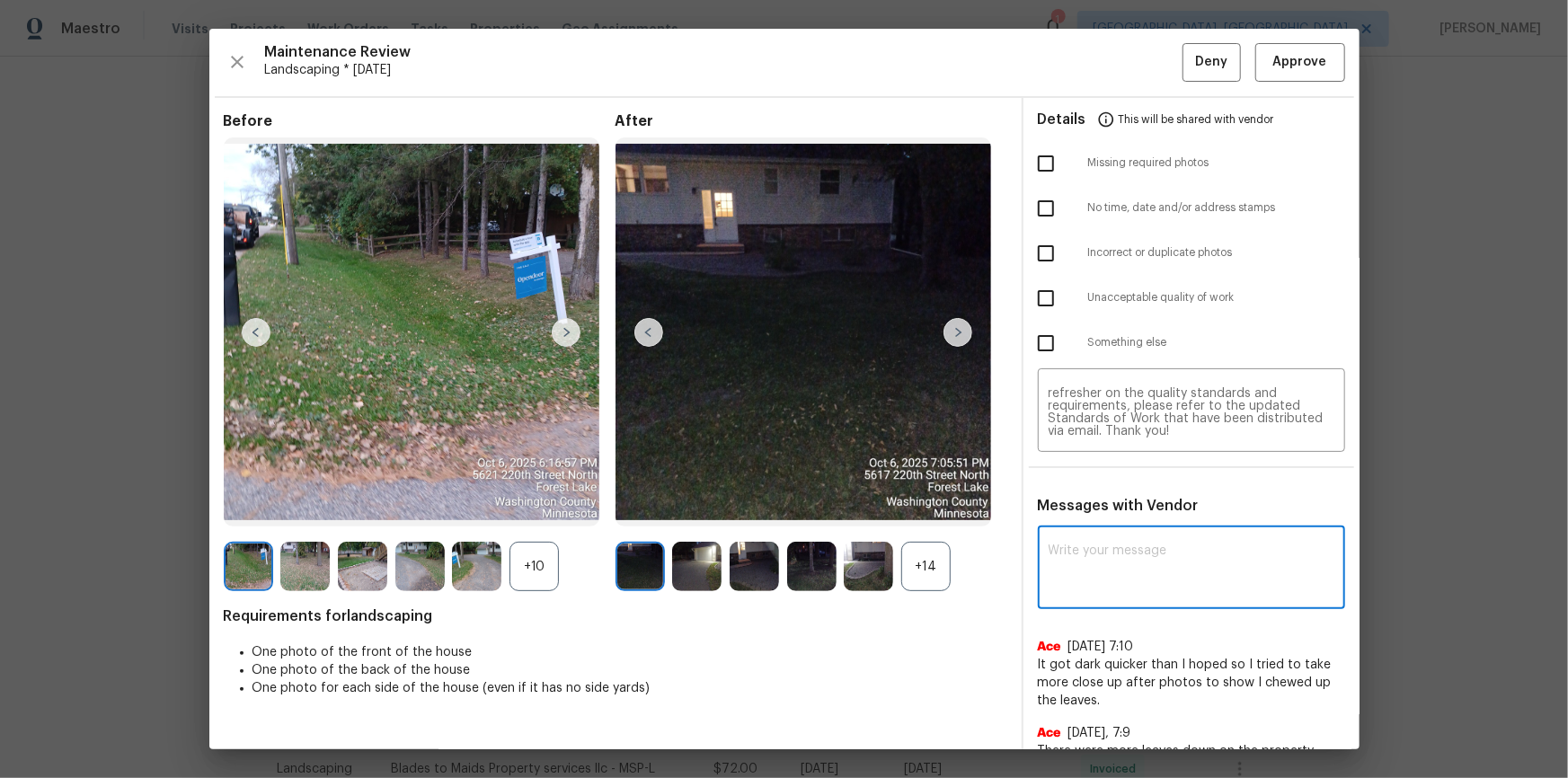
click at [1095, 523] on textarea at bounding box center [1191, 569] width 286 height 50
paste textarea "Maintenance Audit Team: Hello! Unfortunately, this landscaping visit completed …"
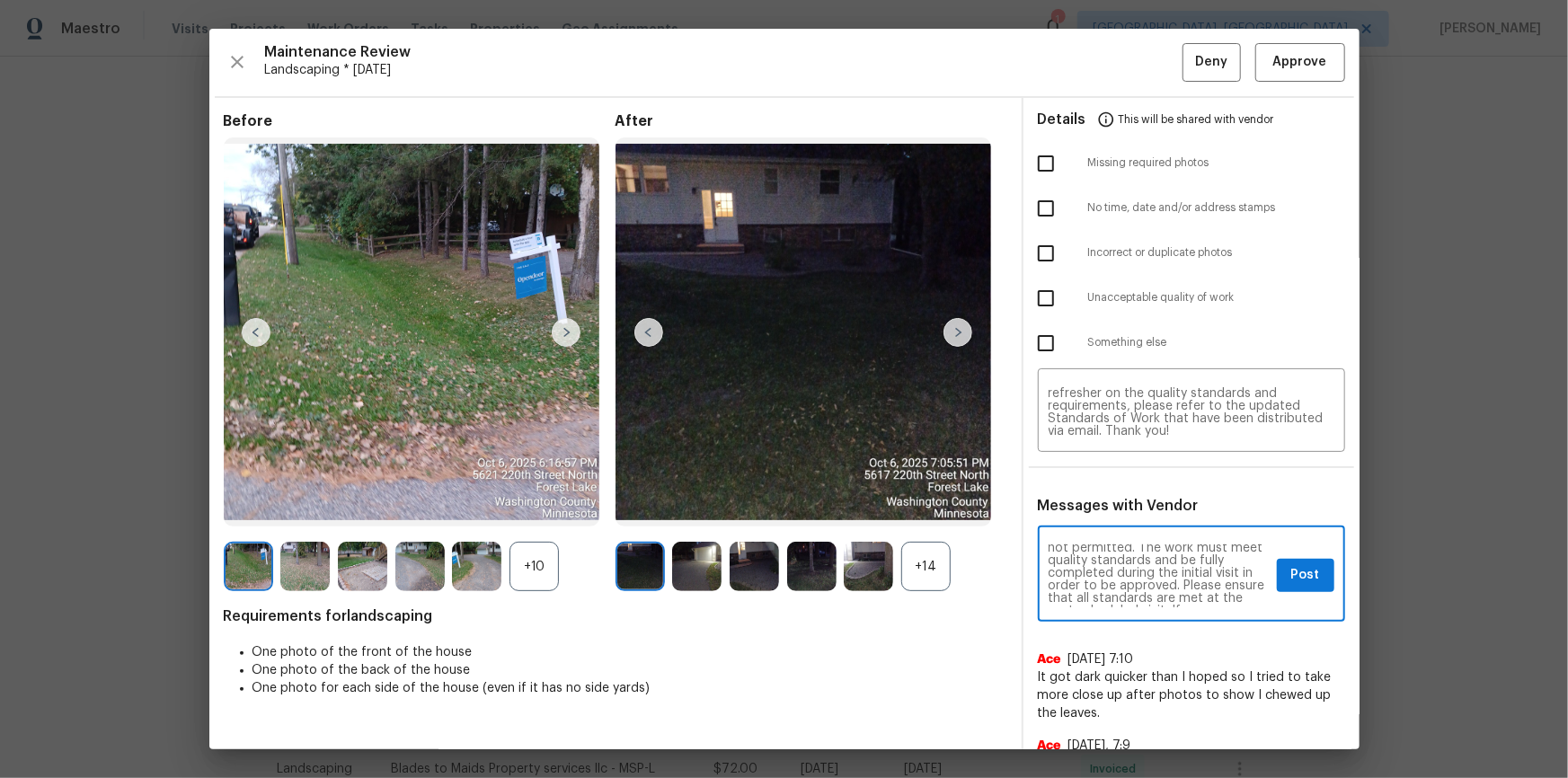
scroll to position [0, 0]
type textarea "Maintenance Audit Team: Hello! Unfortunately, this landscaping visit completed …"
click at [1115, 523] on div "Maintenance Audit Team: Hello! Unfortunately, this landscaping visit completed …" at bounding box center [1190, 575] width 307 height 92
click at [1115, 523] on textarea "Maintenance Audit Team: Hello! Unfortunately, this landscaping visit completed …" at bounding box center [1158, 575] width 221 height 63
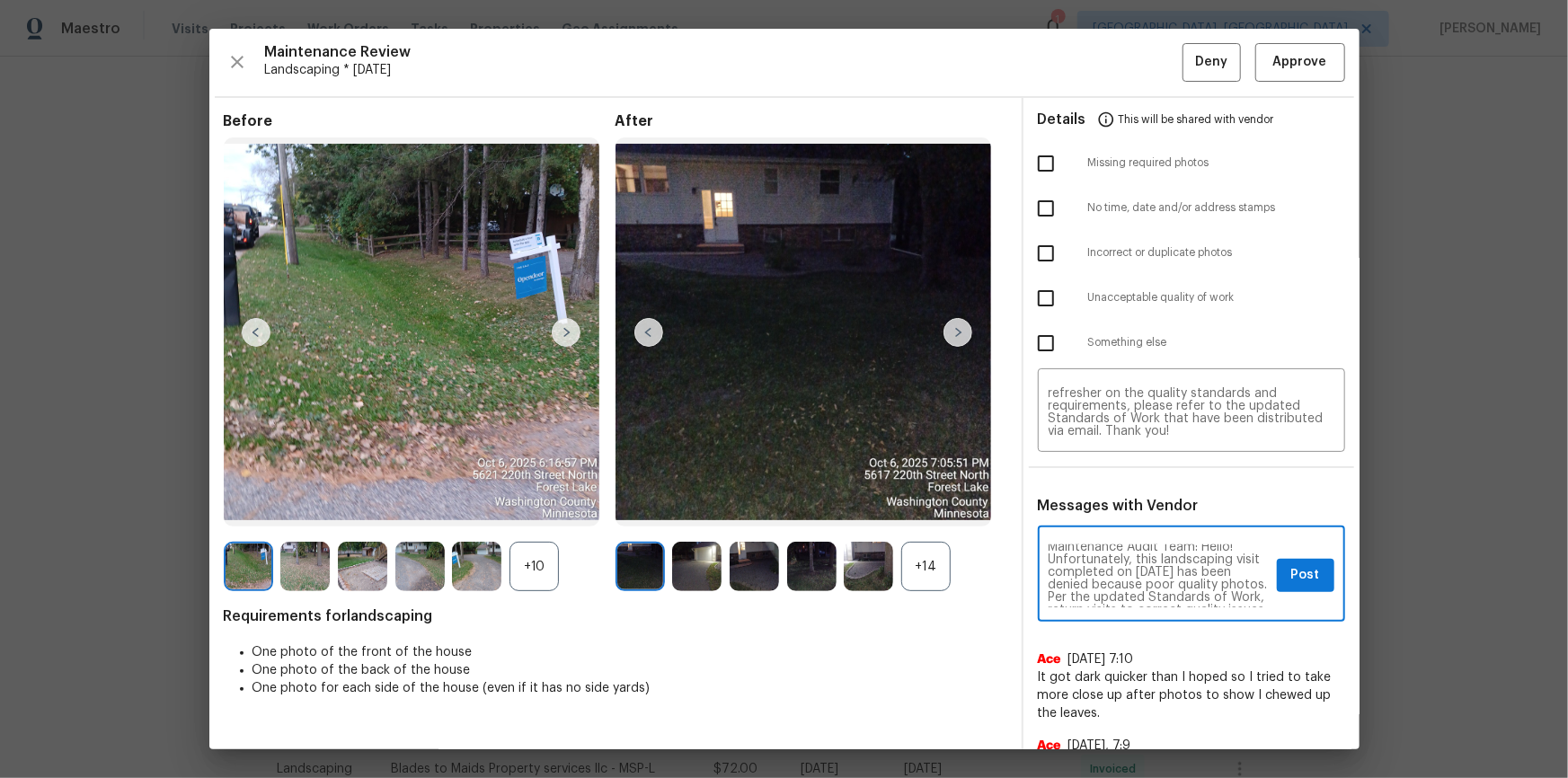
scroll to position [0, 0]
click at [1045, 339] on input "checkbox" at bounding box center [1046, 343] width 38 height 38
checkbox input "true"
click at [1115, 523] on span "Post" at bounding box center [1305, 575] width 28 height 23
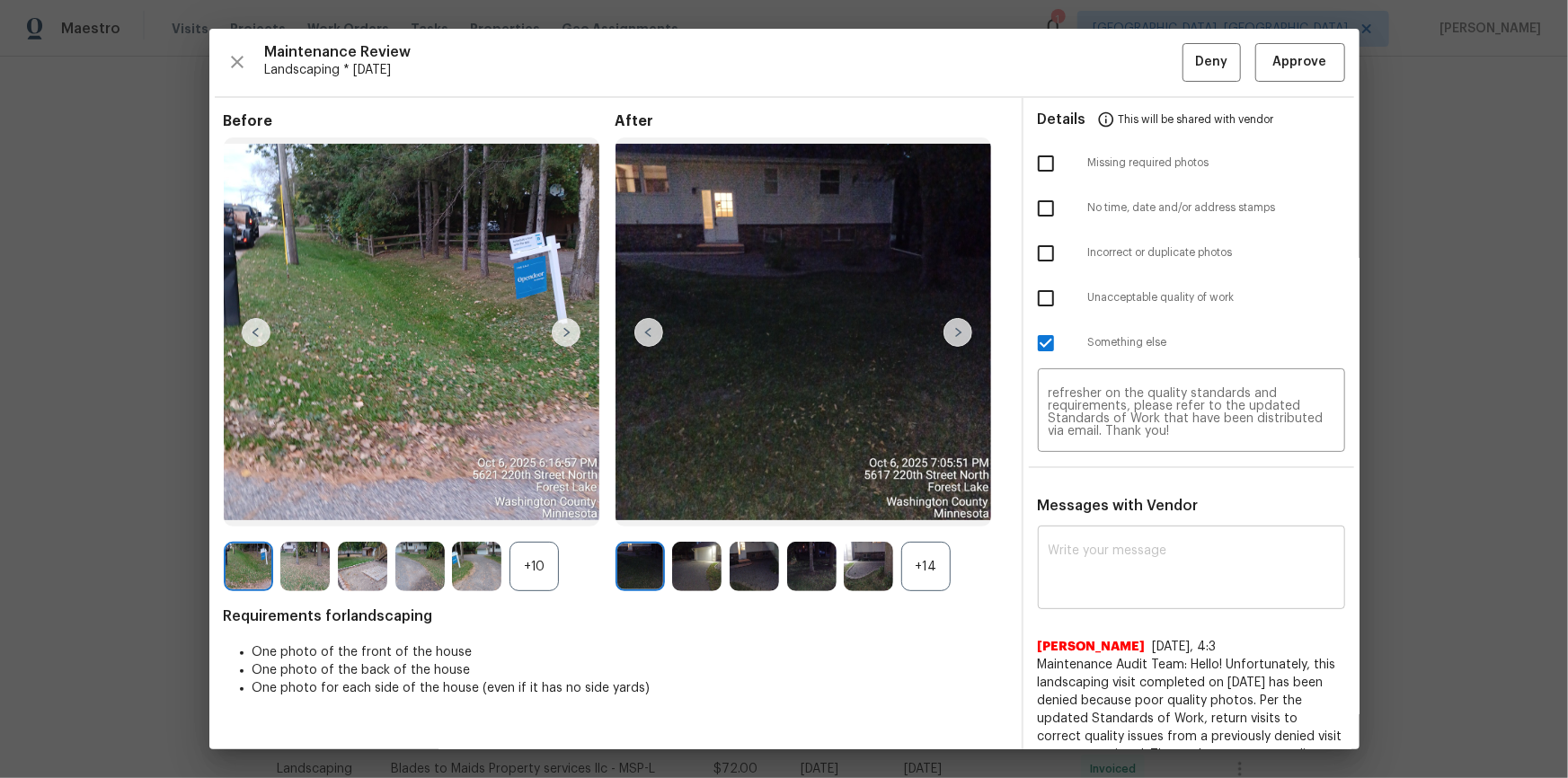
click at [952, 332] on img at bounding box center [957, 332] width 28 height 28
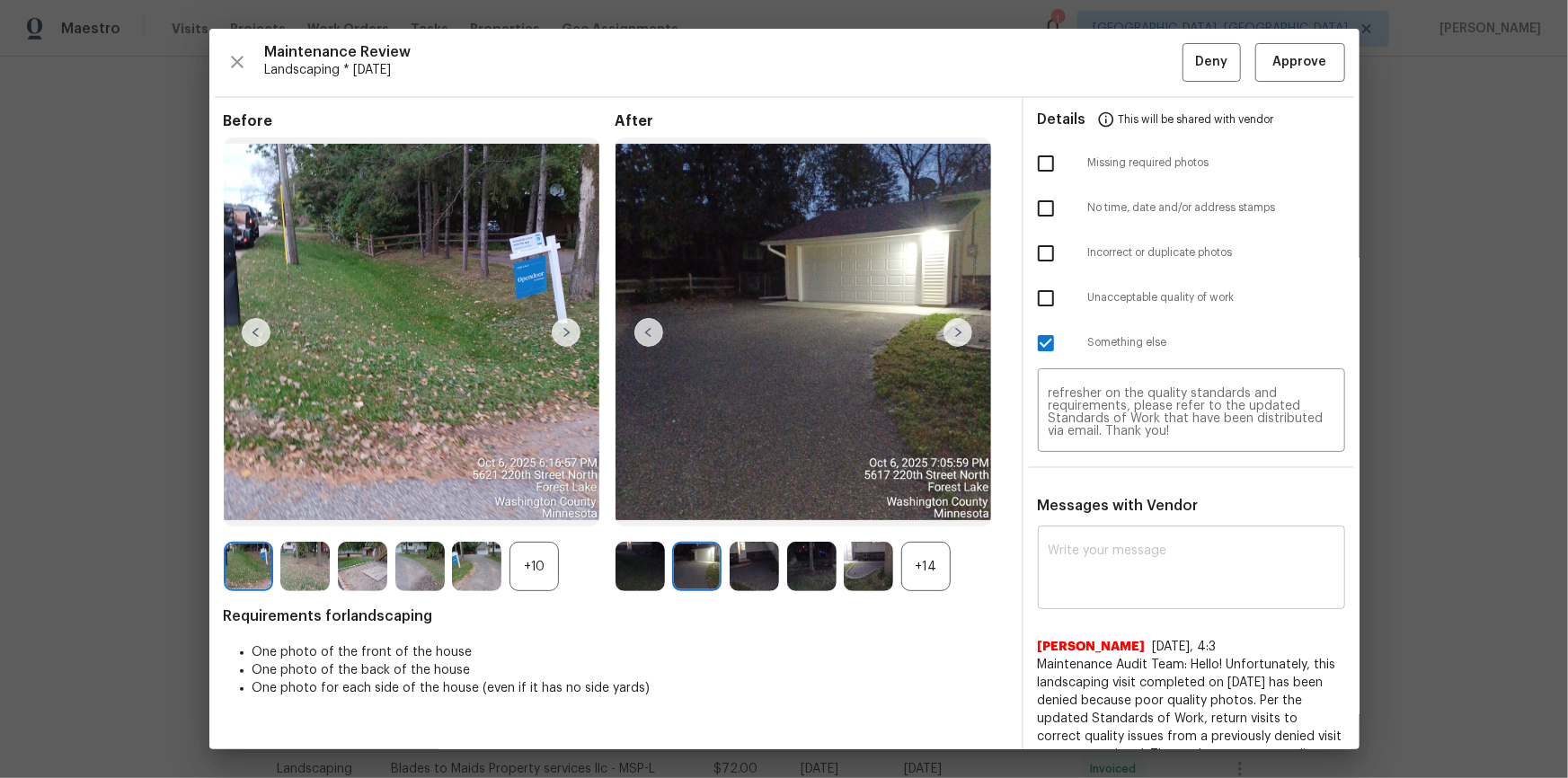
click at [952, 331] on img at bounding box center [957, 332] width 28 height 28
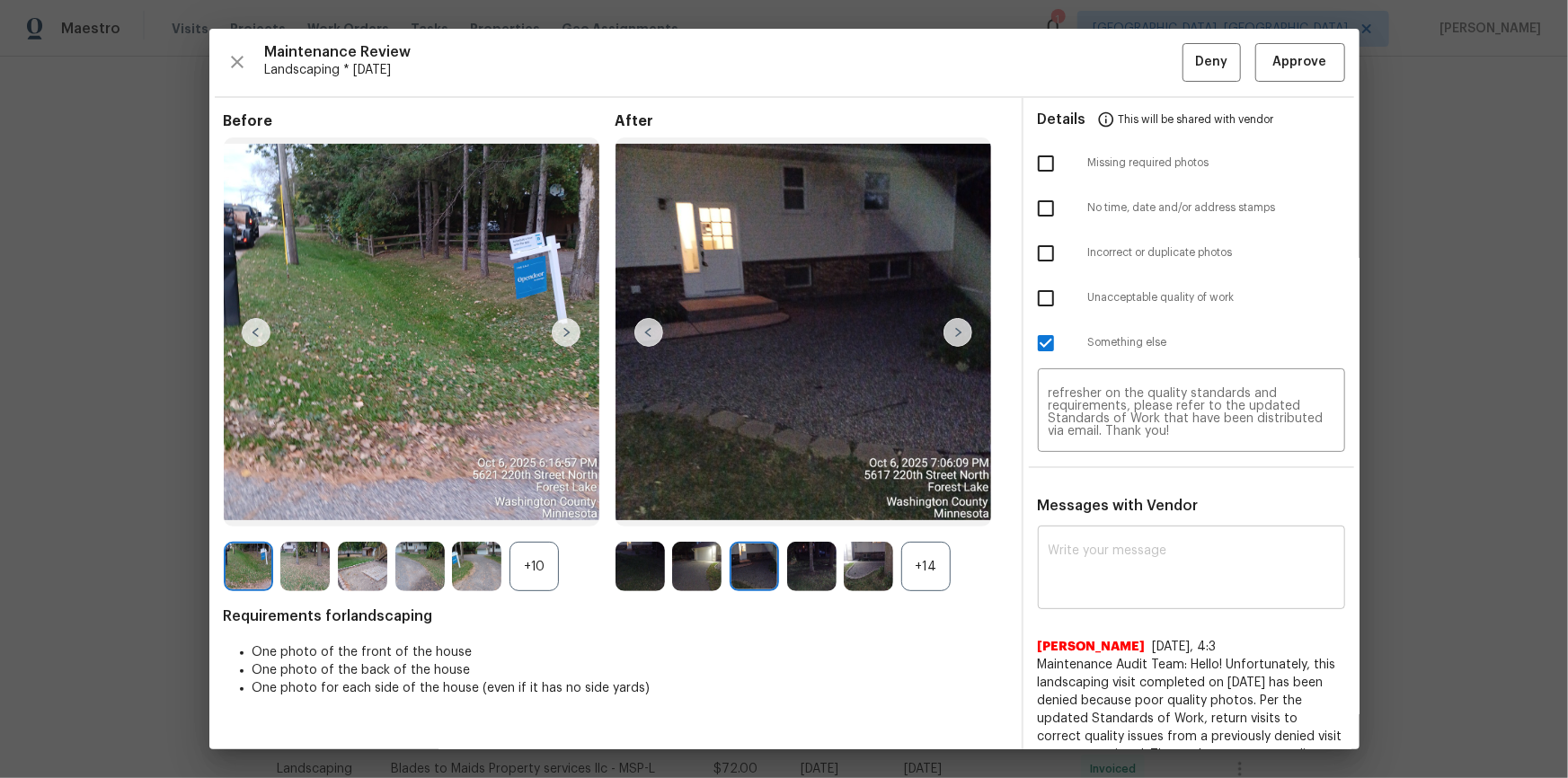
click at [954, 332] on img at bounding box center [957, 332] width 28 height 28
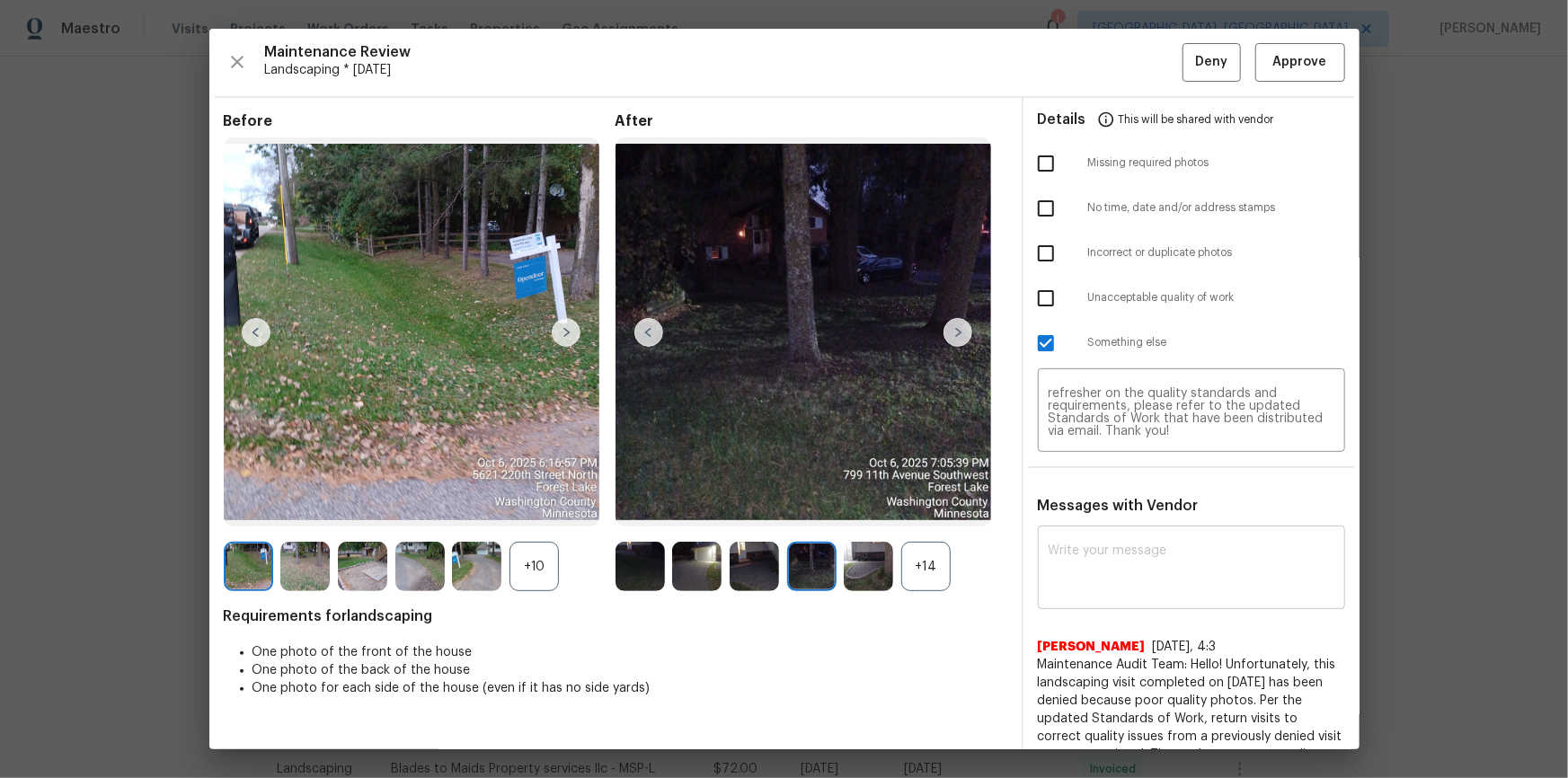
click at [955, 332] on img at bounding box center [957, 332] width 28 height 28
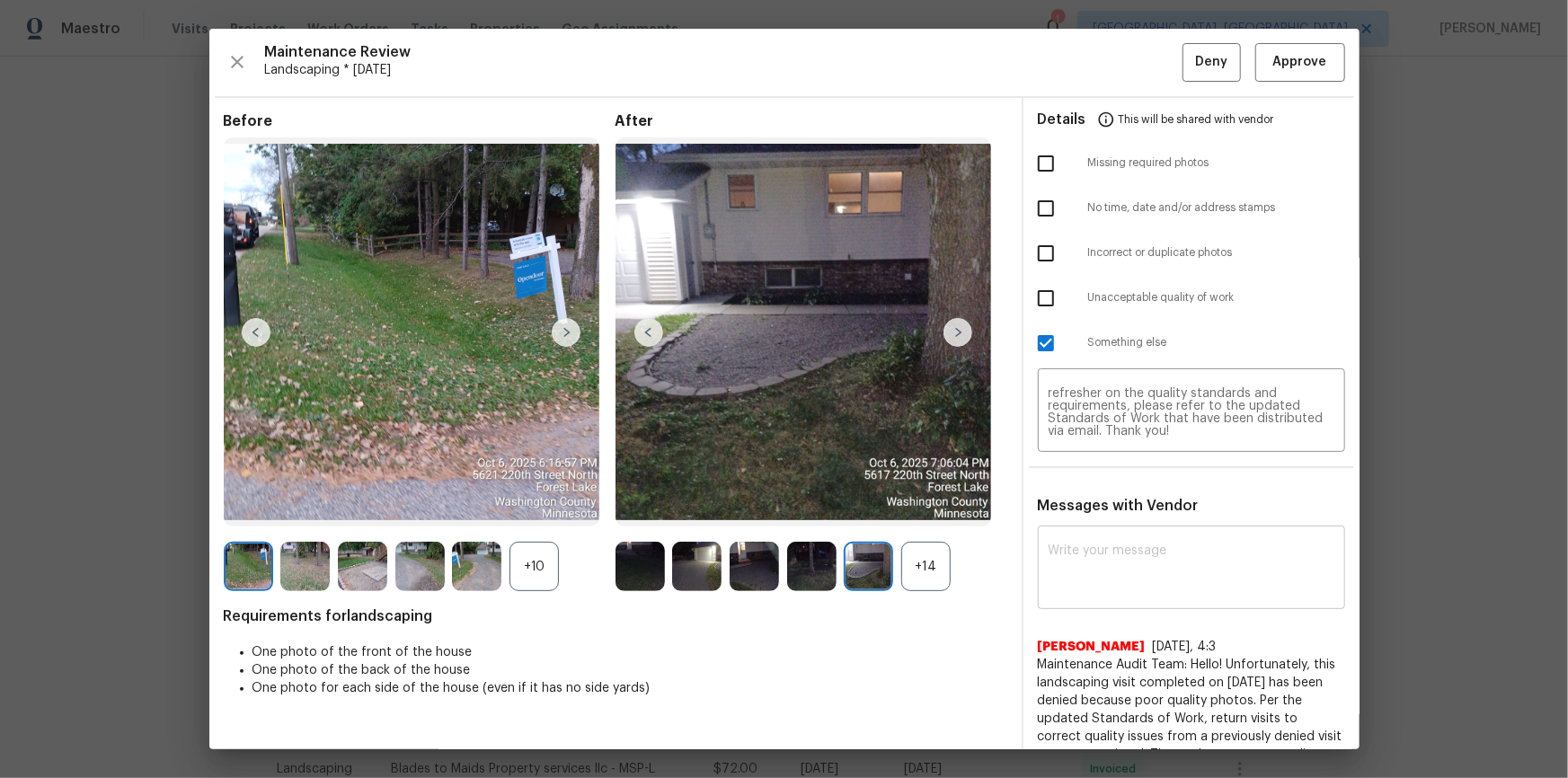
click at [955, 332] on img at bounding box center [957, 332] width 28 height 28
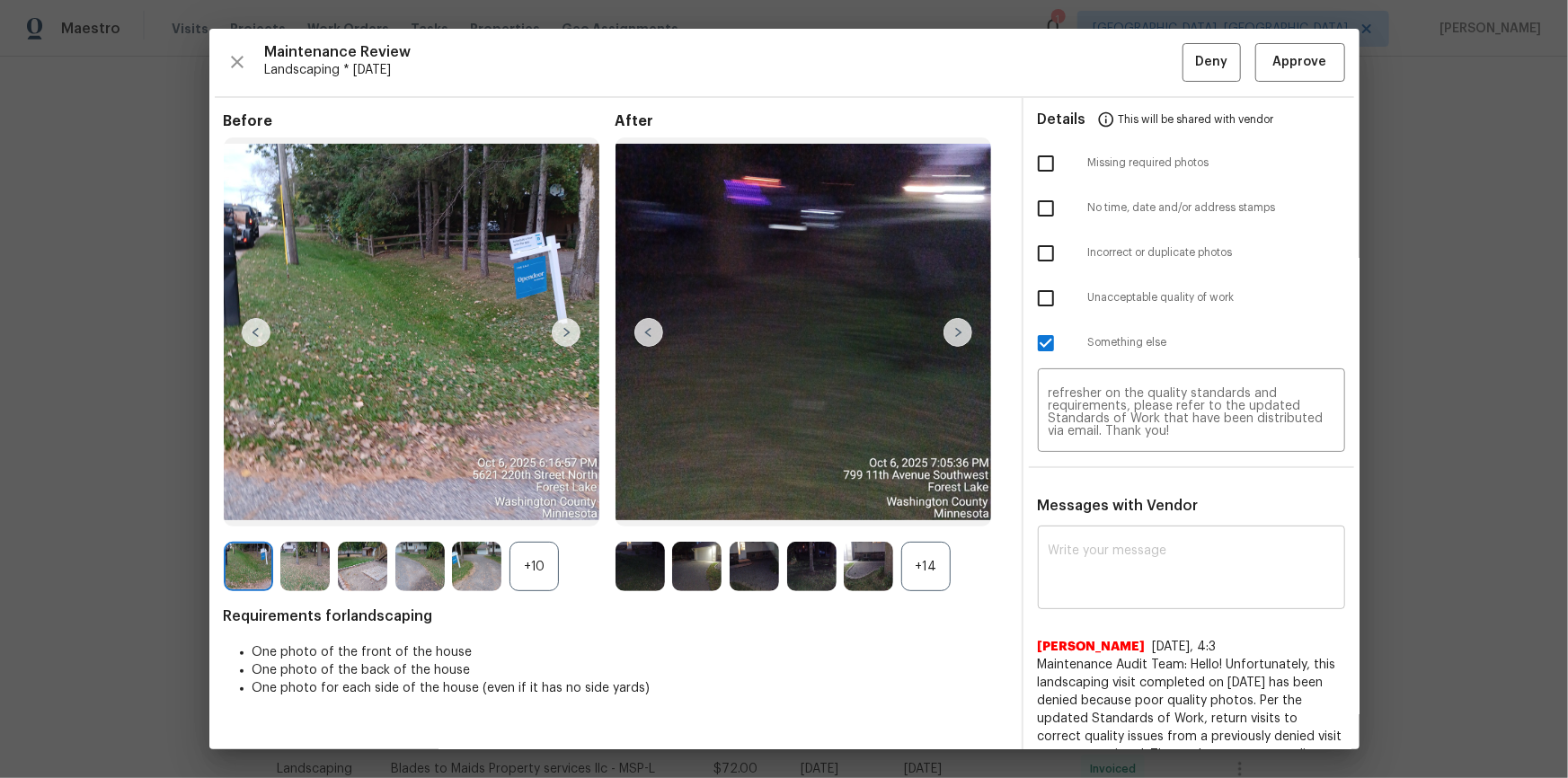
click at [957, 333] on img at bounding box center [957, 332] width 28 height 28
click at [959, 334] on img at bounding box center [957, 332] width 28 height 28
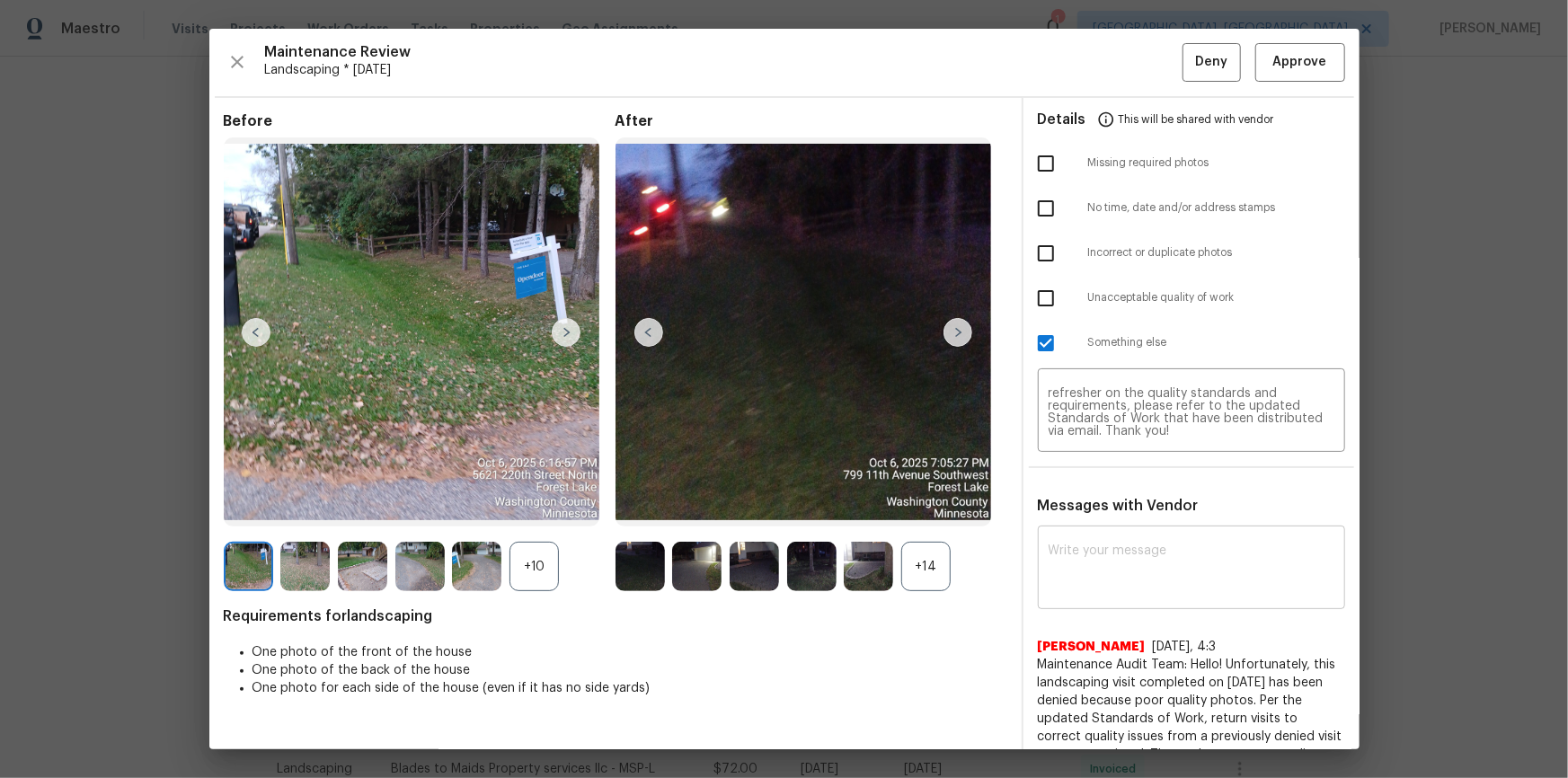
click at [959, 334] on img at bounding box center [957, 332] width 28 height 28
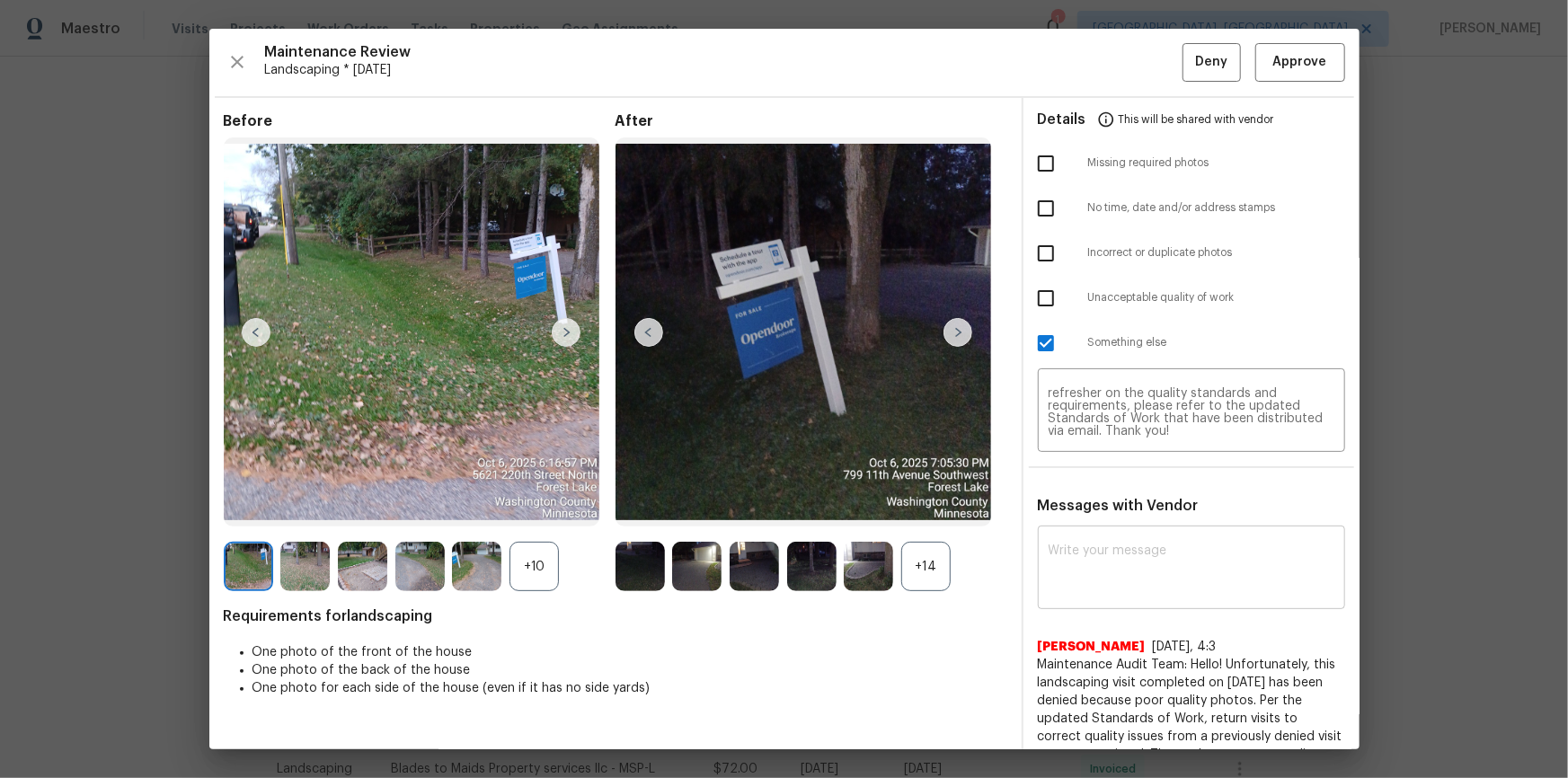
click at [959, 334] on img at bounding box center [957, 332] width 28 height 28
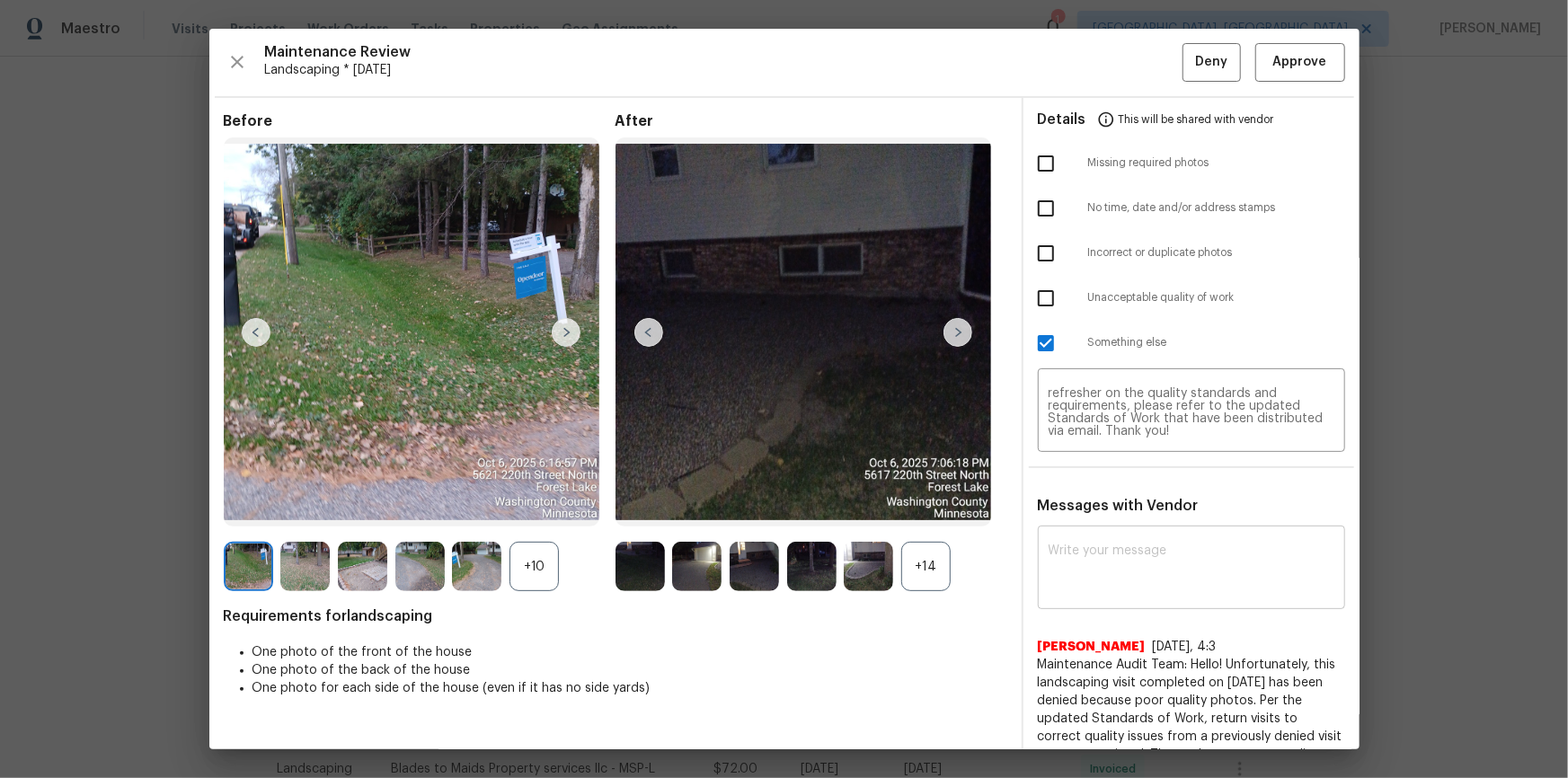
click at [959, 334] on img at bounding box center [957, 332] width 28 height 28
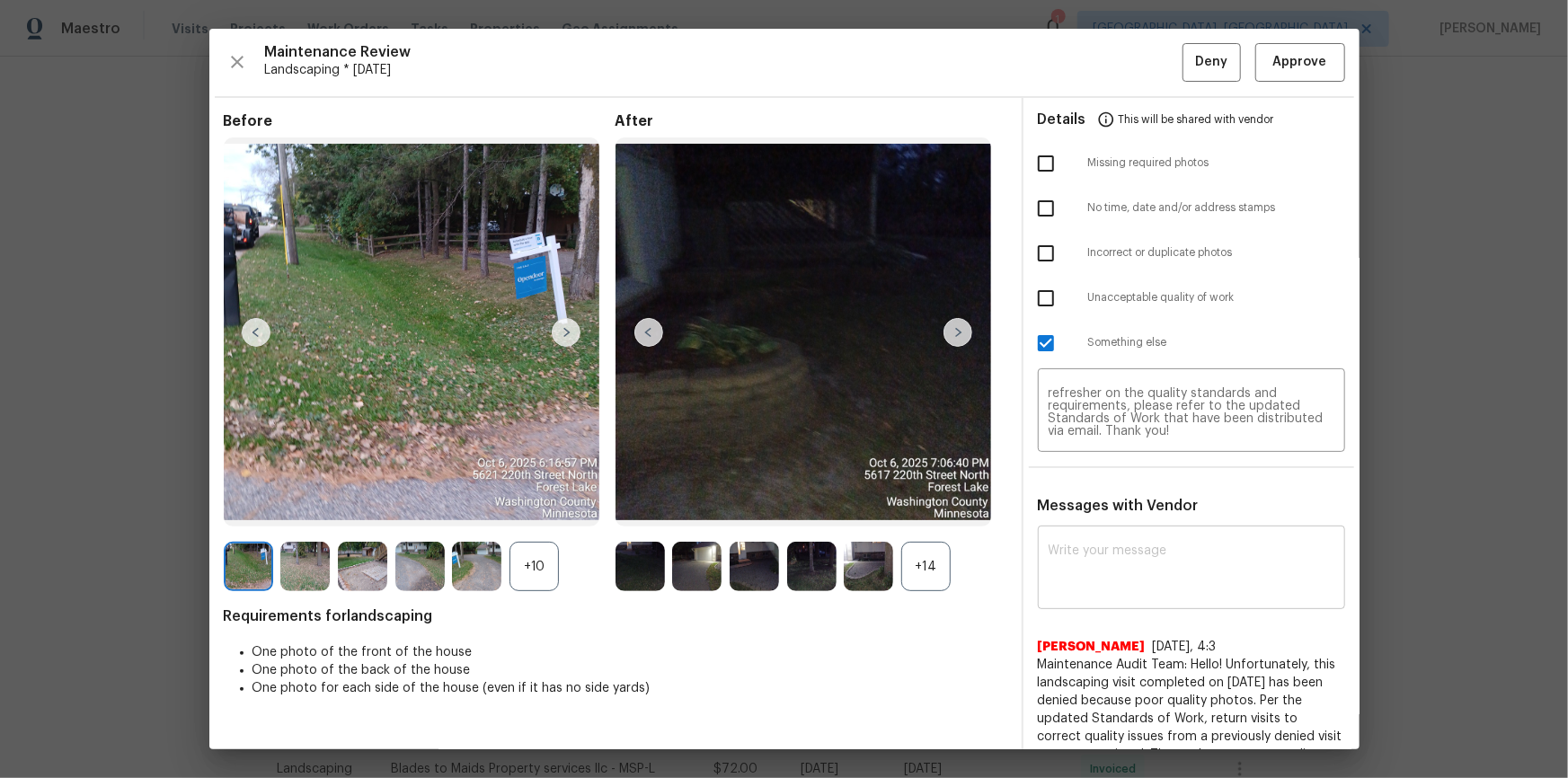
click at [959, 334] on img at bounding box center [957, 332] width 28 height 28
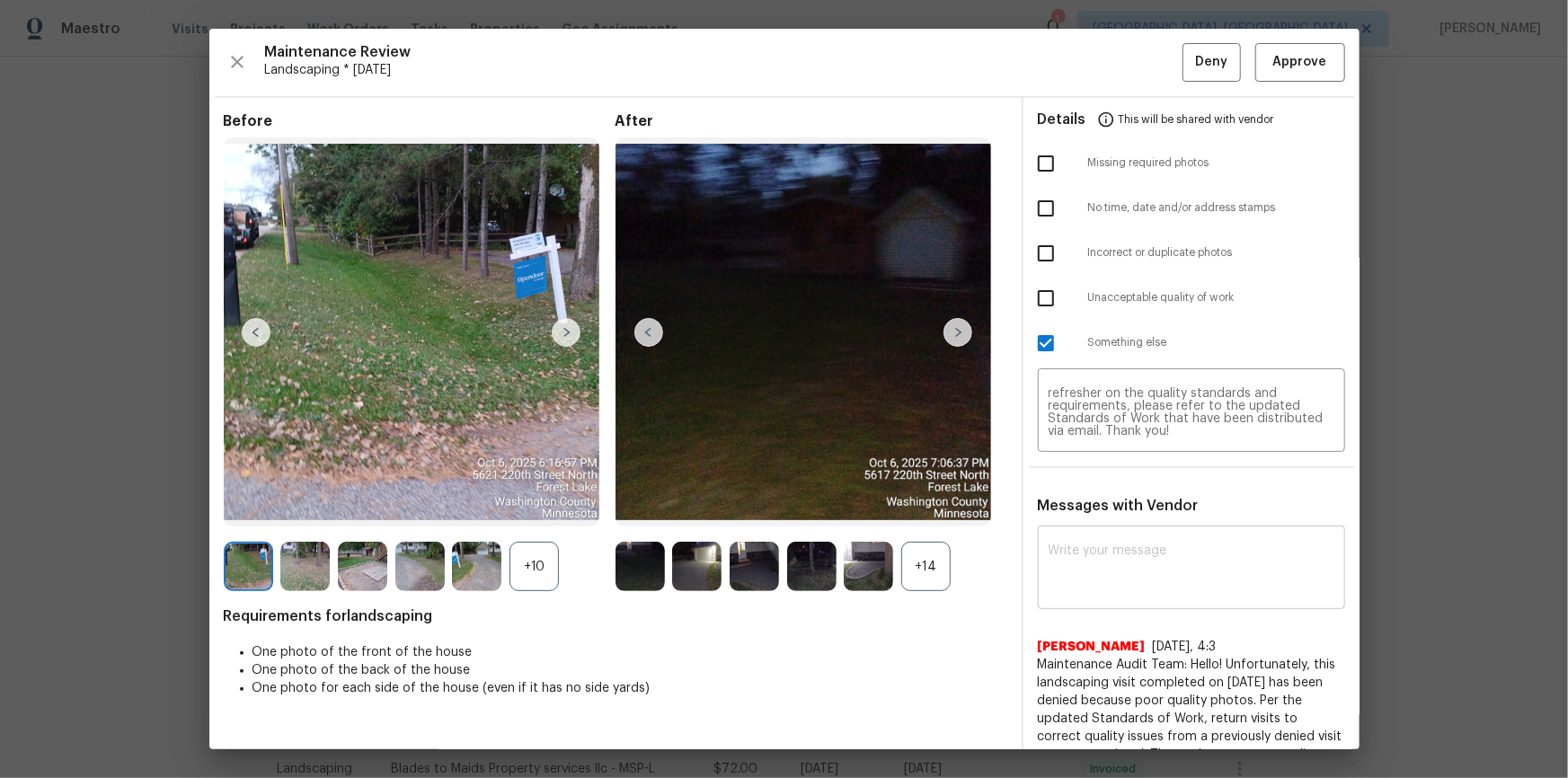
click at [959, 334] on img at bounding box center [957, 332] width 28 height 28
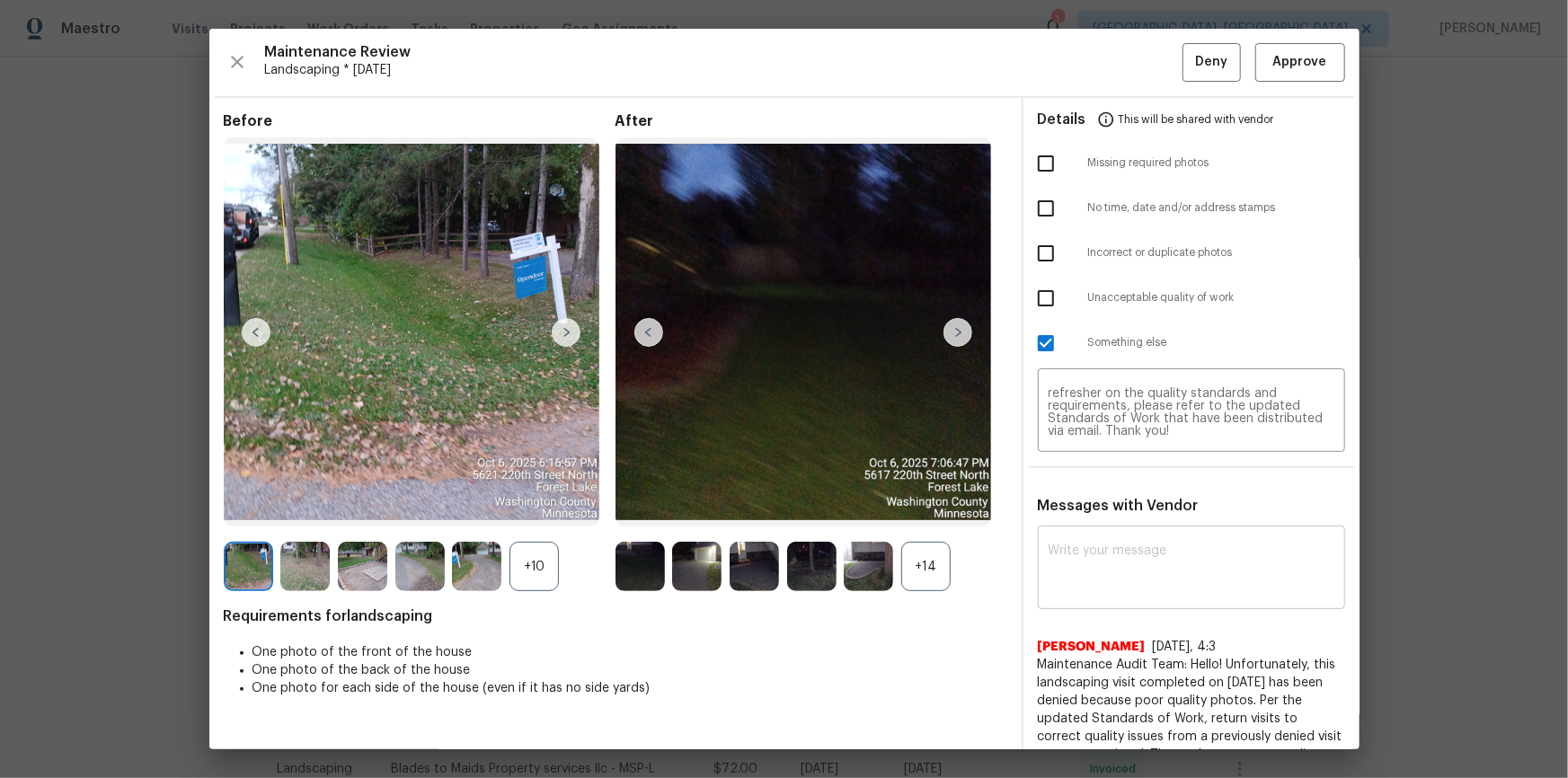
click at [960, 334] on img at bounding box center [957, 332] width 28 height 28
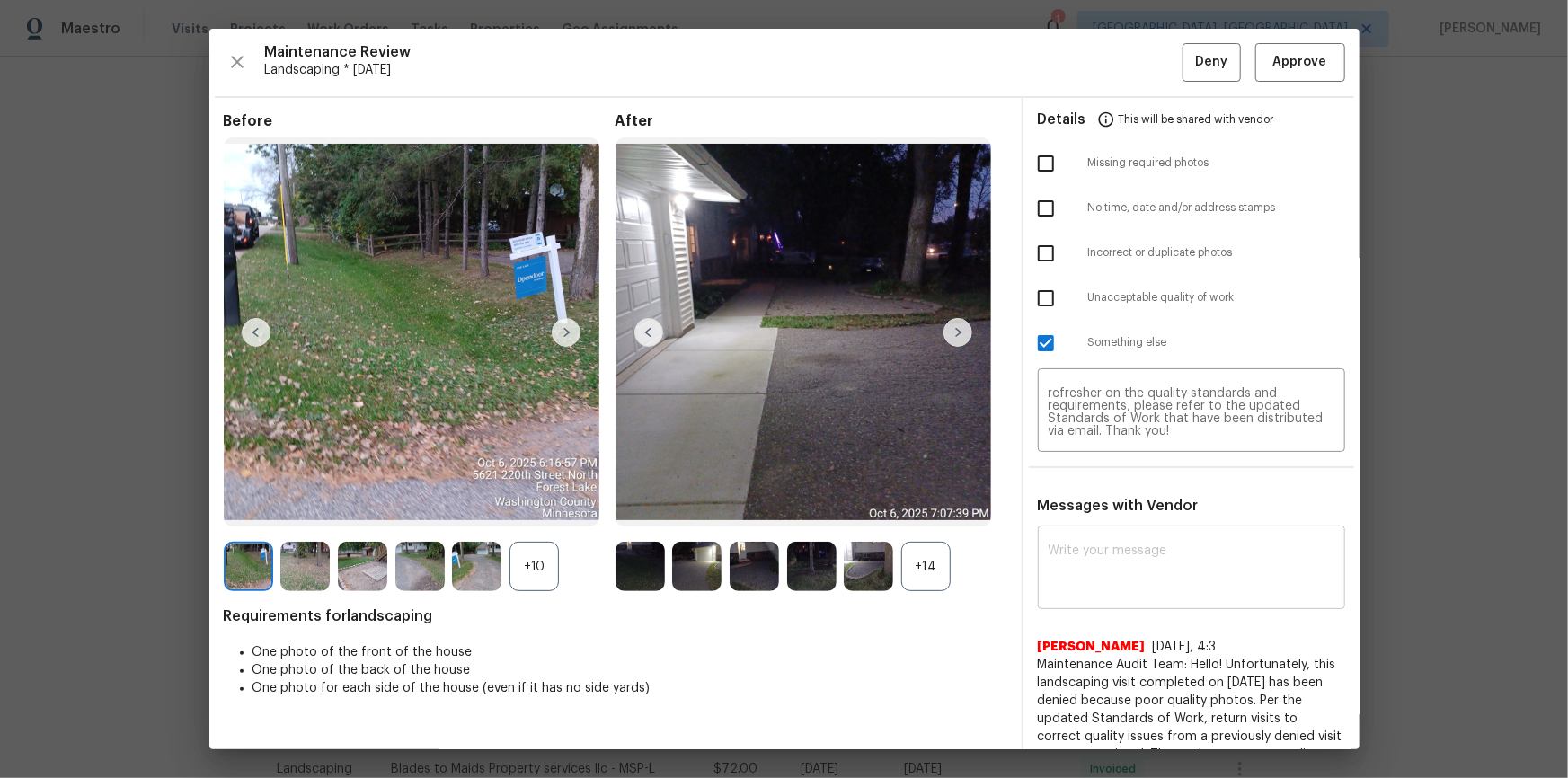
click at [960, 334] on img at bounding box center [957, 332] width 28 height 28
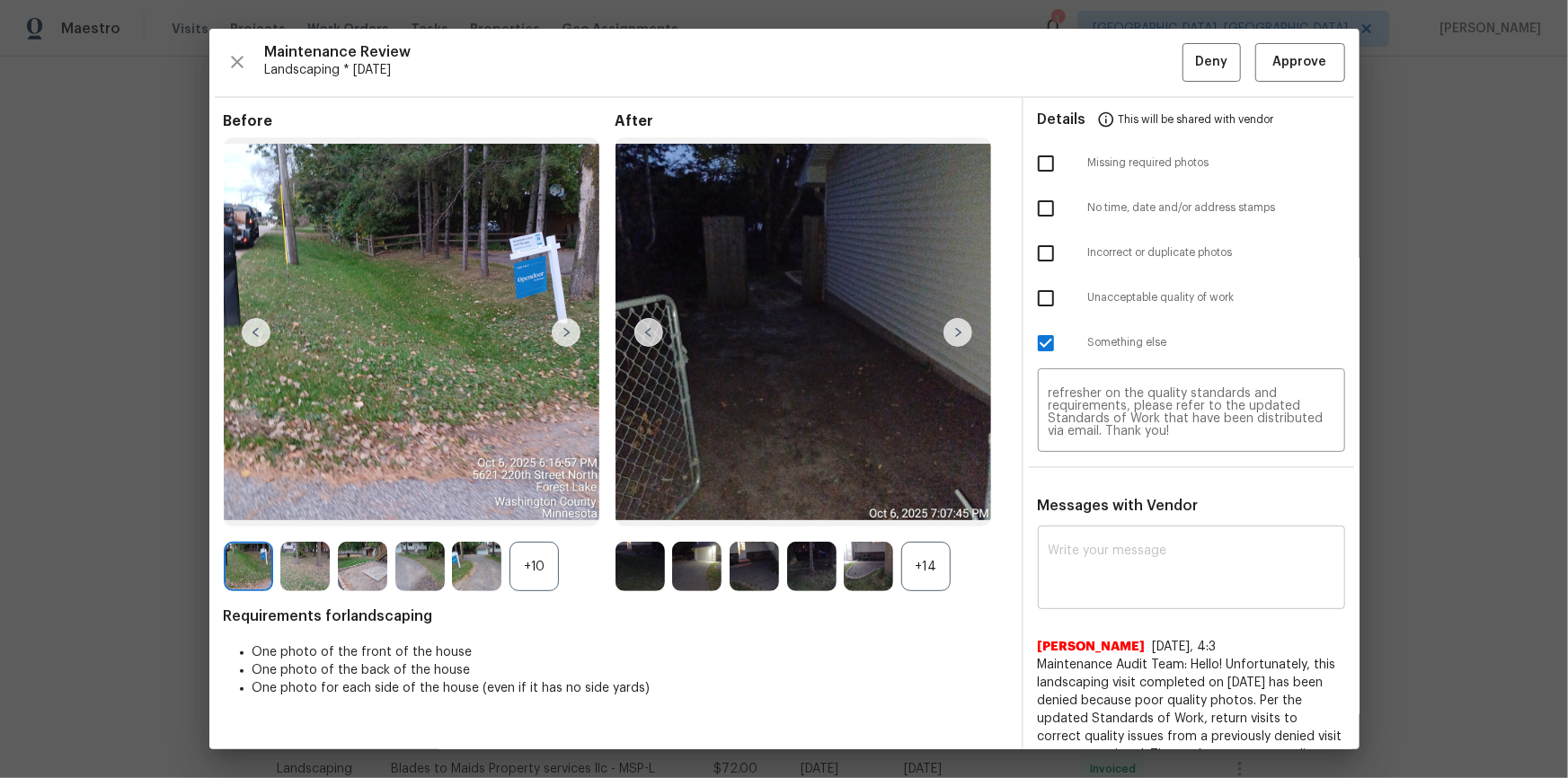
click at [960, 334] on img at bounding box center [957, 332] width 28 height 28
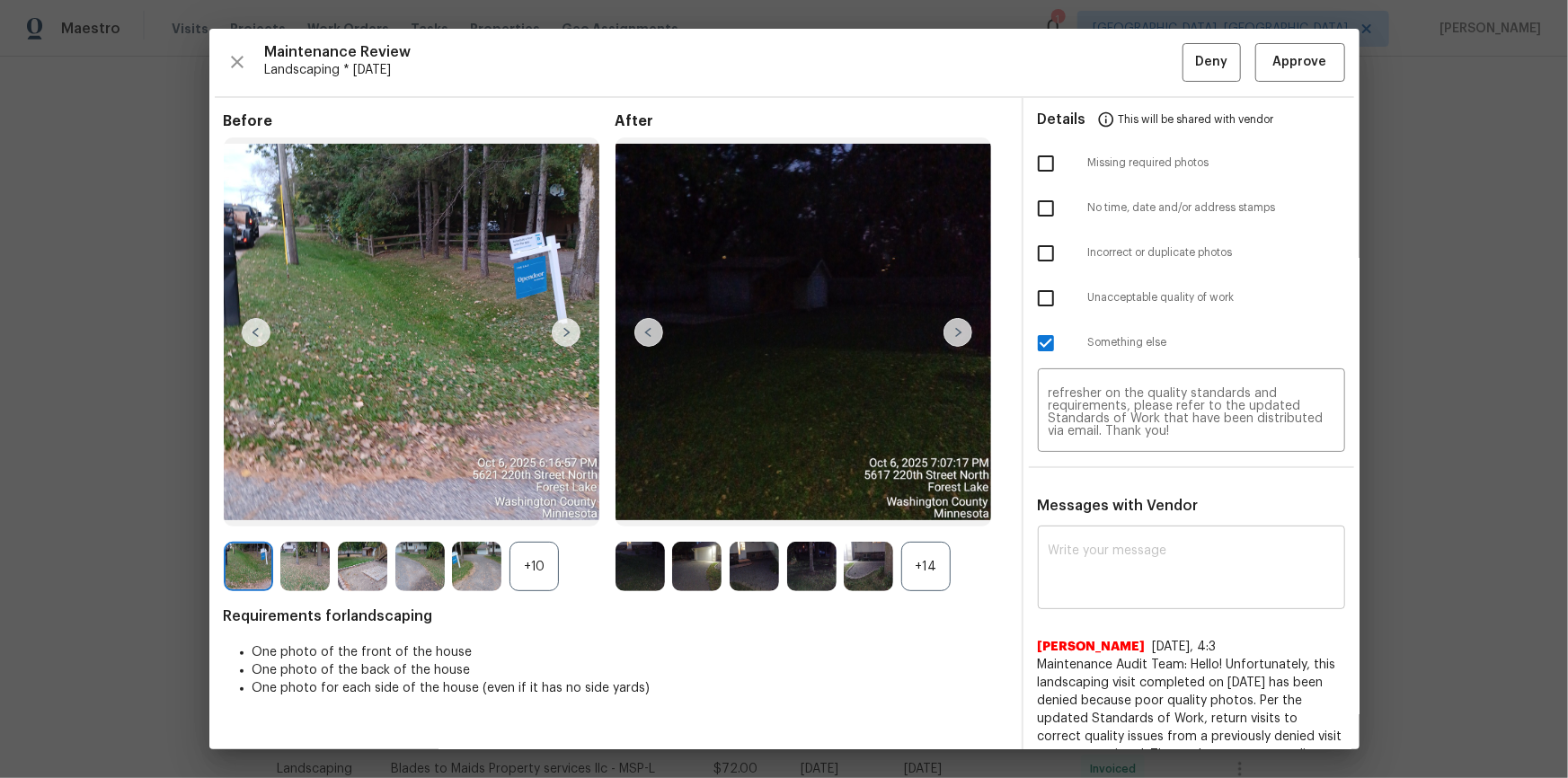
click at [960, 334] on img at bounding box center [957, 332] width 28 height 28
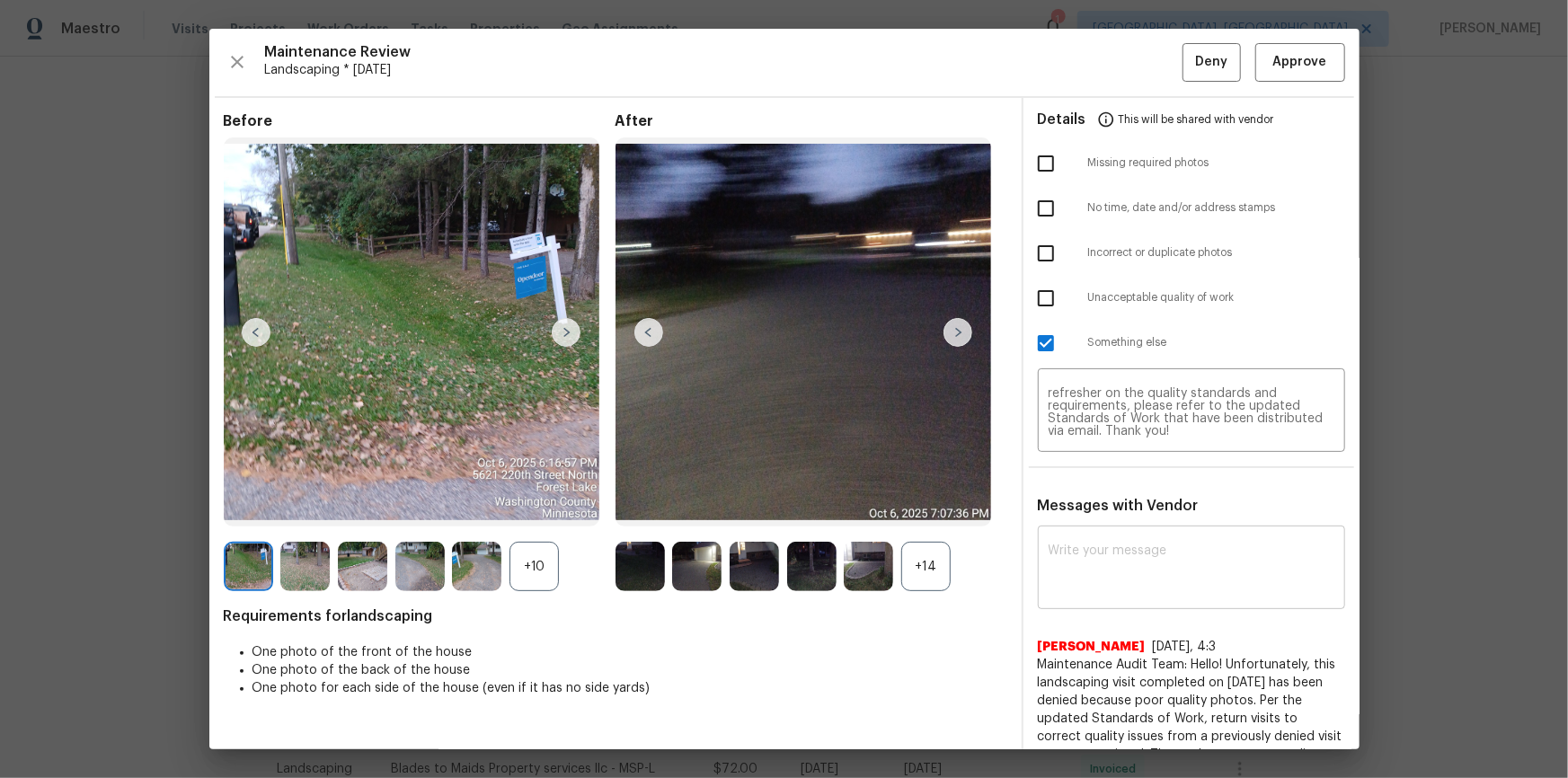
click at [960, 334] on img at bounding box center [957, 332] width 28 height 28
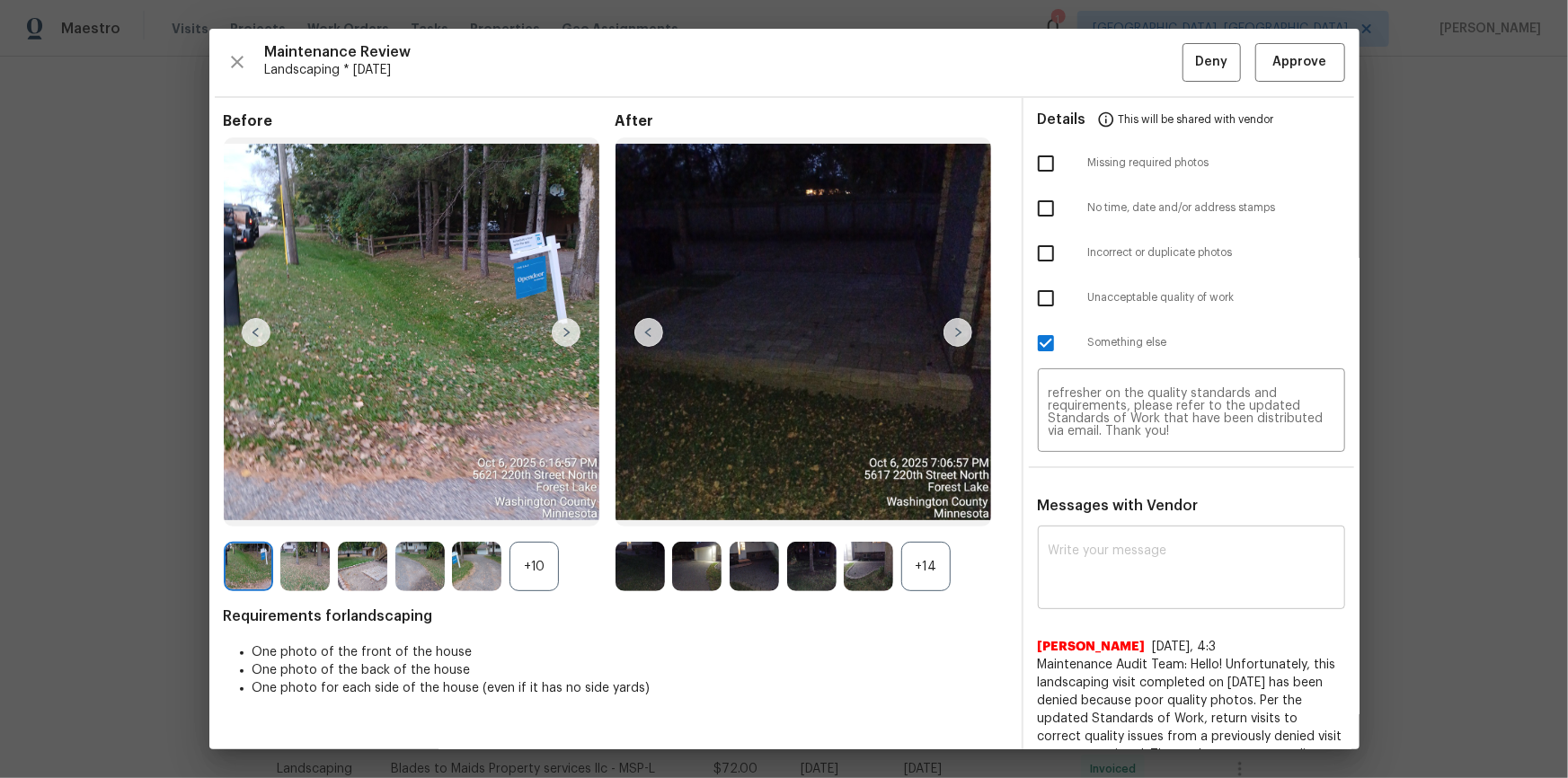
click at [960, 334] on img at bounding box center [957, 332] width 28 height 28
click at [636, 330] on img at bounding box center [648, 332] width 28 height 28
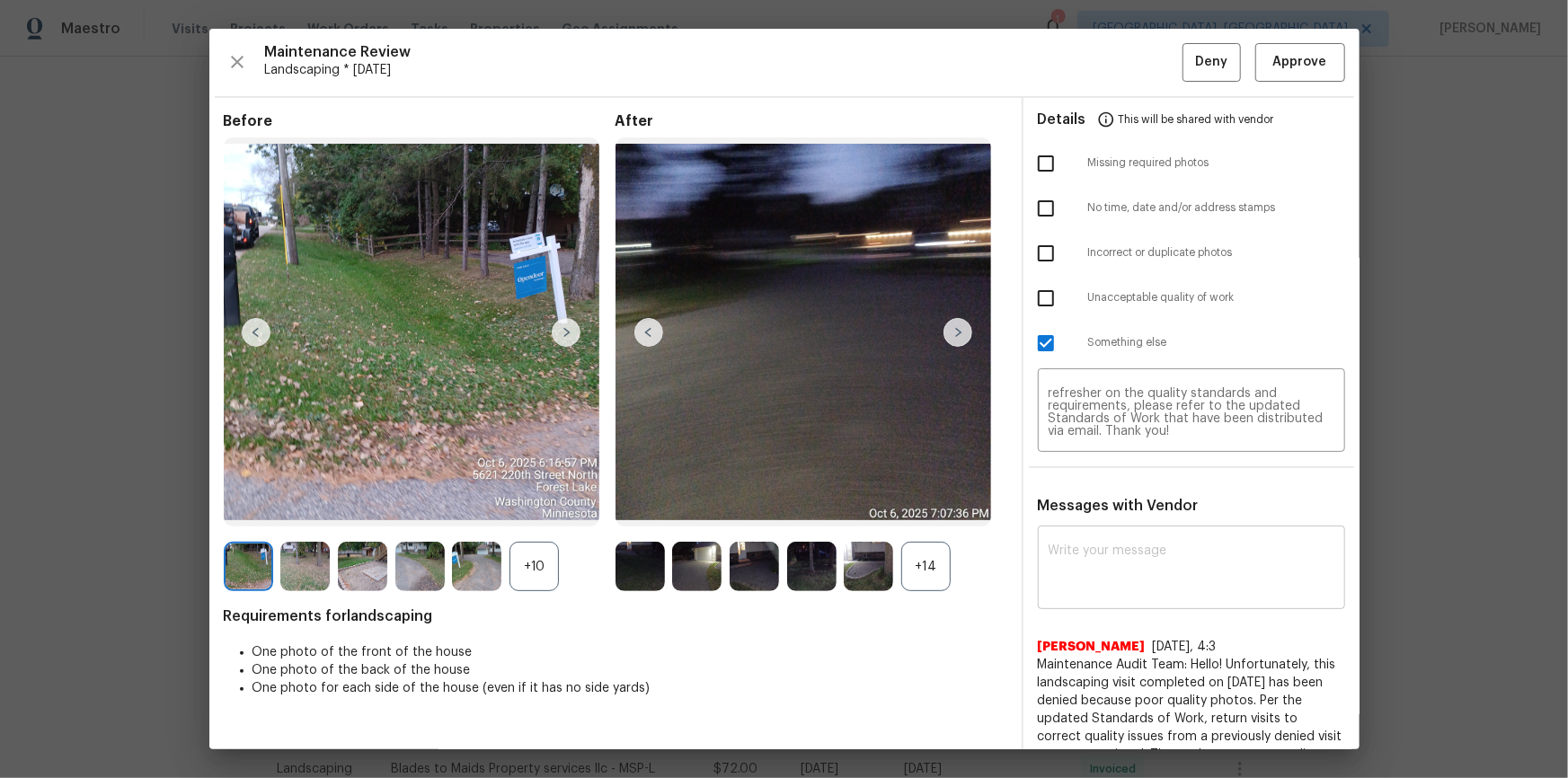
click at [639, 330] on img at bounding box center [648, 332] width 28 height 28
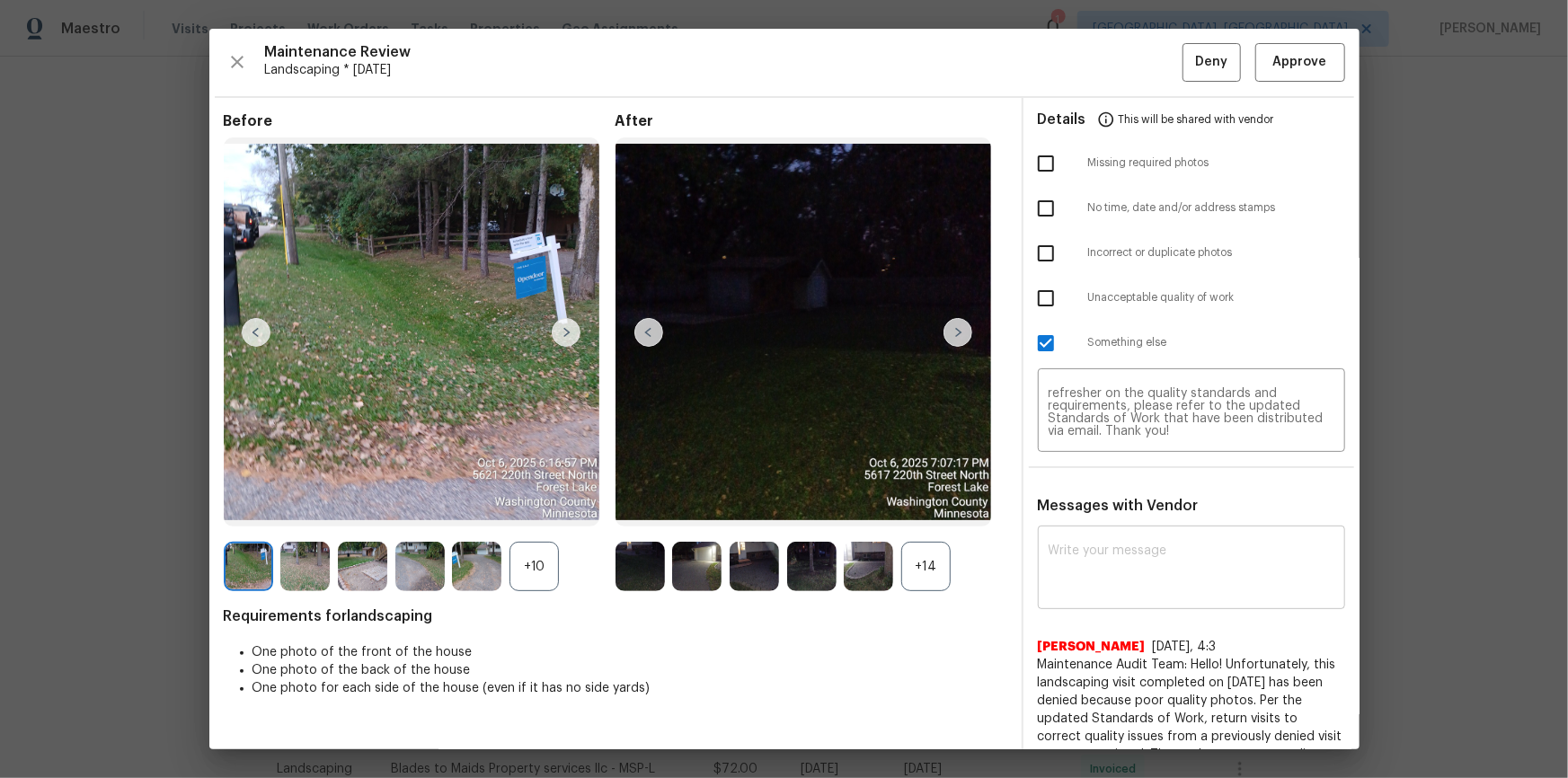
click at [639, 330] on img at bounding box center [648, 332] width 28 height 28
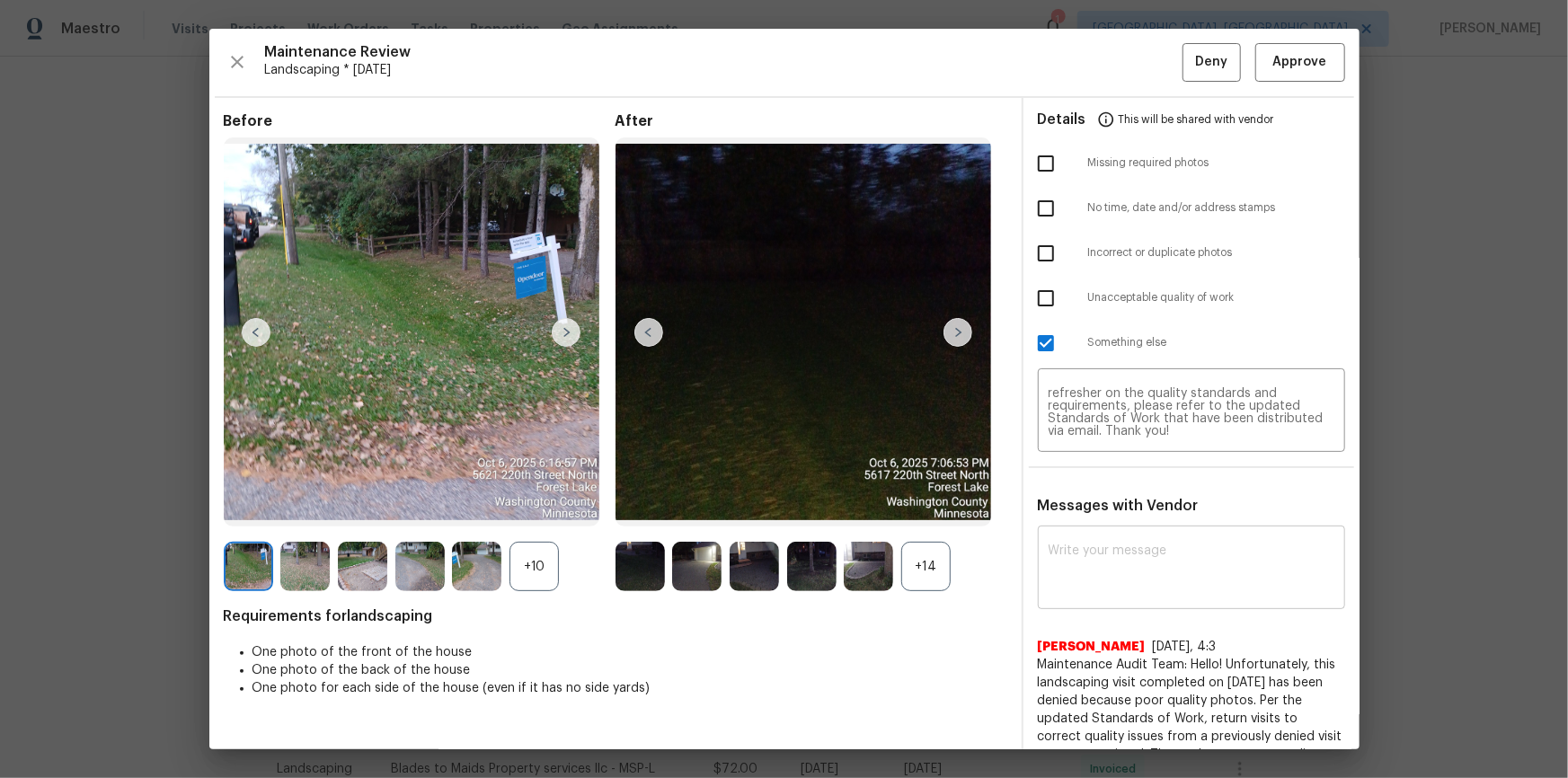
click at [639, 330] on img at bounding box center [648, 332] width 28 height 28
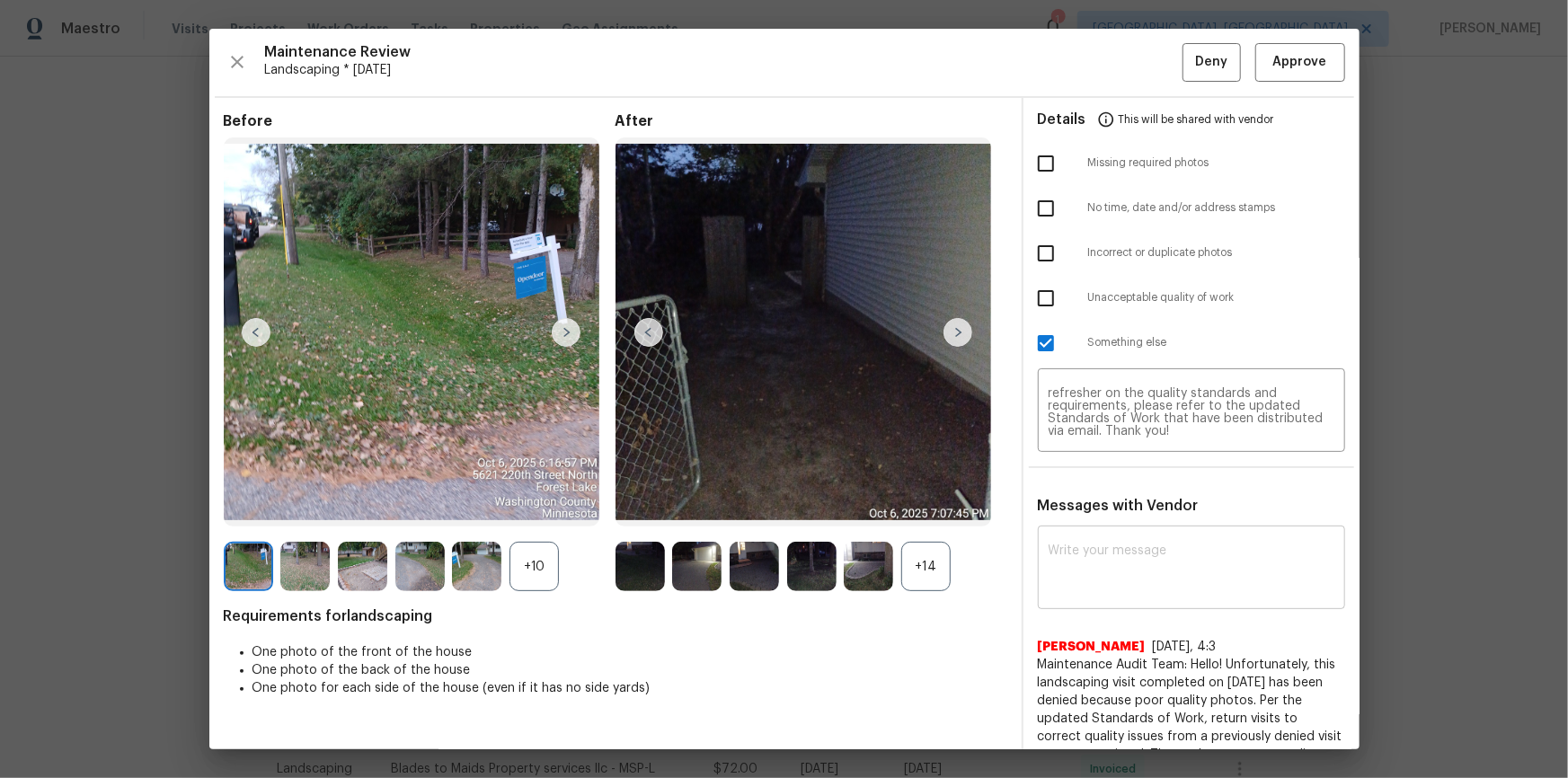
click at [639, 330] on img at bounding box center [648, 332] width 28 height 28
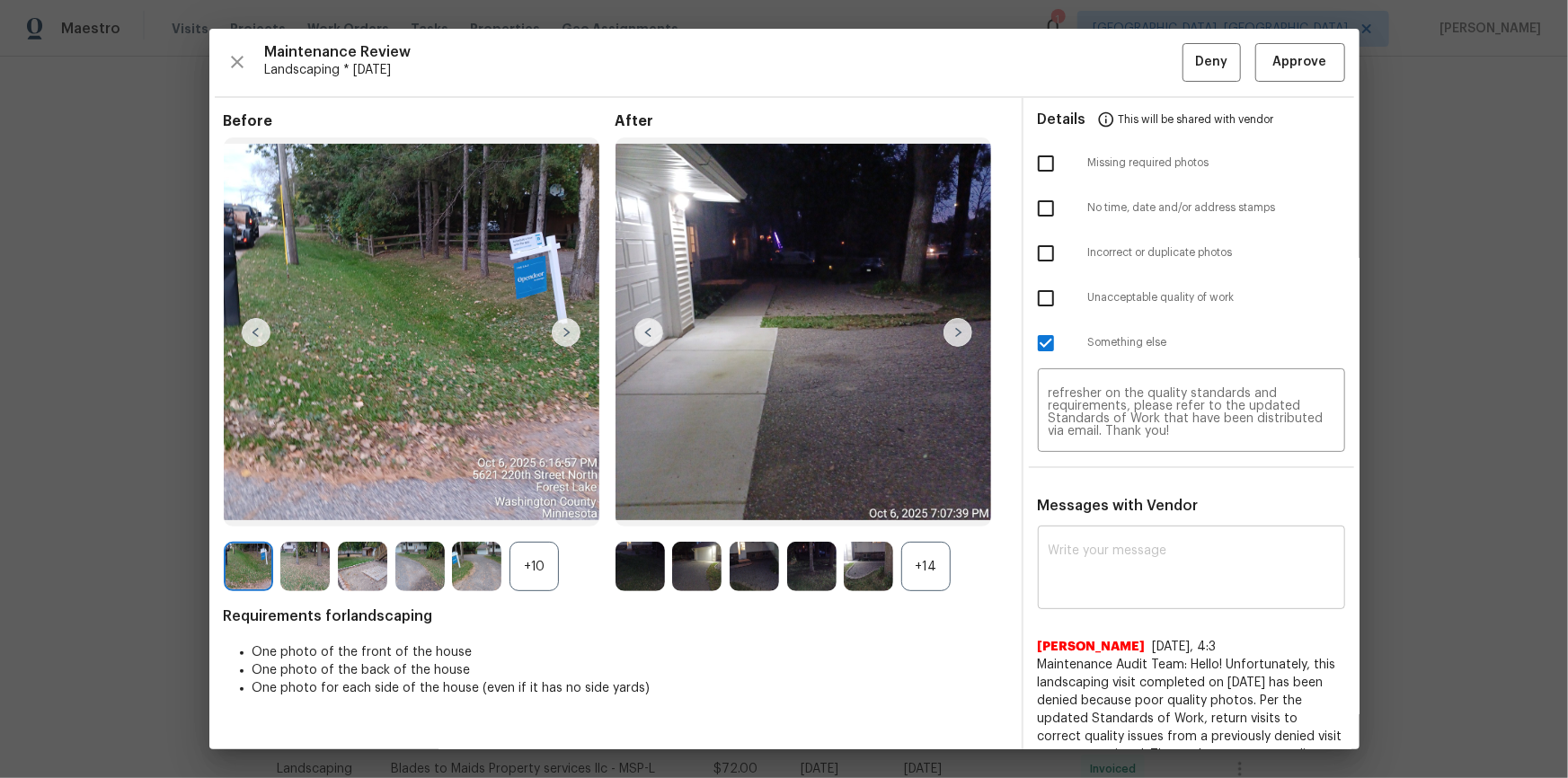
click at [639, 330] on img at bounding box center [648, 332] width 28 height 28
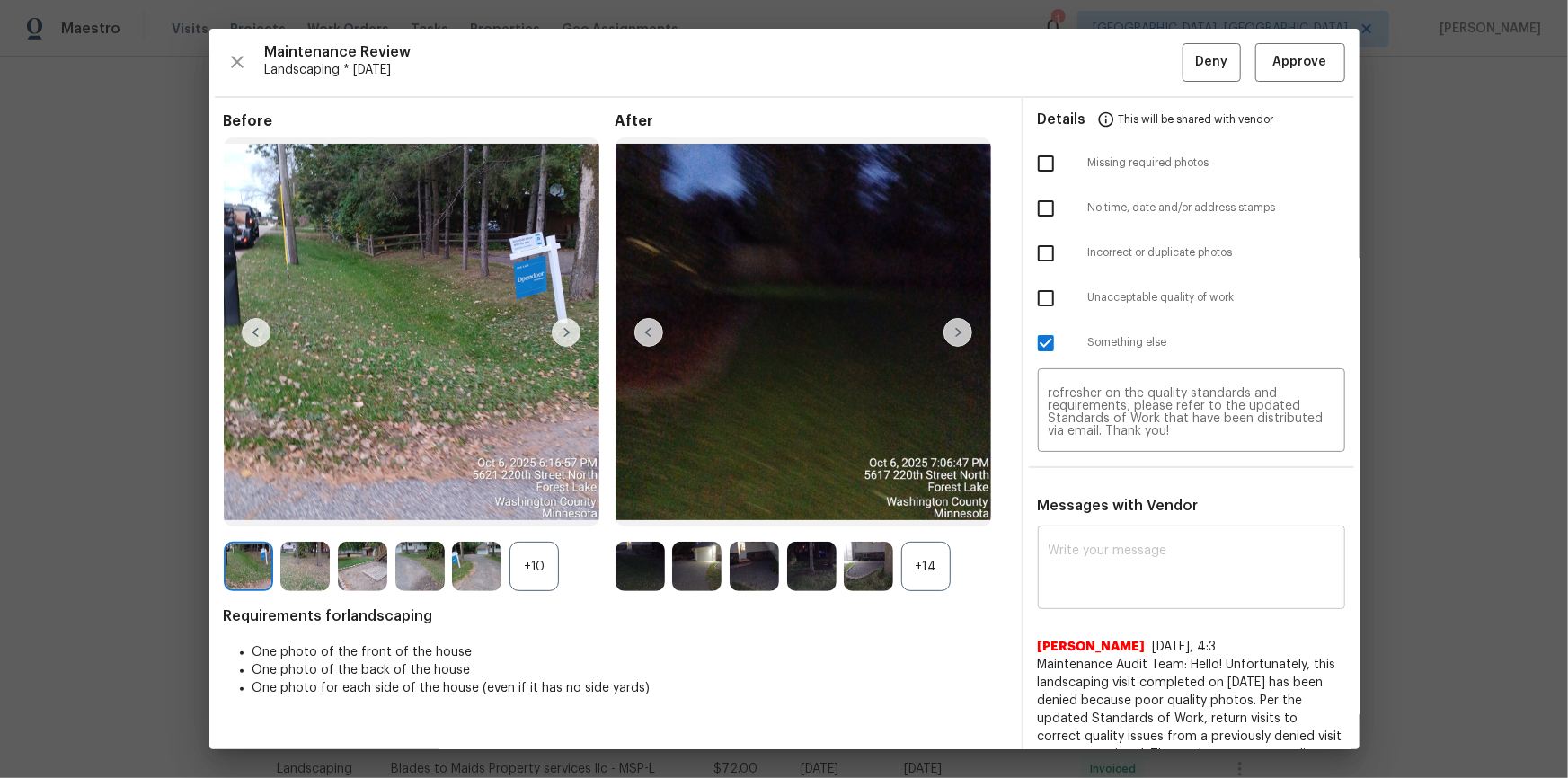
click at [639, 330] on img at bounding box center [648, 332] width 28 height 28
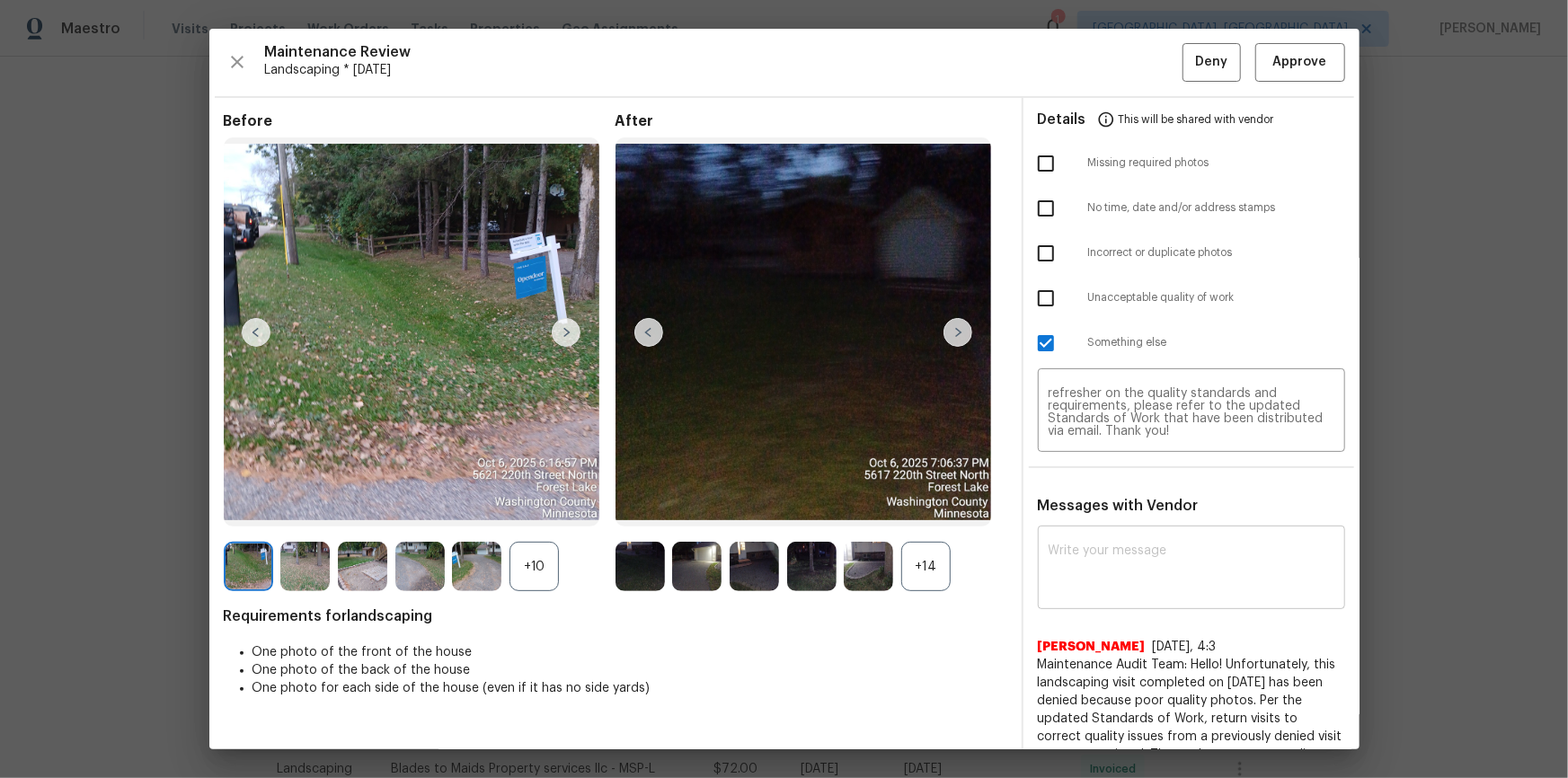
click at [639, 330] on img at bounding box center [648, 332] width 28 height 28
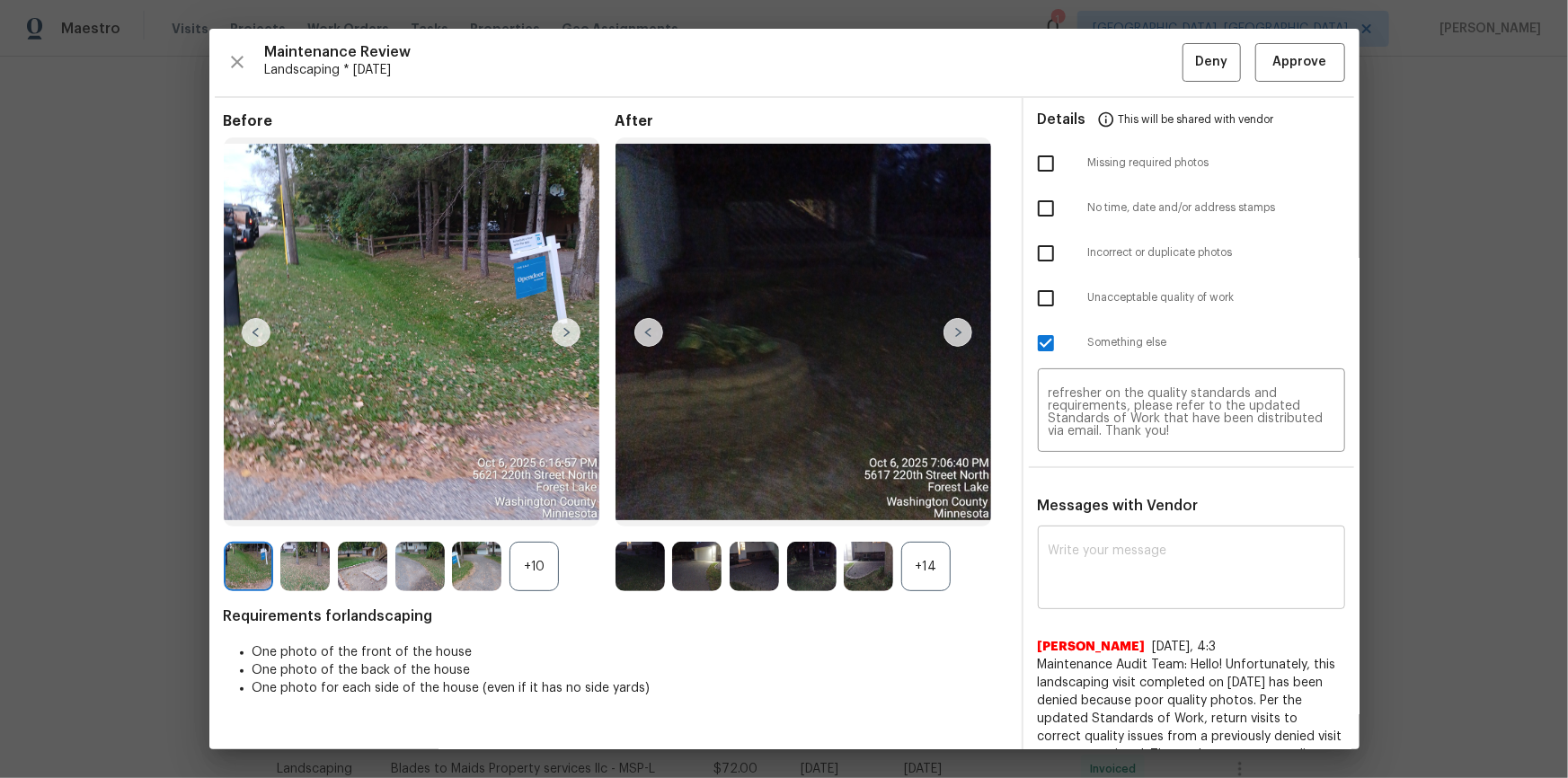
click at [641, 330] on img at bounding box center [648, 332] width 28 height 28
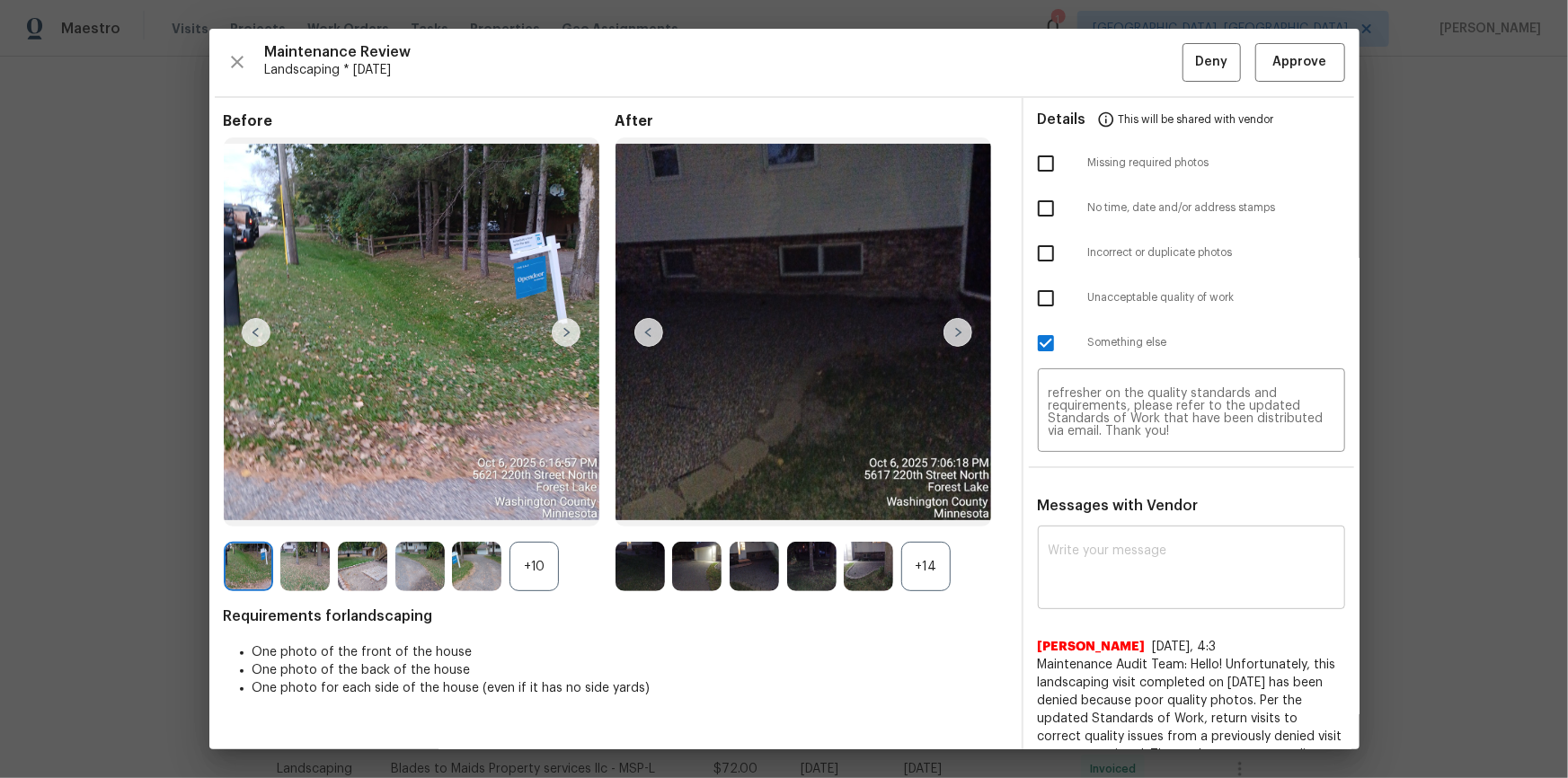
click at [641, 330] on img at bounding box center [648, 332] width 28 height 28
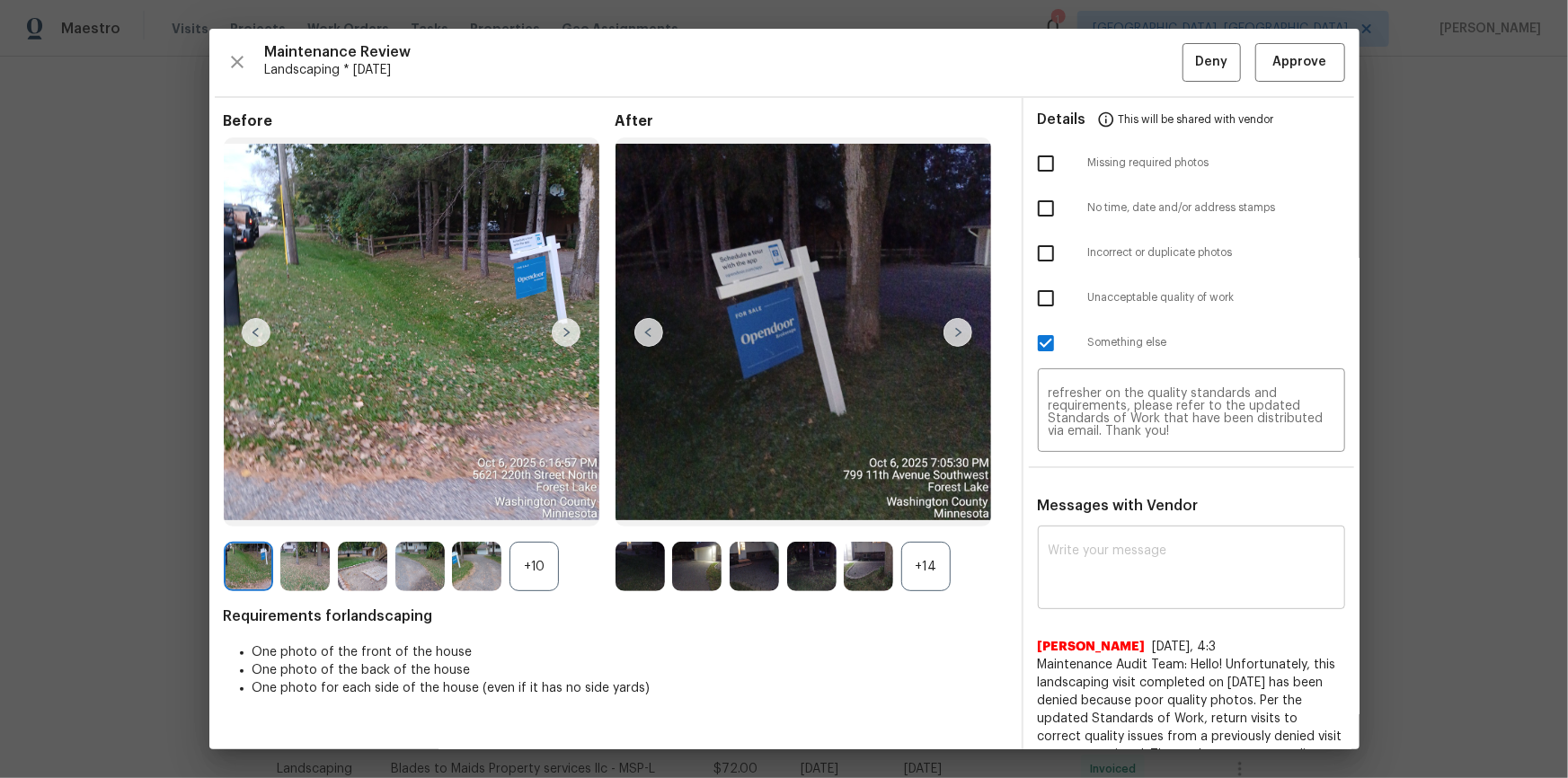
click at [644, 334] on img at bounding box center [648, 332] width 28 height 28
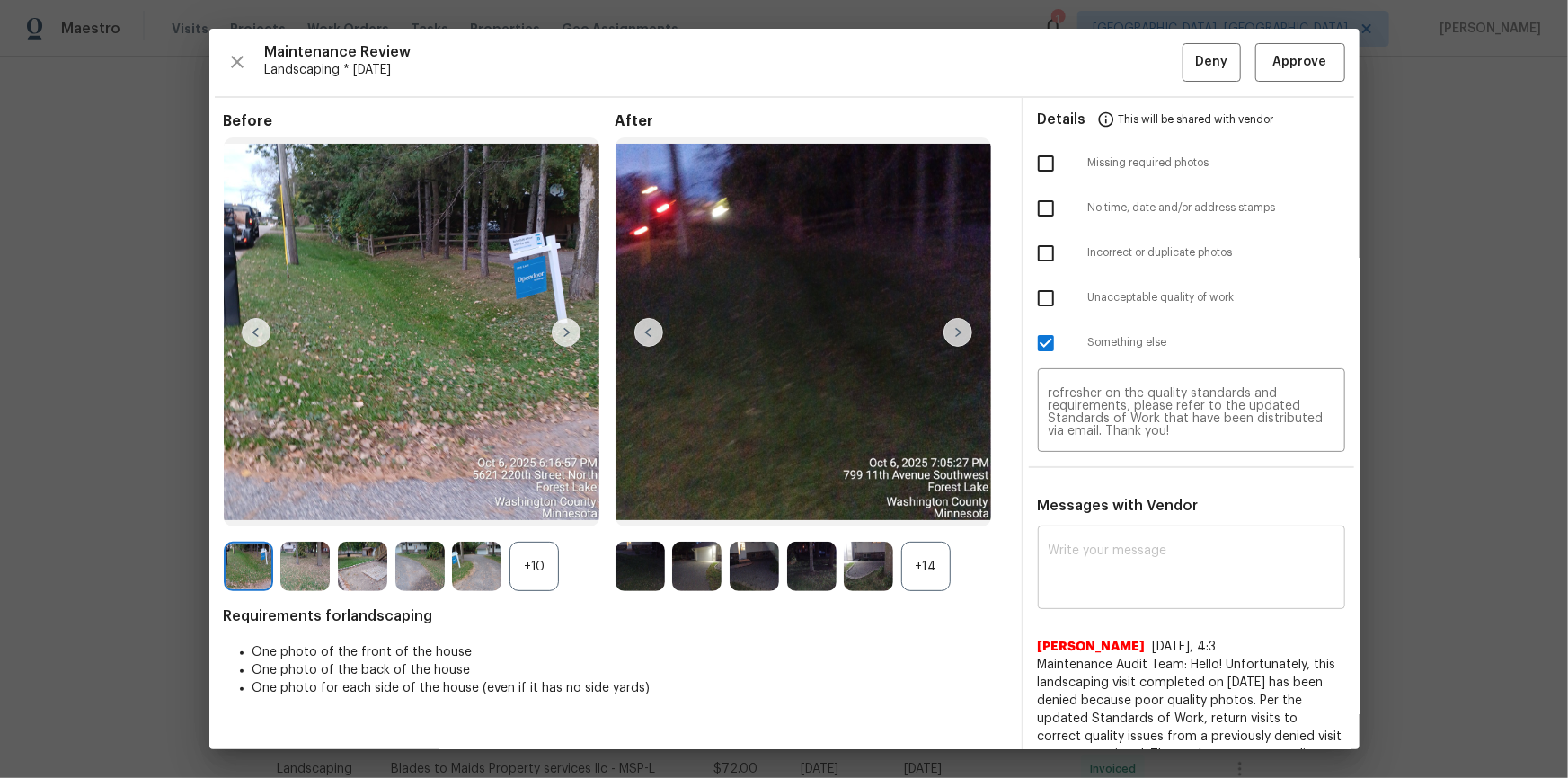
click at [644, 334] on img at bounding box center [648, 332] width 28 height 28
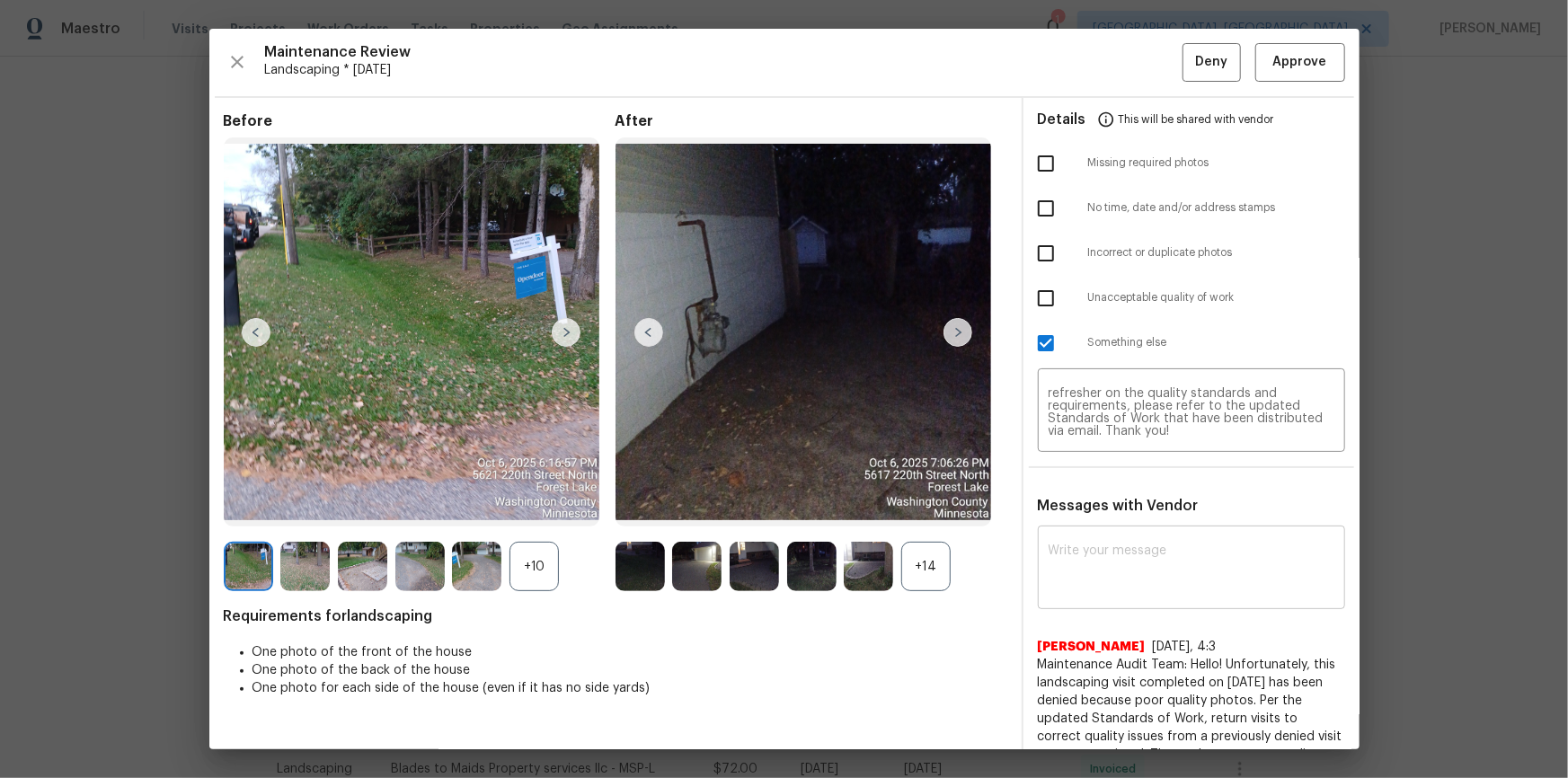
click at [644, 334] on img at bounding box center [648, 332] width 28 height 28
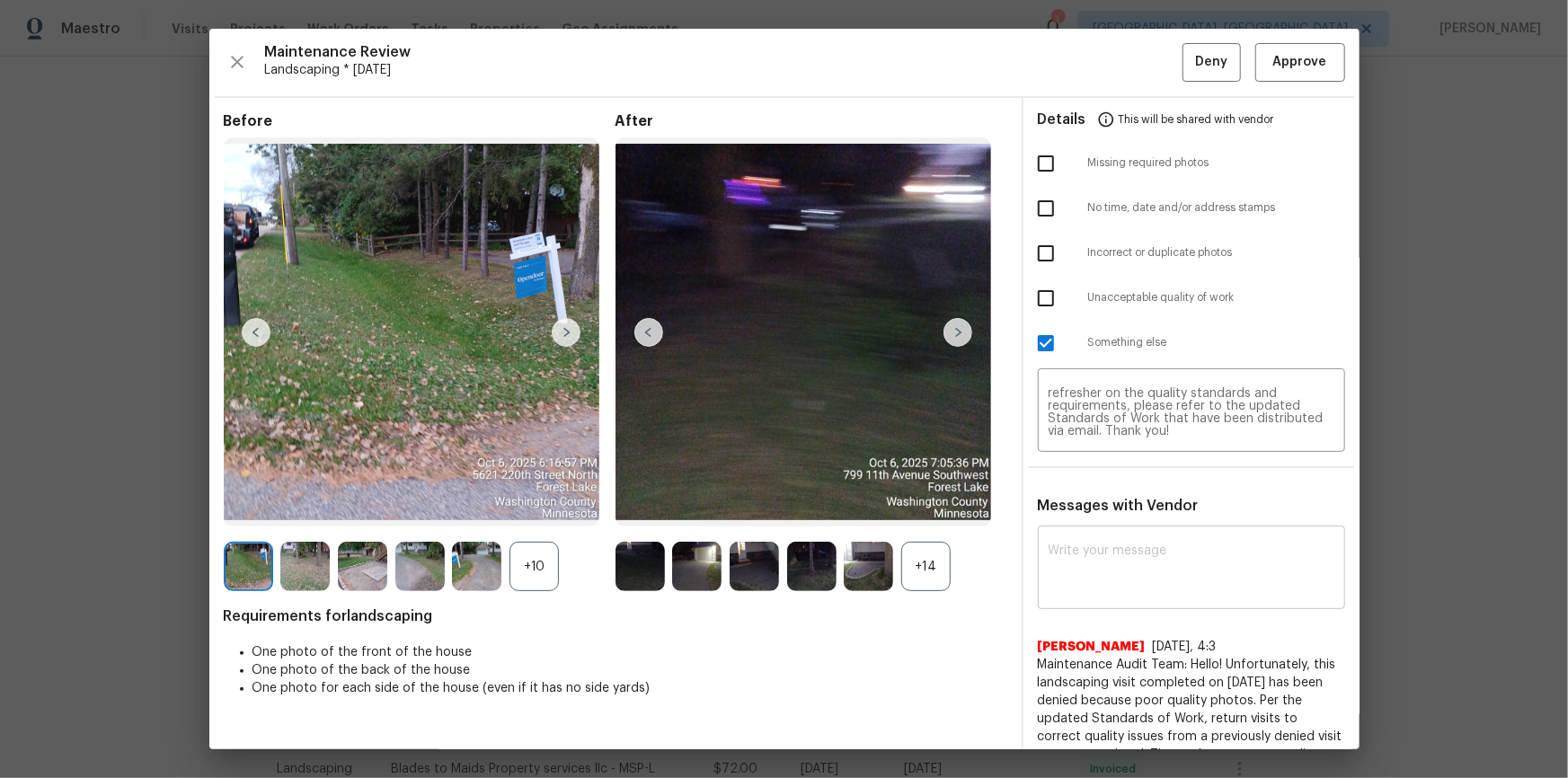
click at [1115, 82] on div "Maintenance Review Landscaping * Mon, Oct 06 Deny Approve Before +10 After +14 …" at bounding box center [784, 389] width 1150 height 720
click at [1115, 70] on span "Deny" at bounding box center [1211, 62] width 32 height 23
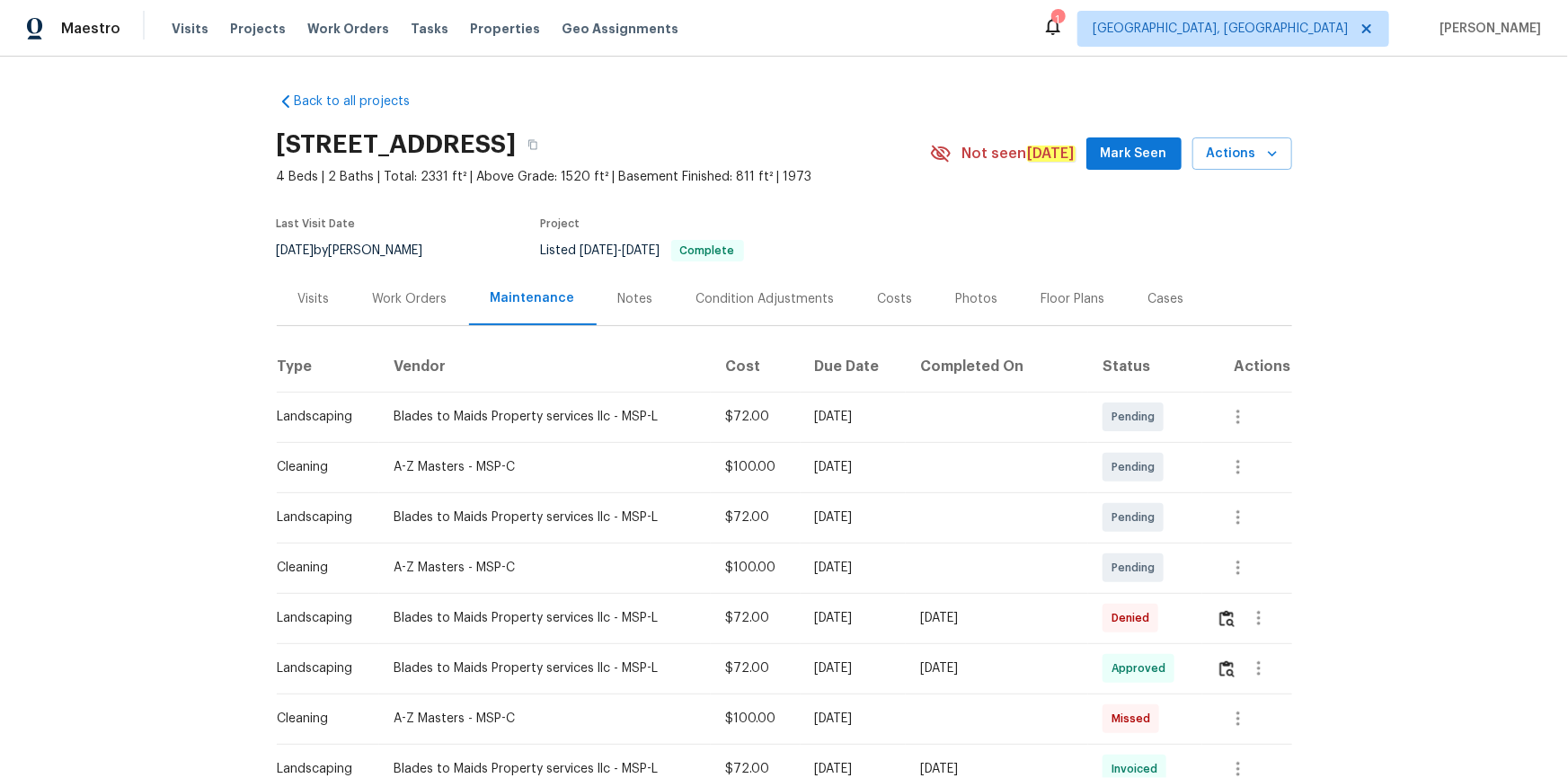
click at [1115, 523] on div at bounding box center [1258, 618] width 43 height 43
click at [1115, 523] on img "button" at bounding box center [1226, 619] width 16 height 17
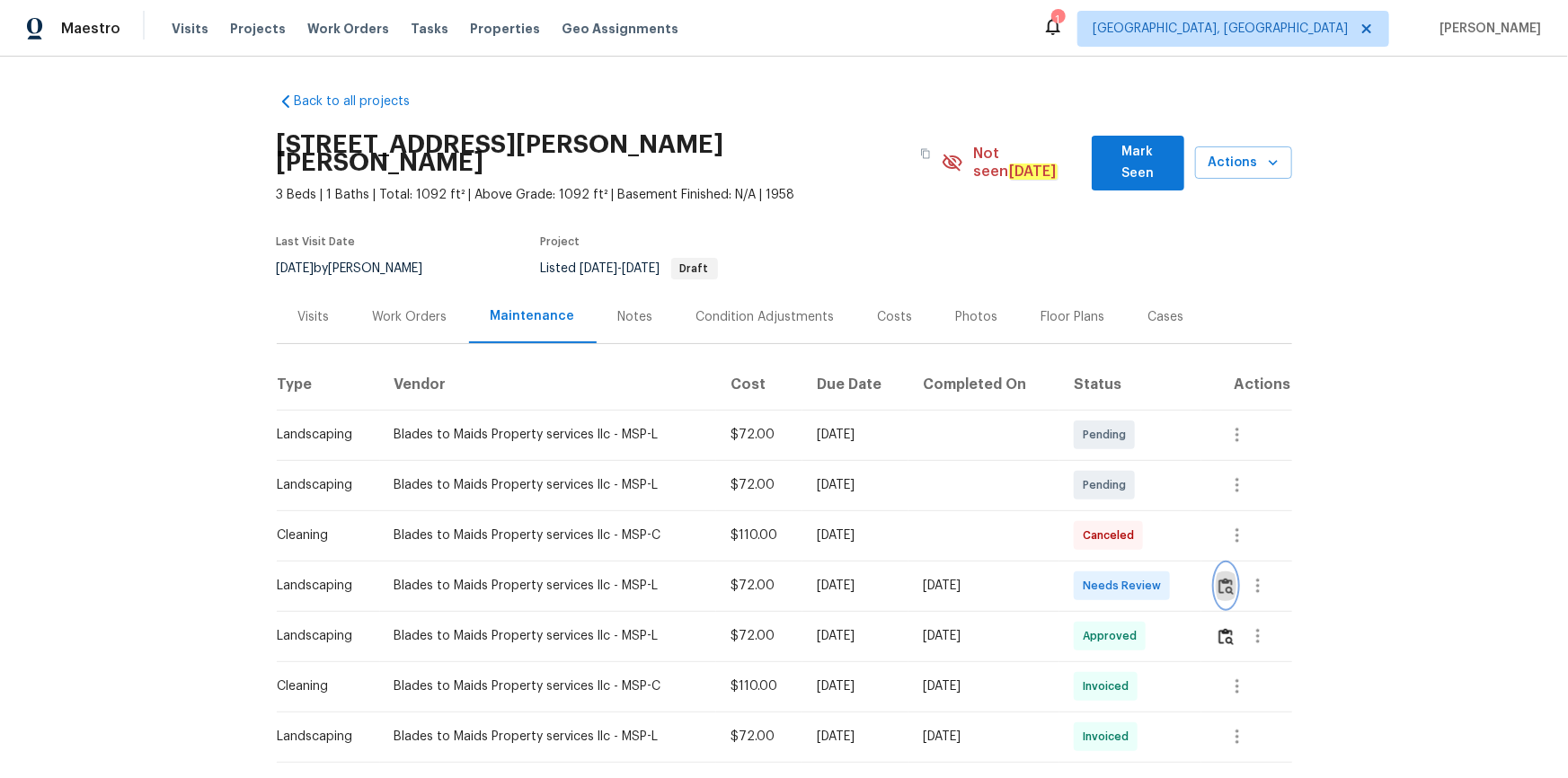
click at [1223, 577] on img "button" at bounding box center [1226, 586] width 16 height 17
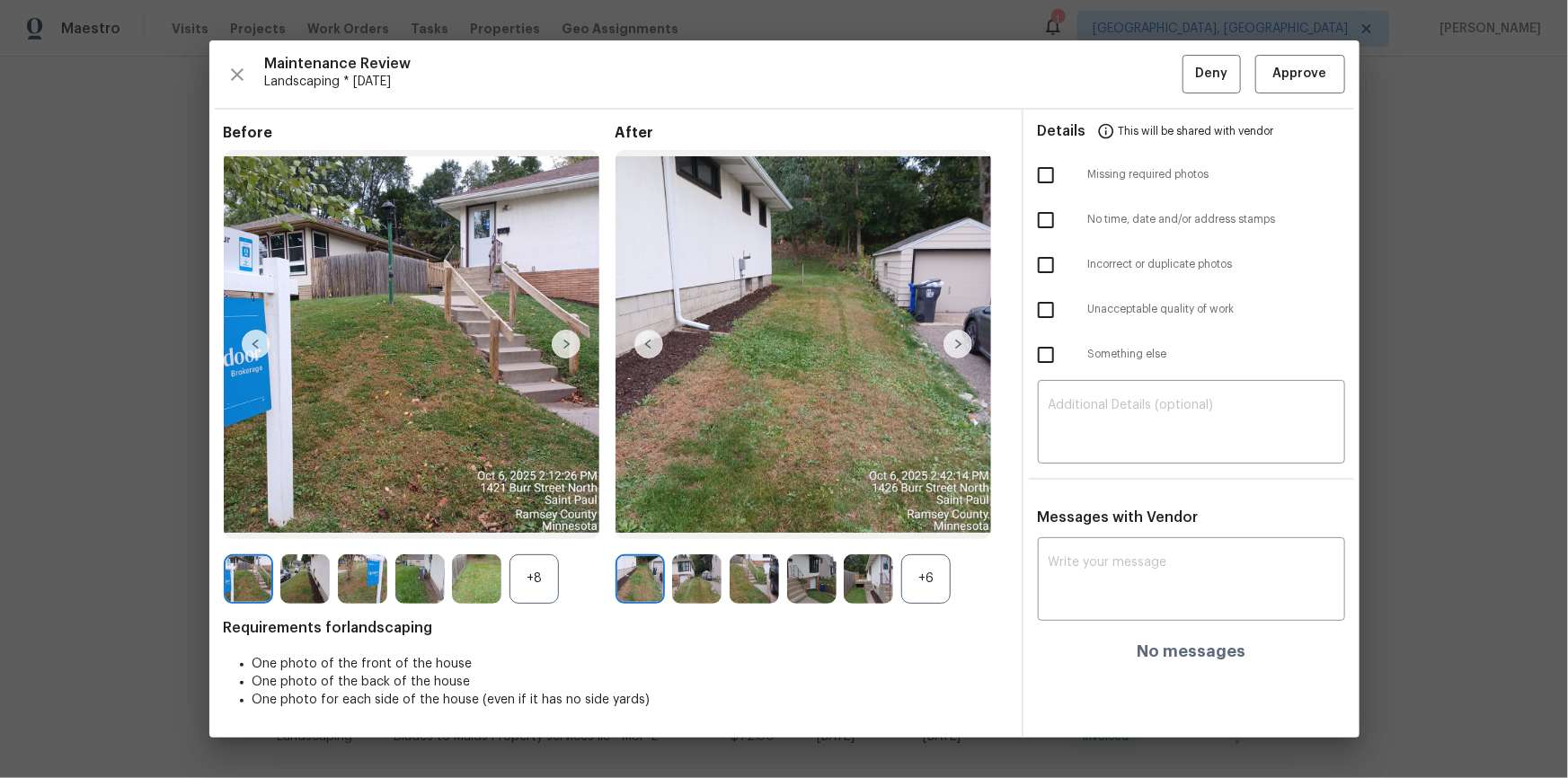
click at [1333, 45] on div "Maintenance Review Landscaping * [DATE] Deny Approve Before +8 After +6 Require…" at bounding box center [784, 389] width 1150 height 696
drag, startPoint x: 1320, startPoint y: 68, endPoint x: 1242, endPoint y: 249, distance: 197.1
click at [1320, 69] on span "Approve" at bounding box center [1299, 74] width 54 height 23
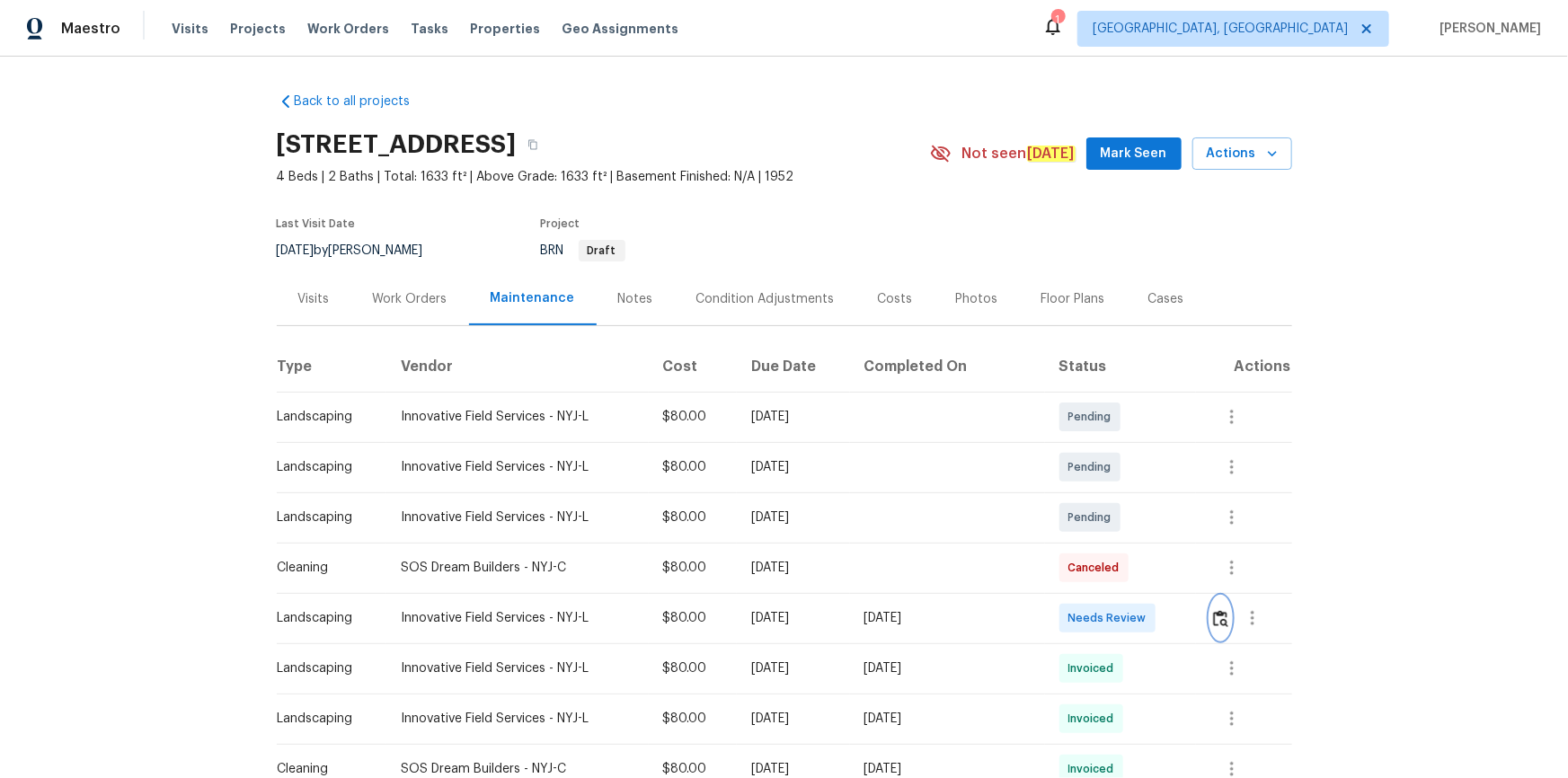
click at [1115, 523] on img "button" at bounding box center [1221, 619] width 16 height 17
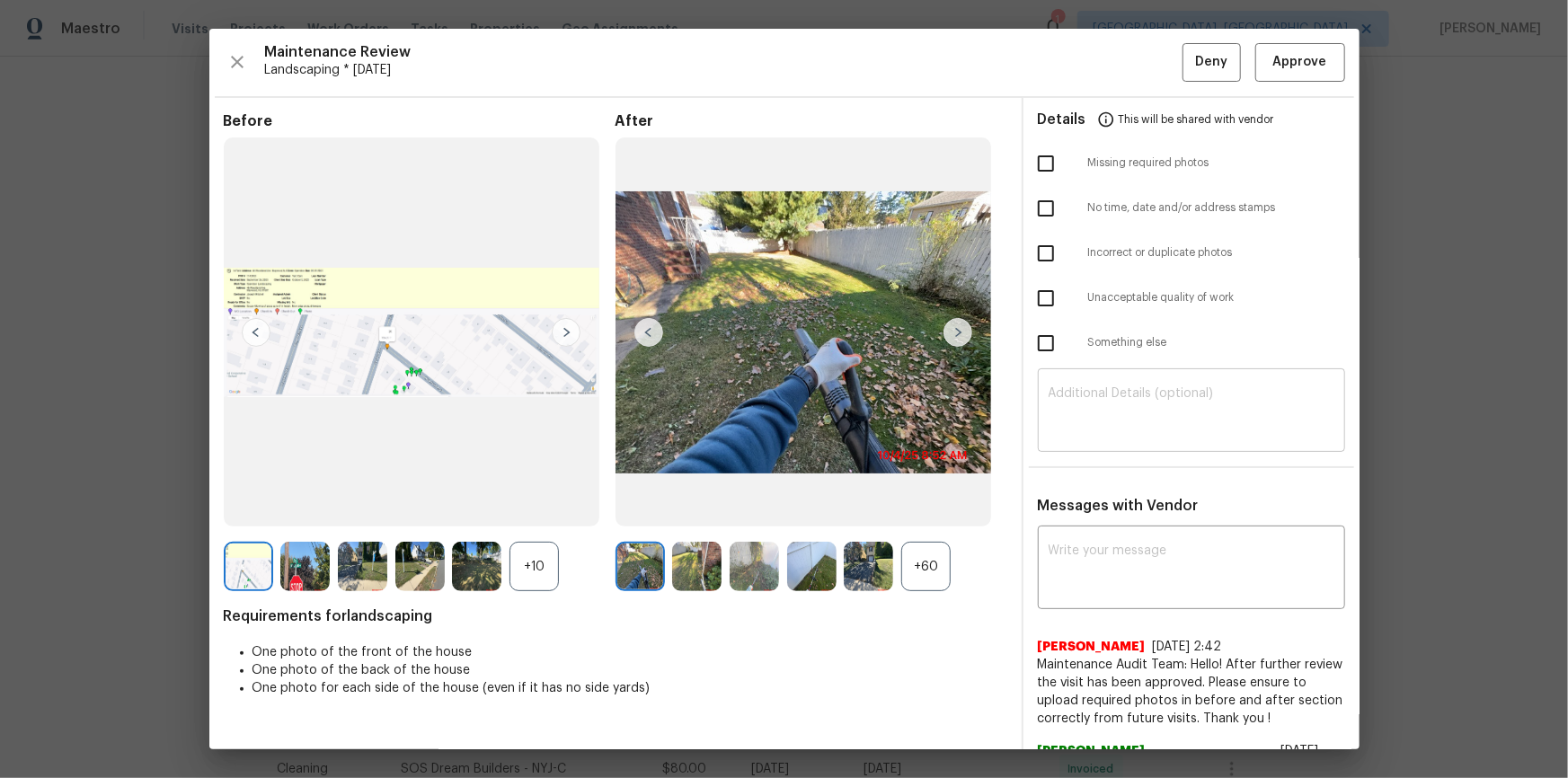
click at [1102, 379] on div "​" at bounding box center [1190, 412] width 307 height 79
paste textarea "Maintenance Audit Team: Hello! After further review the visit has been approved…"
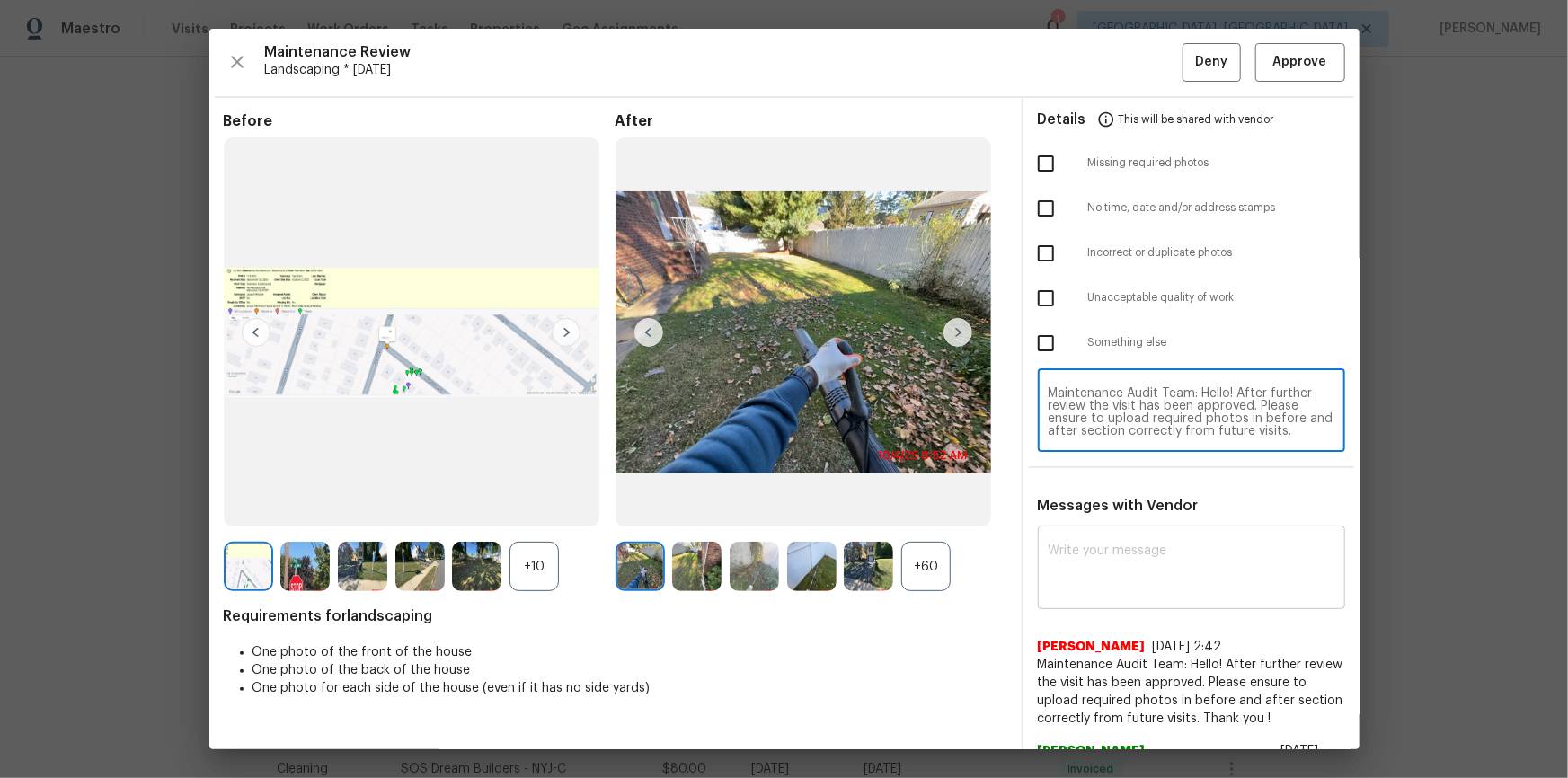
scroll to position [49, 0]
type textarea "Maintenance Audit Team: Hello! After further review the visit has been approved…"
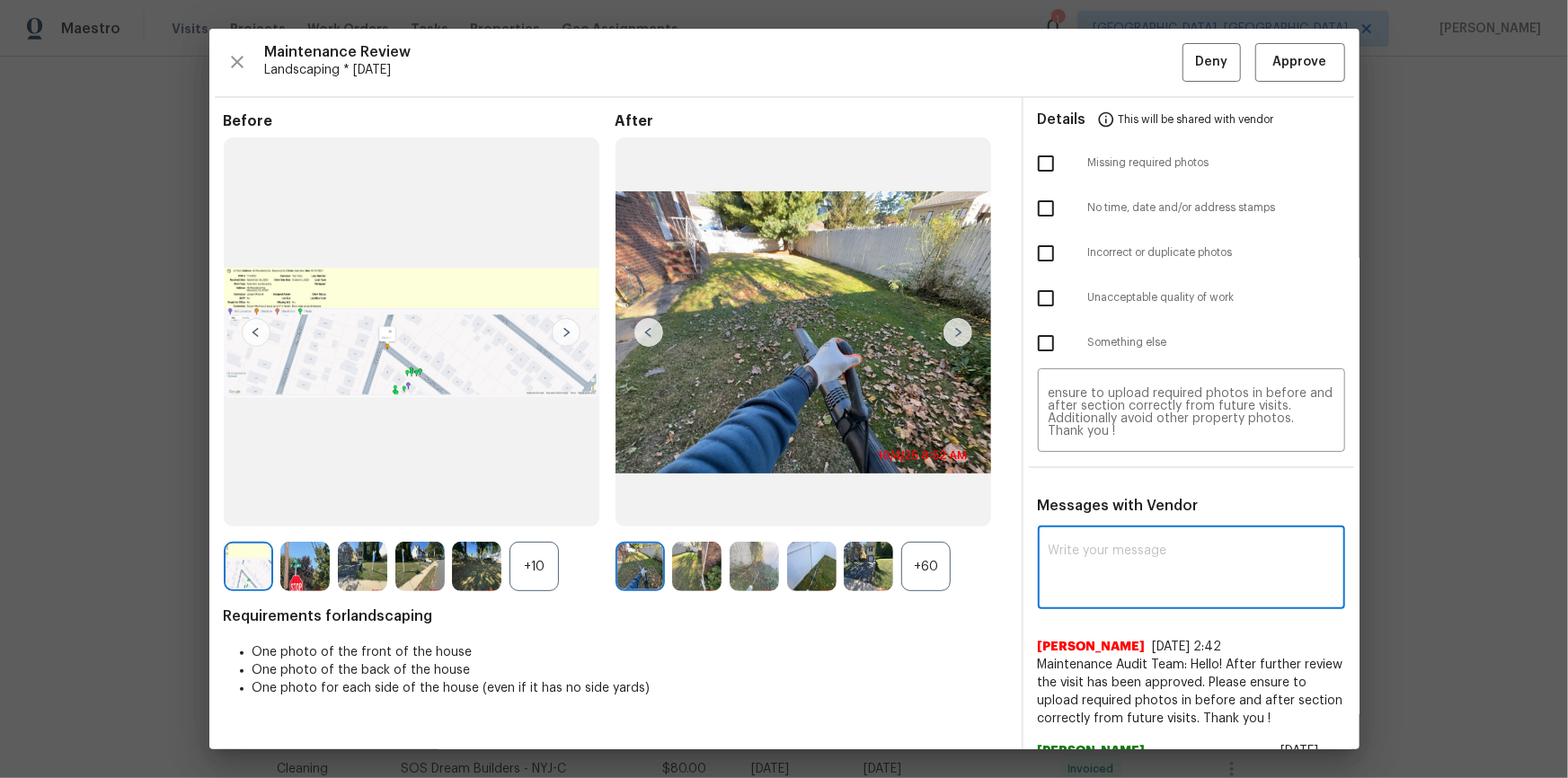
click at [1097, 523] on textarea at bounding box center [1191, 569] width 286 height 50
paste textarea "Maintenance Audit Team: Hello! After further review the visit has been approved…"
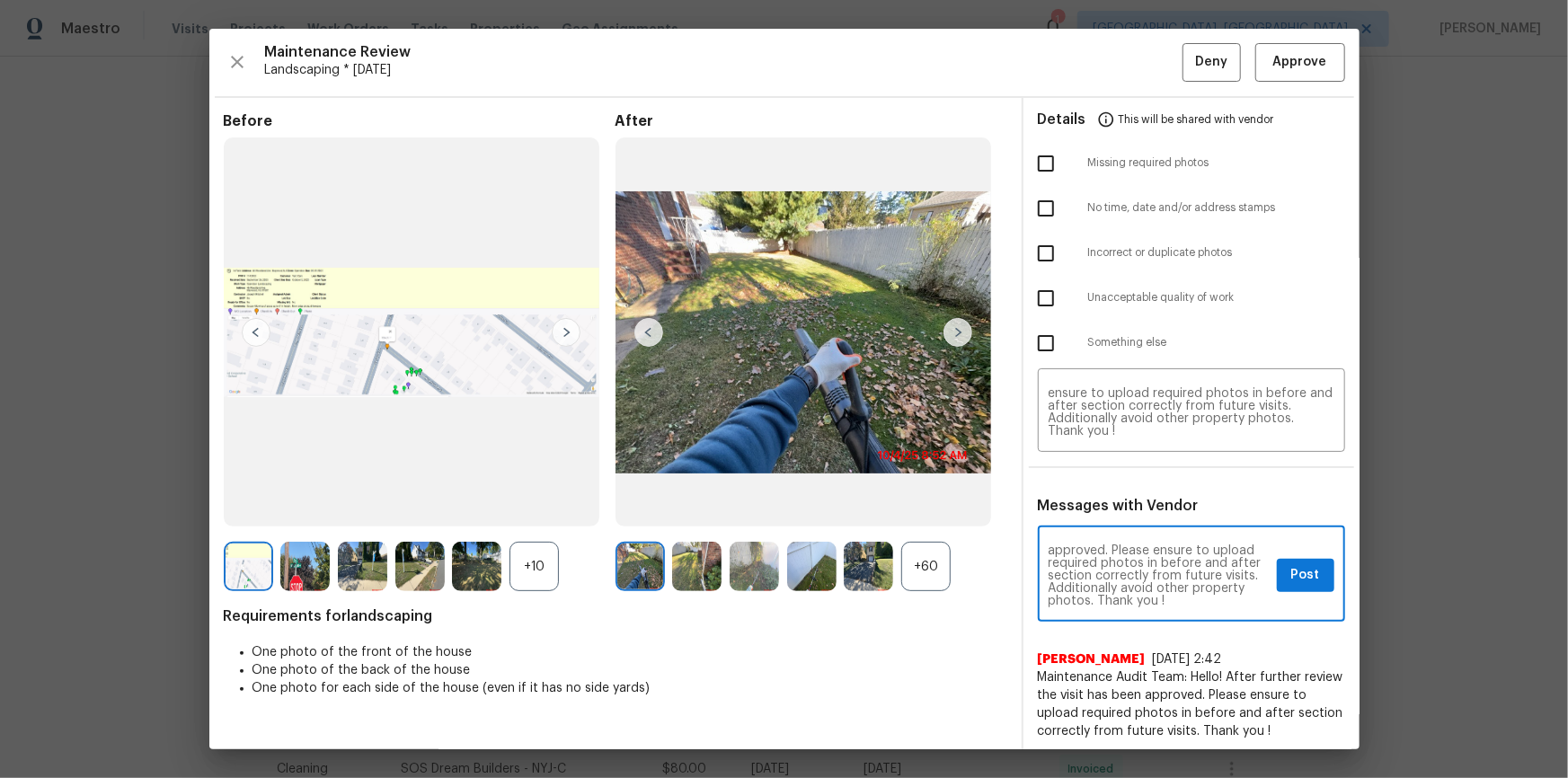
scroll to position [0, 0]
type textarea "Maintenance Audit Team: Hello! After further review the visit has been approved…"
click at [1115, 523] on div "Maintenance Audit Team: Hello! After further review the visit has been approved…" at bounding box center [1190, 575] width 307 height 92
click at [1115, 523] on span "Post" at bounding box center [1305, 575] width 28 height 23
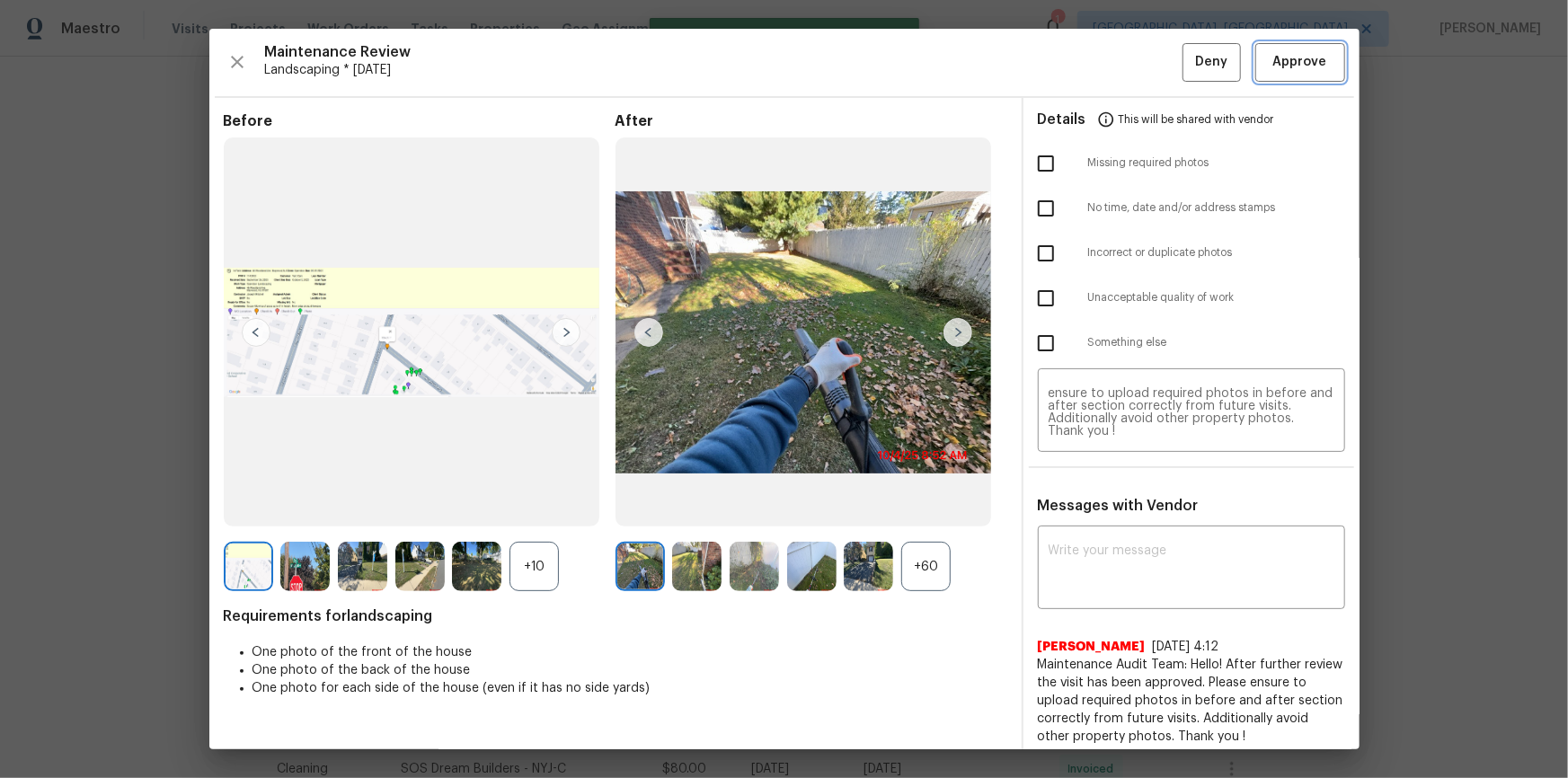
click at [1115, 54] on span "Approve" at bounding box center [1299, 62] width 54 height 23
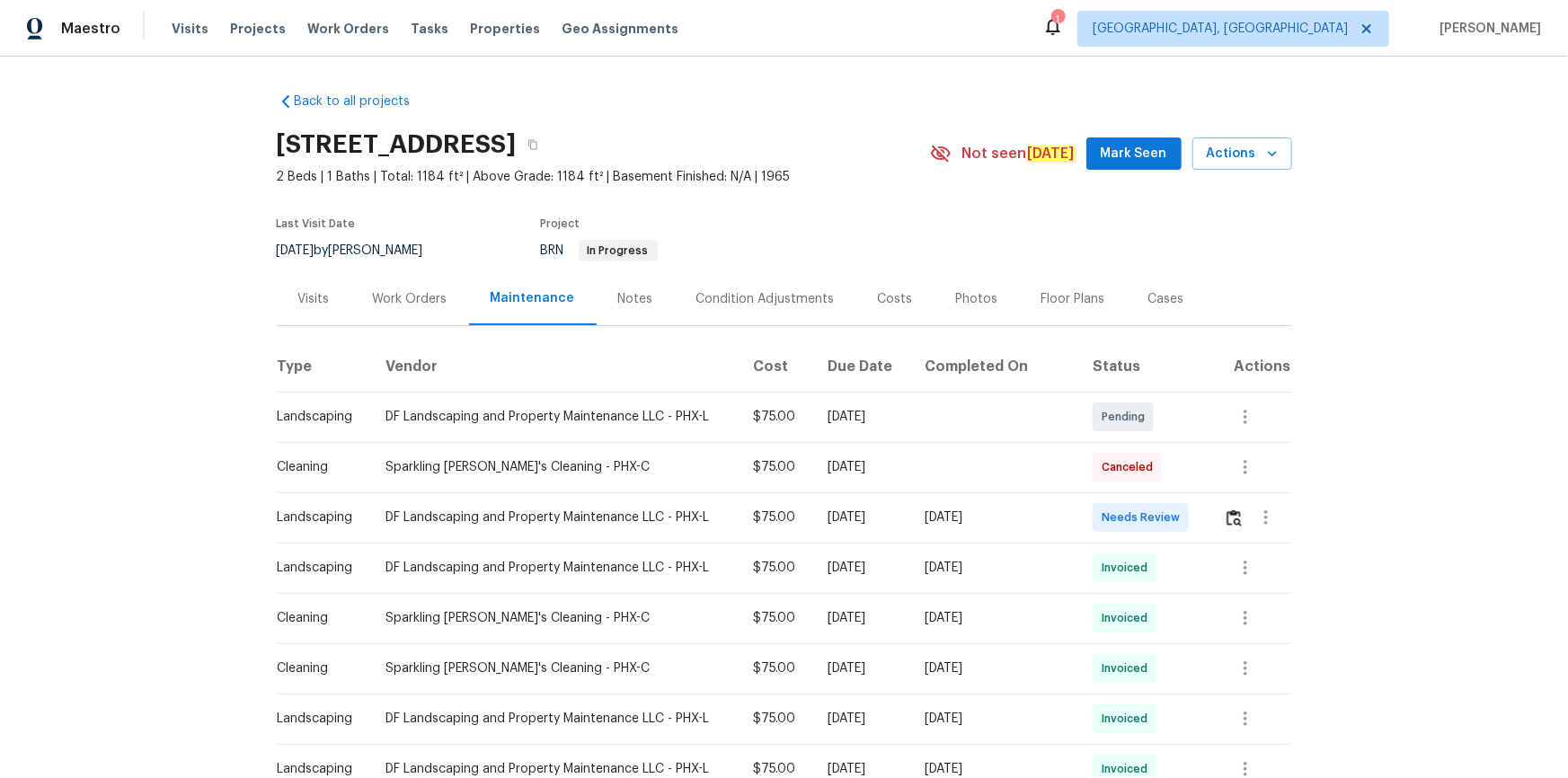
click at [1115, 513] on div at bounding box center [1257, 517] width 68 height 43
click at [1115, 519] on img "button" at bounding box center [1234, 518] width 16 height 17
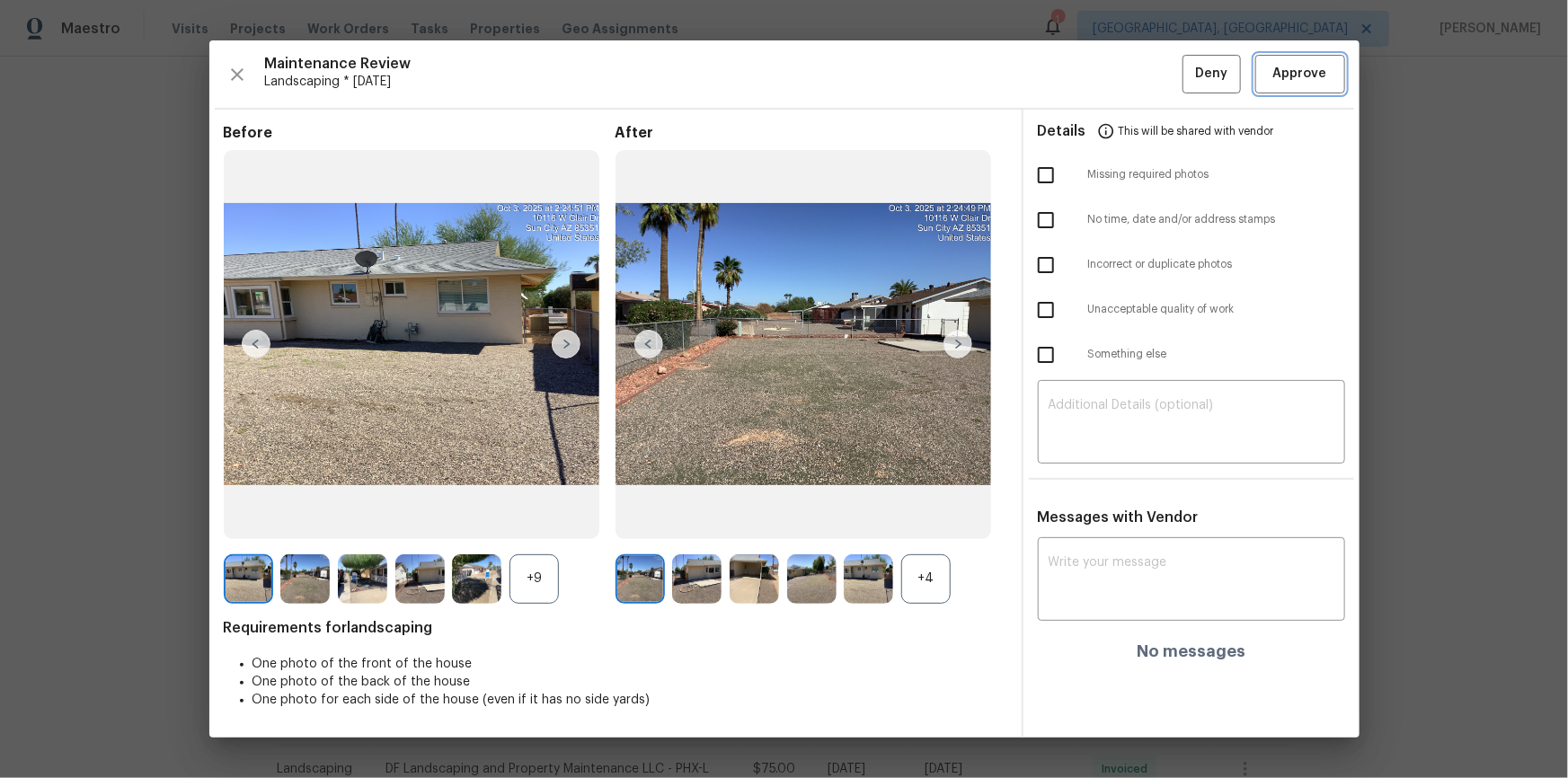
click at [1115, 75] on span "Approve" at bounding box center [1299, 74] width 54 height 23
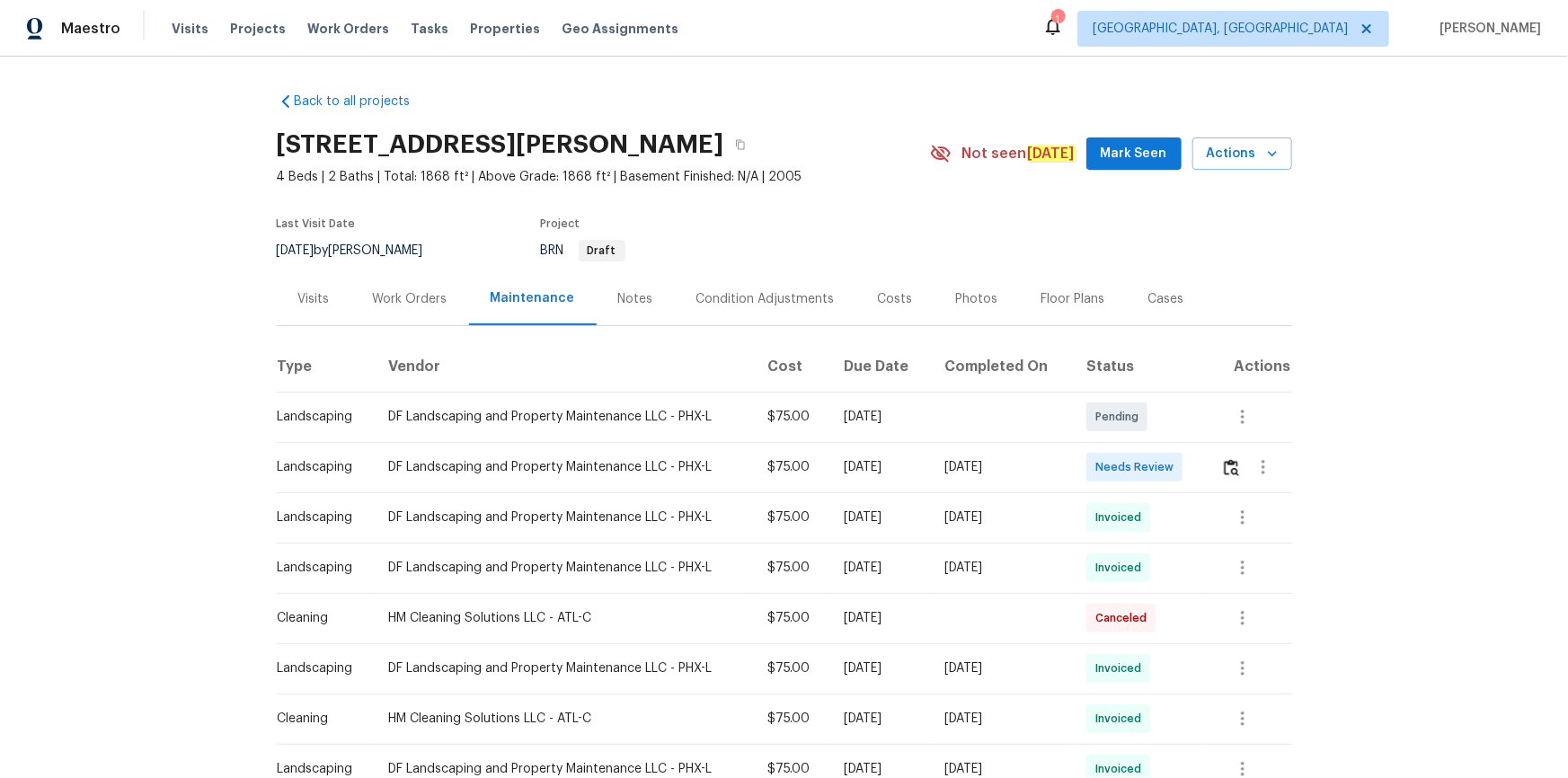
click at [1210, 470] on td at bounding box center [1249, 466] width 85 height 50
click at [1211, 472] on td at bounding box center [1249, 466] width 85 height 50
click at [1235, 456] on button "button" at bounding box center [1231, 466] width 21 height 43
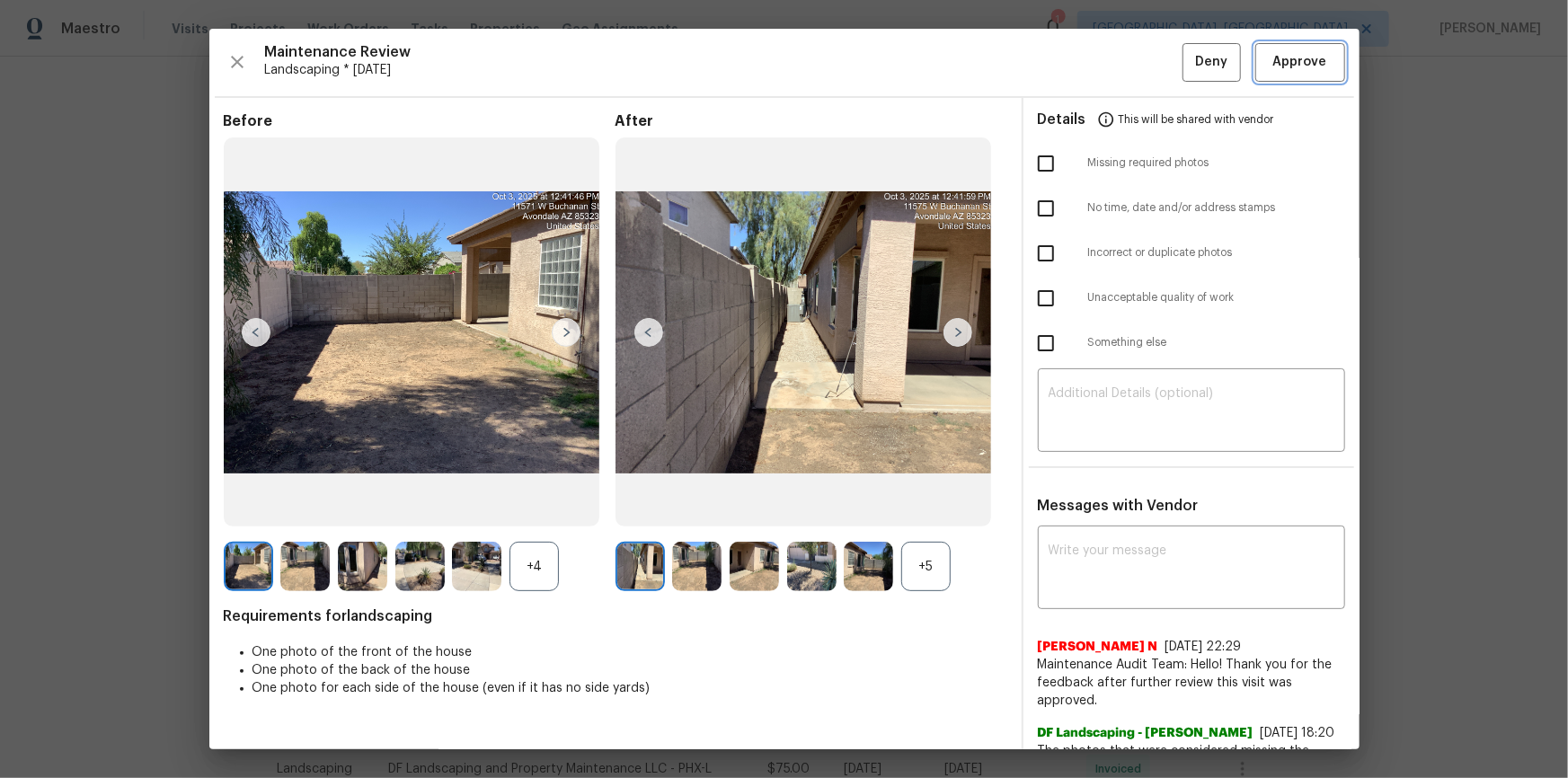
click at [1279, 53] on span "Approve" at bounding box center [1299, 62] width 54 height 23
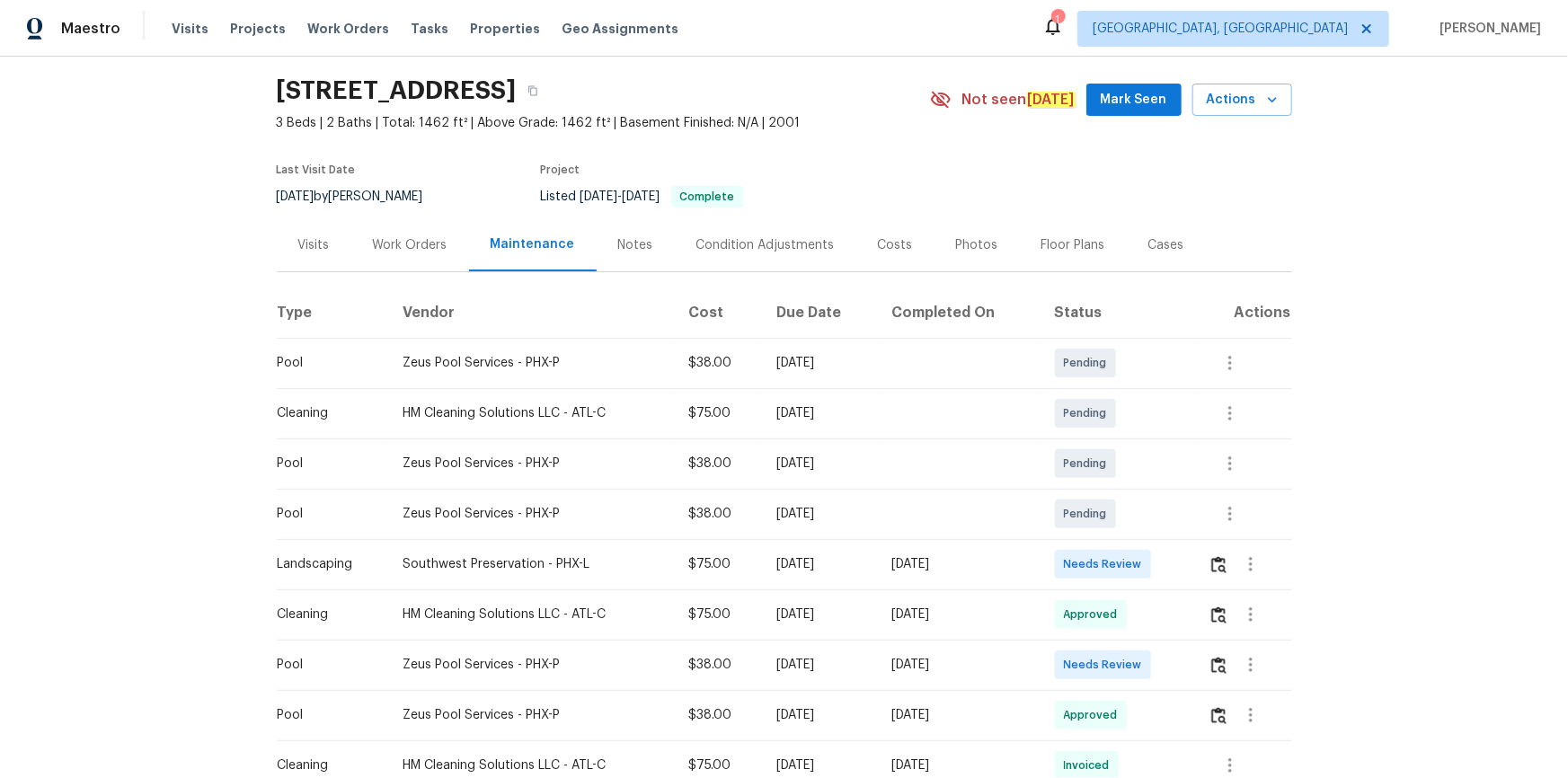
scroll to position [81, 0]
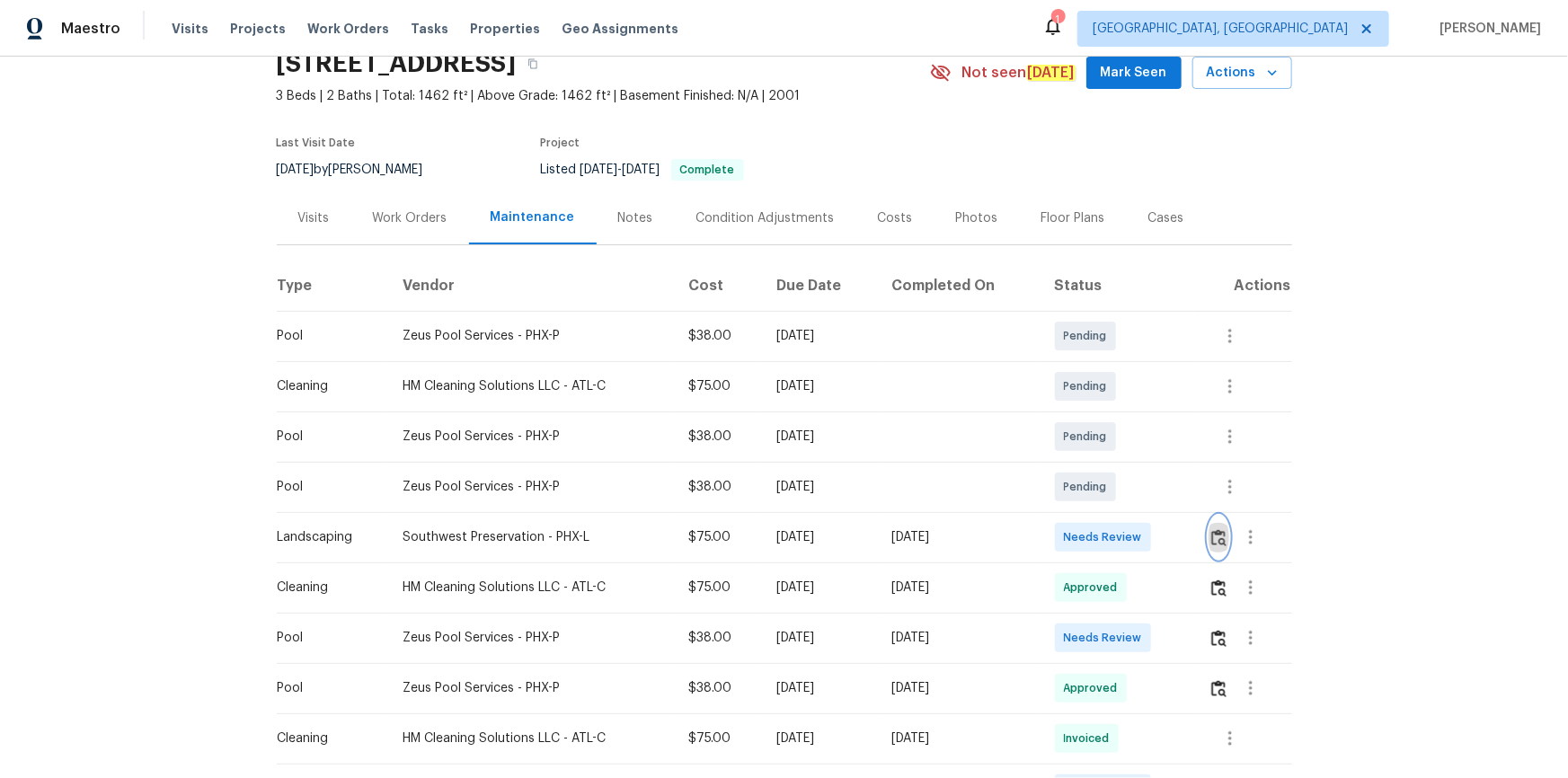
click at [1115, 523] on img "button" at bounding box center [1219, 537] width 16 height 17
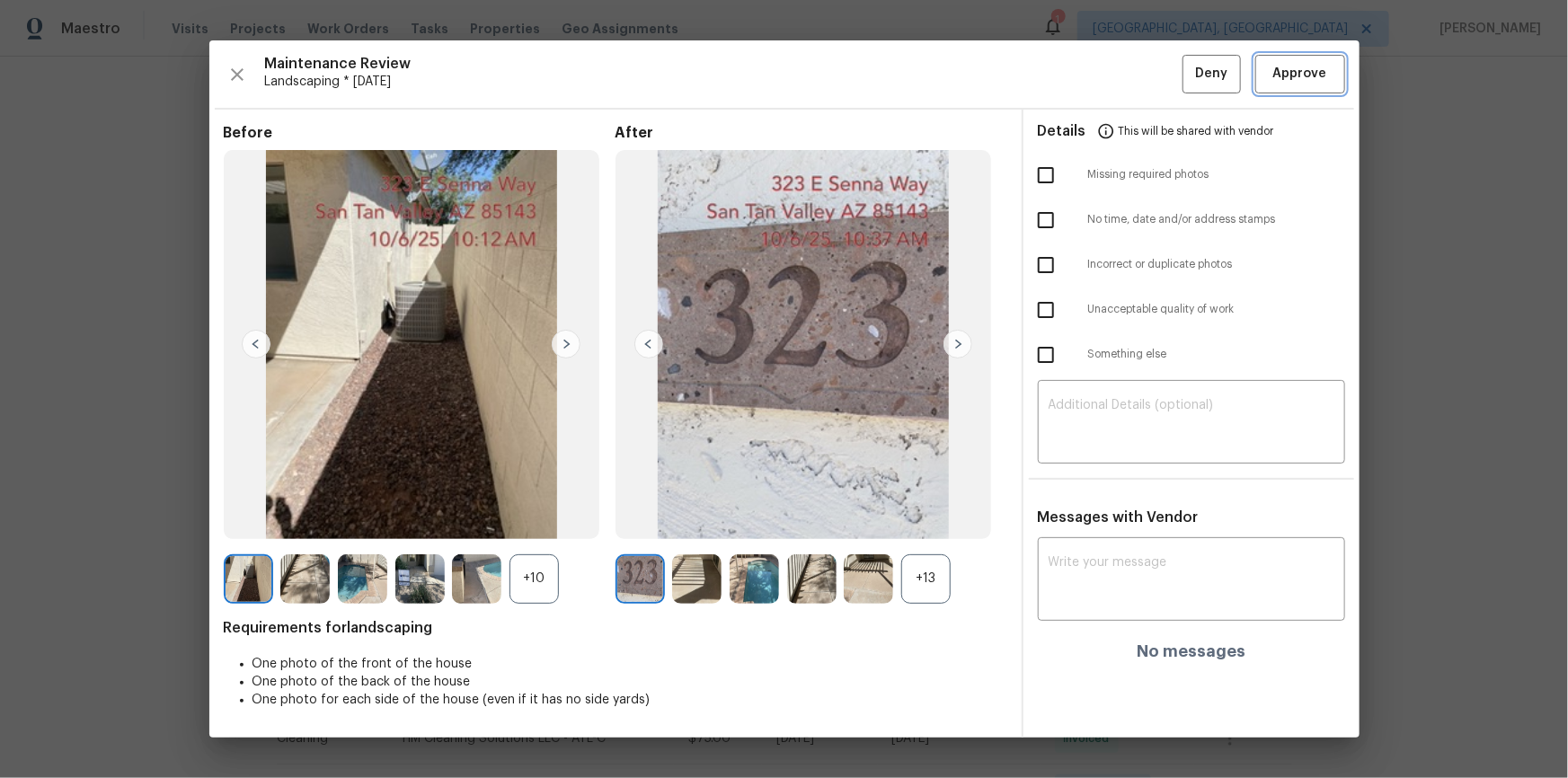
drag, startPoint x: 1290, startPoint y: 71, endPoint x: 1303, endPoint y: 104, distance: 35.5
click at [1115, 71] on span "Approve" at bounding box center [1299, 74] width 54 height 23
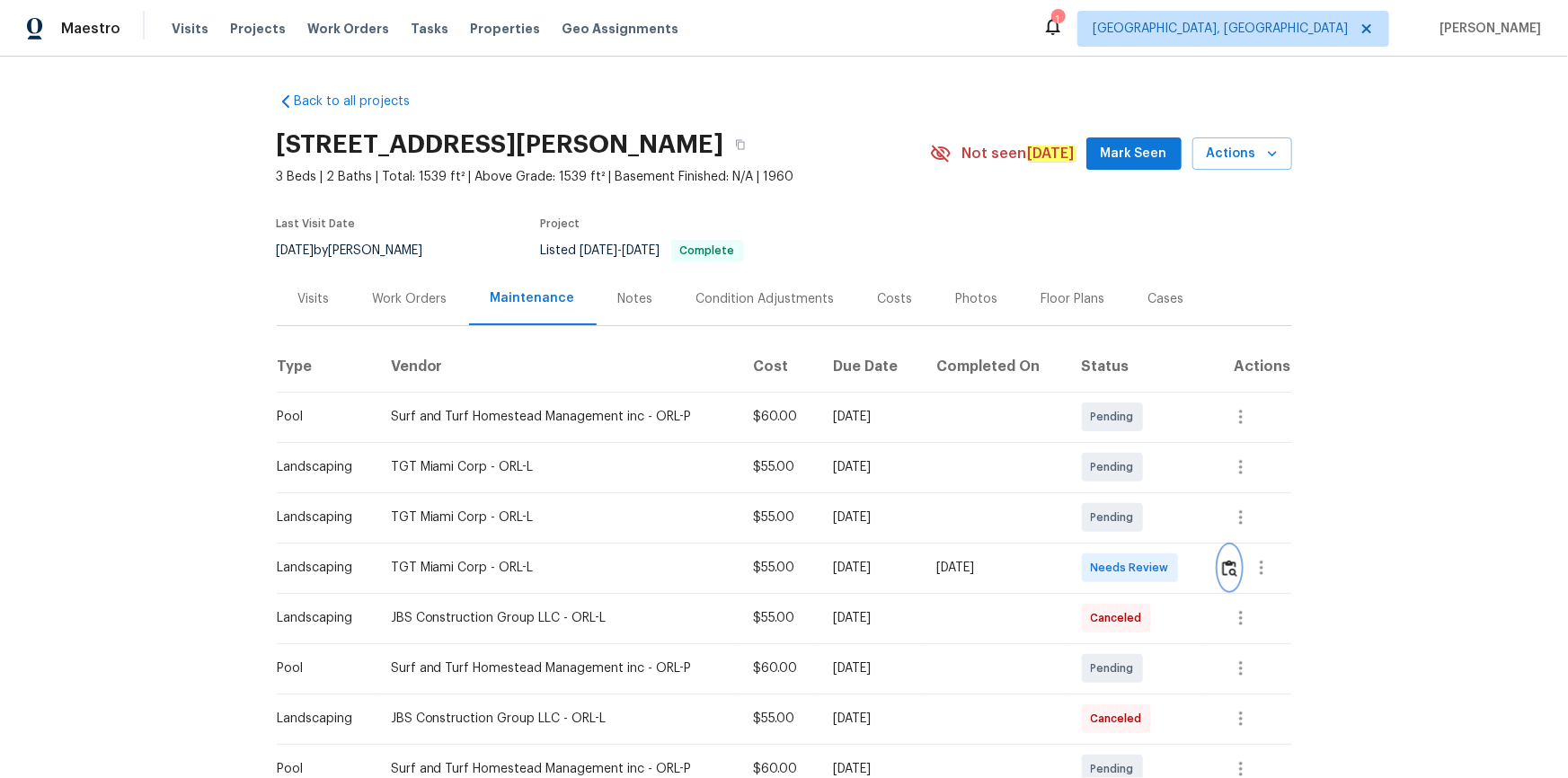
click at [1226, 564] on img "button" at bounding box center [1229, 568] width 16 height 17
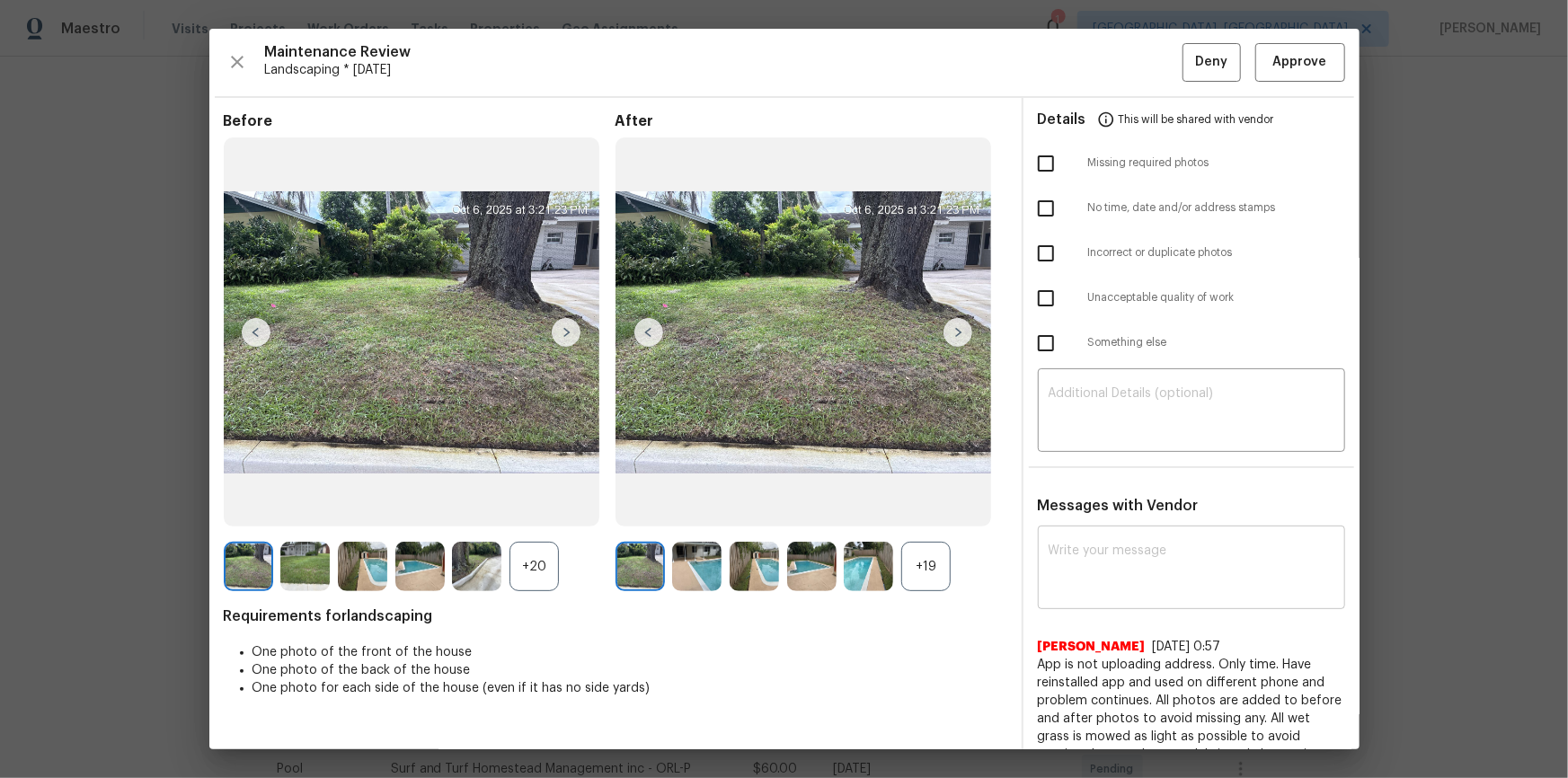
click at [1080, 548] on textarea at bounding box center [1191, 569] width 286 height 50
paste textarea "Maintenance Audit Team: Hello! After further review the visit has been approved…"
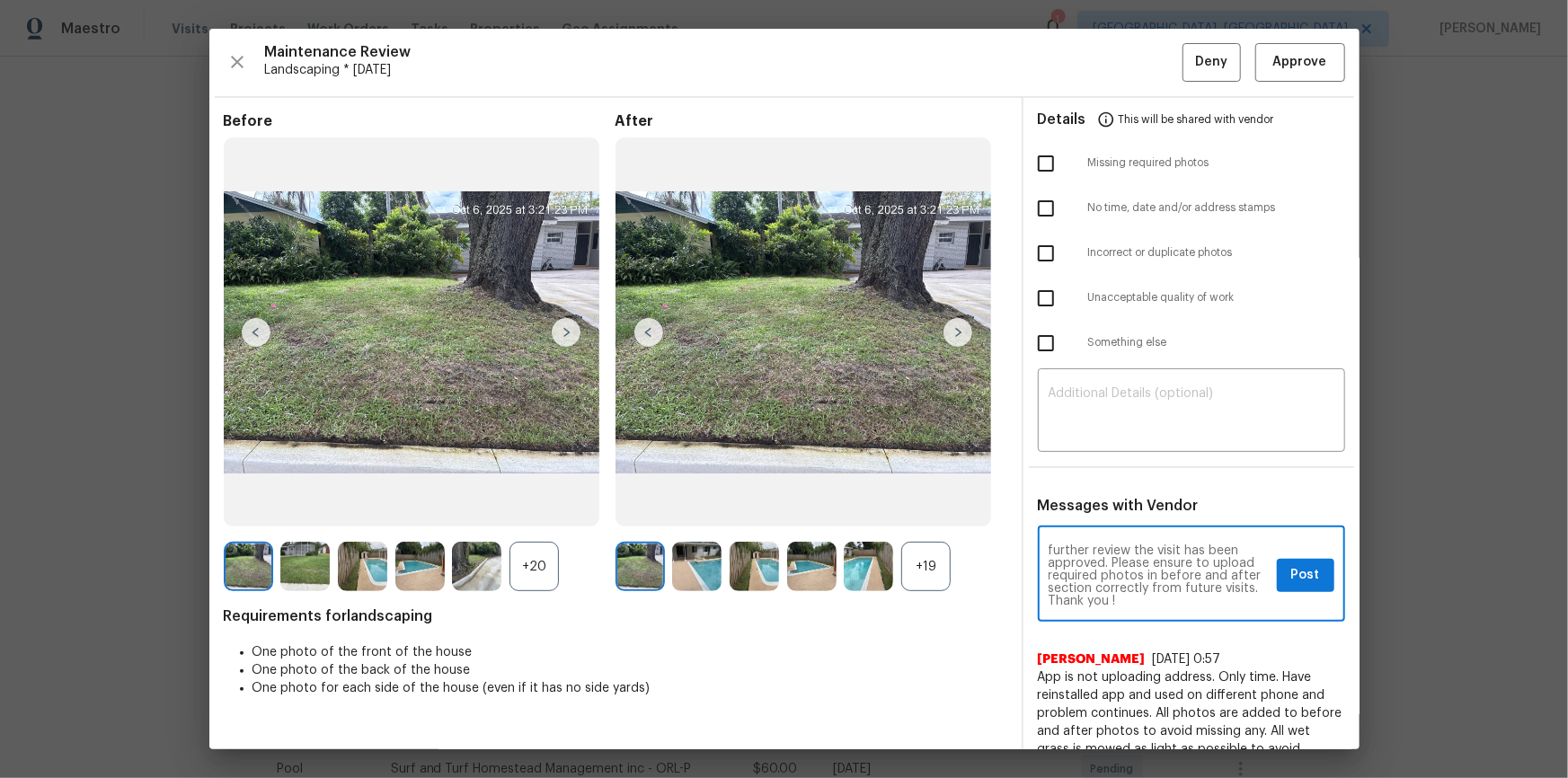
scroll to position [32, 0]
type textarea "Maintenance Audit Team: Hello! After further review the visit has been approved…"
drag, startPoint x: 1295, startPoint y: 572, endPoint x: 1318, endPoint y: 612, distance: 46.1
click at [1296, 572] on span "Post" at bounding box center [1305, 575] width 28 height 23
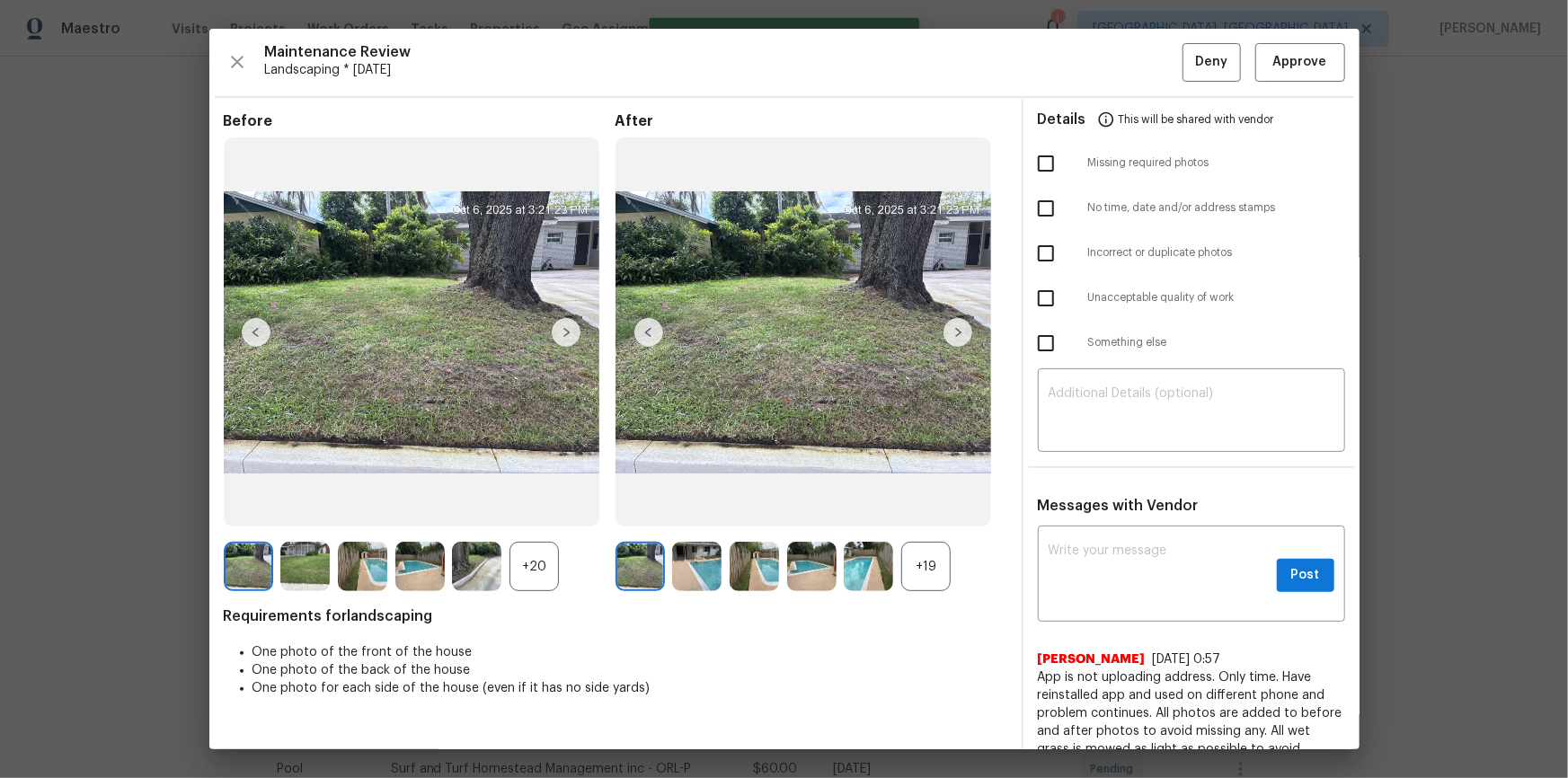
scroll to position [0, 0]
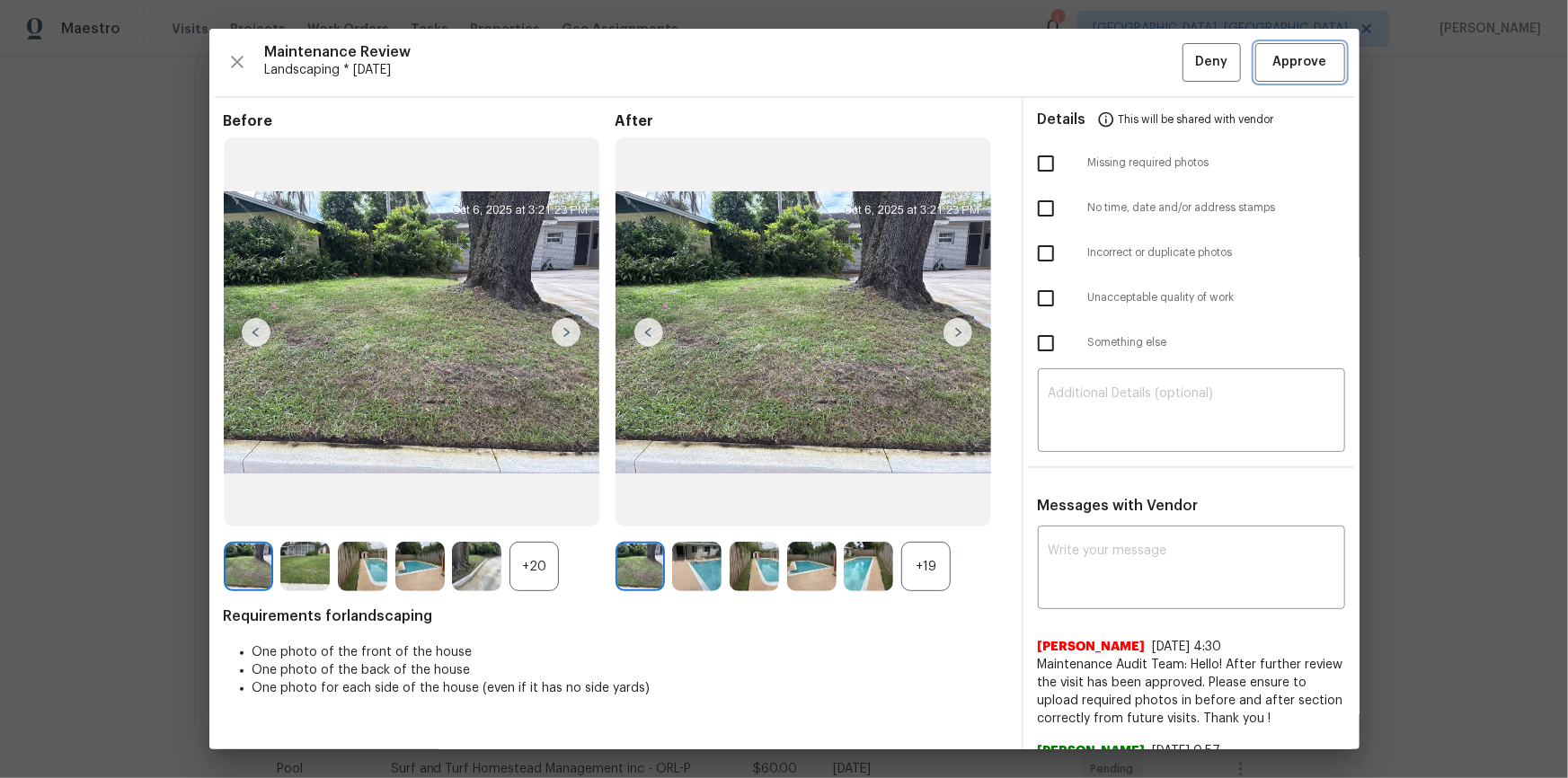
click at [1321, 59] on button "Approve" at bounding box center [1300, 62] width 90 height 38
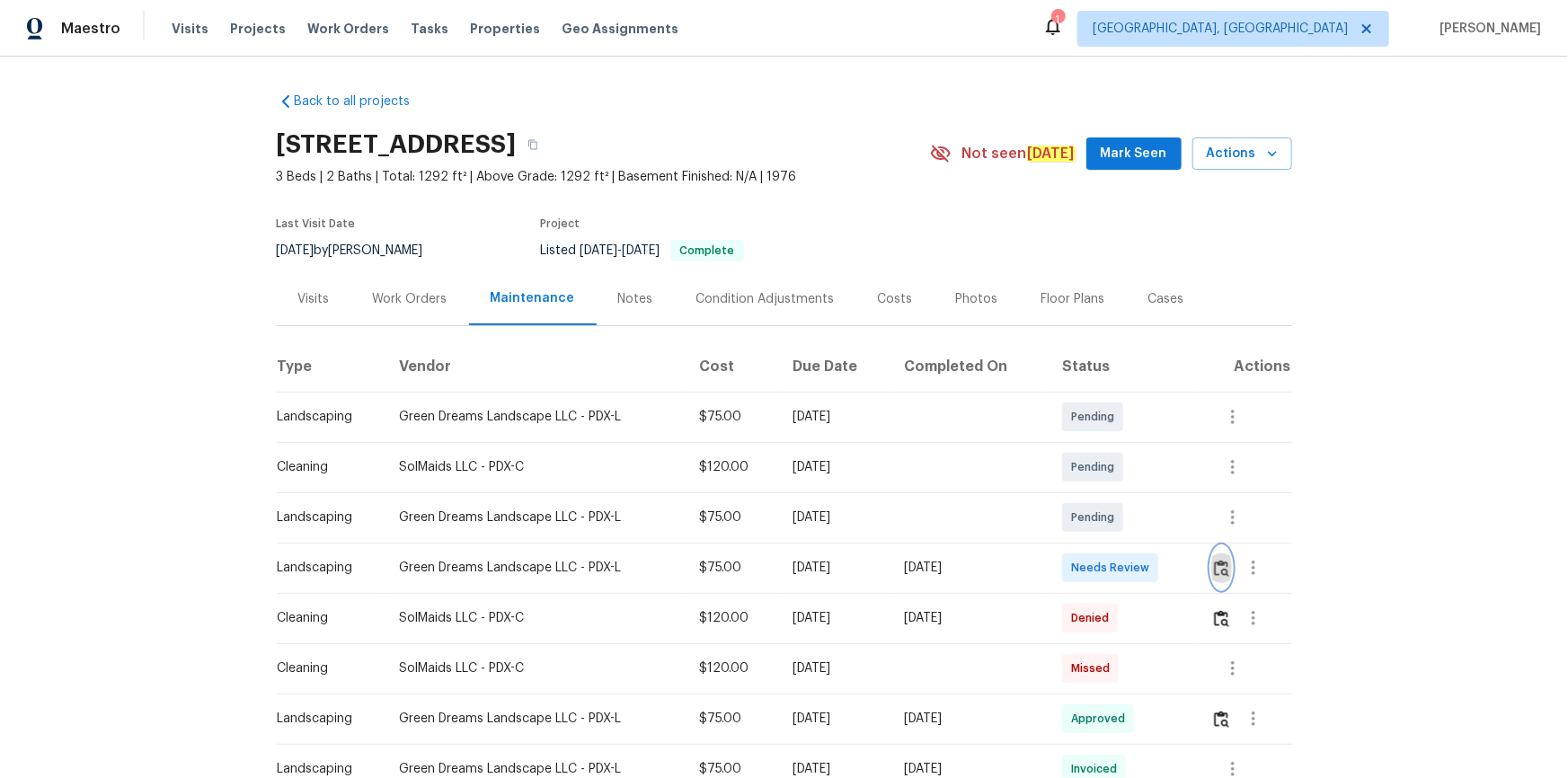
click at [1215, 568] on img "button" at bounding box center [1222, 568] width 16 height 17
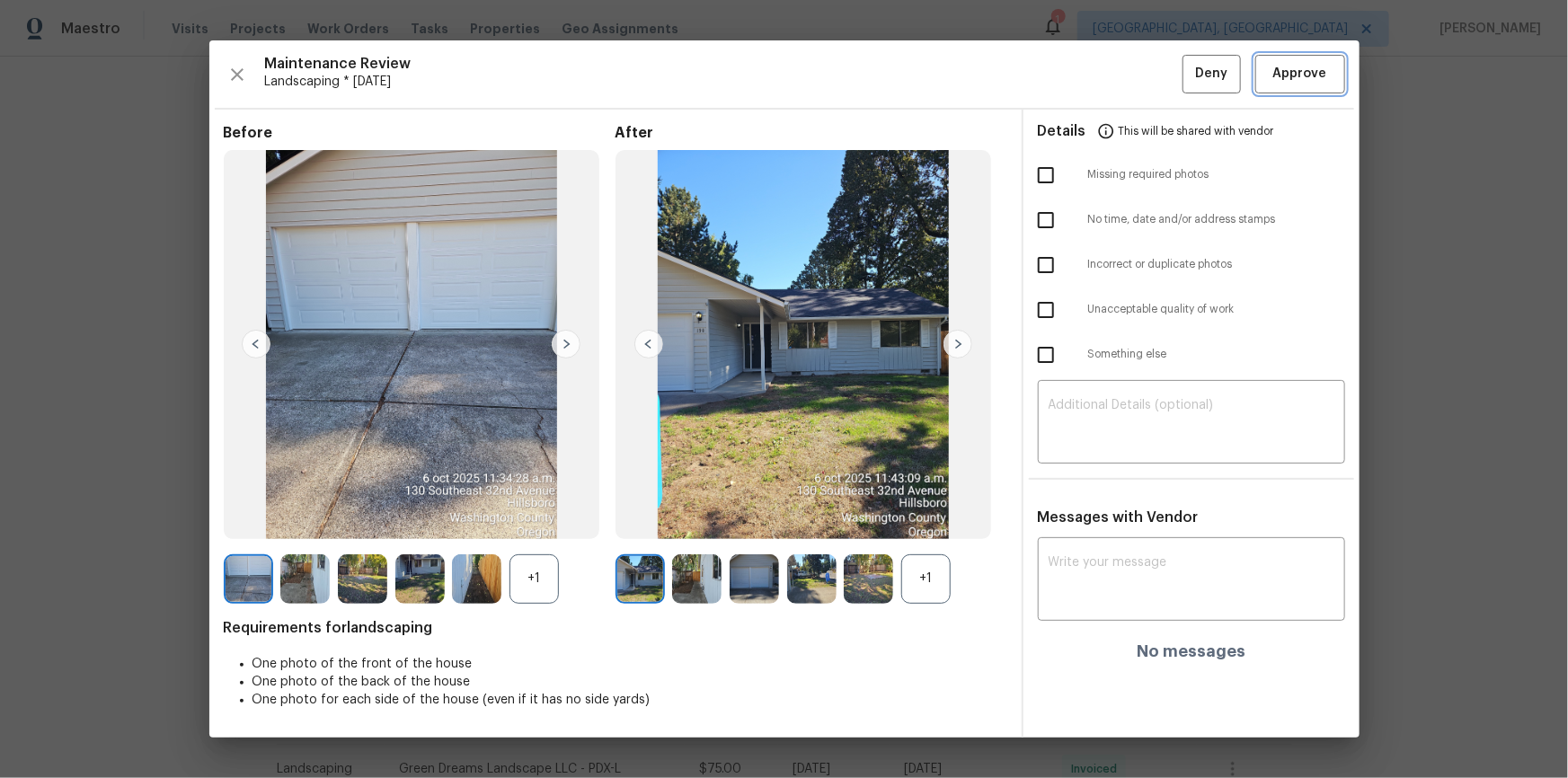
click at [1306, 55] on button "Approve" at bounding box center [1300, 74] width 90 height 38
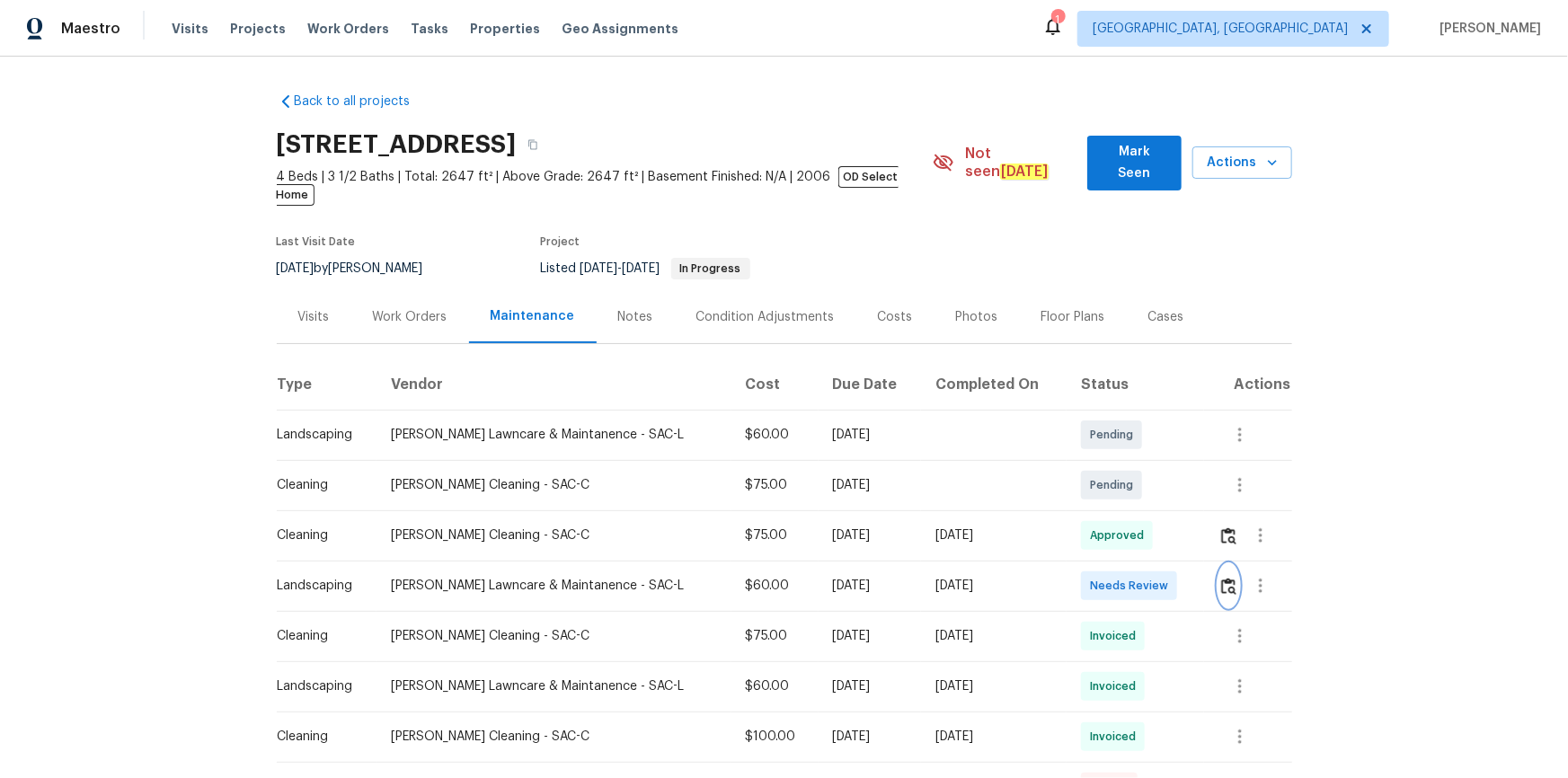
click at [1115, 523] on img "button" at bounding box center [1228, 586] width 16 height 17
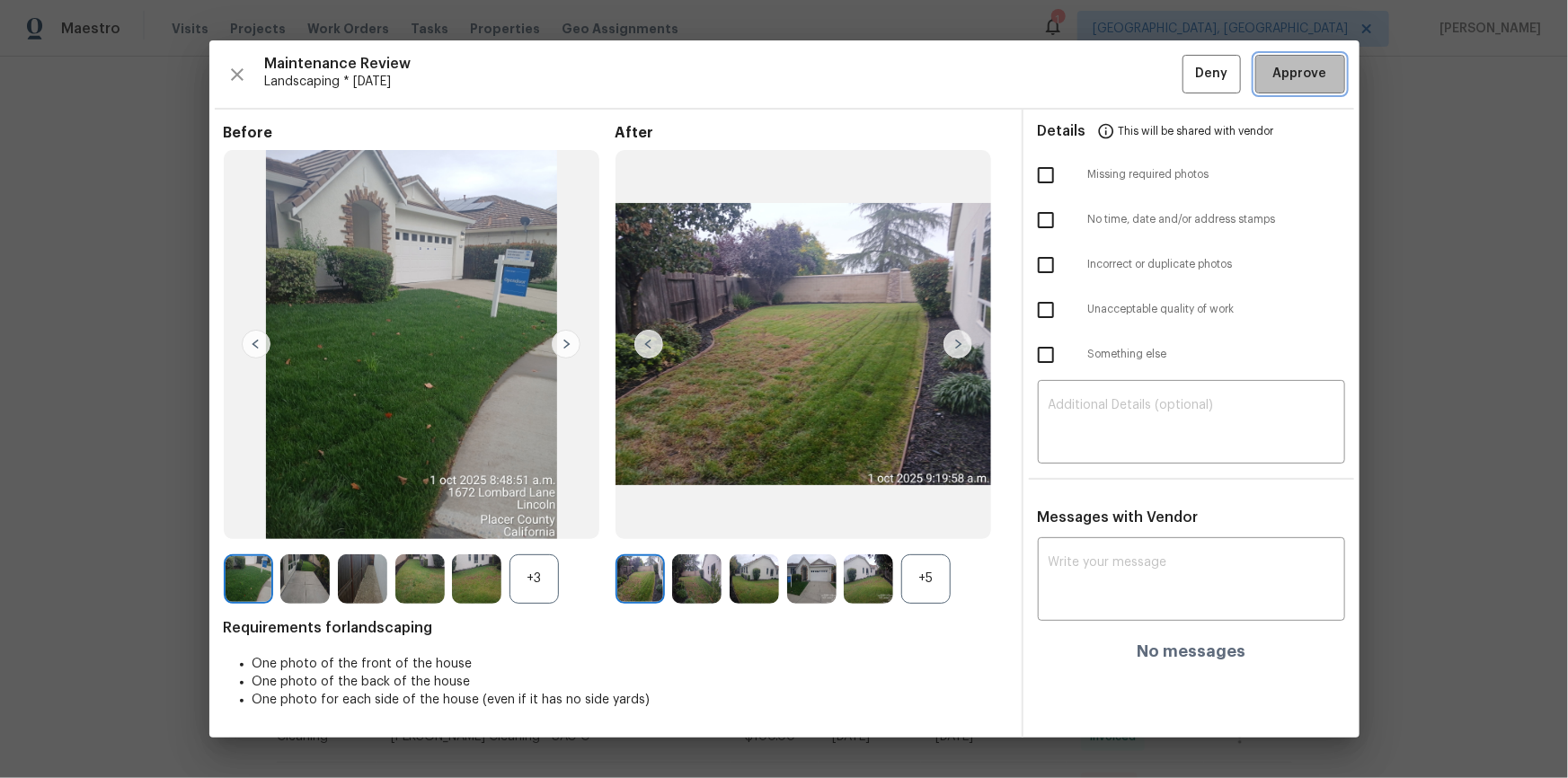
drag, startPoint x: 1288, startPoint y: 80, endPoint x: 1285, endPoint y: 314, distance: 234.0
click at [1115, 80] on span "Approve" at bounding box center [1299, 74] width 54 height 23
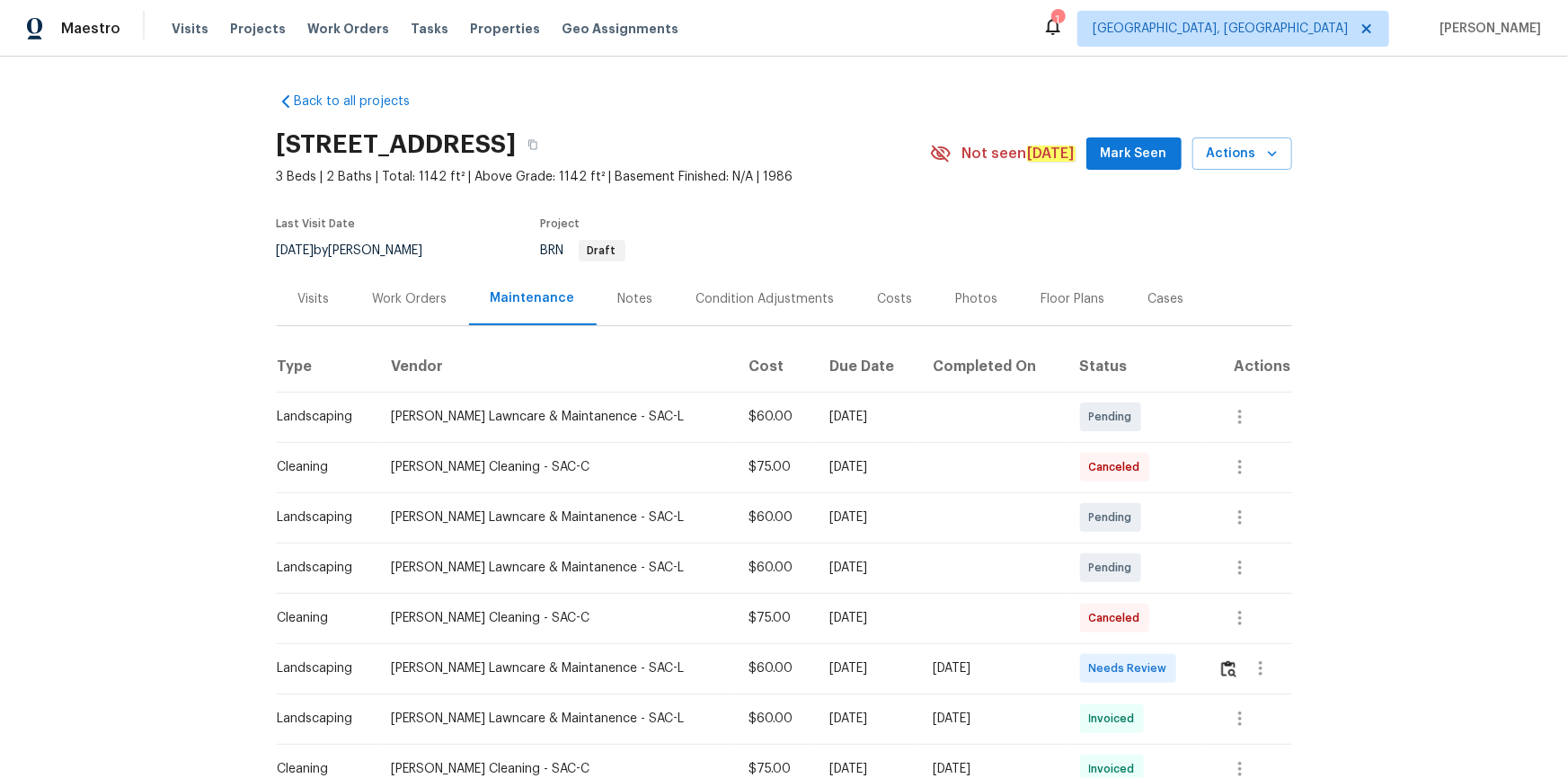
drag, startPoint x: 1212, startPoint y: 652, endPoint x: 1221, endPoint y: 662, distance: 13.5
click at [1115, 523] on div at bounding box center [1255, 668] width 72 height 43
click at [1115, 523] on img "button" at bounding box center [1228, 669] width 16 height 17
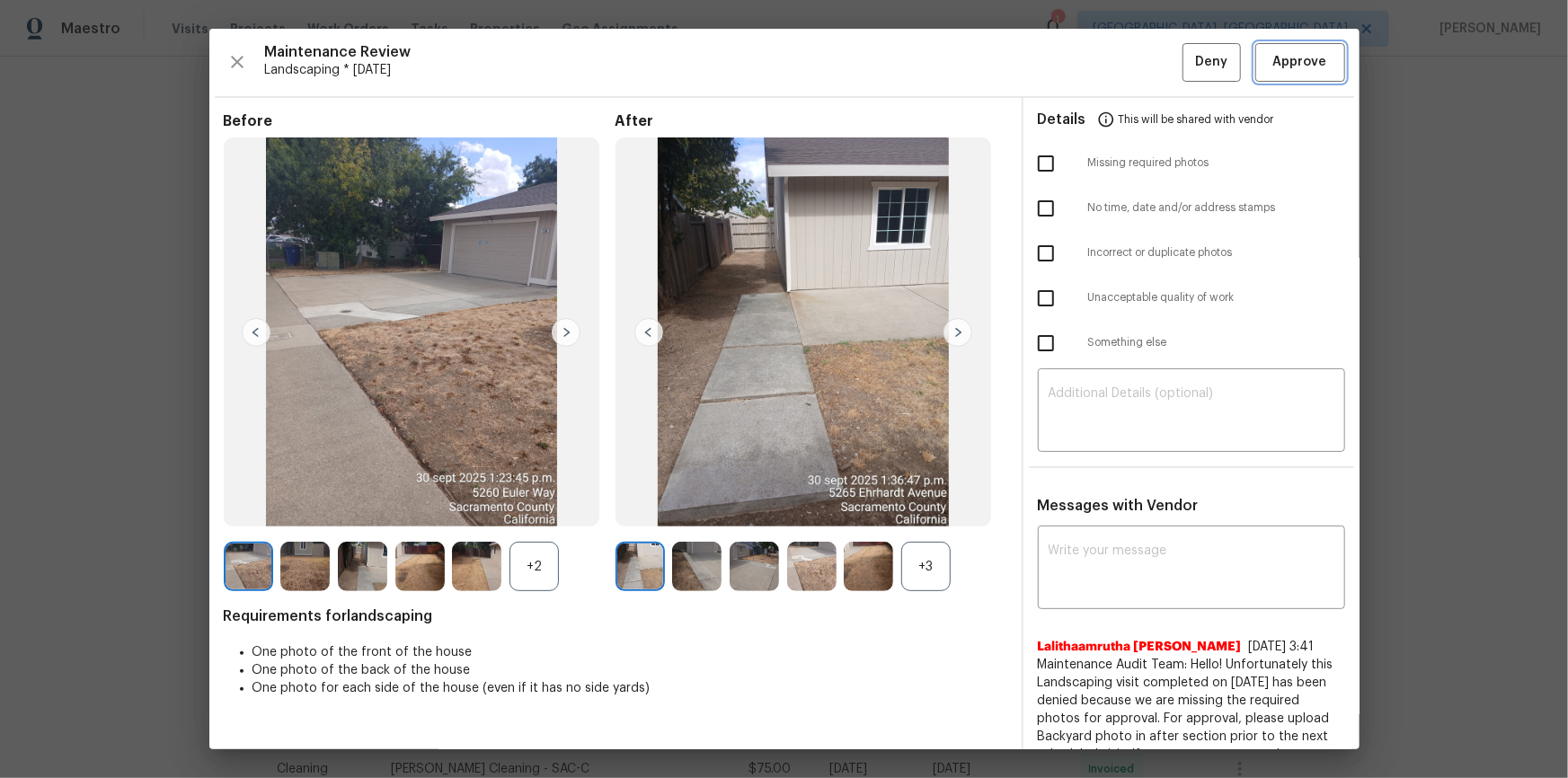
click at [1115, 64] on span "Approve" at bounding box center [1299, 62] width 54 height 23
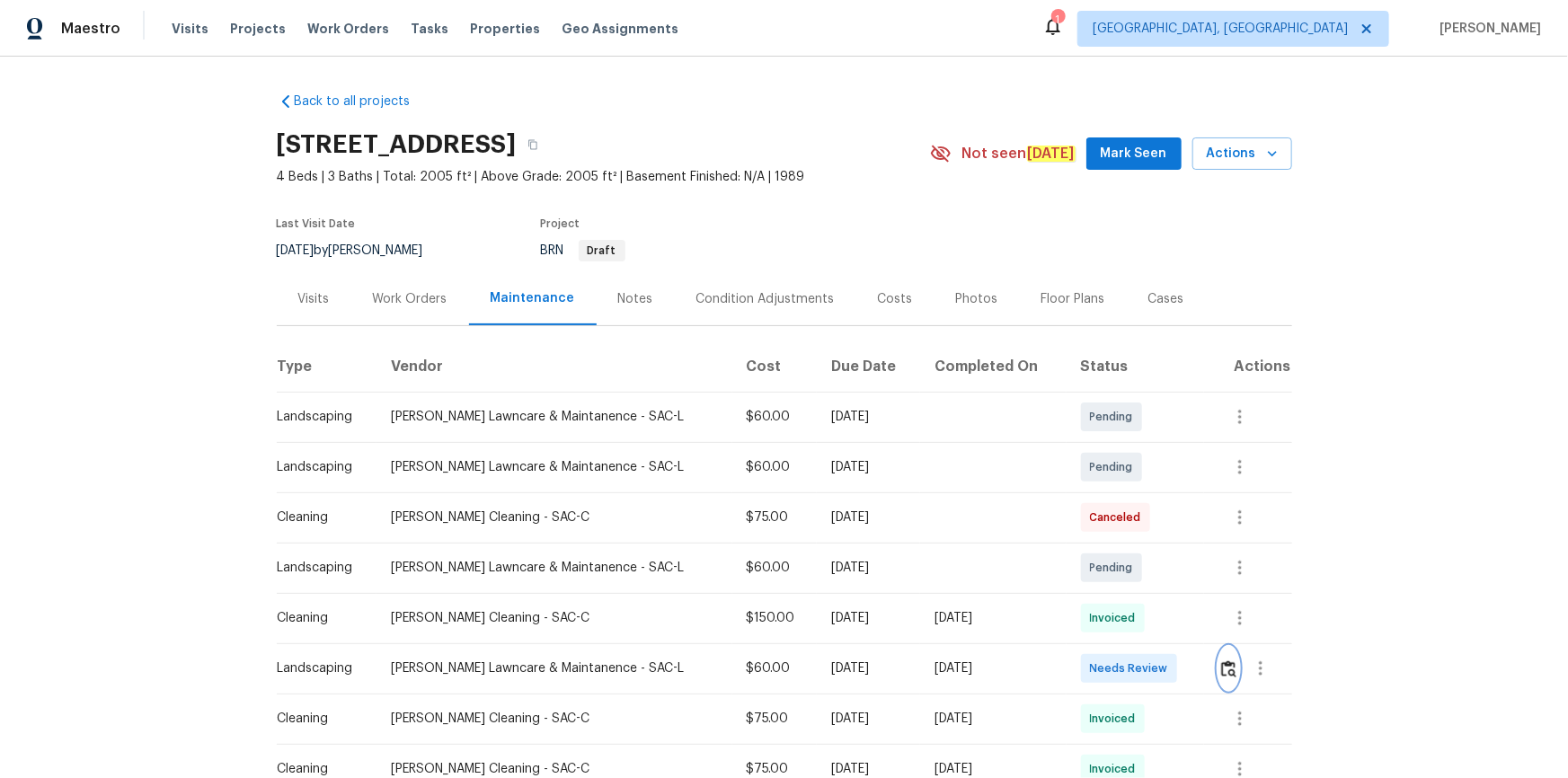
click at [1115, 523] on button "button" at bounding box center [1229, 668] width 21 height 43
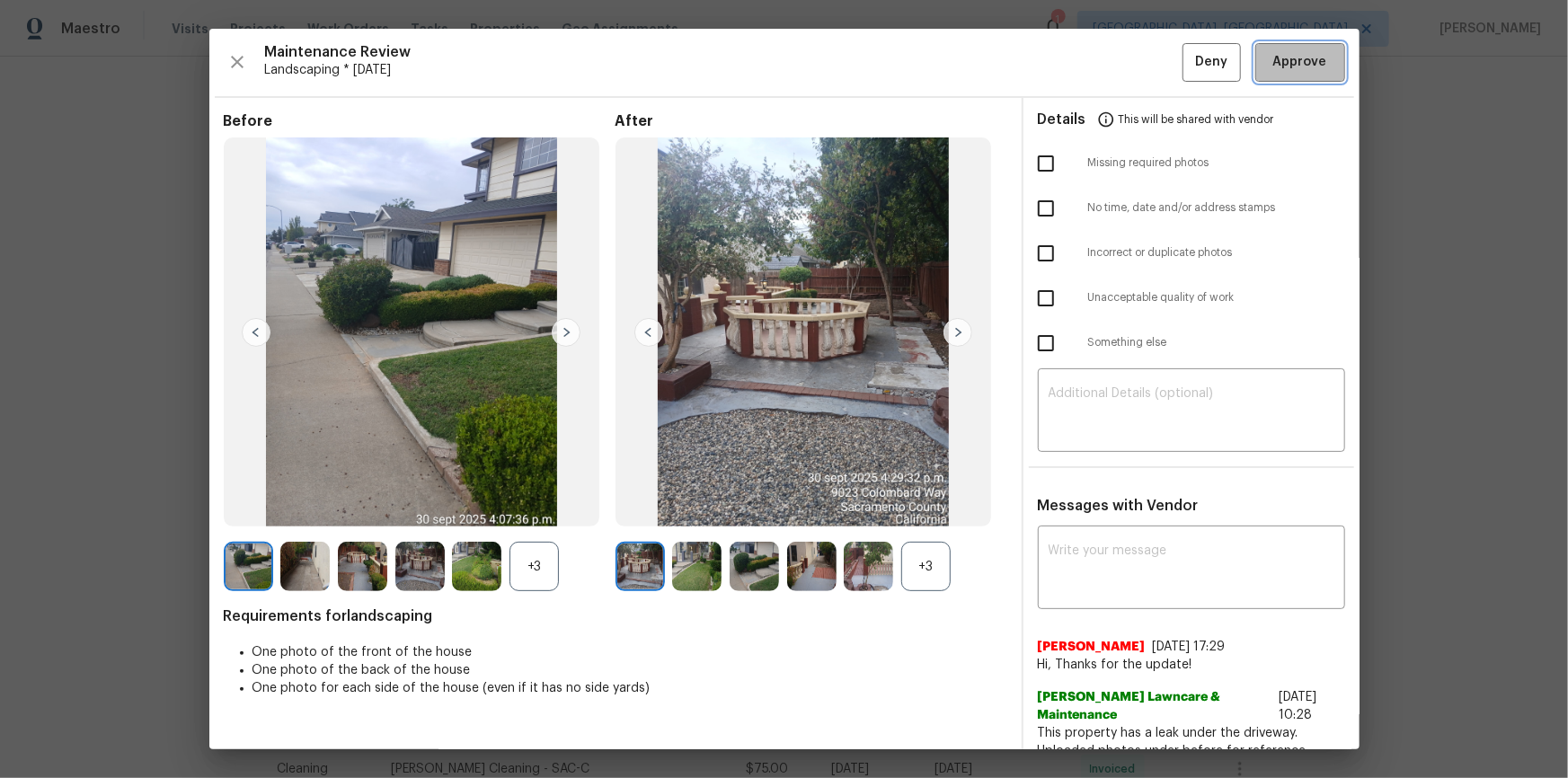
drag, startPoint x: 1313, startPoint y: 58, endPoint x: 1314, endPoint y: 312, distance: 254.0
click at [1115, 60] on span "Approve" at bounding box center [1299, 62] width 61 height 23
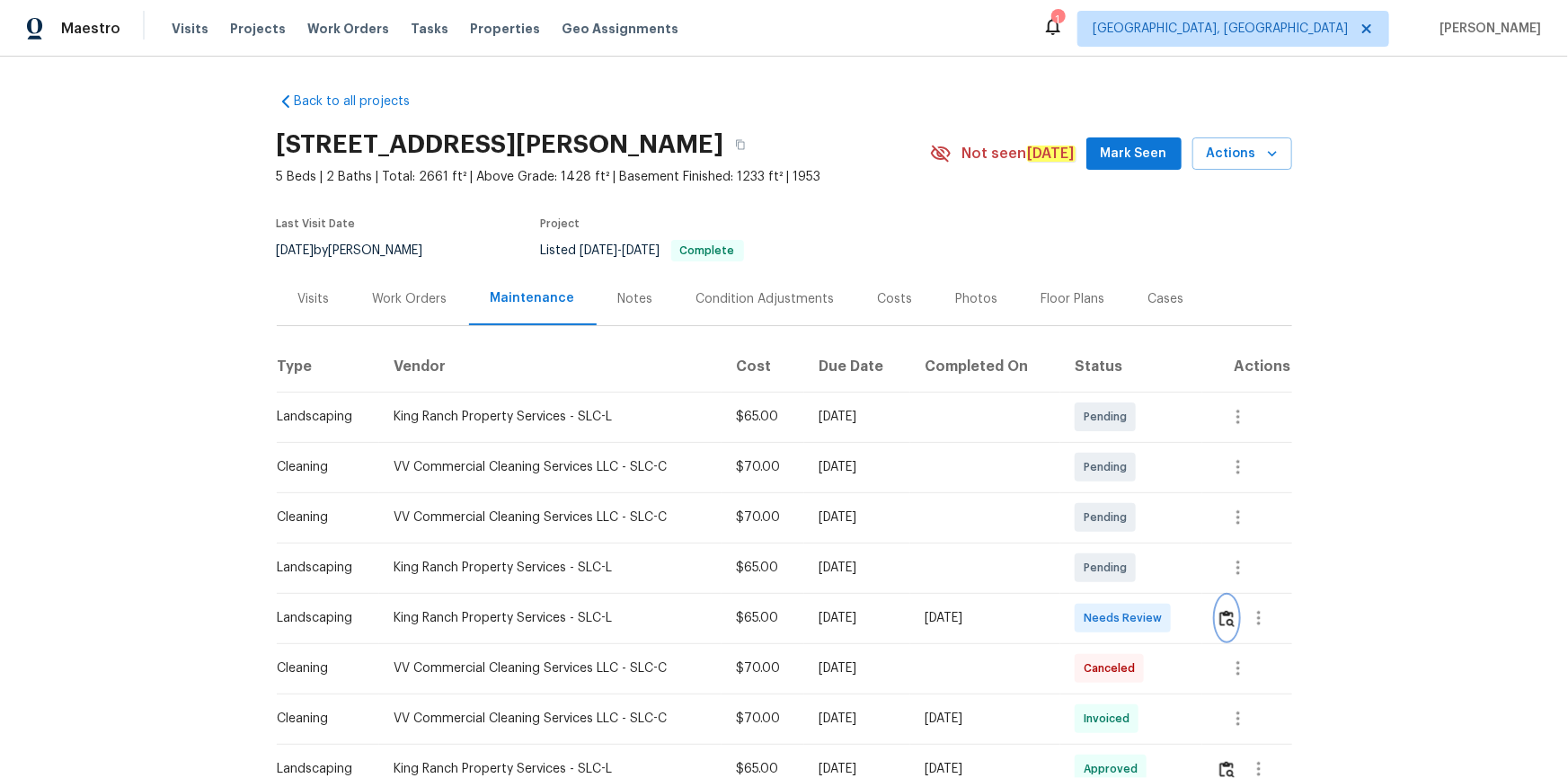
click at [789, 353] on img "button" at bounding box center [1226, 619] width 16 height 17
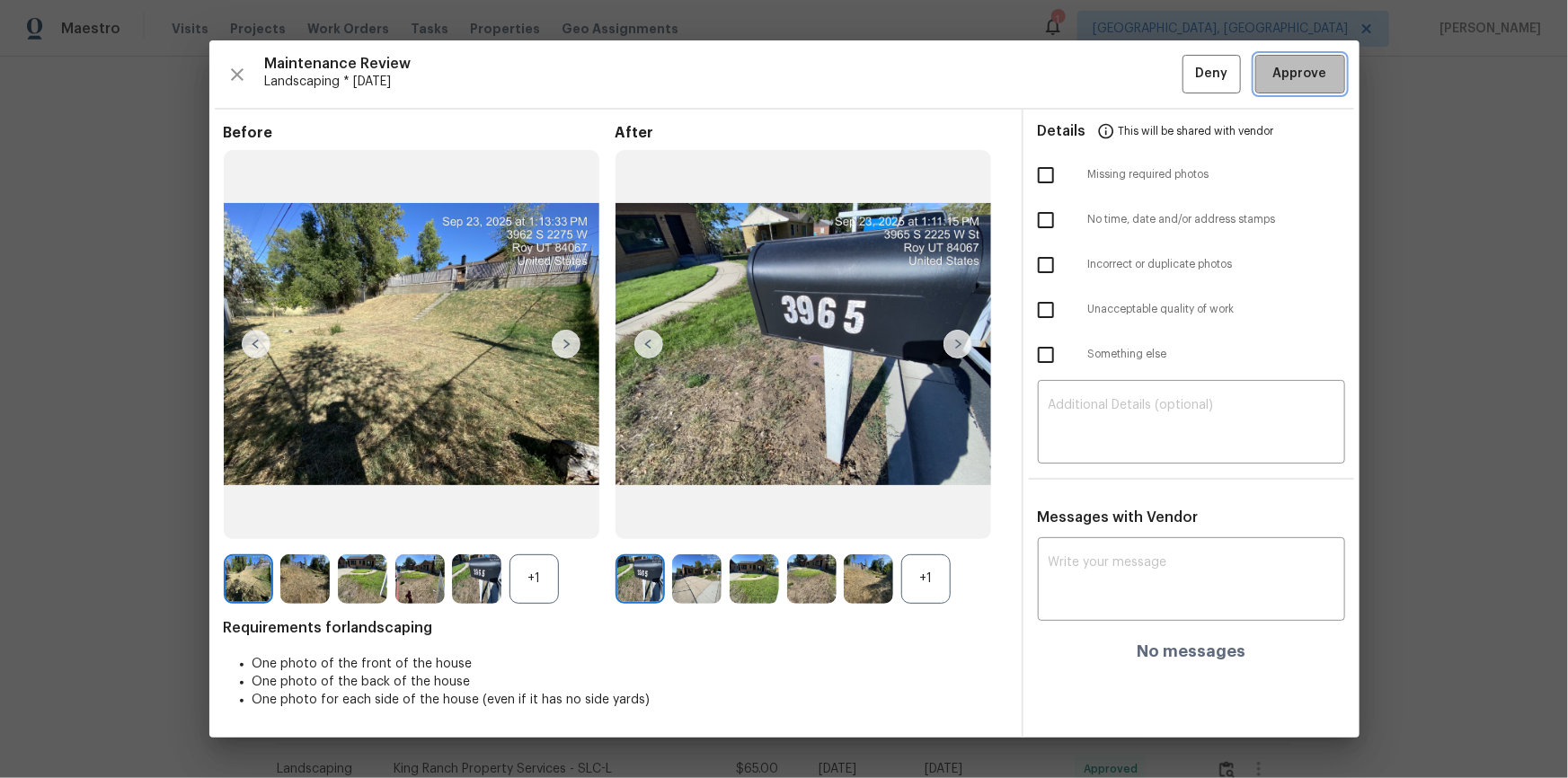
drag, startPoint x: 1319, startPoint y: 70, endPoint x: 1352, endPoint y: 238, distance: 171.2
click at [789, 71] on span "Approve" at bounding box center [1299, 74] width 54 height 23
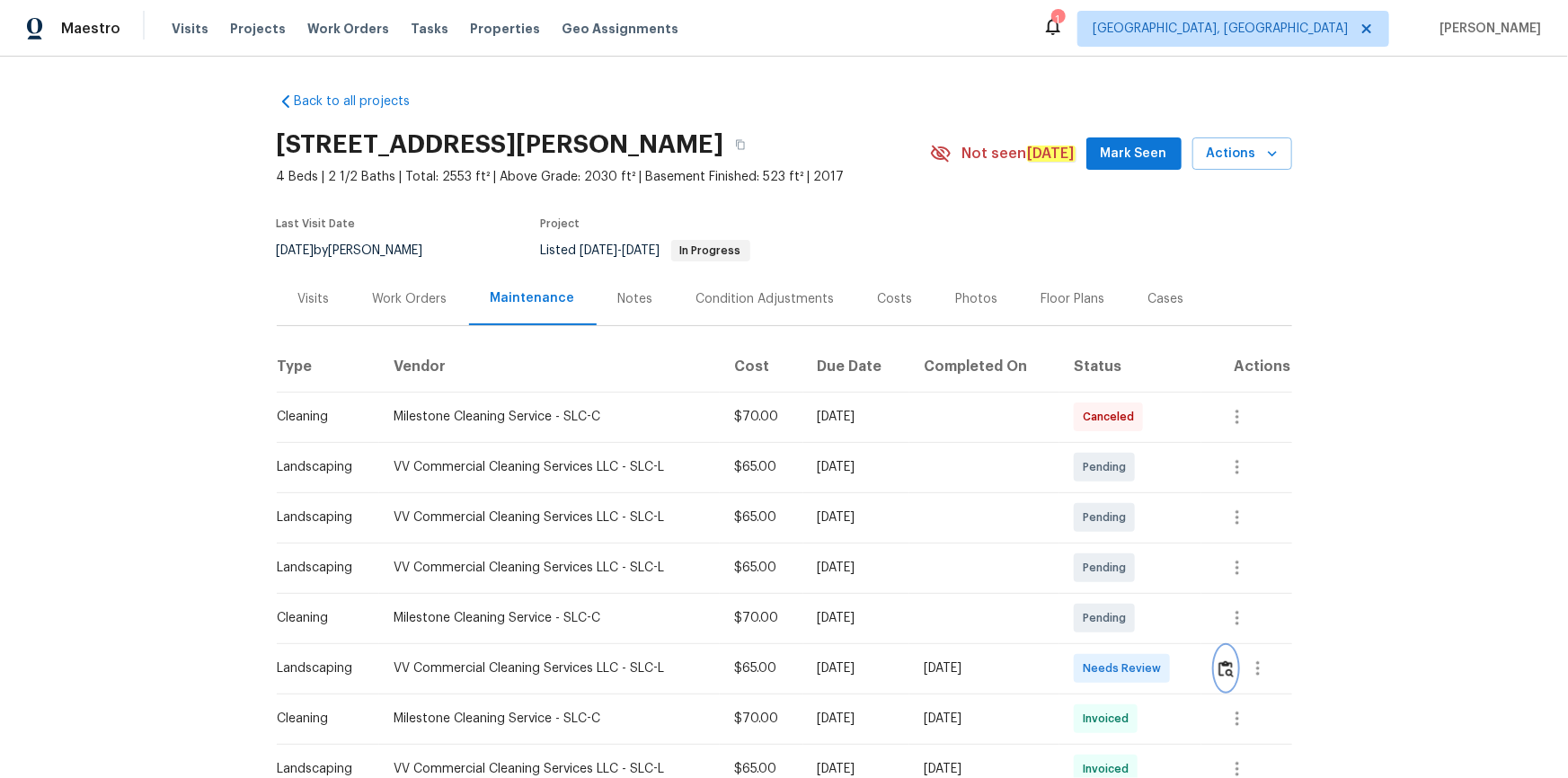
click at [1115, 523] on button "button" at bounding box center [1226, 668] width 21 height 43
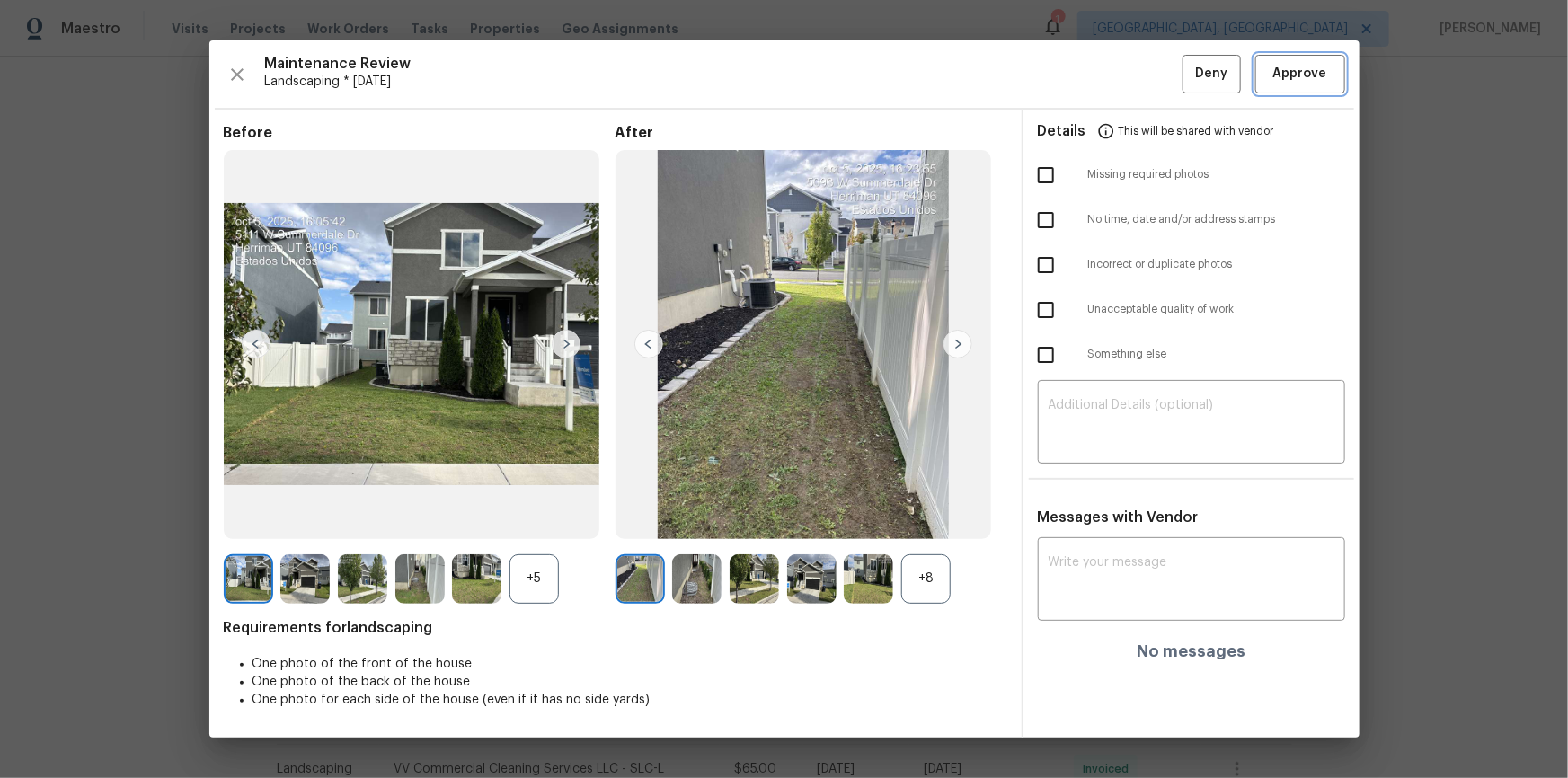
drag, startPoint x: 1308, startPoint y: 69, endPoint x: 1332, endPoint y: 178, distance: 111.6
click at [1115, 162] on div "Maintenance Review Landscaping * [DATE] Deny Approve Before +5 After +8 Require…" at bounding box center [784, 389] width 1150 height 696
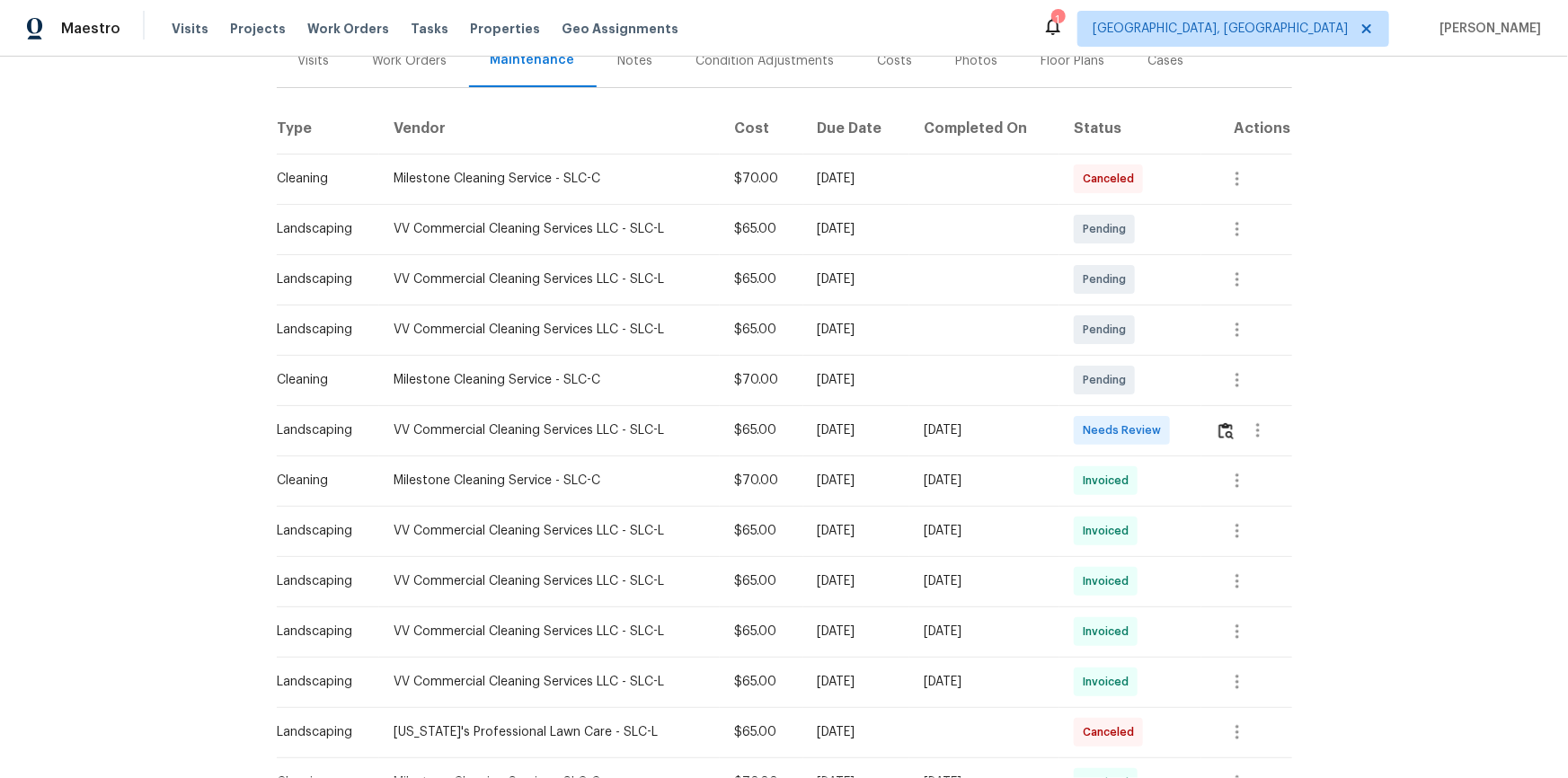
scroll to position [245, 0]
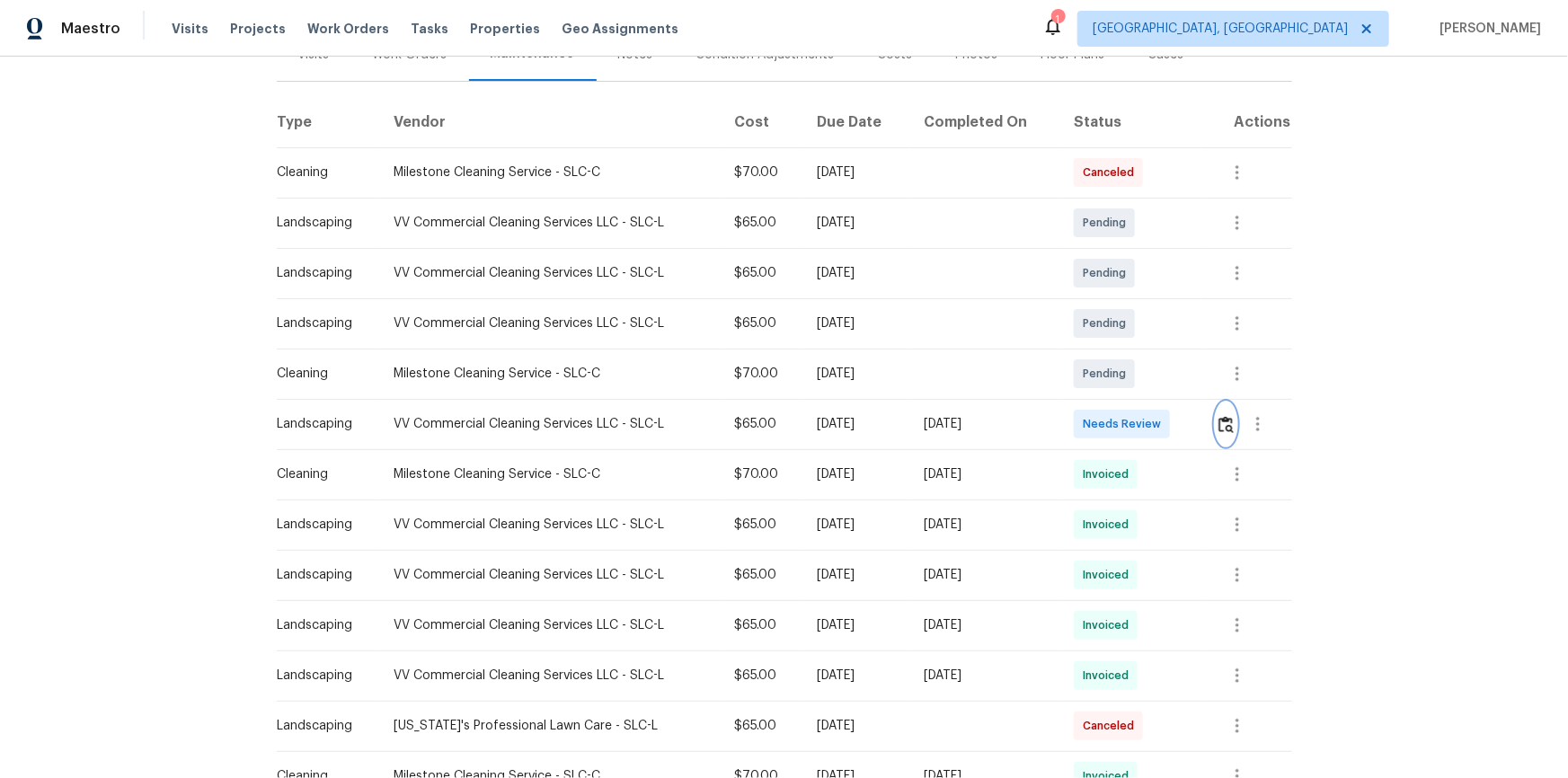
click at [1223, 417] on img "button" at bounding box center [1226, 424] width 16 height 17
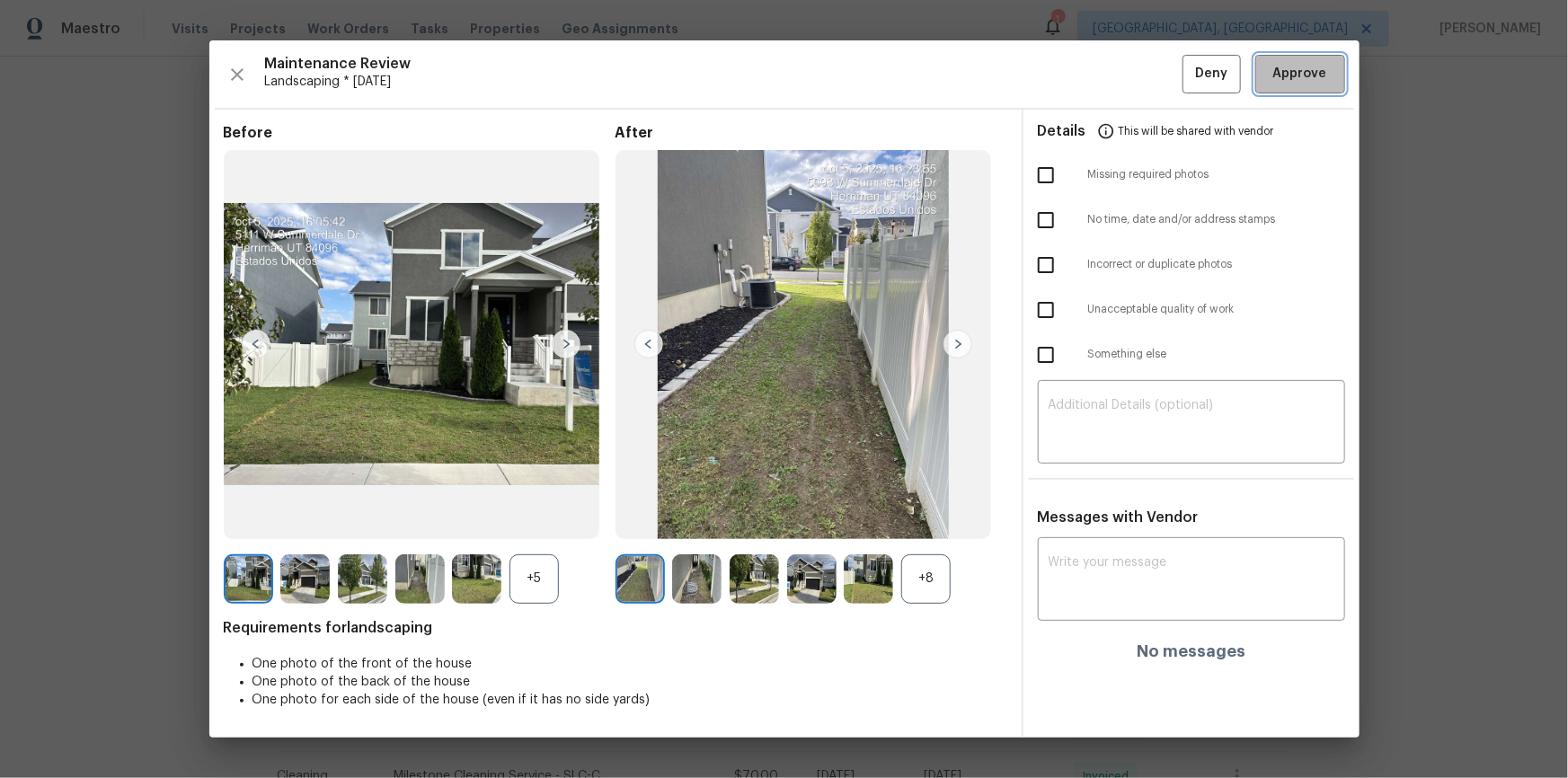
drag, startPoint x: 1311, startPoint y: 72, endPoint x: 1430, endPoint y: 227, distance: 195.4
click at [1311, 73] on span "Approve" at bounding box center [1299, 74] width 54 height 23
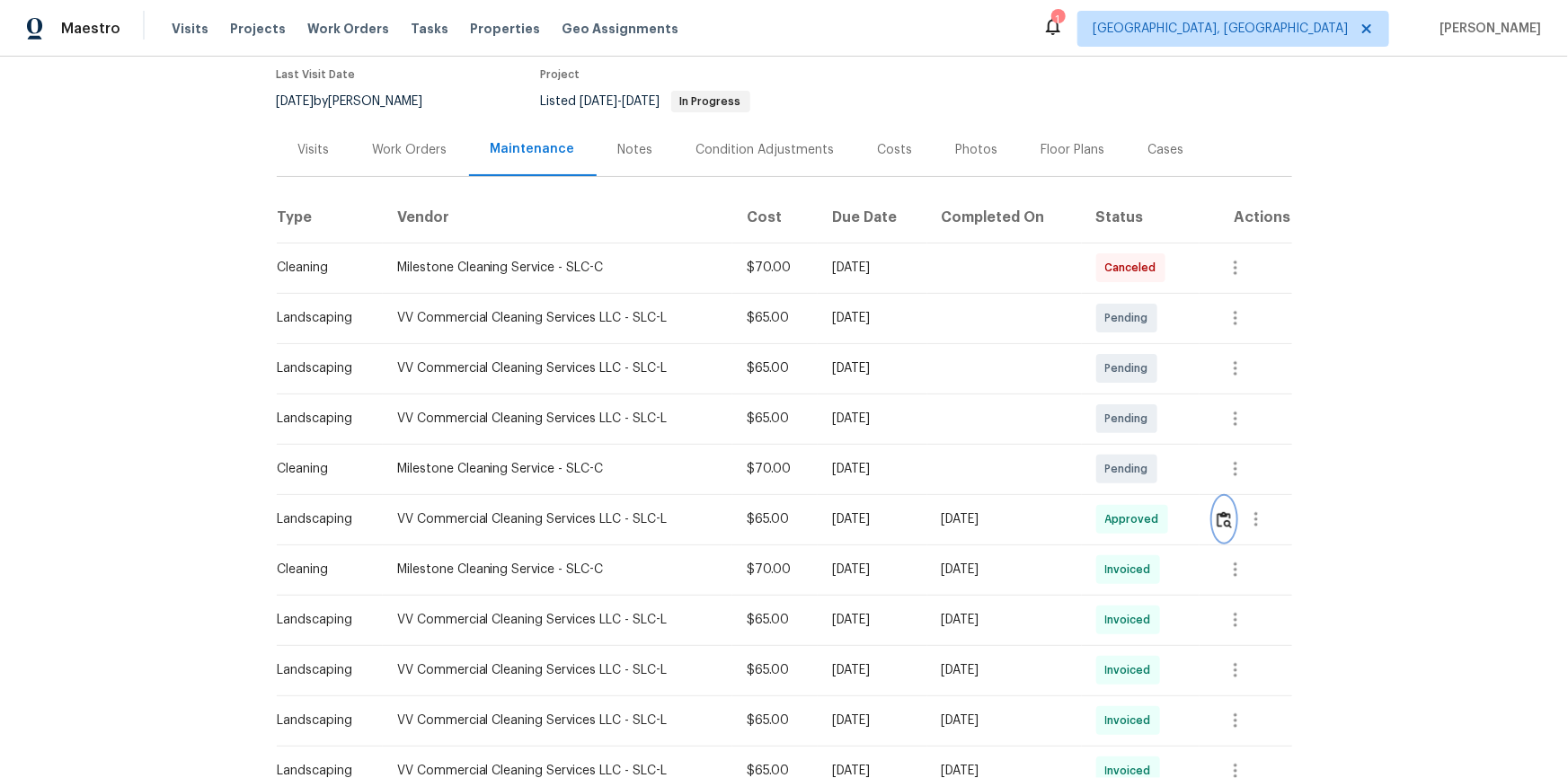
scroll to position [0, 0]
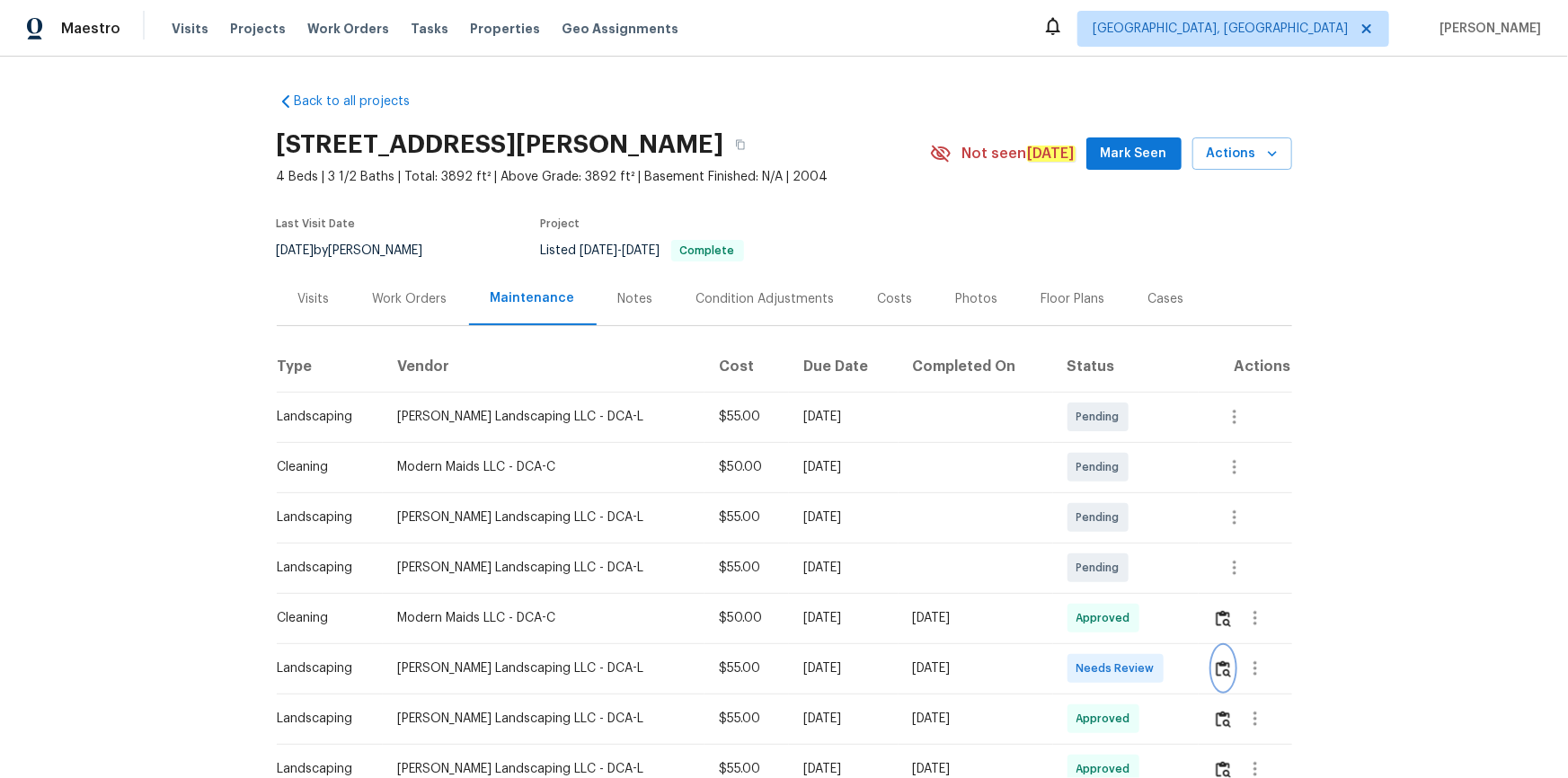
click at [1115, 523] on button "button" at bounding box center [1223, 668] width 21 height 43
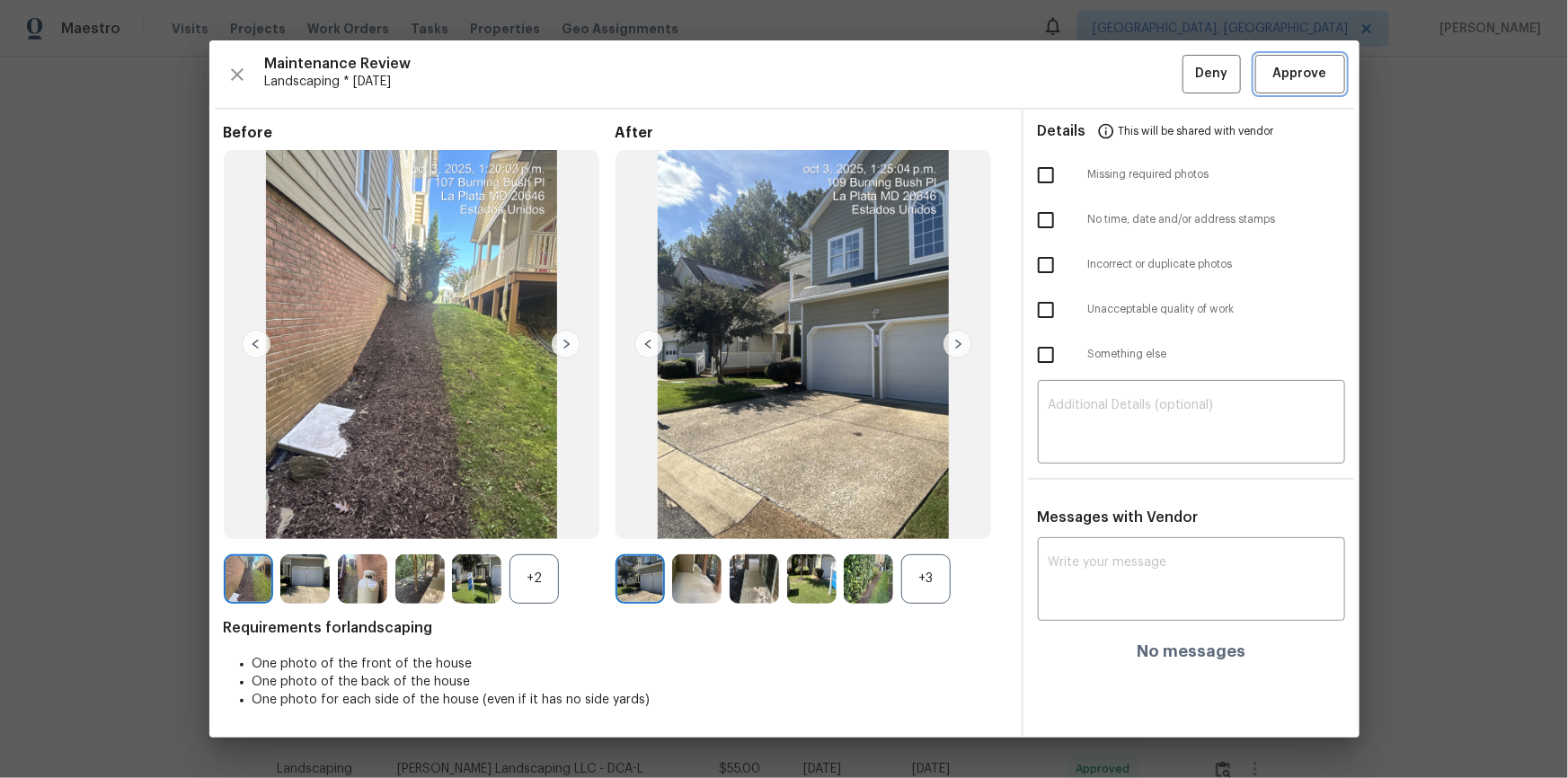
drag, startPoint x: 1294, startPoint y: 71, endPoint x: 1299, endPoint y: 115, distance: 44.3
click at [1115, 71] on span "Approve" at bounding box center [1299, 74] width 54 height 23
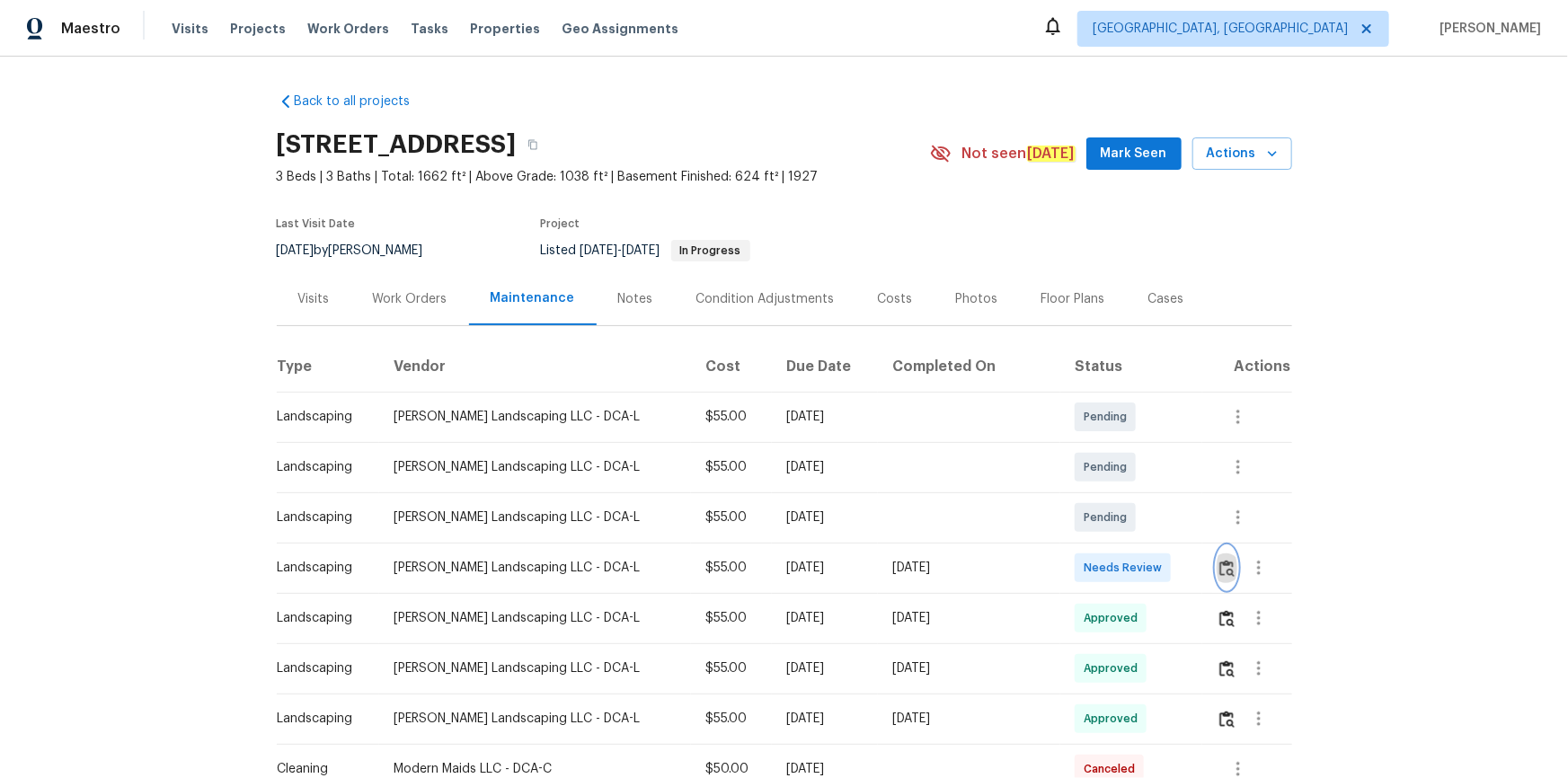
click at [1115, 523] on img "button" at bounding box center [1226, 568] width 16 height 17
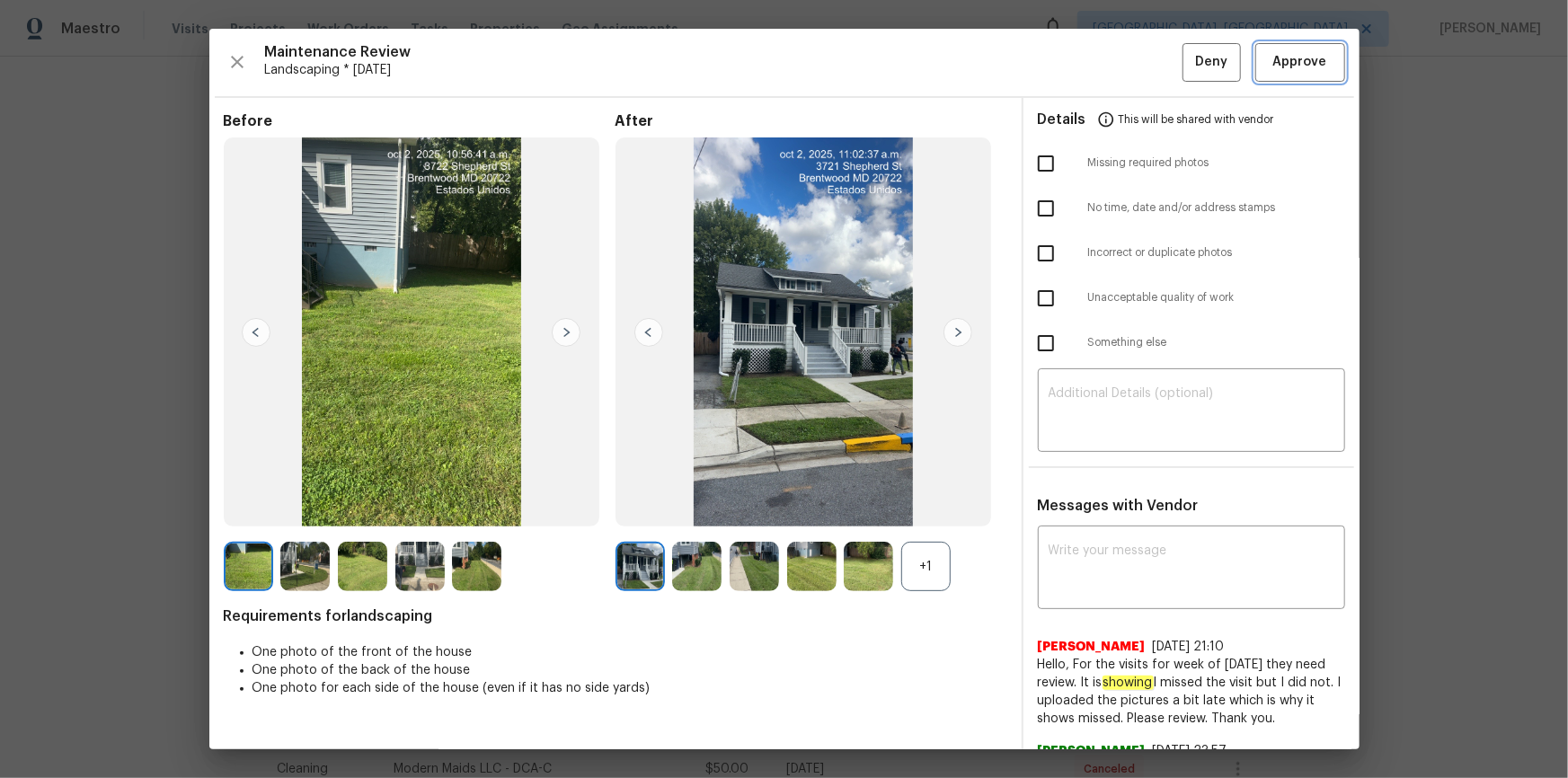
click at [1115, 54] on span "Approve" at bounding box center [1299, 62] width 54 height 23
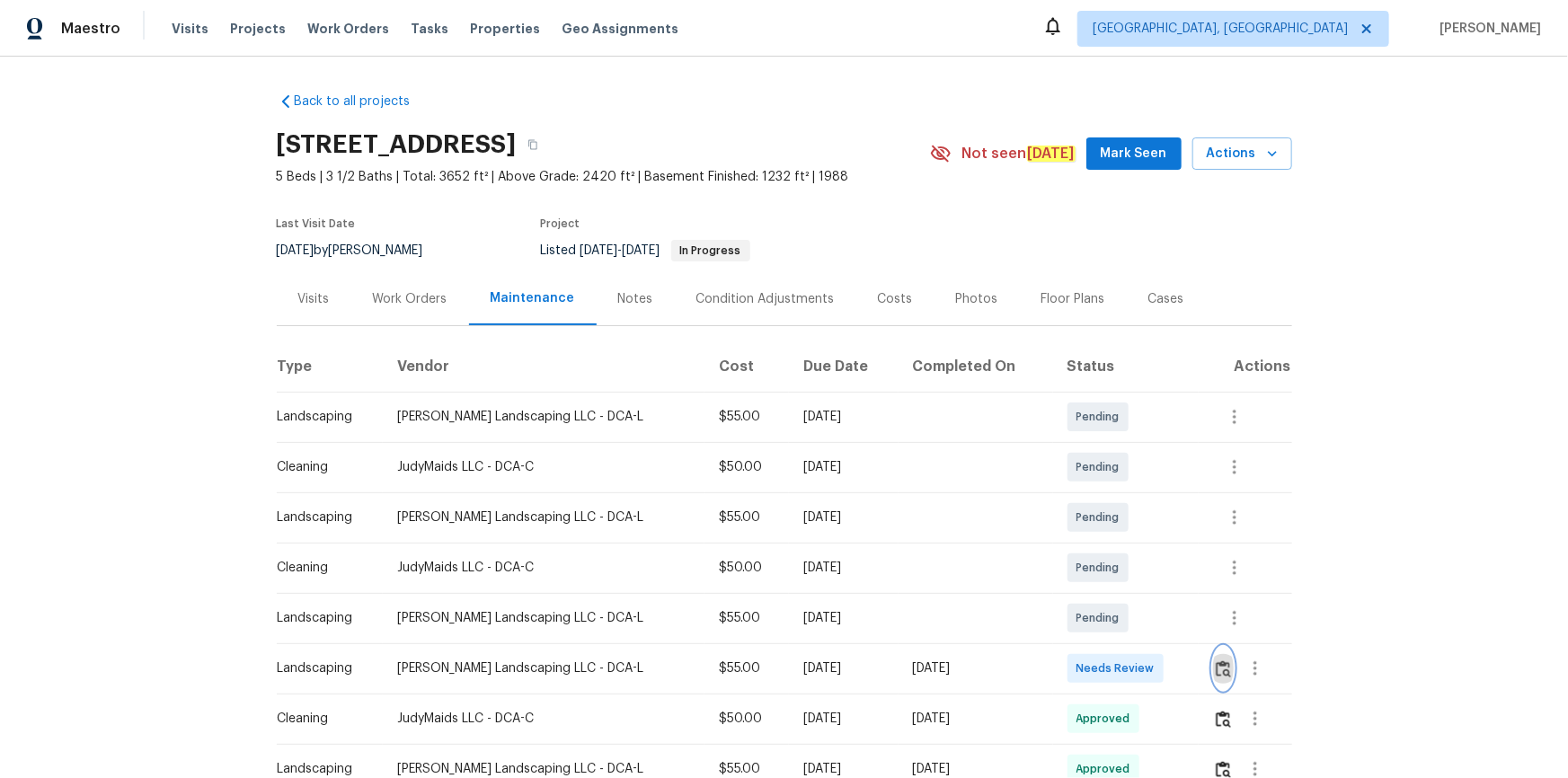
click at [1223, 663] on button "button" at bounding box center [1223, 668] width 21 height 43
click at [1218, 672] on img "button" at bounding box center [1223, 669] width 16 height 17
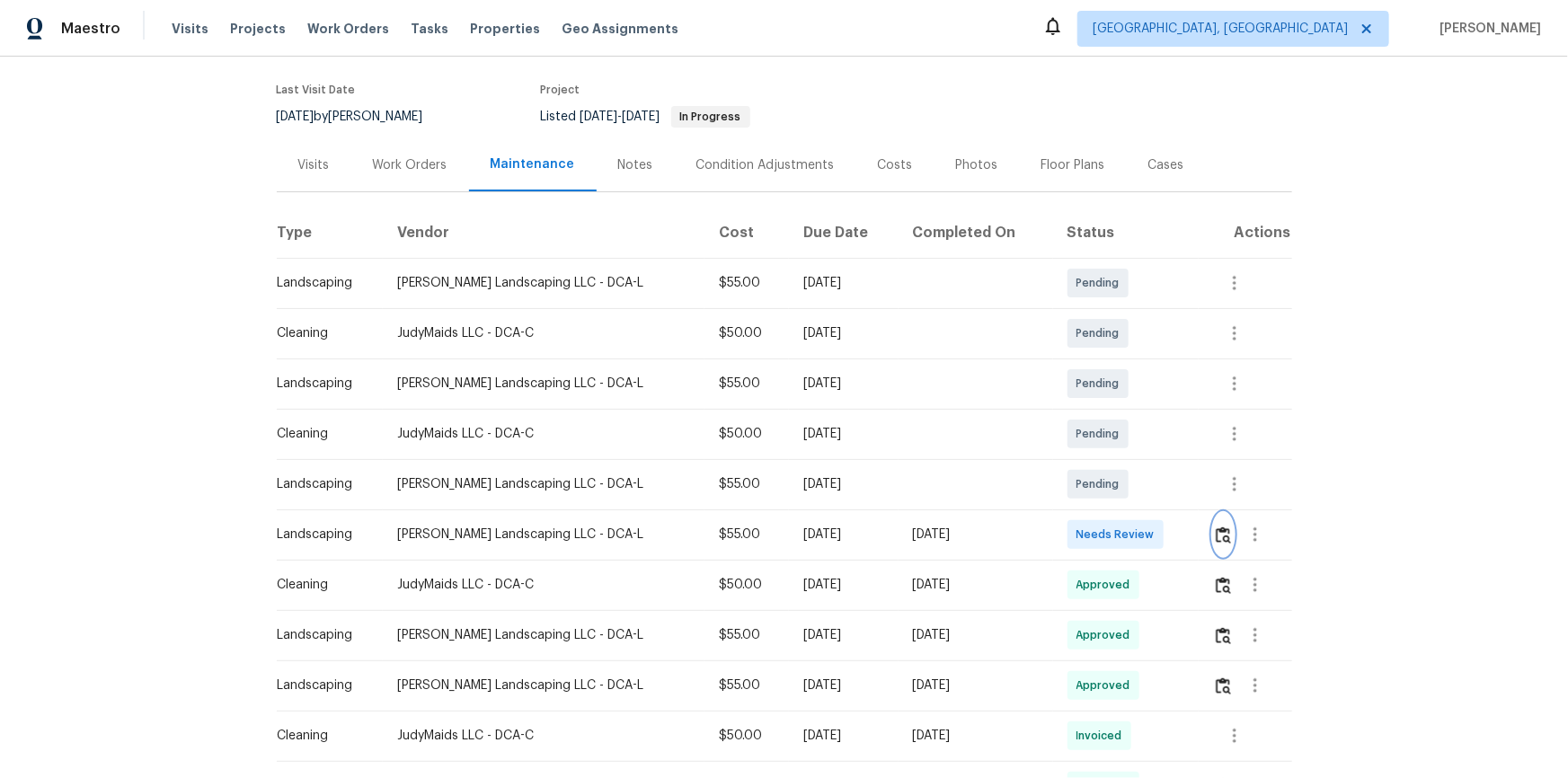
scroll to position [162, 0]
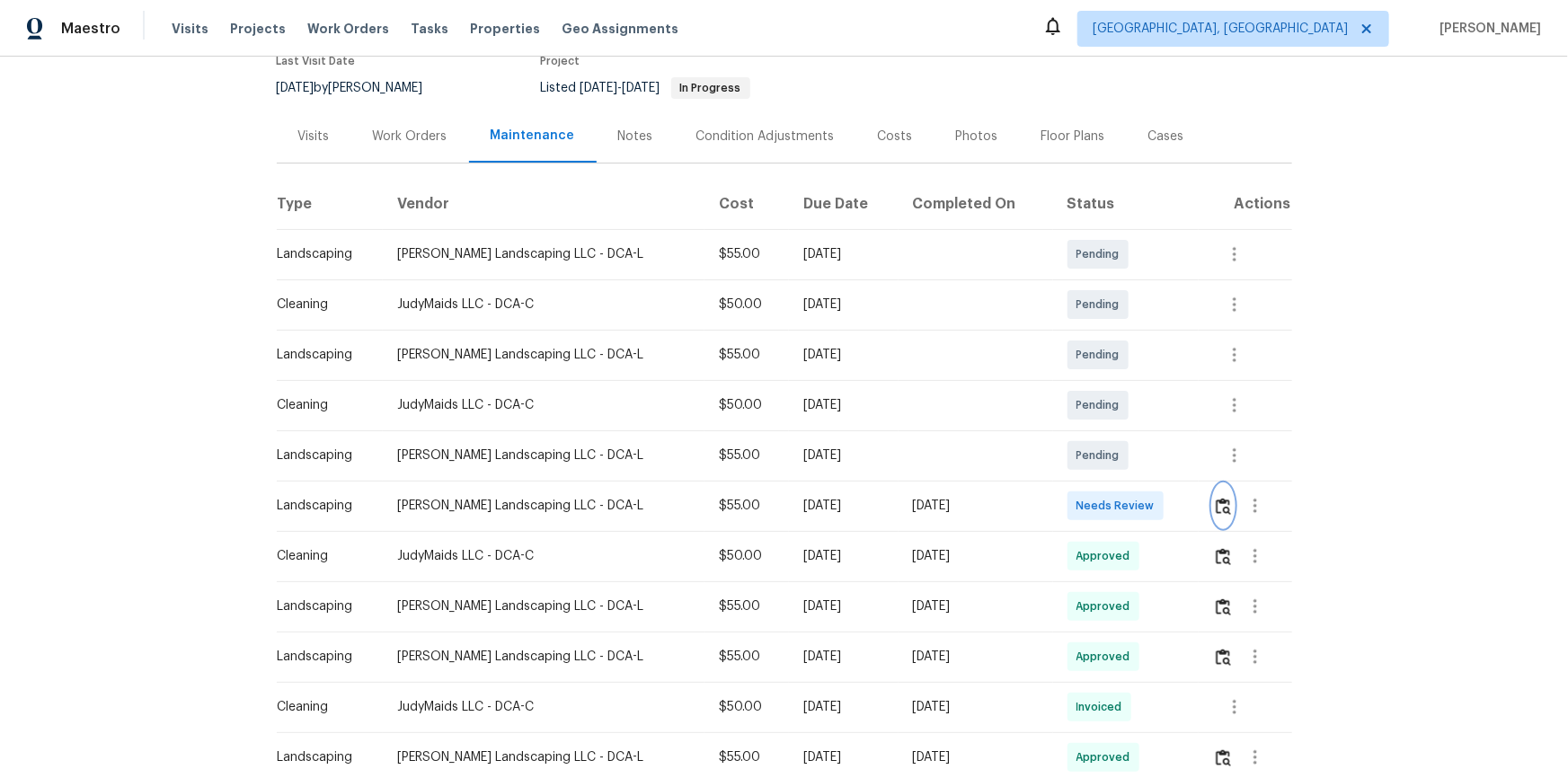
click at [1218, 508] on img "button" at bounding box center [1223, 506] width 16 height 17
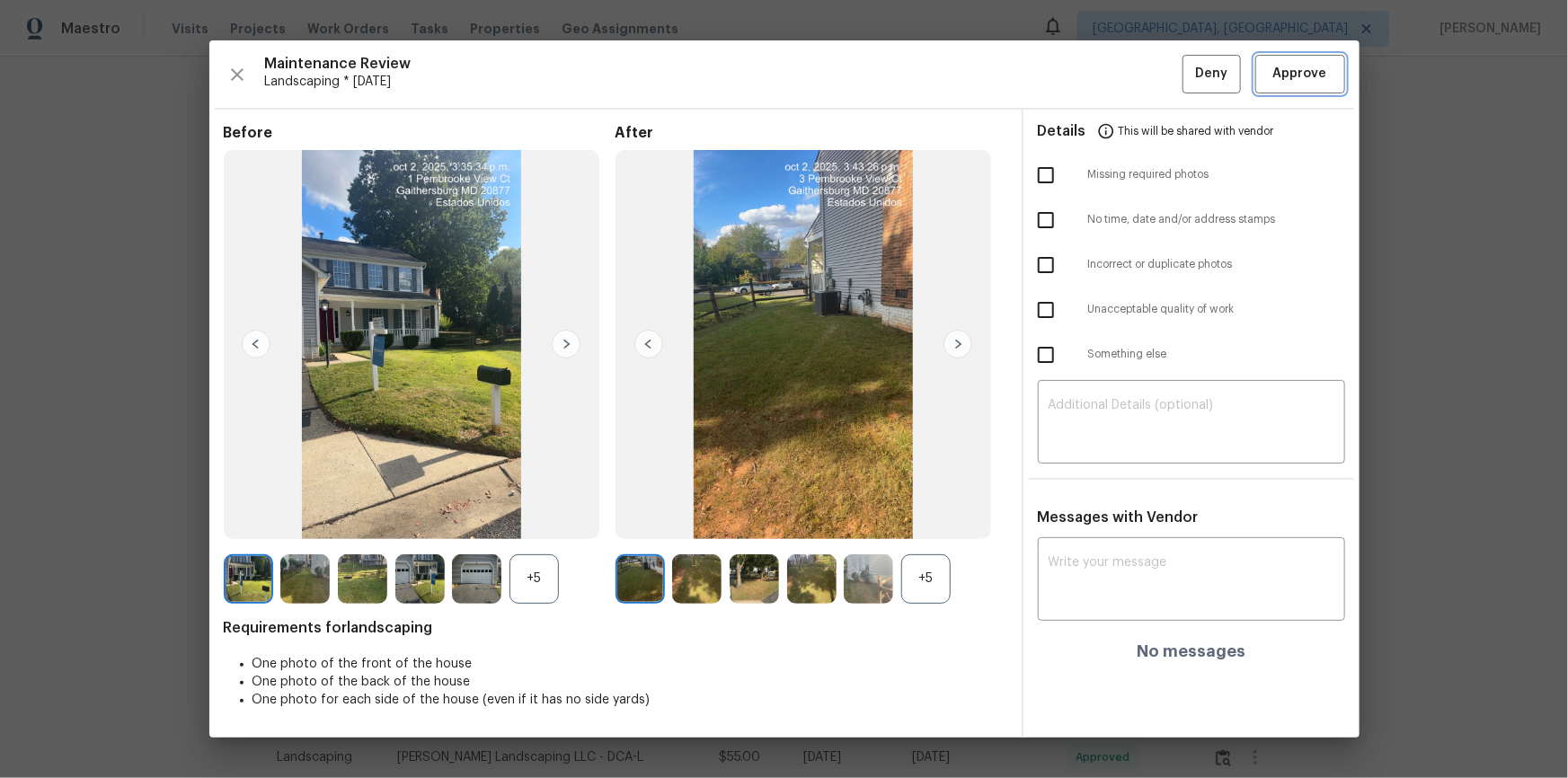
drag, startPoint x: 1319, startPoint y: 79, endPoint x: 1303, endPoint y: 126, distance: 49.6
click at [1317, 81] on span "Approve" at bounding box center [1299, 74] width 54 height 23
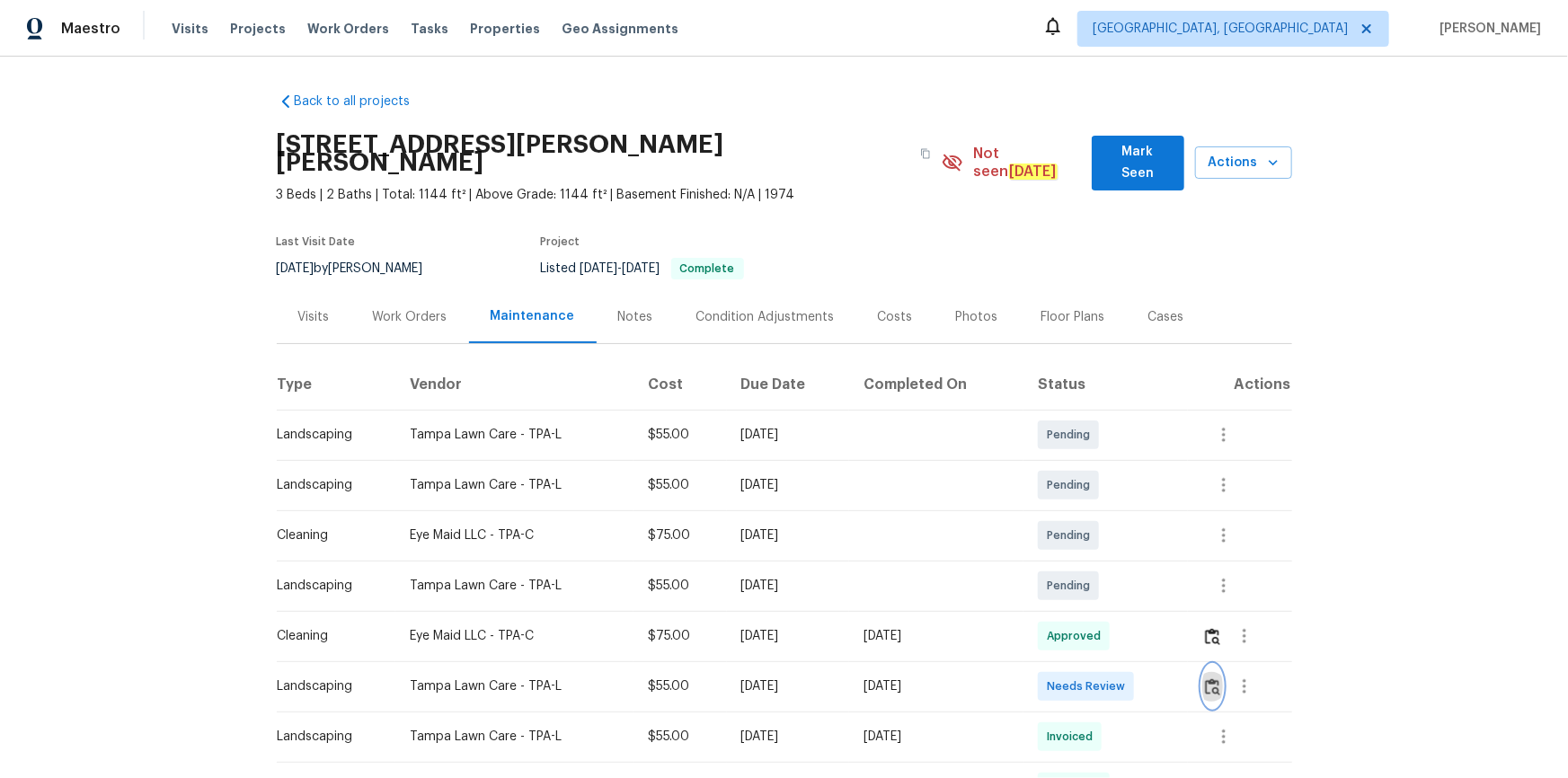
click at [1115, 523] on img "button" at bounding box center [1212, 686] width 16 height 17
click at [1115, 523] on button "button" at bounding box center [1212, 686] width 21 height 43
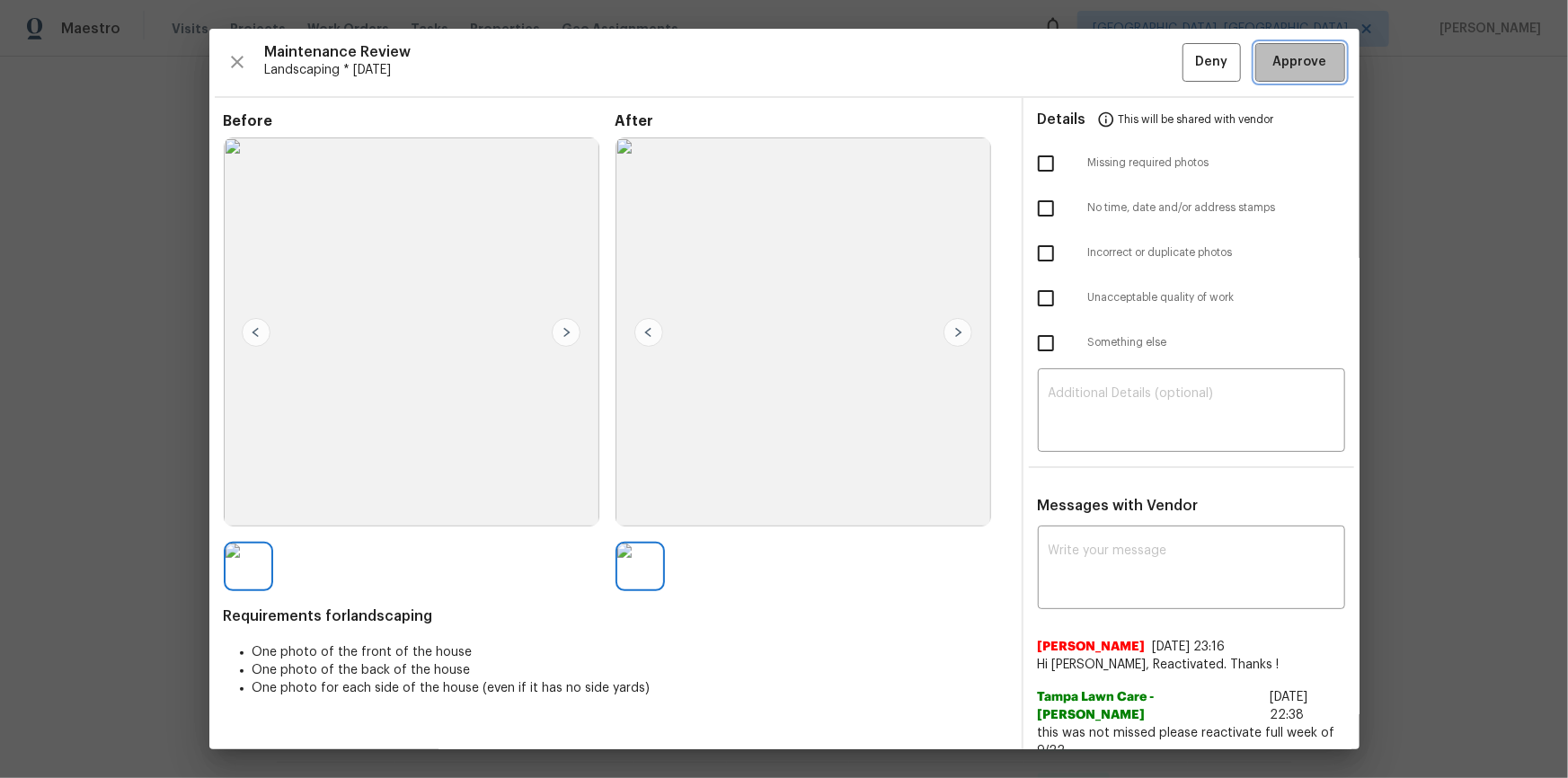
drag, startPoint x: 1292, startPoint y: 55, endPoint x: 1320, endPoint y: 272, distance: 218.8
click at [1115, 55] on span "Approve" at bounding box center [1299, 62] width 54 height 23
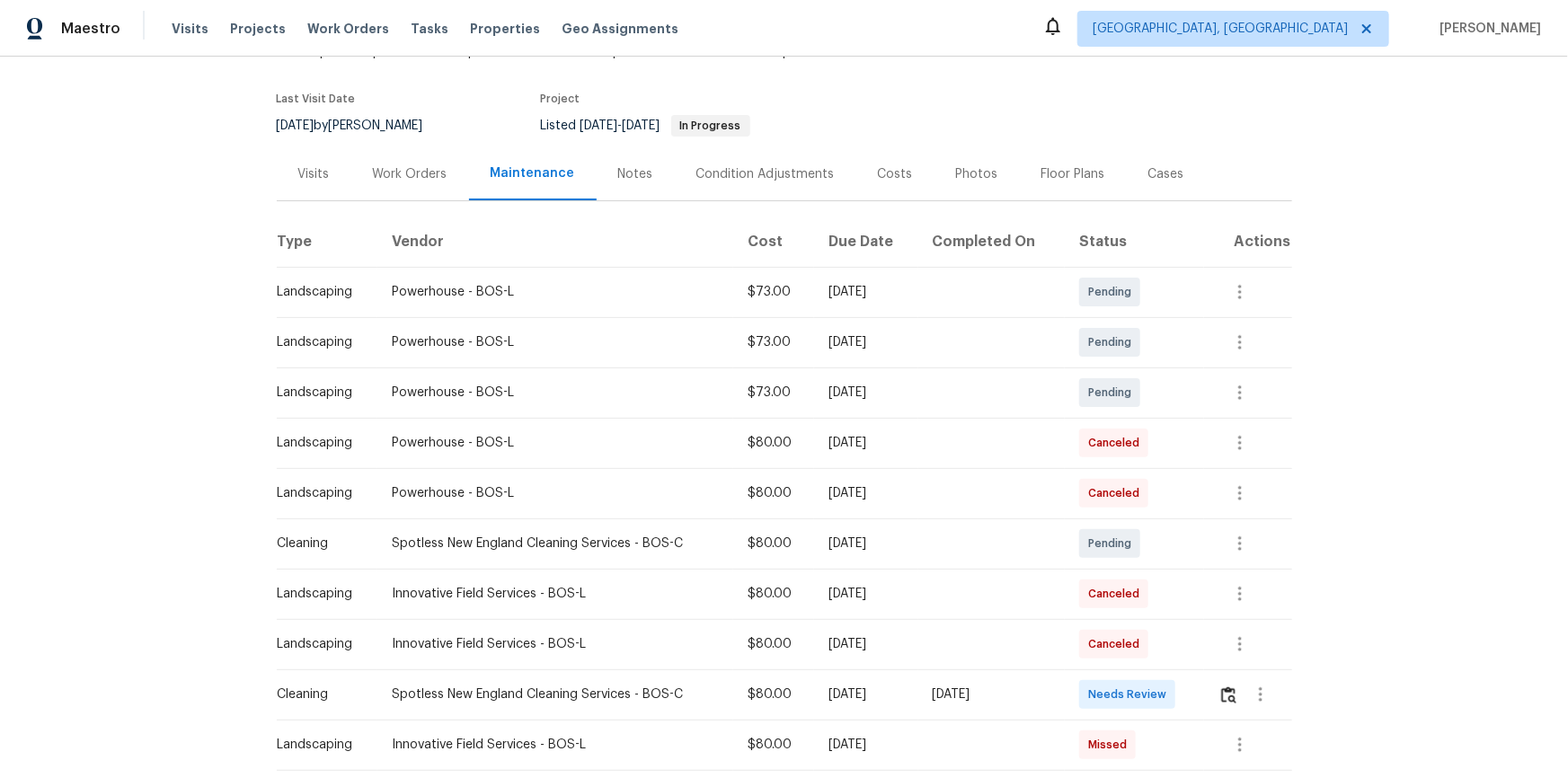
scroll to position [236, 0]
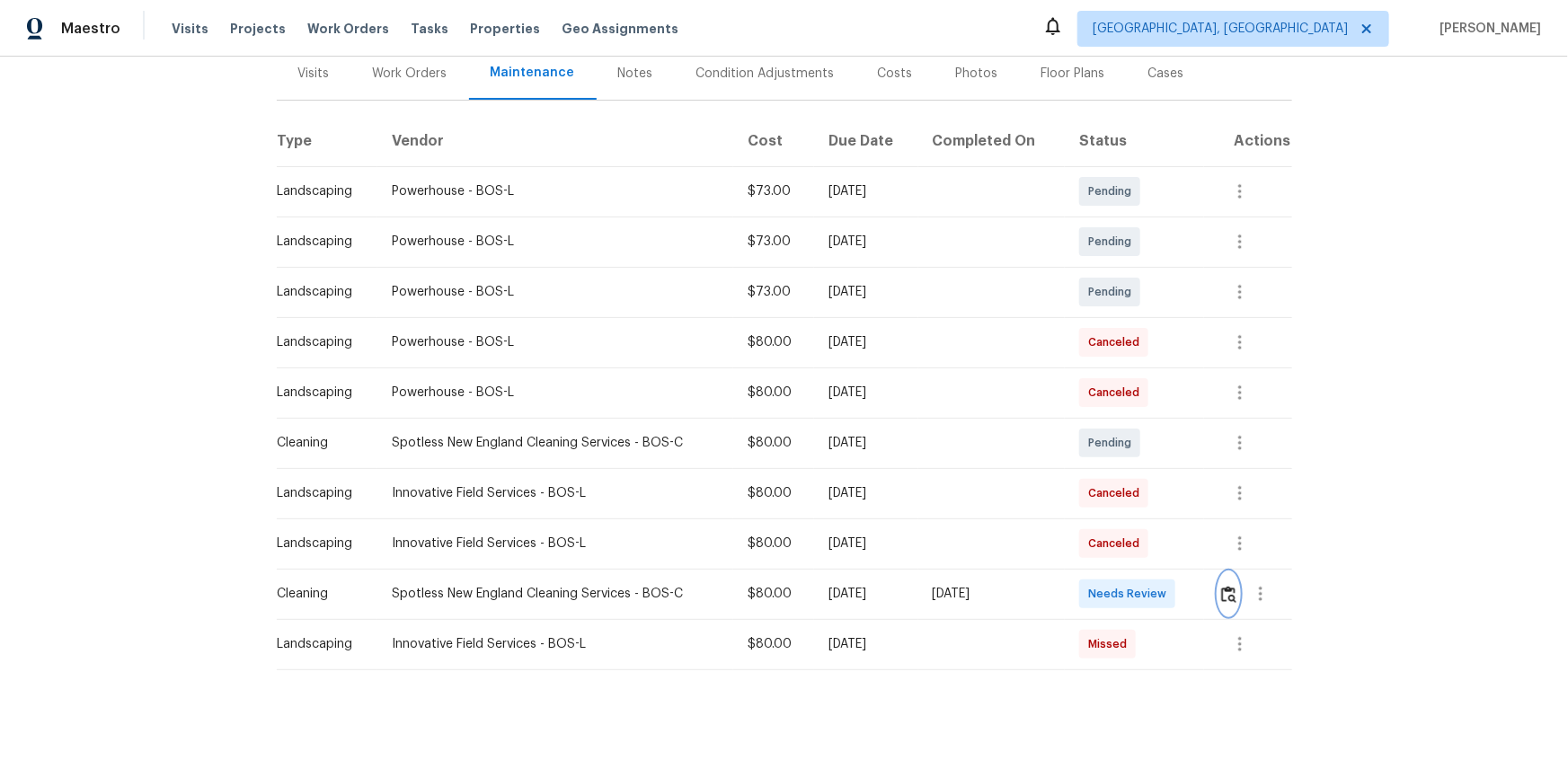
click at [1115, 523] on img "button" at bounding box center [1228, 594] width 16 height 17
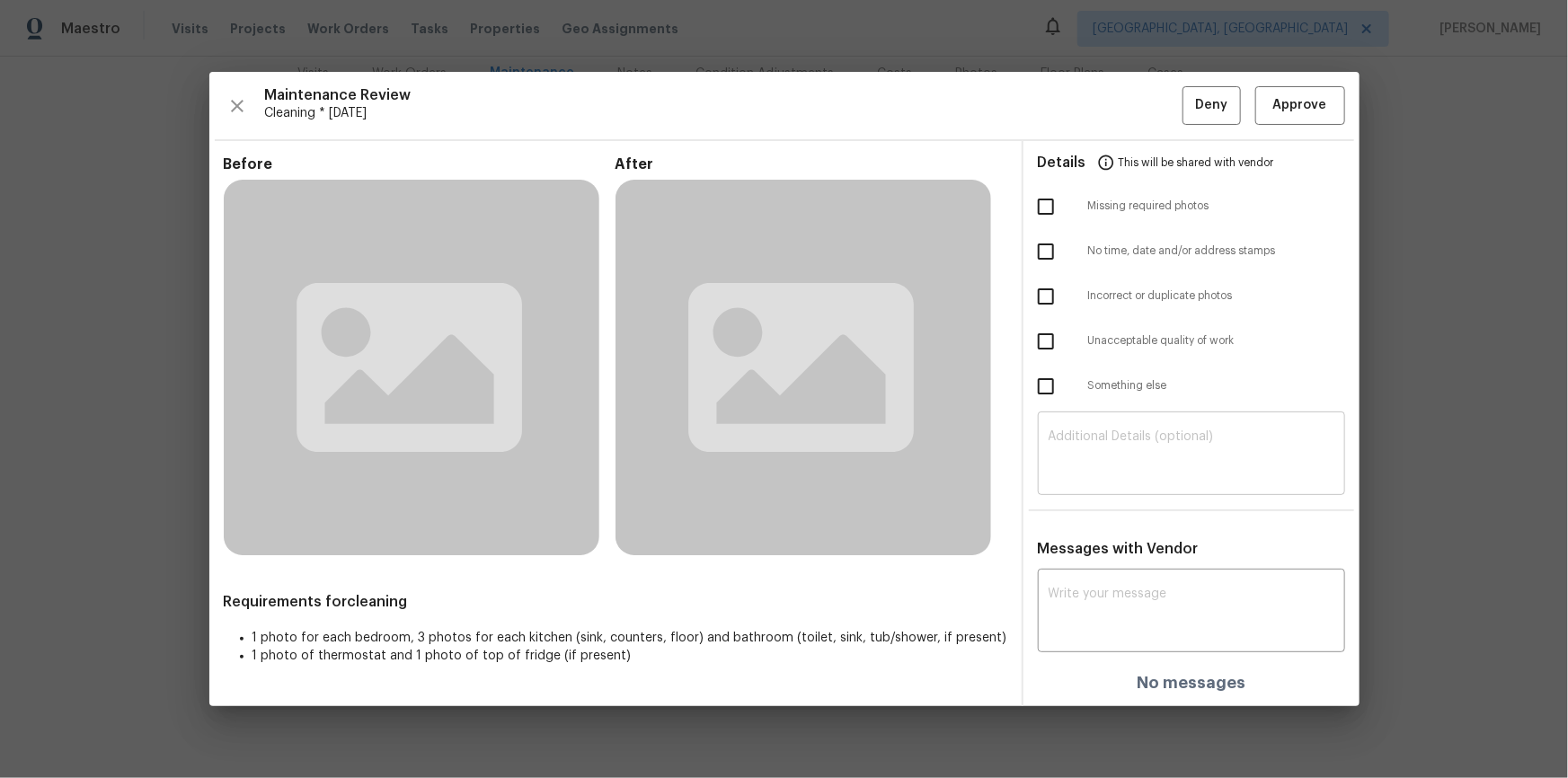
click at [1115, 431] on textarea at bounding box center [1191, 455] width 286 height 50
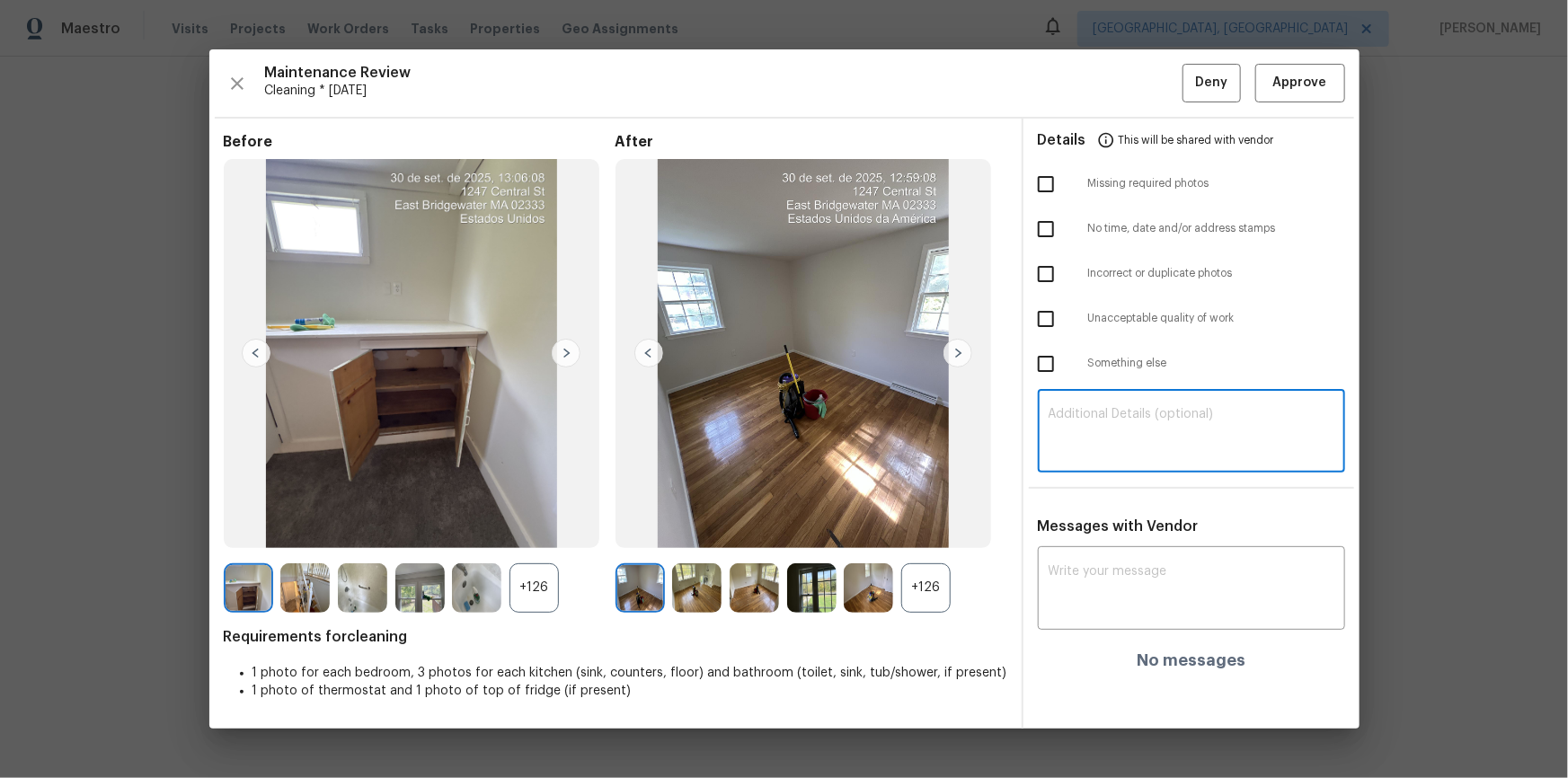
paste textarea "Maintenance Audit Team: Hello! Unfortunately, this cleaning visit completed on …"
type textarea "Maintenance Audit Team: Hello! Unfortunately, this cleaning visit completed on …"
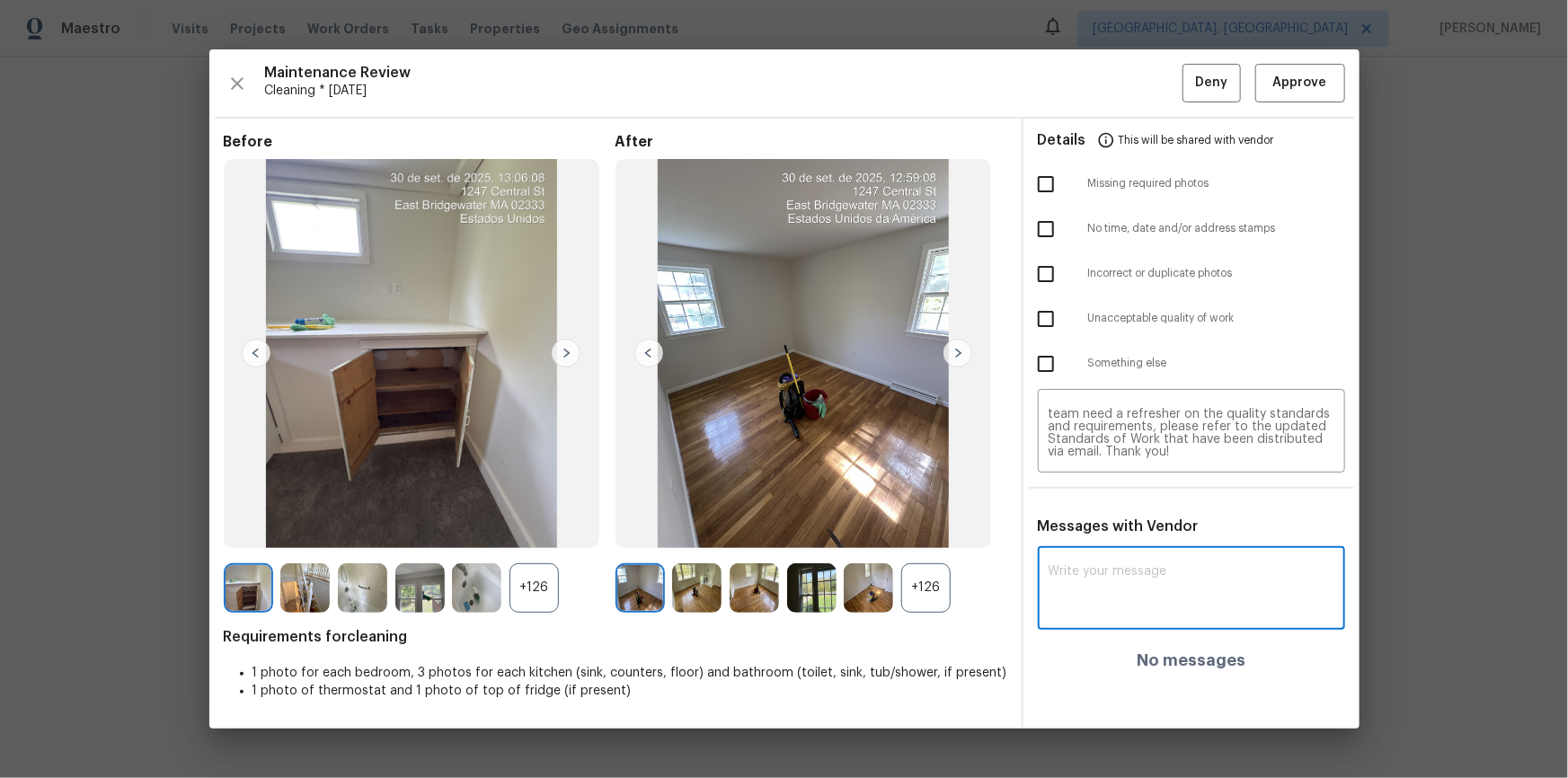
click at [1115, 523] on textarea at bounding box center [1191, 590] width 286 height 50
paste textarea "Maintenance Audit Team: Hello! Unfortunately, this cleaning visit completed on …"
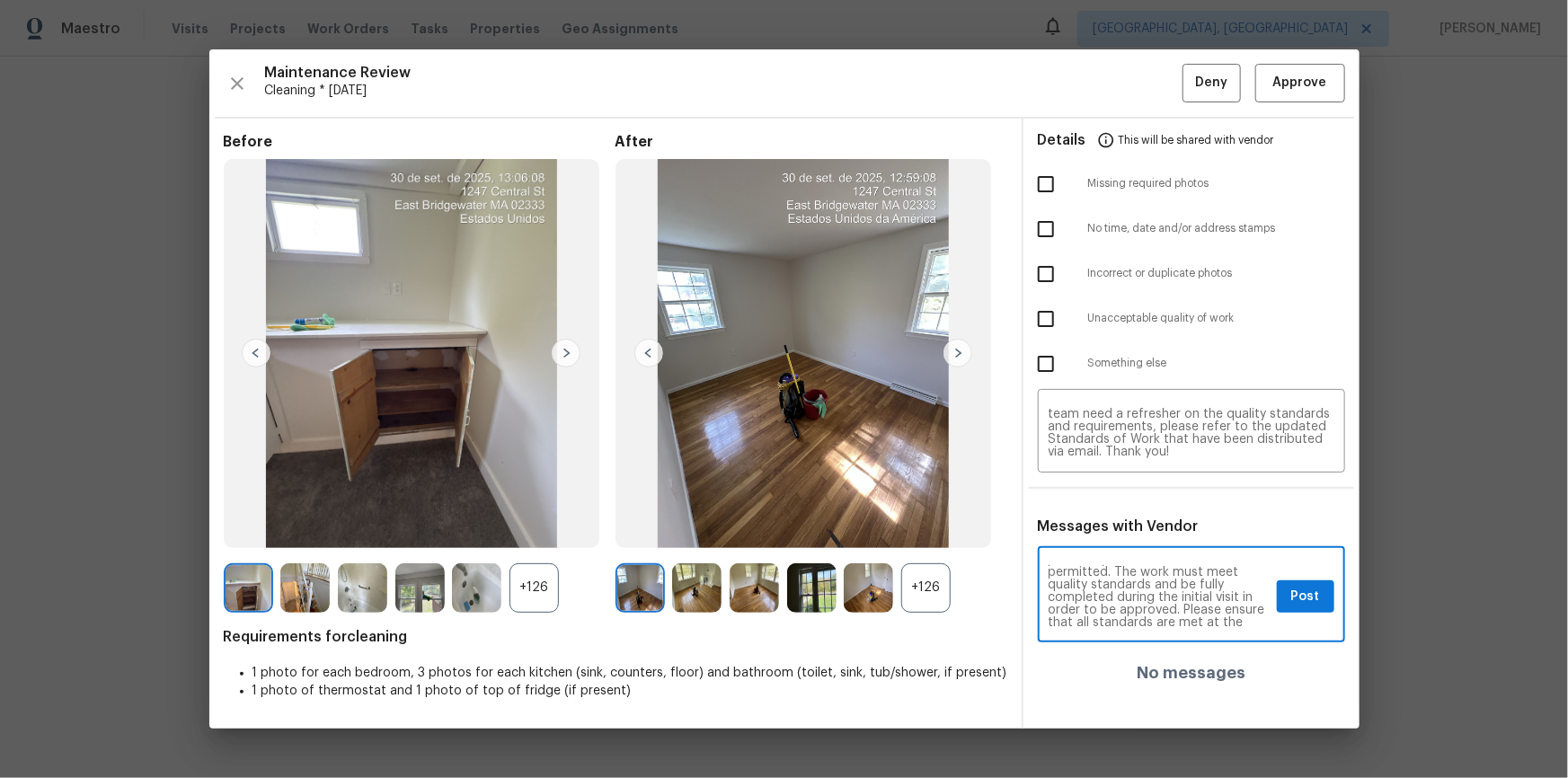
scroll to position [0, 0]
type textarea "Maintenance Audit Team: Hello! Unfortunately, this cleaning visit completed on …"
click at [1057, 319] on input "checkbox" at bounding box center [1046, 318] width 38 height 38
checkbox input "true"
drag, startPoint x: 1301, startPoint y: 589, endPoint x: 1311, endPoint y: 598, distance: 13.5
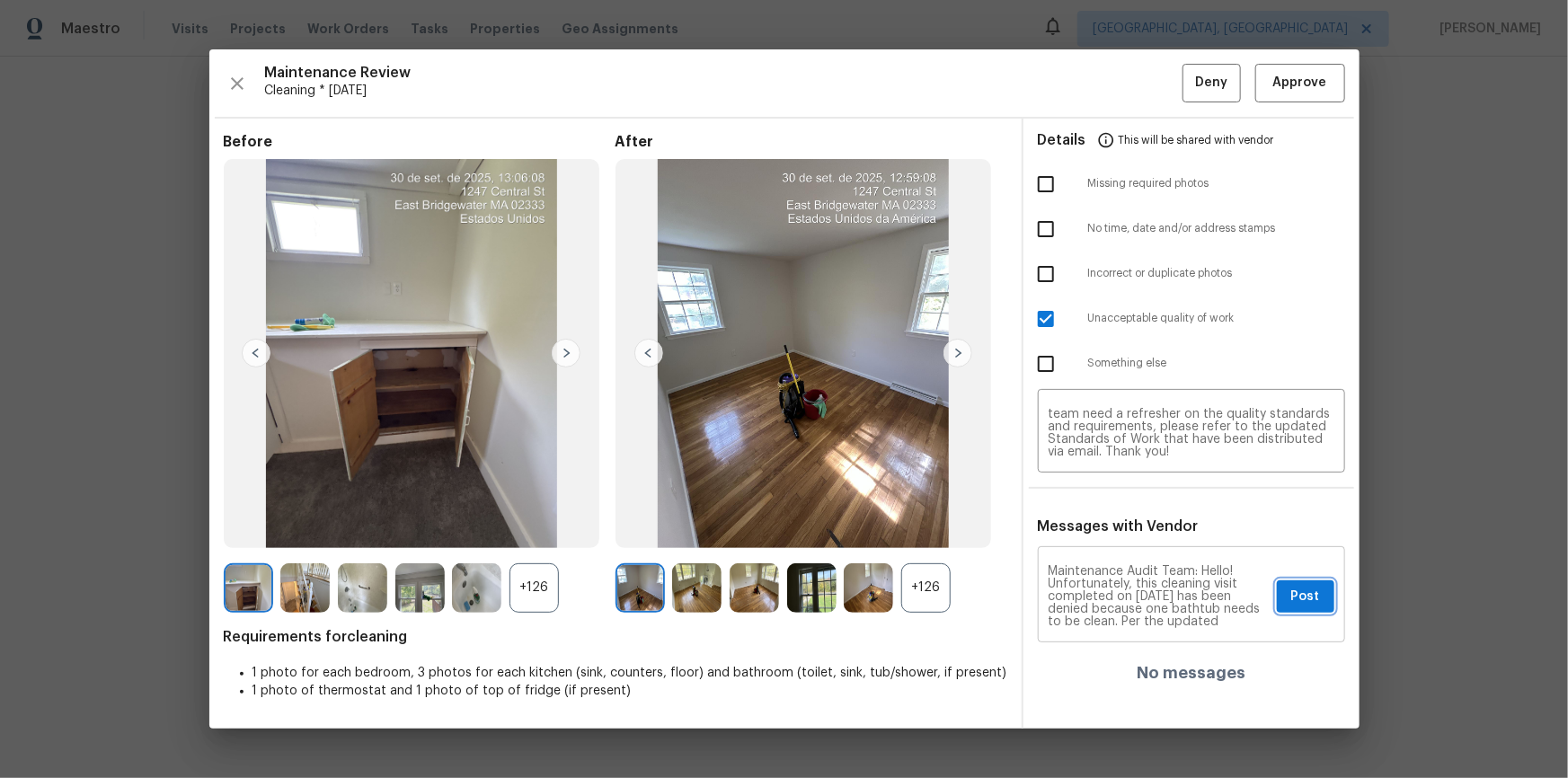
click at [1115, 523] on span "Post" at bounding box center [1305, 597] width 28 height 23
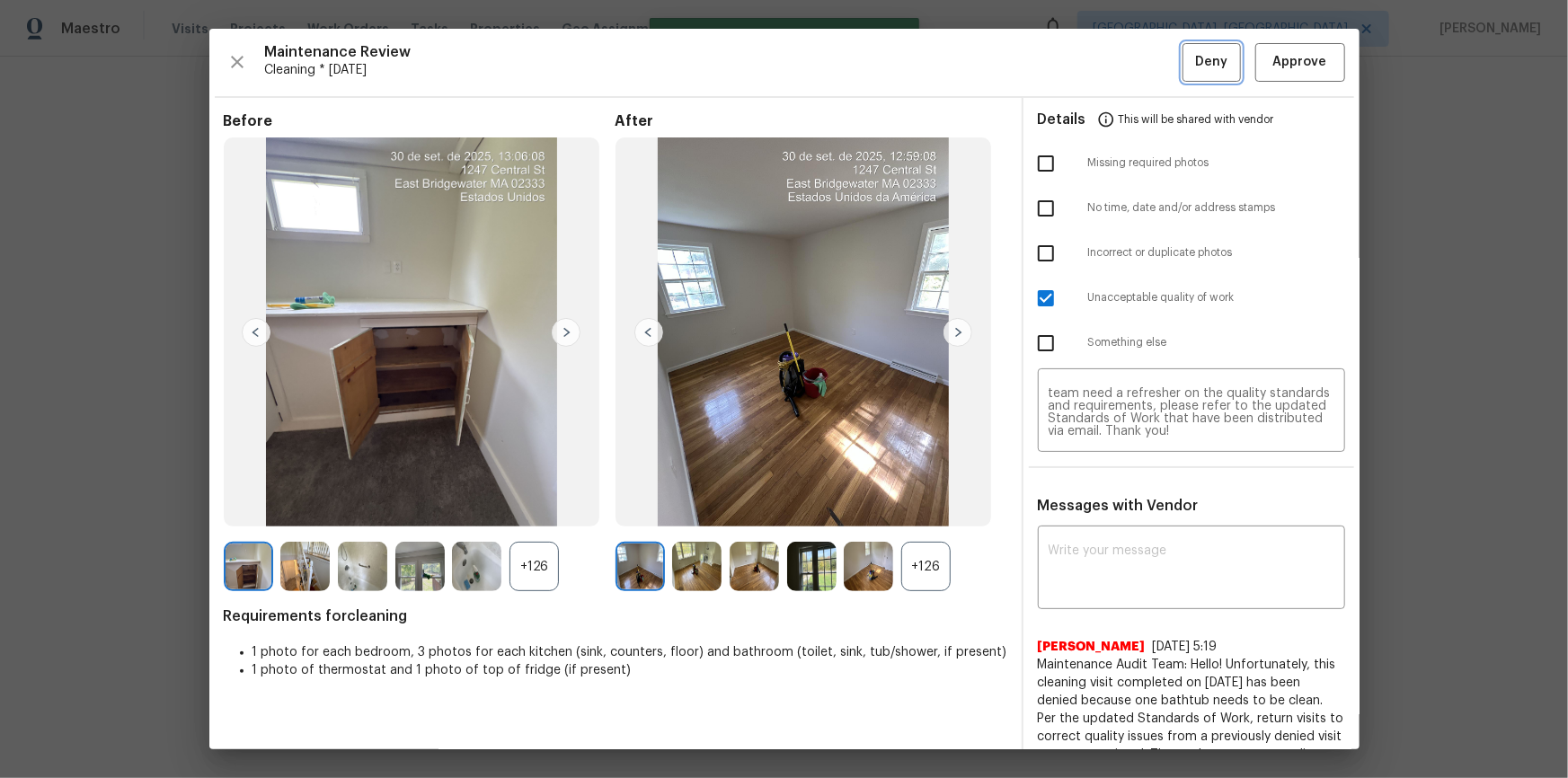
click at [1115, 72] on button "Deny" at bounding box center [1212, 62] width 59 height 38
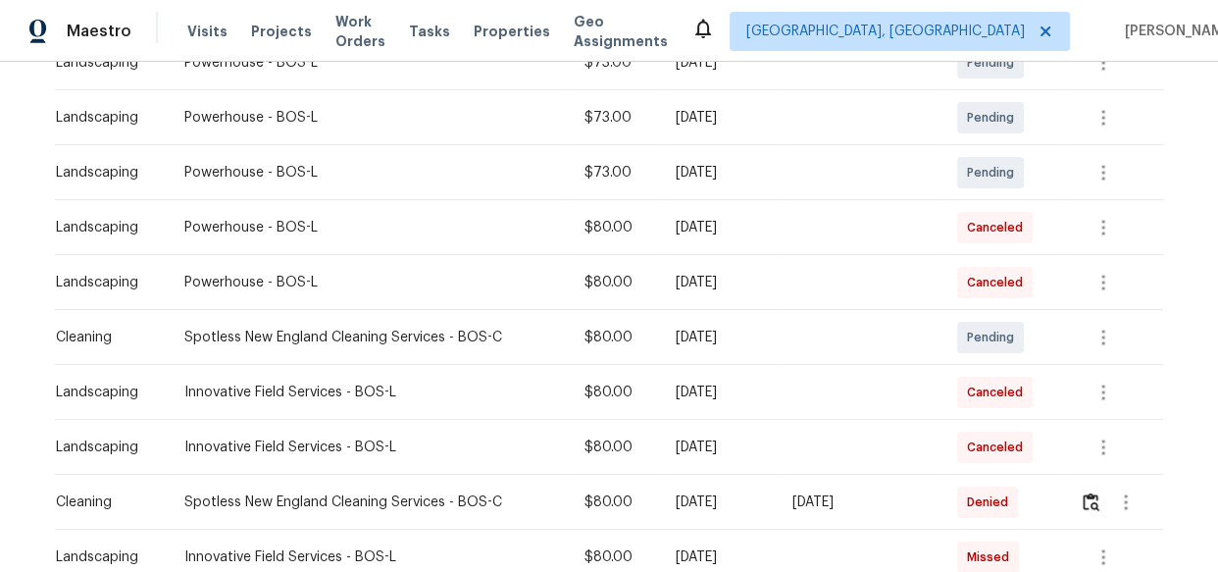
scroll to position [530, 0]
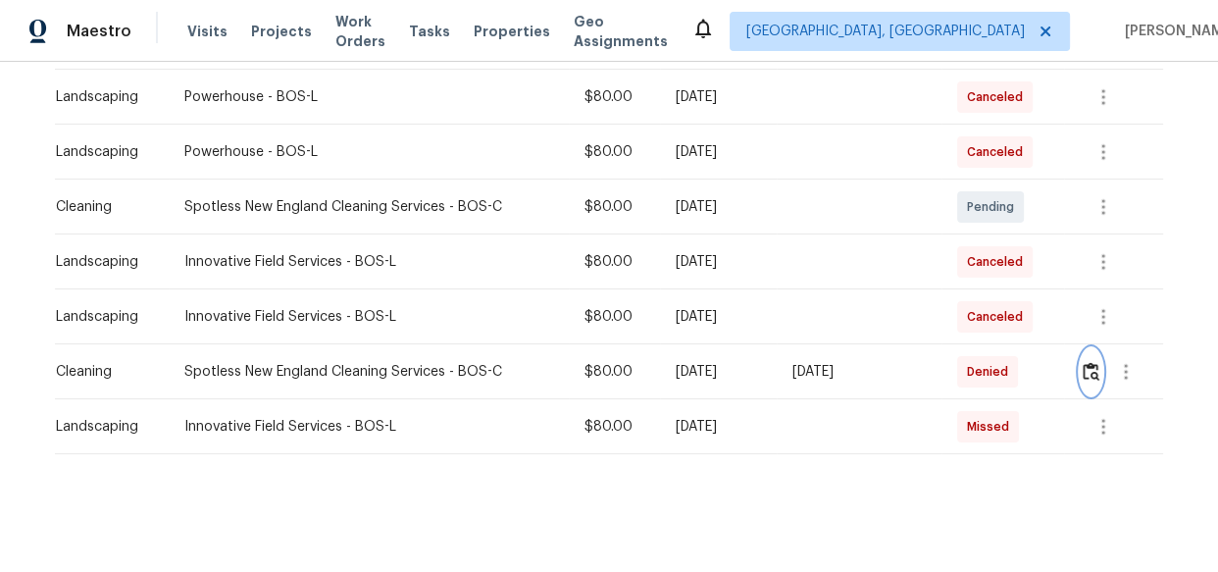
click at [1091, 362] on img "button" at bounding box center [1090, 371] width 17 height 19
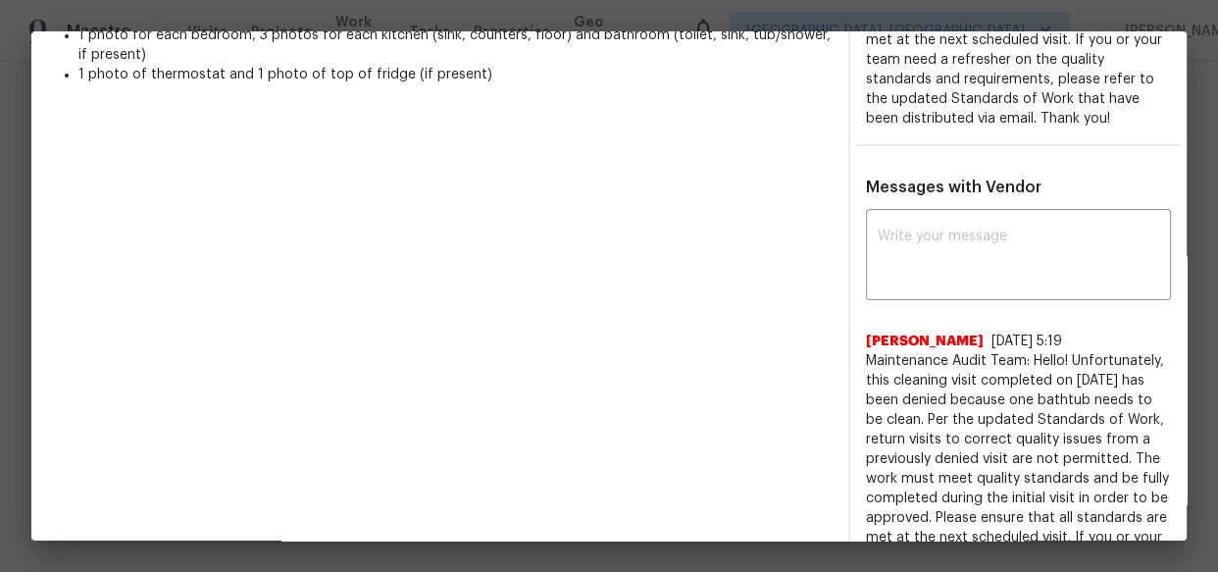
scroll to position [641, 0]
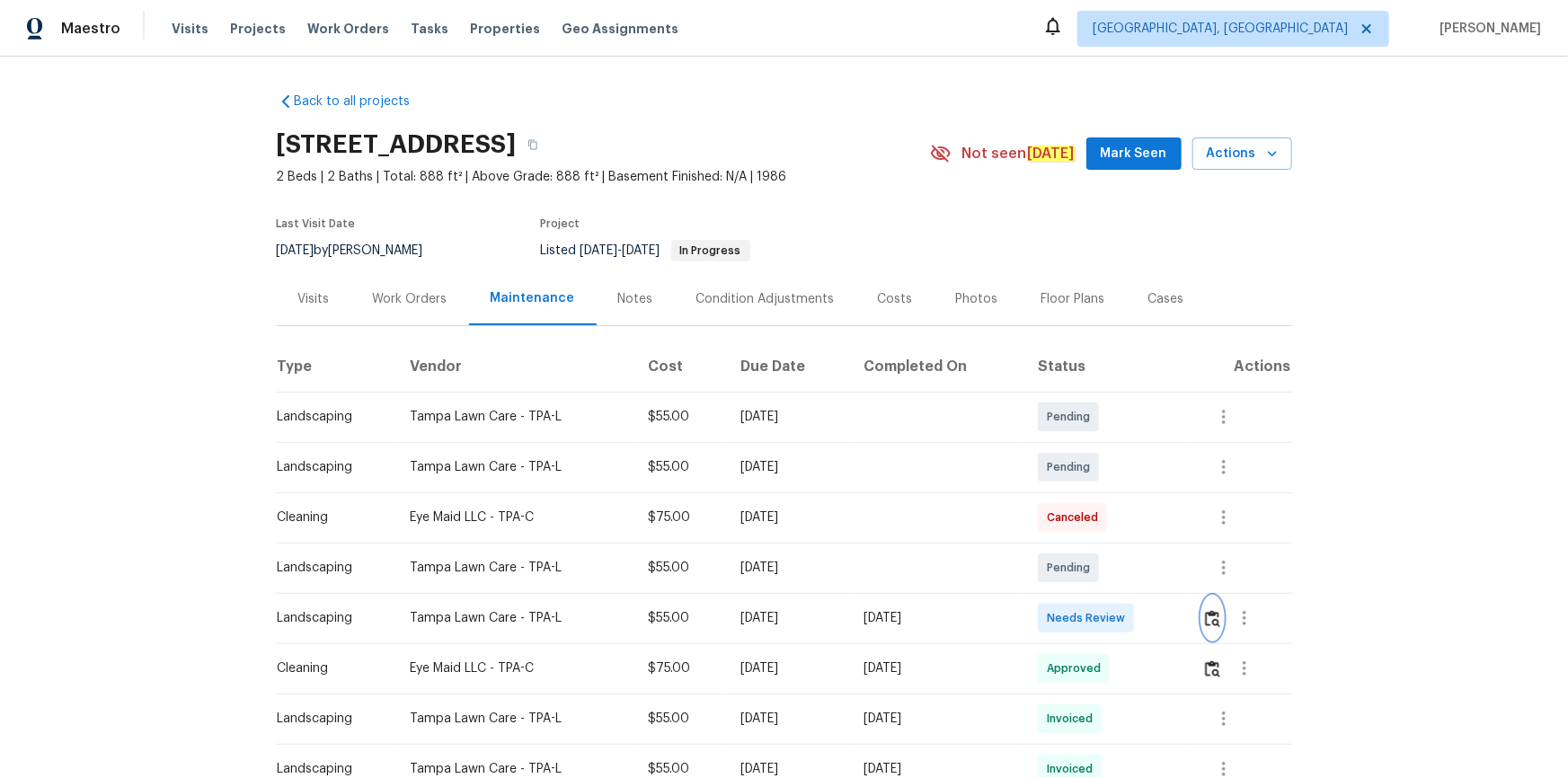
click at [789, 353] on img "button" at bounding box center [1212, 619] width 16 height 17
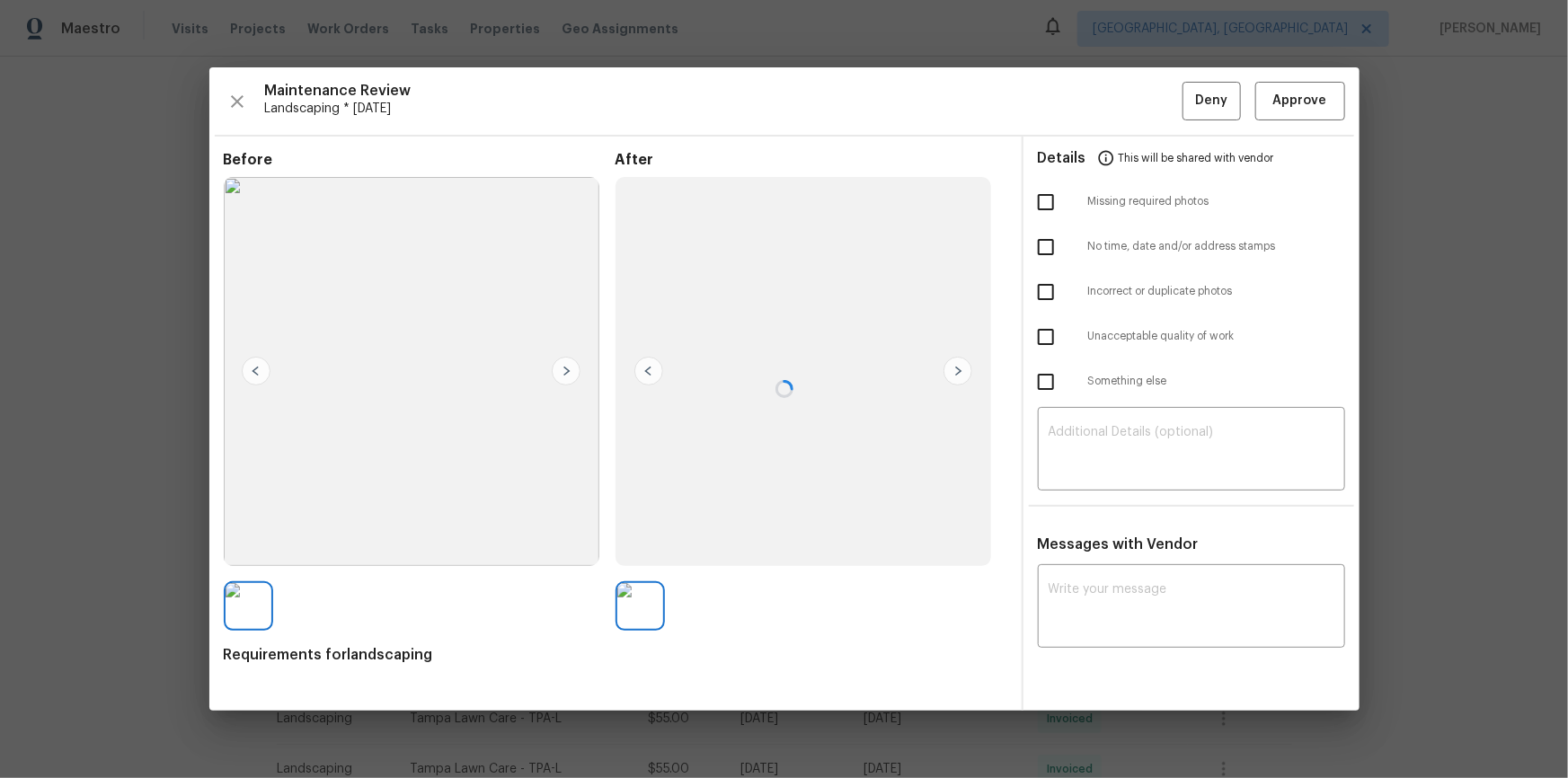
drag, startPoint x: 1325, startPoint y: 83, endPoint x: 1330, endPoint y: 118, distance: 35.4
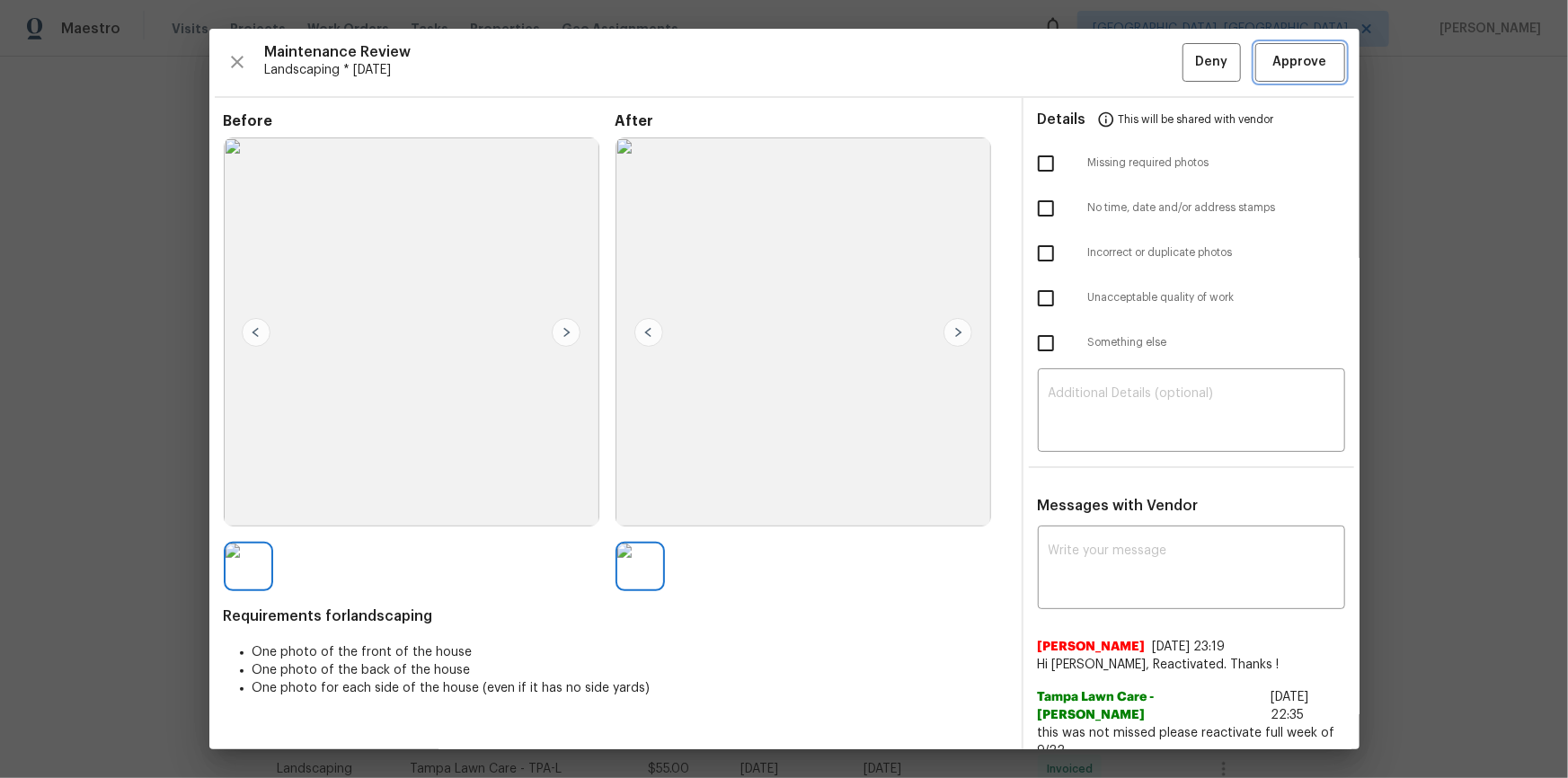
click at [789, 56] on span "Approve" at bounding box center [1299, 62] width 54 height 23
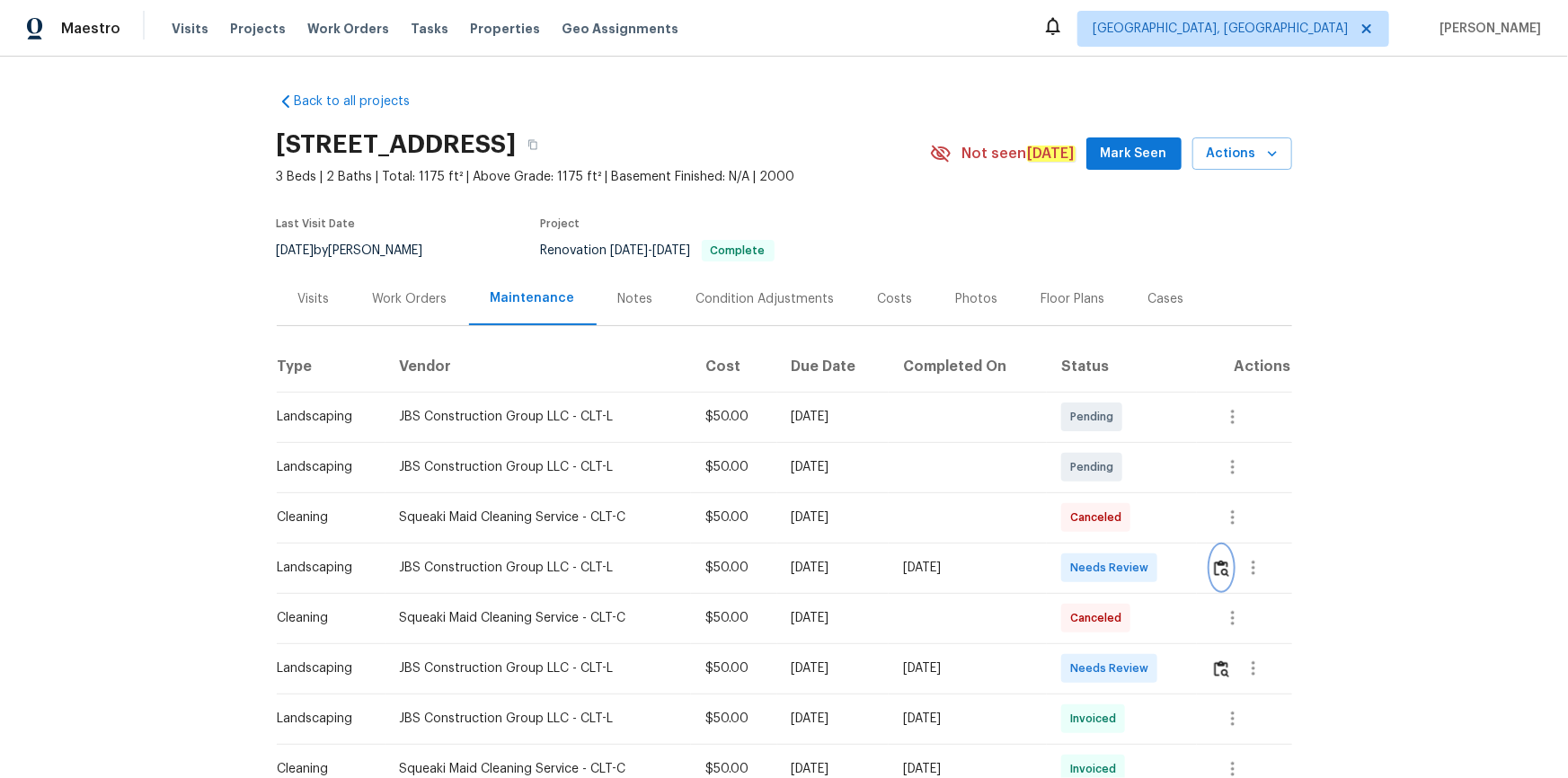
click at [1115, 523] on img "button" at bounding box center [1222, 568] width 16 height 17
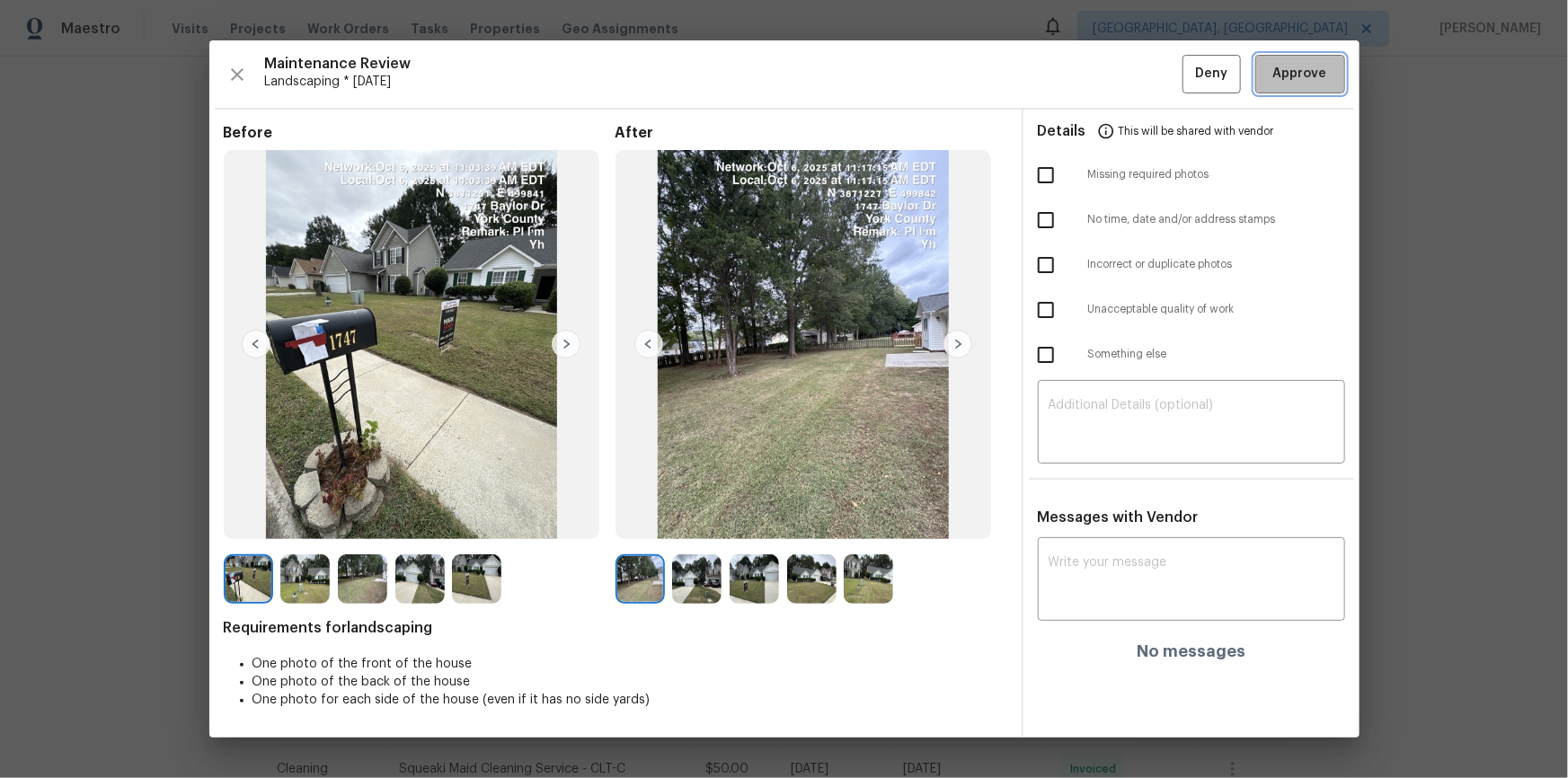
click at [1115, 63] on span "Approve" at bounding box center [1299, 74] width 61 height 23
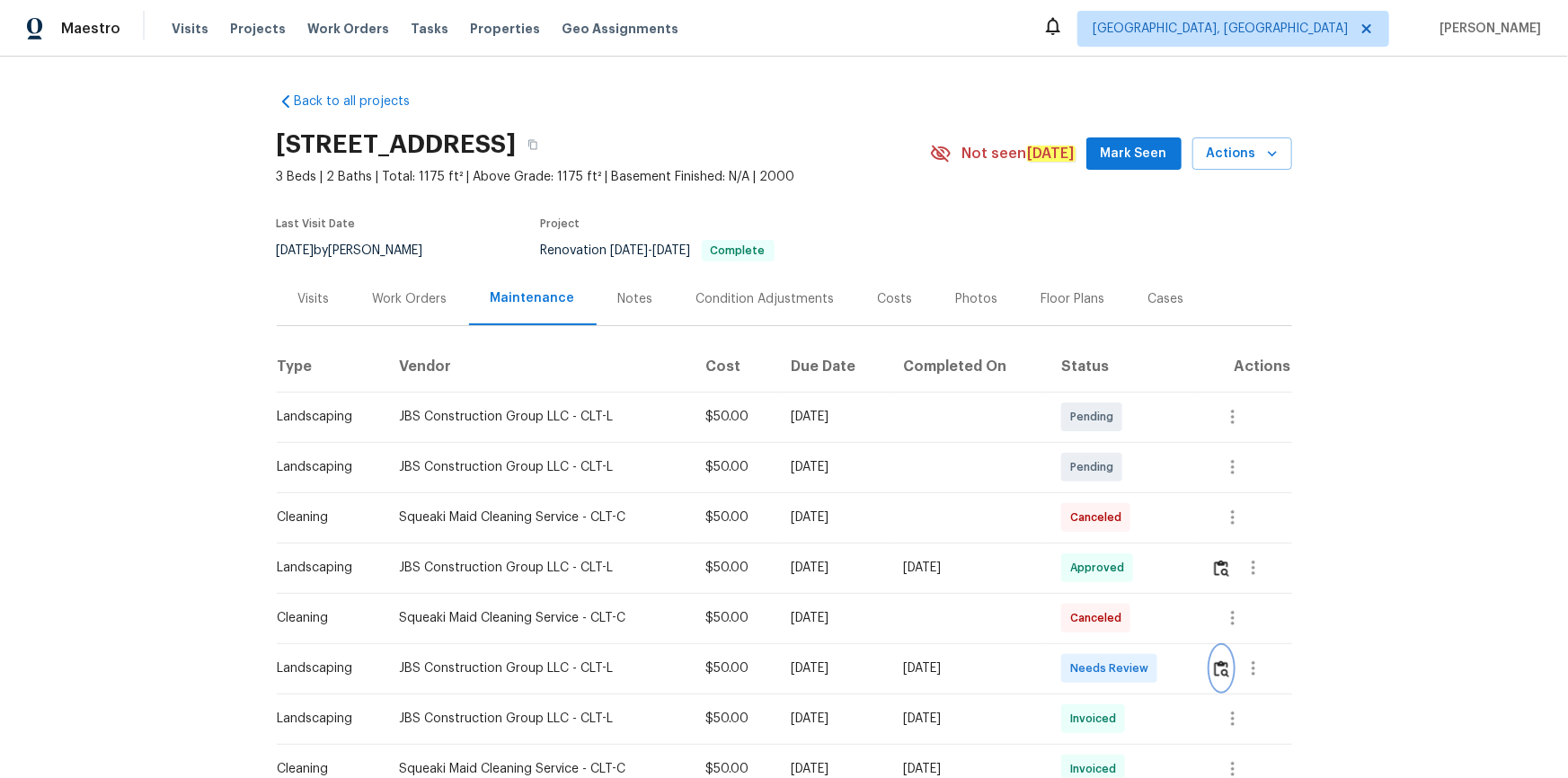
click at [1115, 523] on img "button" at bounding box center [1222, 669] width 16 height 17
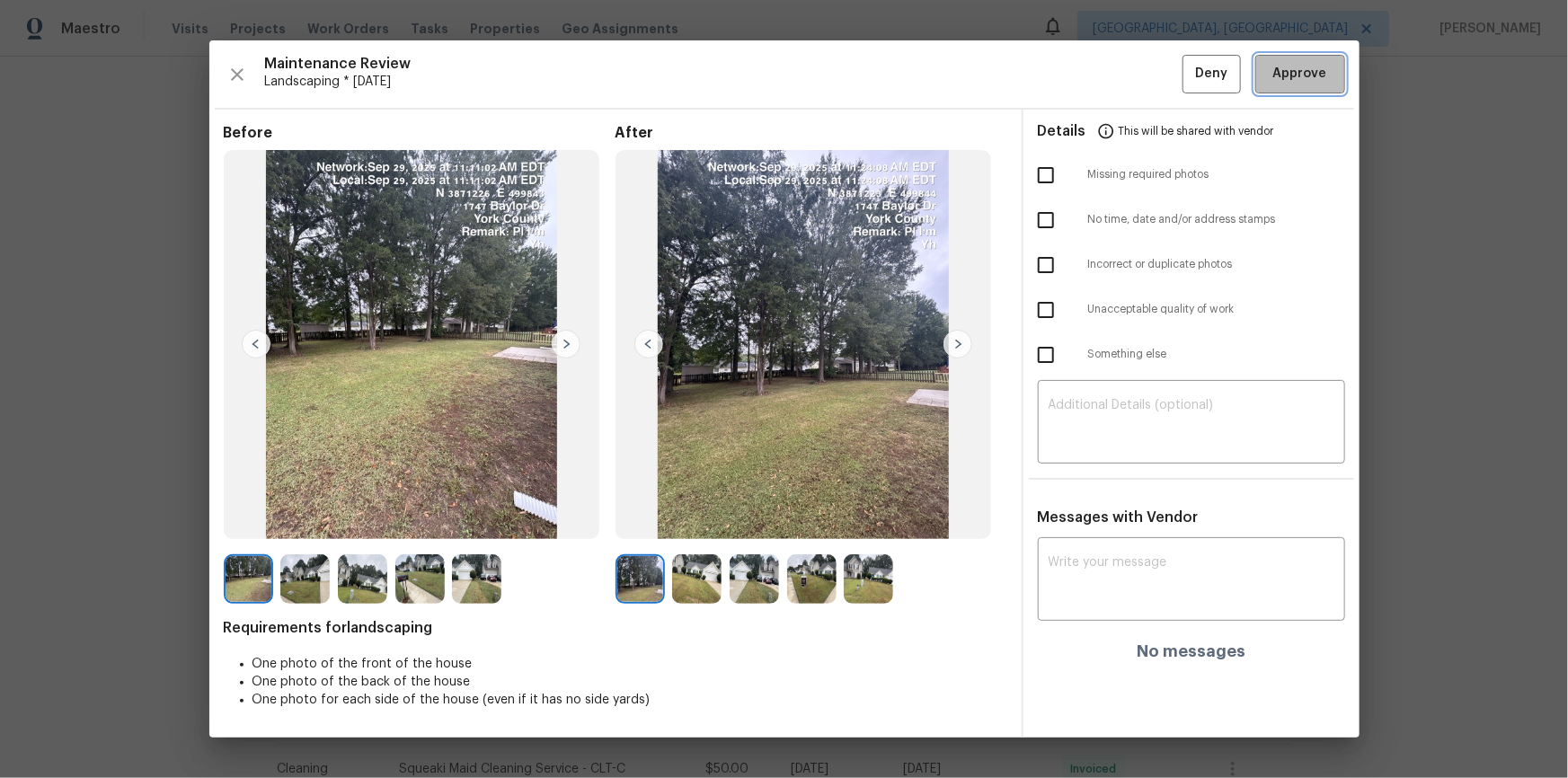
click at [1115, 70] on span "Approve" at bounding box center [1299, 74] width 54 height 23
